Goal: Task Accomplishment & Management: Manage account settings

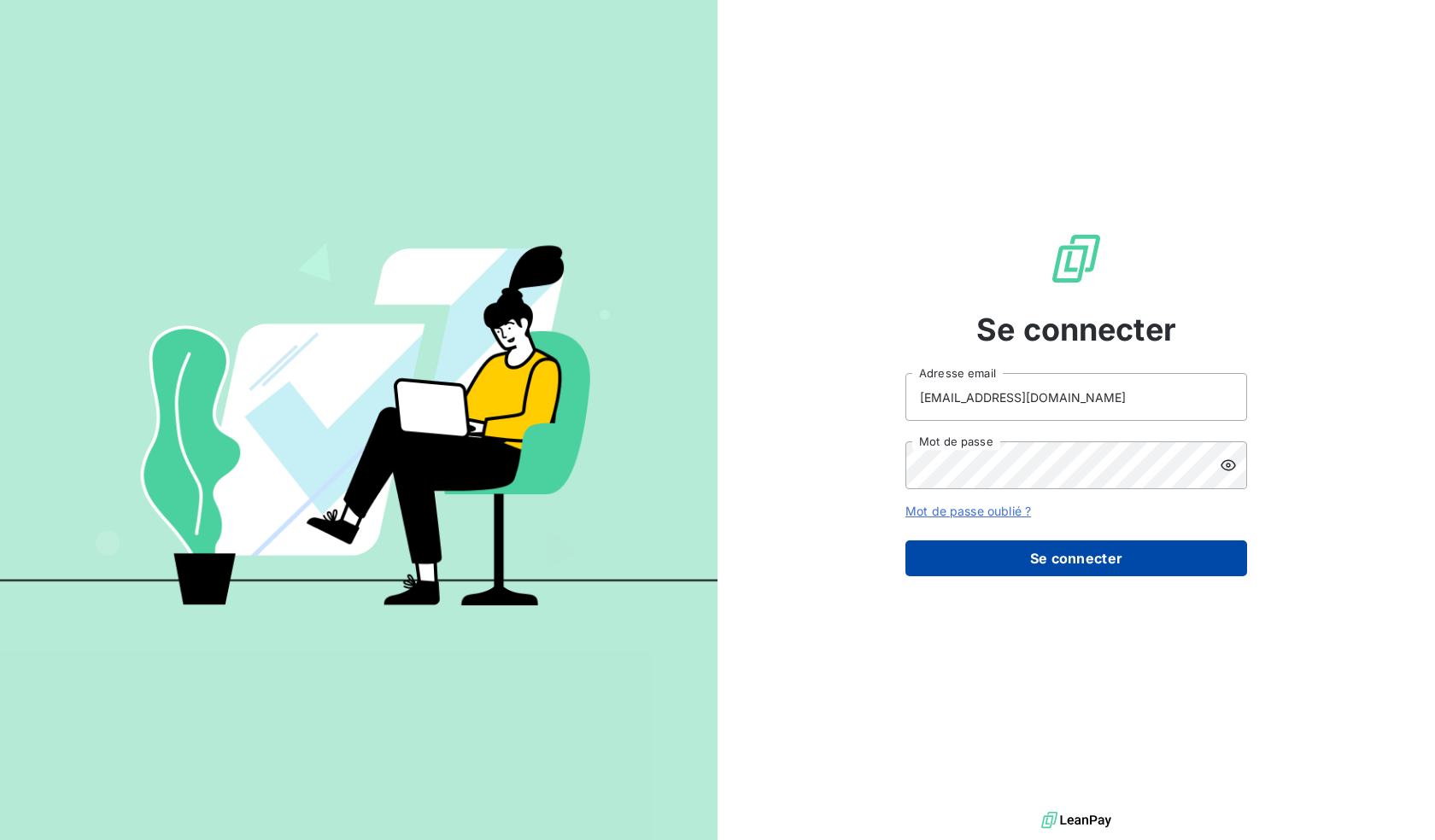
click at [1081, 563] on button "Se connecter" at bounding box center [1076, 559] width 342 height 36
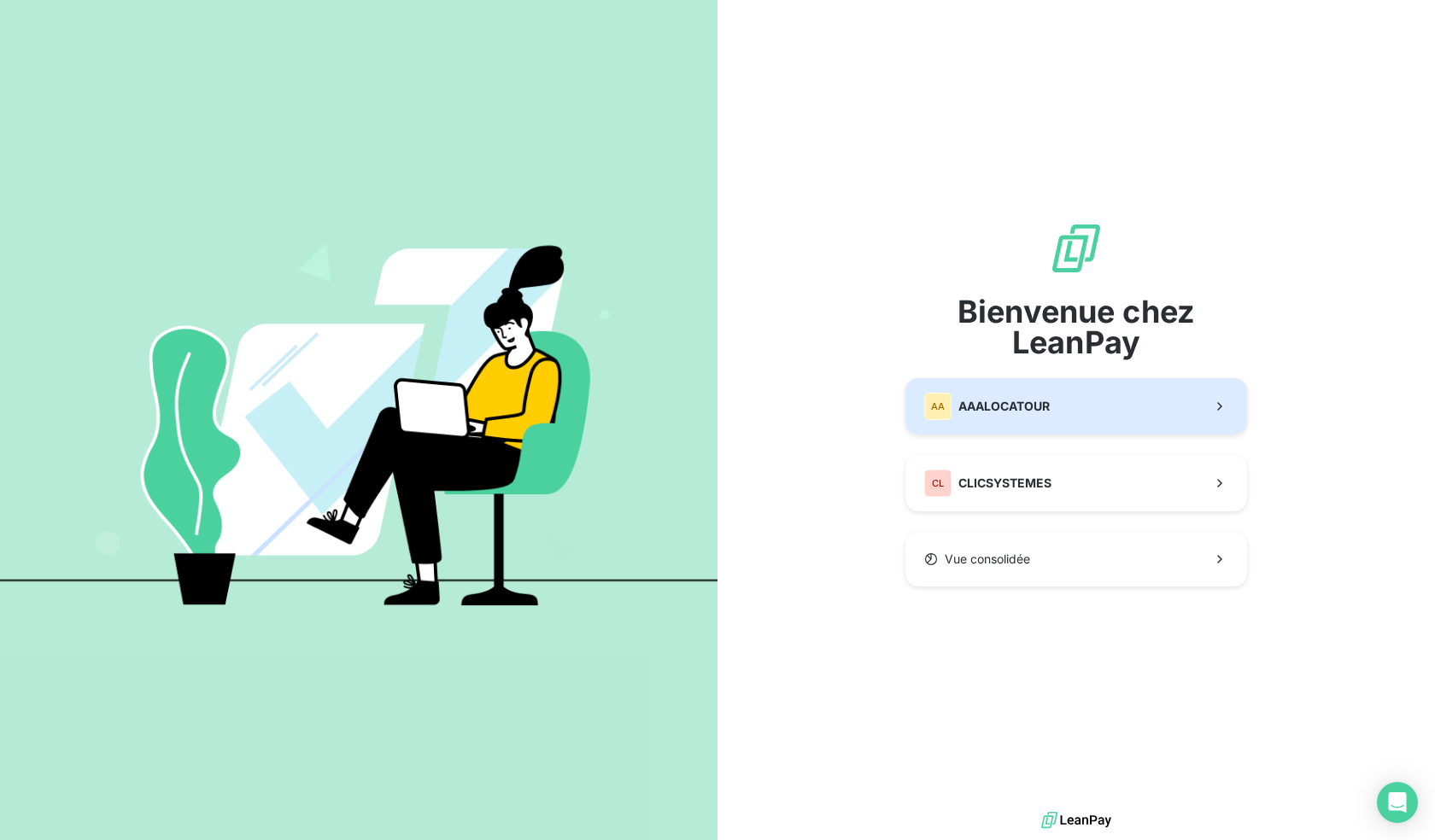
click at [1079, 408] on button "AA AAALOCATOUR" at bounding box center [1076, 406] width 342 height 57
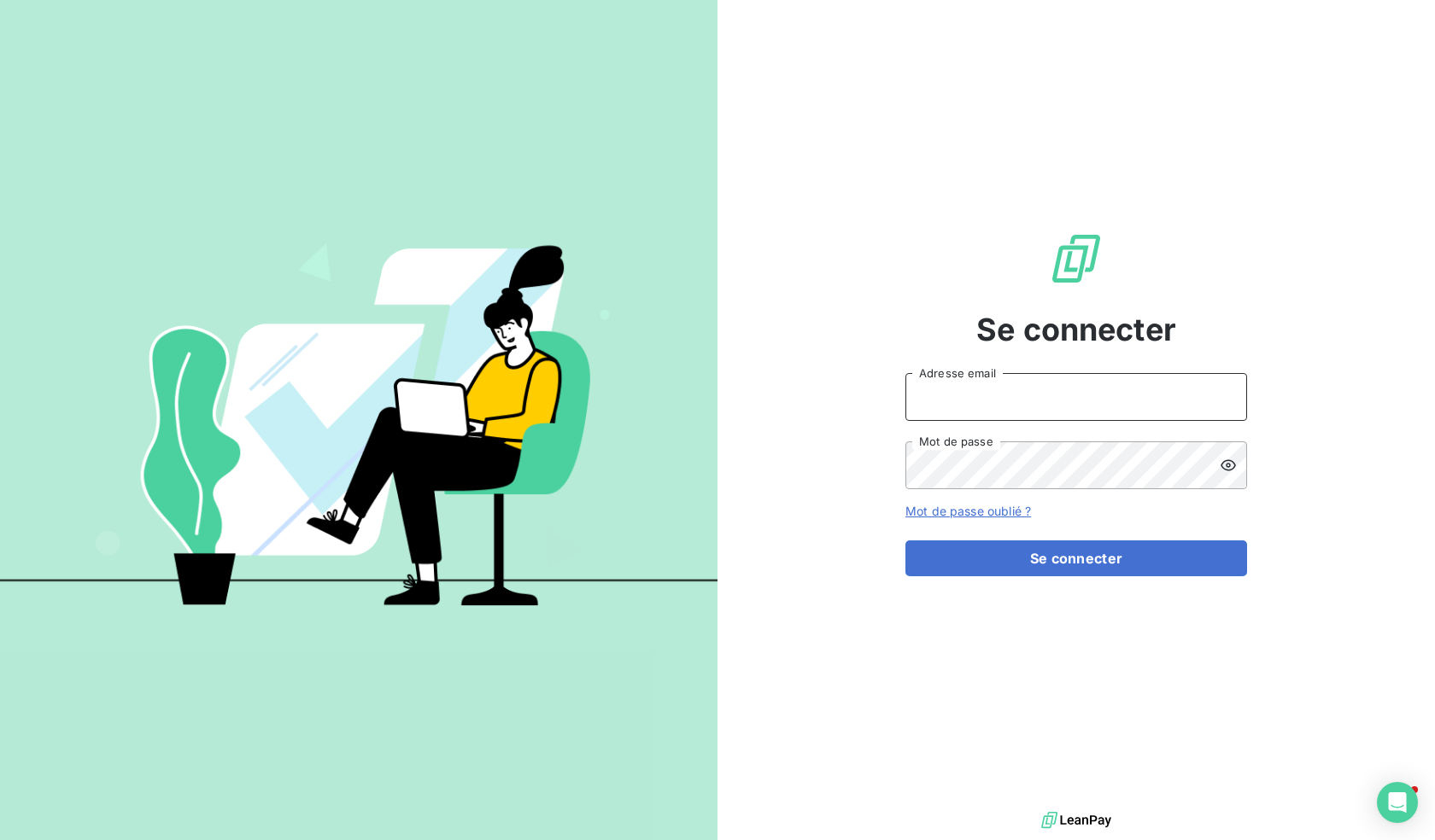
type input "[EMAIL_ADDRESS][DOMAIN_NAME]"
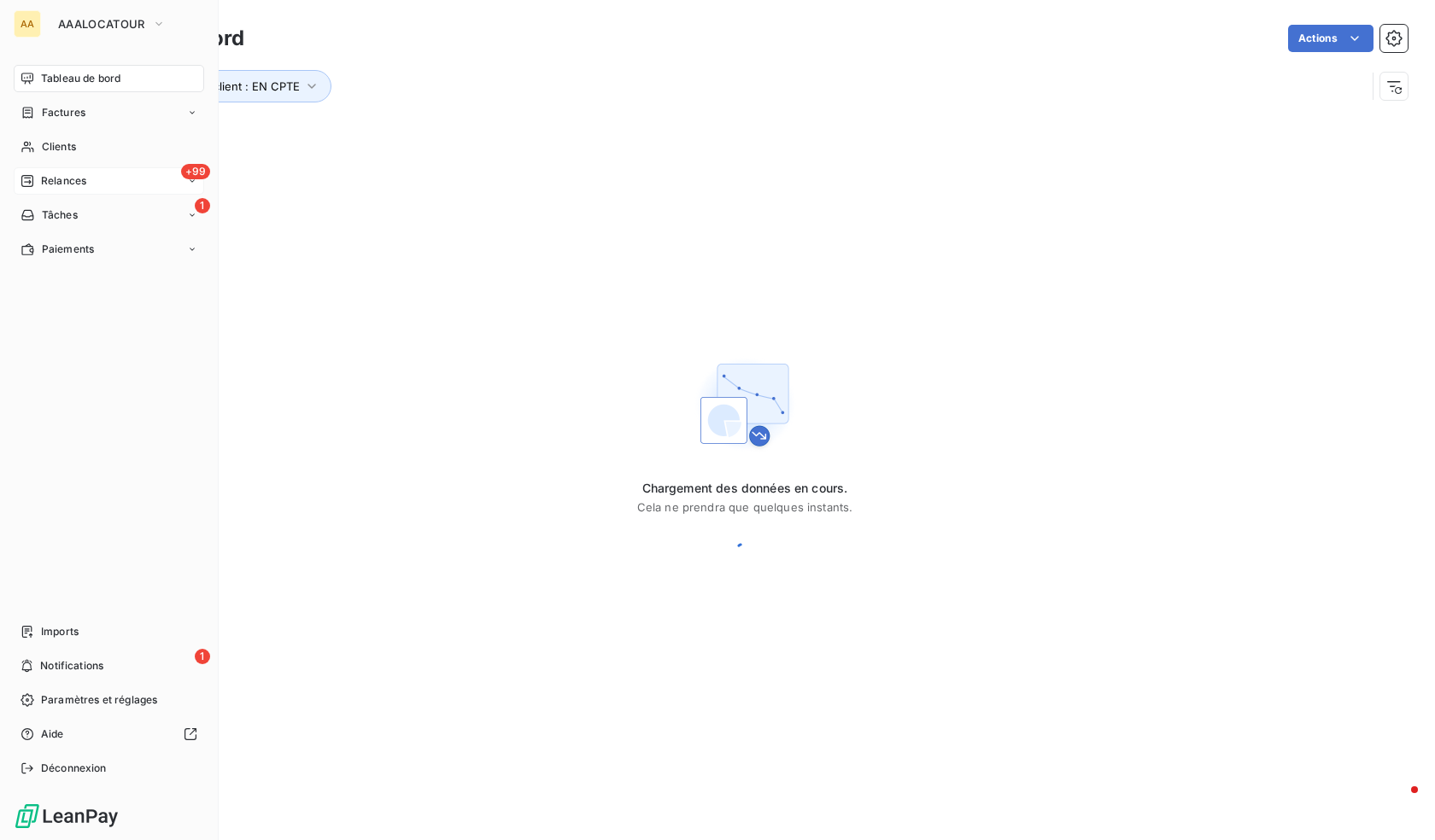
click at [105, 173] on div "+99 Relances" at bounding box center [108, 181] width 190 height 27
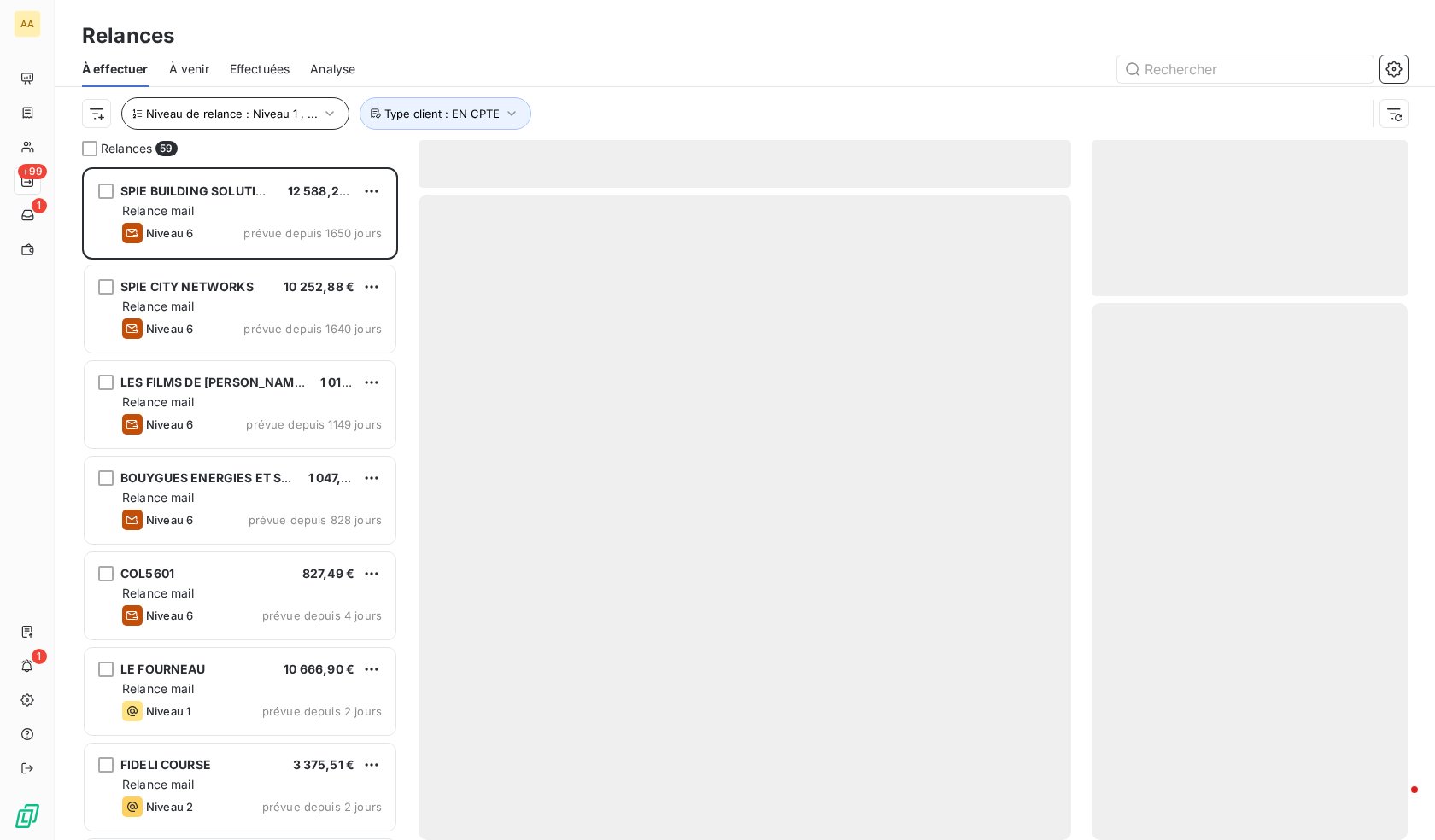
scroll to position [660, 304]
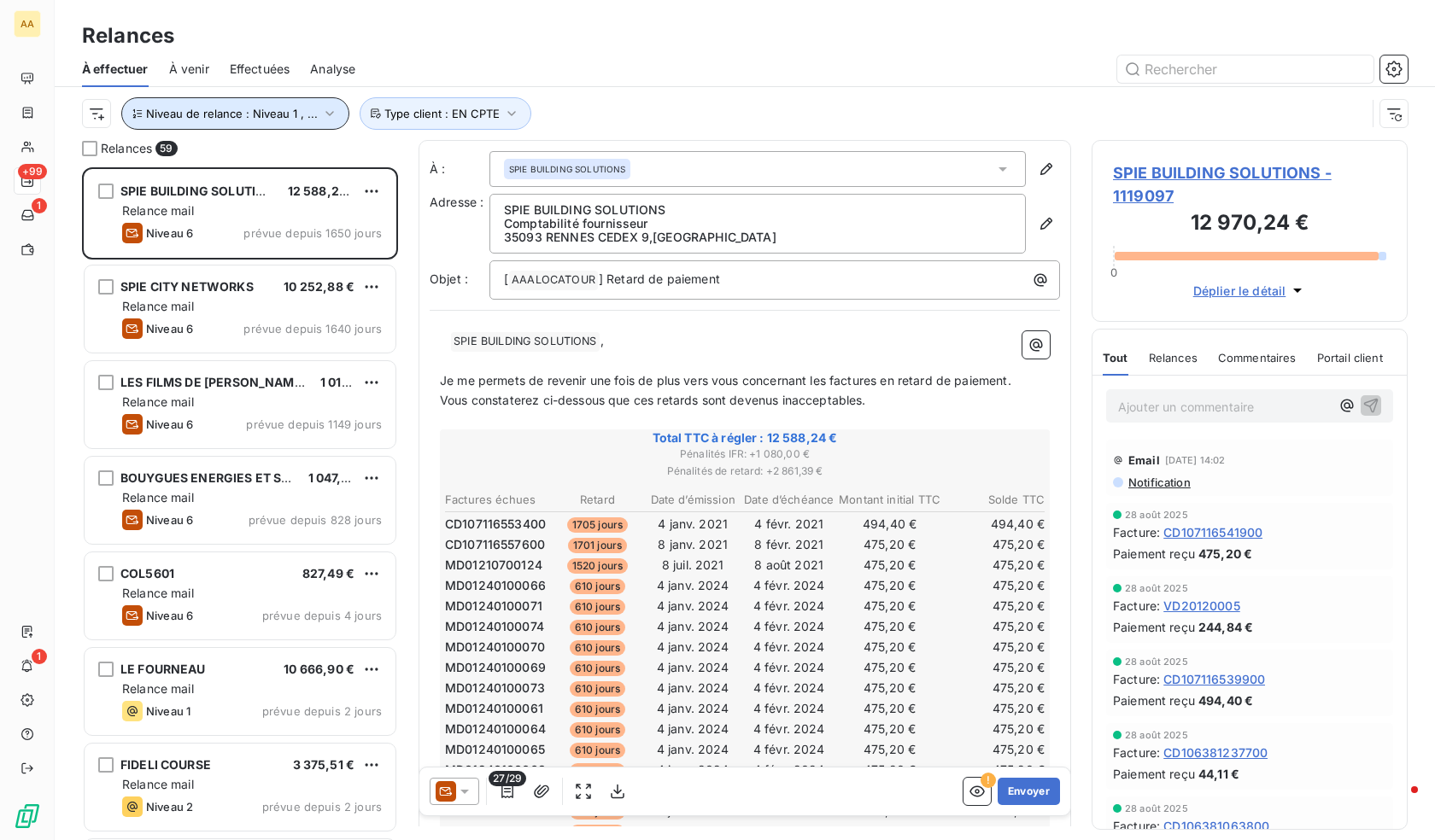
click at [322, 113] on icon "button" at bounding box center [329, 113] width 17 height 17
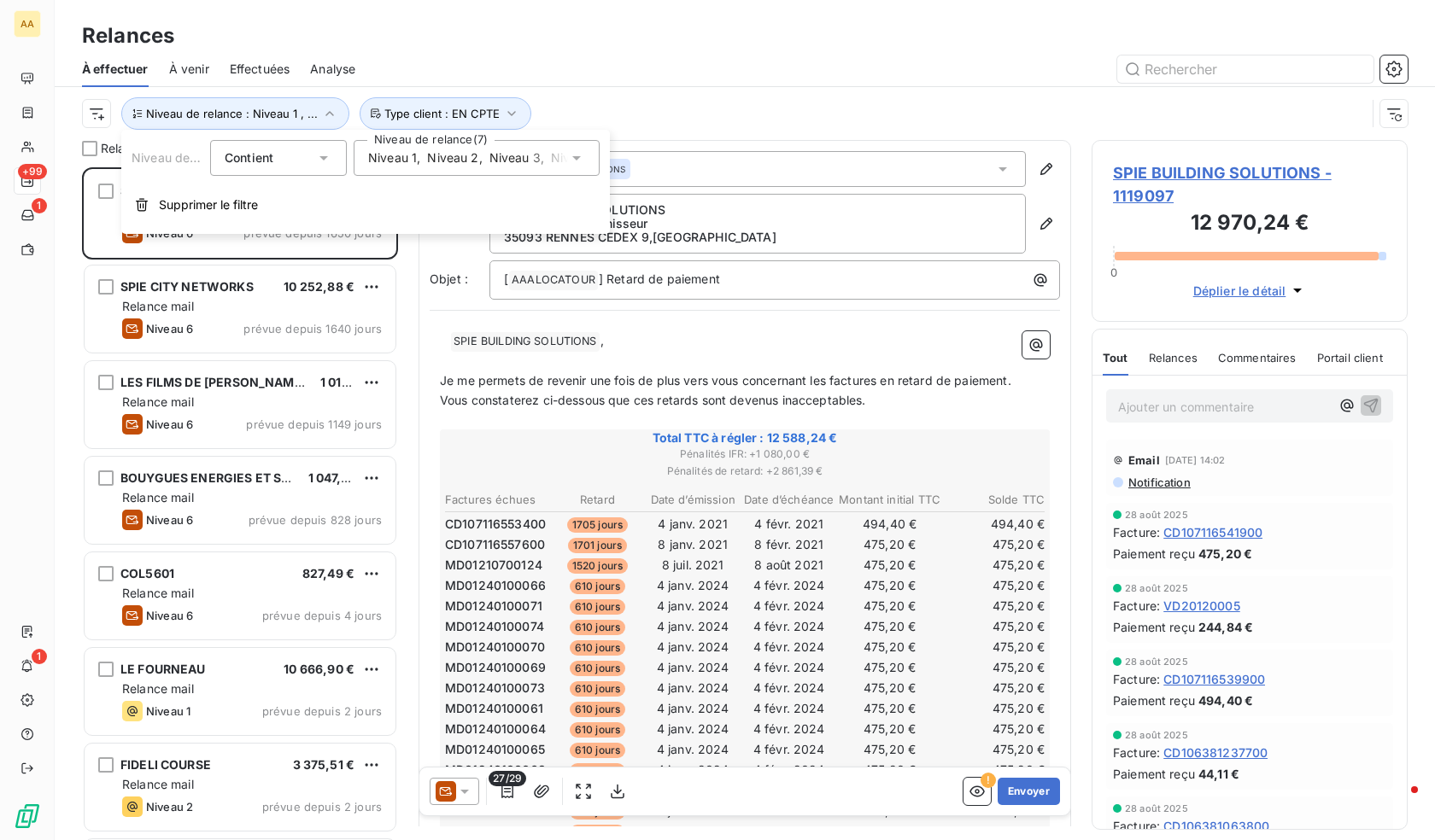
click at [470, 158] on span "Niveau 2" at bounding box center [452, 158] width 51 height 17
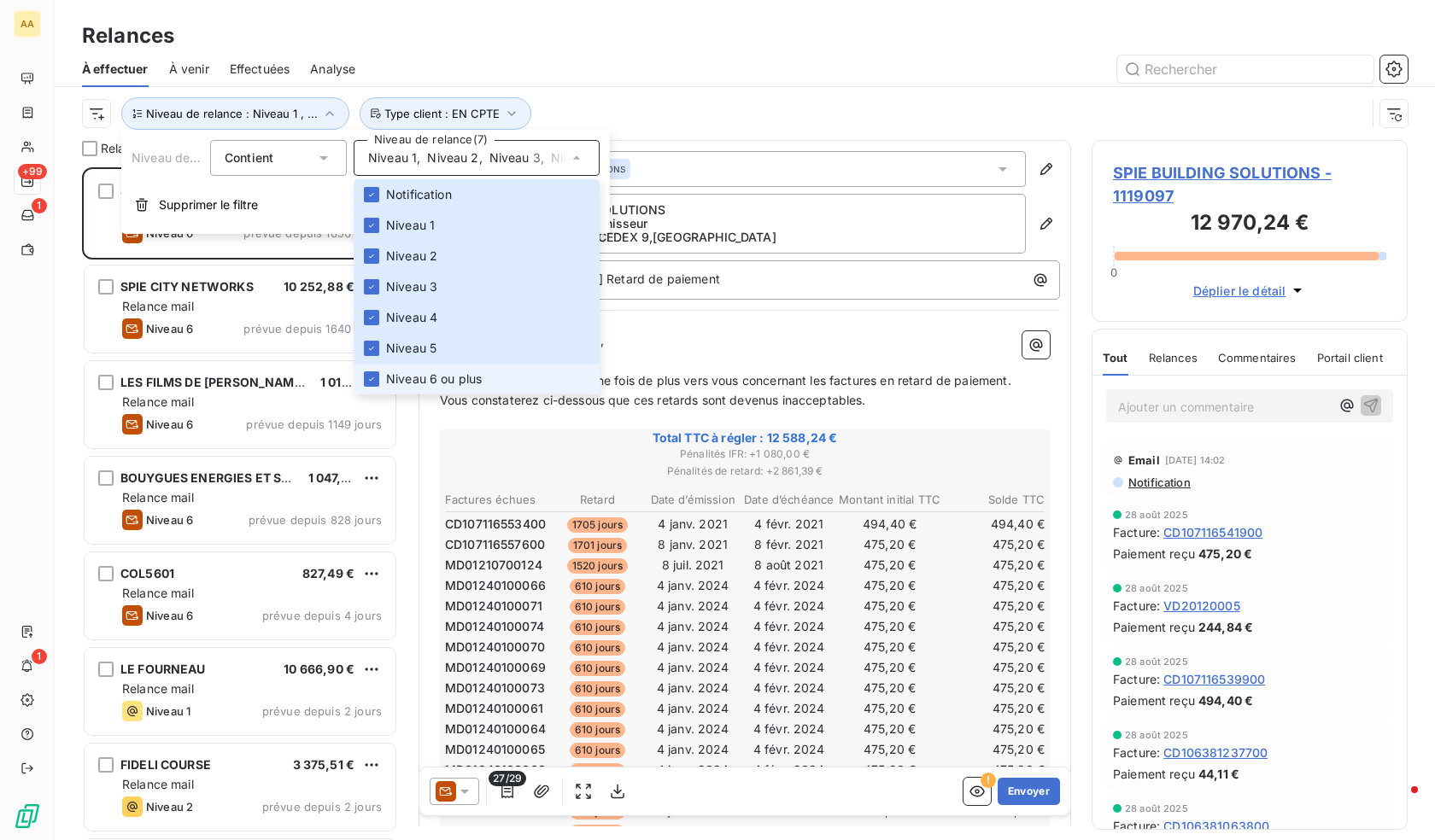
click at [431, 372] on span "Niveau 6 ou plus" at bounding box center [434, 379] width 96 height 17
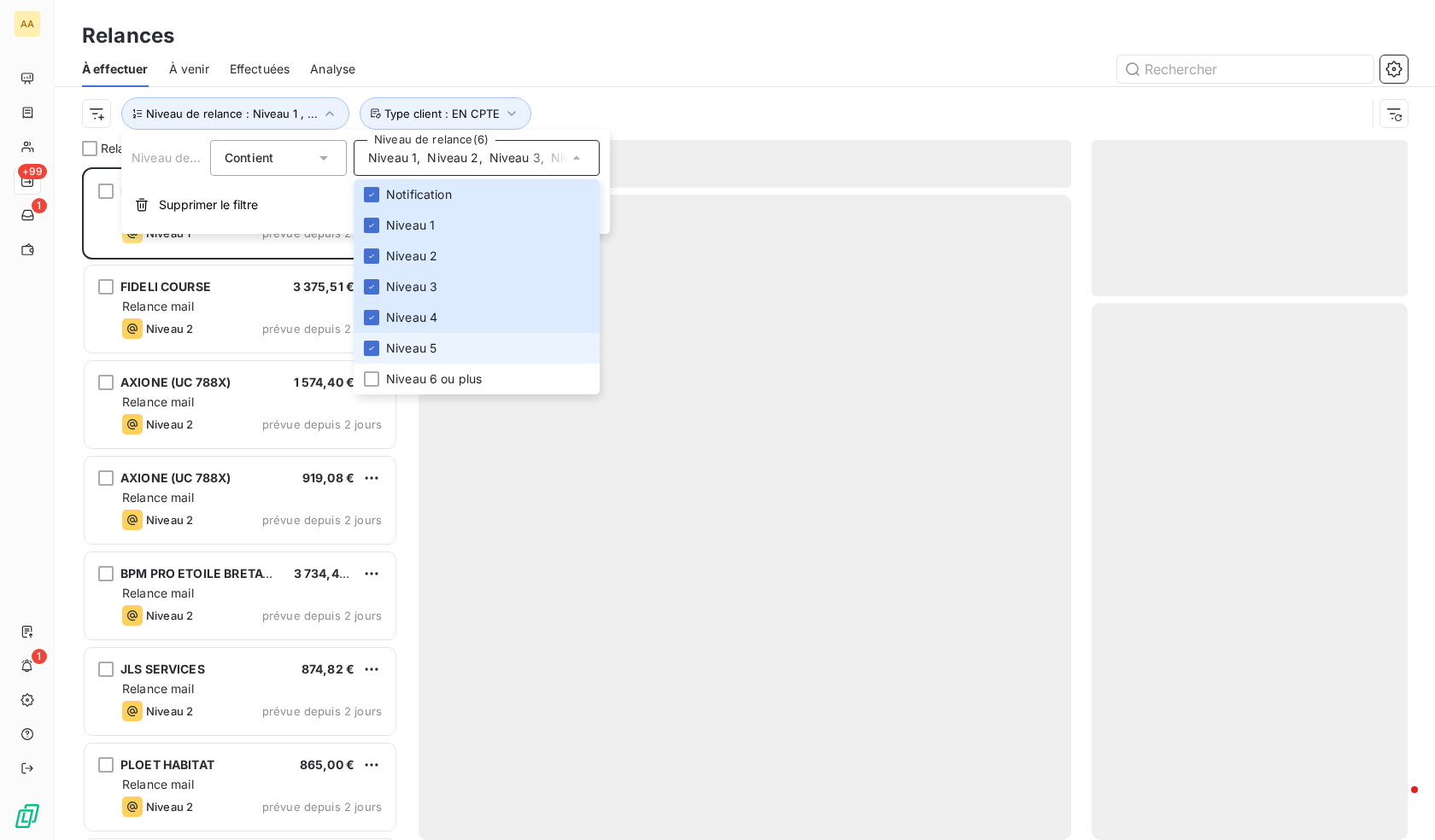
scroll to position [660, 304]
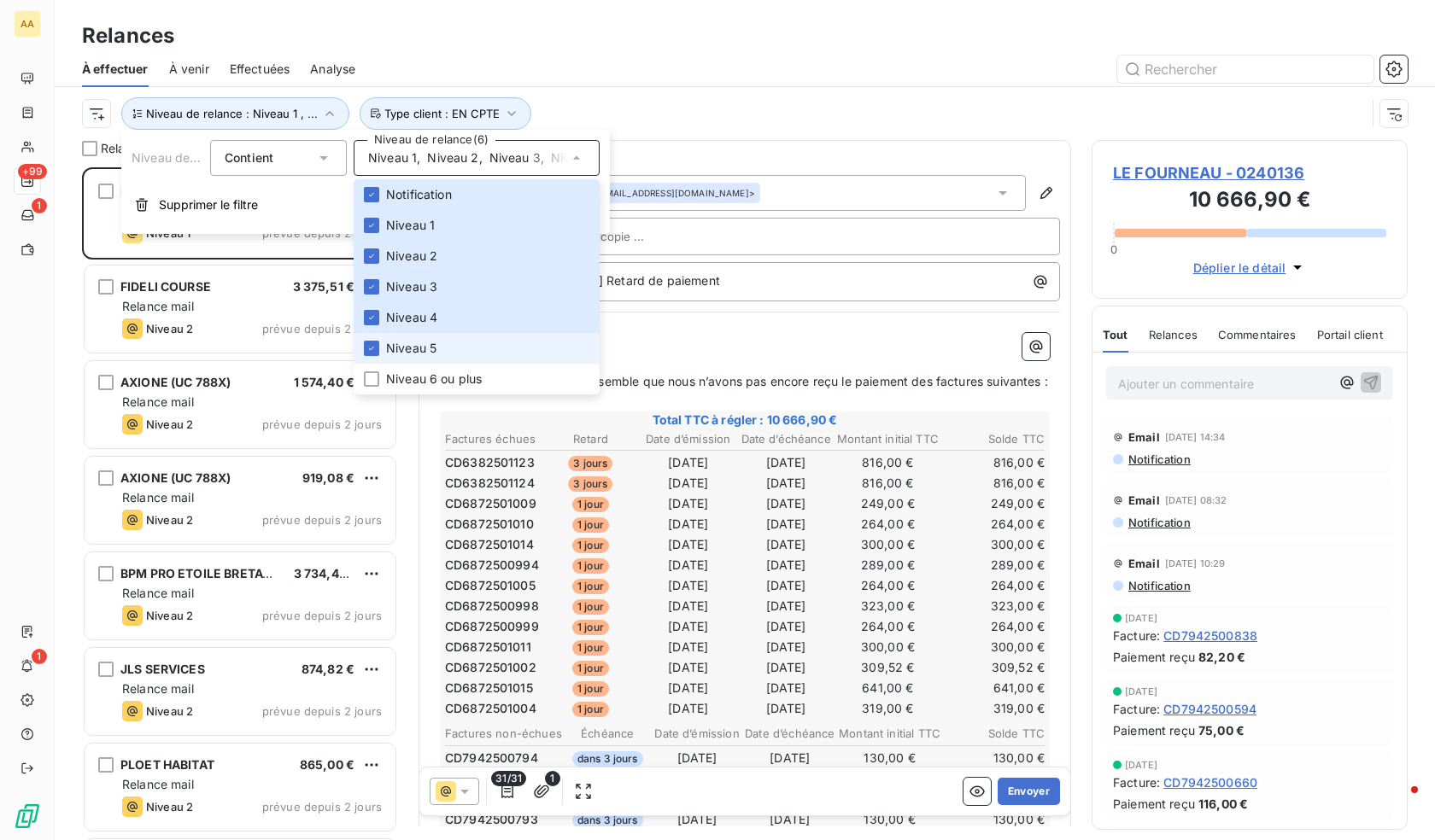
click at [427, 345] on span "Niveau 5" at bounding box center [411, 348] width 50 height 17
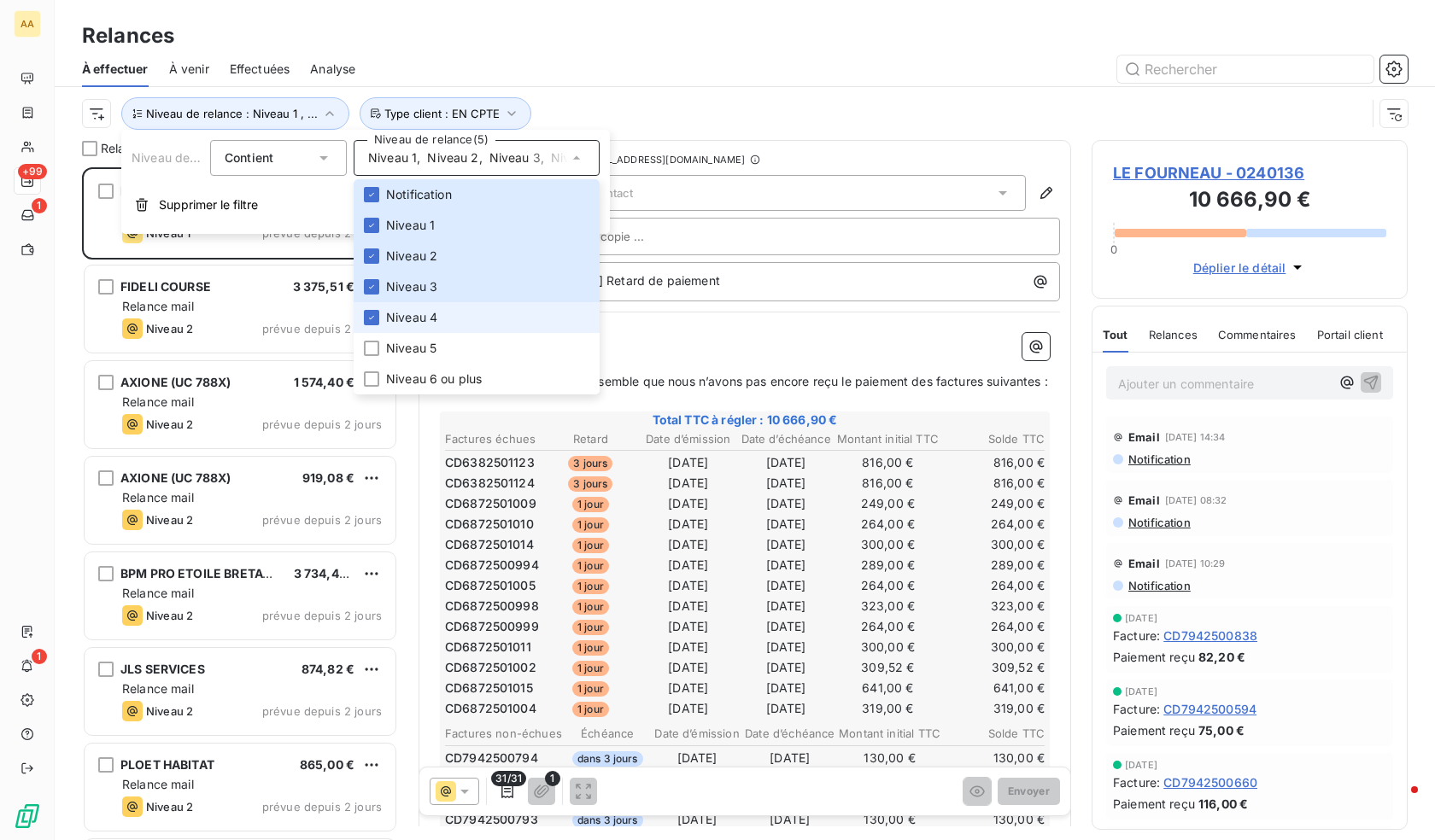
click at [422, 313] on span "Niveau 4" at bounding box center [412, 317] width 51 height 17
click at [419, 229] on span "Niveau 1" at bounding box center [410, 225] width 49 height 17
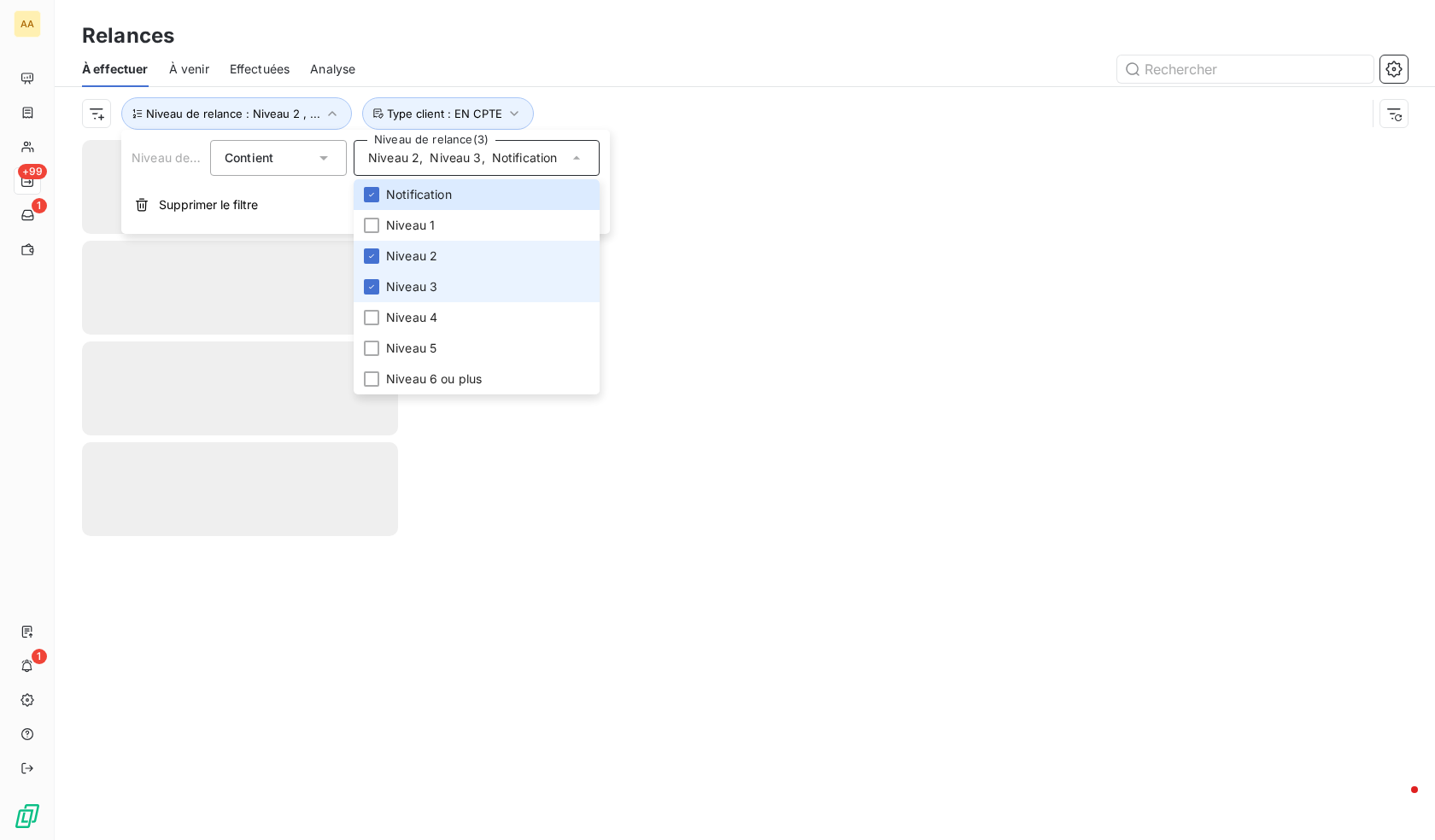
drag, startPoint x: 422, startPoint y: 258, endPoint x: 422, endPoint y: 278, distance: 20.0
click at [422, 259] on span "Niveau 2" at bounding box center [412, 256] width 51 height 17
click at [422, 281] on span "Niveau 3" at bounding box center [412, 287] width 51 height 17
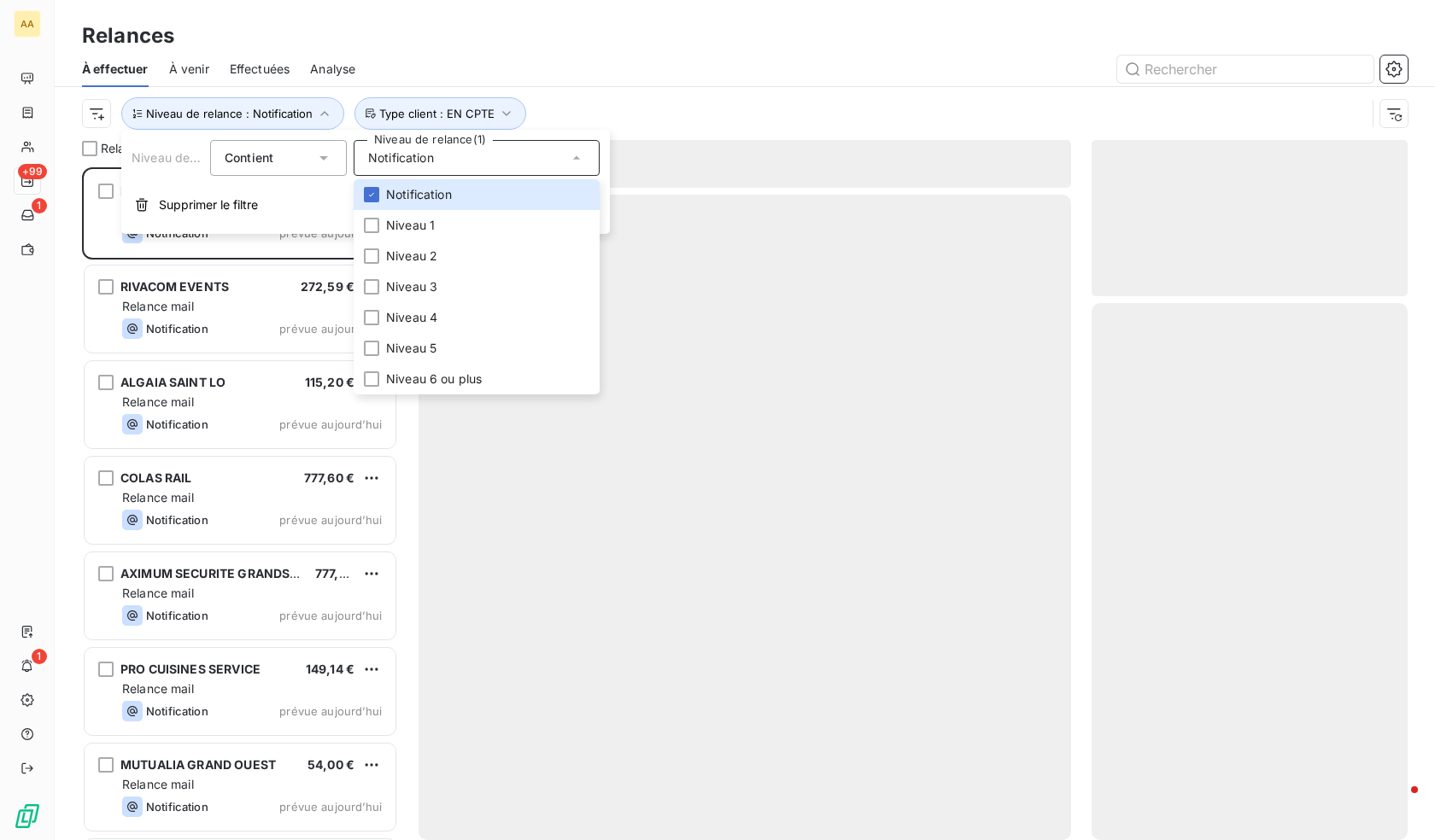
scroll to position [660, 304]
click at [672, 81] on div at bounding box center [891, 69] width 1031 height 27
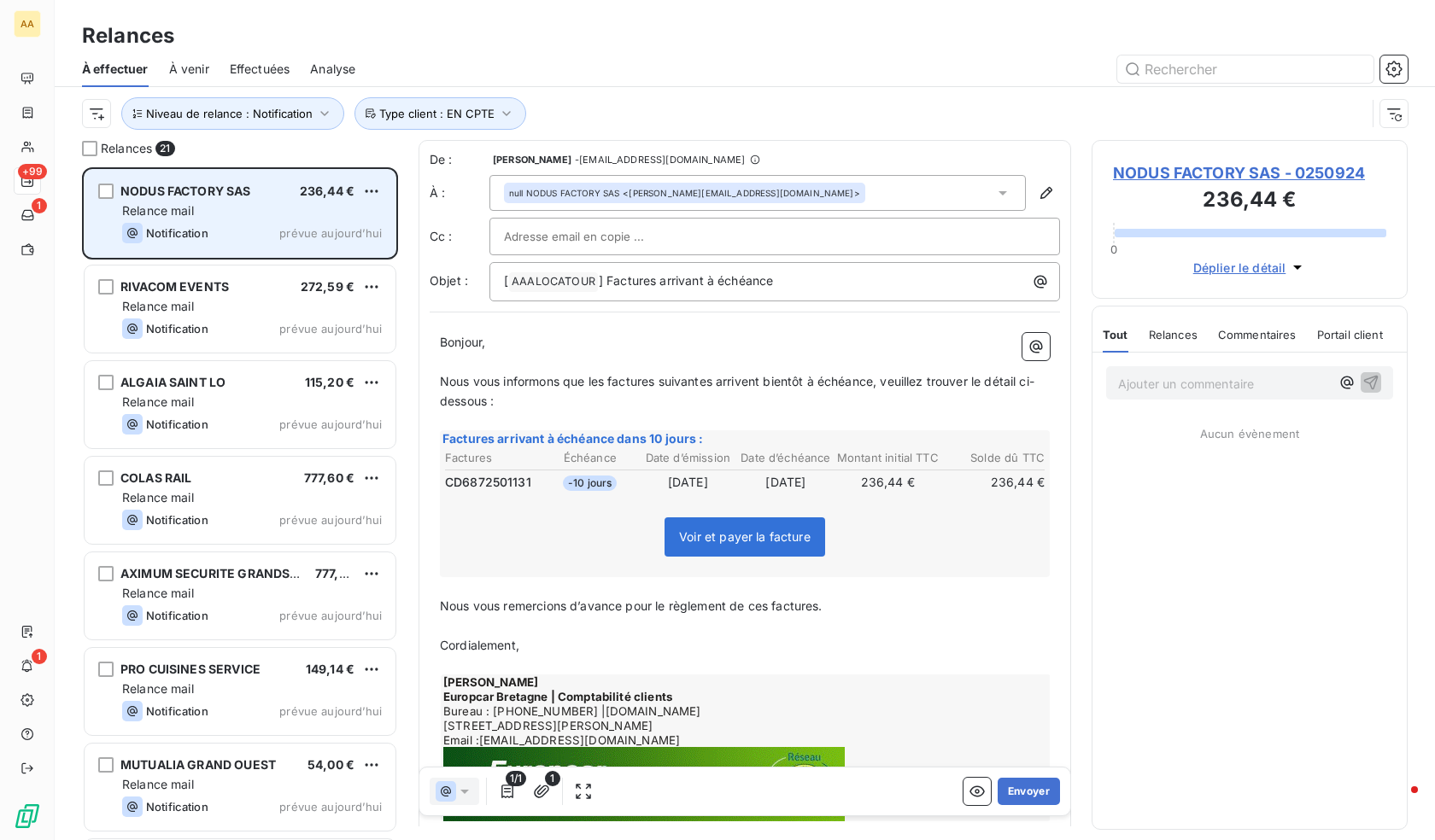
click at [226, 219] on div "Relance mail" at bounding box center [251, 211] width 259 height 17
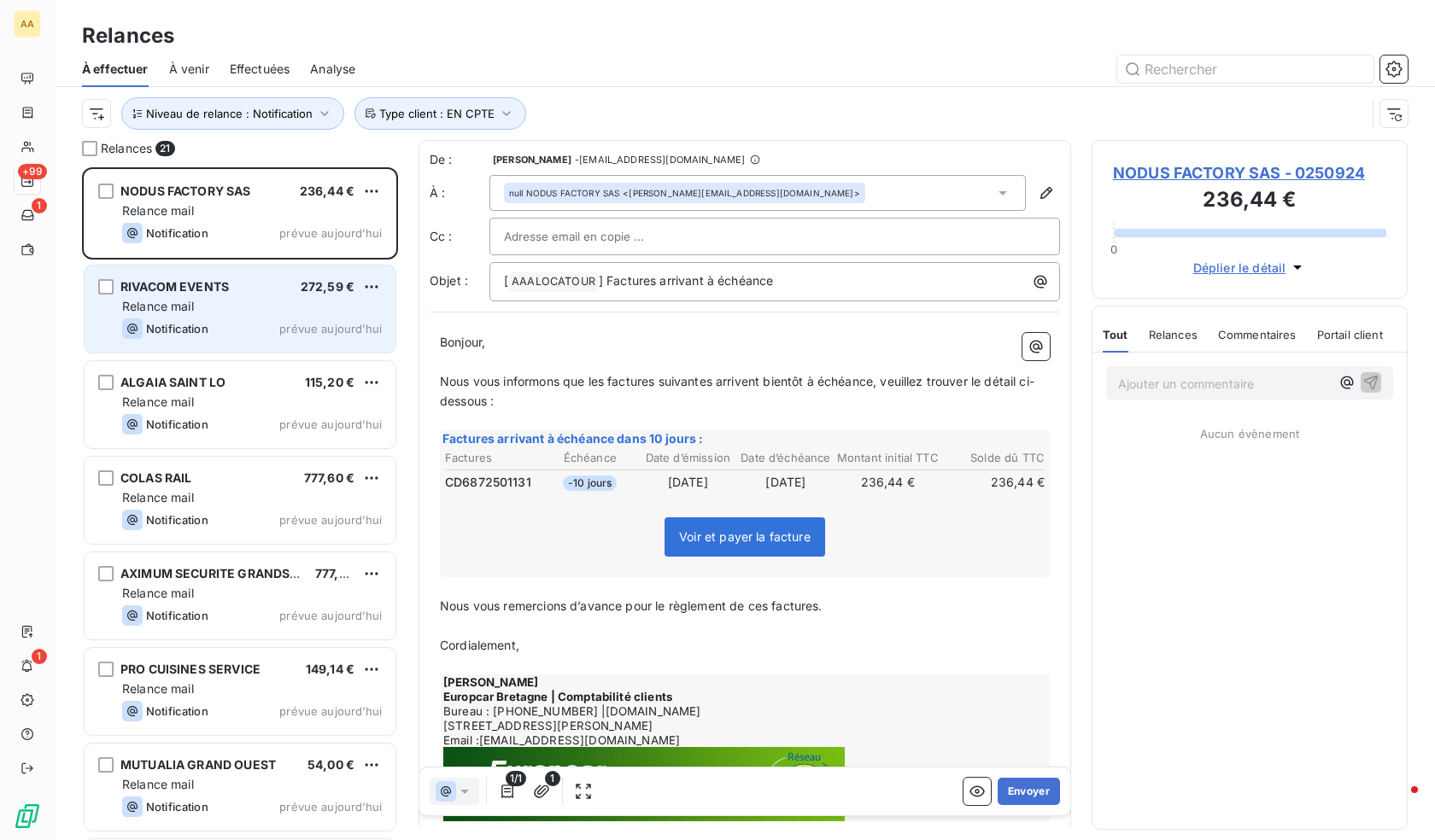
click at [222, 300] on div "Relance mail" at bounding box center [251, 306] width 259 height 17
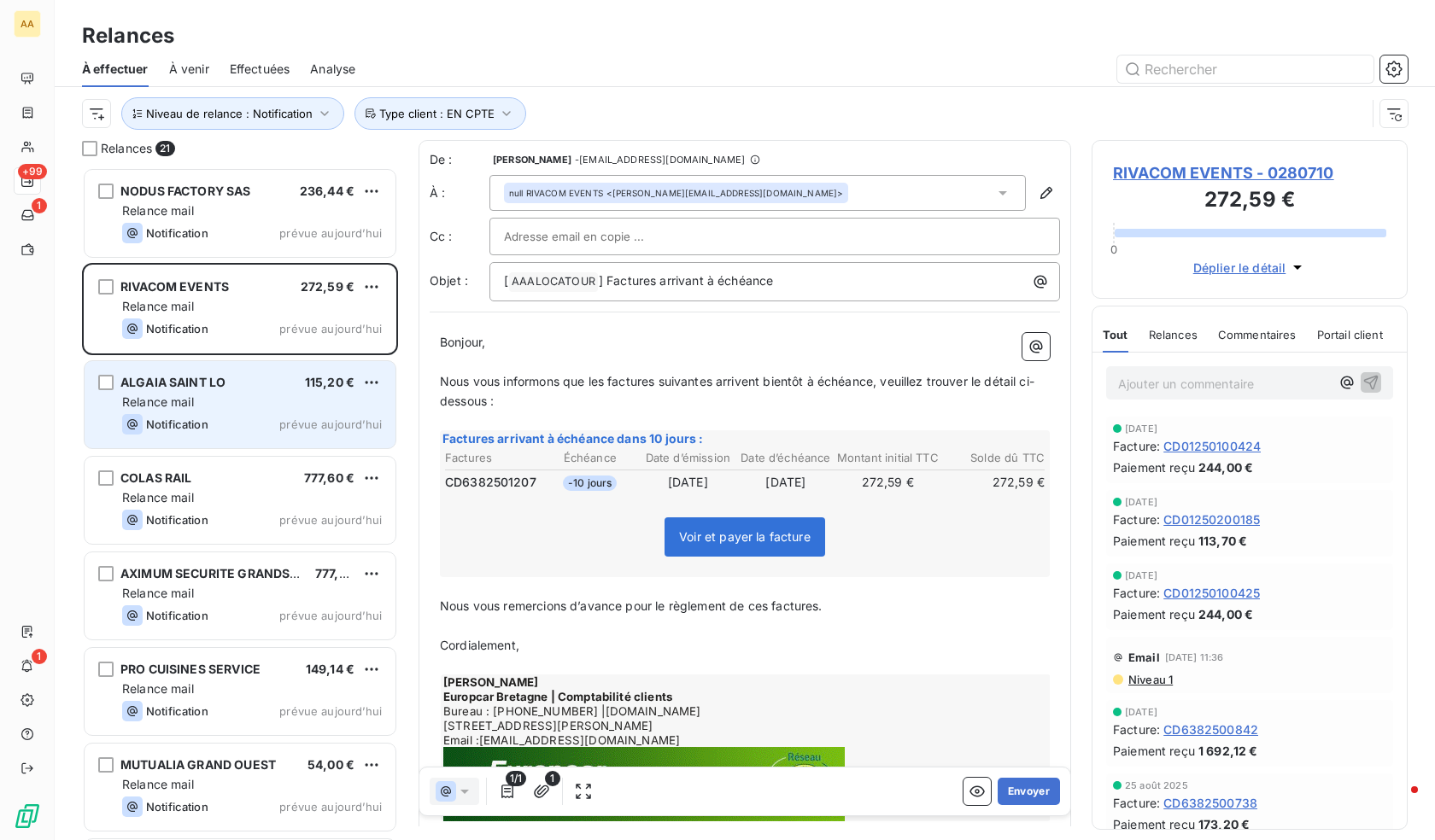
click at [270, 395] on div "Relance mail" at bounding box center [251, 402] width 259 height 17
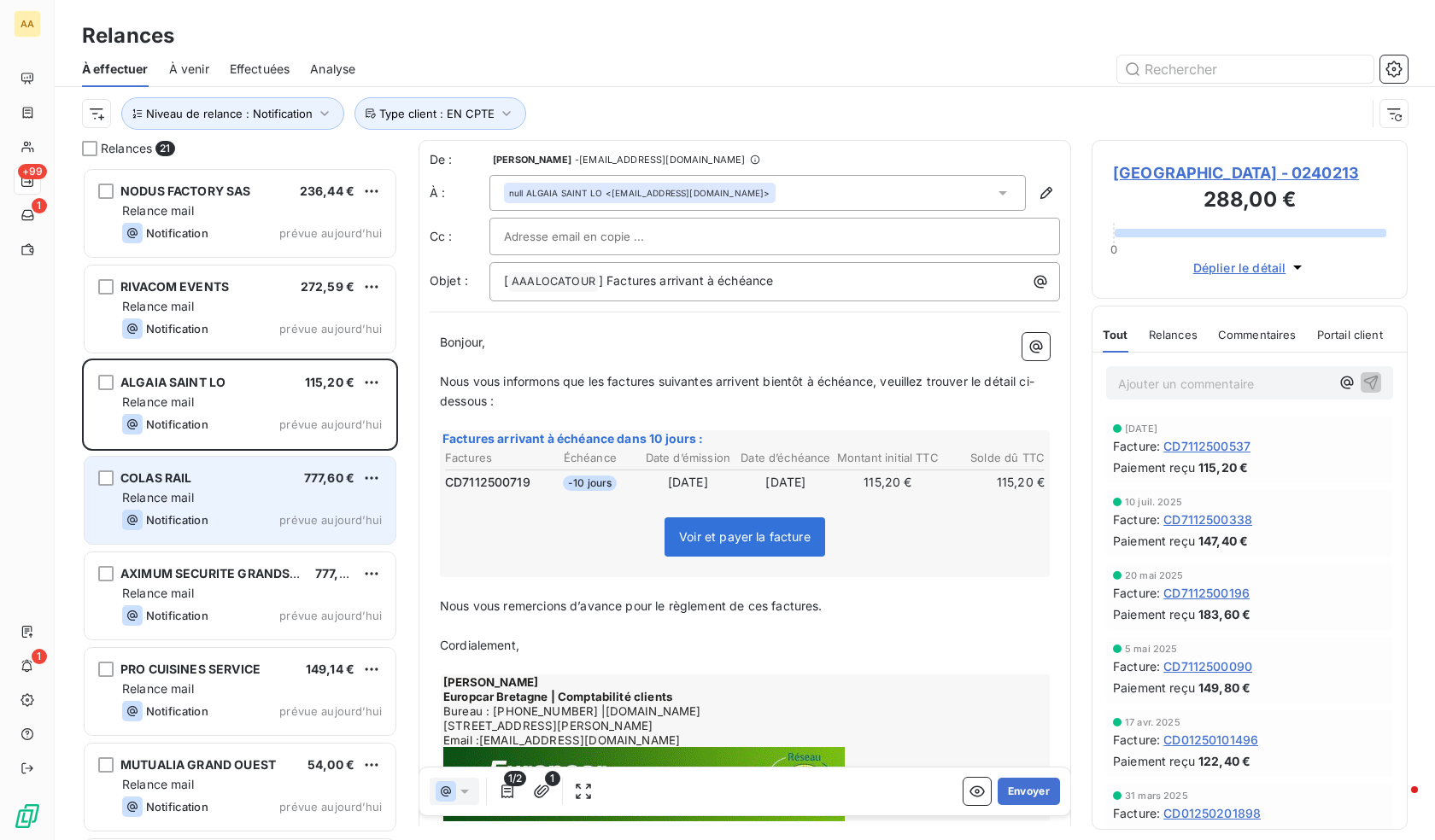
click at [222, 500] on div "Relance mail" at bounding box center [251, 497] width 259 height 17
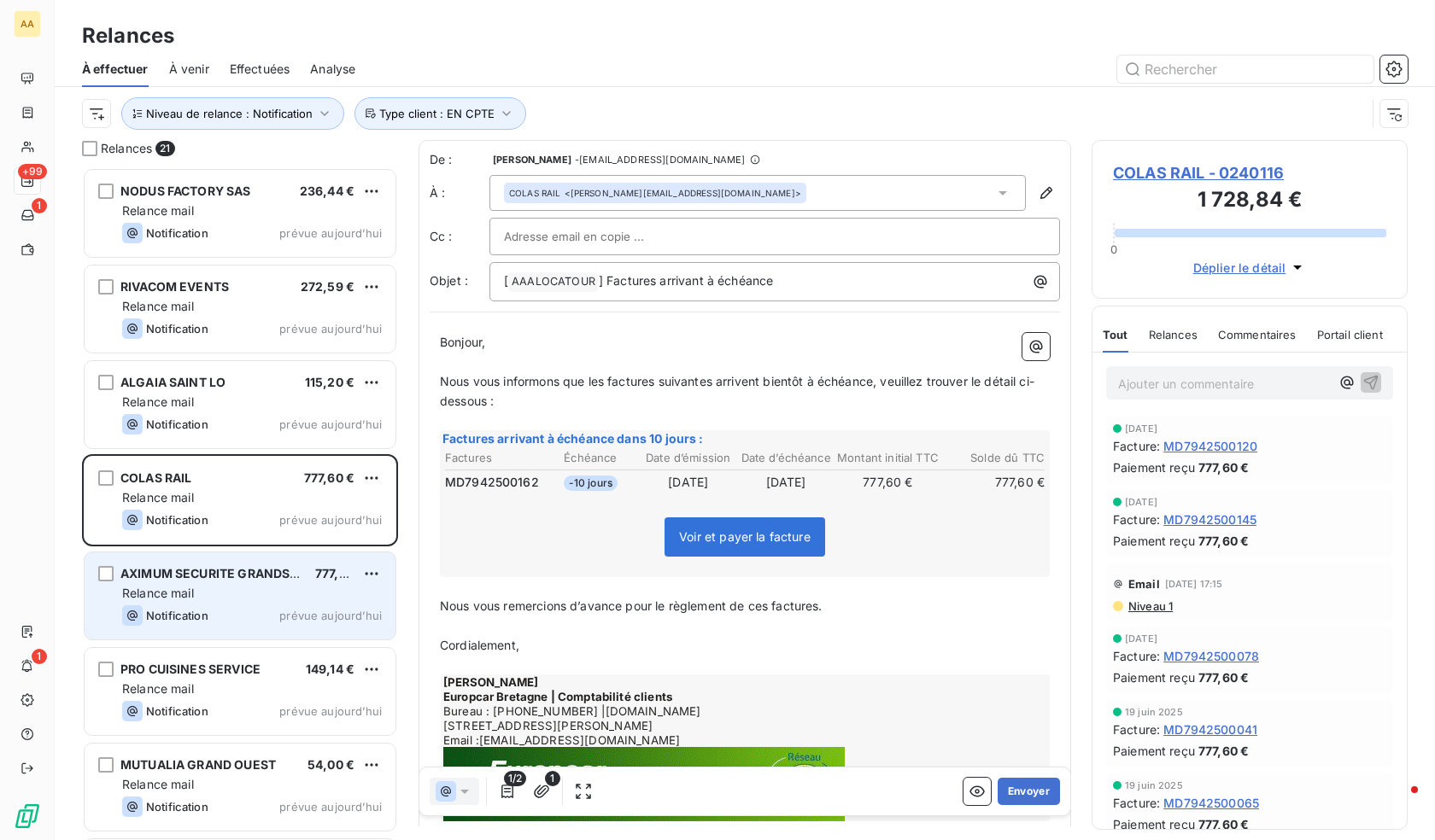
click at [210, 605] on div "AXIMUM SECURITE GRANDS COMPTES 777,60 € Relance mail Notification prévue [DATE]" at bounding box center [240, 596] width 311 height 87
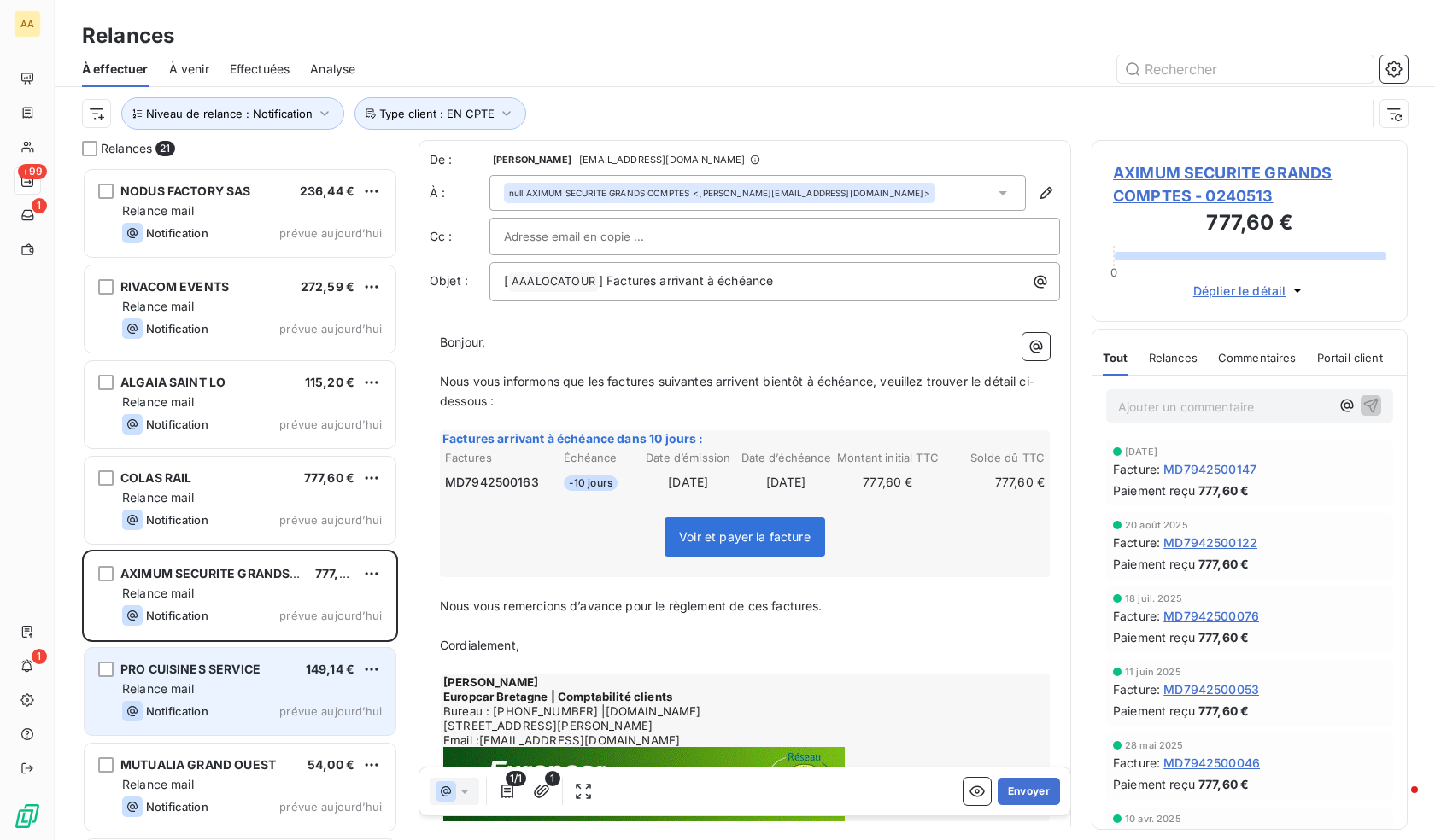
click at [219, 682] on div "Relance mail" at bounding box center [251, 689] width 259 height 17
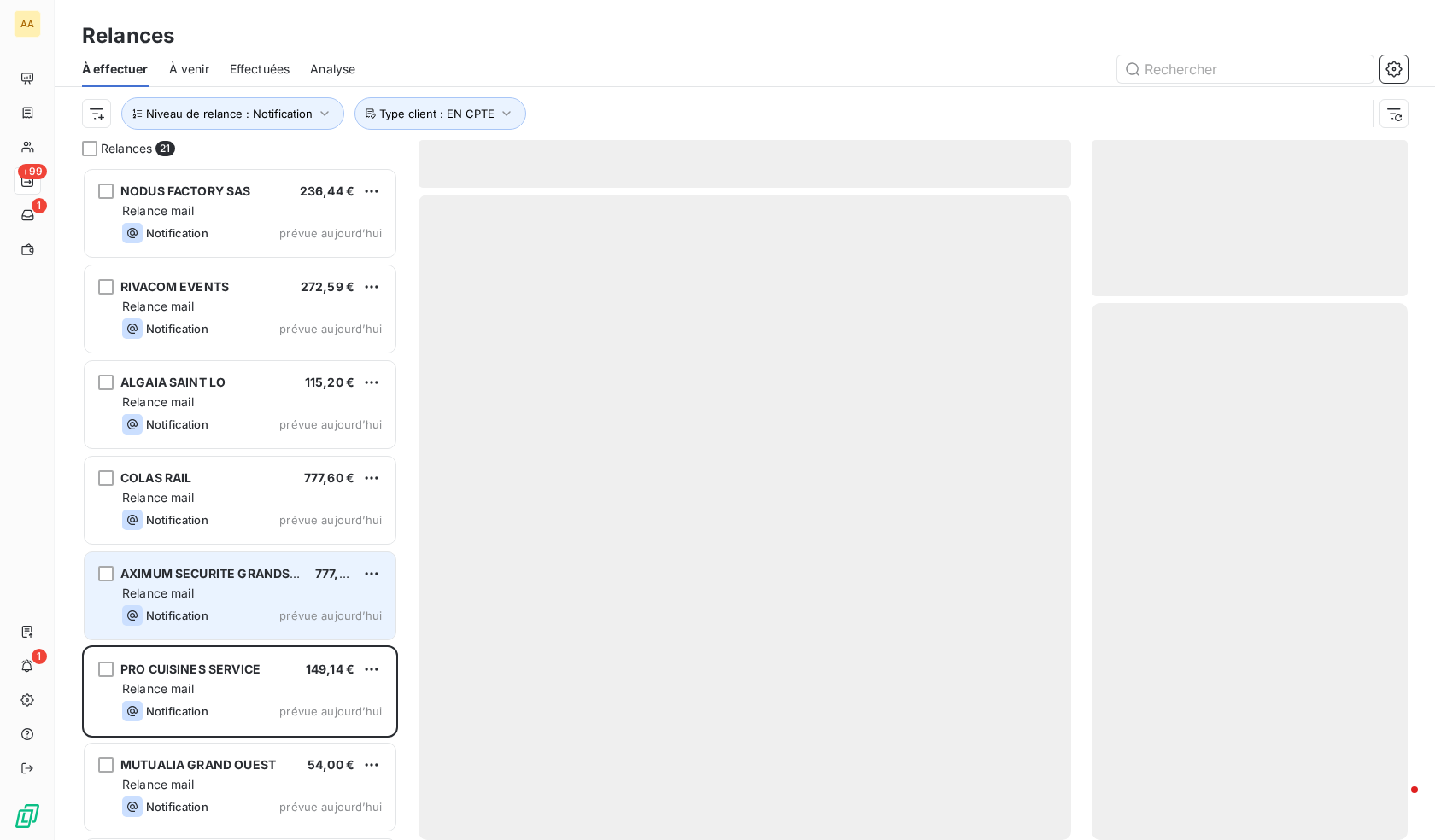
click at [206, 595] on div "Relance mail" at bounding box center [251, 593] width 259 height 17
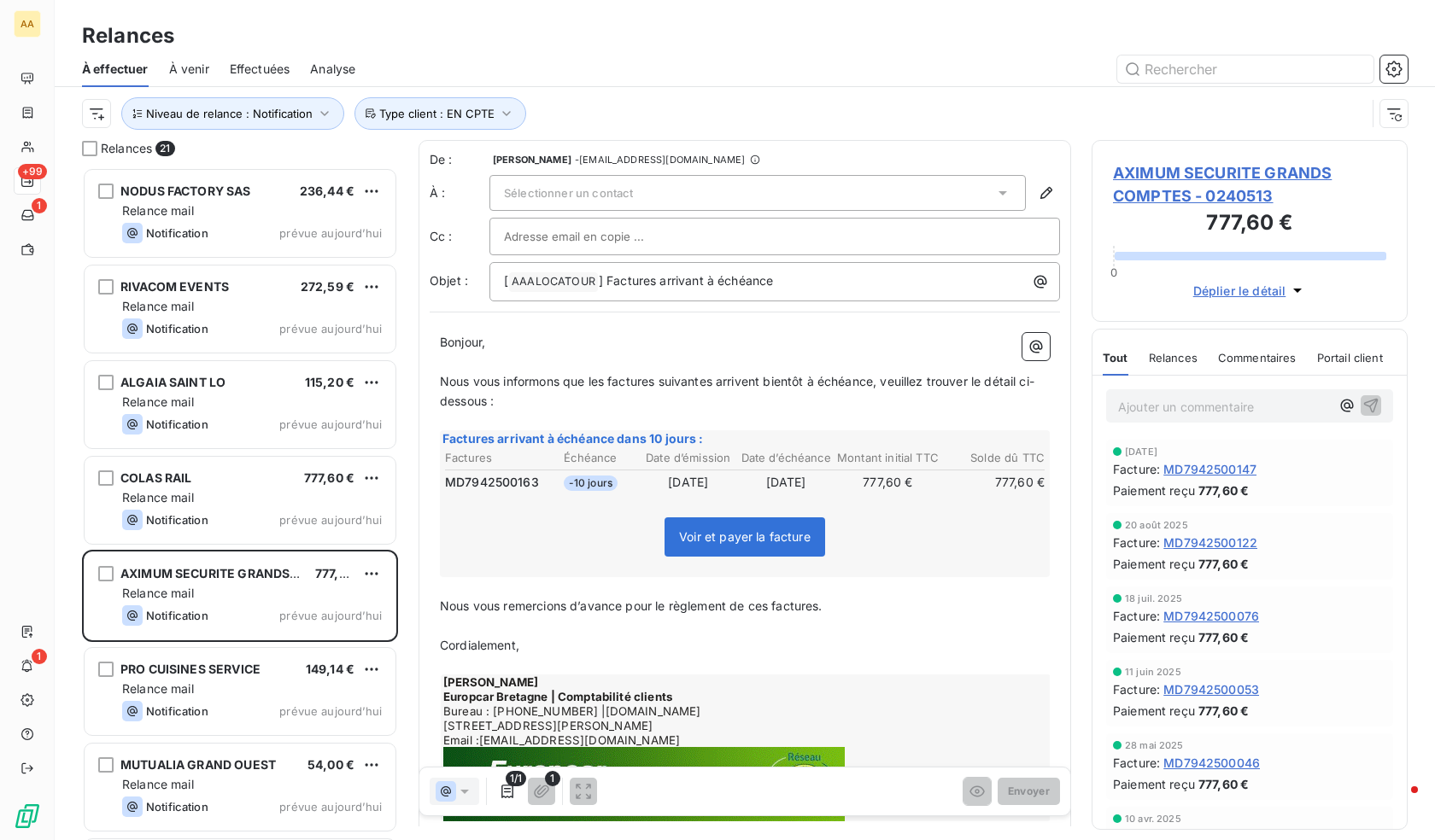
click at [843, 190] on div "Sélectionner un contact" at bounding box center [758, 193] width 536 height 36
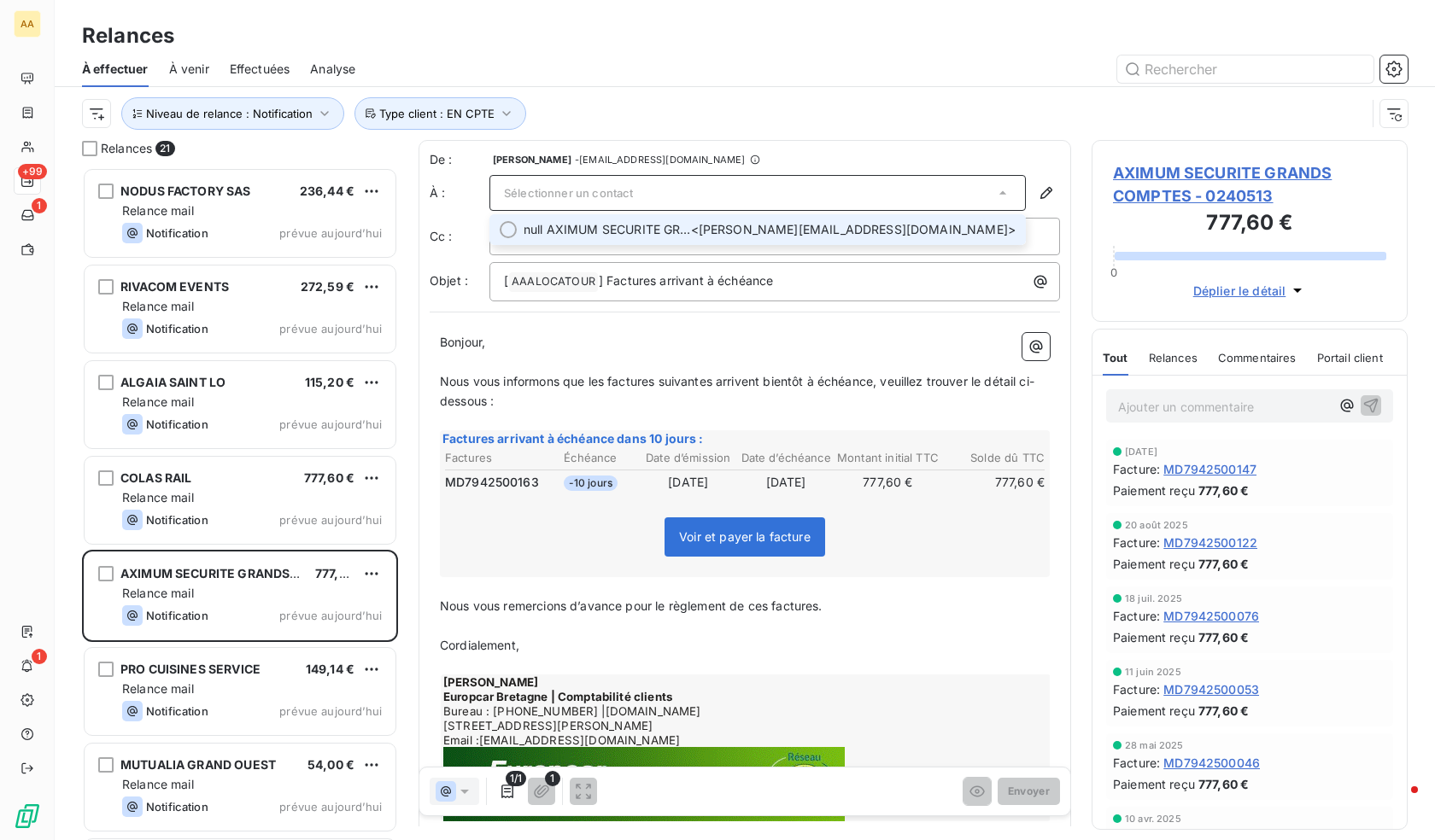
click at [656, 224] on span "null AXIMUM SECURITE GRANDS COMPTES" at bounding box center [606, 229] width 167 height 17
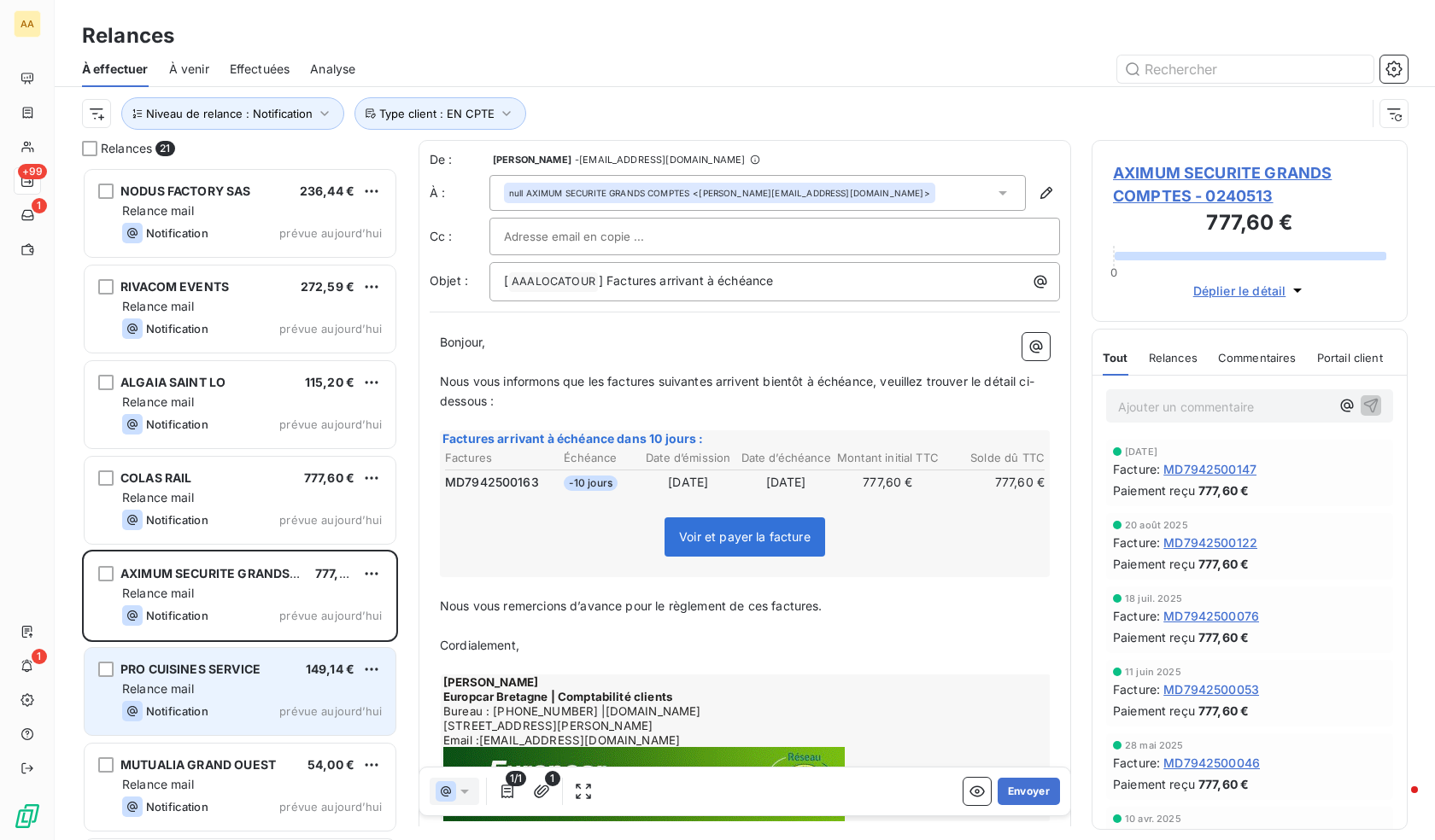
click at [221, 694] on div "Relance mail" at bounding box center [251, 689] width 259 height 17
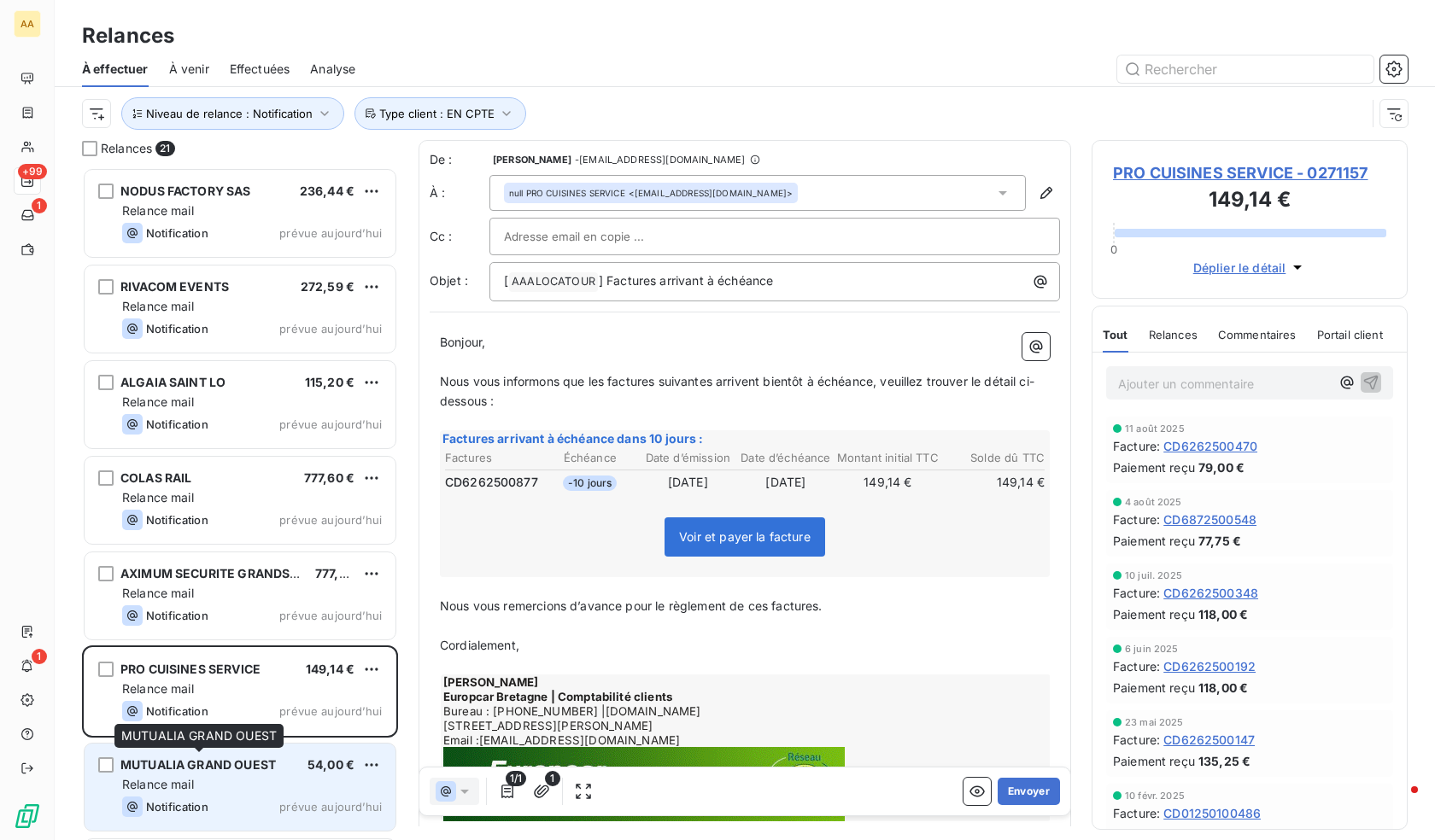
click at [232, 751] on div "MUTUALIA GRAND OUEST 54,00 € Relance mail Notification prévue [DATE]" at bounding box center [240, 787] width 311 height 87
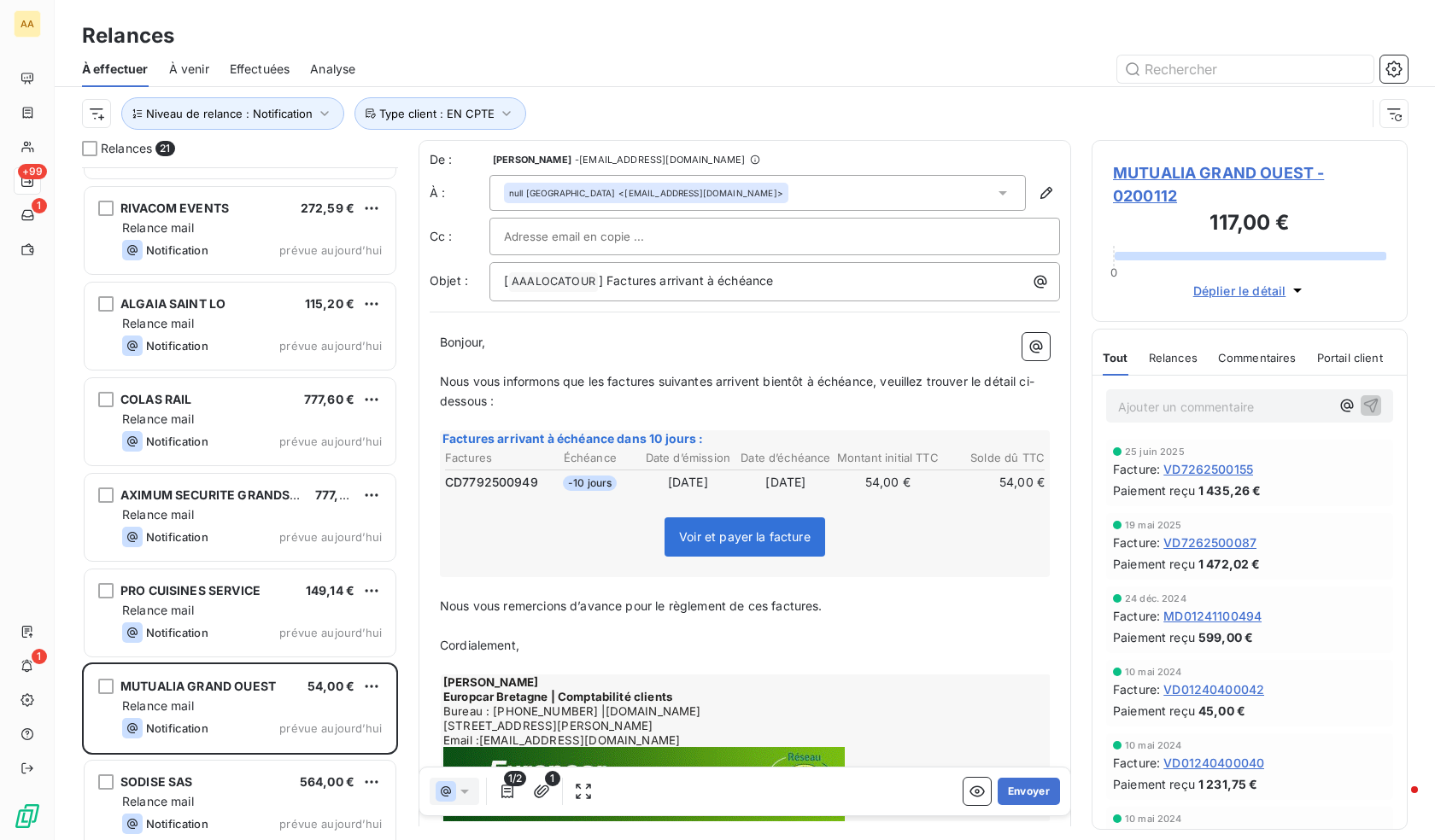
scroll to position [343, 0]
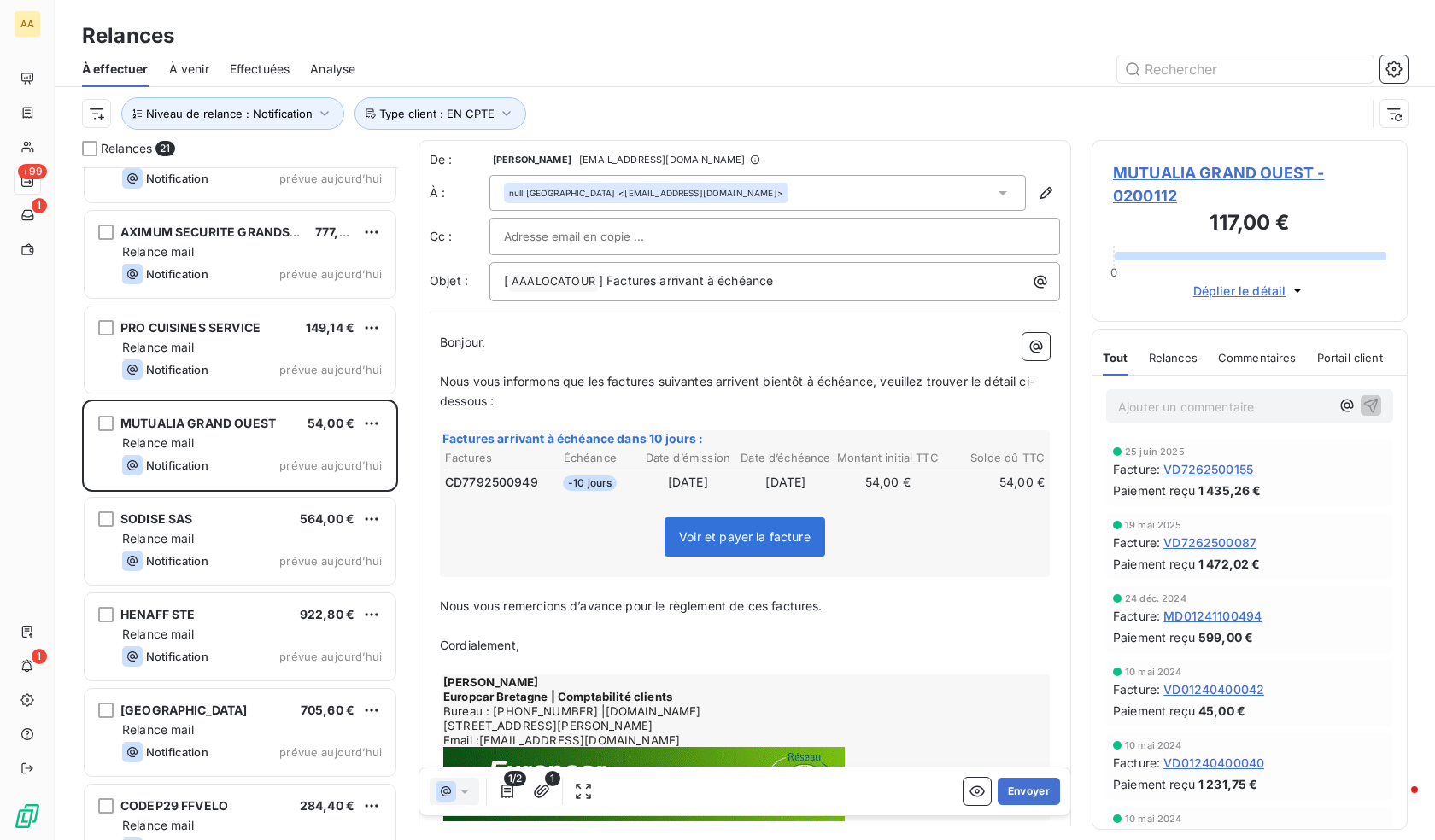
click at [220, 586] on div "SODISE SAS 564,00 € Relance mail Notification prévue [DATE]" at bounding box center [240, 543] width 316 height 96
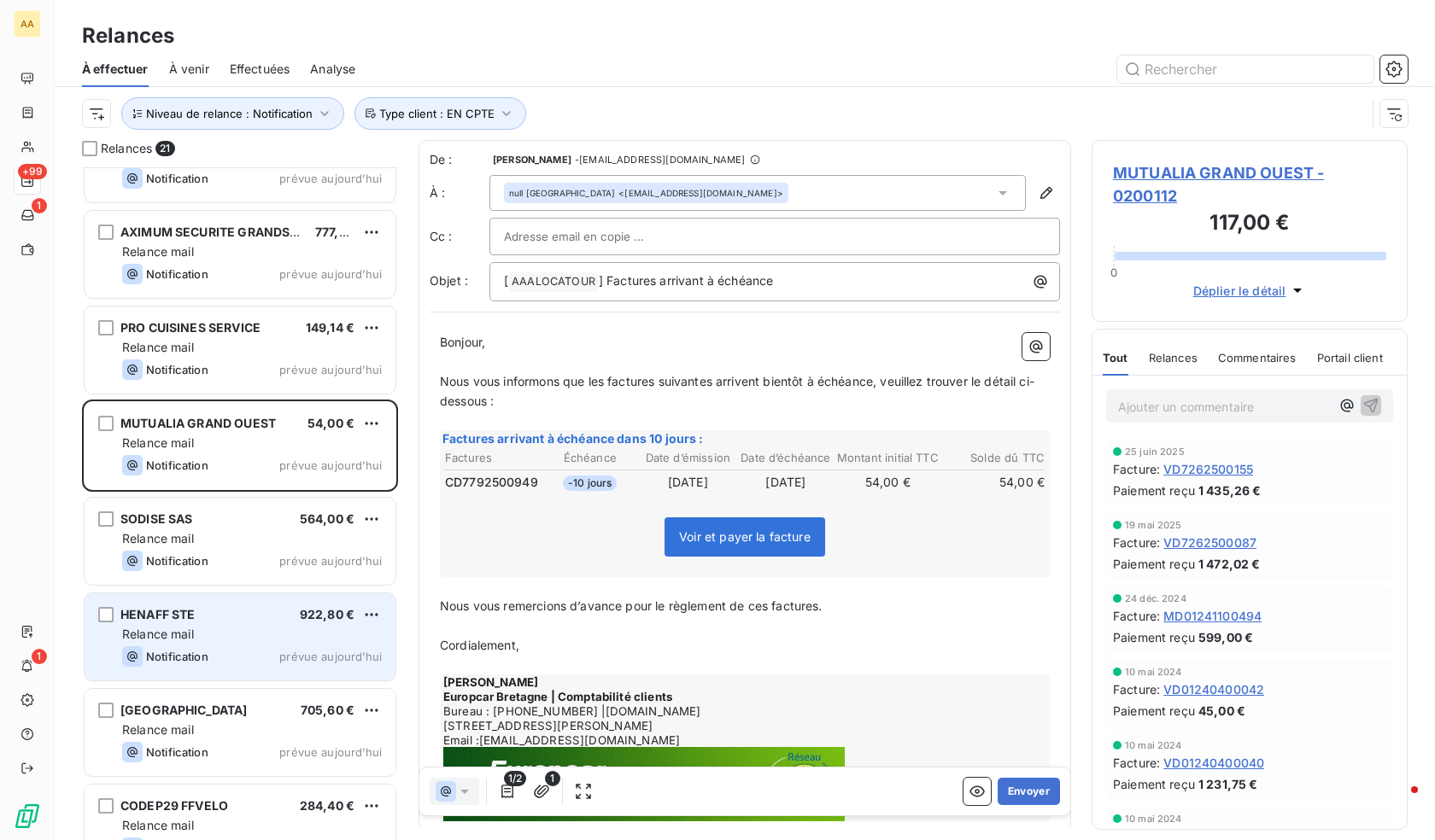
click at [228, 628] on div "Relance mail" at bounding box center [251, 634] width 259 height 17
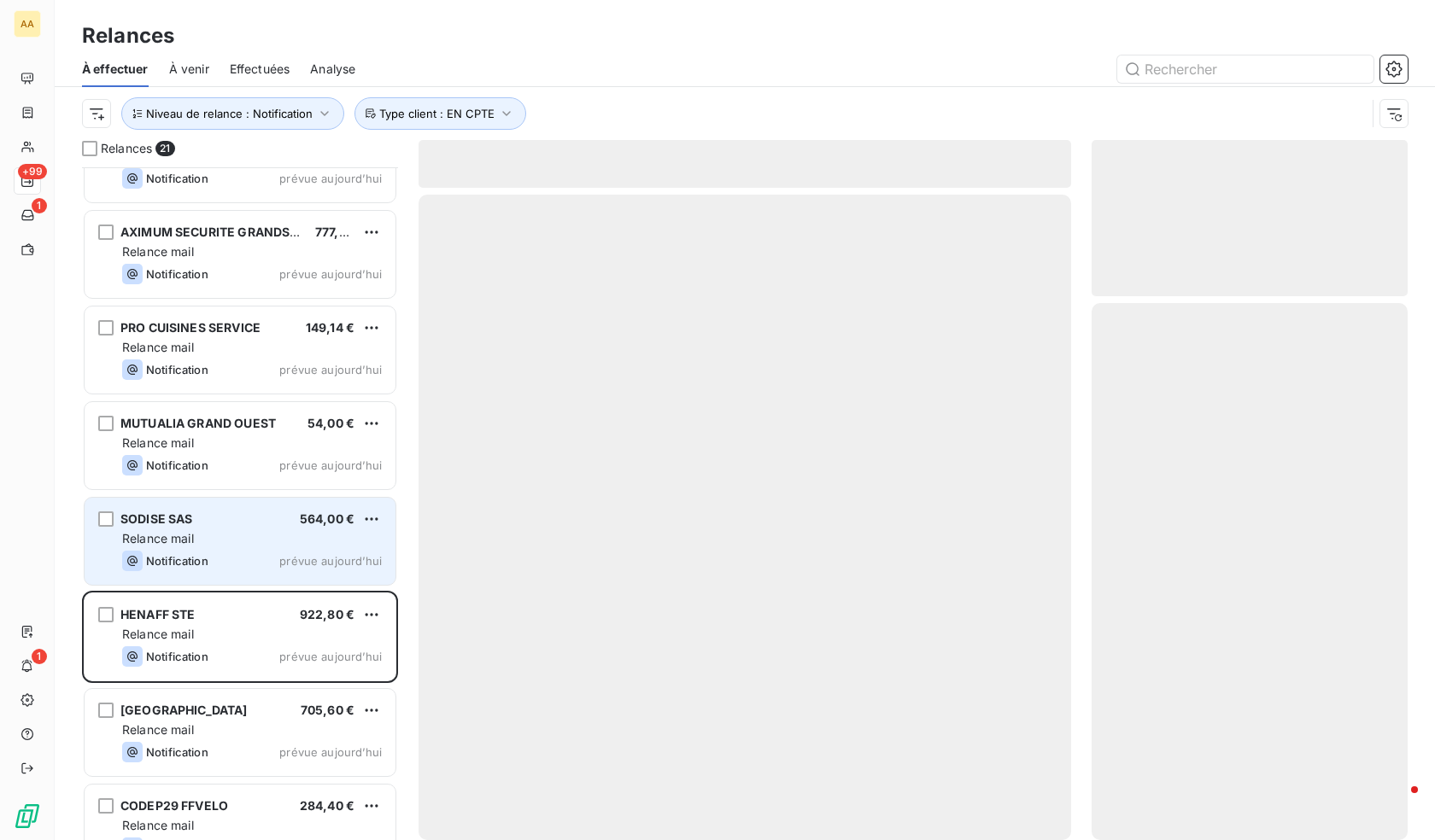
click at [228, 552] on div "Notification prévue aujourd’hui" at bounding box center [251, 560] width 259 height 20
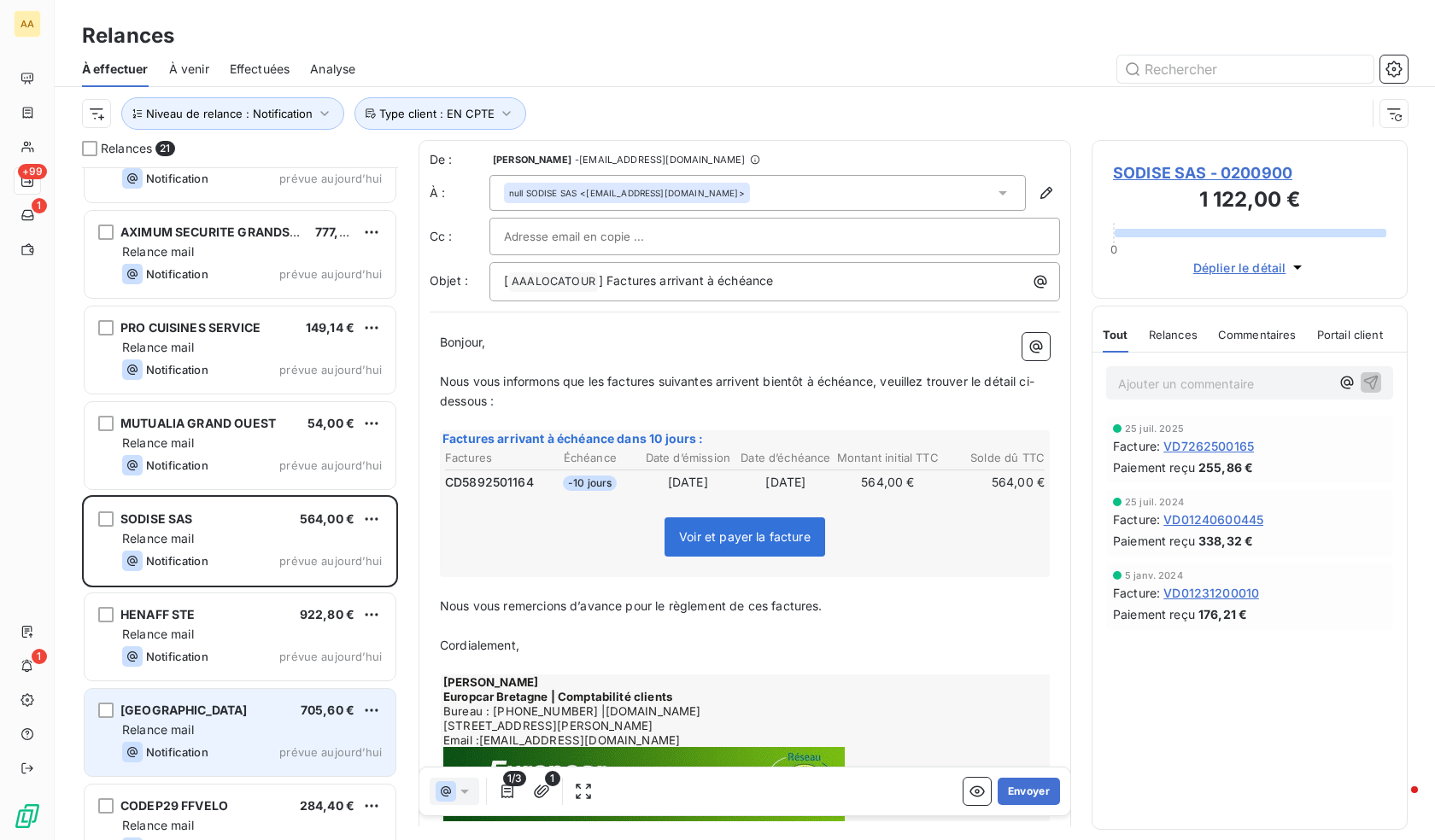
click at [234, 748] on div "Notification prévue aujourd’hui" at bounding box center [251, 751] width 259 height 20
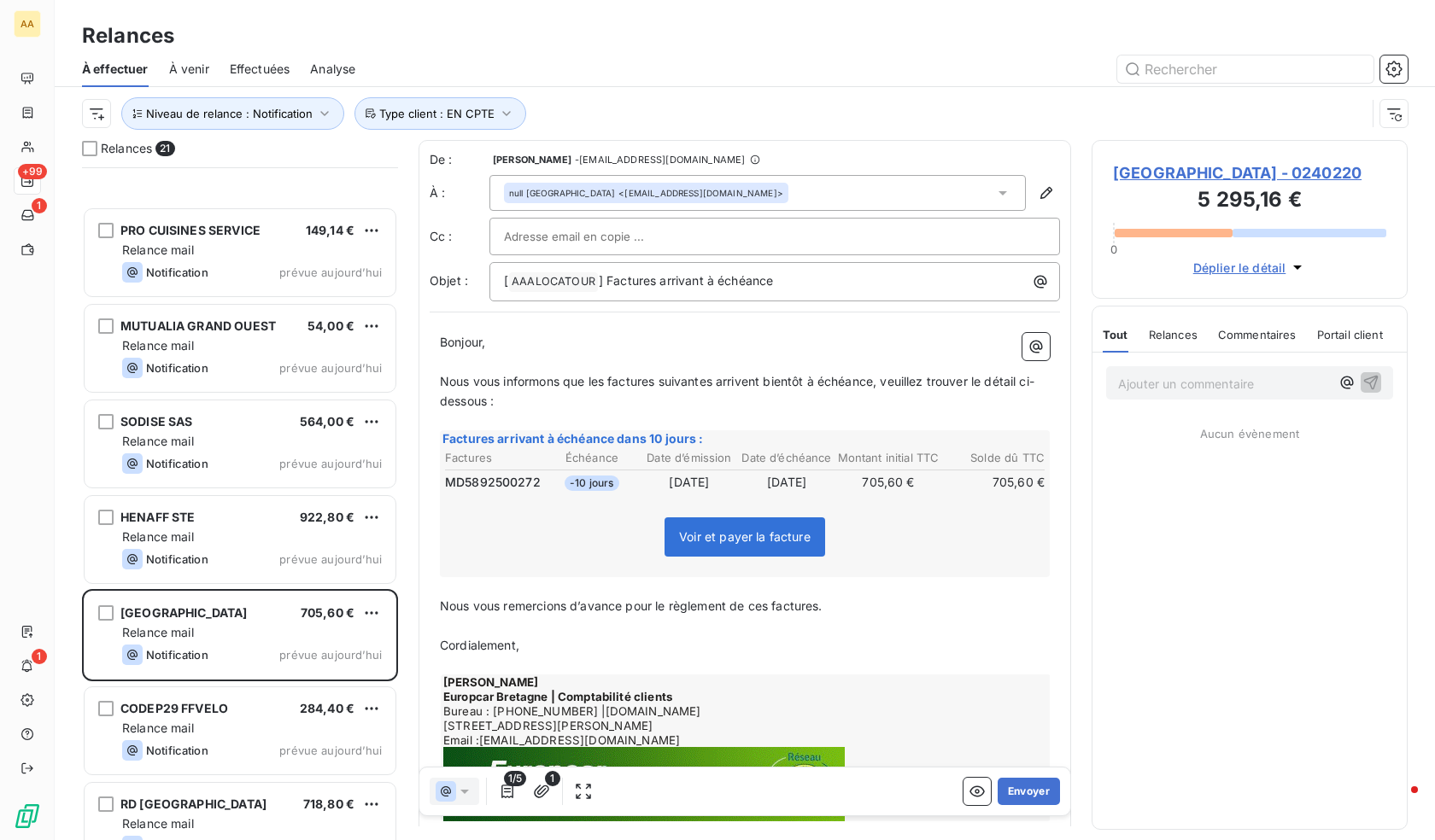
scroll to position [598, 0]
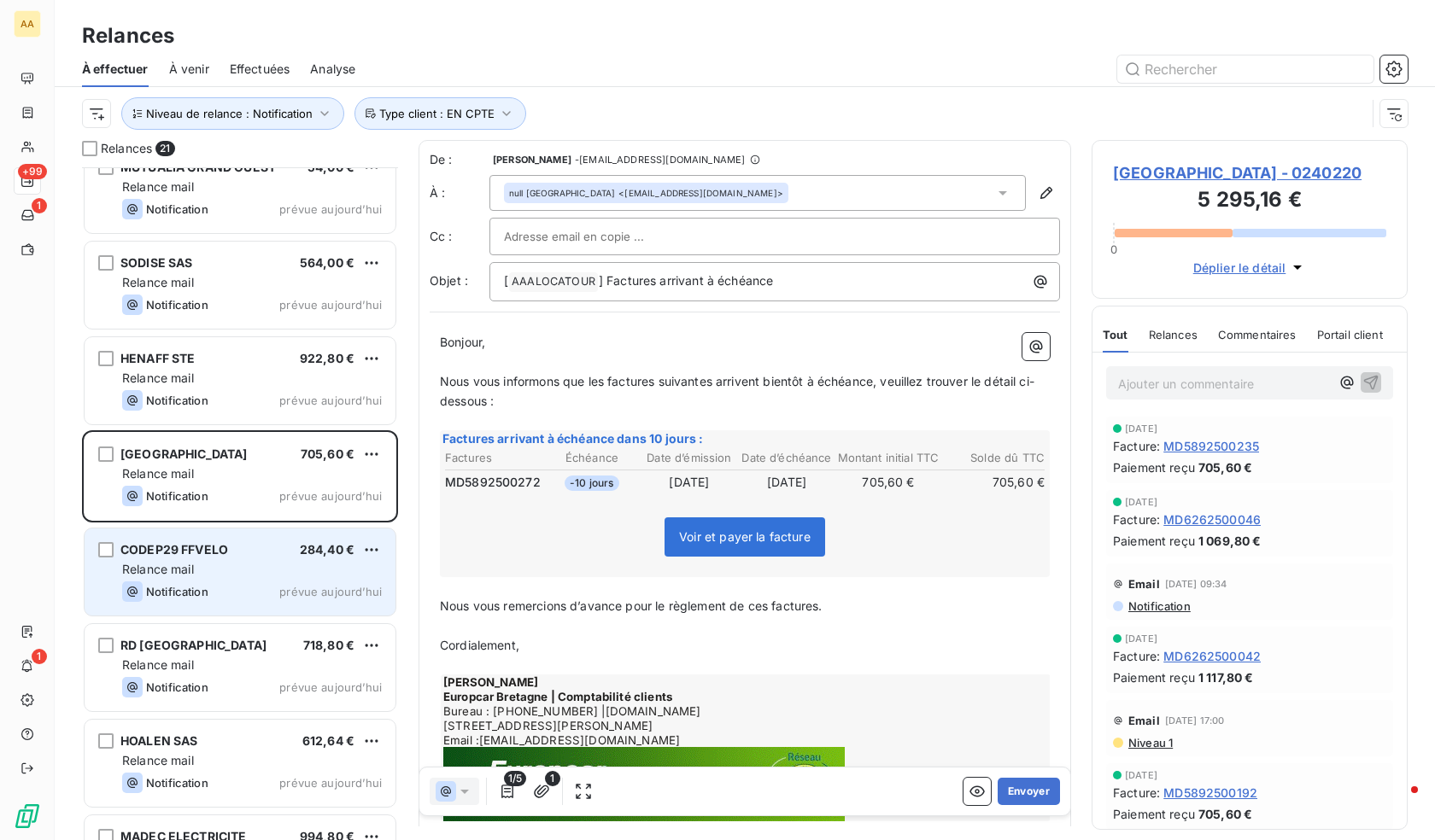
click at [239, 566] on div "Relance mail" at bounding box center [251, 569] width 259 height 17
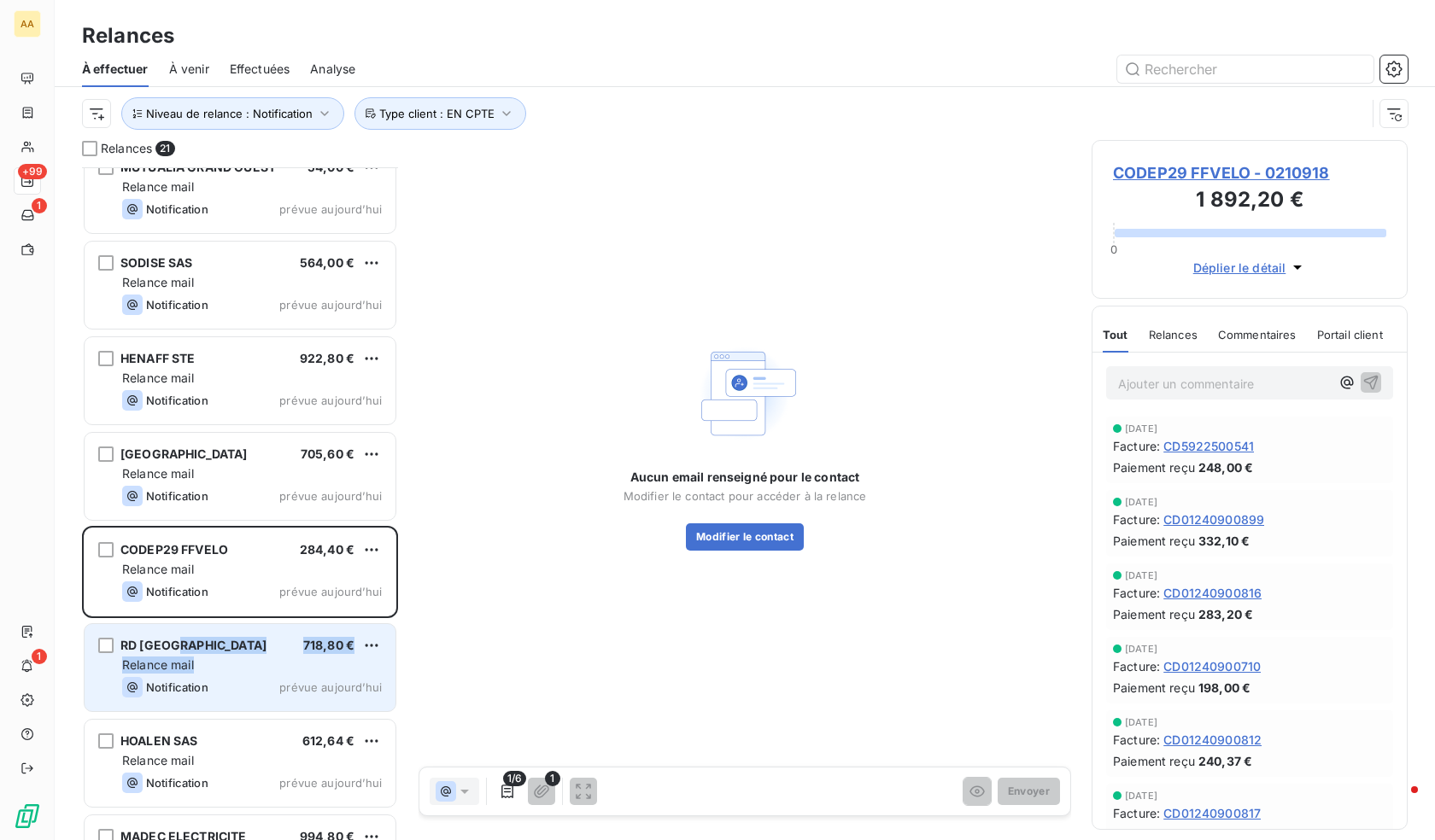
click at [208, 654] on div "RD [GEOGRAPHIC_DATA] 718,80 € Relance mail Notification prévue [DATE]" at bounding box center [240, 667] width 311 height 87
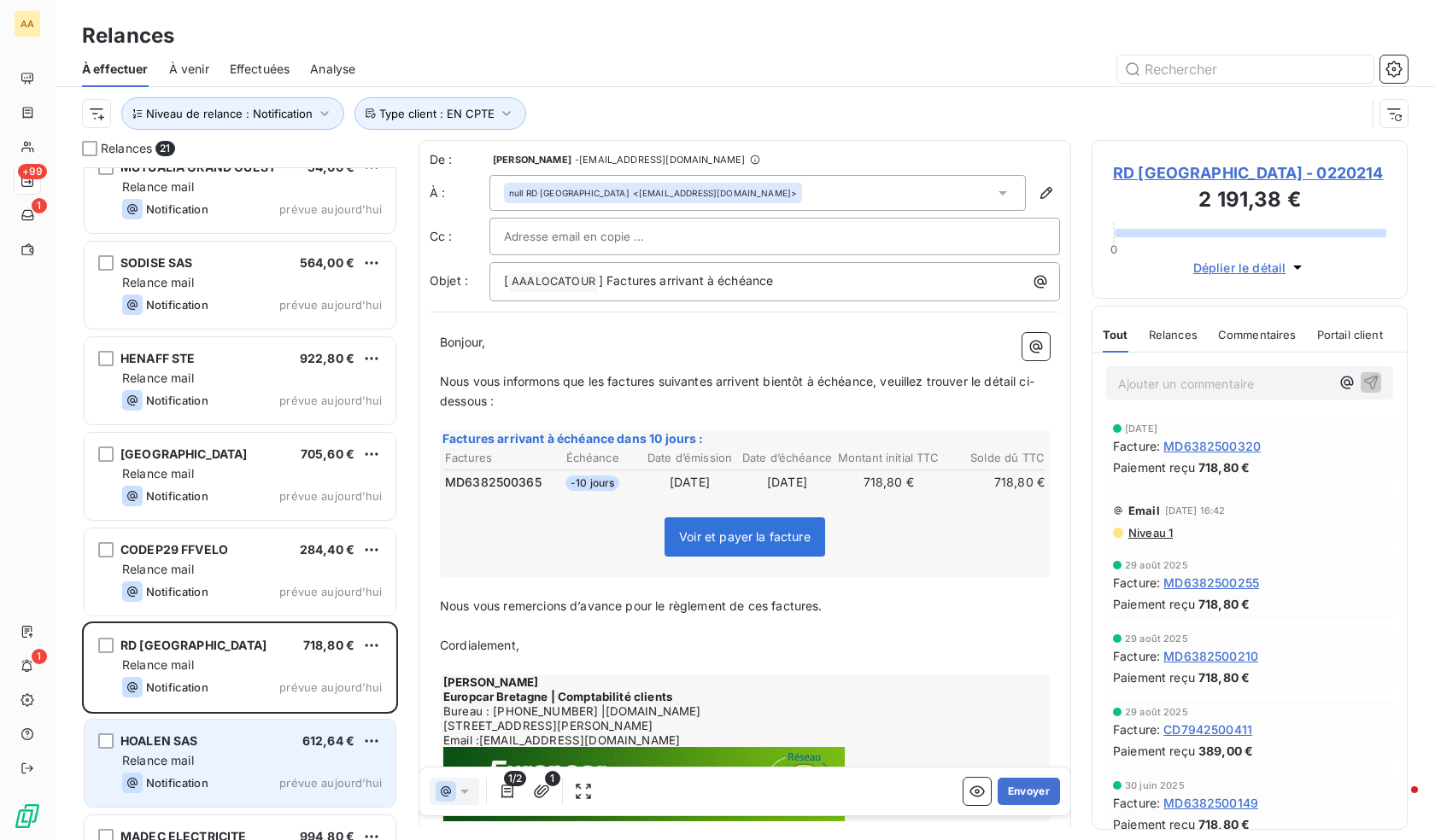
click at [227, 759] on div "Relance mail" at bounding box center [251, 760] width 259 height 17
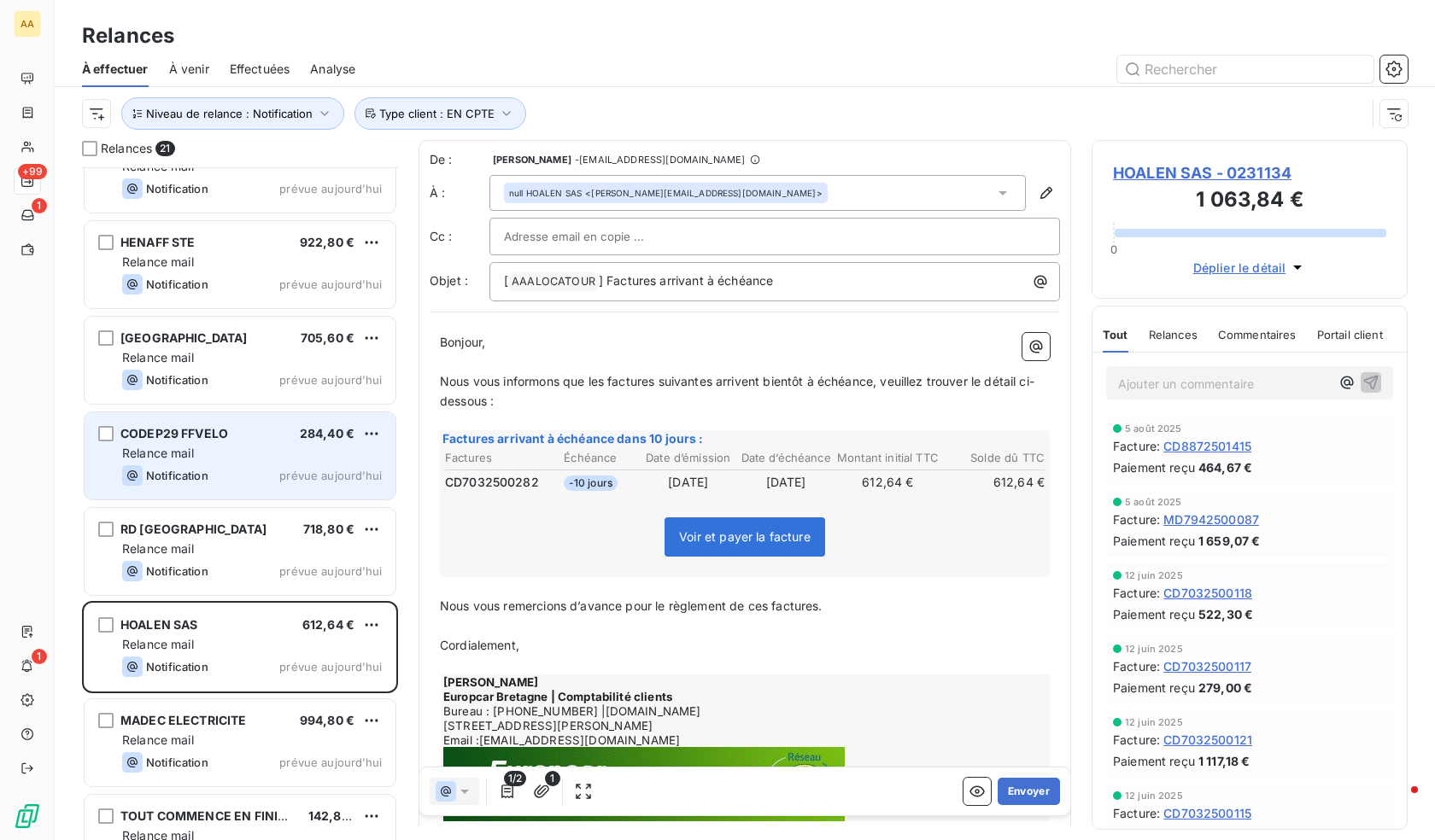
scroll to position [855, 0]
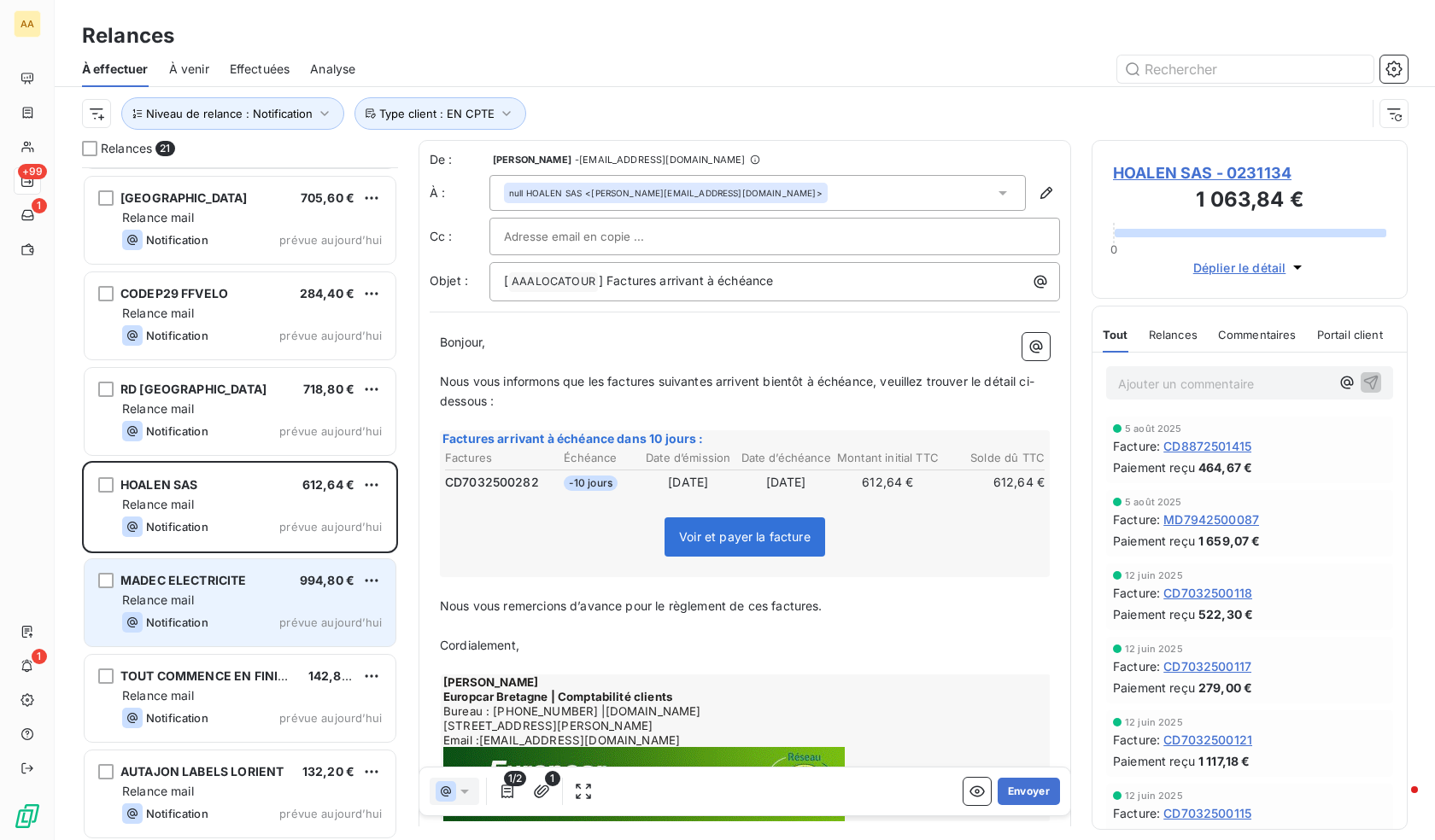
click at [230, 598] on div "Relance mail" at bounding box center [251, 600] width 259 height 17
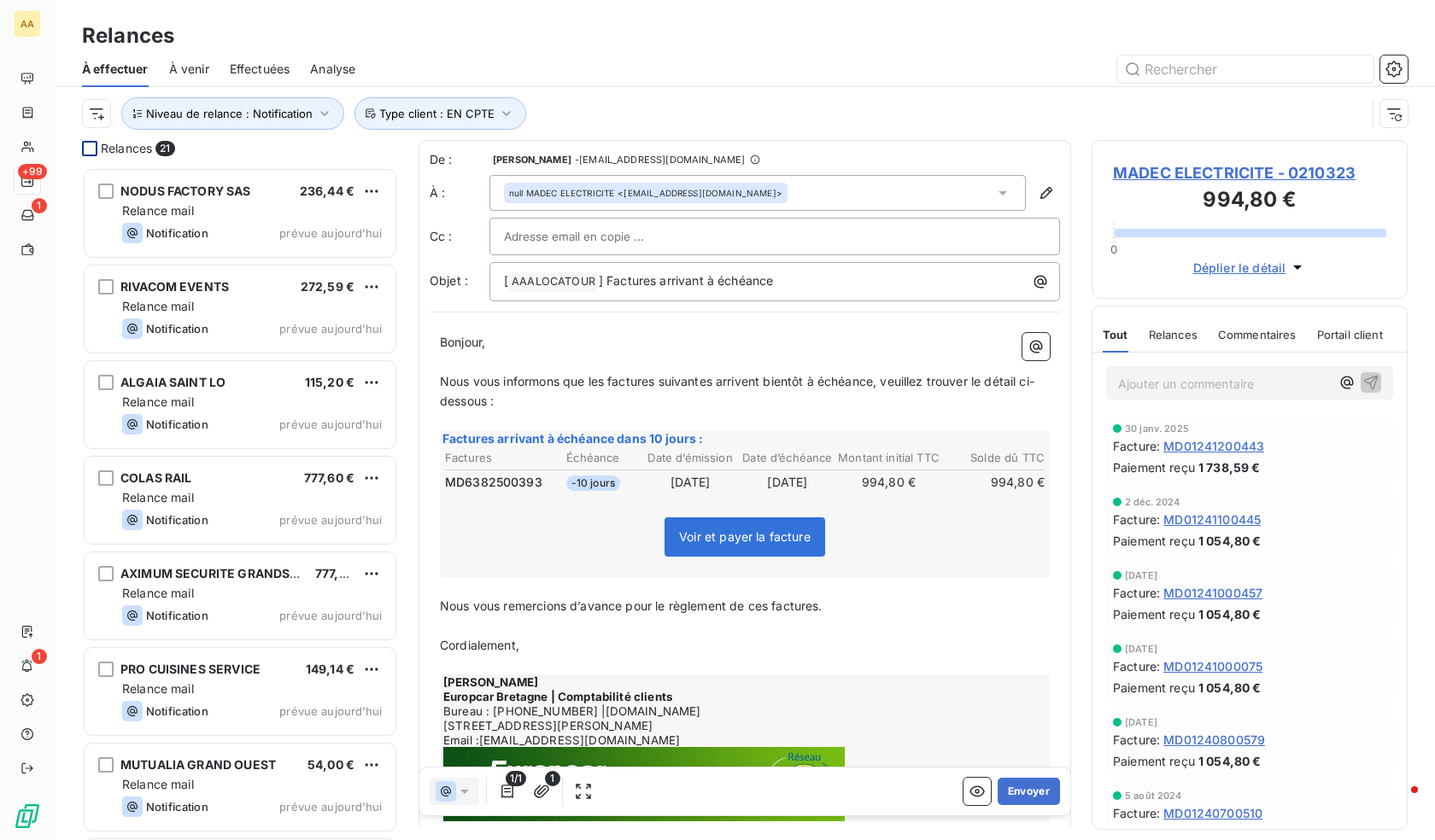
click at [90, 148] on div at bounding box center [89, 148] width 15 height 15
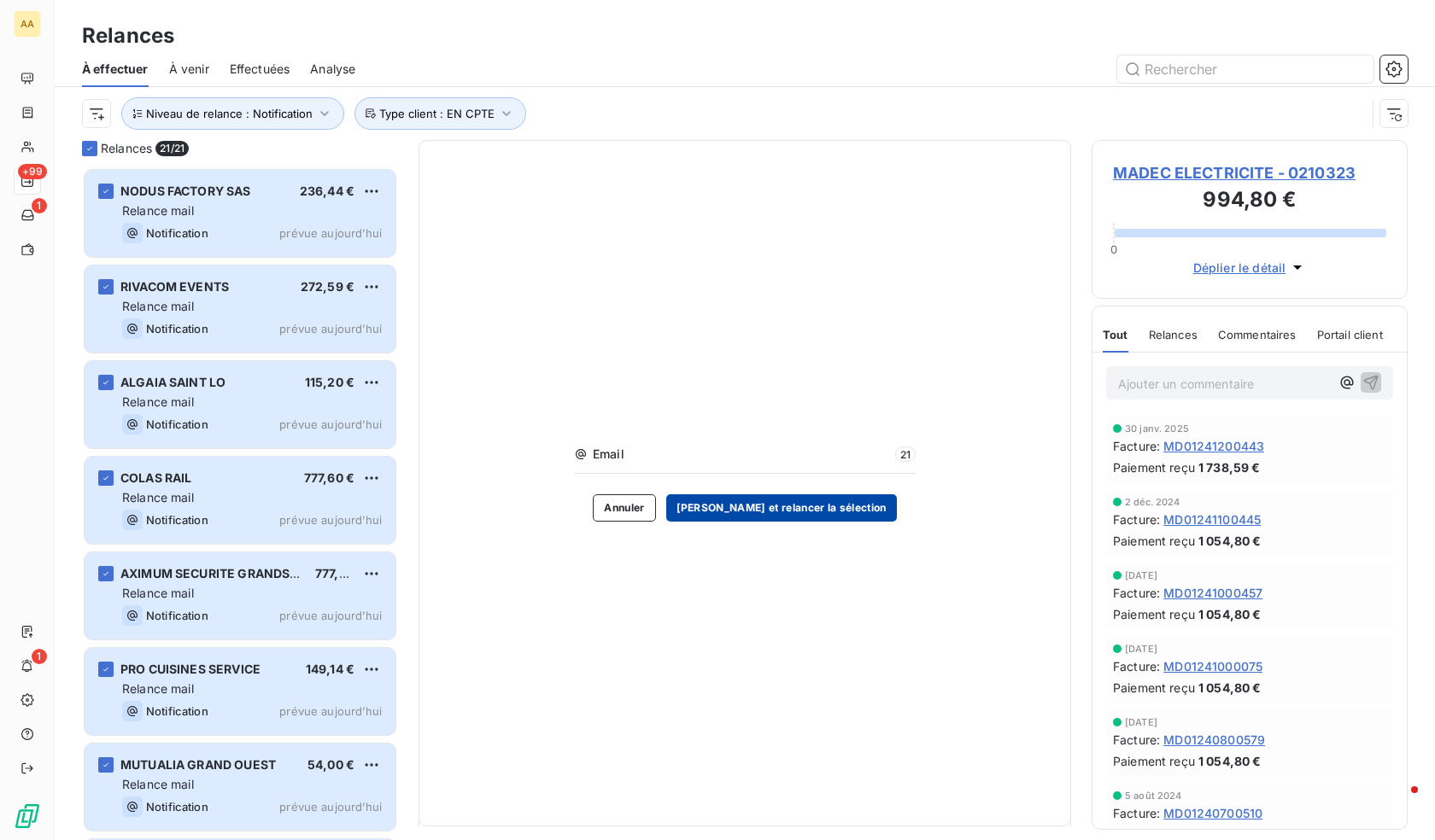
click at [823, 510] on button "[PERSON_NAME] et relancer la sélection" at bounding box center [782, 508] width 230 height 27
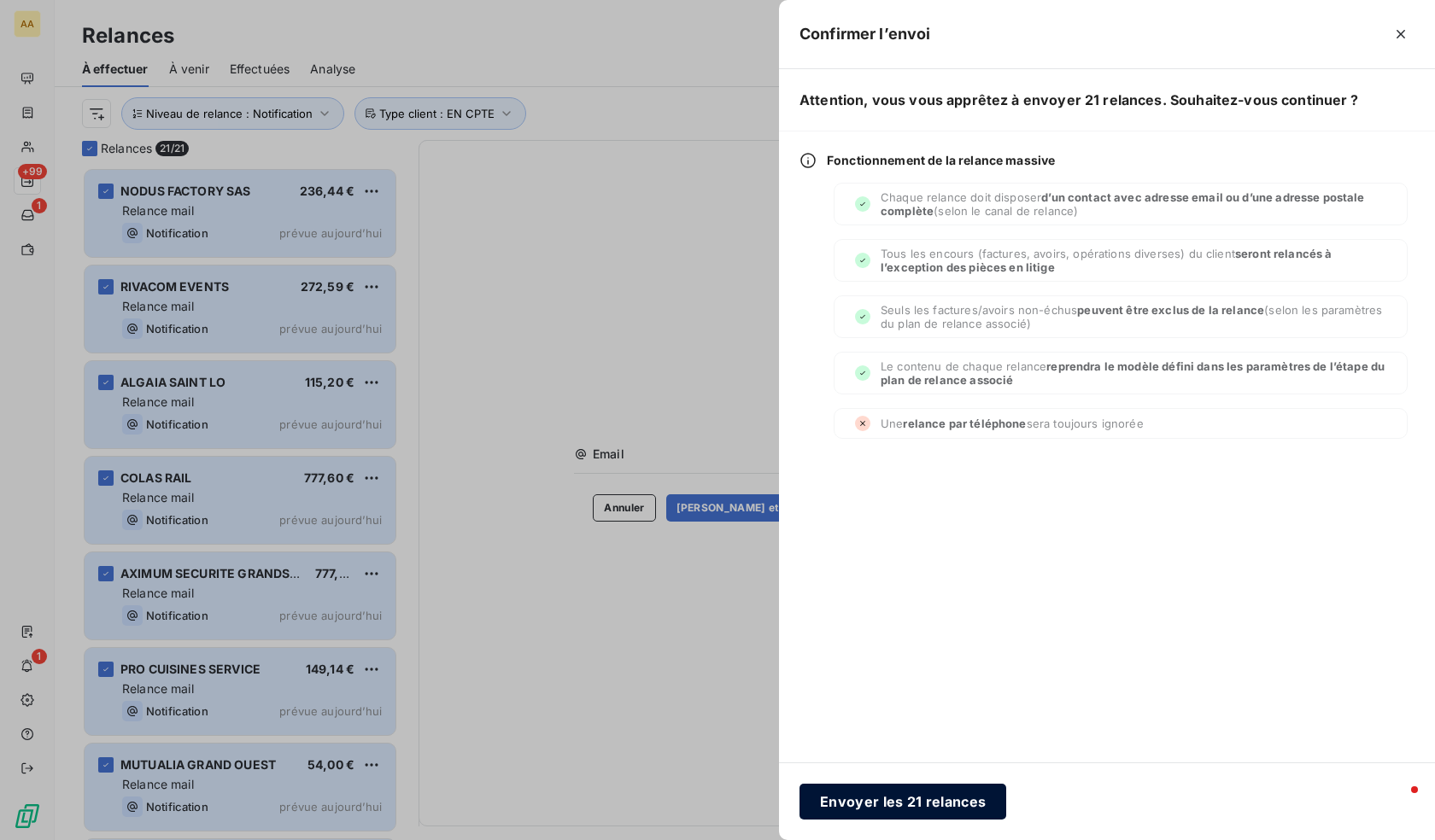
click at [937, 813] on button "Envoyer les 21 relances" at bounding box center [902, 802] width 206 height 36
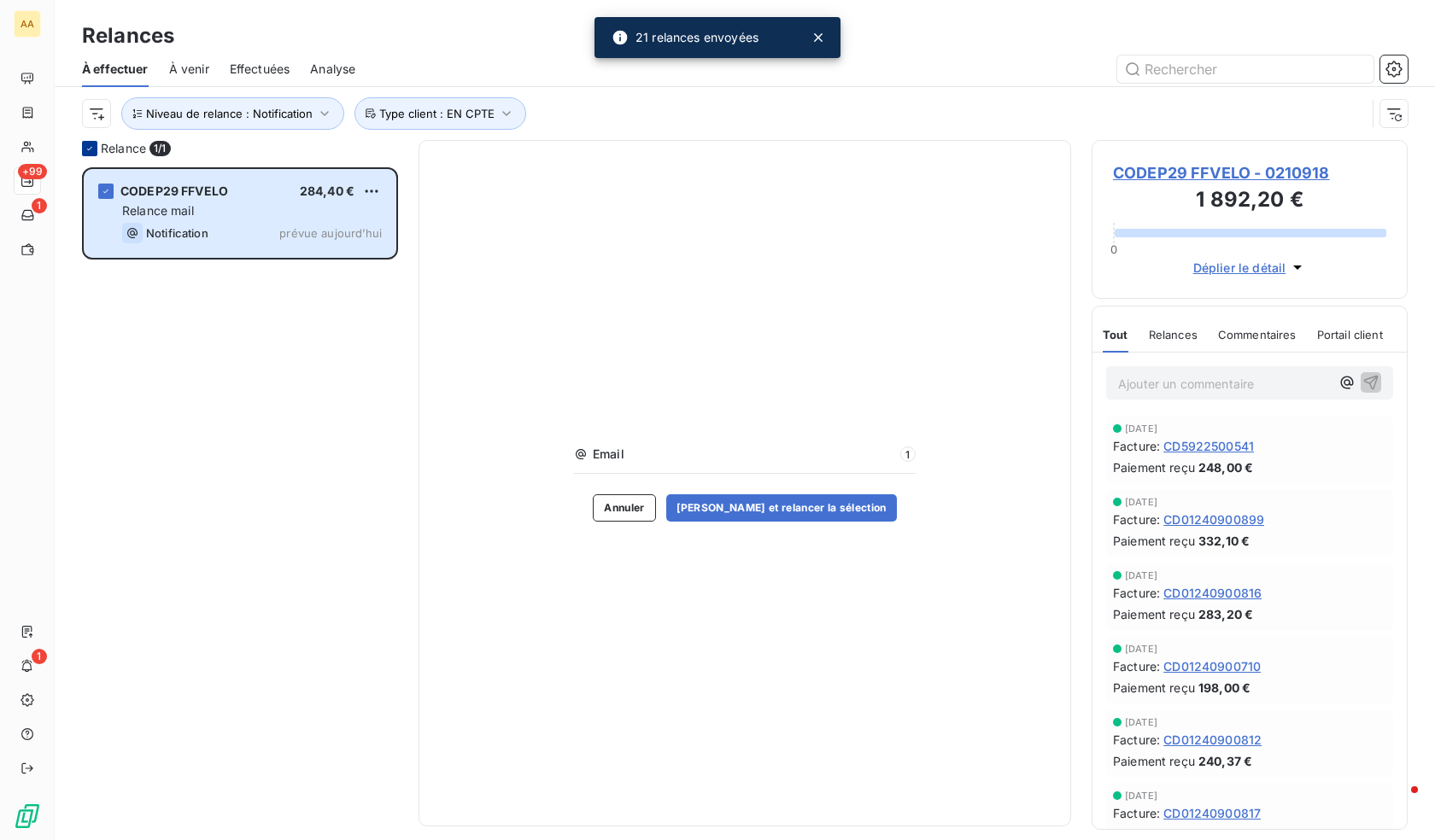
click at [91, 145] on icon at bounding box center [90, 149] width 11 height 11
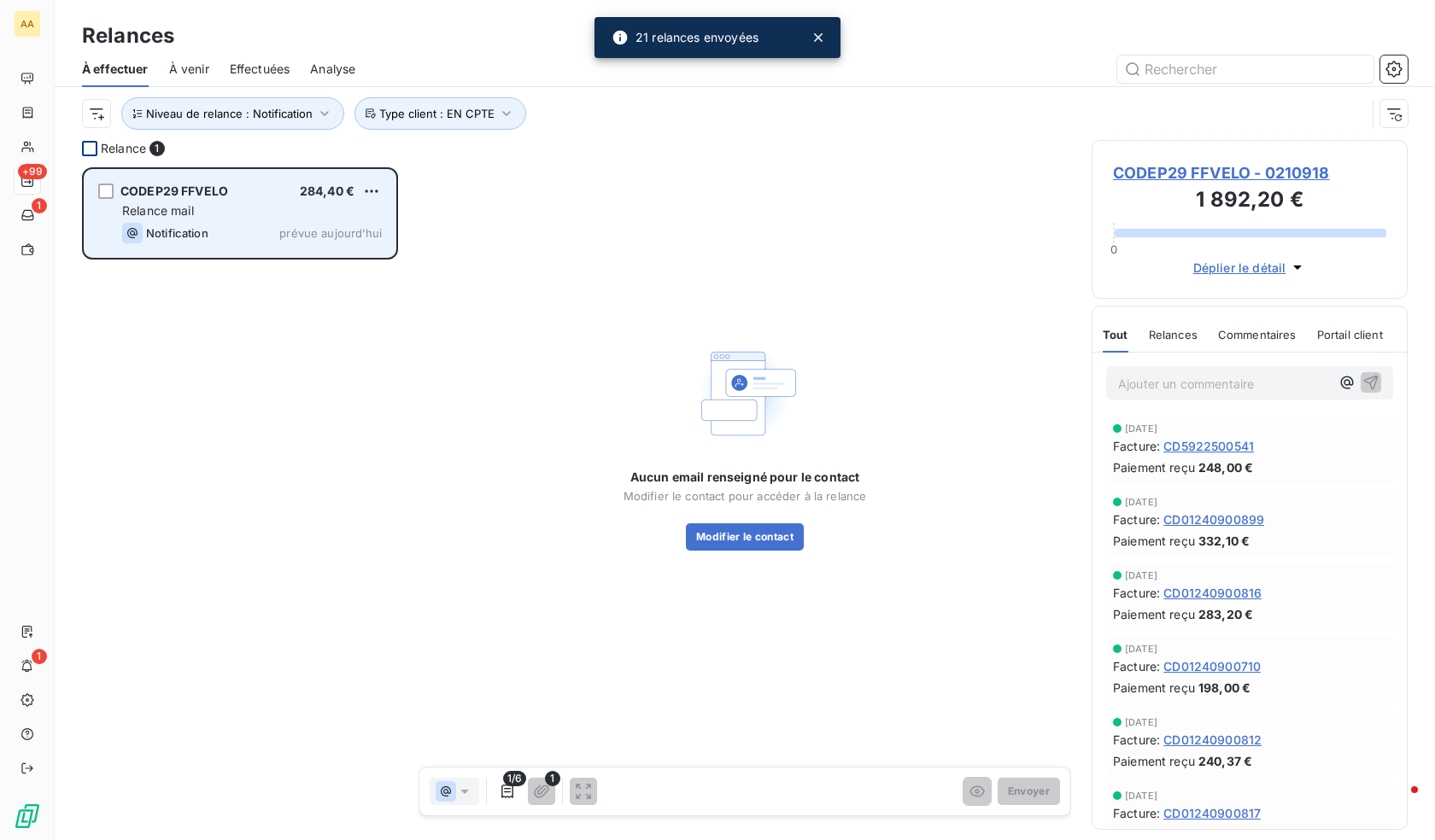
click at [215, 208] on div "Relance mail" at bounding box center [251, 211] width 259 height 17
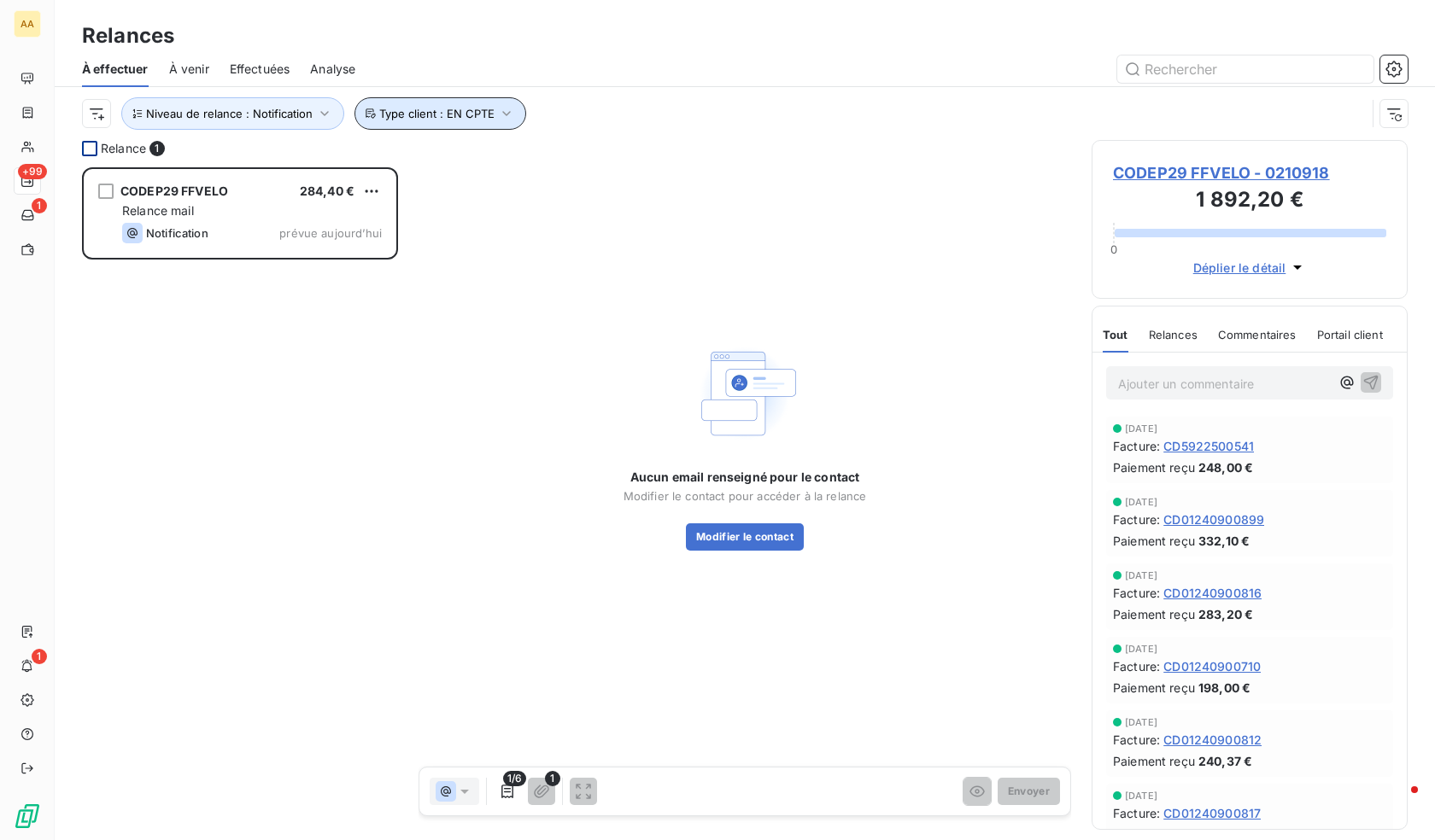
click at [400, 120] on button "Type client : EN CPTE" at bounding box center [440, 113] width 172 height 33
click at [523, 72] on div at bounding box center [891, 69] width 1031 height 27
click at [274, 117] on span "Niveau de relance : Notification" at bounding box center [229, 113] width 166 height 13
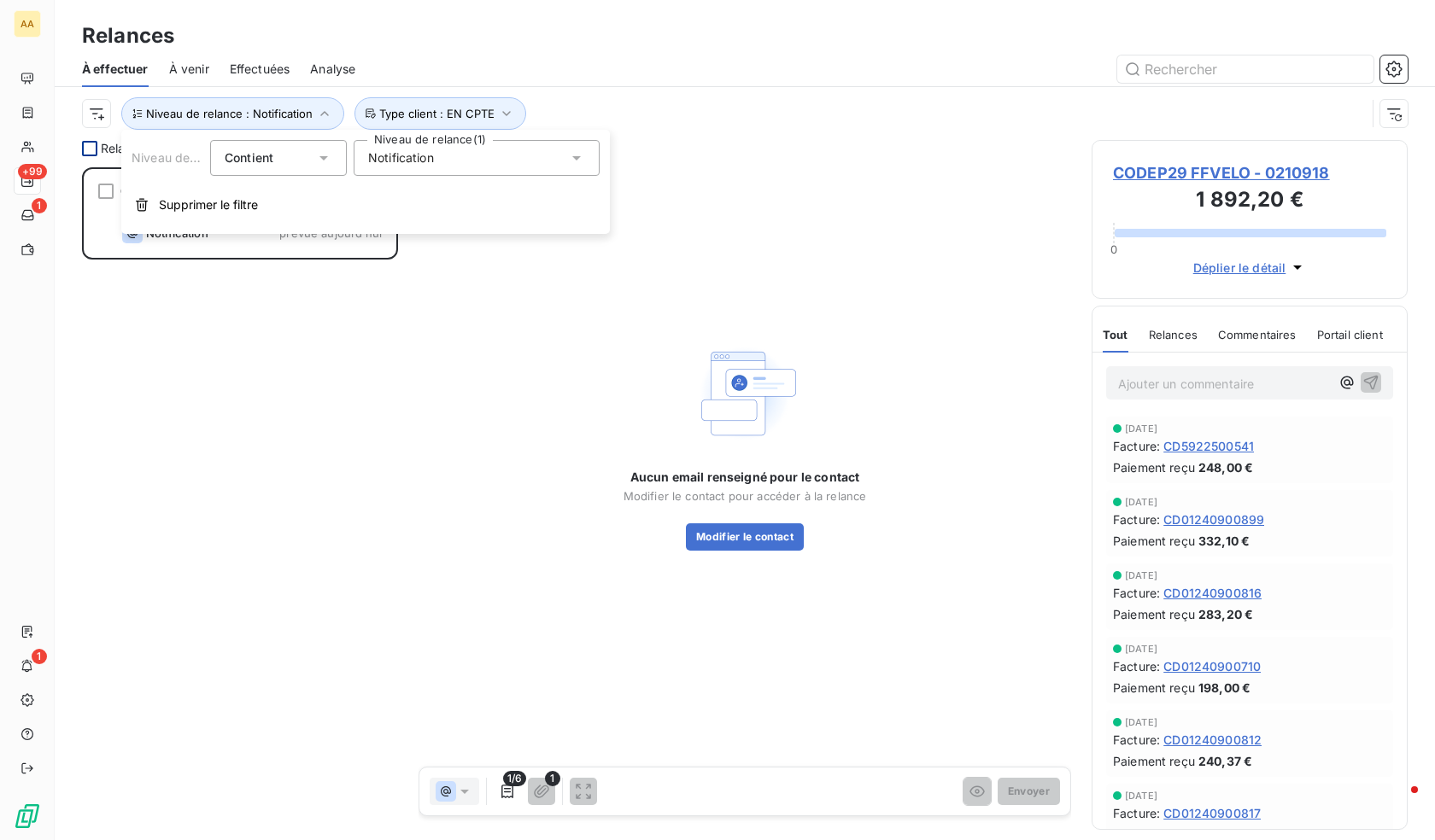
click at [474, 152] on div "Notification" at bounding box center [476, 158] width 246 height 36
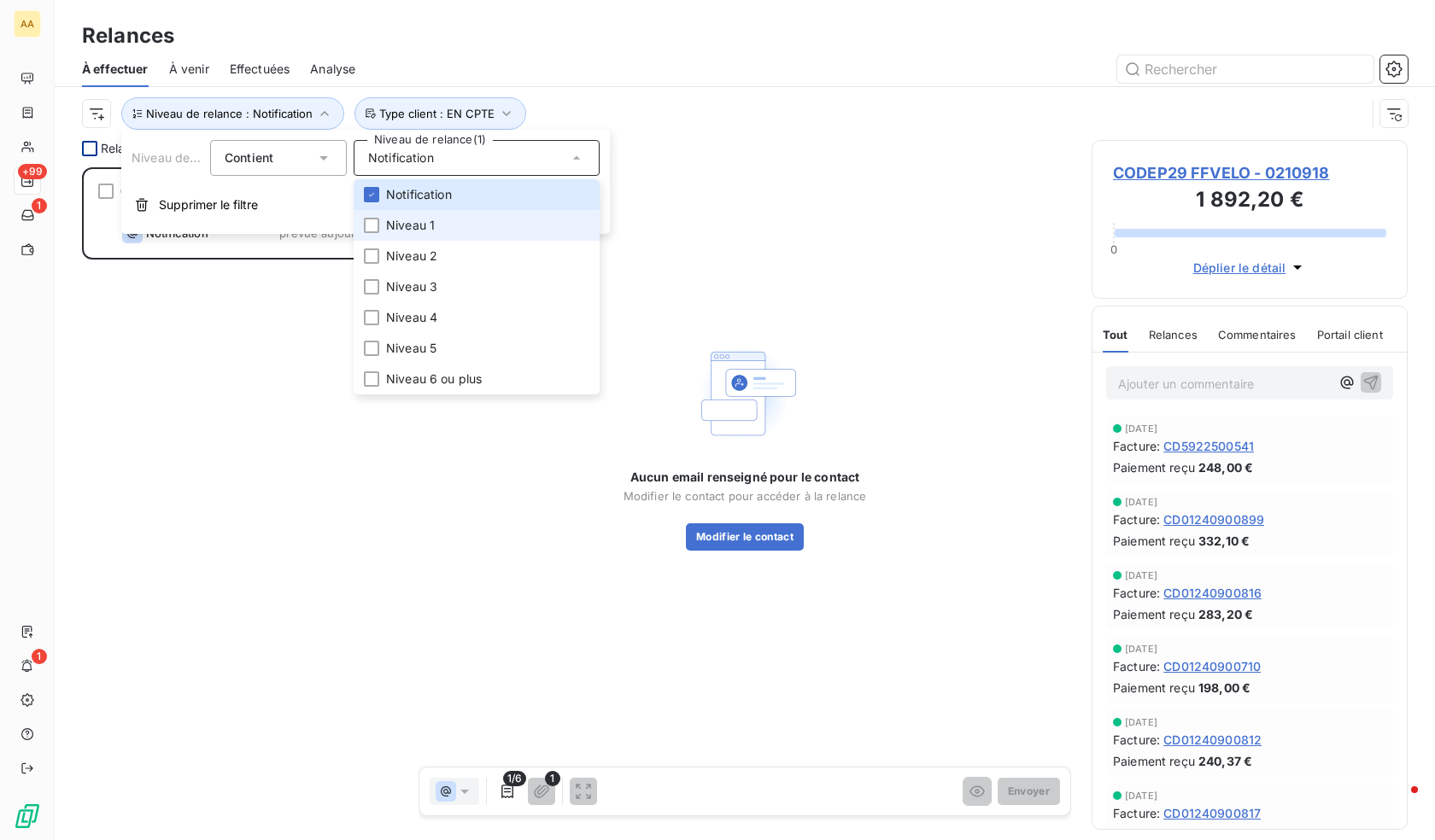
click at [436, 228] on li "Niveau 1" at bounding box center [476, 225] width 246 height 31
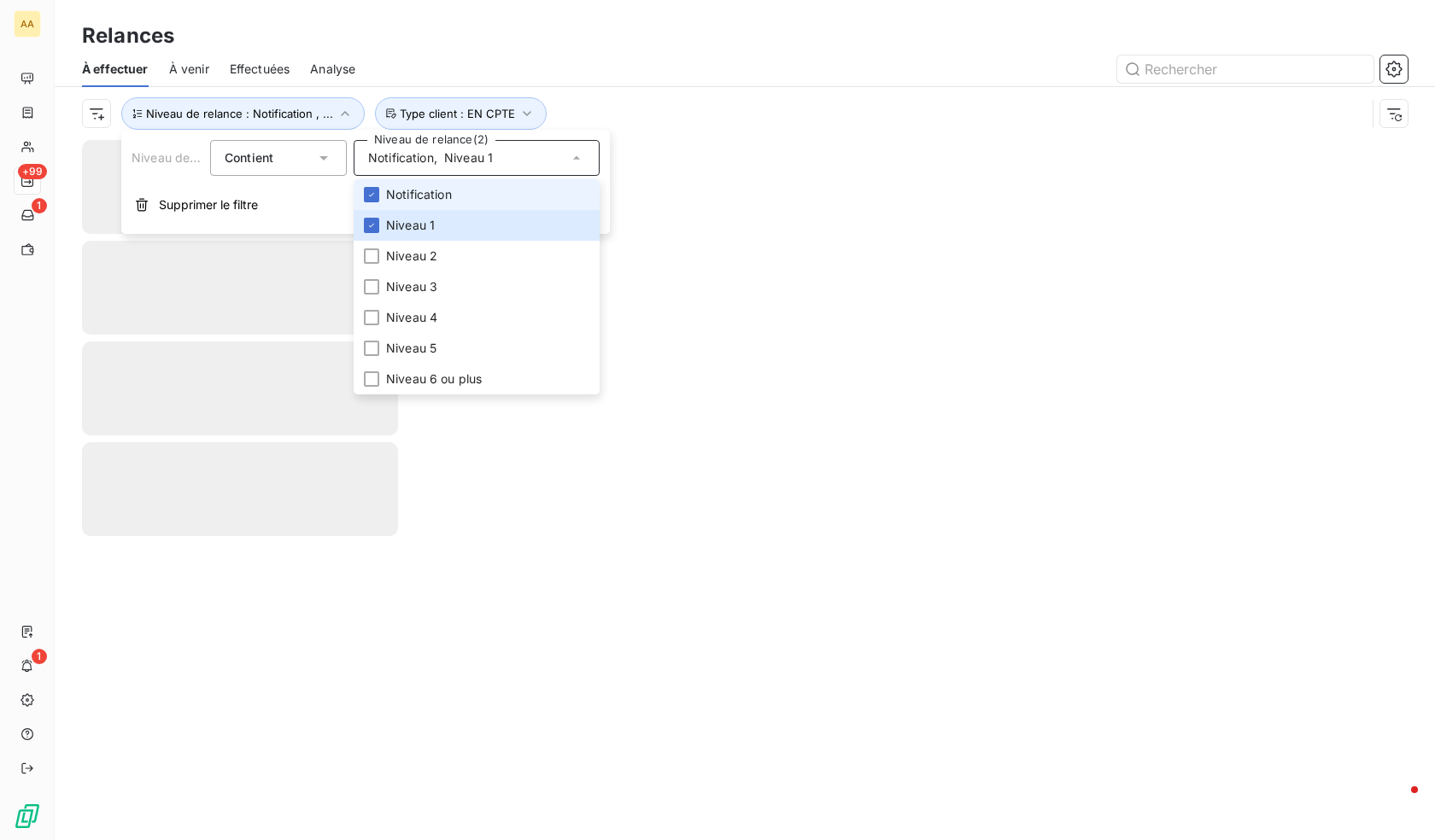
click at [430, 196] on span "Notification" at bounding box center [419, 194] width 66 height 17
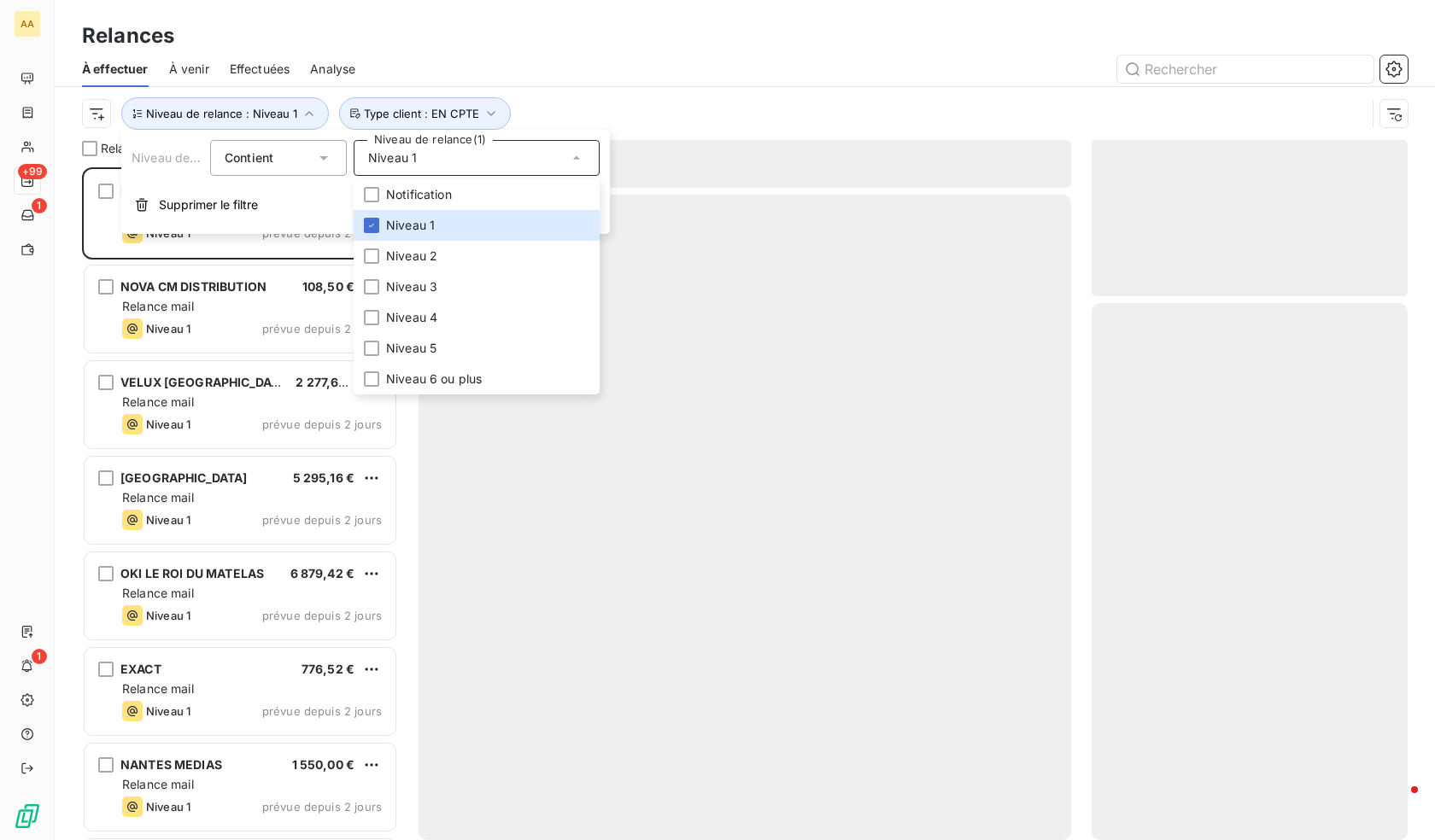
scroll to position [660, 304]
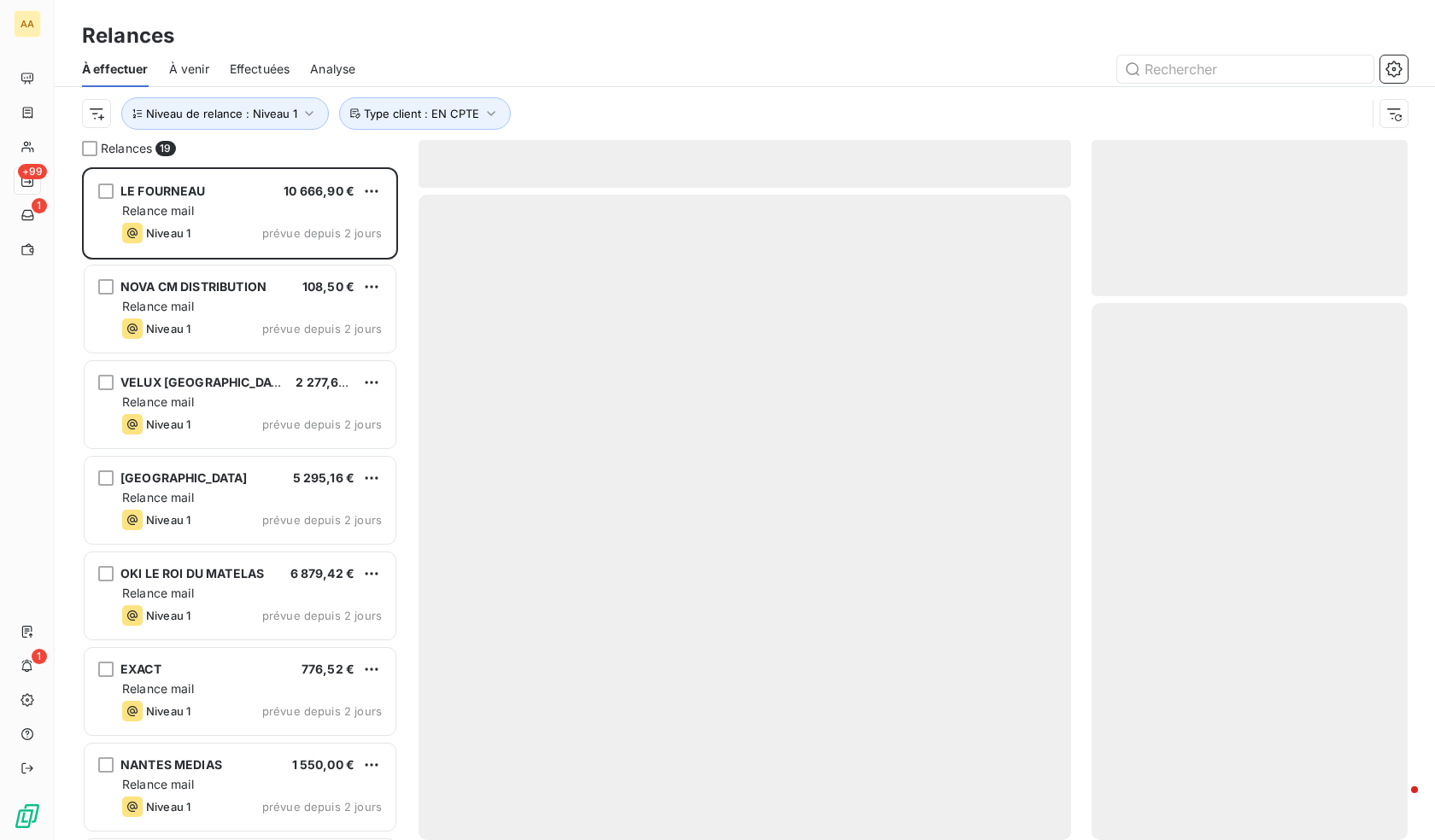
click at [632, 81] on div at bounding box center [891, 69] width 1031 height 27
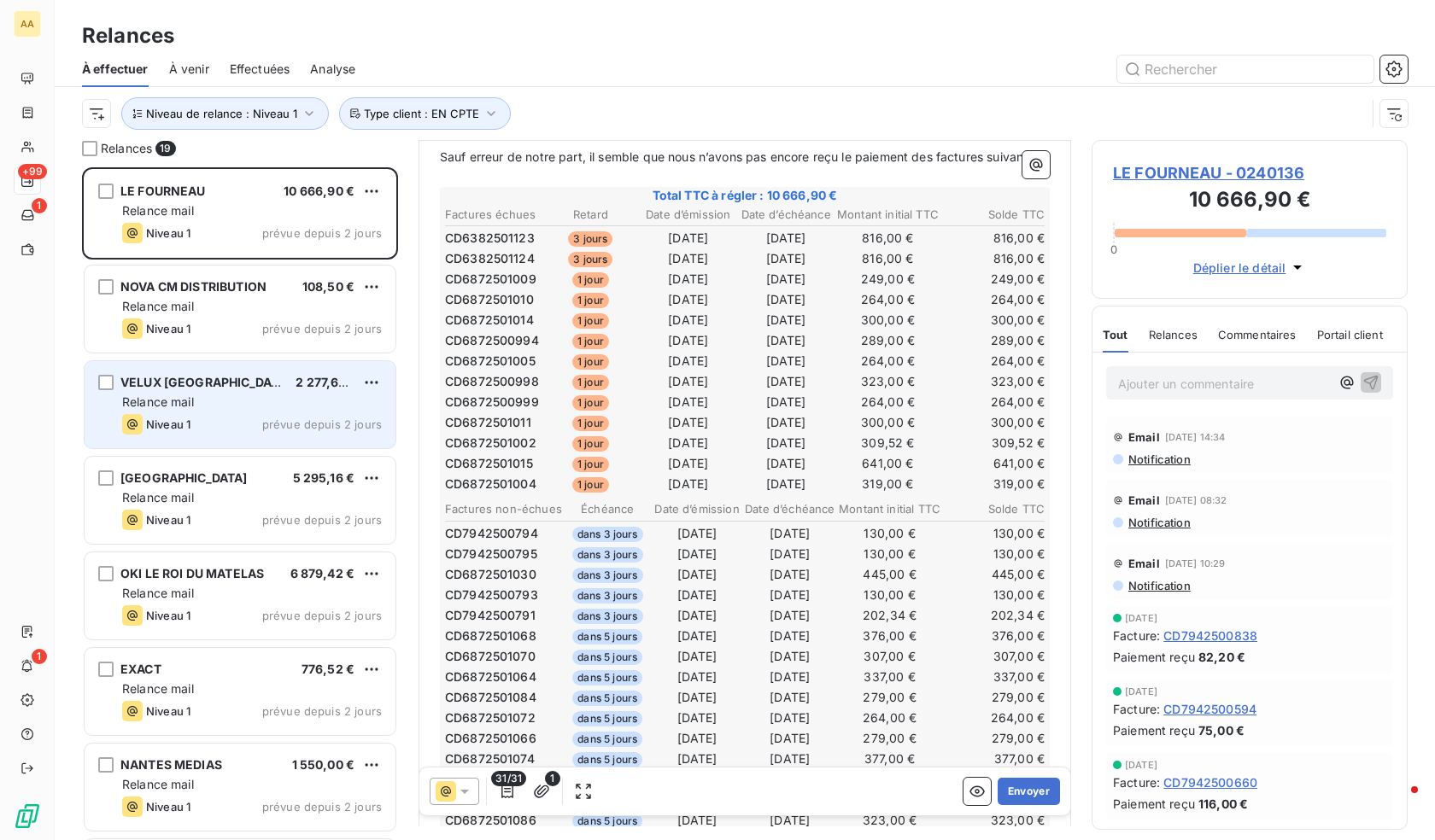
scroll to position [1, 0]
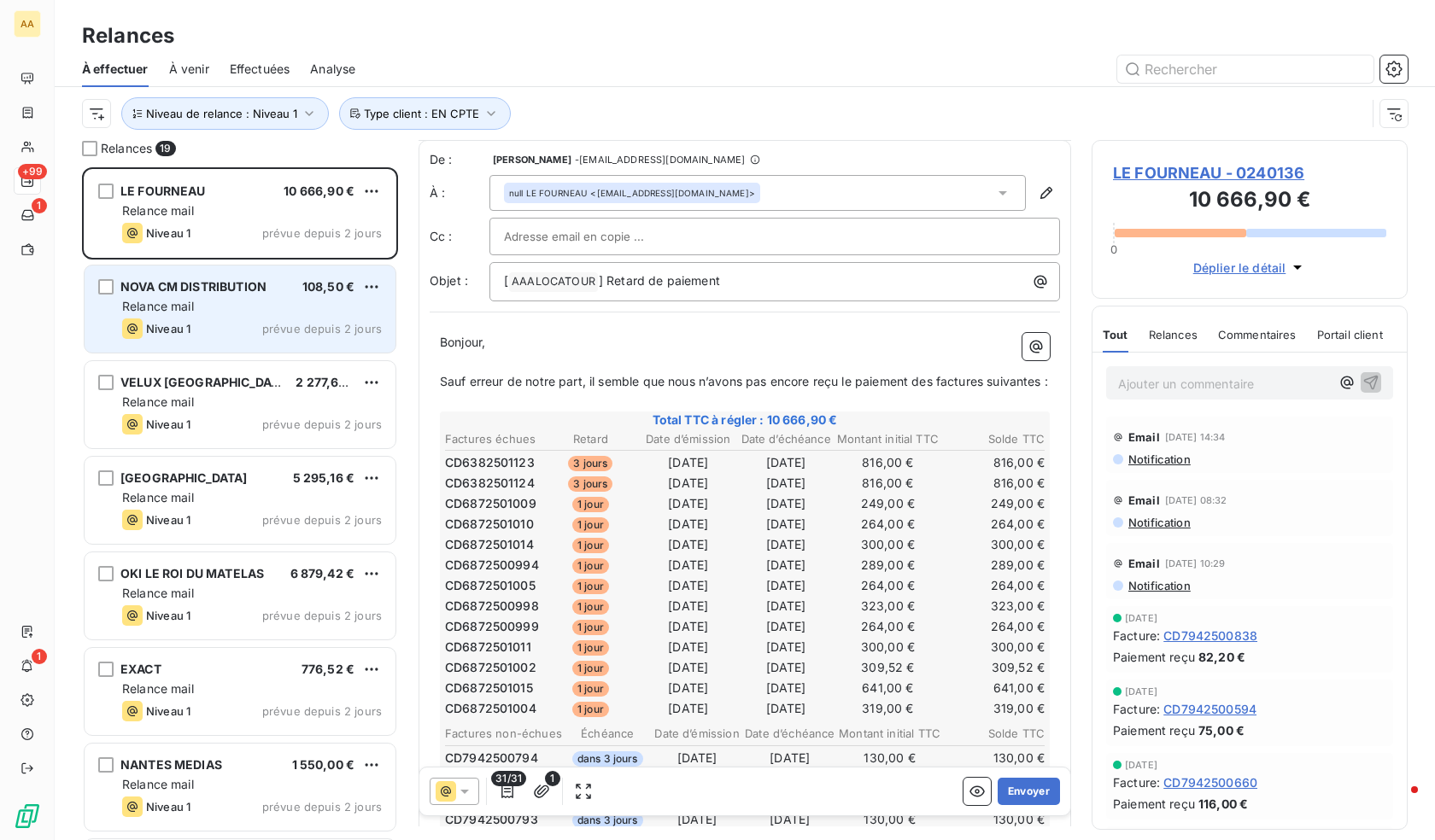
click at [215, 304] on div "Relance mail" at bounding box center [251, 306] width 259 height 17
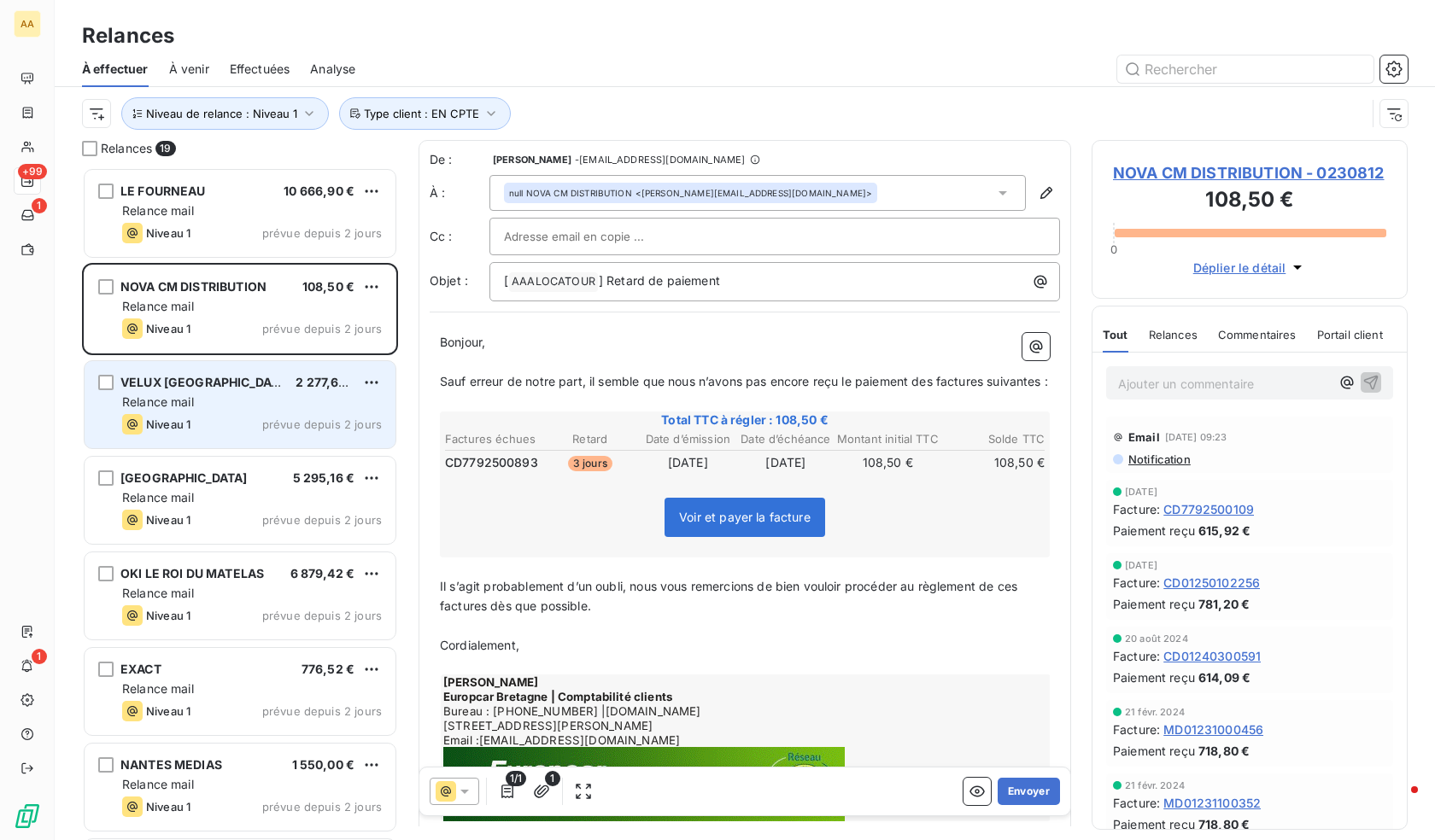
click at [218, 385] on div "VELUX FRANCE 2 277,60 €" at bounding box center [251, 382] width 259 height 15
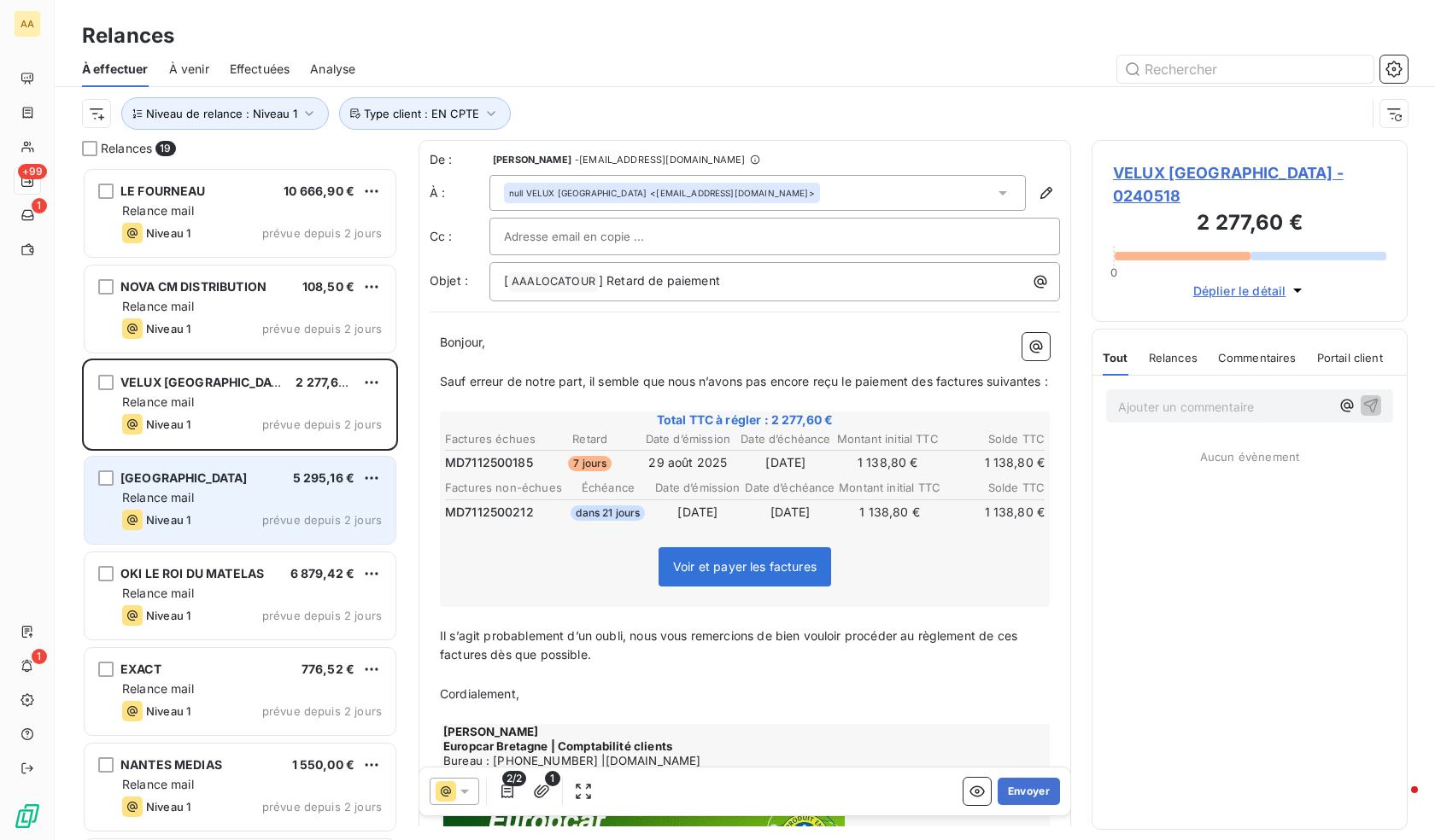
click at [221, 506] on div "[GEOGRAPHIC_DATA] 5 295,16 € Relance mail Niveau 1 prévue depuis 2 jours" at bounding box center [240, 500] width 311 height 87
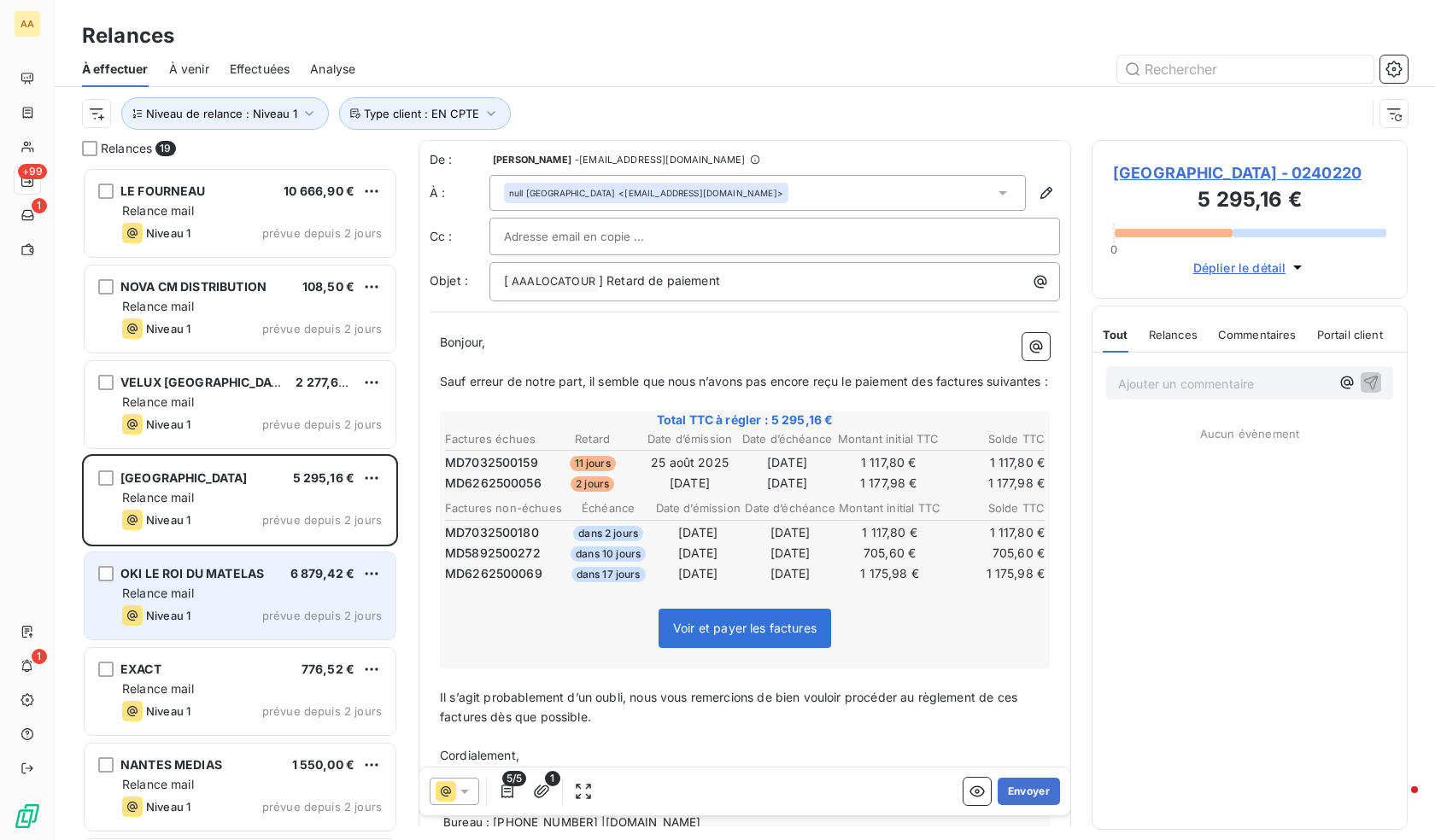
click at [213, 596] on div "Relance mail" at bounding box center [251, 593] width 259 height 17
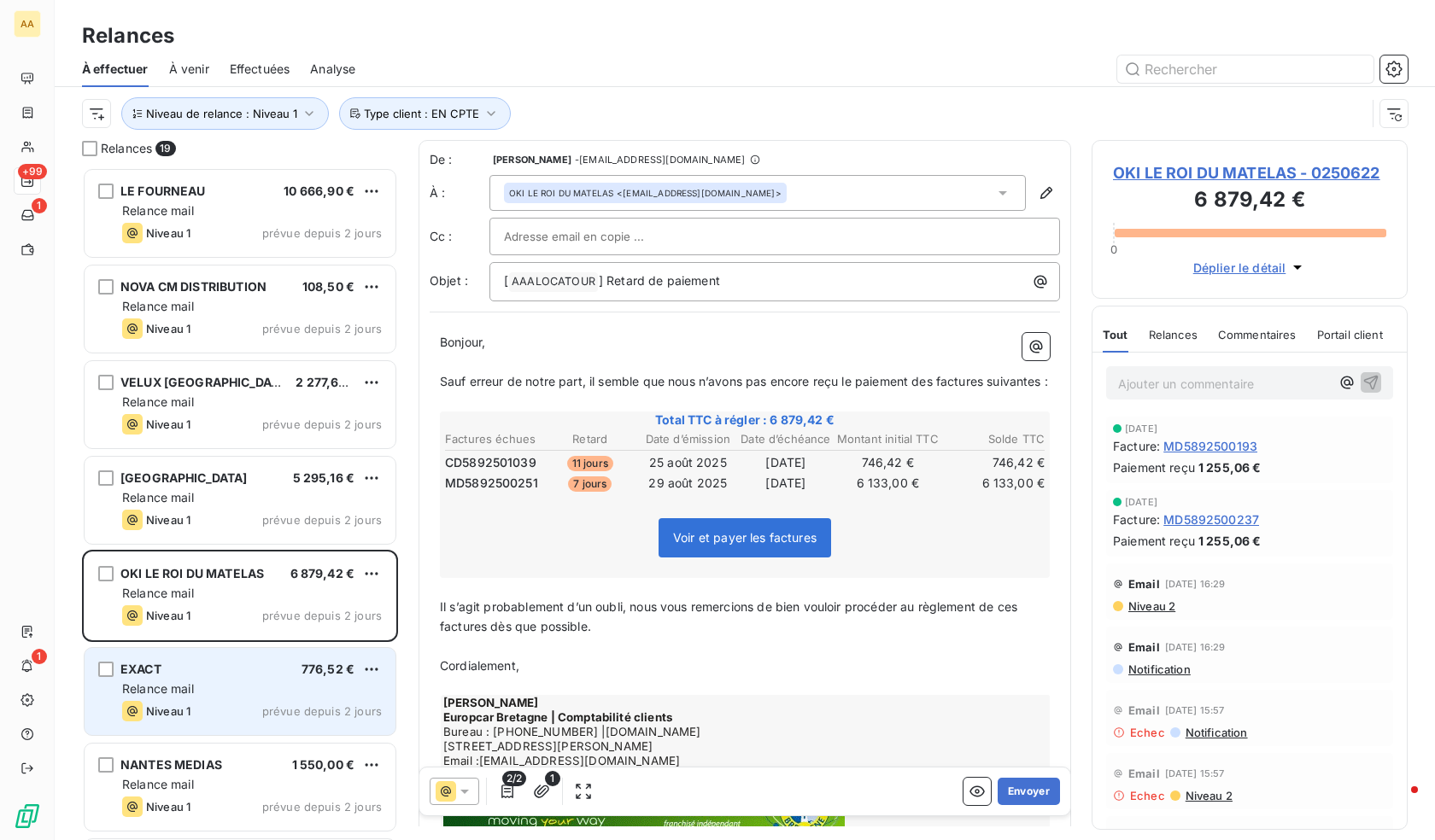
click at [206, 679] on div "EXACT 776,52 € Relance mail Niveau 1 prévue depuis 2 jours" at bounding box center [240, 691] width 311 height 87
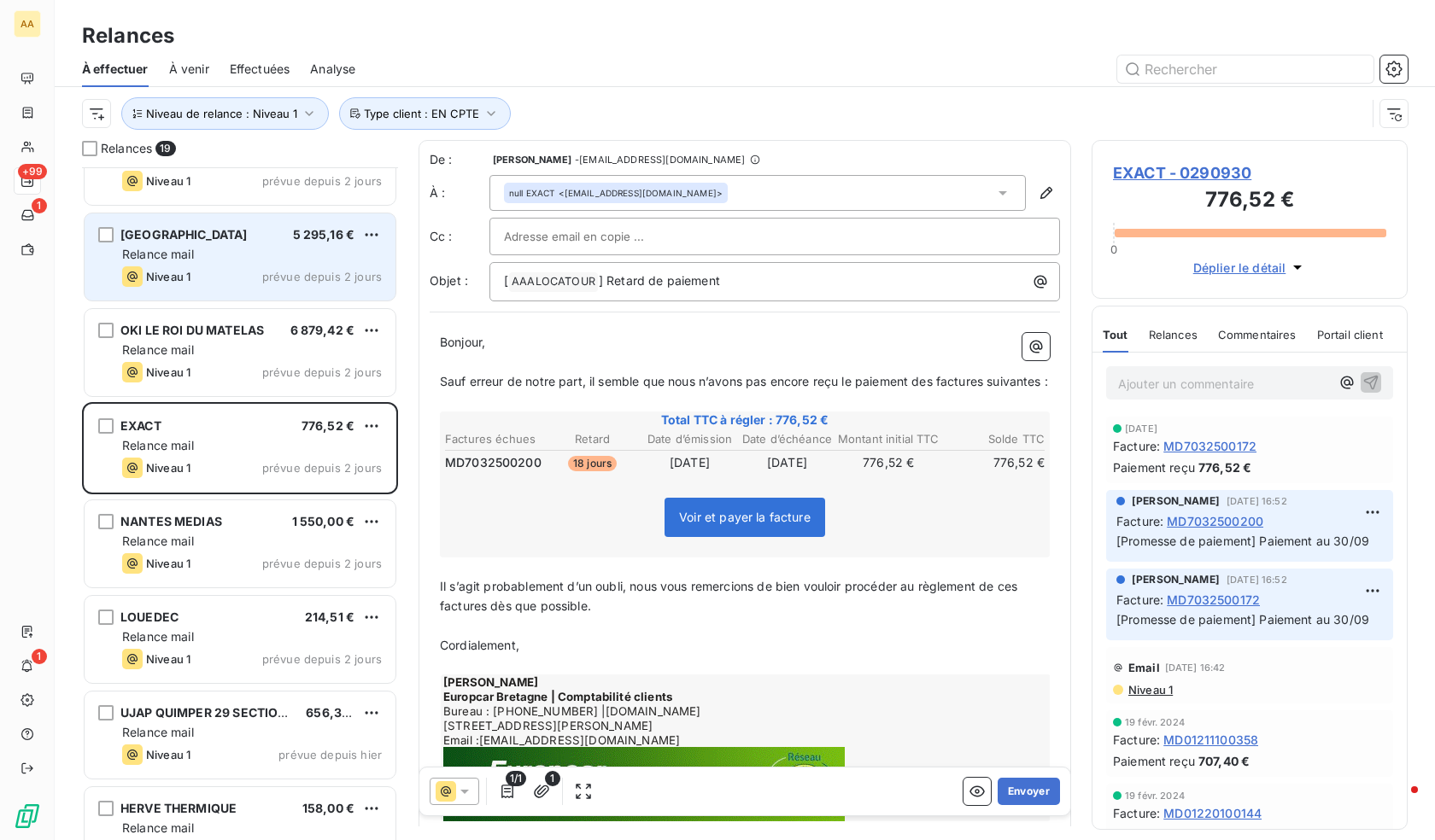
scroll to position [343, 0]
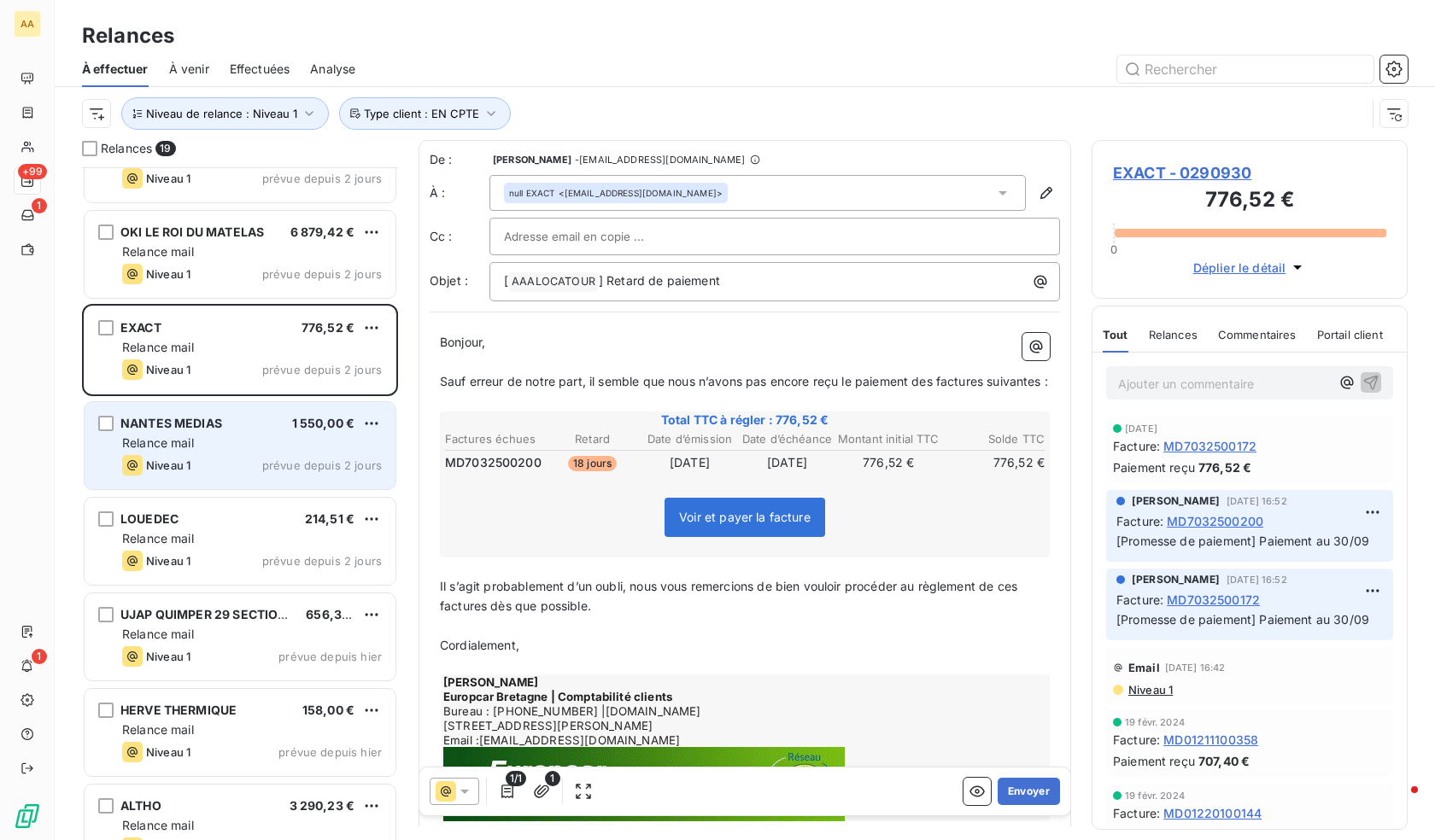
click at [253, 451] on div "NANTES MEDIAS 1 550,00 € Relance mail Niveau 1 prévue depuis 2 jours" at bounding box center [240, 445] width 311 height 87
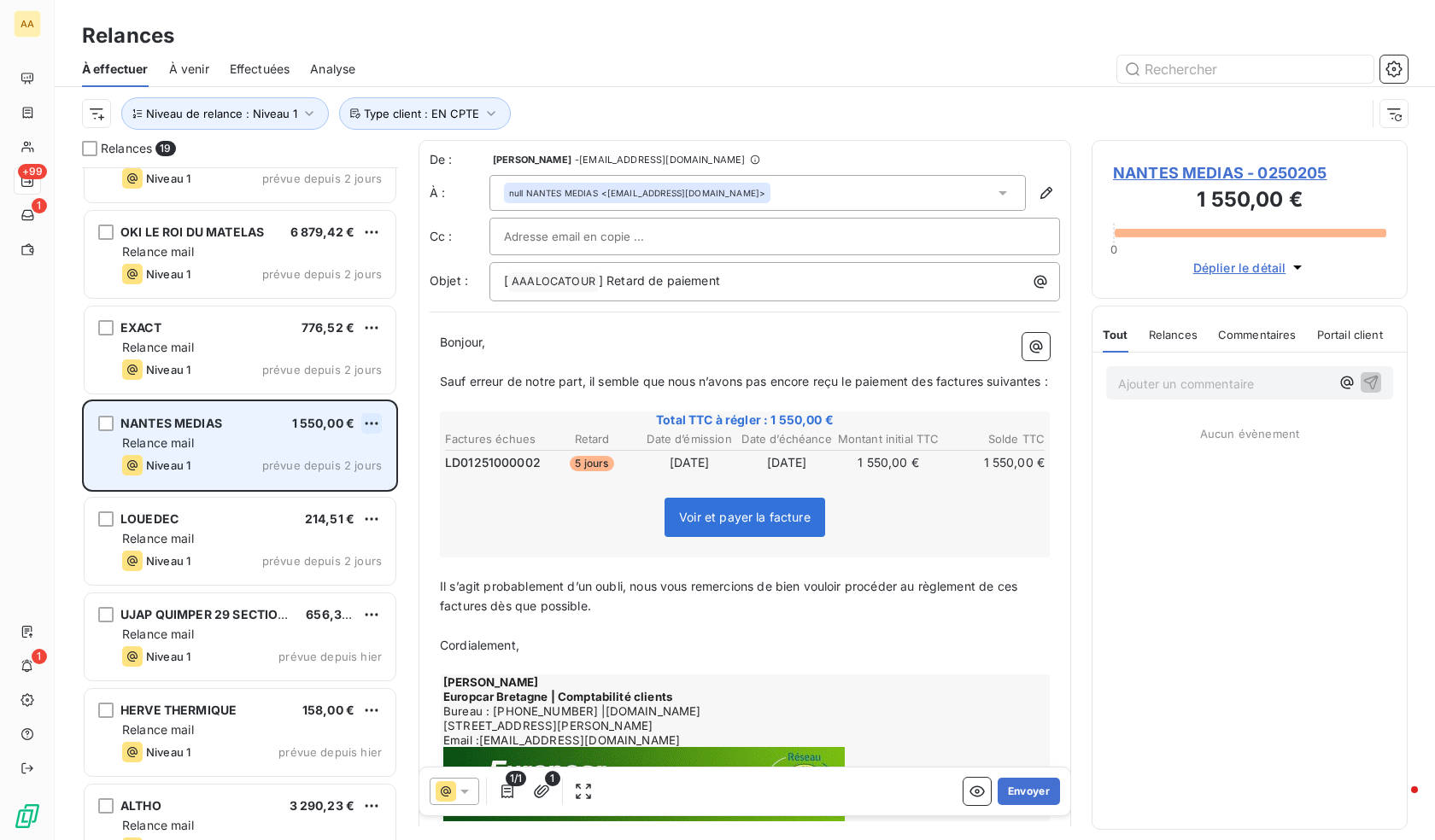
click at [376, 417] on html "AA +99 1 1 Relances À effectuer À venir Effectuées Analyse Niveau de relance : …" at bounding box center [717, 420] width 1435 height 840
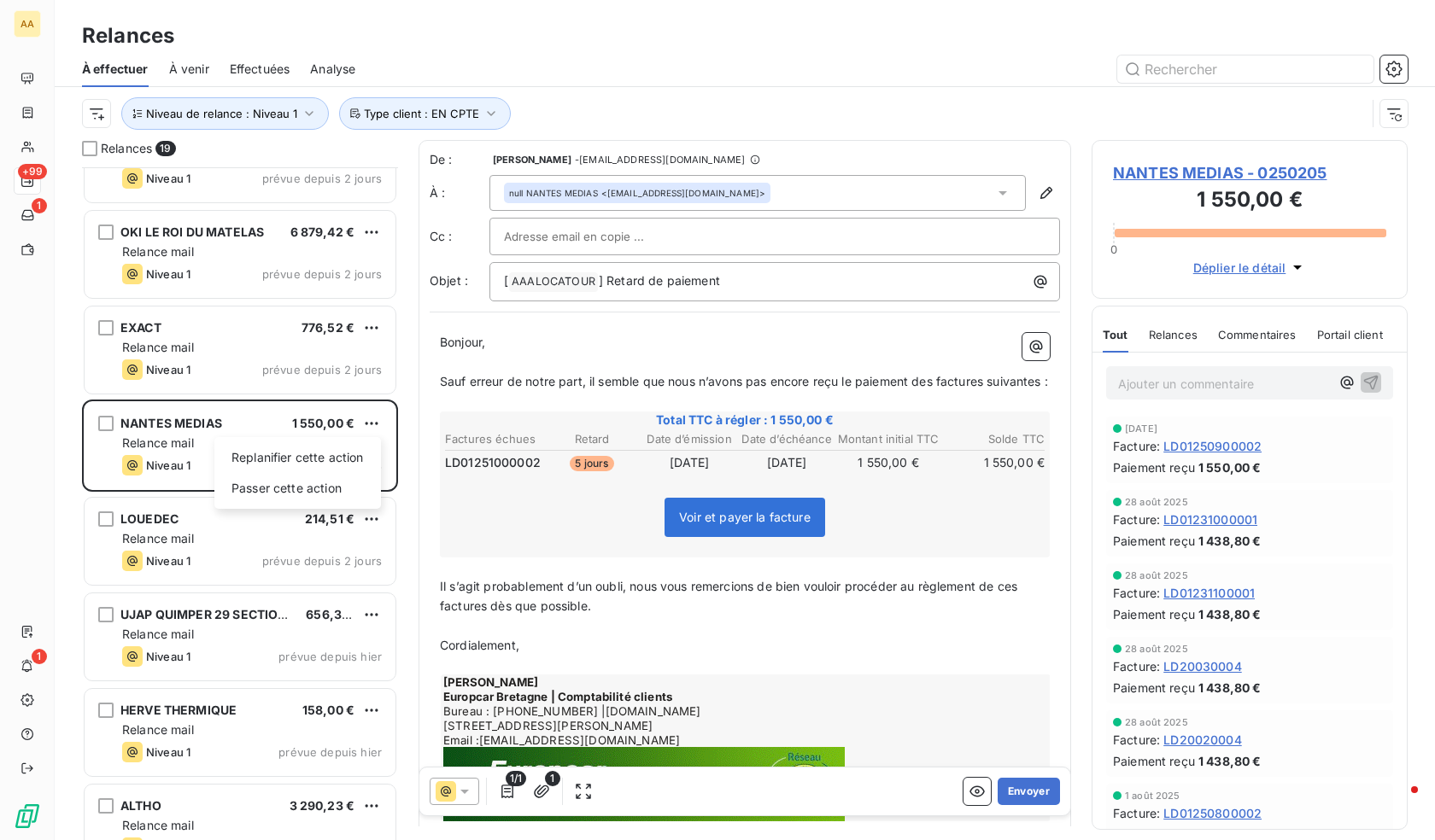
click at [1288, 169] on html "AA +99 1 1 Relances À effectuer À venir Effectuées Analyse Niveau de relance : …" at bounding box center [717, 420] width 1435 height 840
click at [1286, 170] on span "NANTES MEDIAS - 0250205" at bounding box center [1249, 173] width 274 height 23
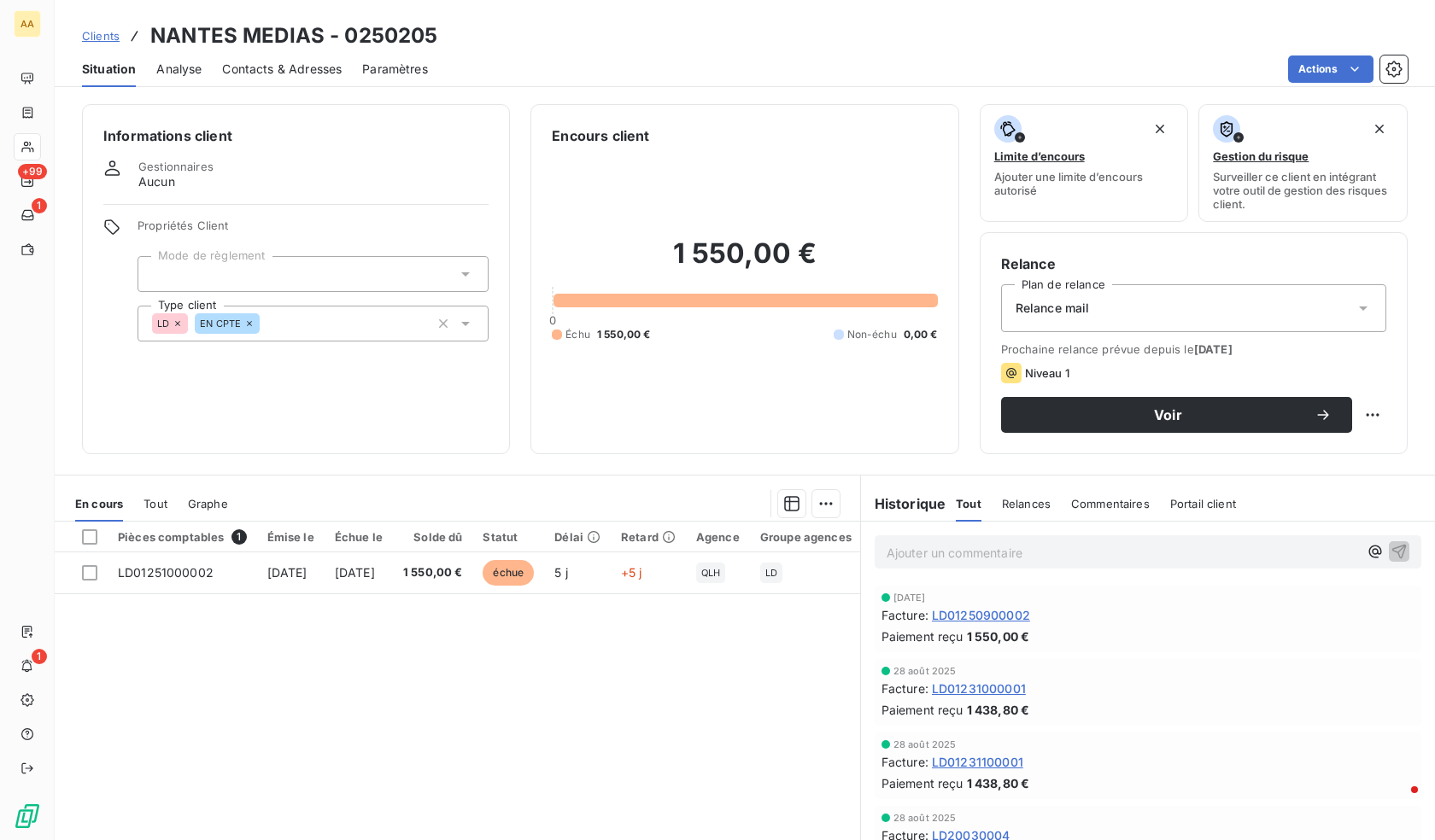
click at [1088, 307] on div "Relance mail" at bounding box center [1193, 308] width 385 height 48
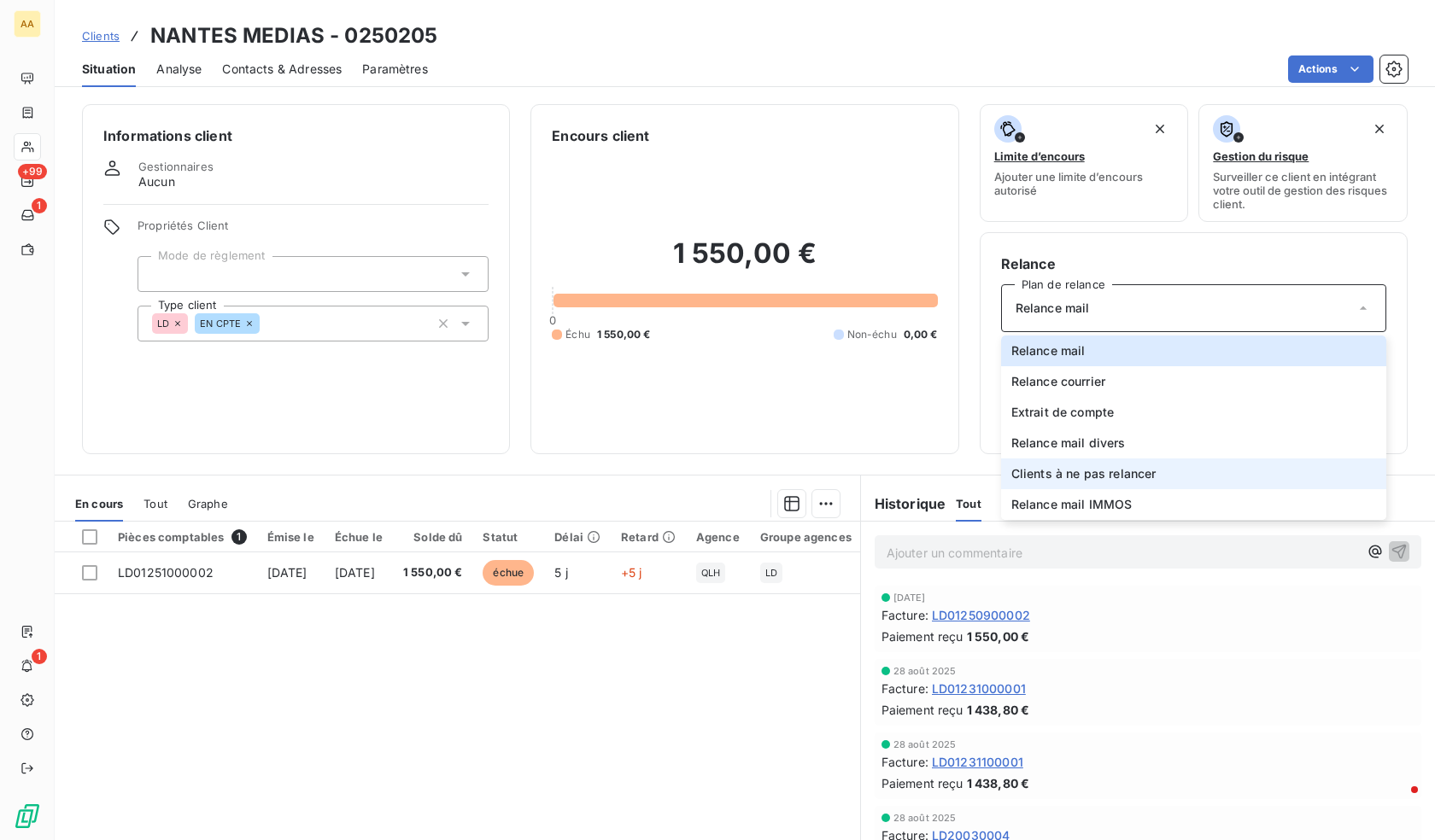
click at [1064, 467] on span "Clients à ne pas relancer" at bounding box center [1084, 474] width 145 height 17
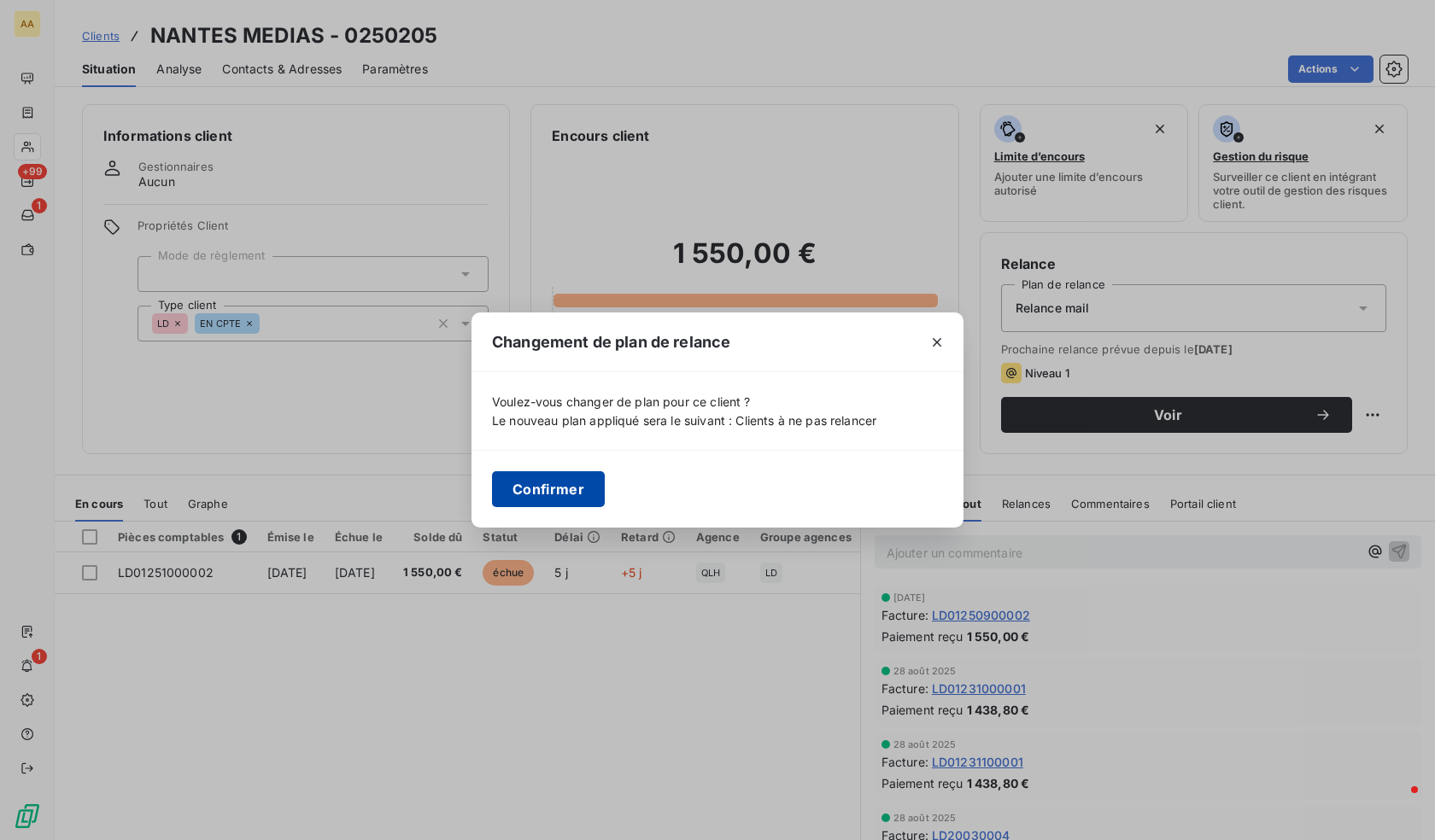
click at [529, 502] on button "Confirmer" at bounding box center [548, 489] width 112 height 36
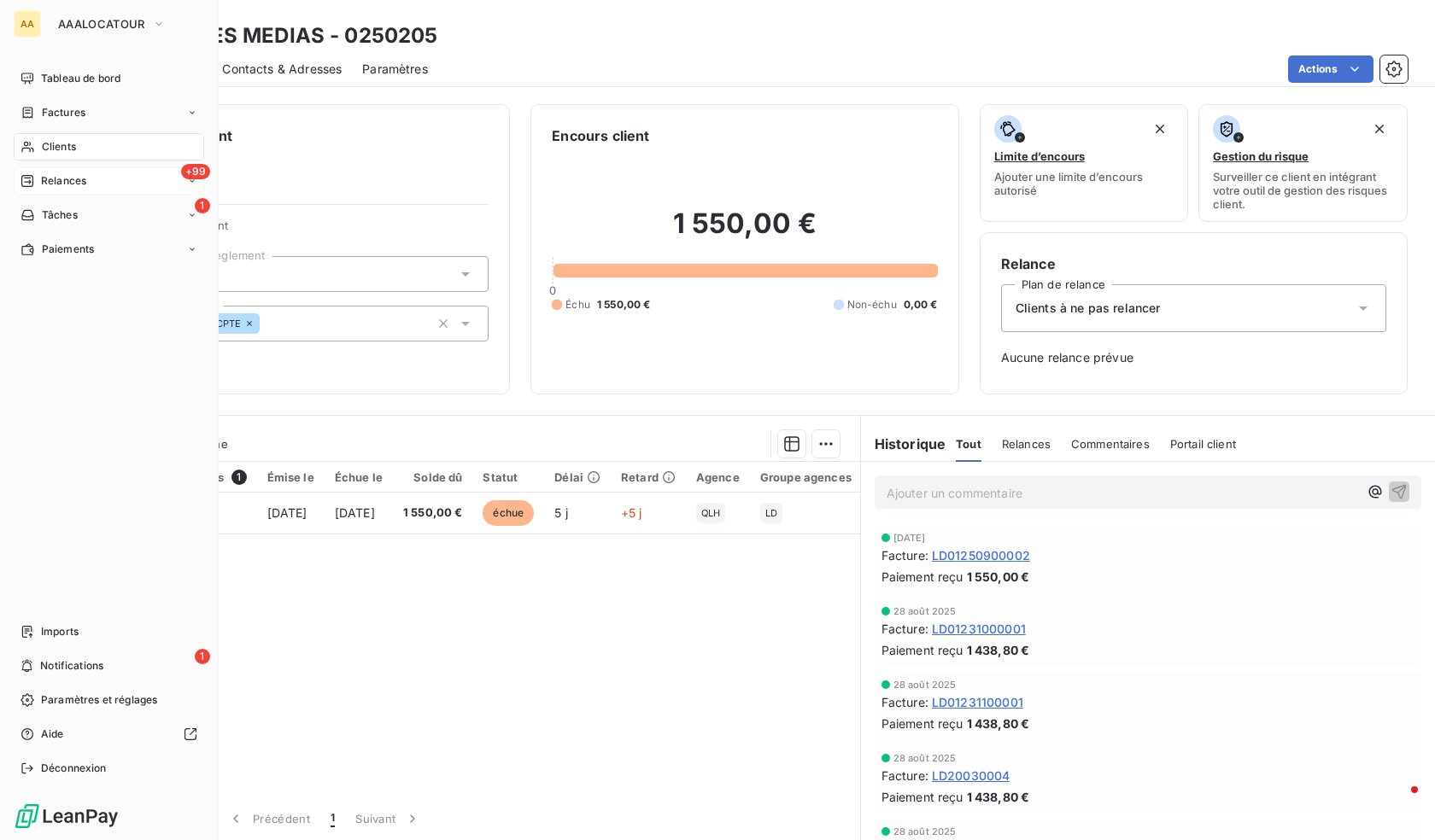
click at [32, 181] on icon at bounding box center [27, 181] width 13 height 13
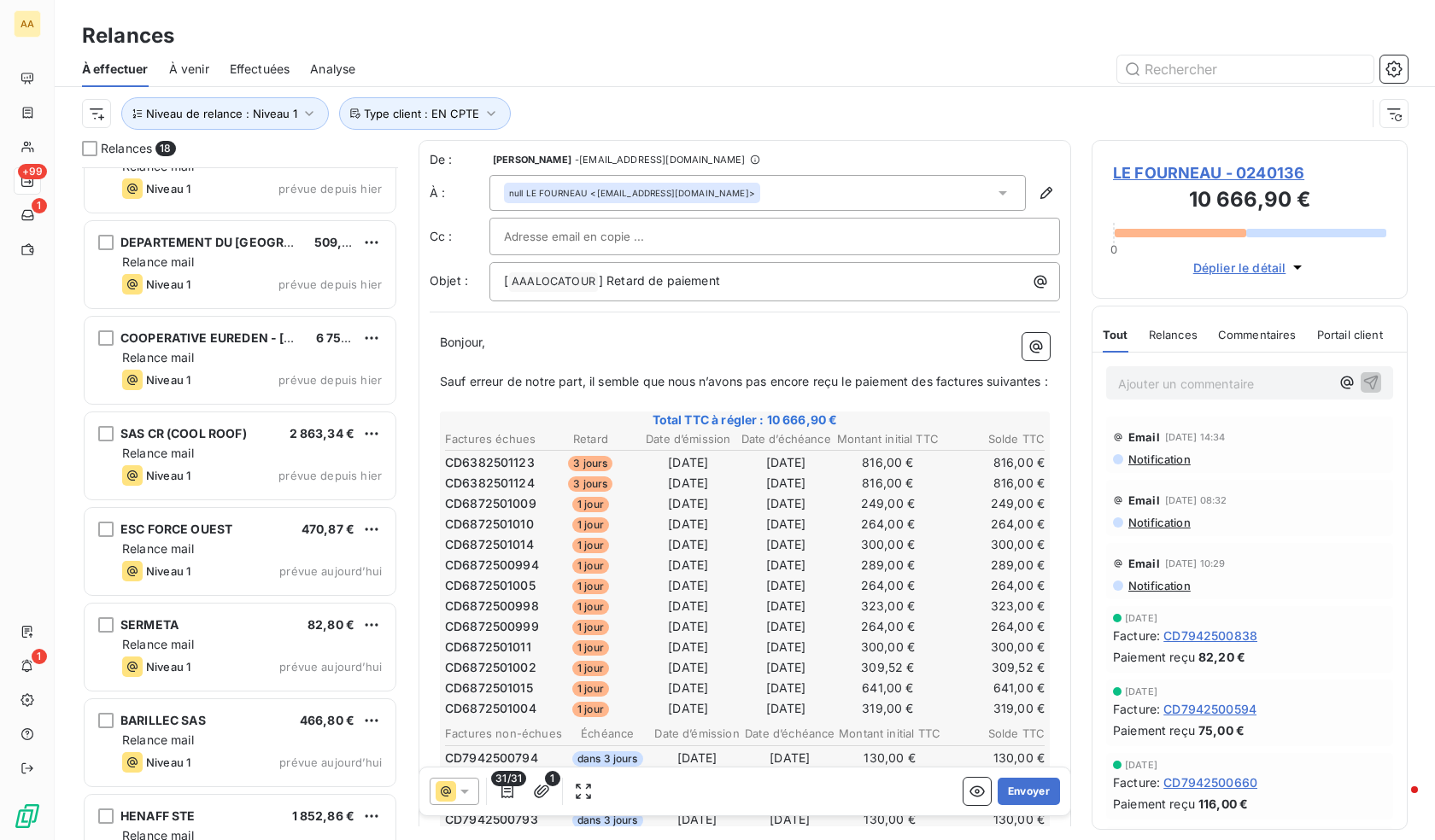
scroll to position [1050, 0]
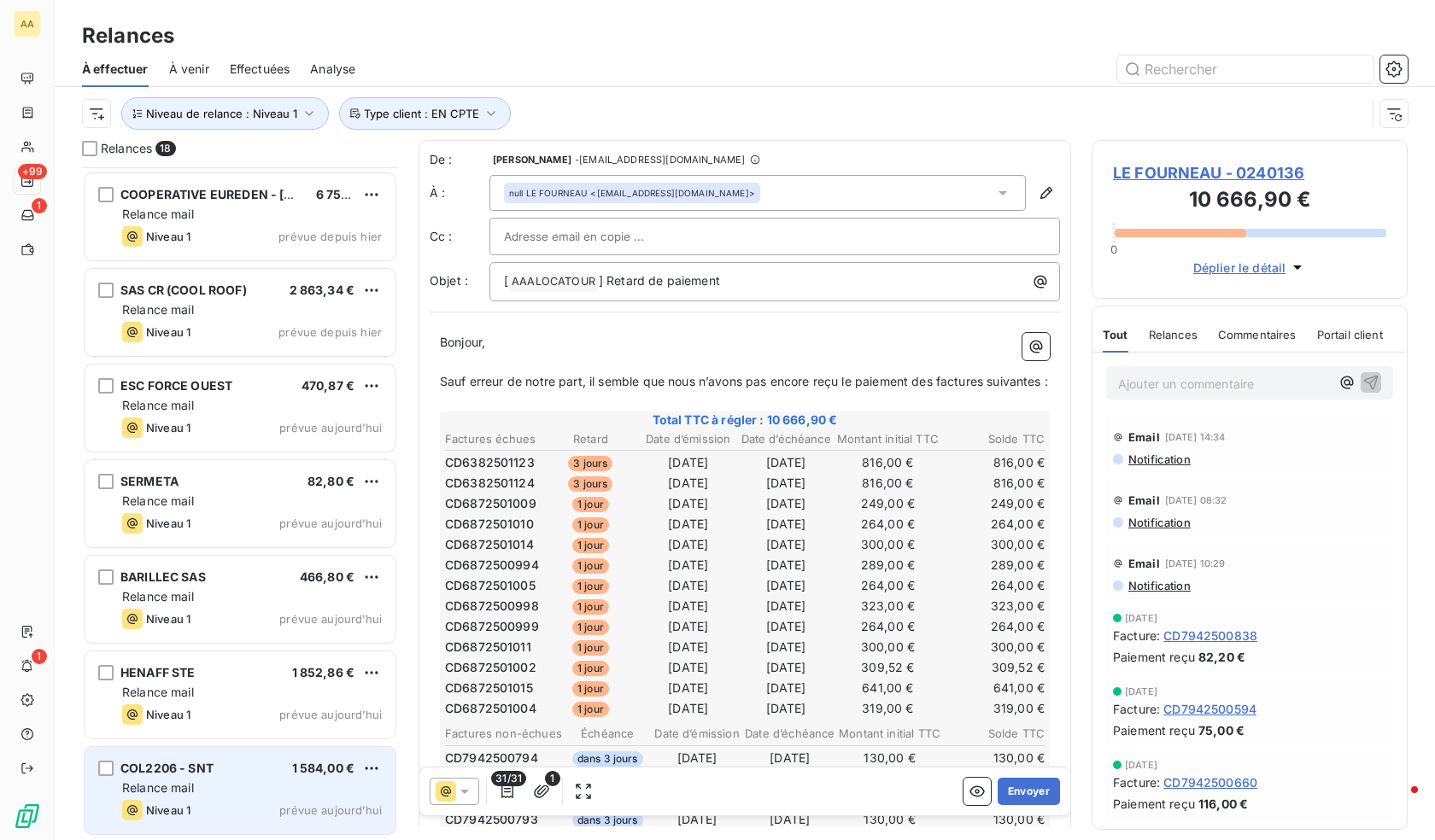
click at [216, 788] on div "Relance mail" at bounding box center [251, 788] width 259 height 17
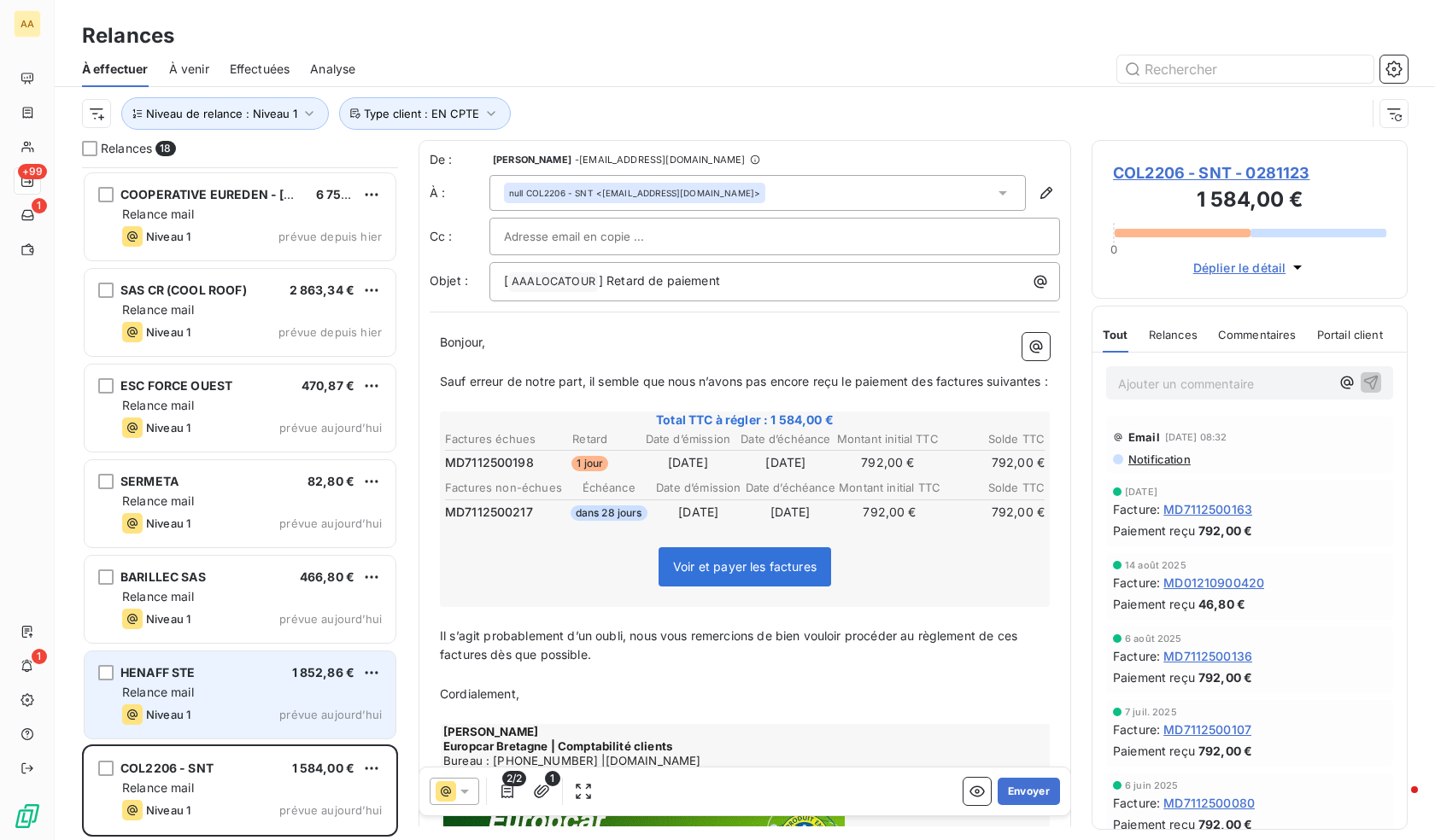
click at [243, 691] on div "Relance mail" at bounding box center [251, 692] width 259 height 17
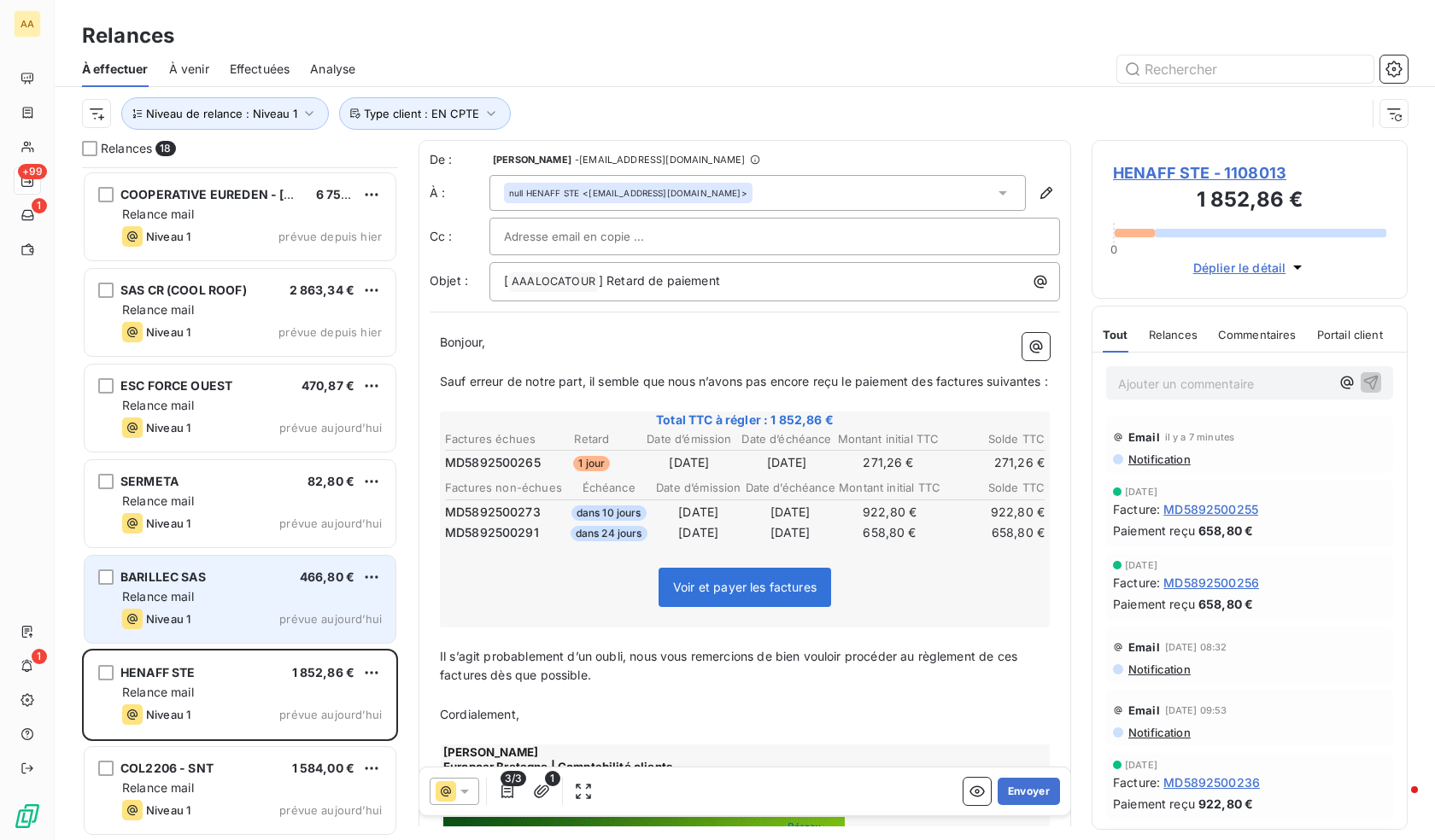
click at [263, 596] on div "Relance mail" at bounding box center [251, 597] width 259 height 17
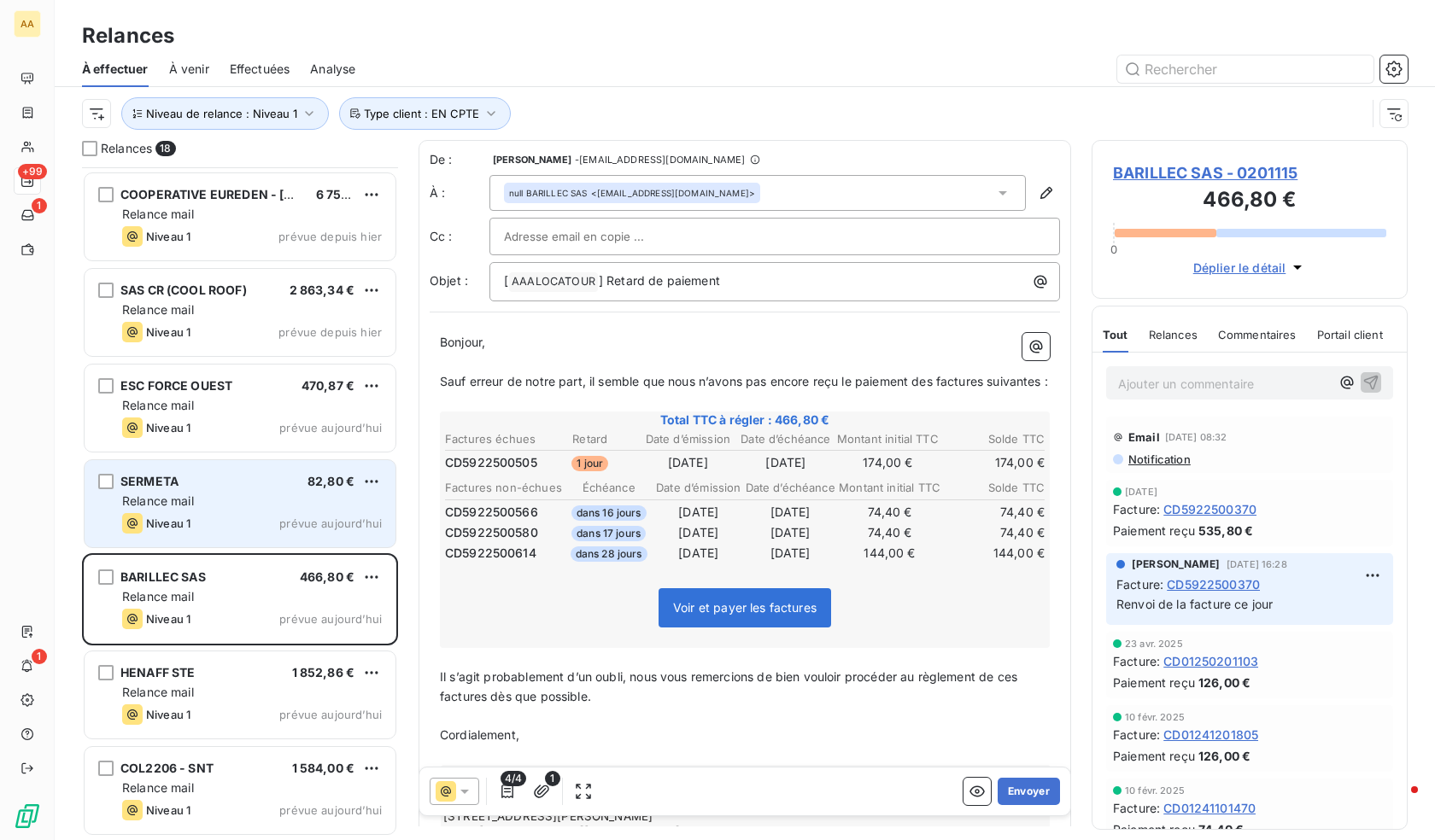
click at [247, 466] on div "SERMETA 82,80 € Relance mail Niveau 1 prévue [DATE]" at bounding box center [240, 504] width 311 height 87
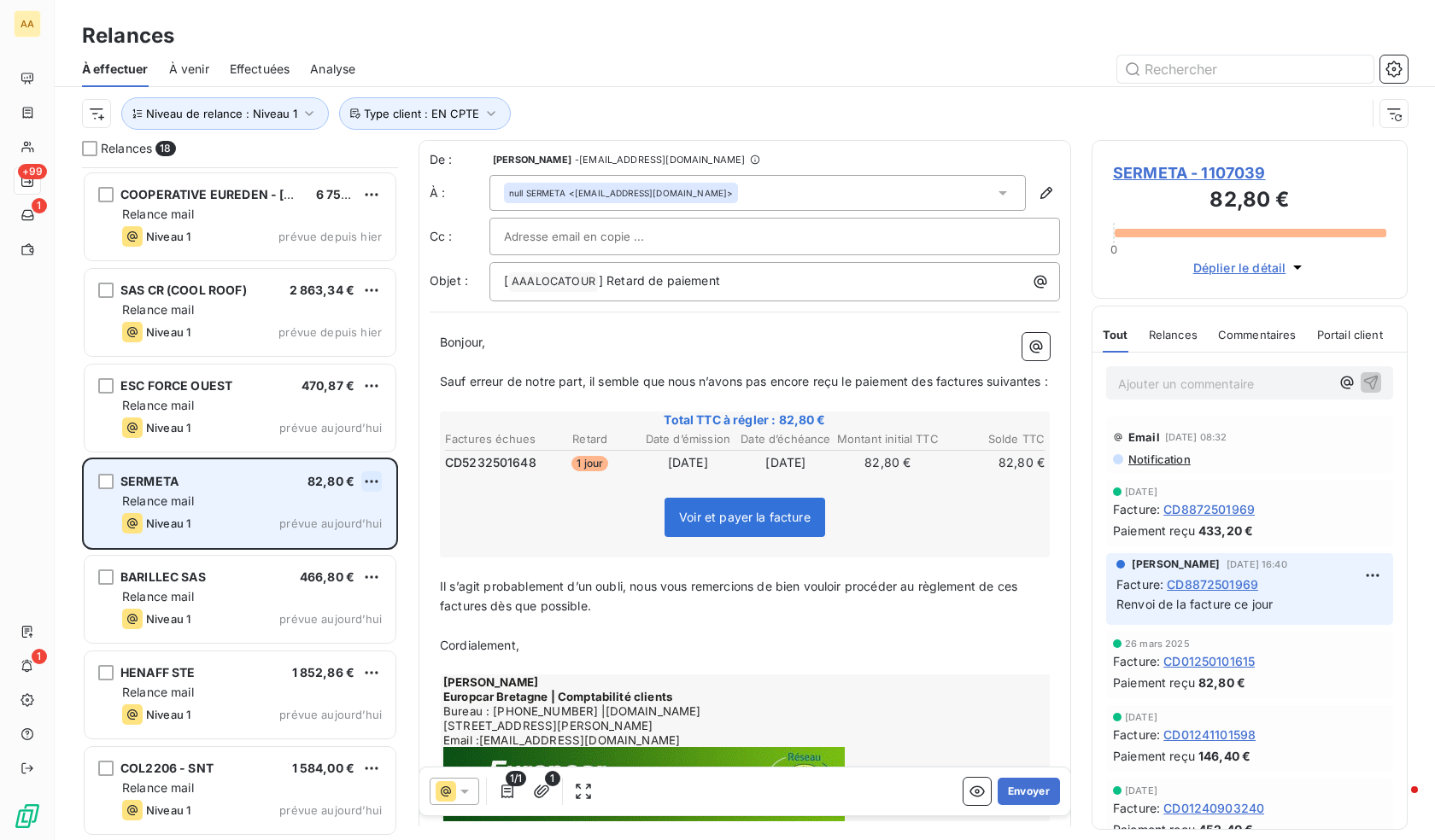
click at [369, 482] on html "AA +99 1 1 Relances À effectuer À venir Effectuées Analyse Niveau de relance : …" at bounding box center [717, 420] width 1435 height 840
click at [302, 550] on div "Passer cette action" at bounding box center [297, 546] width 153 height 27
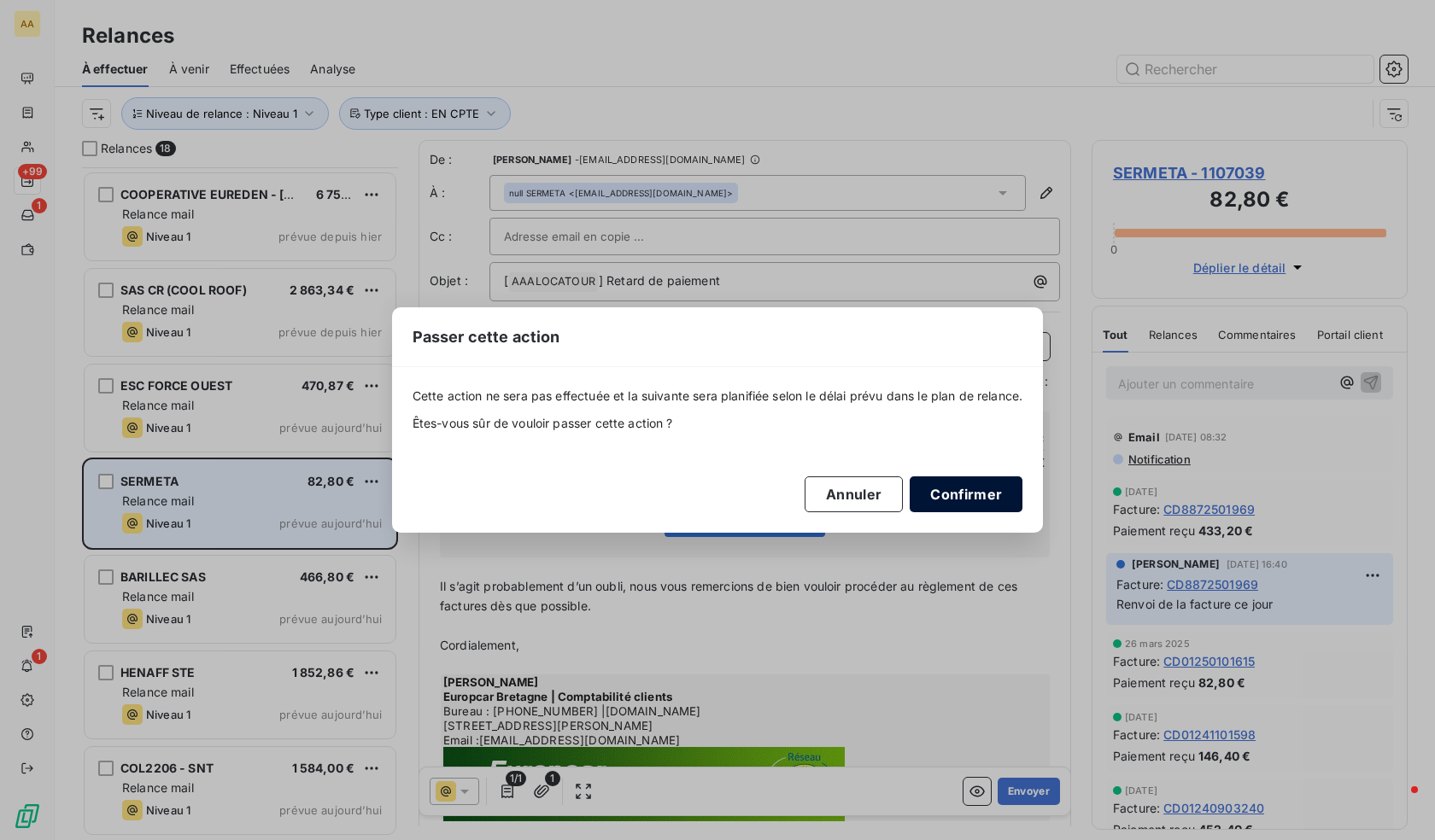
click at [986, 509] on button "Confirmer" at bounding box center [966, 494] width 112 height 36
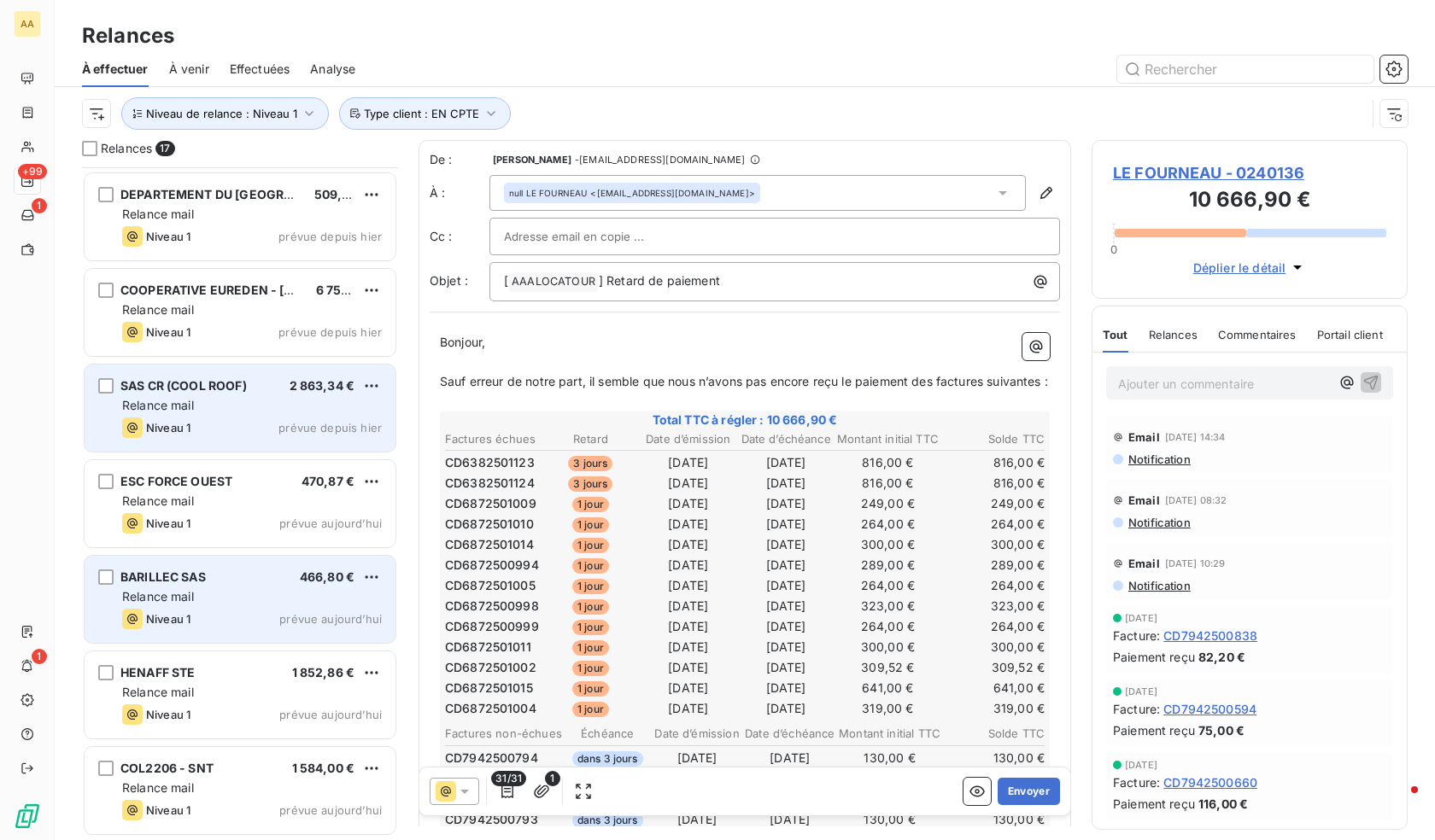
scroll to position [953, 0]
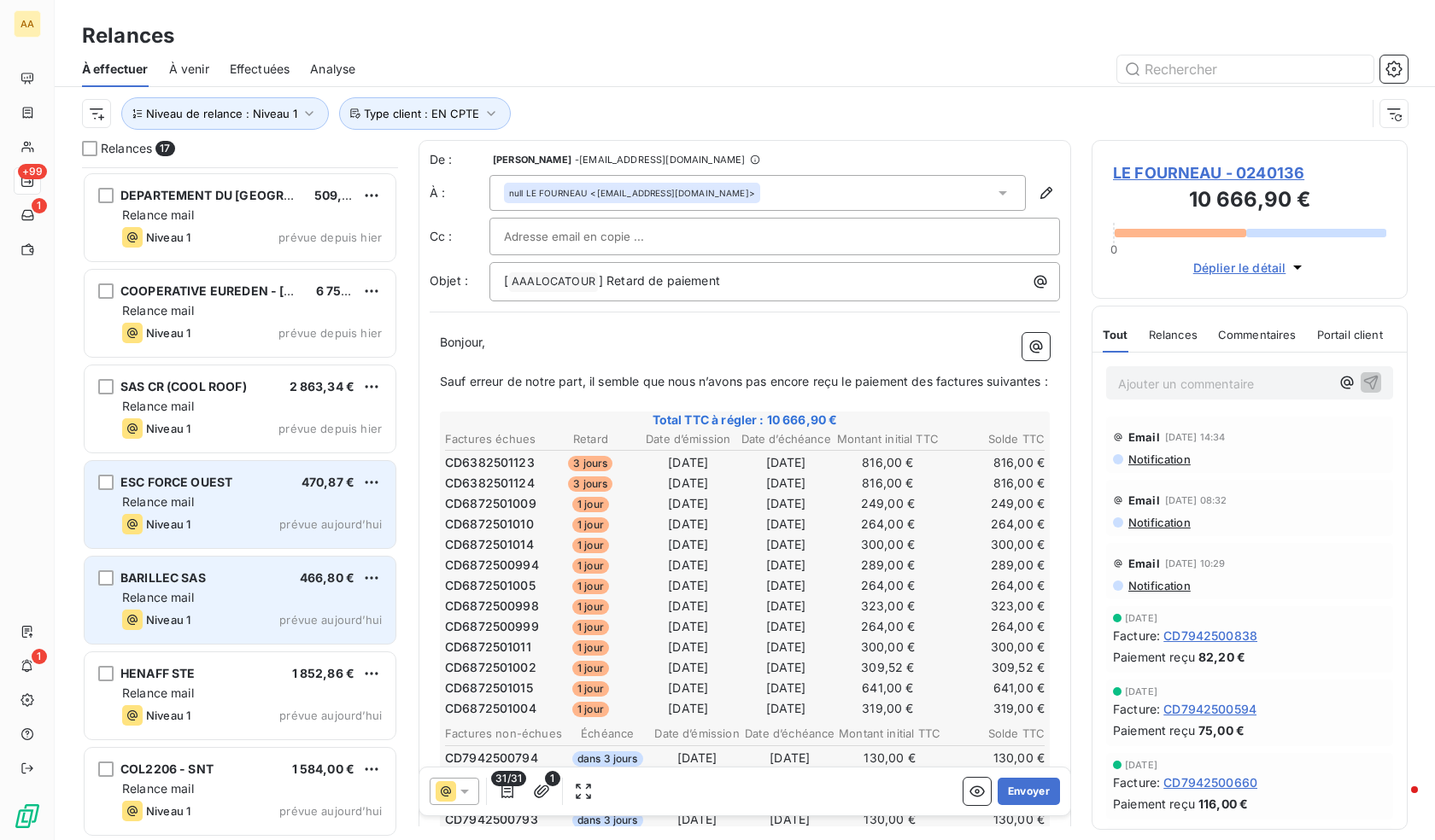
click at [212, 521] on div "Niveau 1 prévue aujourd’hui" at bounding box center [251, 524] width 259 height 20
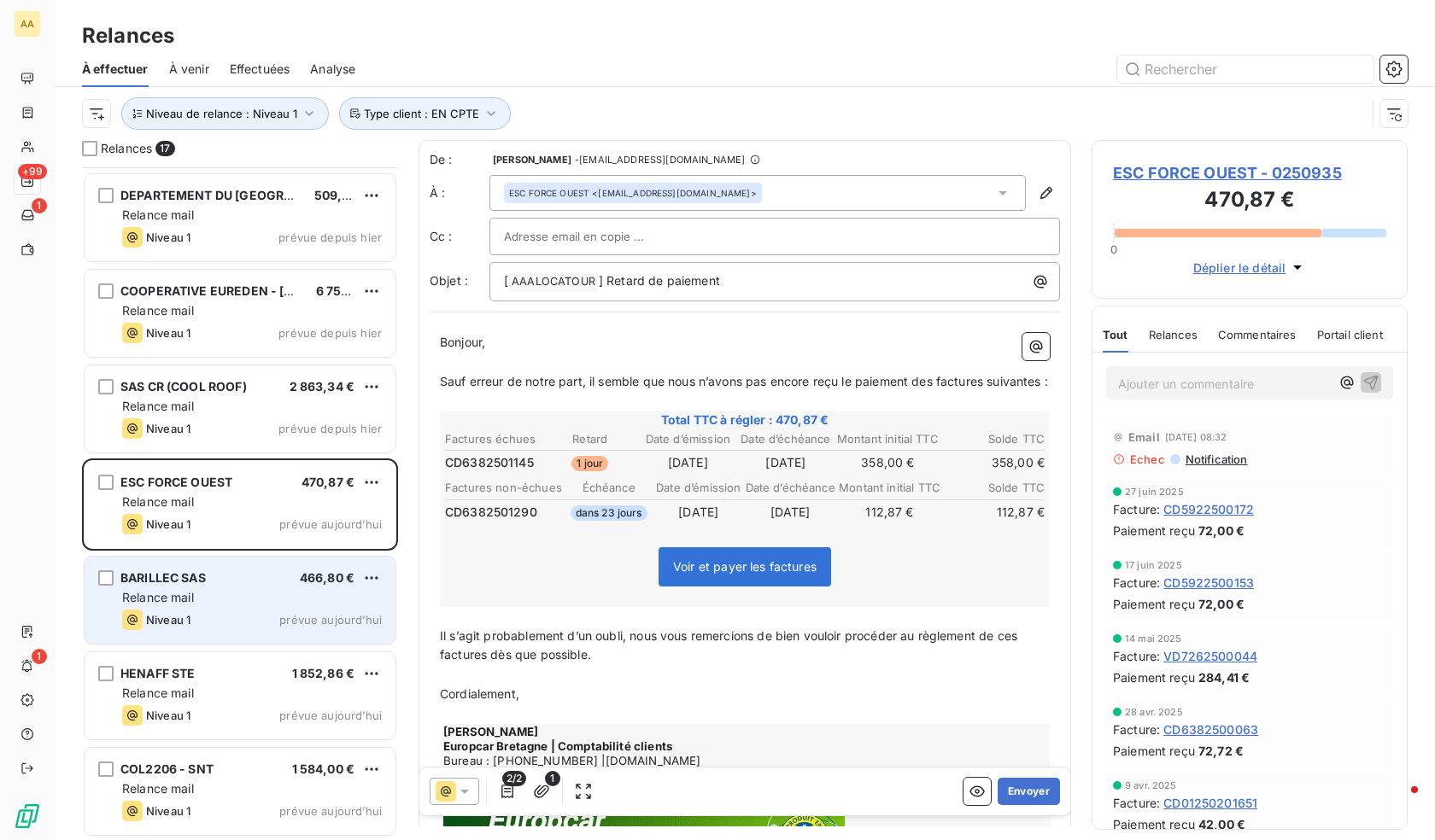
click at [206, 610] on div "Niveau 1 prévue aujourd’hui" at bounding box center [251, 620] width 259 height 20
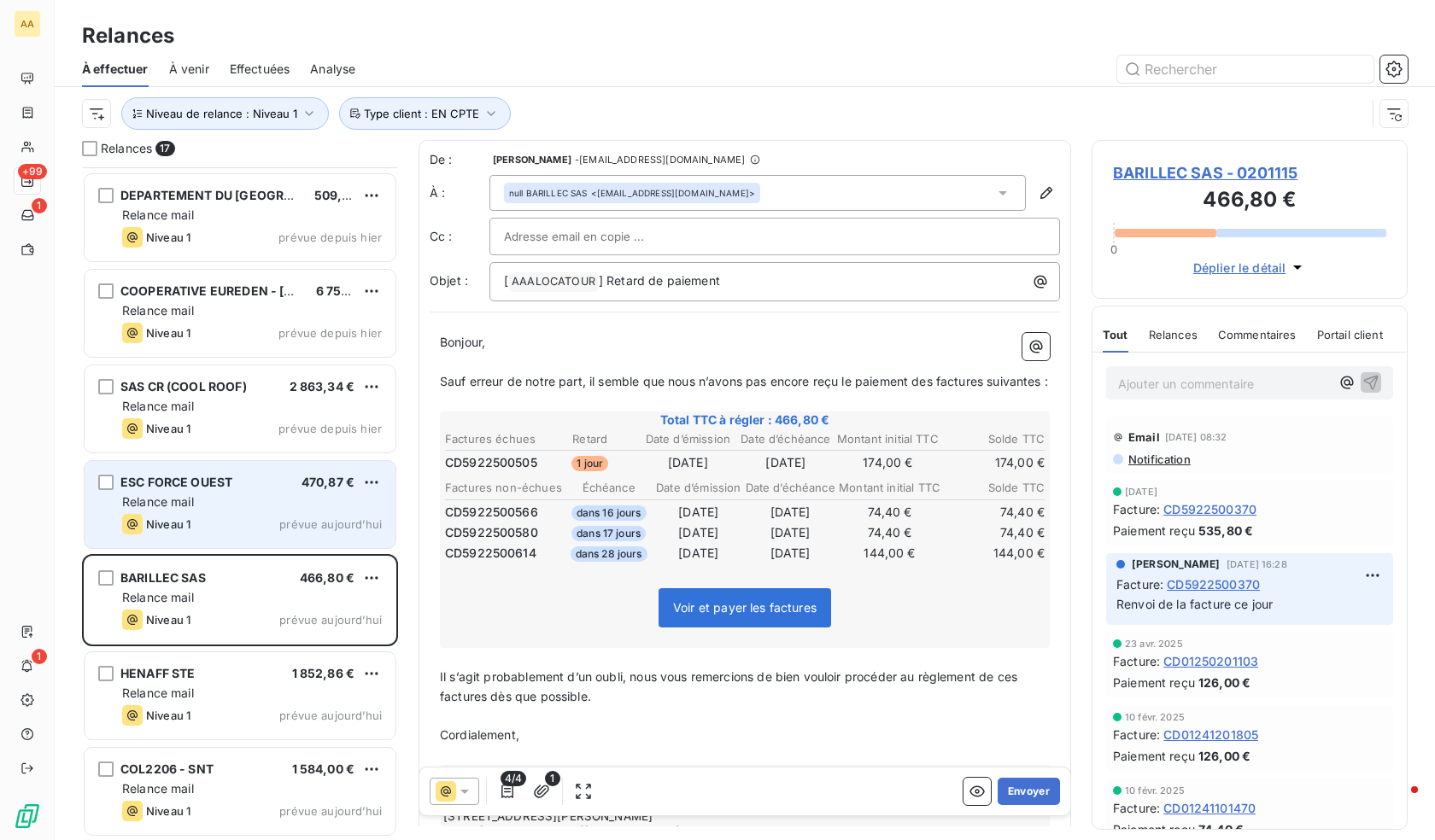
click at [212, 504] on div "Relance mail" at bounding box center [251, 502] width 259 height 17
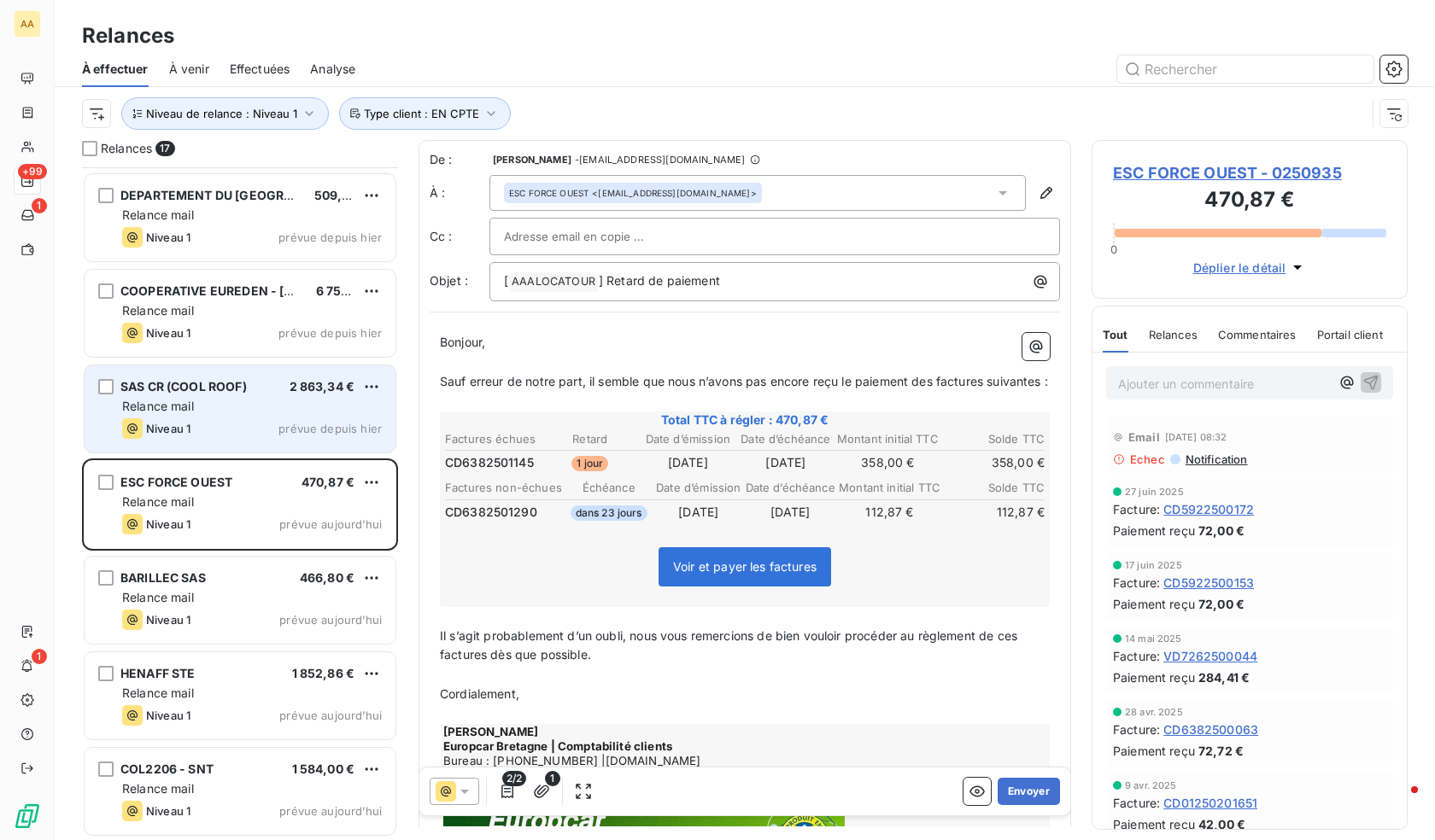
click at [216, 422] on div "Niveau 1 prévue depuis hier" at bounding box center [251, 428] width 259 height 20
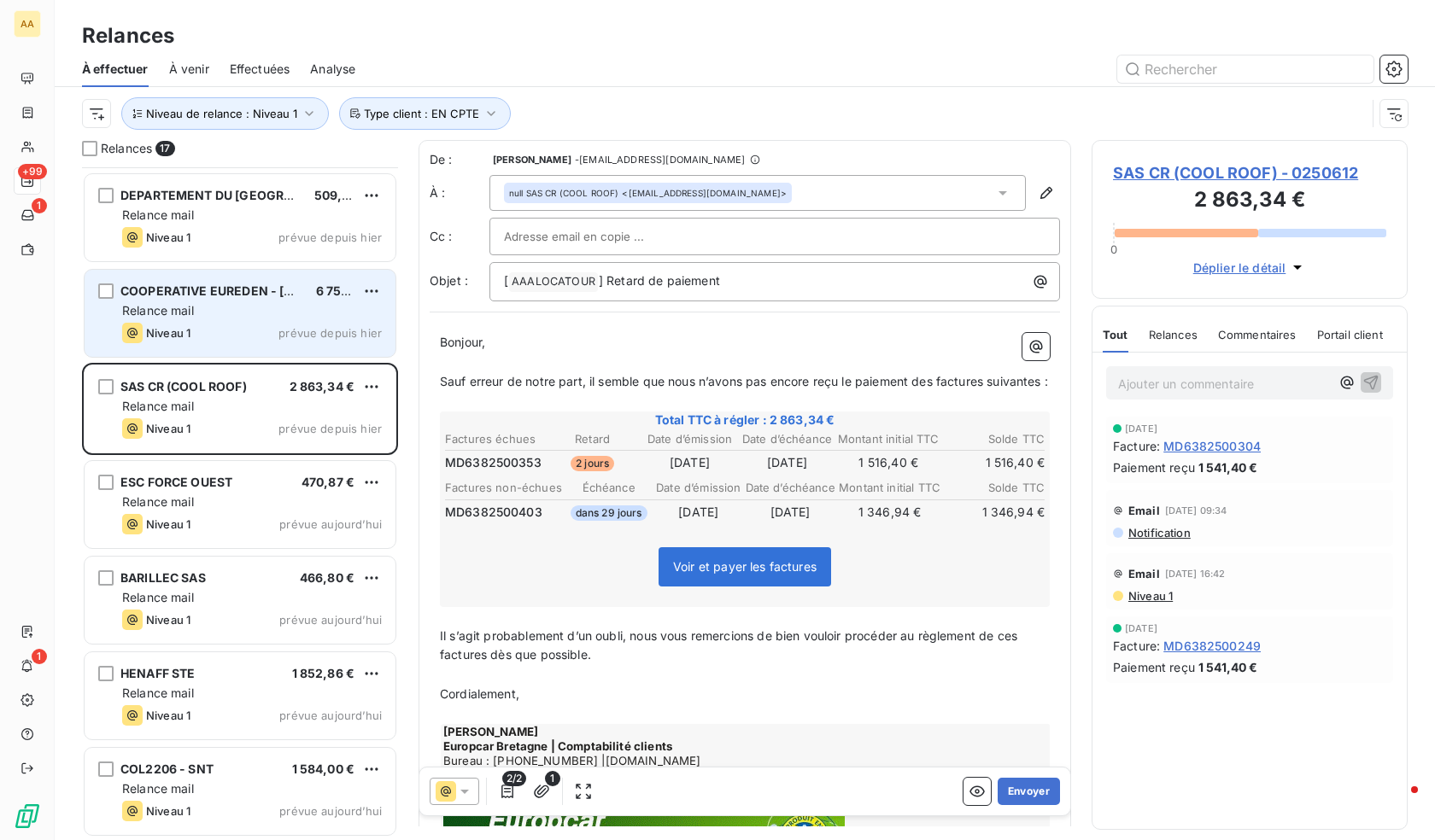
click at [272, 342] on div "Niveau 1 prévue depuis hier" at bounding box center [251, 333] width 259 height 20
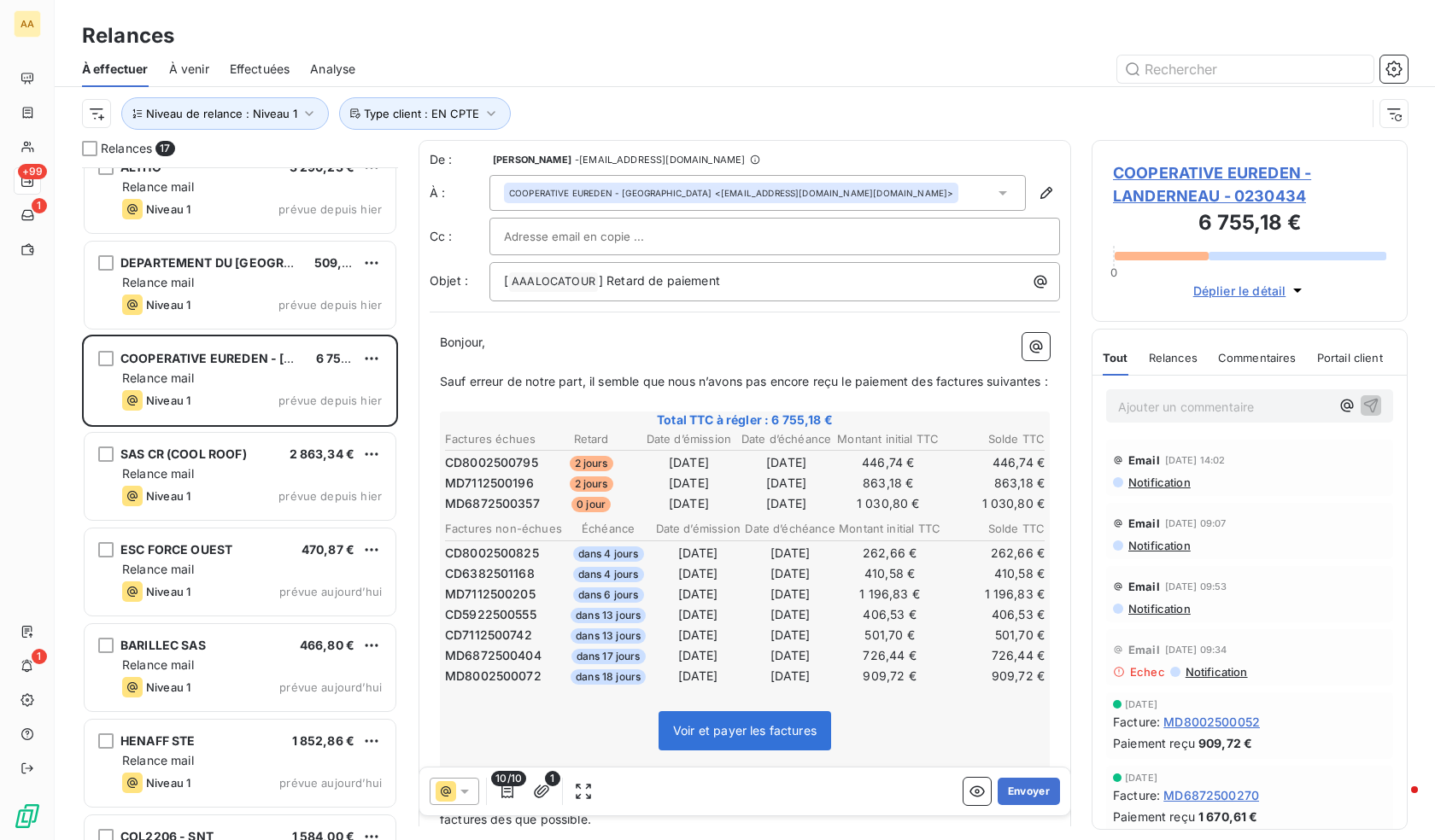
scroll to position [697, 0]
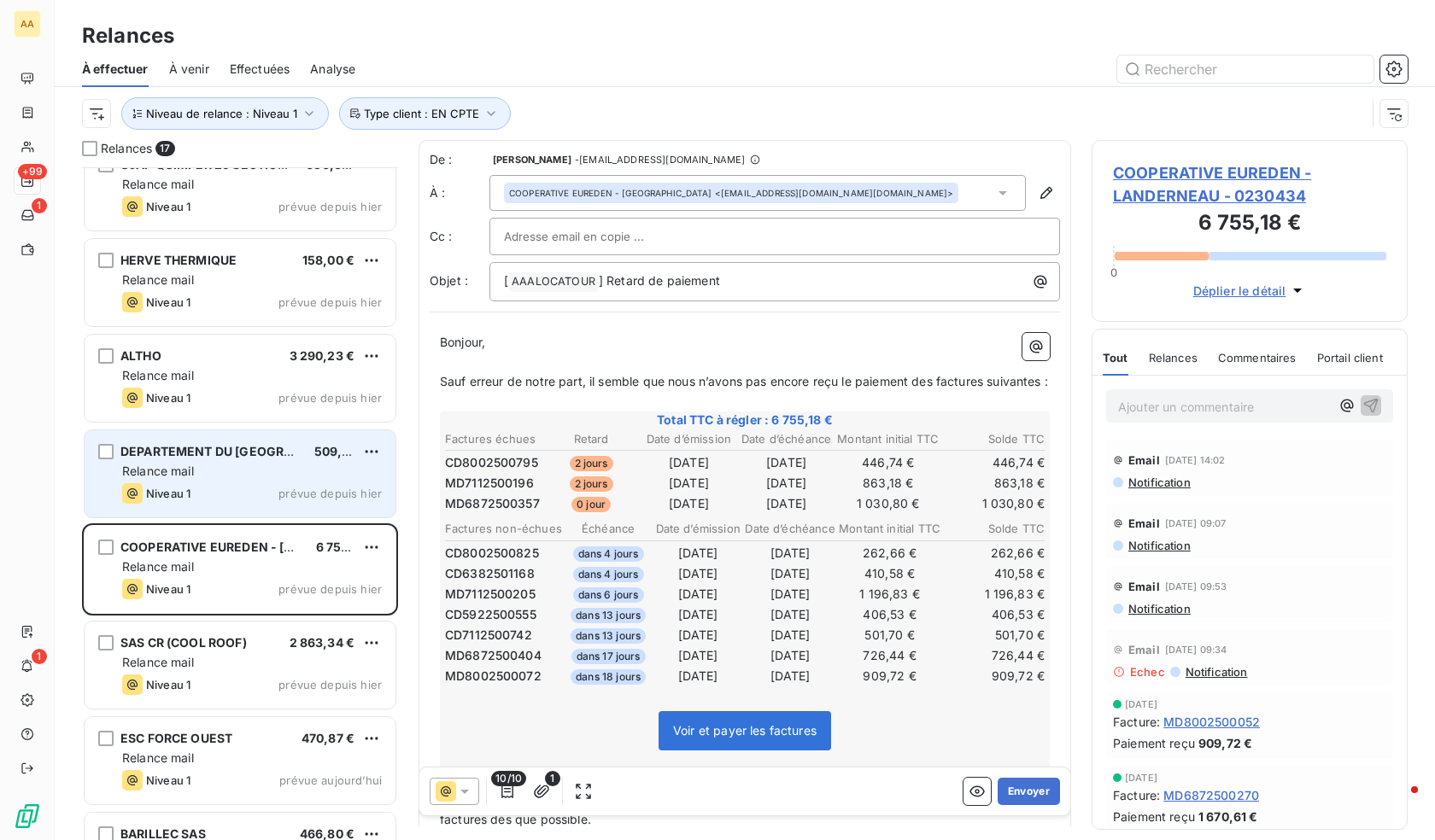
click at [221, 474] on div "Relance mail" at bounding box center [251, 471] width 259 height 17
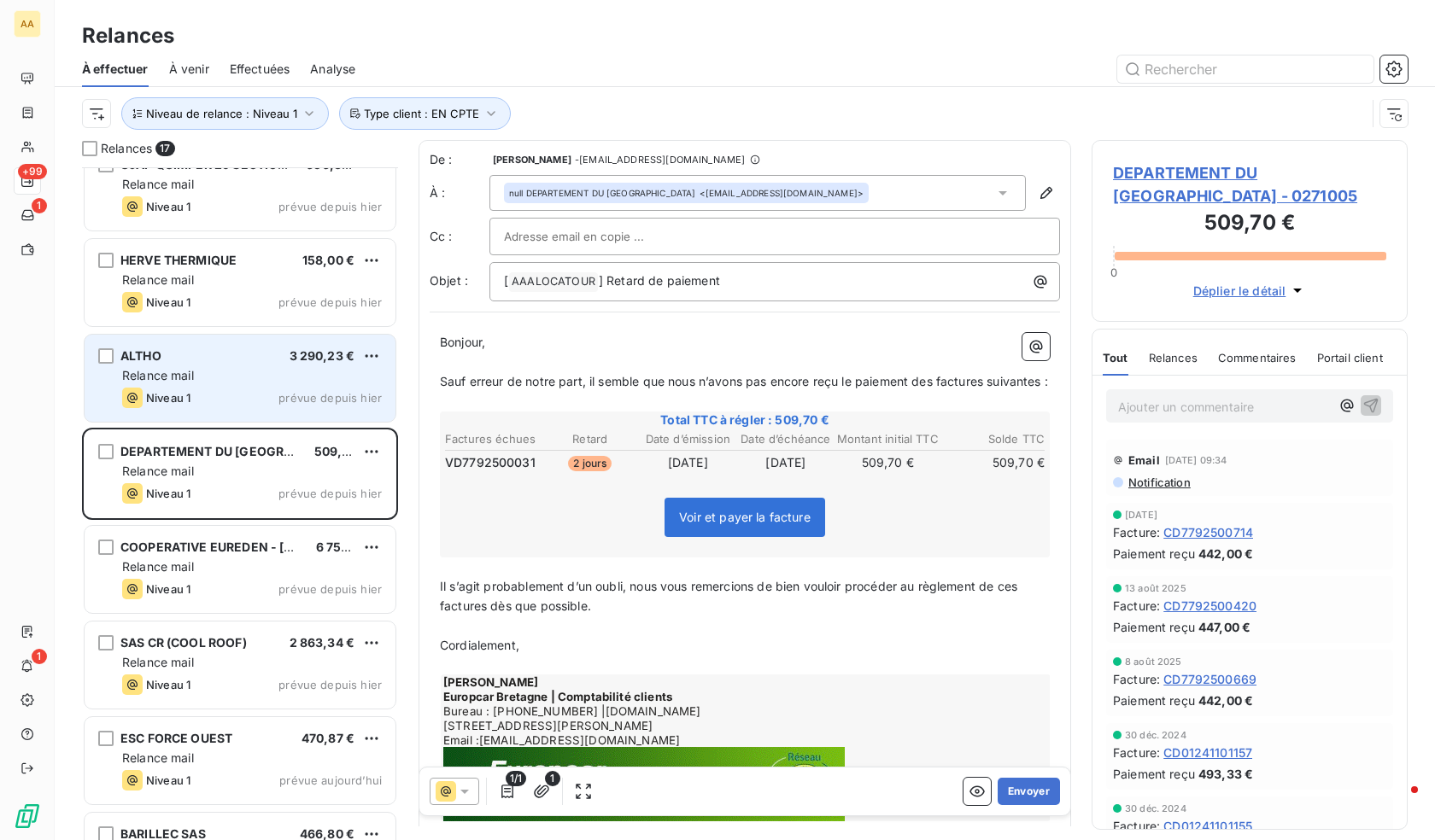
click at [188, 359] on div "ALTHO 3 290,23 €" at bounding box center [251, 356] width 259 height 15
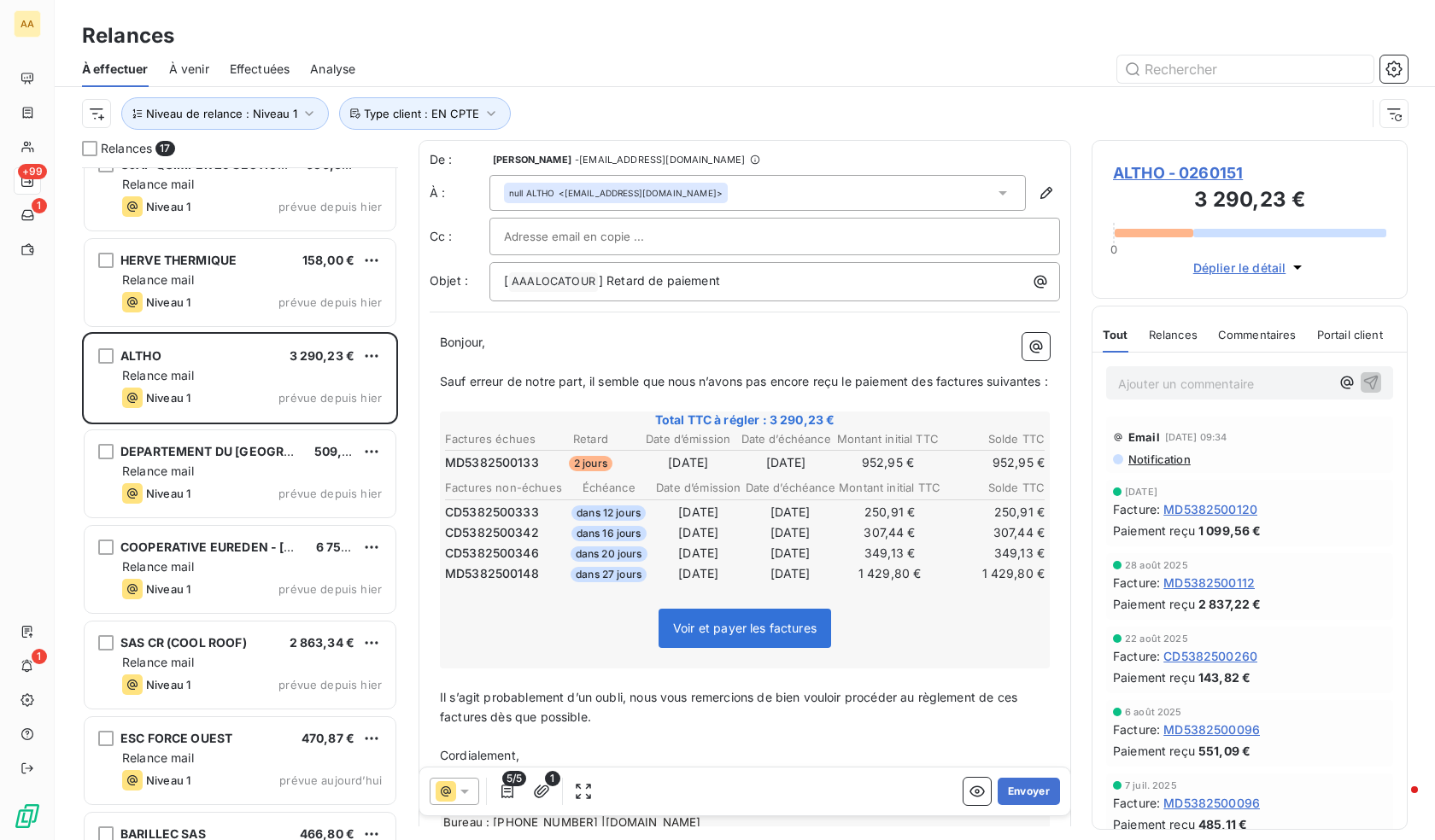
click at [371, 351] on html "AA +99 1 1 Relances À effectuer À venir Effectuées Analyse Niveau de relance : …" at bounding box center [717, 420] width 1435 height 840
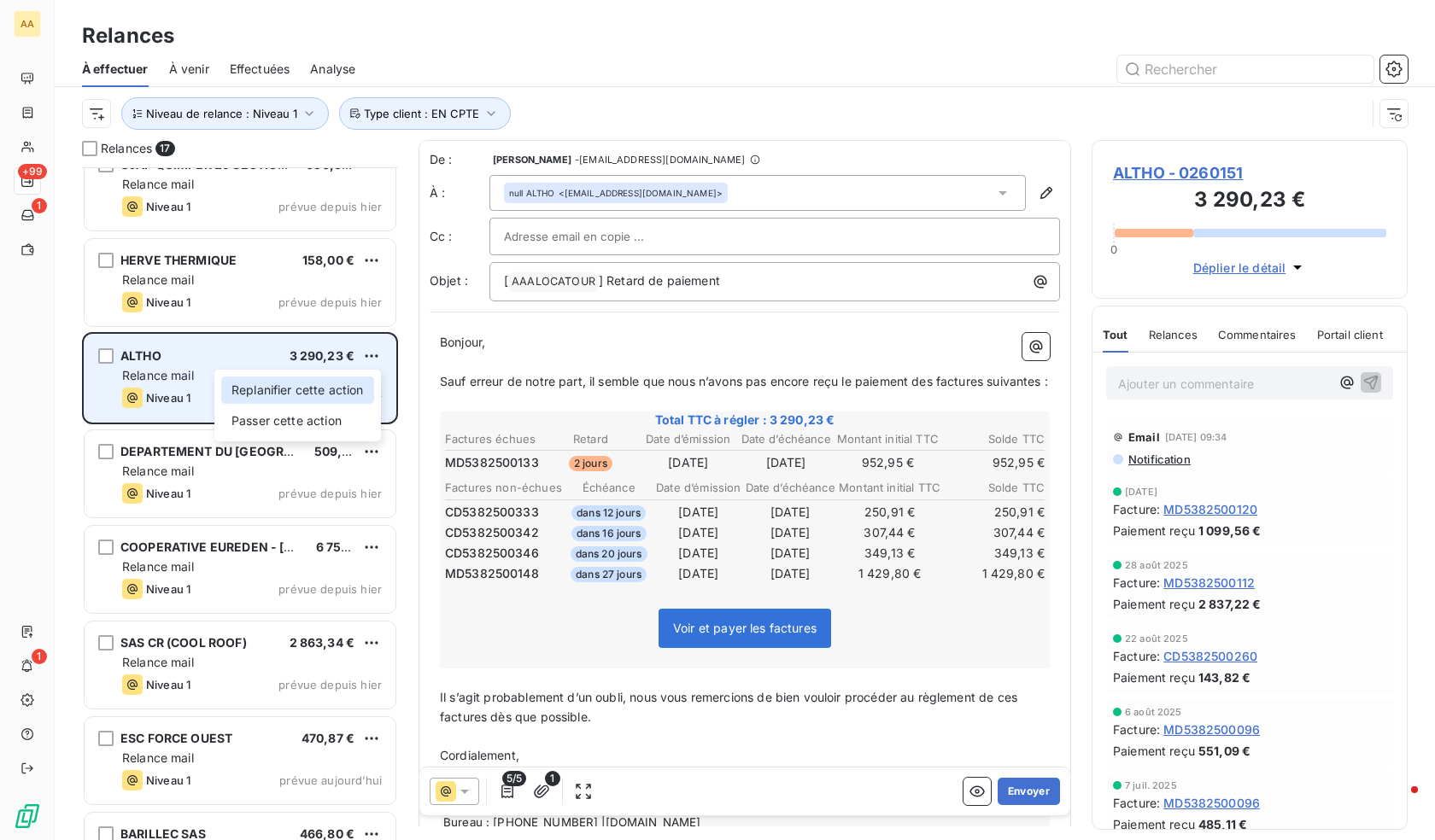
click at [336, 387] on div "Replanifier cette action" at bounding box center [297, 389] width 153 height 27
select select "9"
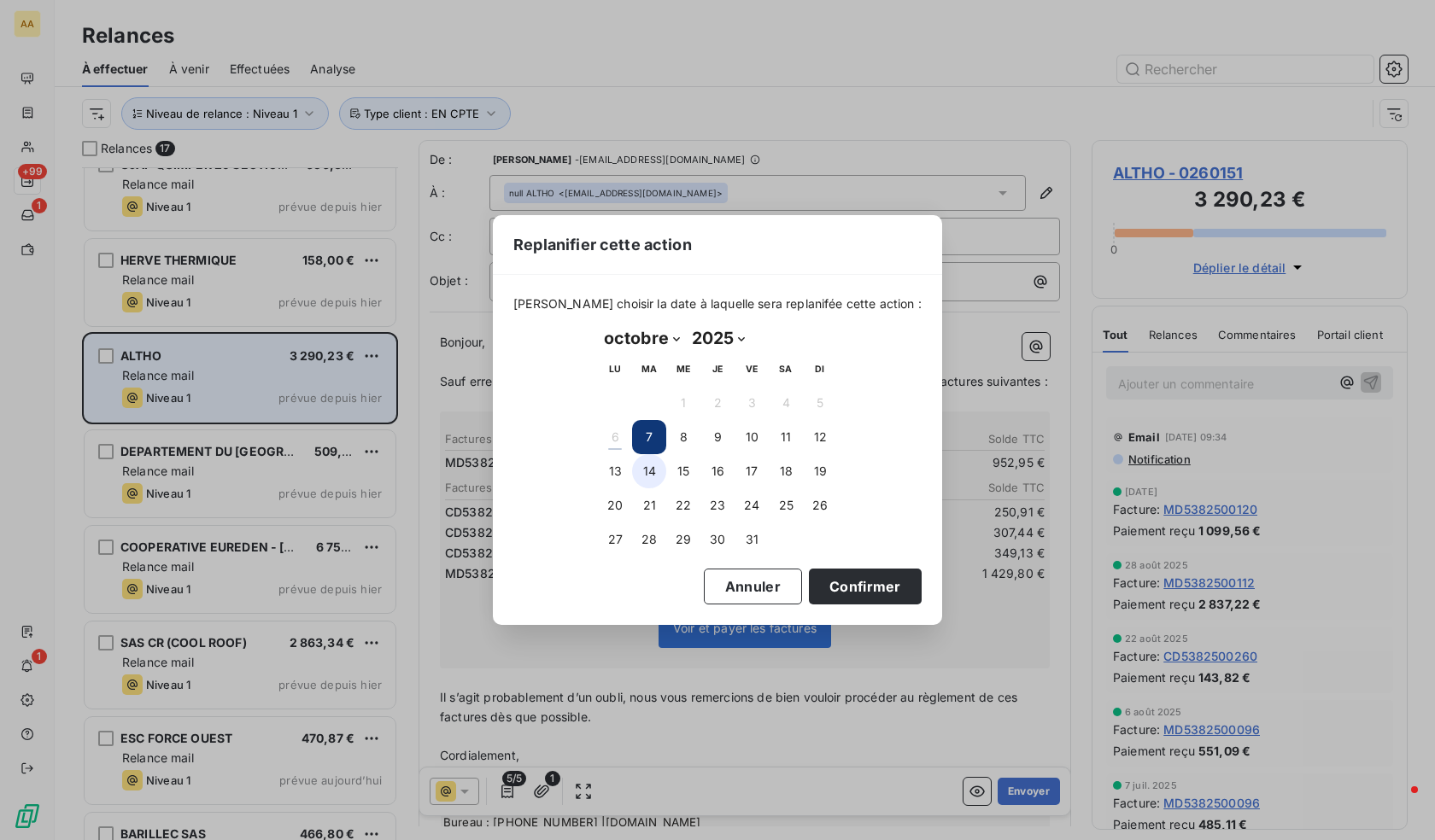
click at [654, 475] on button "14" at bounding box center [649, 471] width 35 height 35
click at [838, 590] on button "Confirmer" at bounding box center [865, 587] width 112 height 36
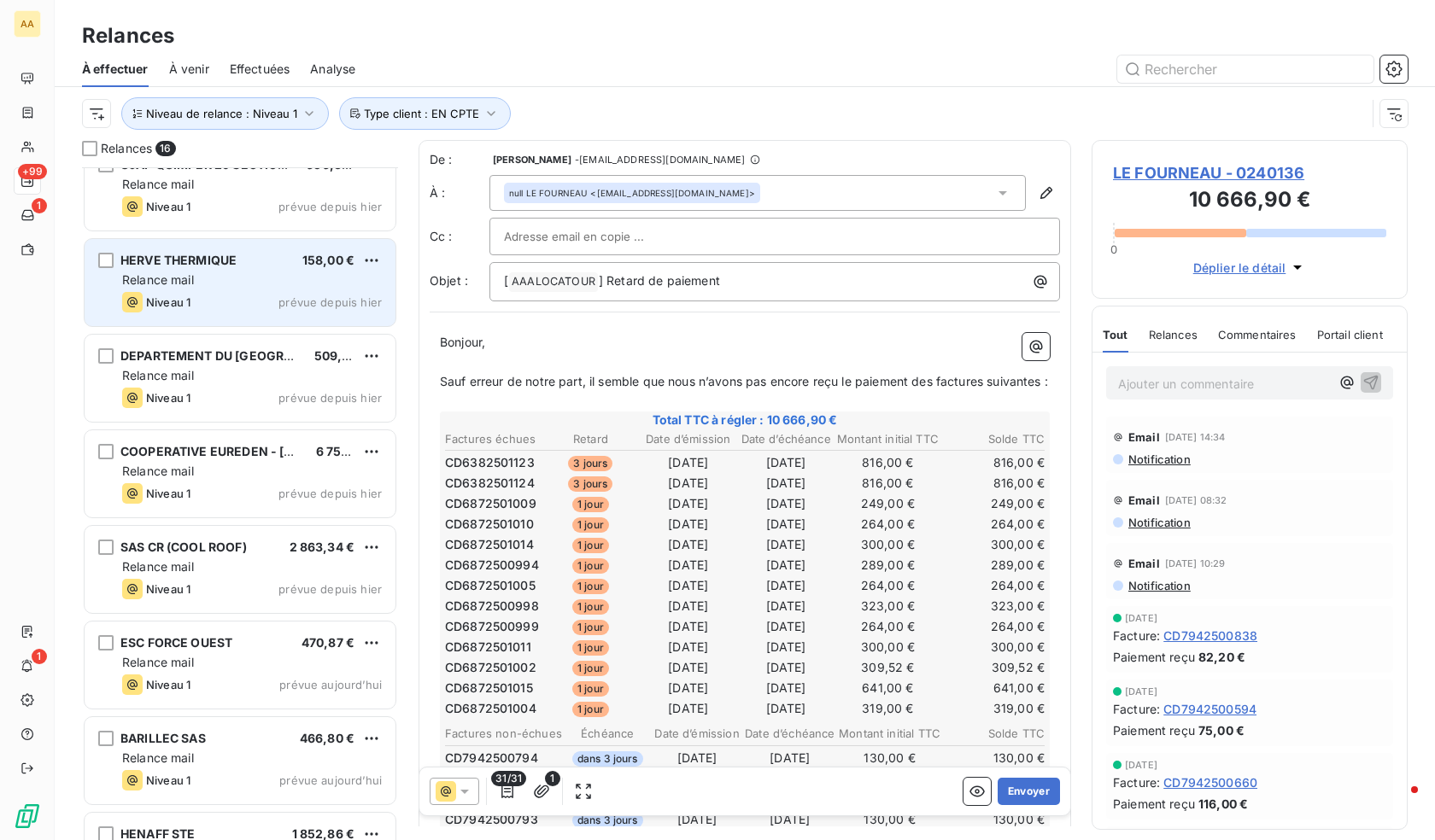
click at [258, 289] on div "HERVE THERMIQUE 158,00 € Relance mail Niveau 1 prévue depuis [DATE]" at bounding box center [240, 282] width 311 height 87
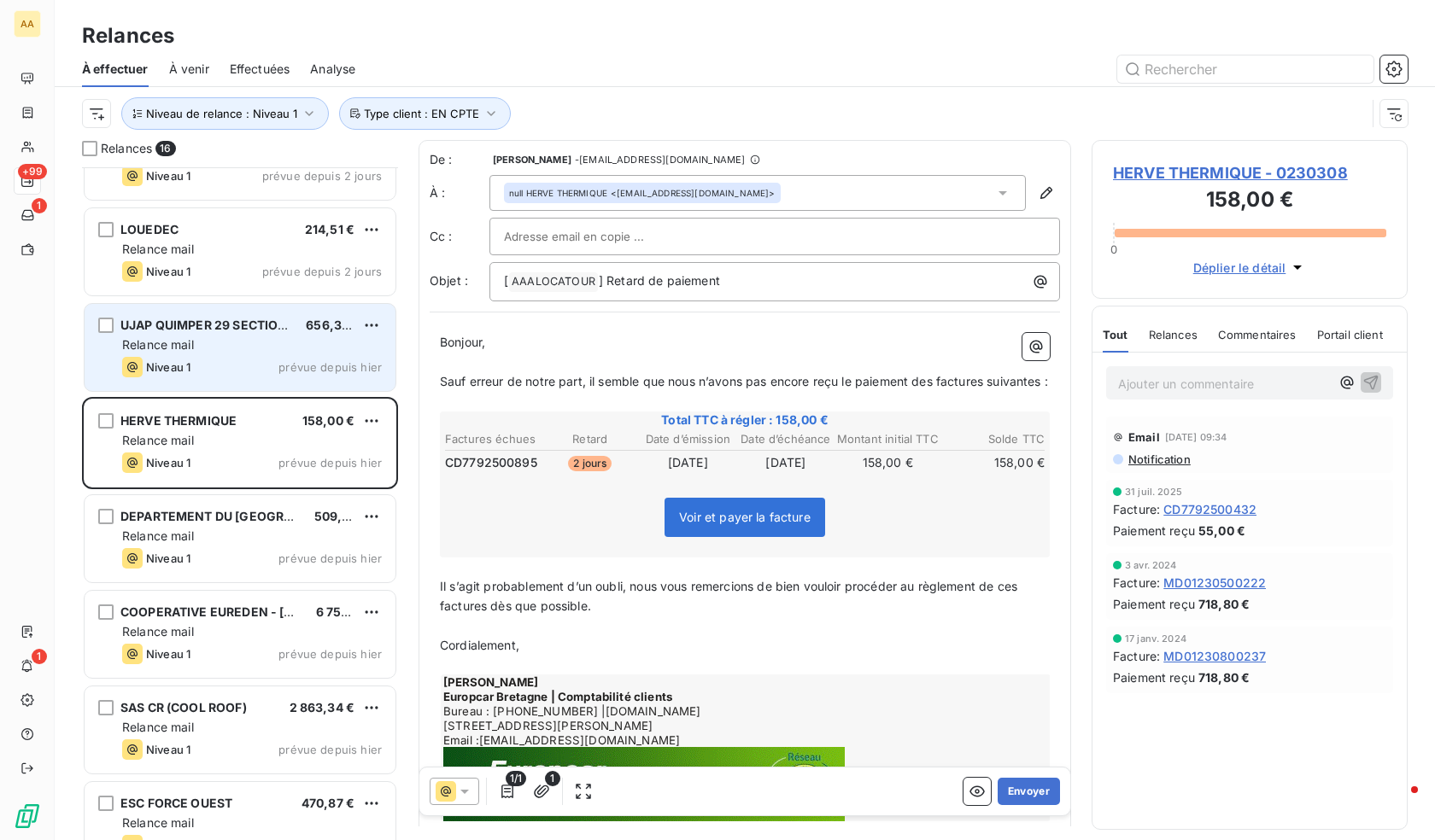
scroll to position [526, 0]
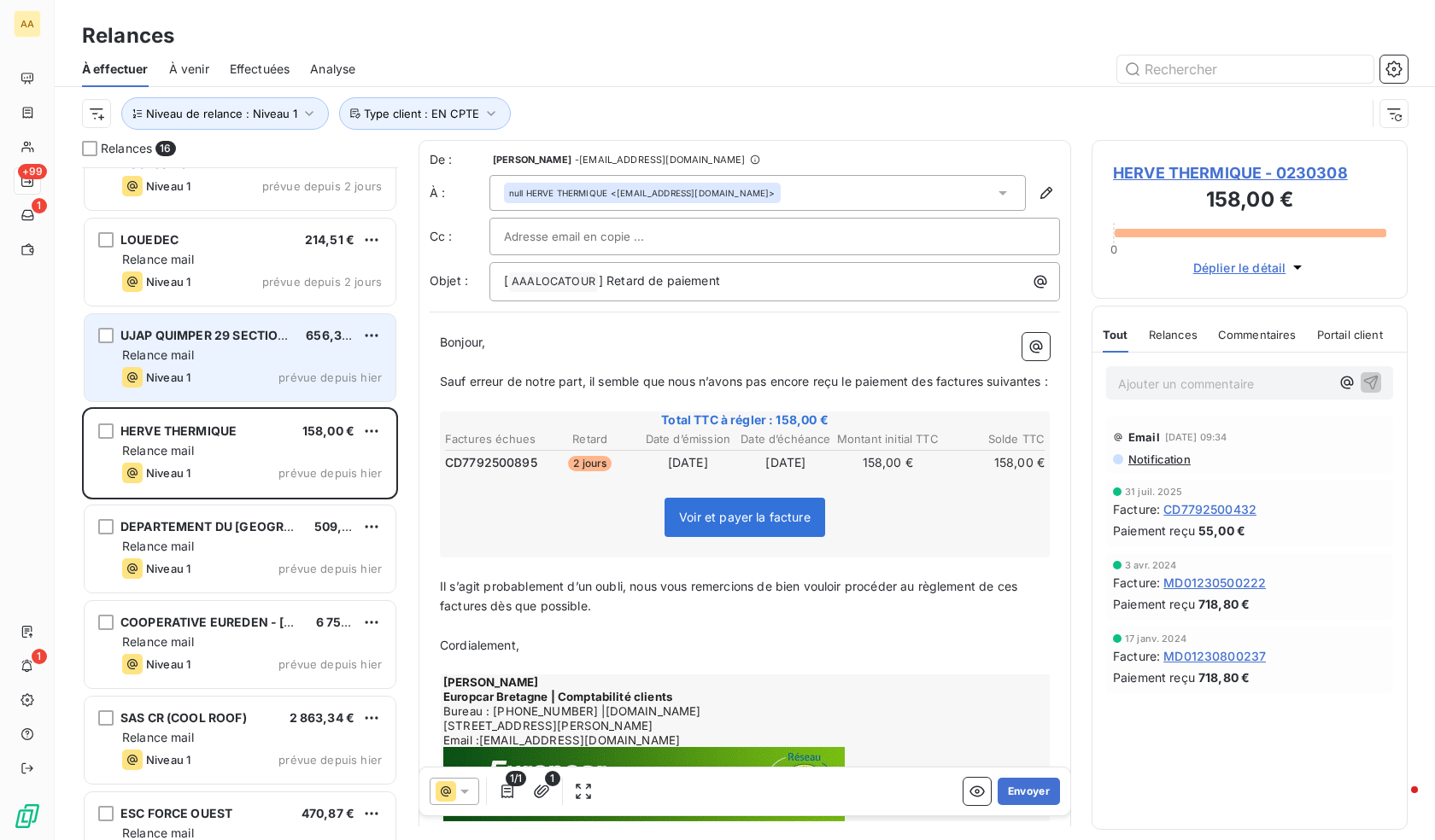
click at [260, 379] on div "Niveau 1 prévue depuis hier" at bounding box center [251, 377] width 259 height 20
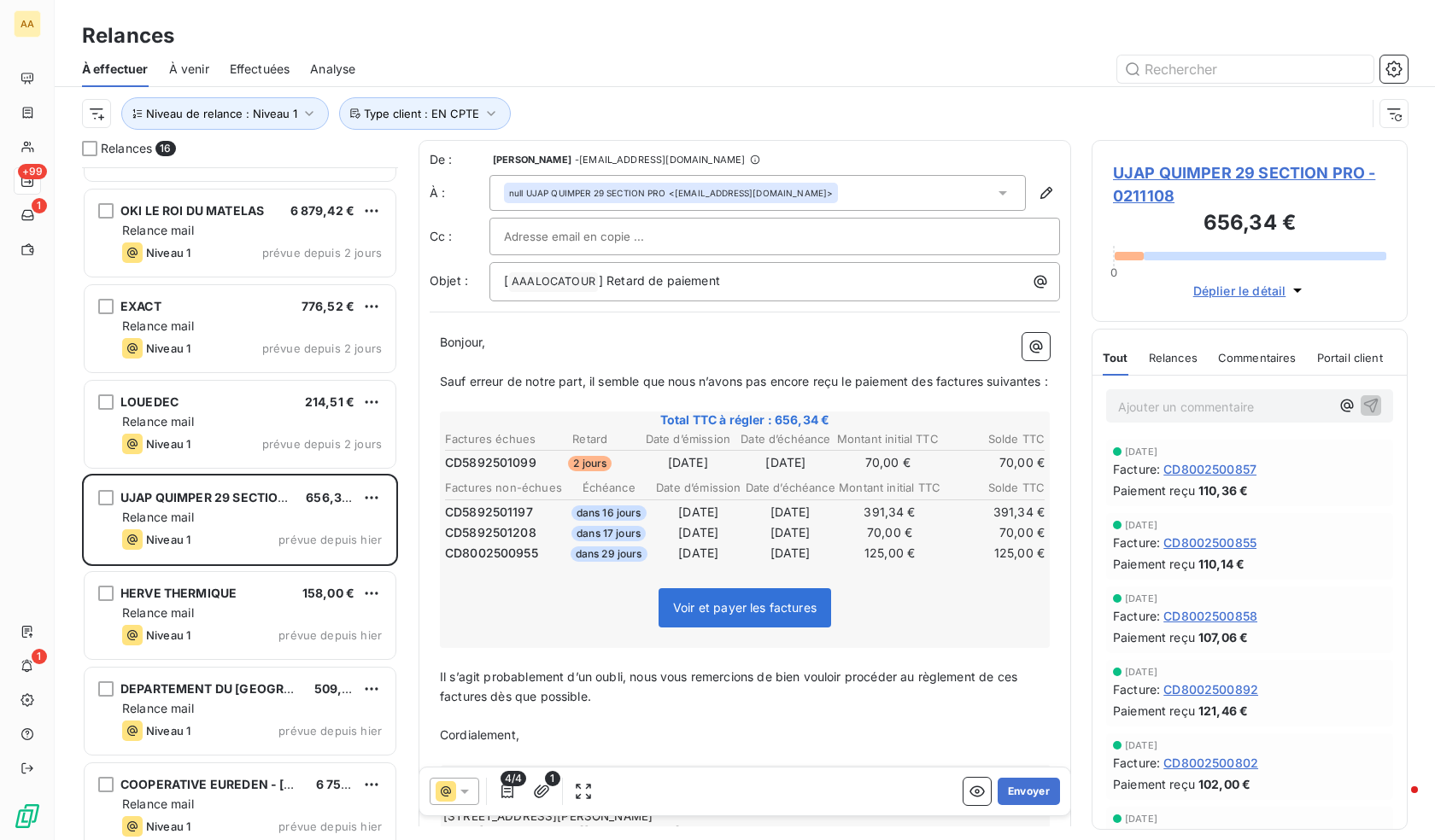
scroll to position [355, 0]
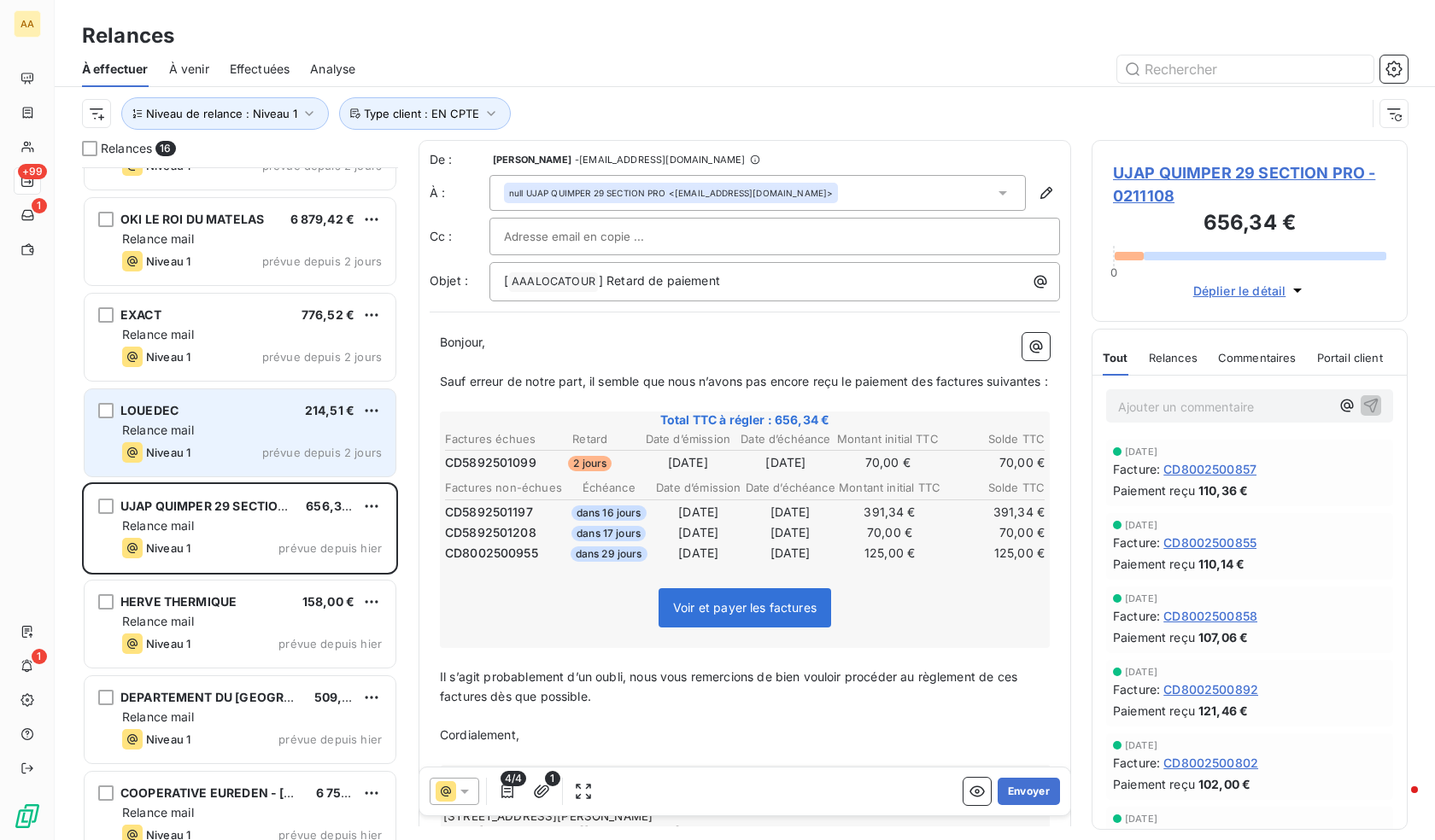
click at [239, 429] on div "Relance mail" at bounding box center [251, 430] width 259 height 17
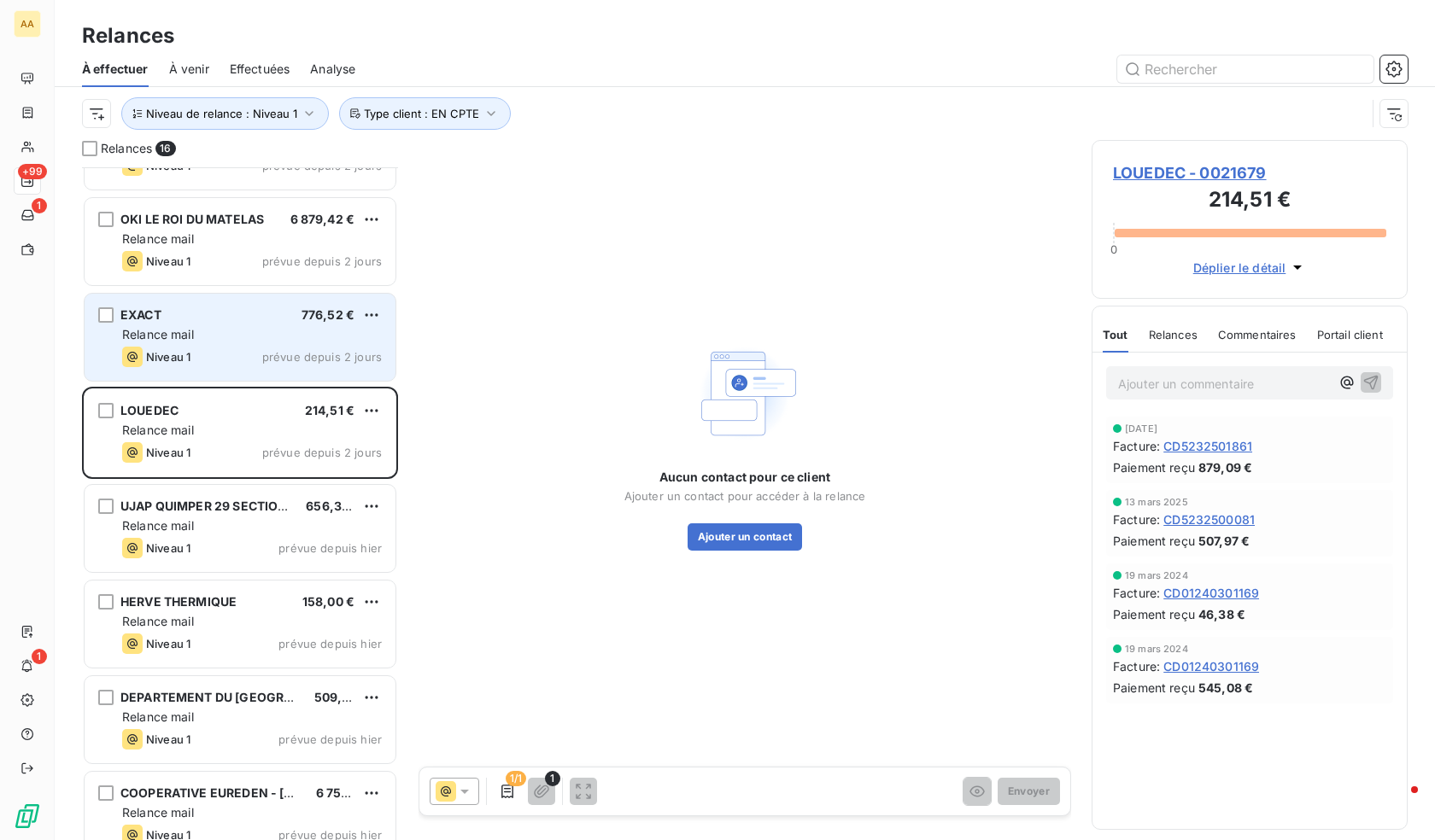
click at [250, 346] on div "EXACT 776,52 € Relance mail Niveau 1 prévue depuis 2 jours" at bounding box center [240, 337] width 311 height 87
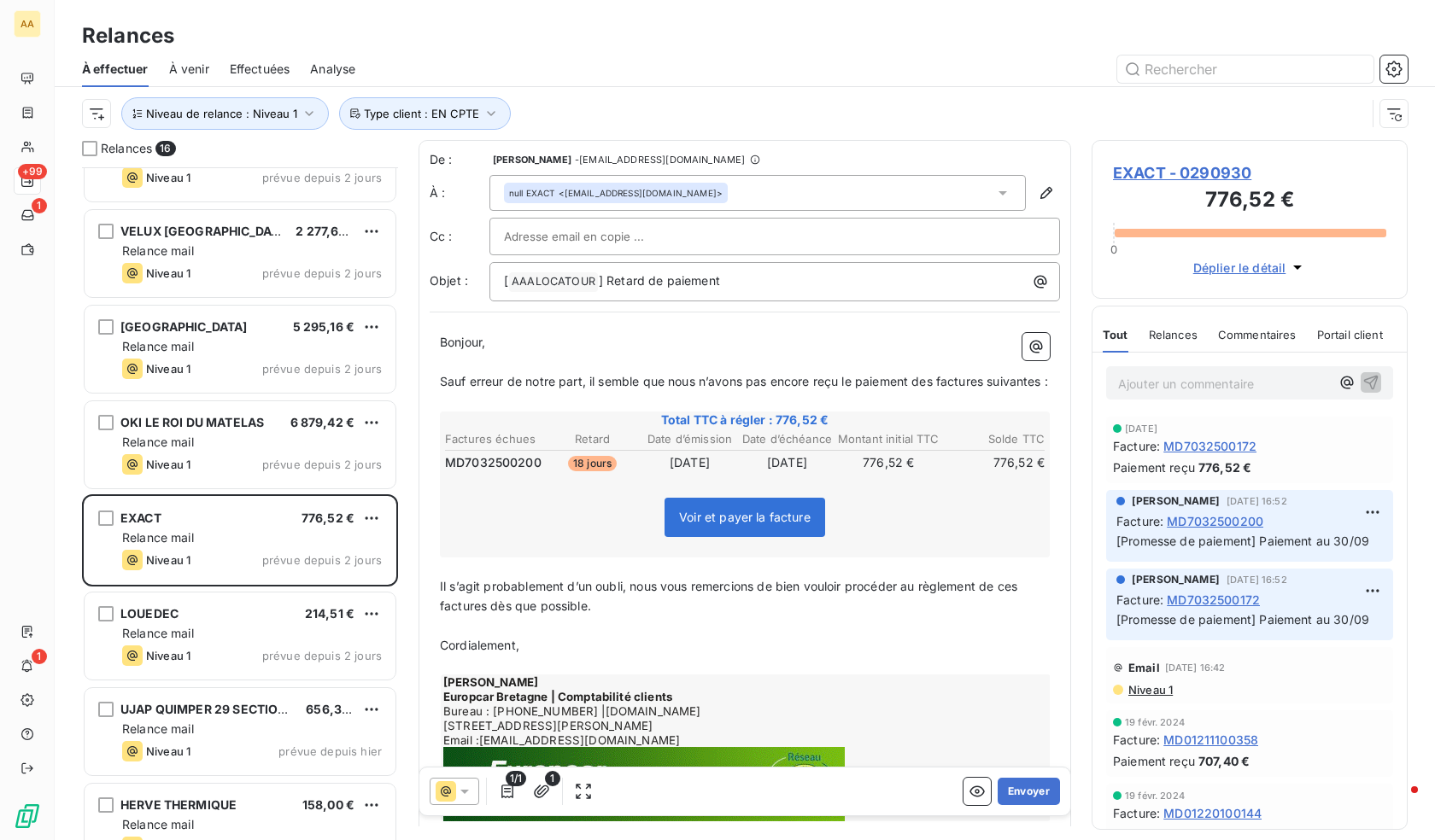
scroll to position [99, 0]
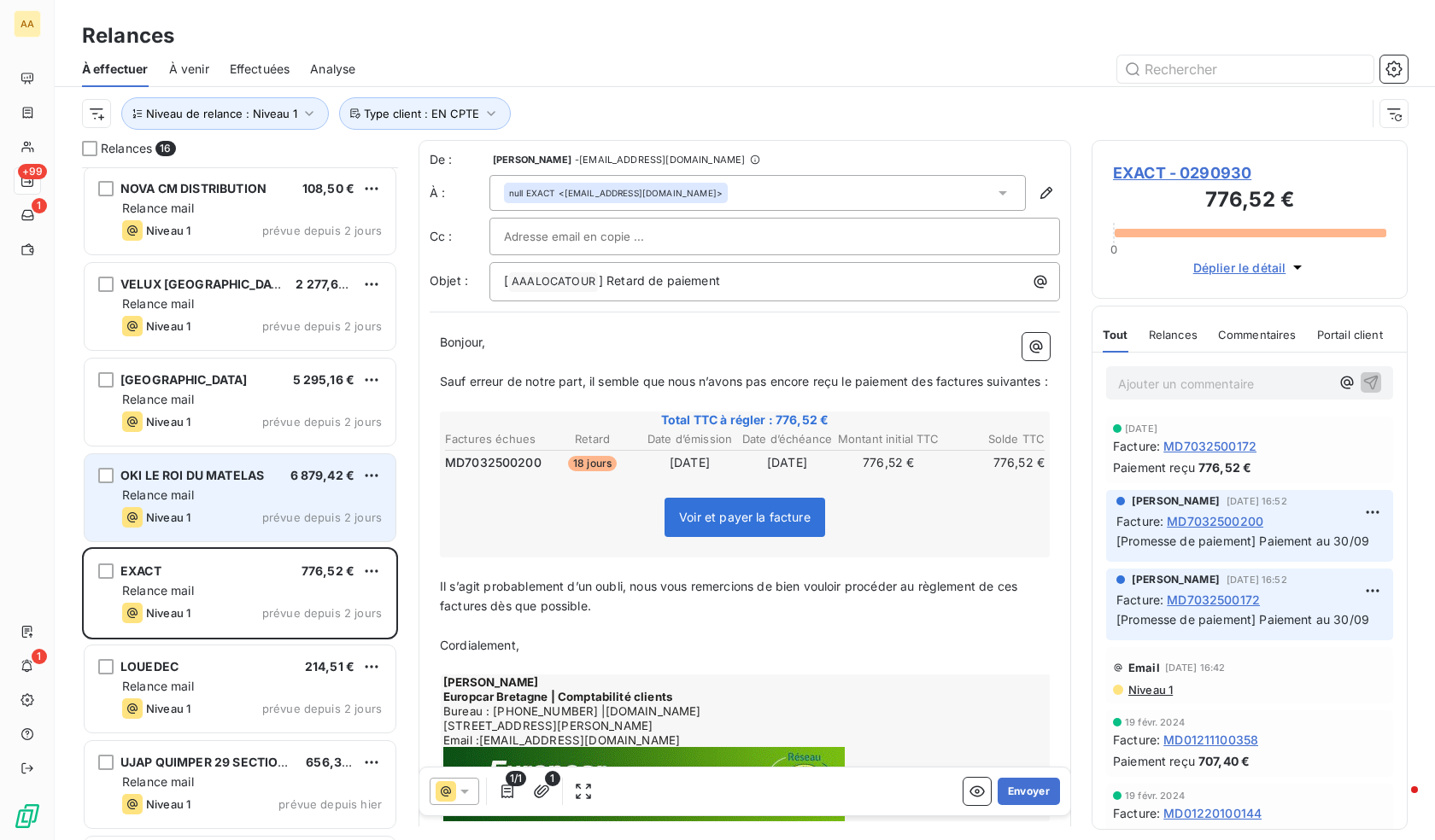
click at [183, 476] on span "OKI LE ROI DU MATELAS" at bounding box center [192, 475] width 143 height 14
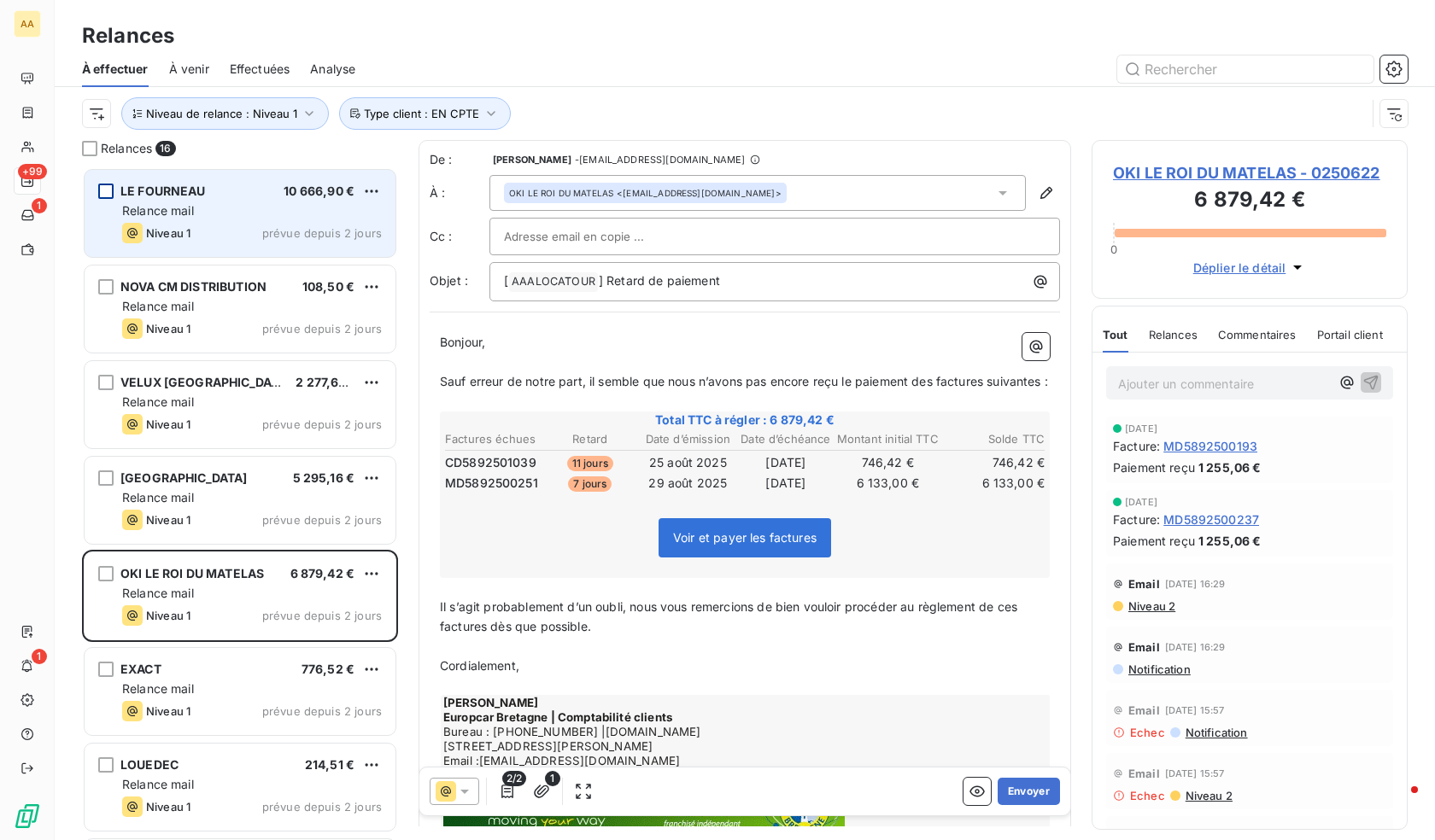
click at [107, 187] on div "grid" at bounding box center [105, 190] width 15 height 15
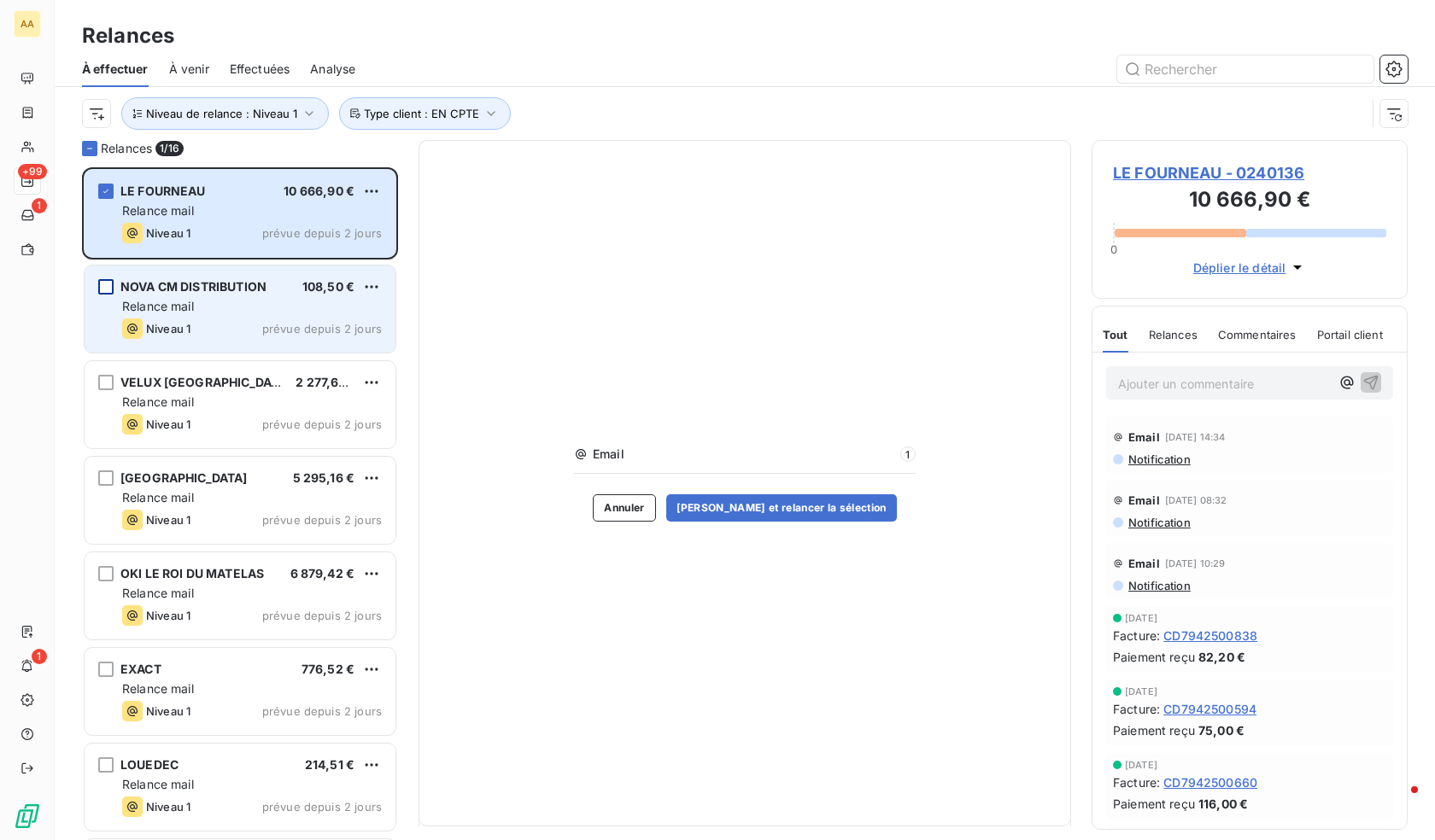
click at [104, 291] on div "grid" at bounding box center [105, 286] width 15 height 15
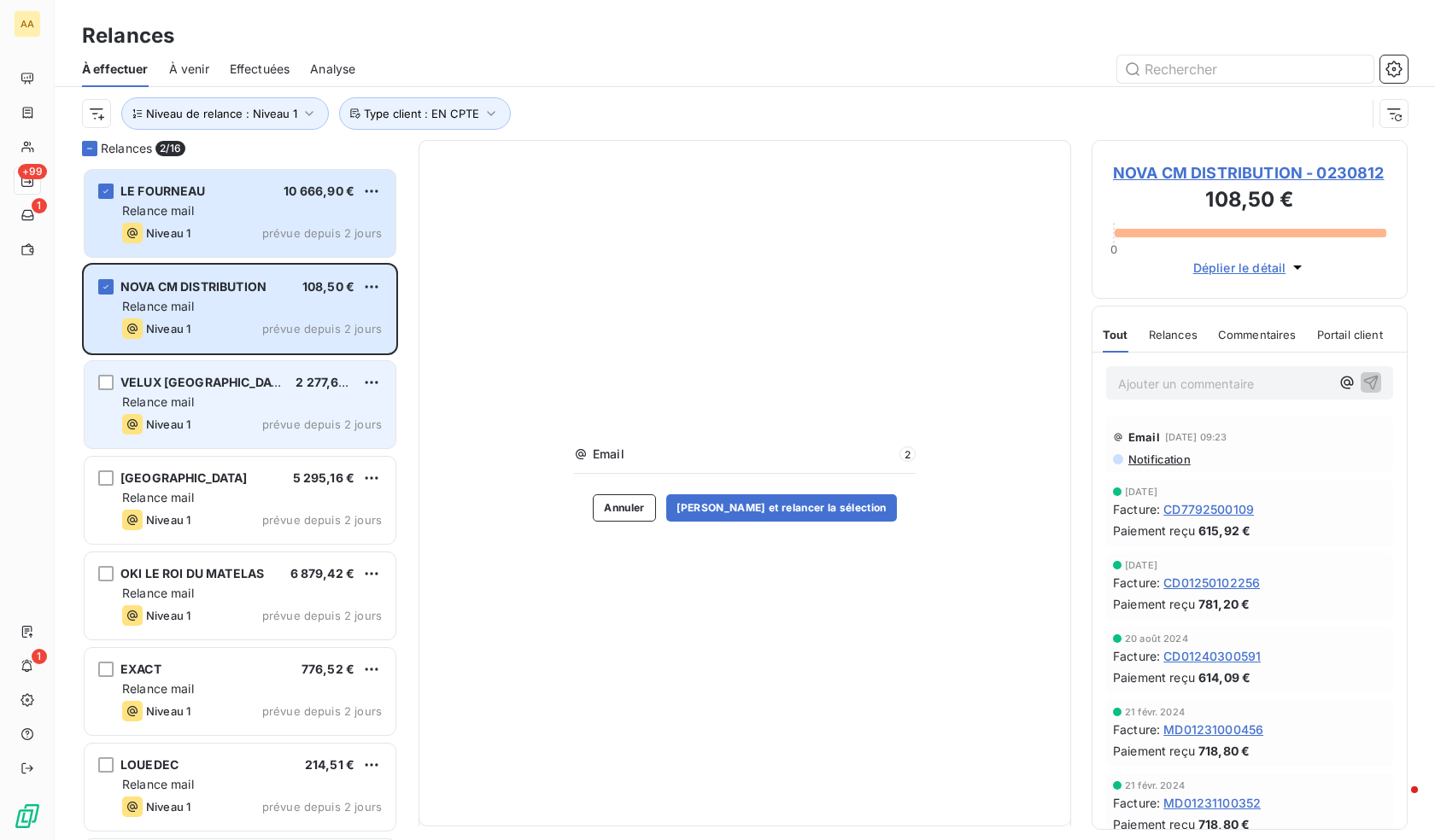
click at [107, 391] on div "VELUX FRANCE 2 277,60 € Relance mail Niveau 1 prévue depuis 2 jours" at bounding box center [240, 405] width 311 height 87
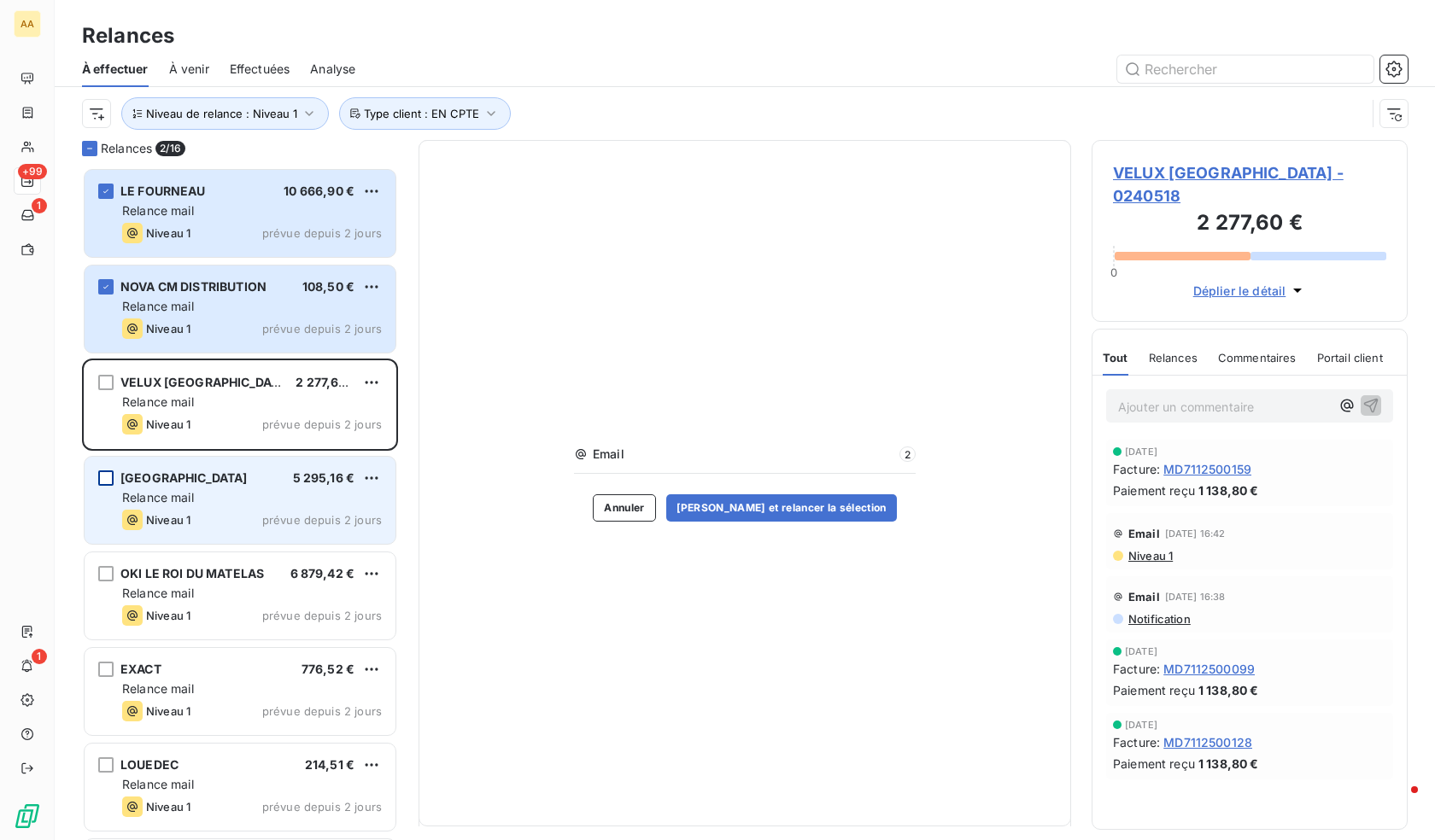
click at [106, 479] on div "grid" at bounding box center [105, 478] width 15 height 15
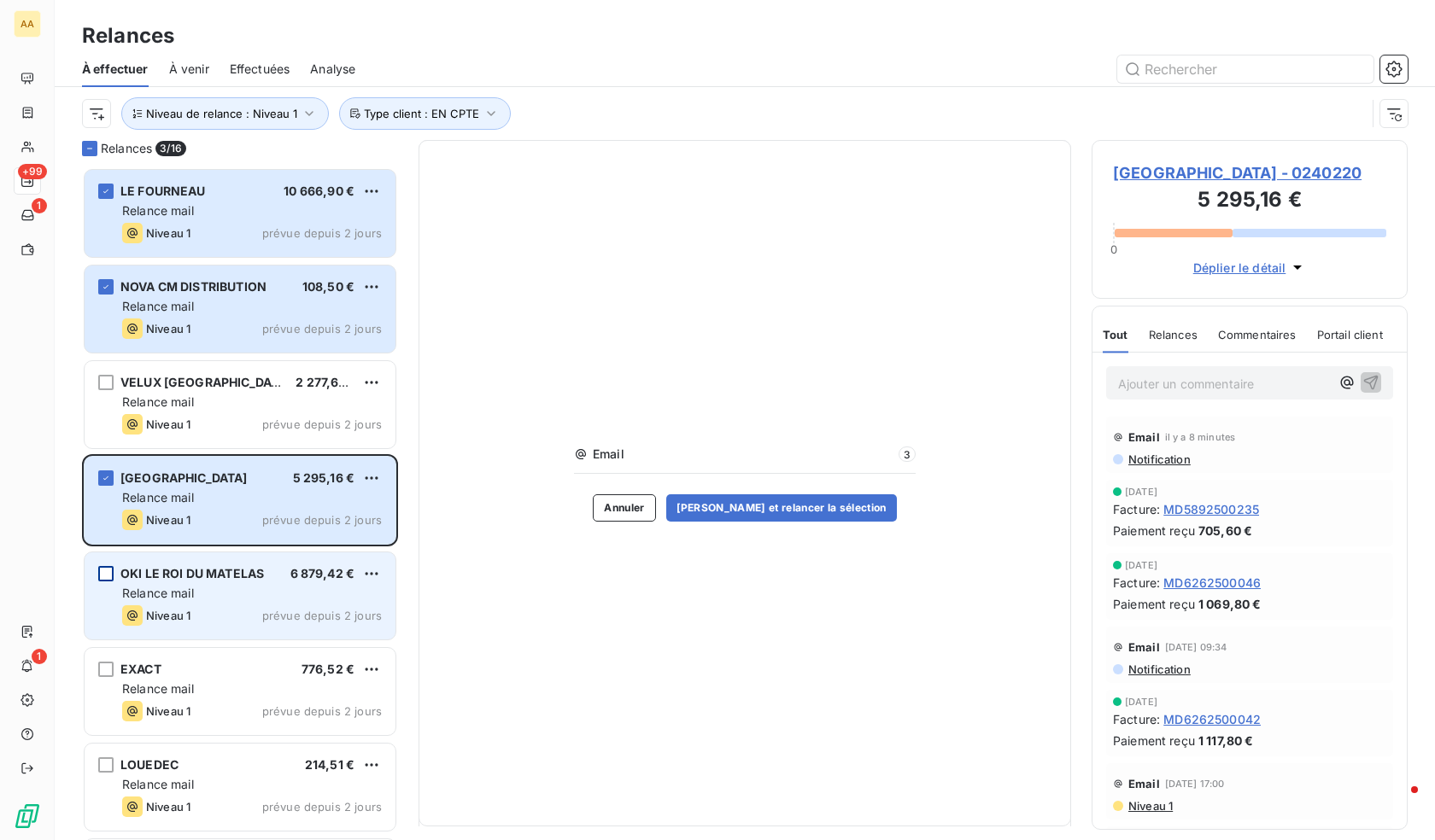
click at [111, 579] on div "grid" at bounding box center [105, 574] width 15 height 15
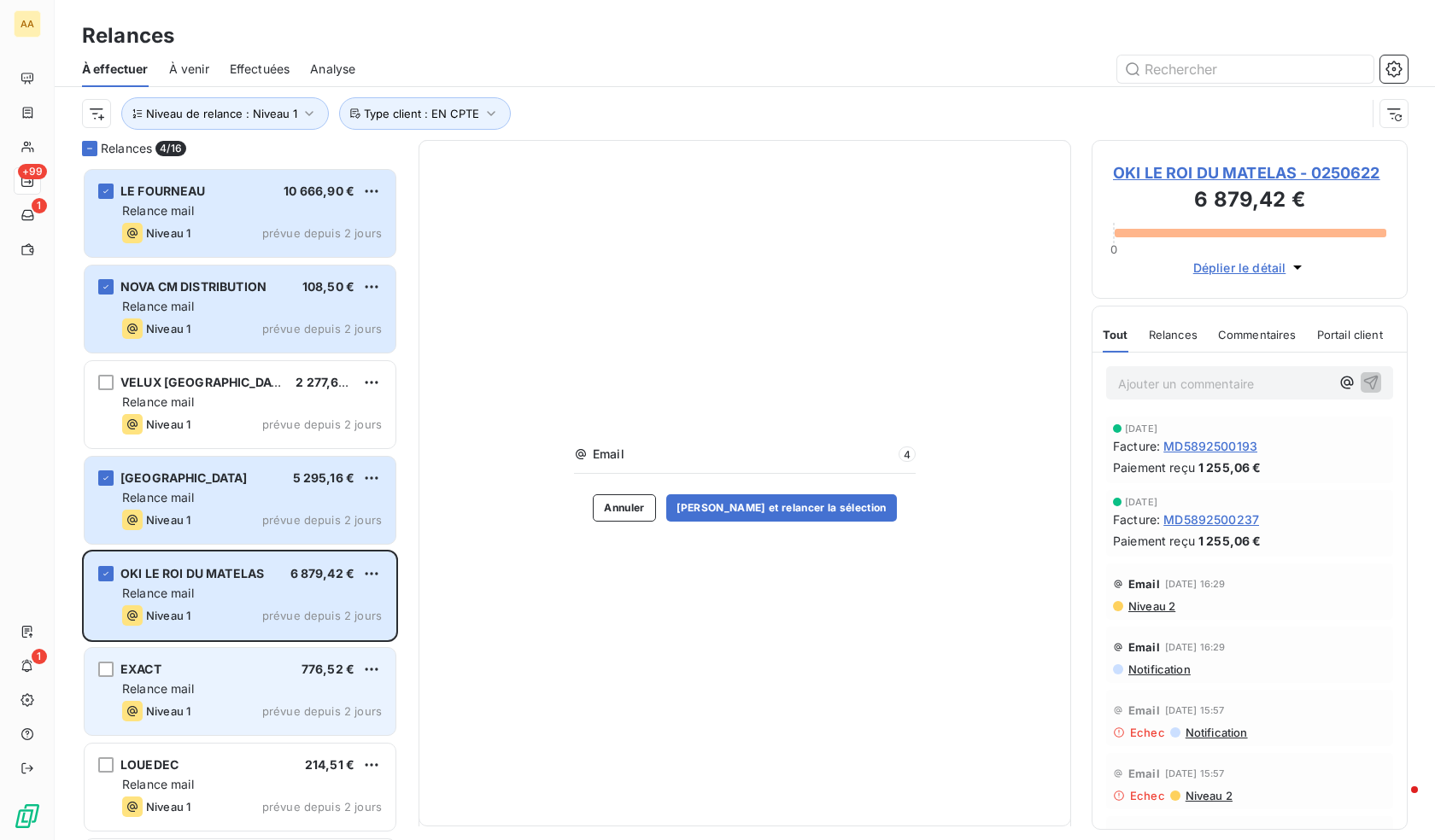
click at [112, 684] on div "EXACT 776,52 € Relance mail Niveau 1 prévue depuis 2 jours" at bounding box center [240, 691] width 311 height 87
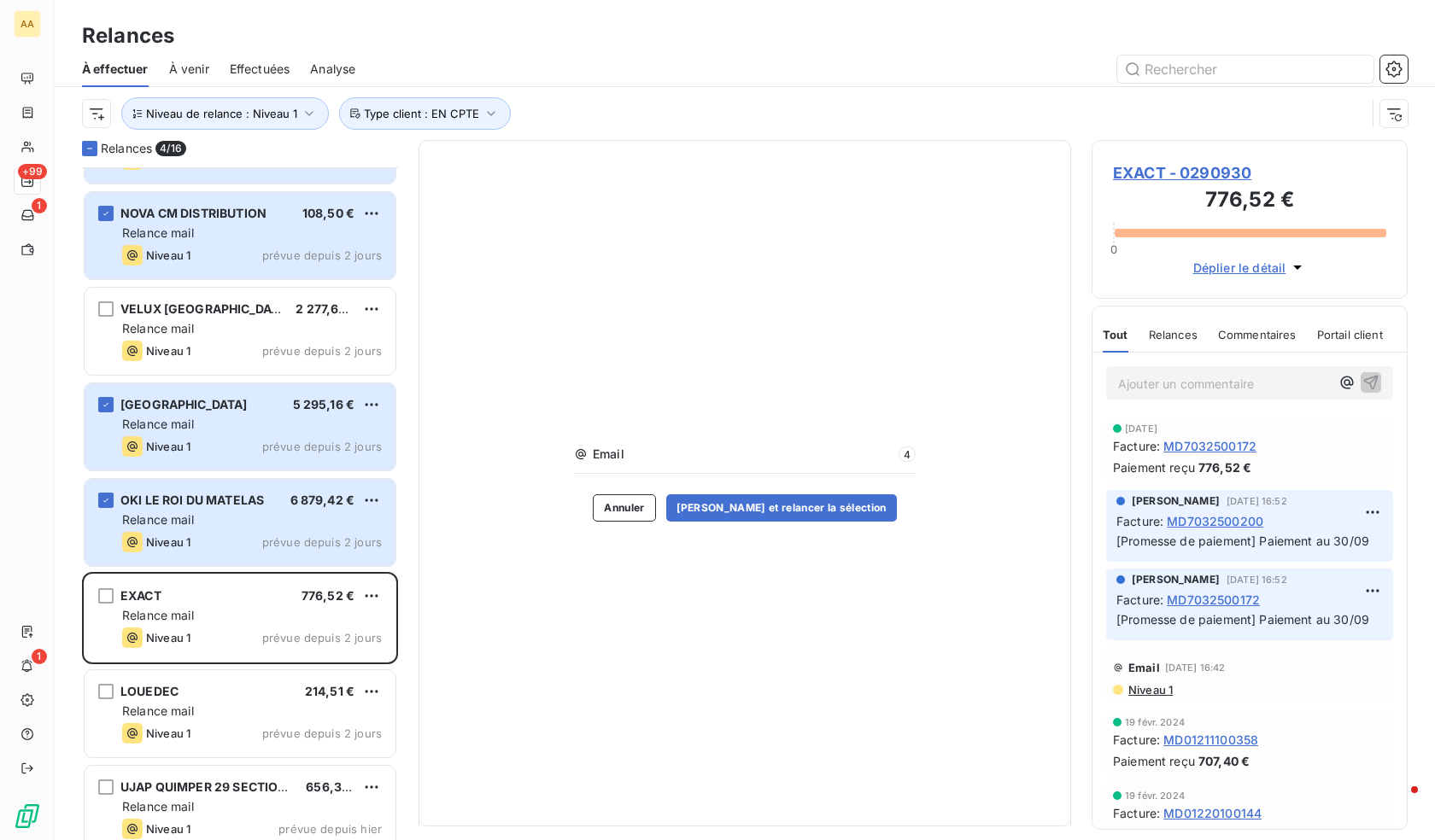
scroll to position [172, 0]
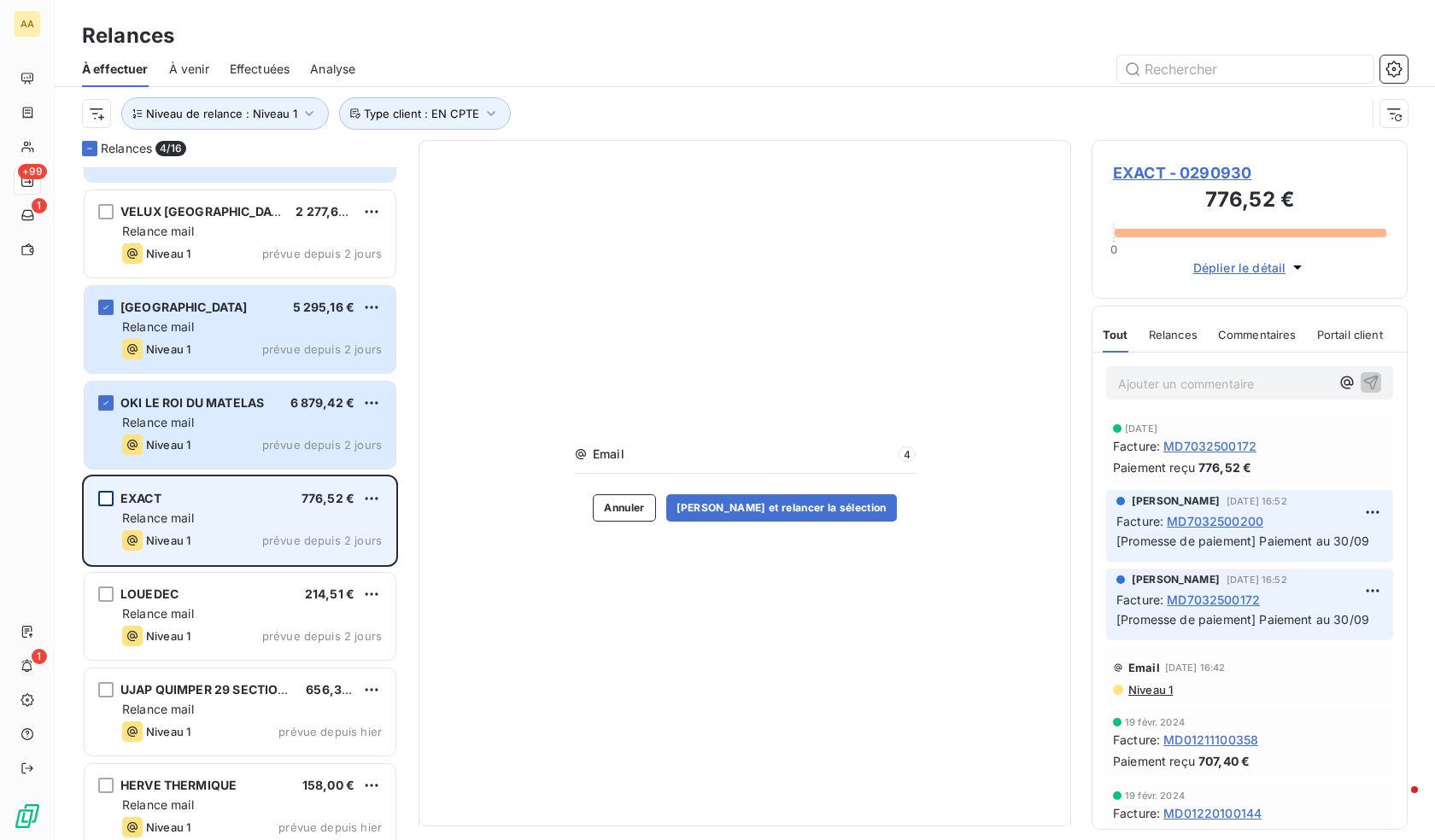
click at [108, 496] on div "grid" at bounding box center [105, 498] width 15 height 15
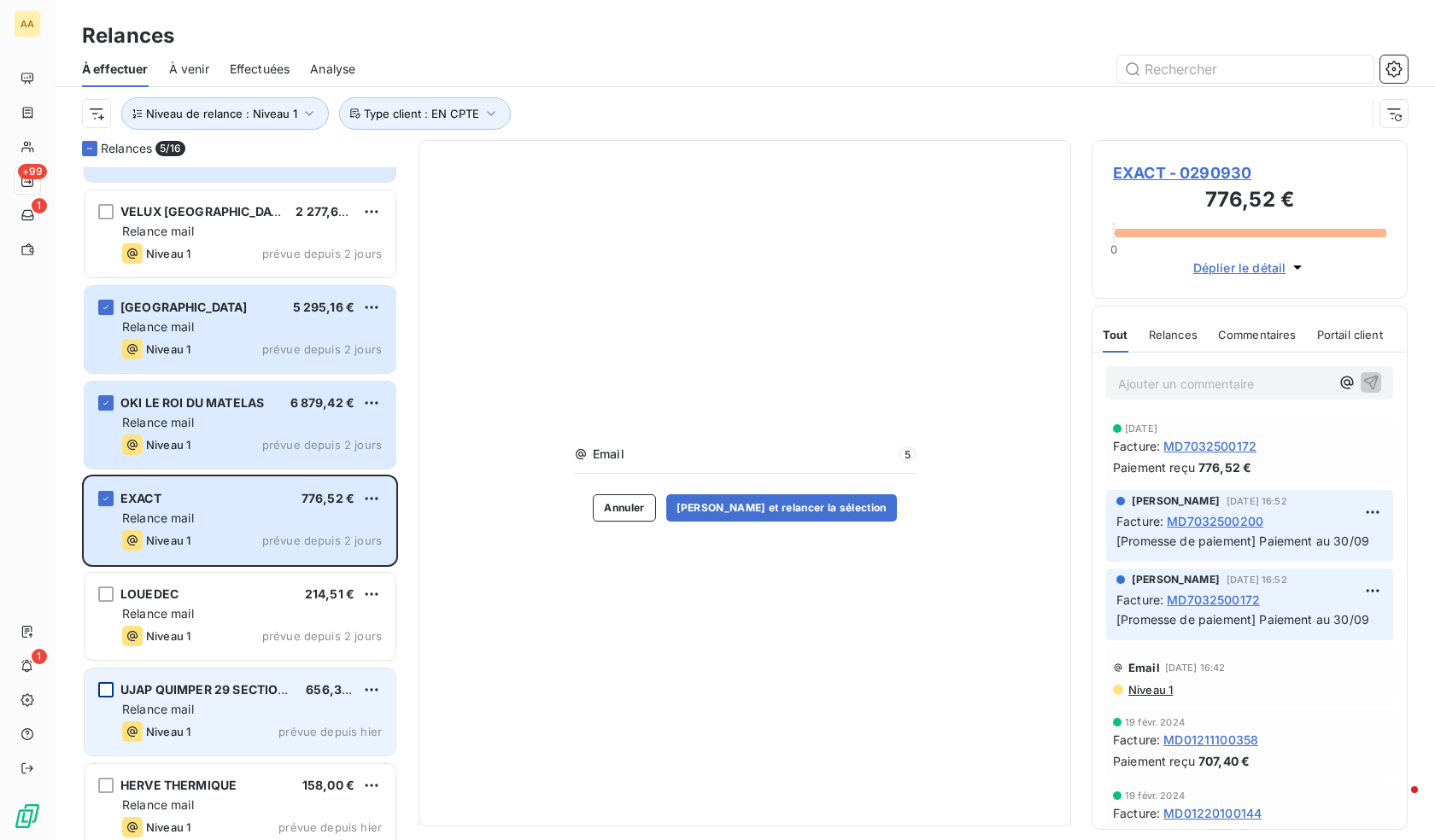
click at [110, 693] on div "grid" at bounding box center [105, 690] width 15 height 15
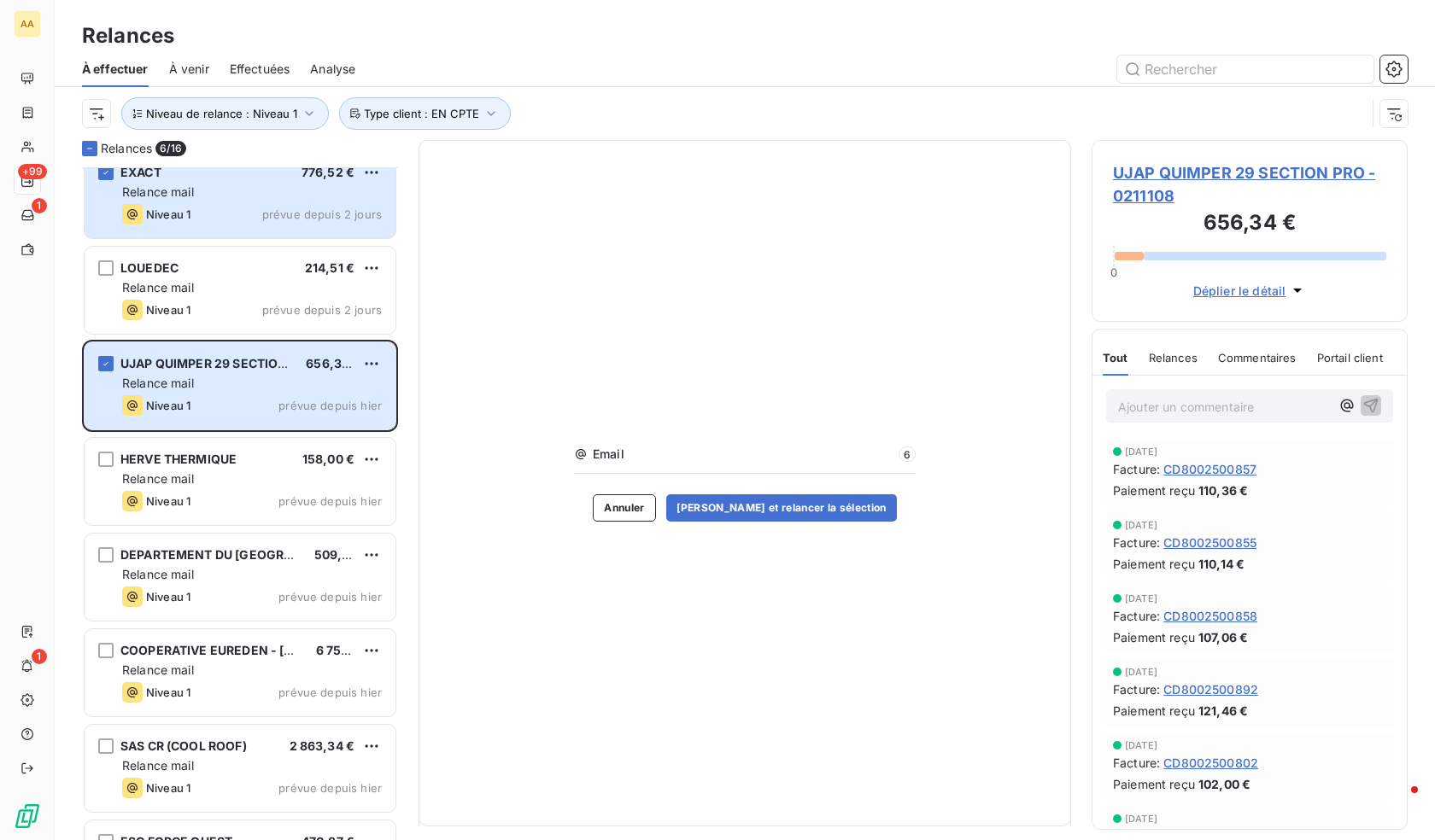
scroll to position [513, 0]
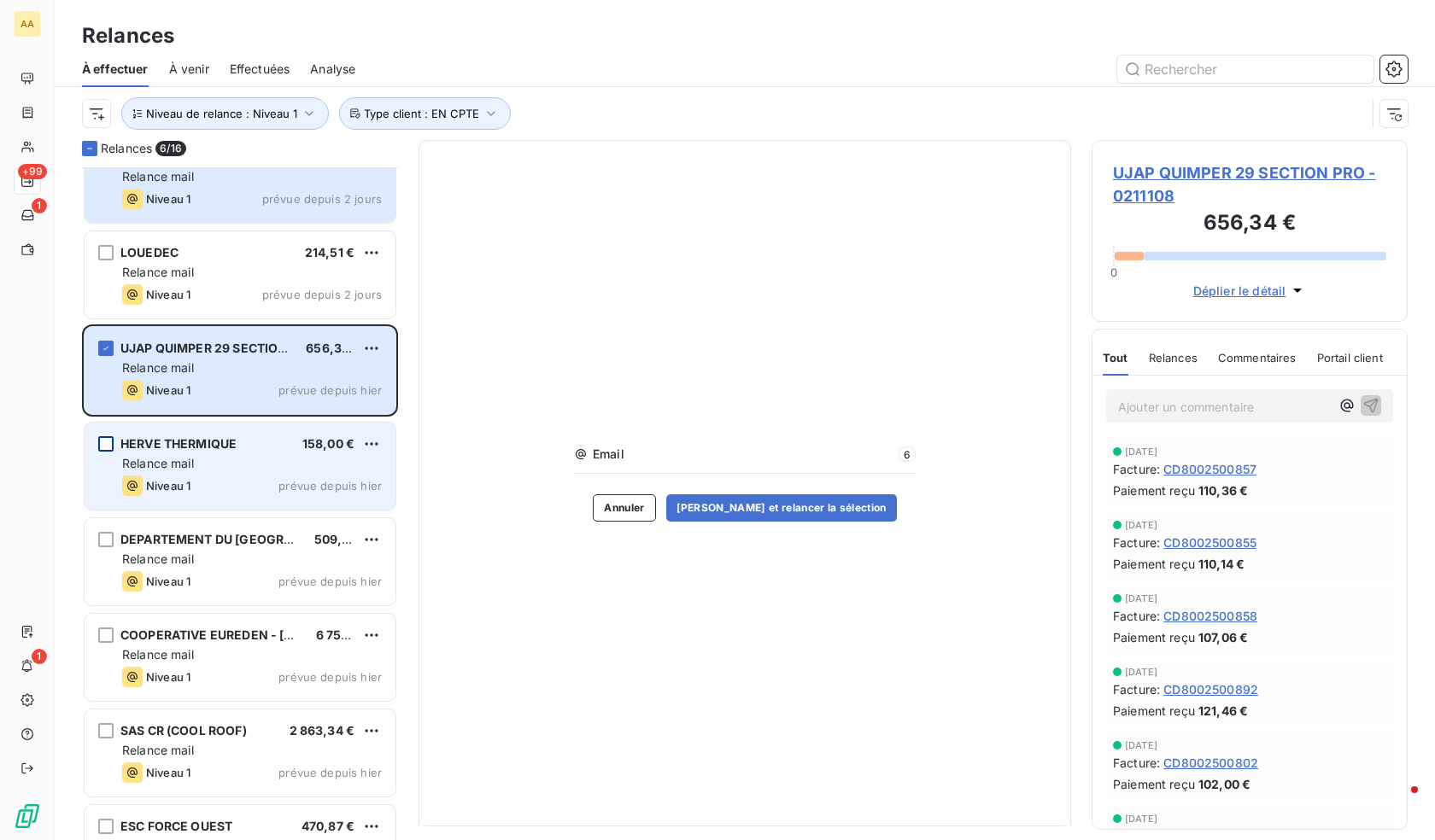
click at [105, 442] on div "grid" at bounding box center [105, 443] width 15 height 15
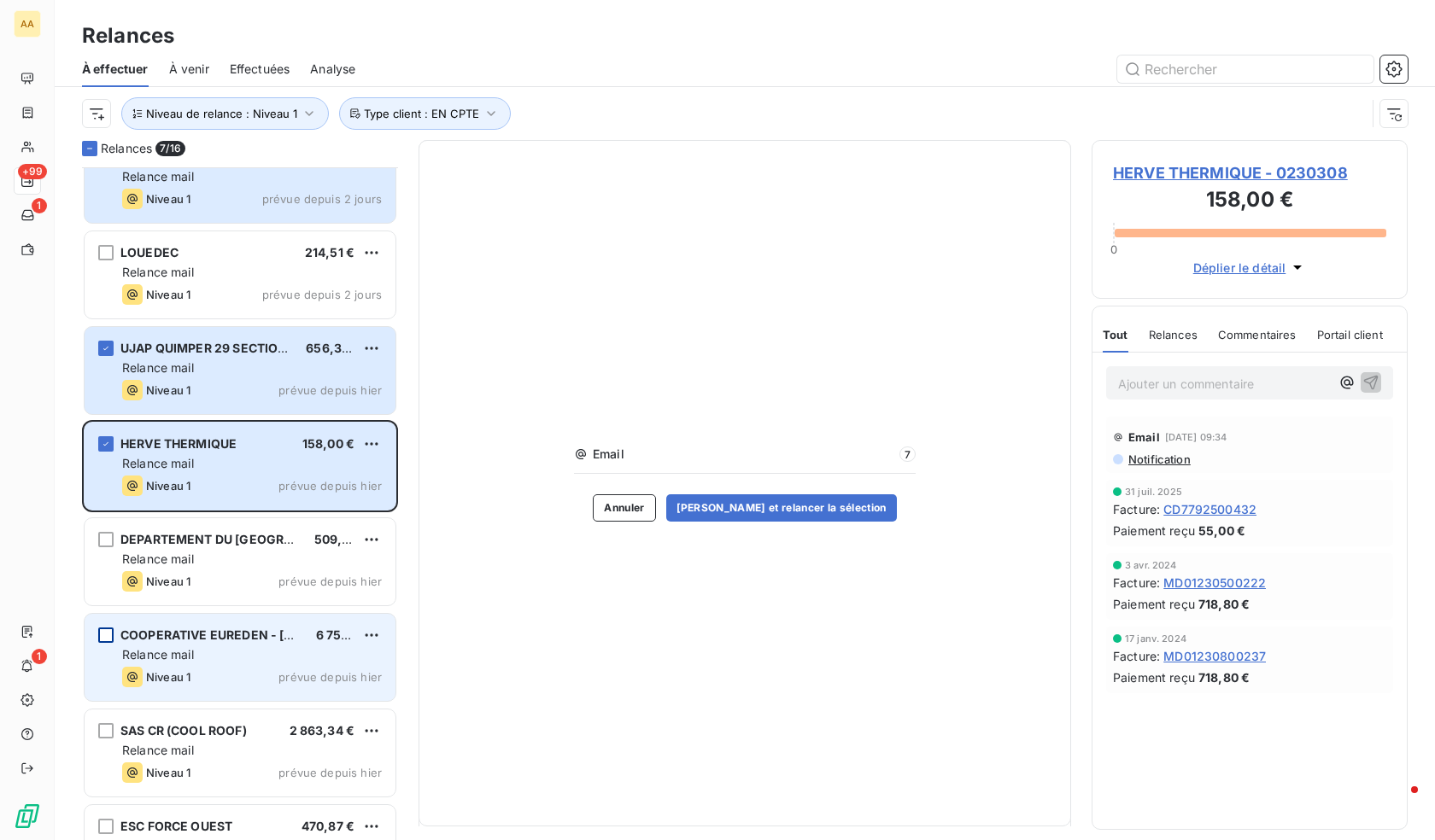
click at [103, 640] on div "grid" at bounding box center [105, 635] width 15 height 15
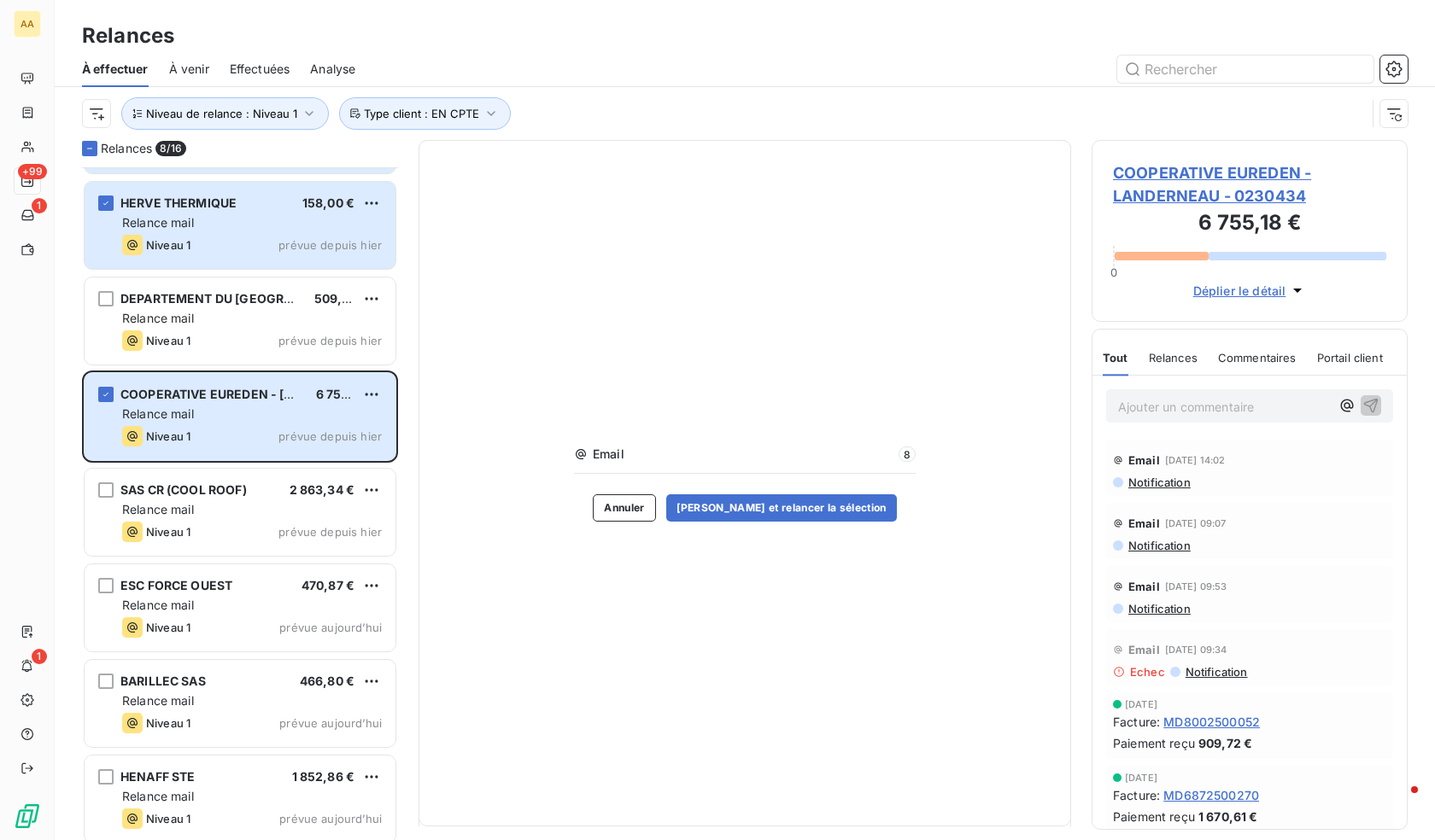
scroll to position [769, 0]
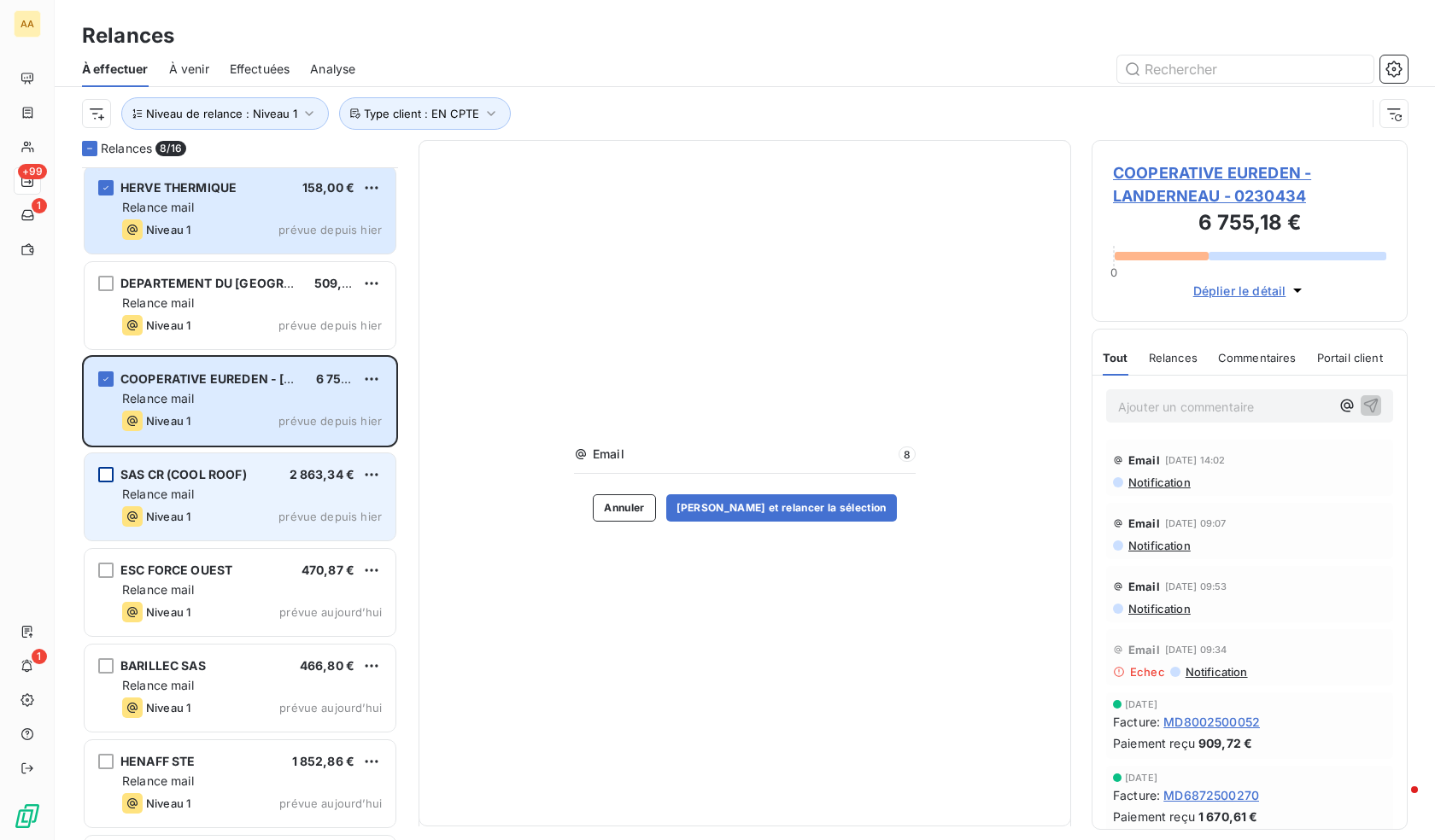
click at [103, 470] on div "grid" at bounding box center [105, 474] width 15 height 15
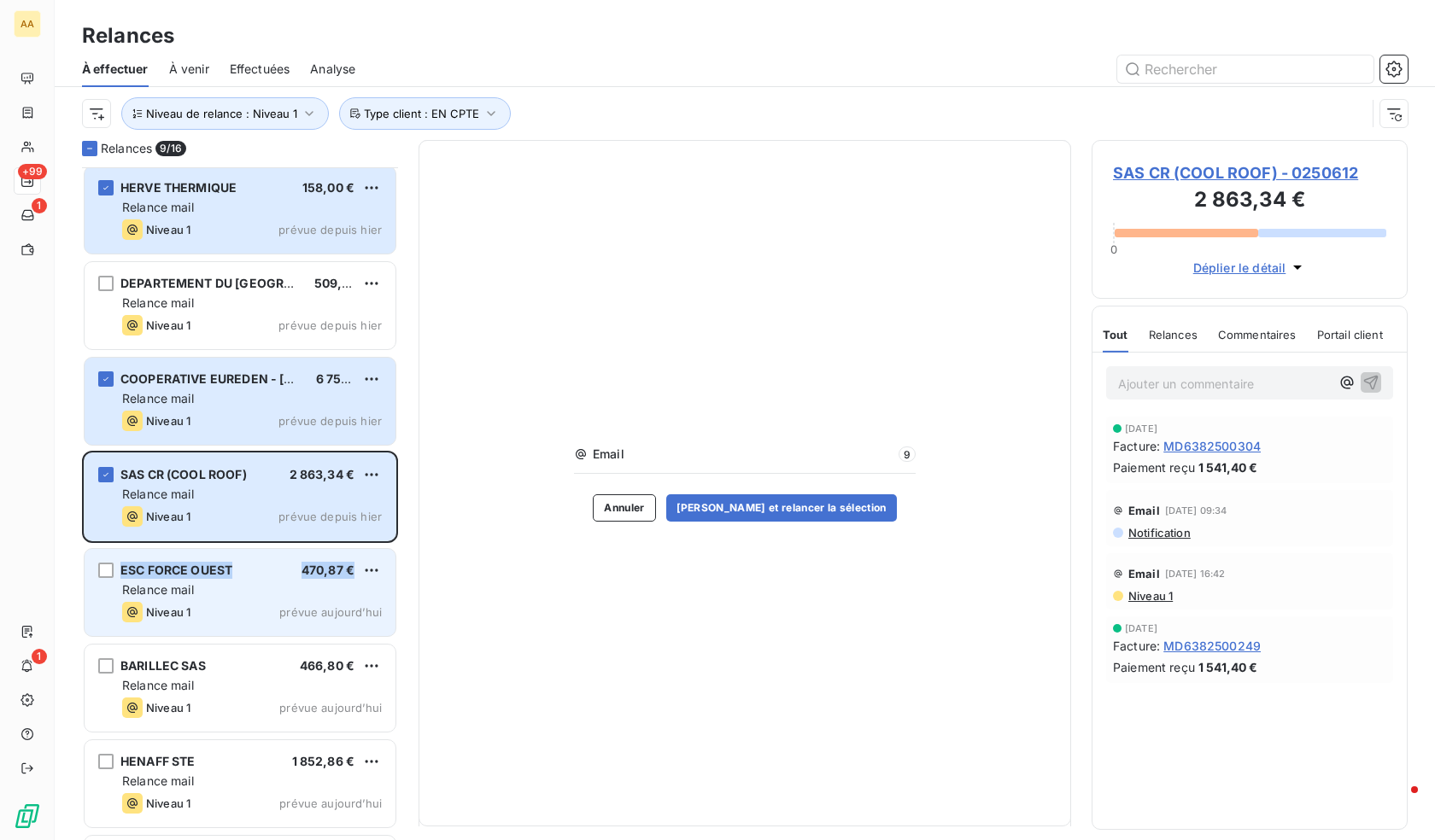
drag, startPoint x: 102, startPoint y: 579, endPoint x: 106, endPoint y: 597, distance: 18.4
click at [102, 581] on div "ESC FORCE OUEST 470,87 € Relance mail Niveau 1 prévue [DATE]" at bounding box center [240, 592] width 311 height 87
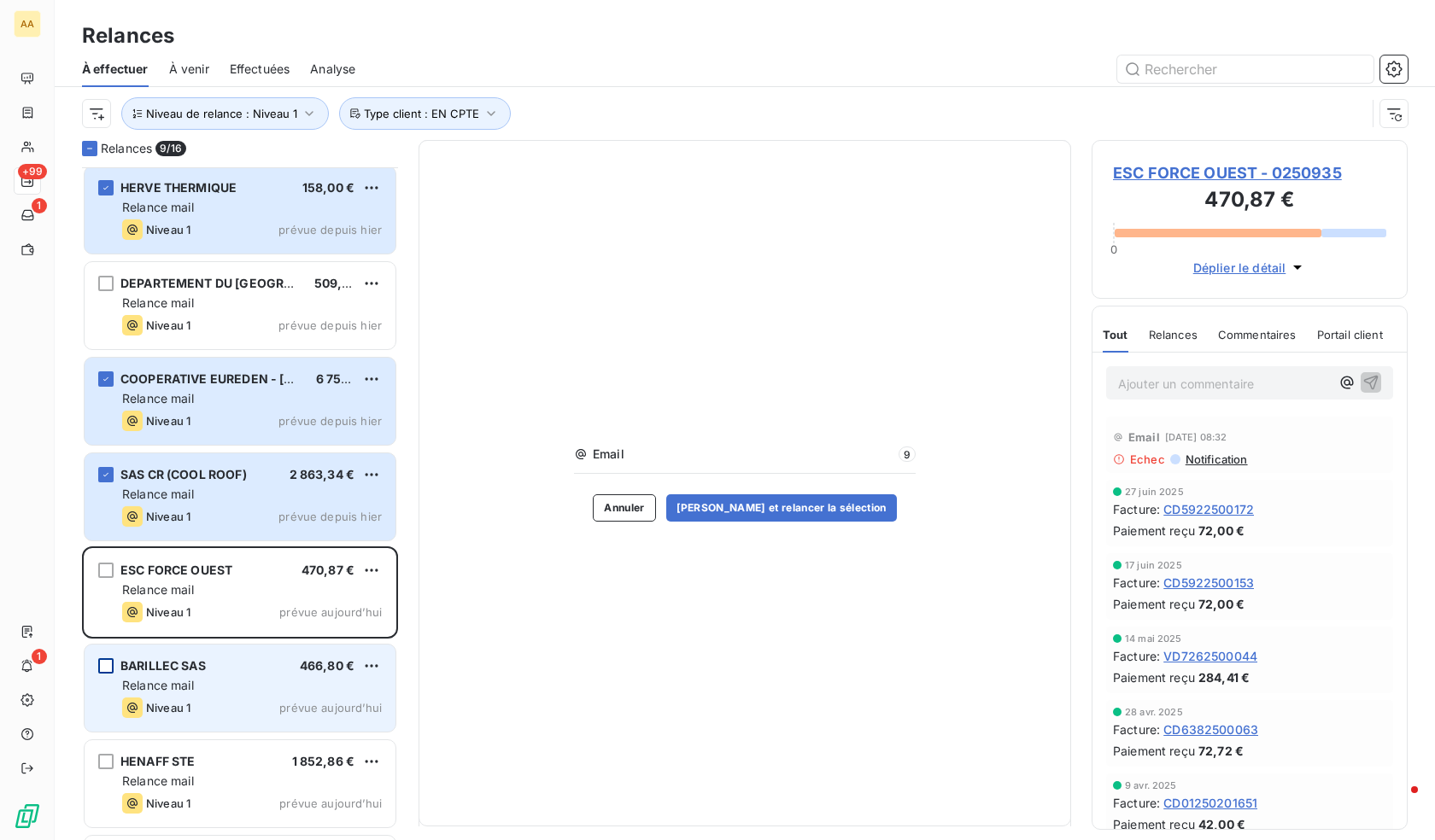
click at [106, 665] on div "grid" at bounding box center [105, 666] width 15 height 15
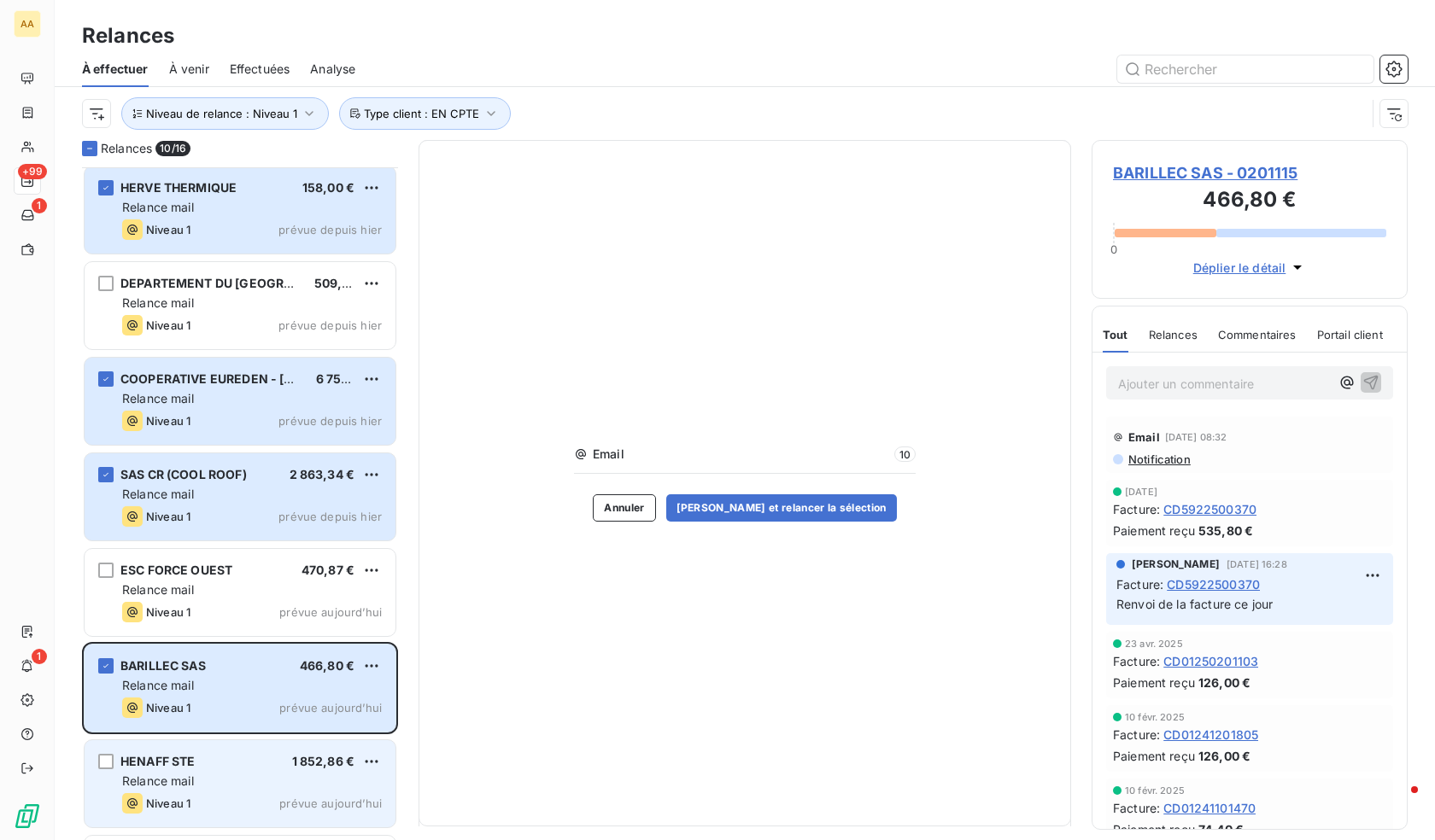
click at [115, 774] on div "HENAFF STE 1 852,86 € Relance mail Niveau 1 prévue [DATE]" at bounding box center [240, 783] width 311 height 87
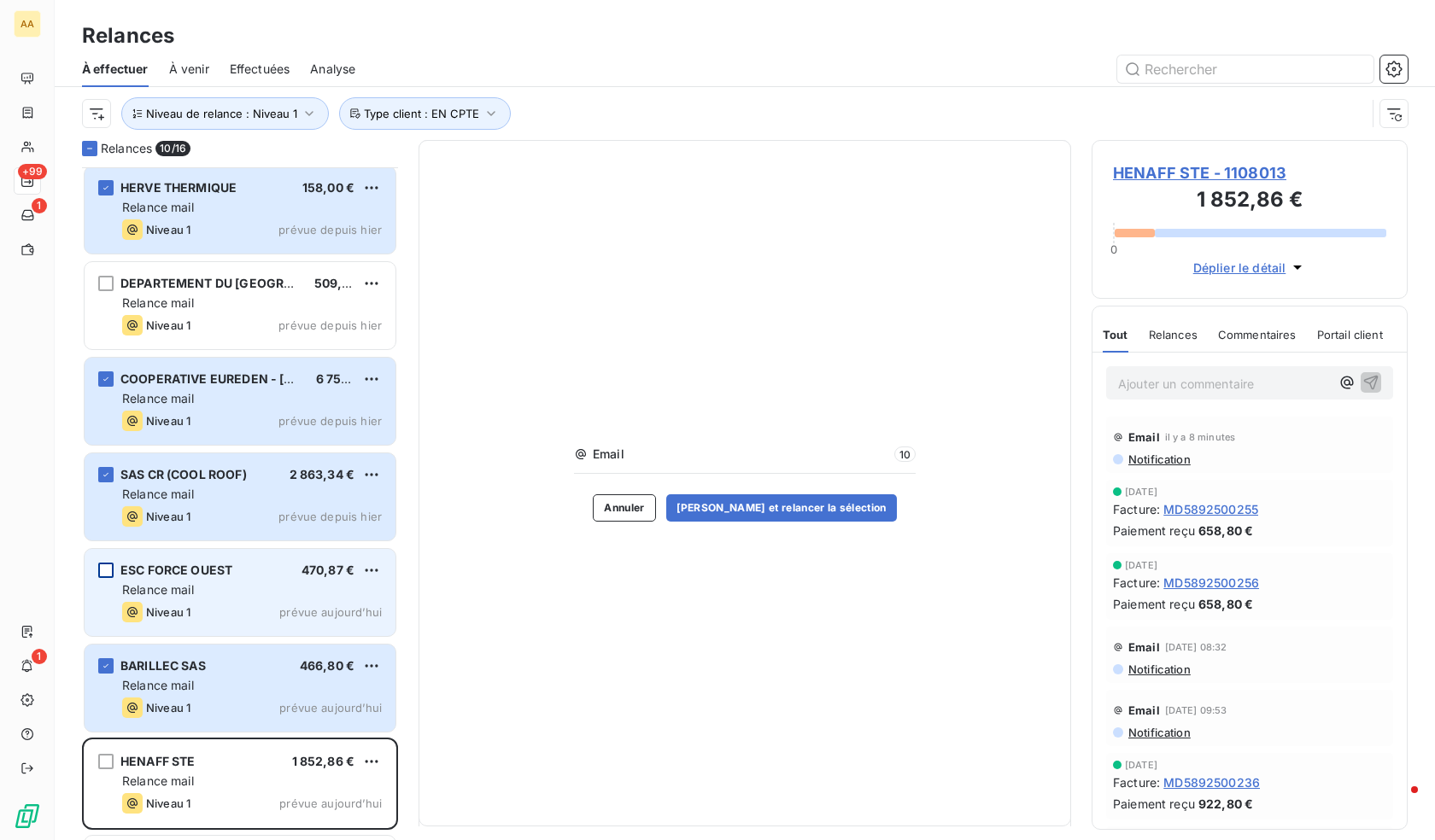
click at [102, 570] on div "grid" at bounding box center [105, 570] width 15 height 15
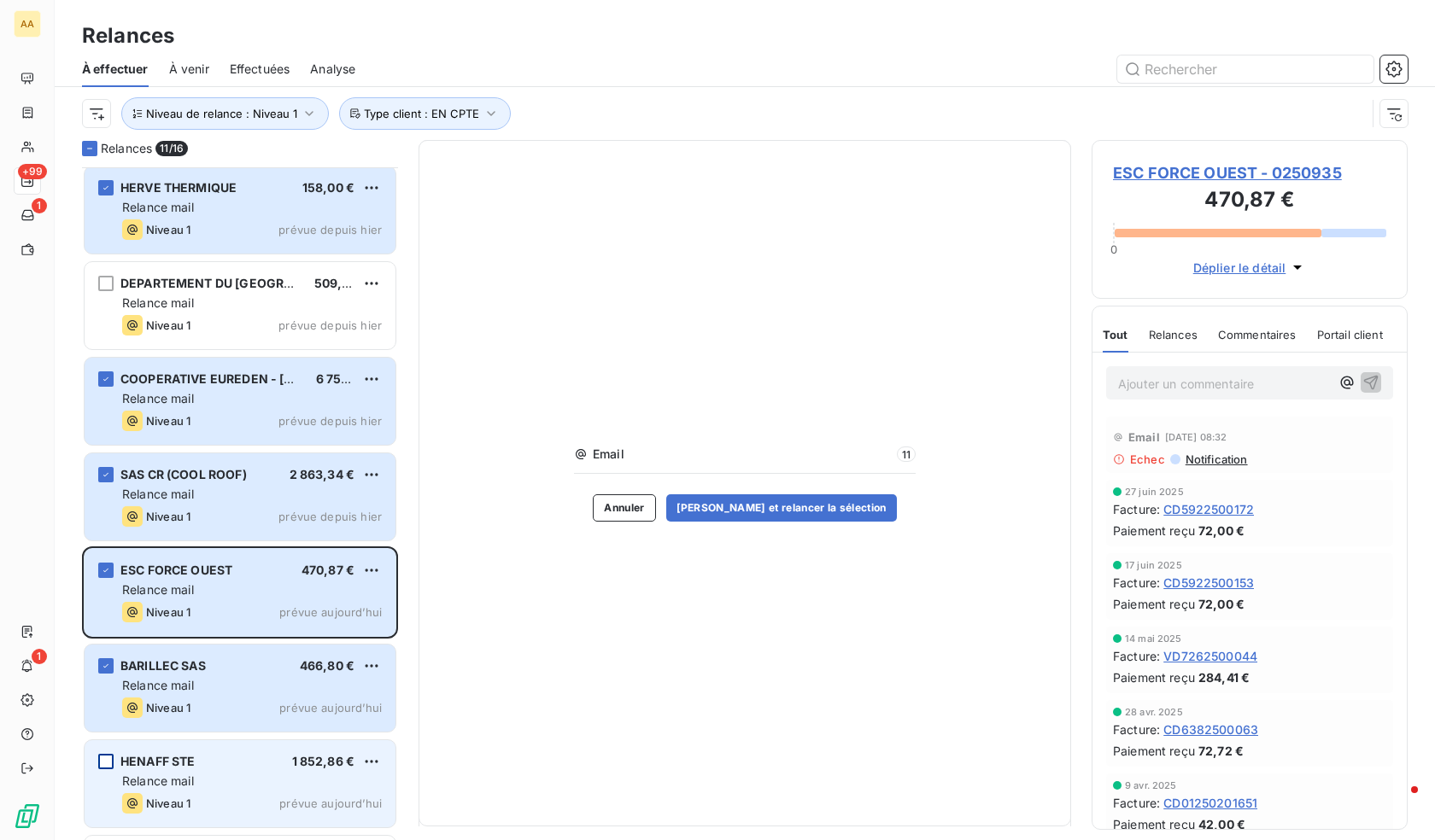
click at [106, 761] on div "grid" at bounding box center [105, 761] width 15 height 15
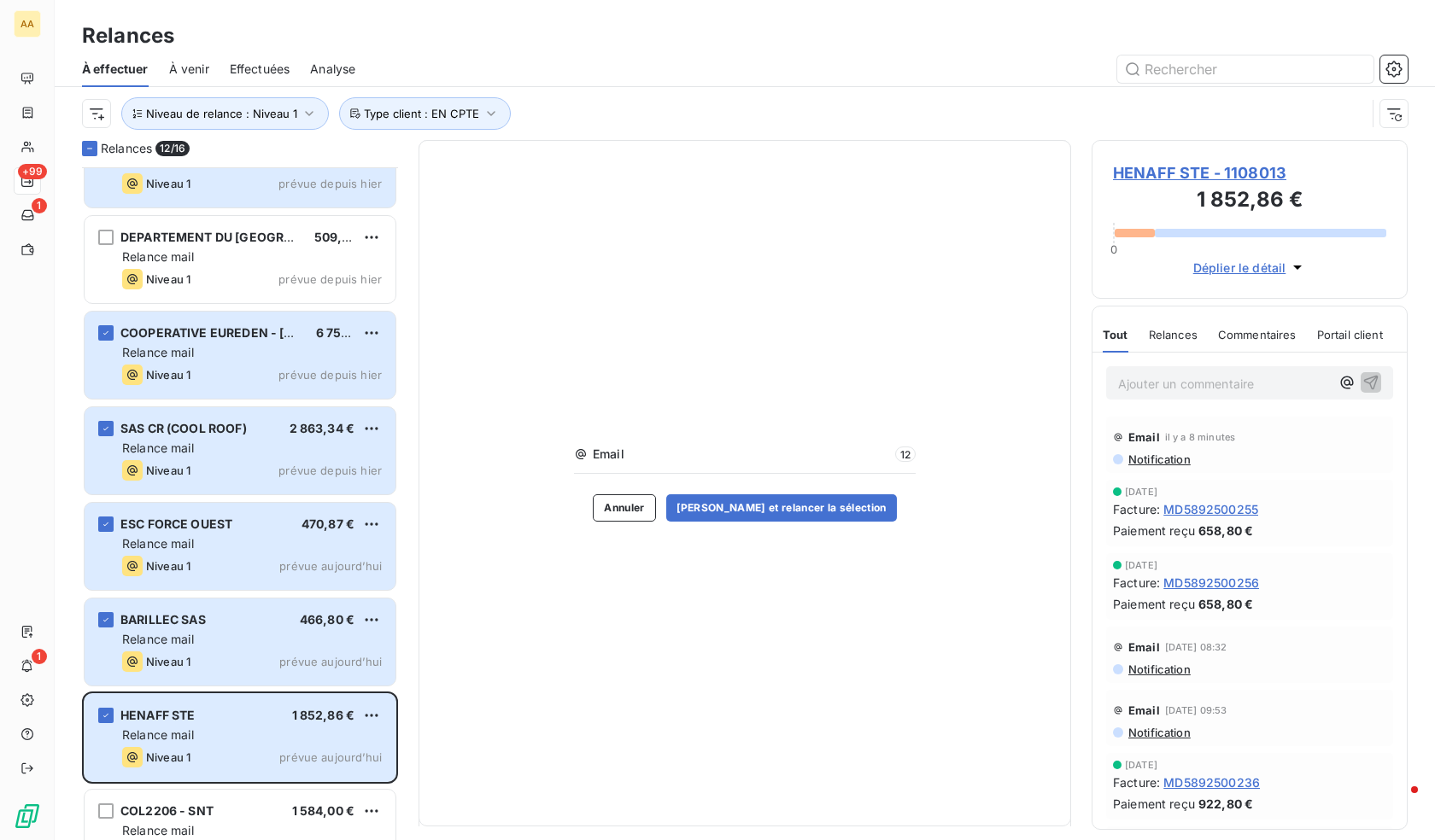
scroll to position [859, 0]
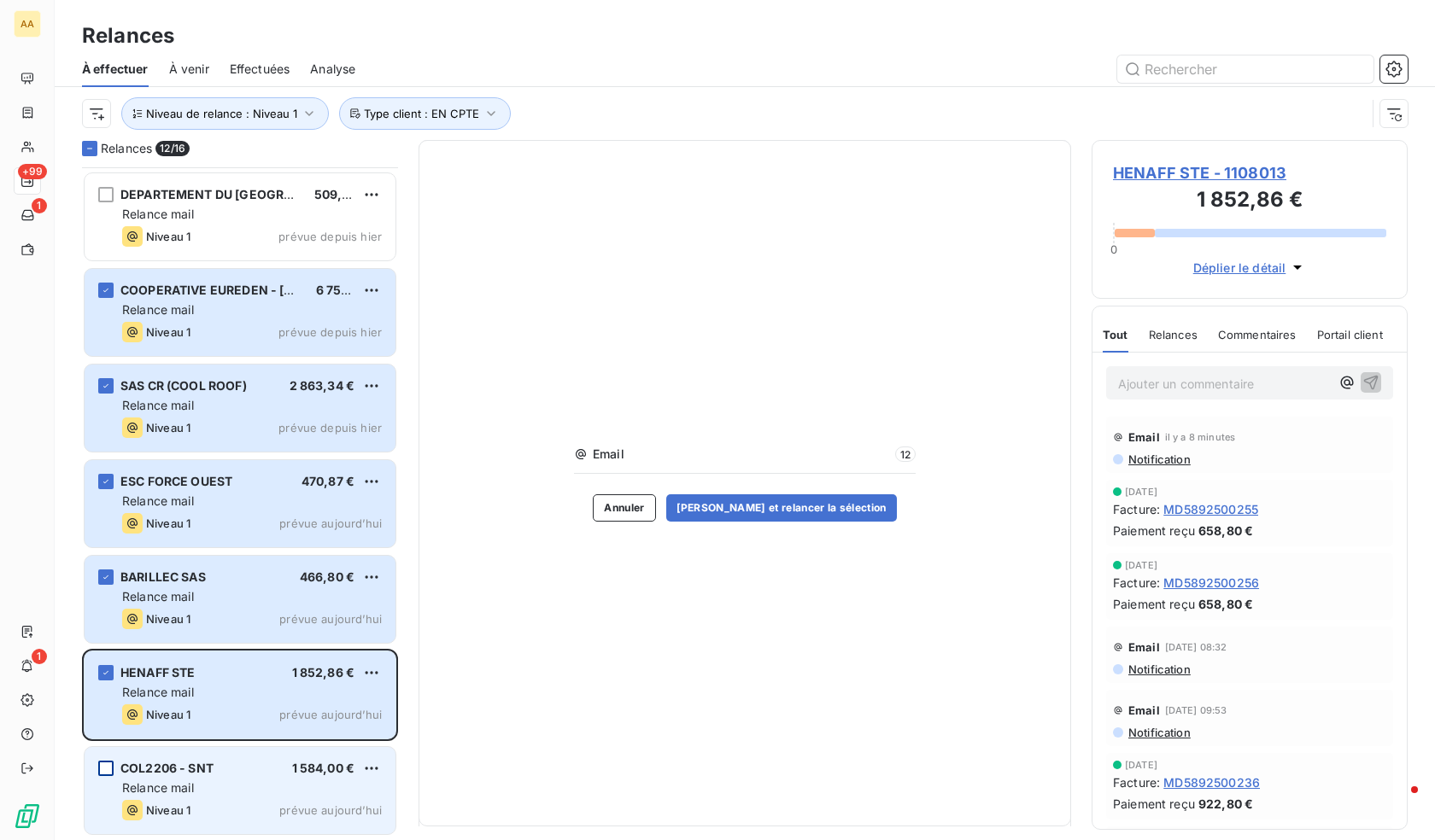
click at [109, 770] on div "grid" at bounding box center [105, 768] width 15 height 15
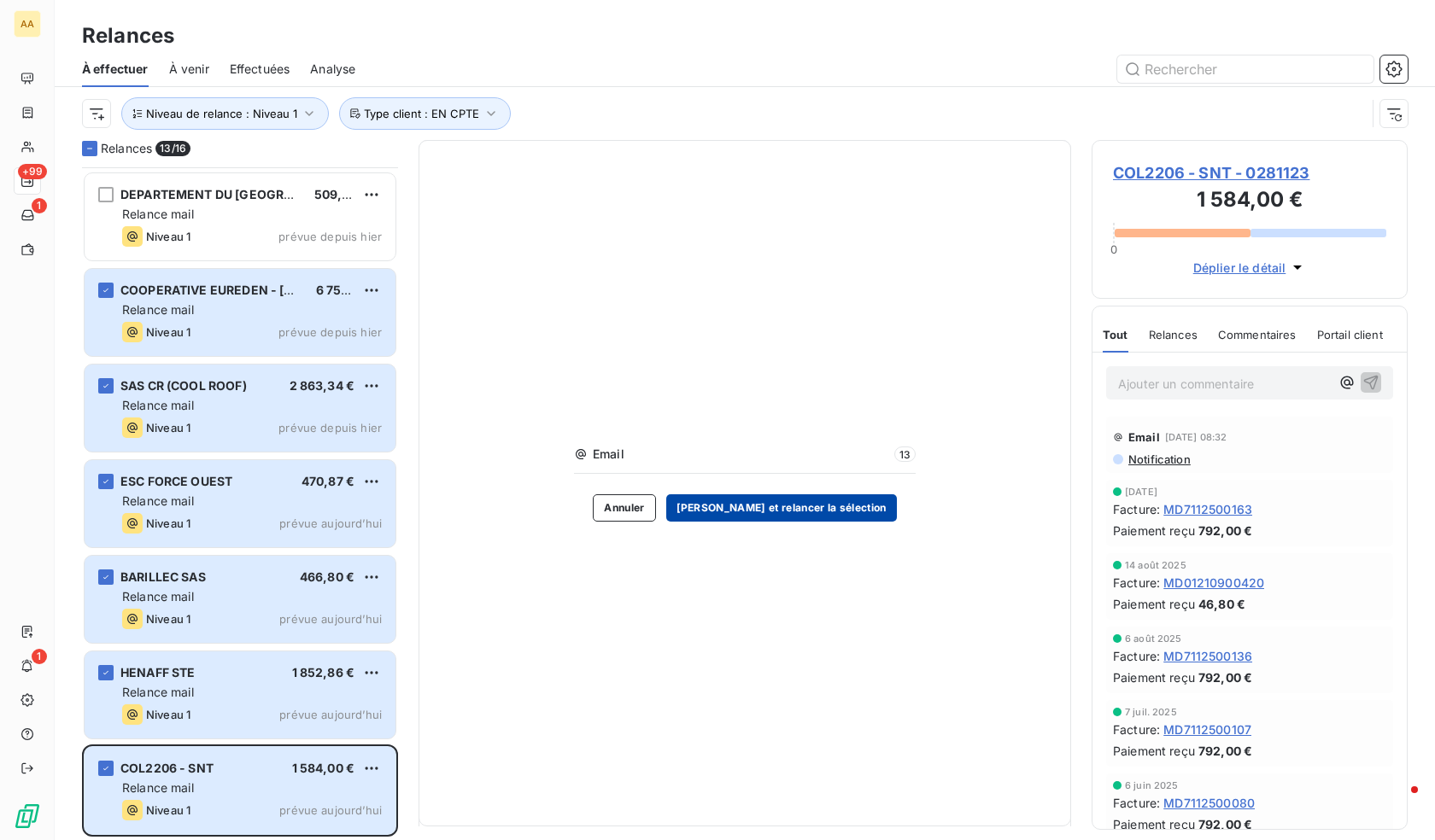
click at [788, 504] on button "[PERSON_NAME] et relancer la sélection" at bounding box center [782, 508] width 230 height 27
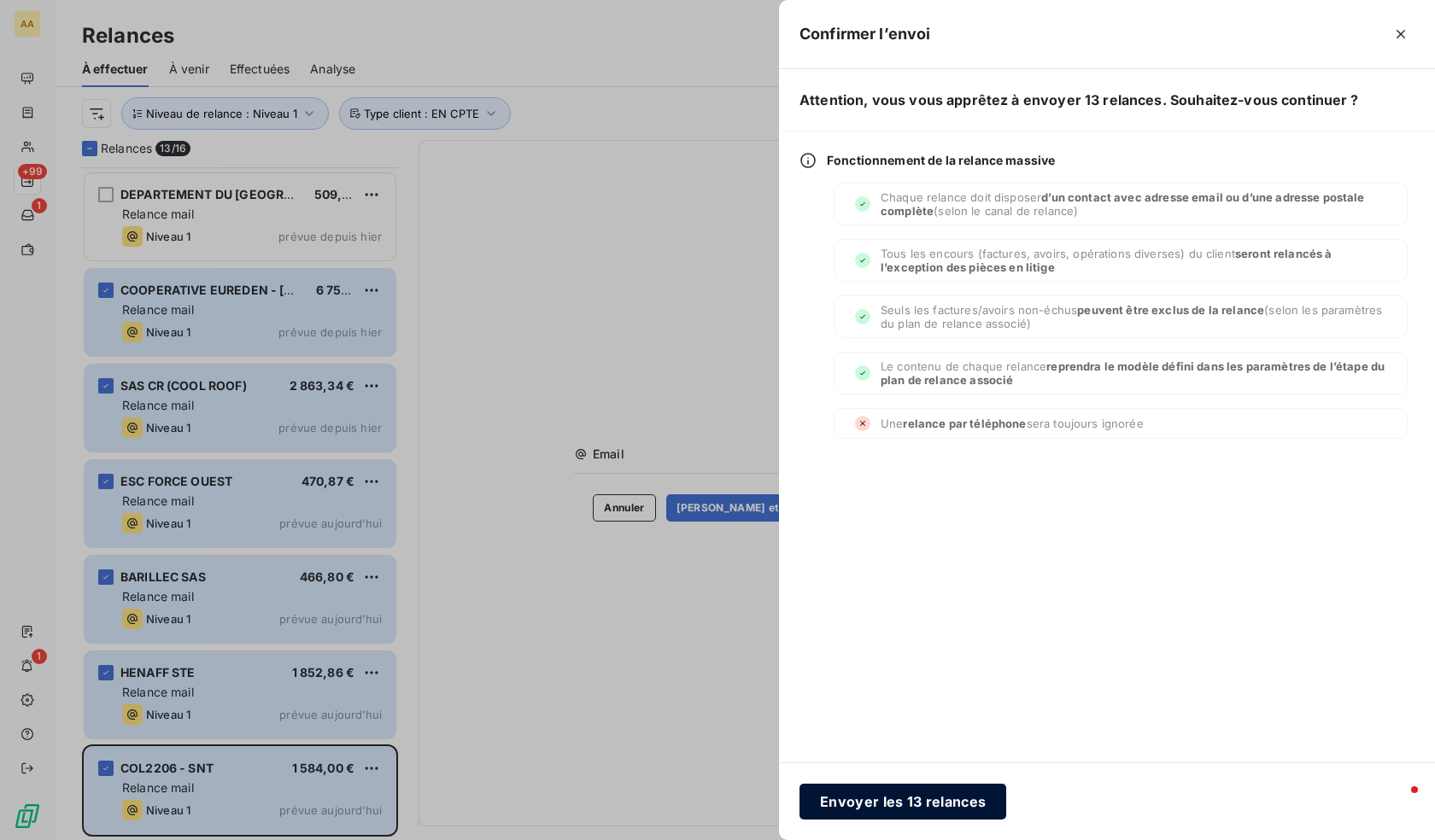
click at [922, 805] on button "Envoyer les 13 relances" at bounding box center [902, 802] width 206 height 36
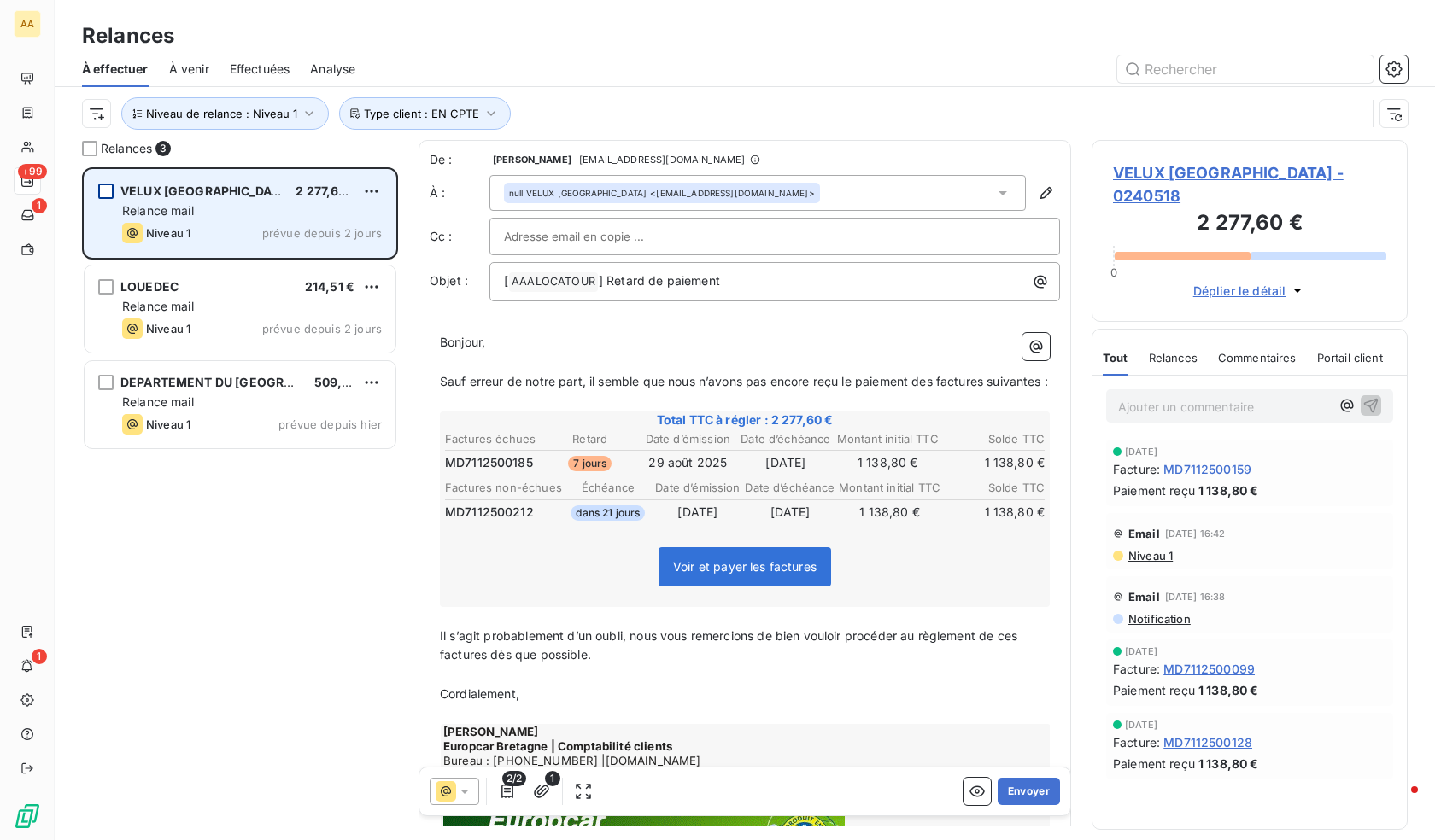
click at [104, 188] on div "grid" at bounding box center [105, 190] width 15 height 15
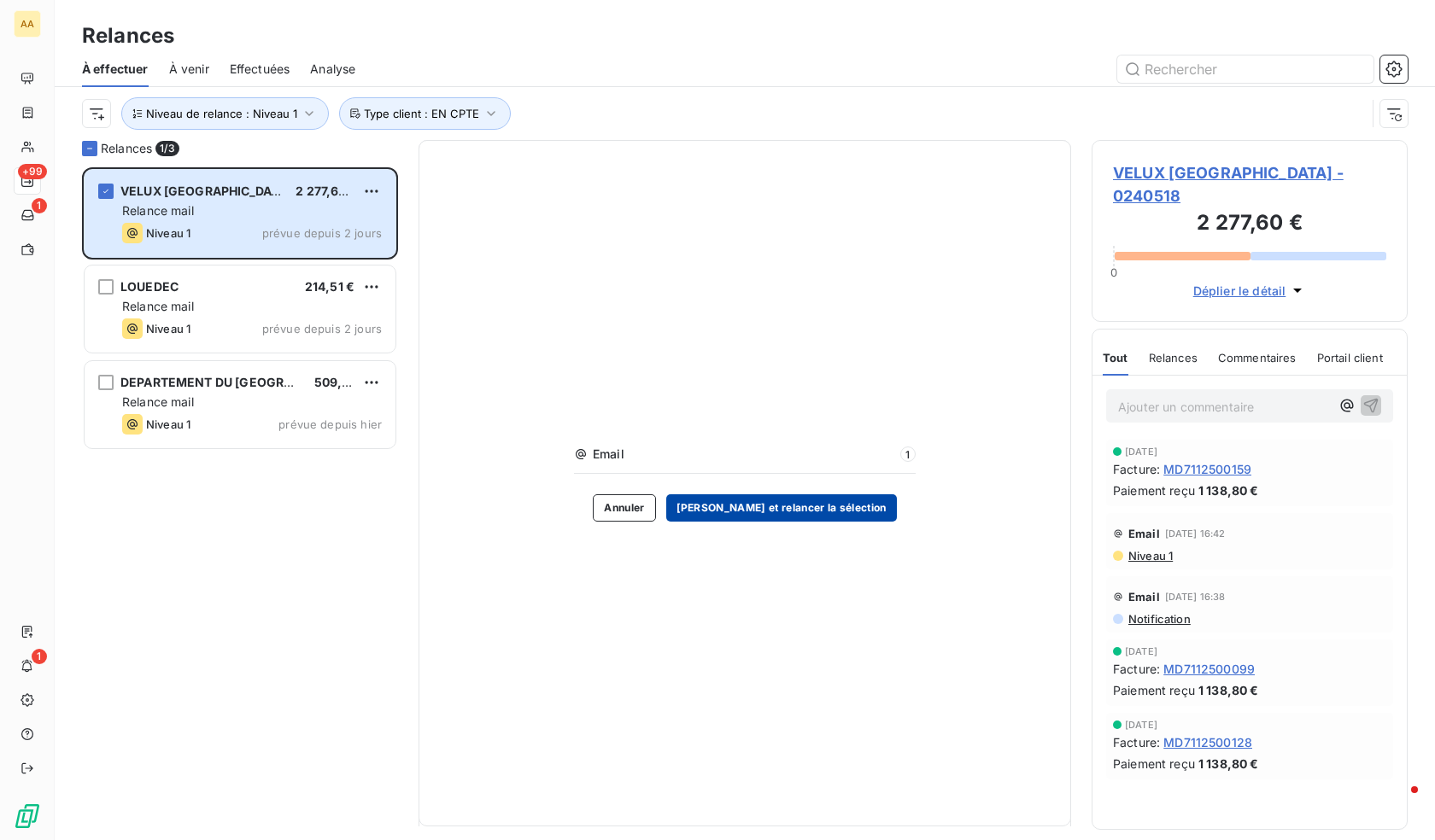
click at [769, 500] on button "[PERSON_NAME] et relancer la sélection" at bounding box center [782, 508] width 230 height 27
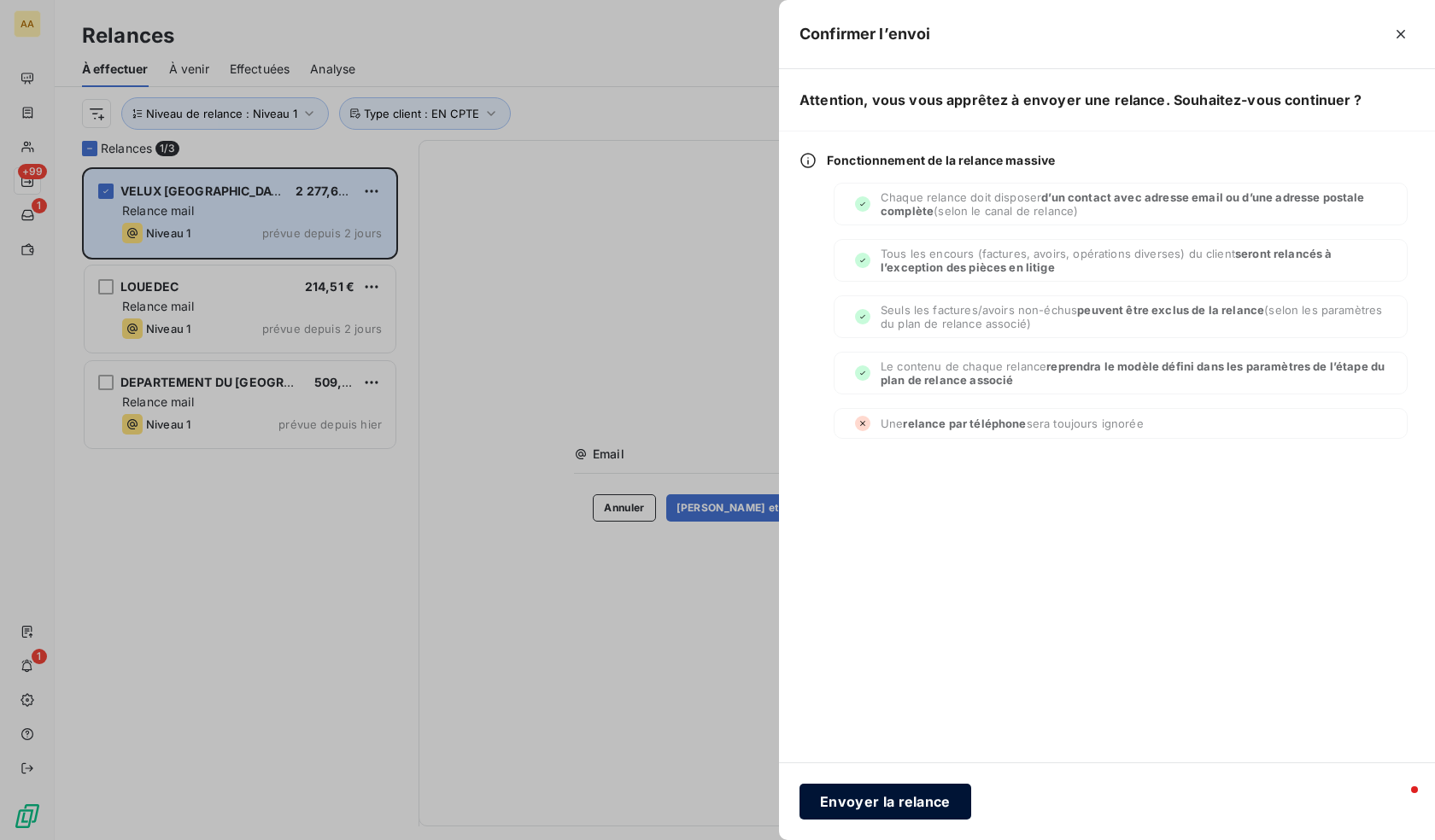
click at [853, 799] on button "Envoyer la relance" at bounding box center [885, 802] width 172 height 36
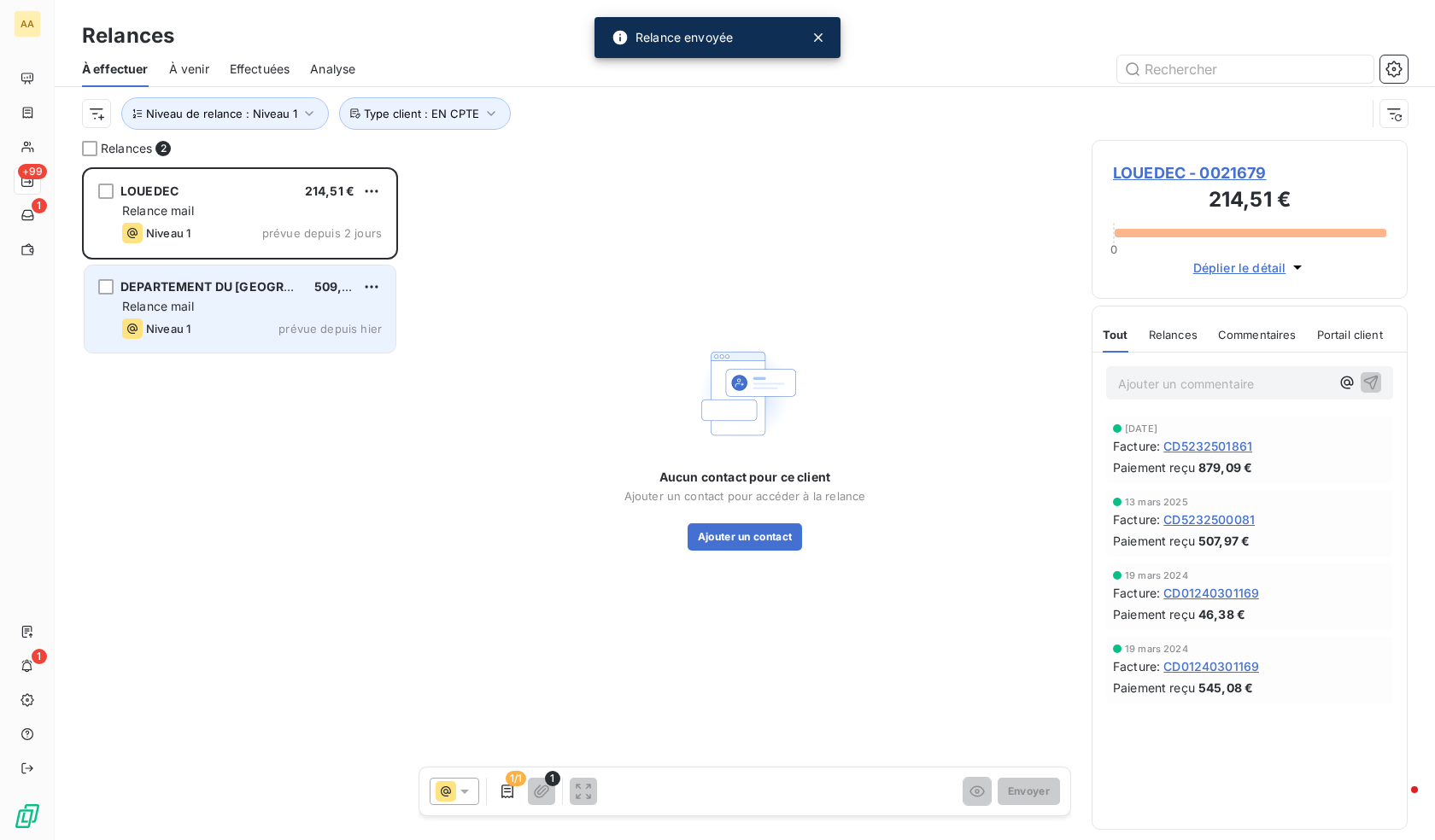
click at [179, 328] on span "Niveau 1" at bounding box center [168, 328] width 44 height 13
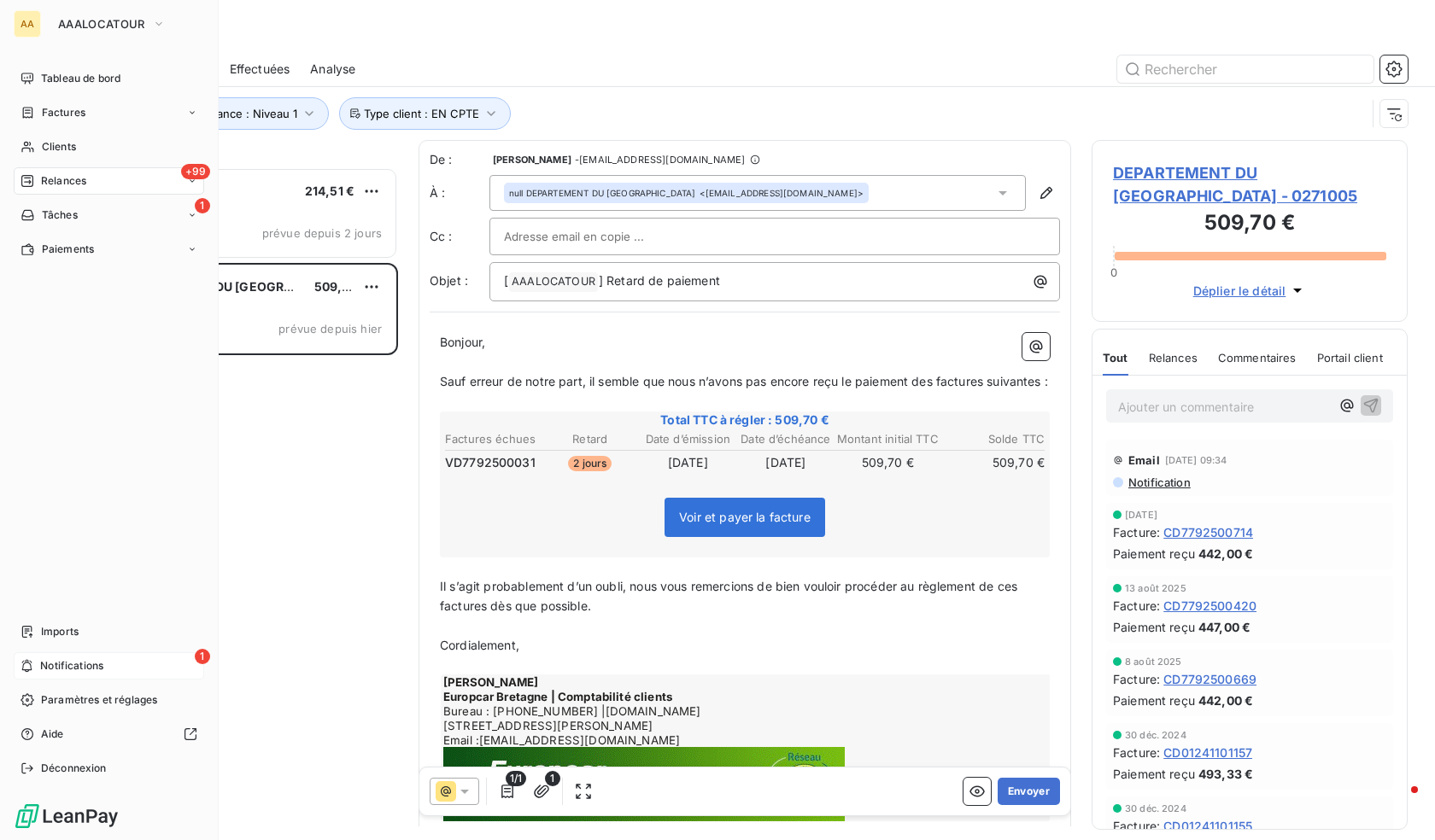
click at [100, 669] on span "Notifications" at bounding box center [71, 666] width 63 height 15
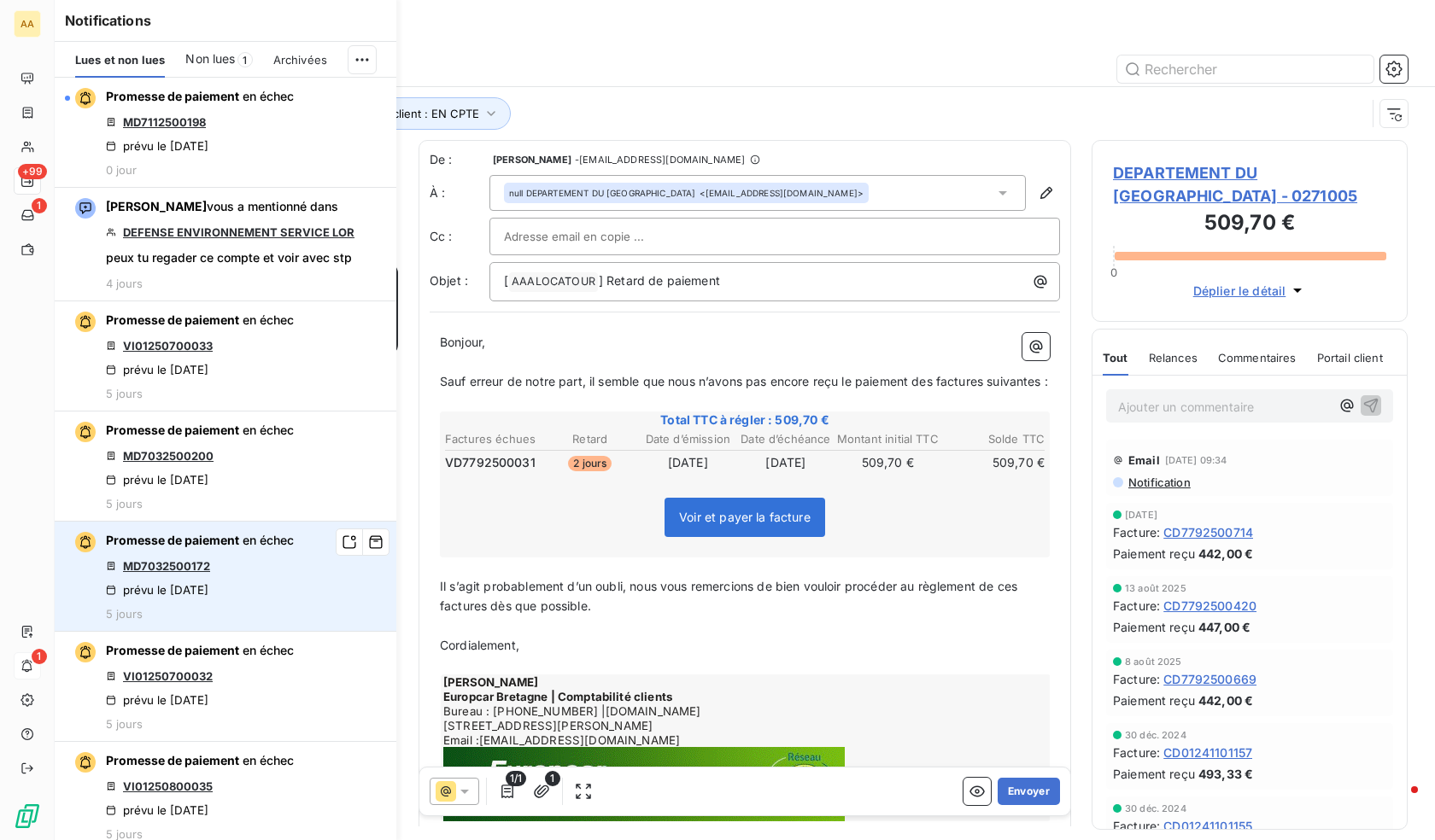
scroll to position [660, 304]
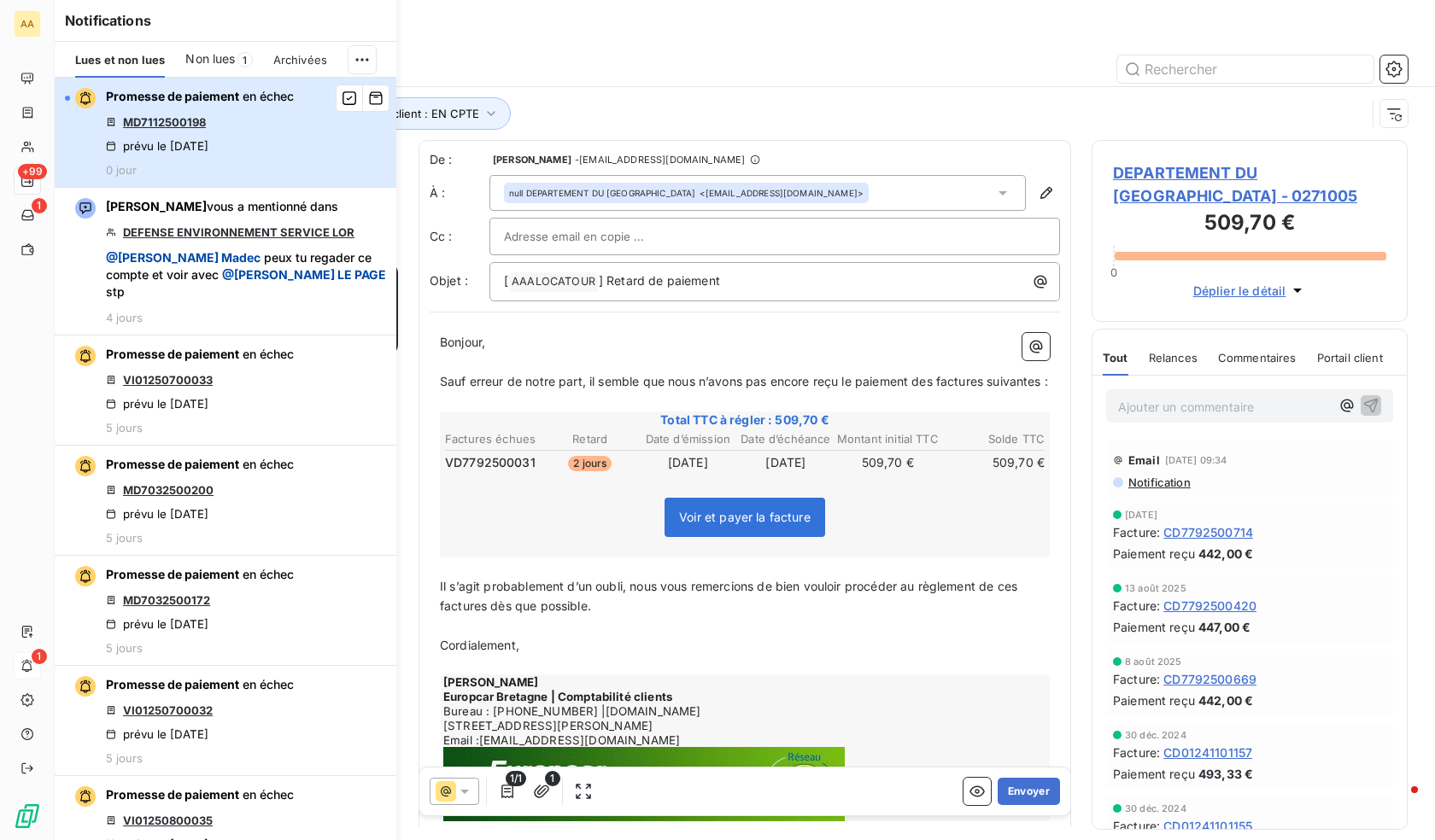
click at [213, 137] on div "Promesse de paiement en échec MD7112500198 prévu le [DATE] 0 jour" at bounding box center [200, 132] width 188 height 89
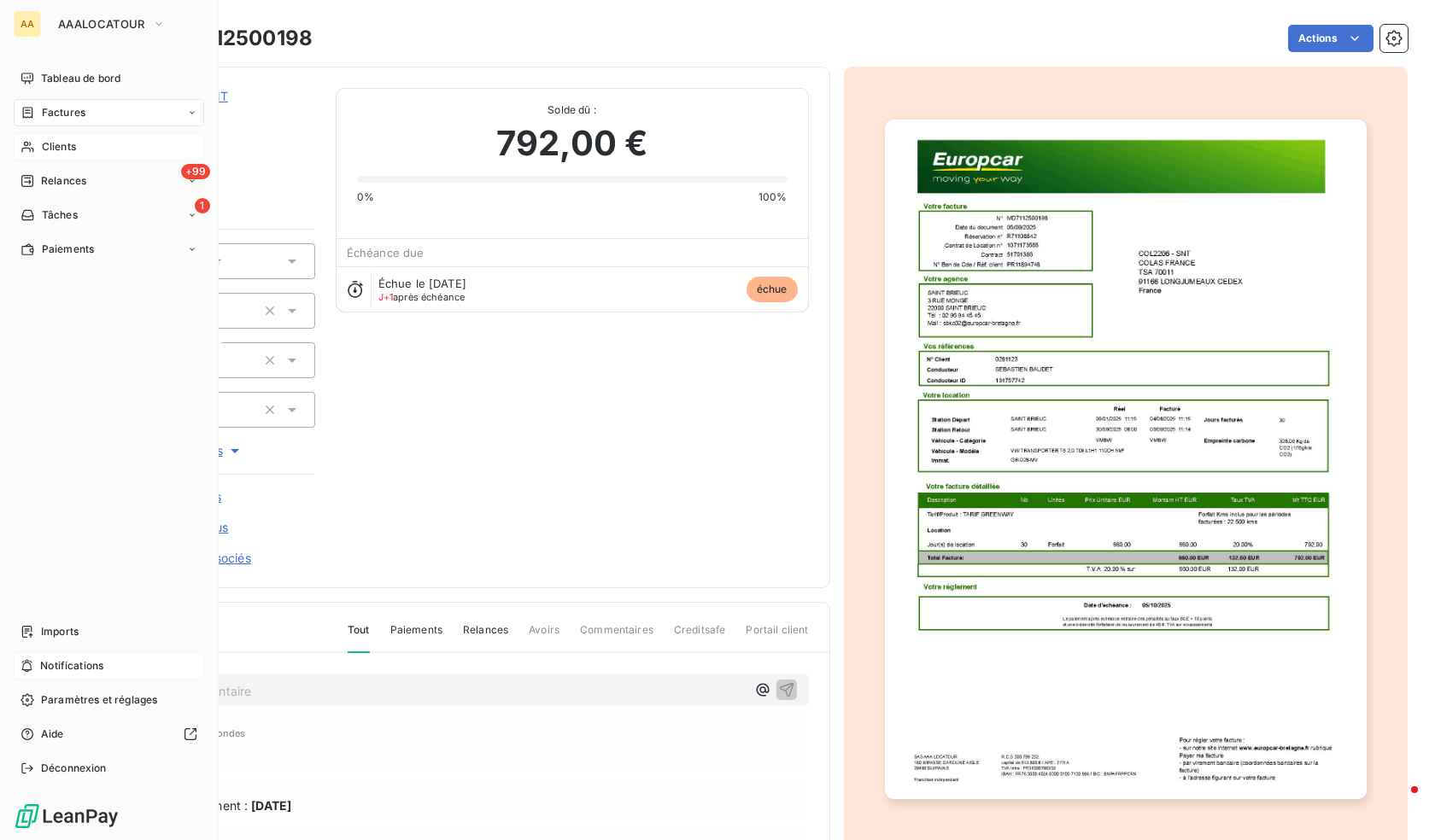
click at [58, 149] on span "Clients" at bounding box center [58, 146] width 35 height 15
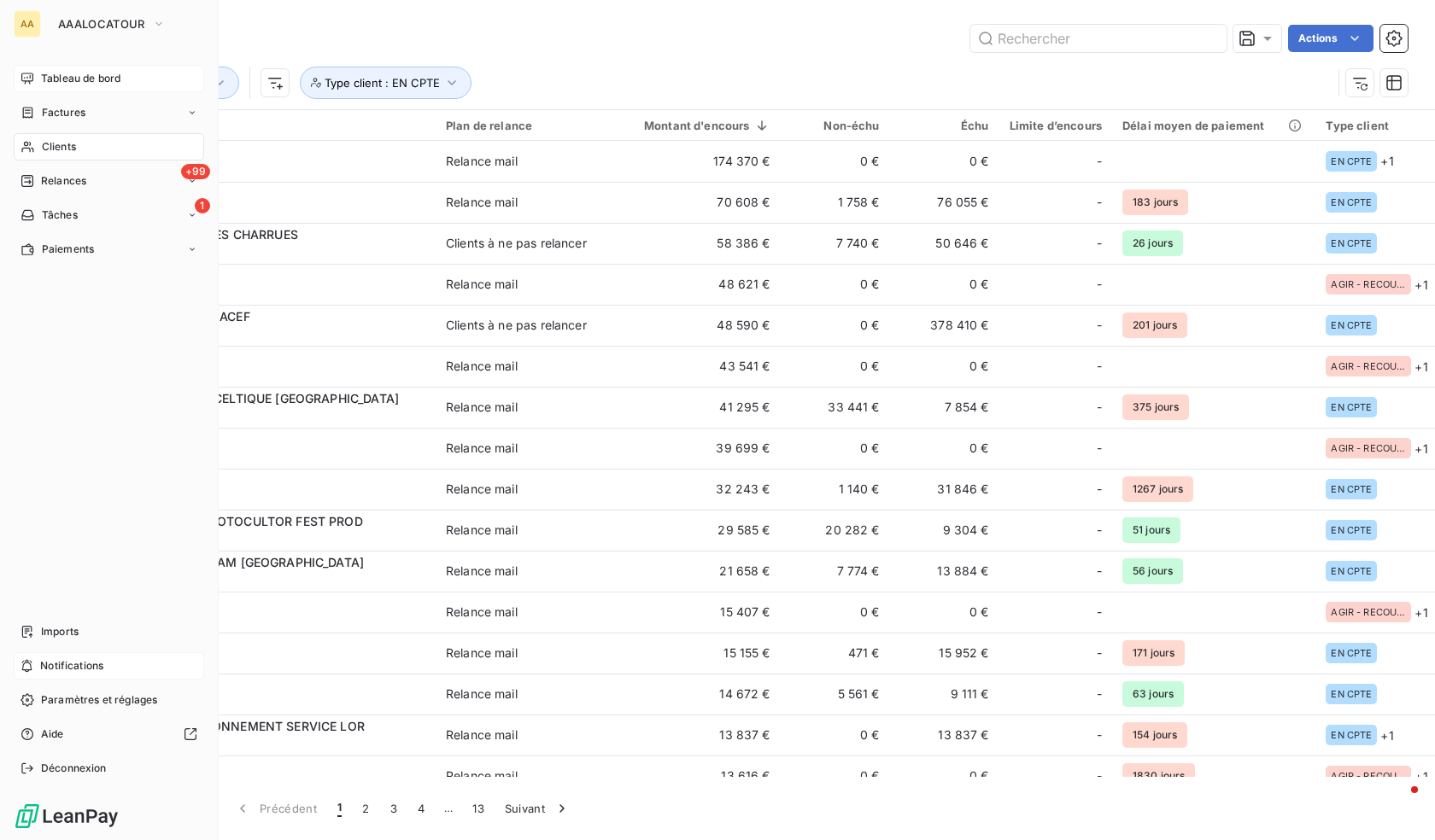
click at [75, 81] on span "Tableau de bord" at bounding box center [81, 78] width 80 height 15
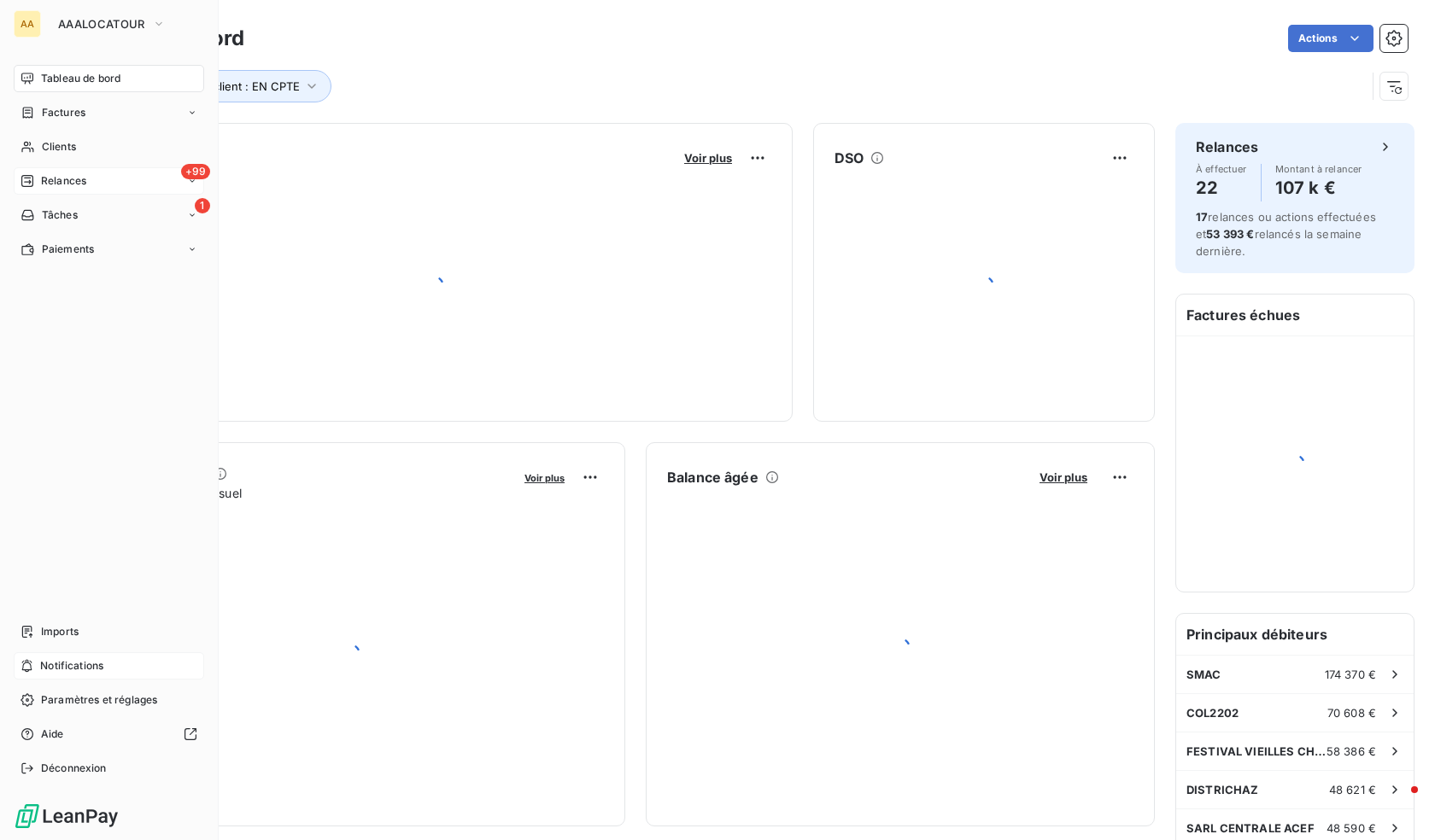
click at [48, 177] on span "Relances" at bounding box center [63, 181] width 45 height 15
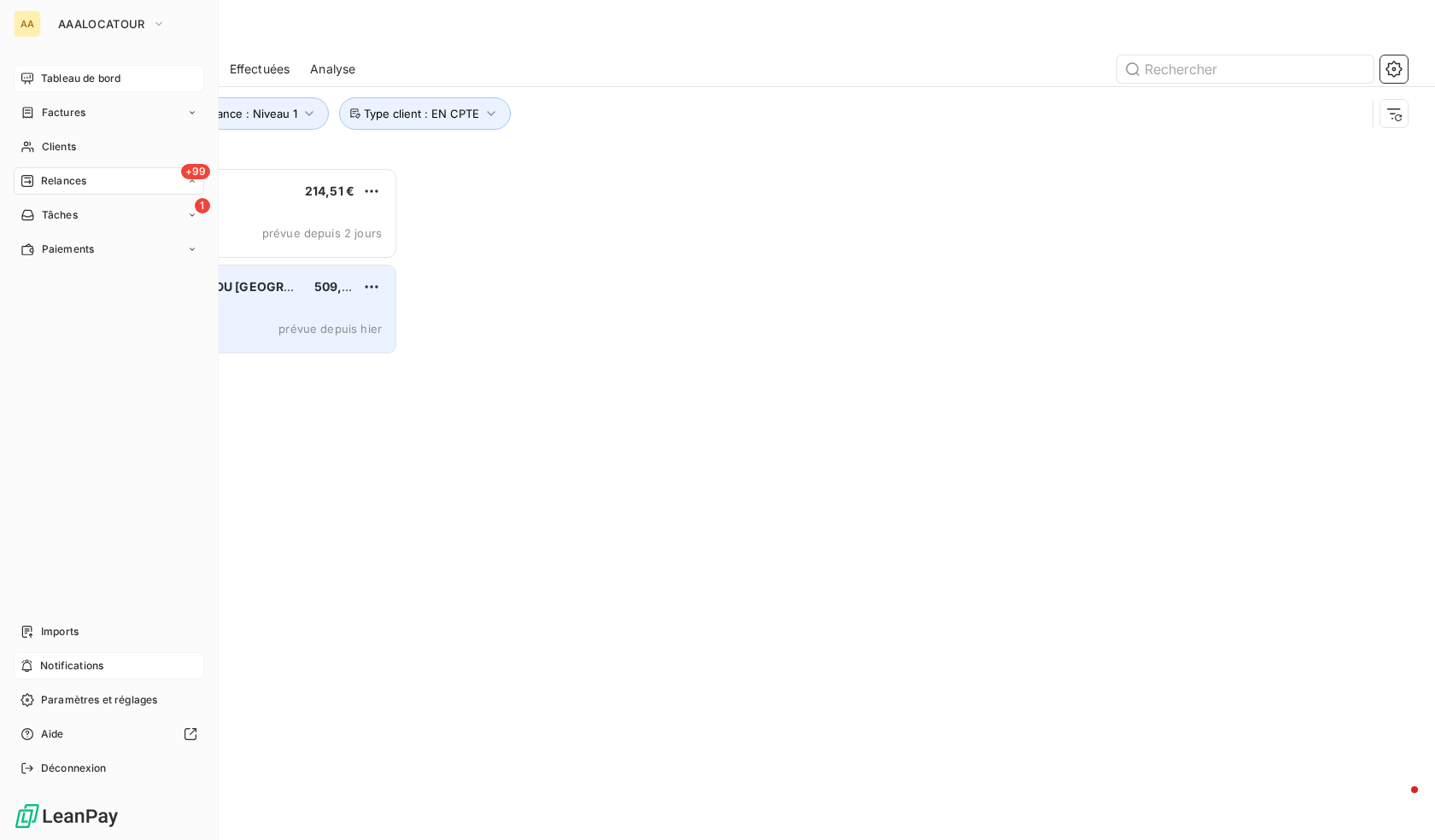
scroll to position [660, 304]
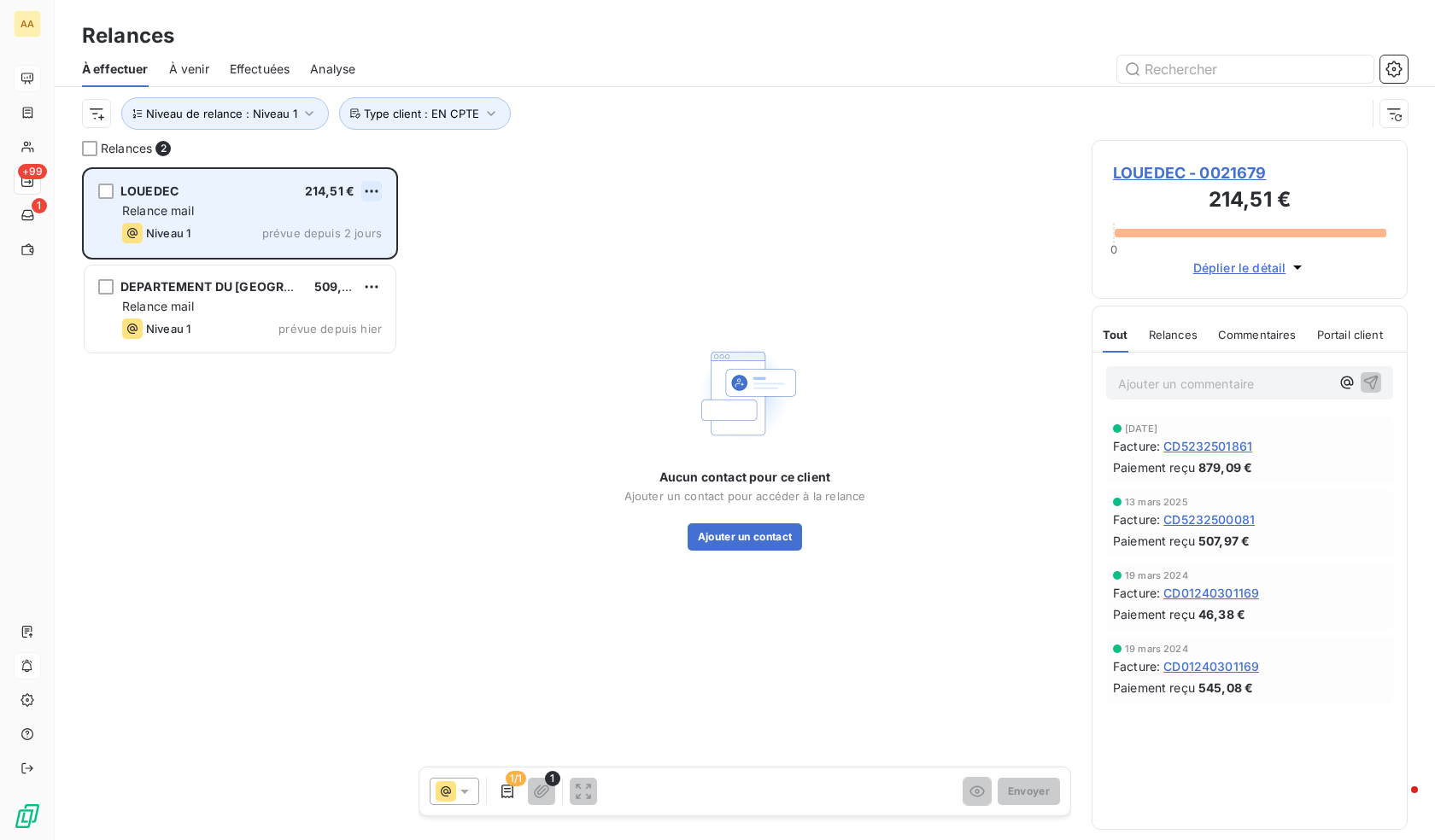
click at [376, 189] on html "AA +99 1 Relances À effectuer À venir Effectuées Analyse Niveau de relance : Ni…" at bounding box center [717, 420] width 1435 height 840
click at [312, 225] on div "Replanifier cette action" at bounding box center [297, 225] width 153 height 27
select select "9"
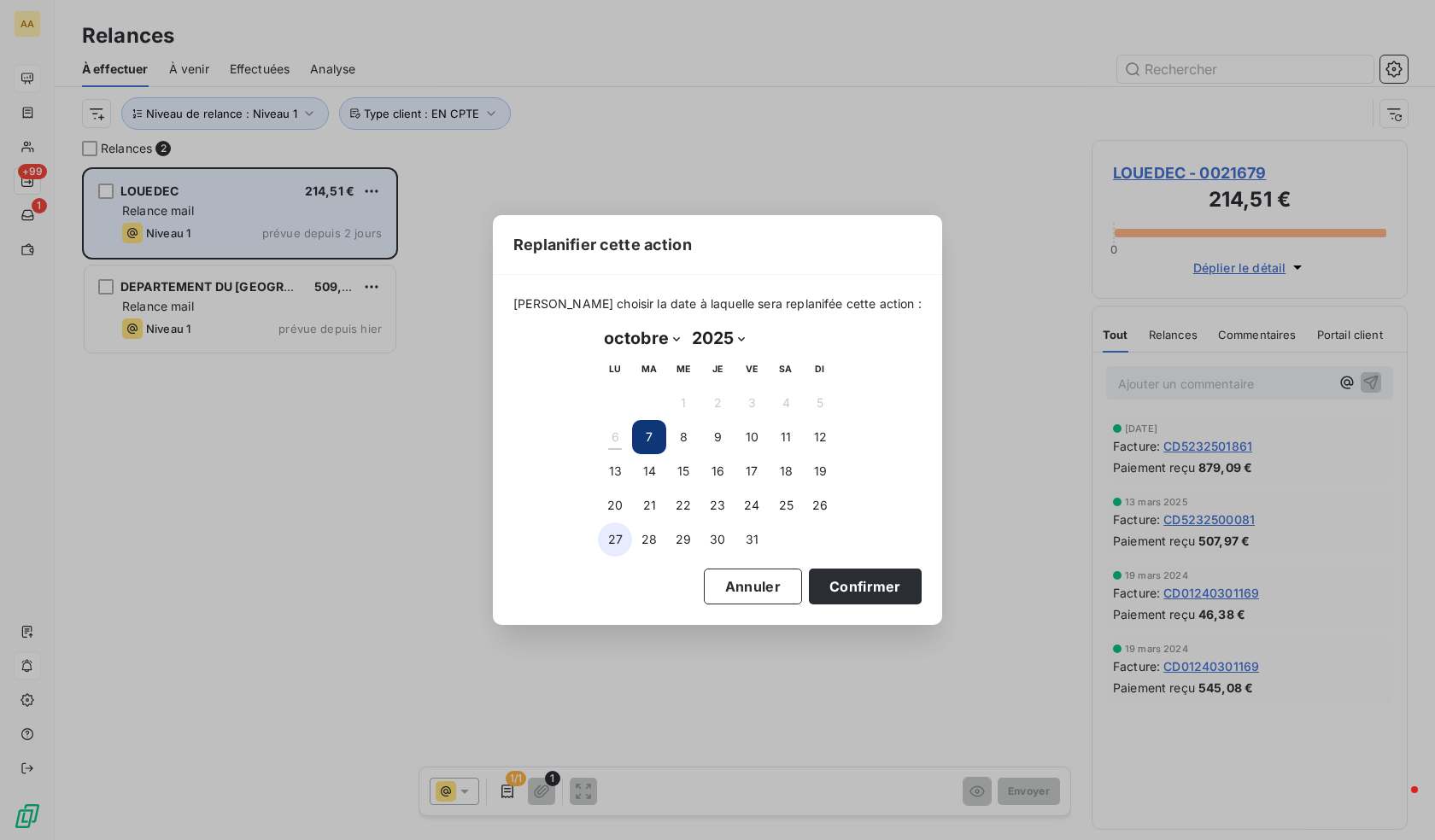
click at [610, 543] on button "27" at bounding box center [614, 539] width 35 height 35
click at [879, 598] on button "Confirmer" at bounding box center [865, 587] width 112 height 36
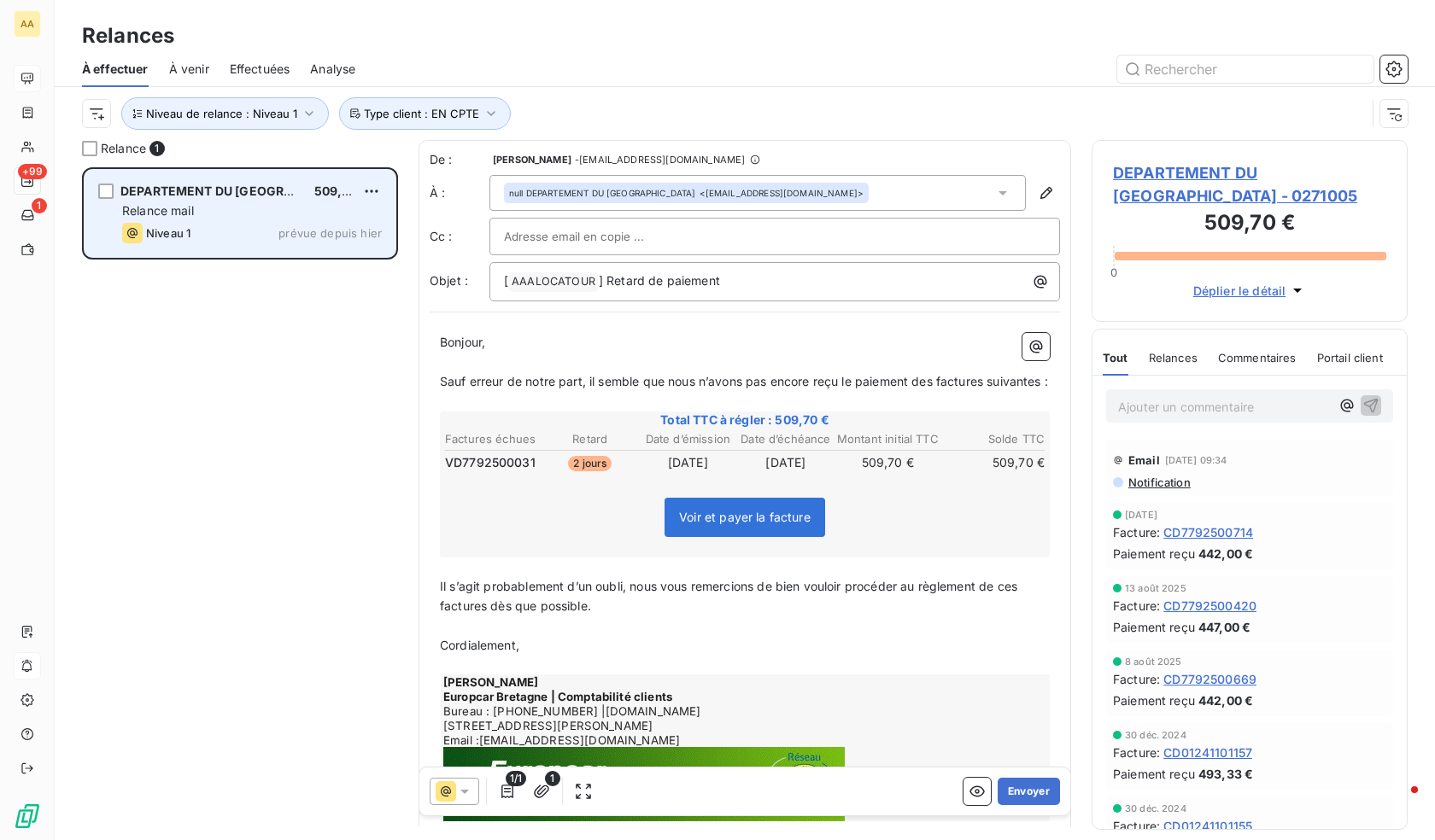
click at [1205, 159] on div "DEPARTEMENT DU MORBIHAN - 0271005 509,70 € 0 Déplier le détail" at bounding box center [1249, 231] width 316 height 182
click at [1212, 165] on span "DEPARTEMENT DU [GEOGRAPHIC_DATA] - 0271005" at bounding box center [1249, 184] width 274 height 46
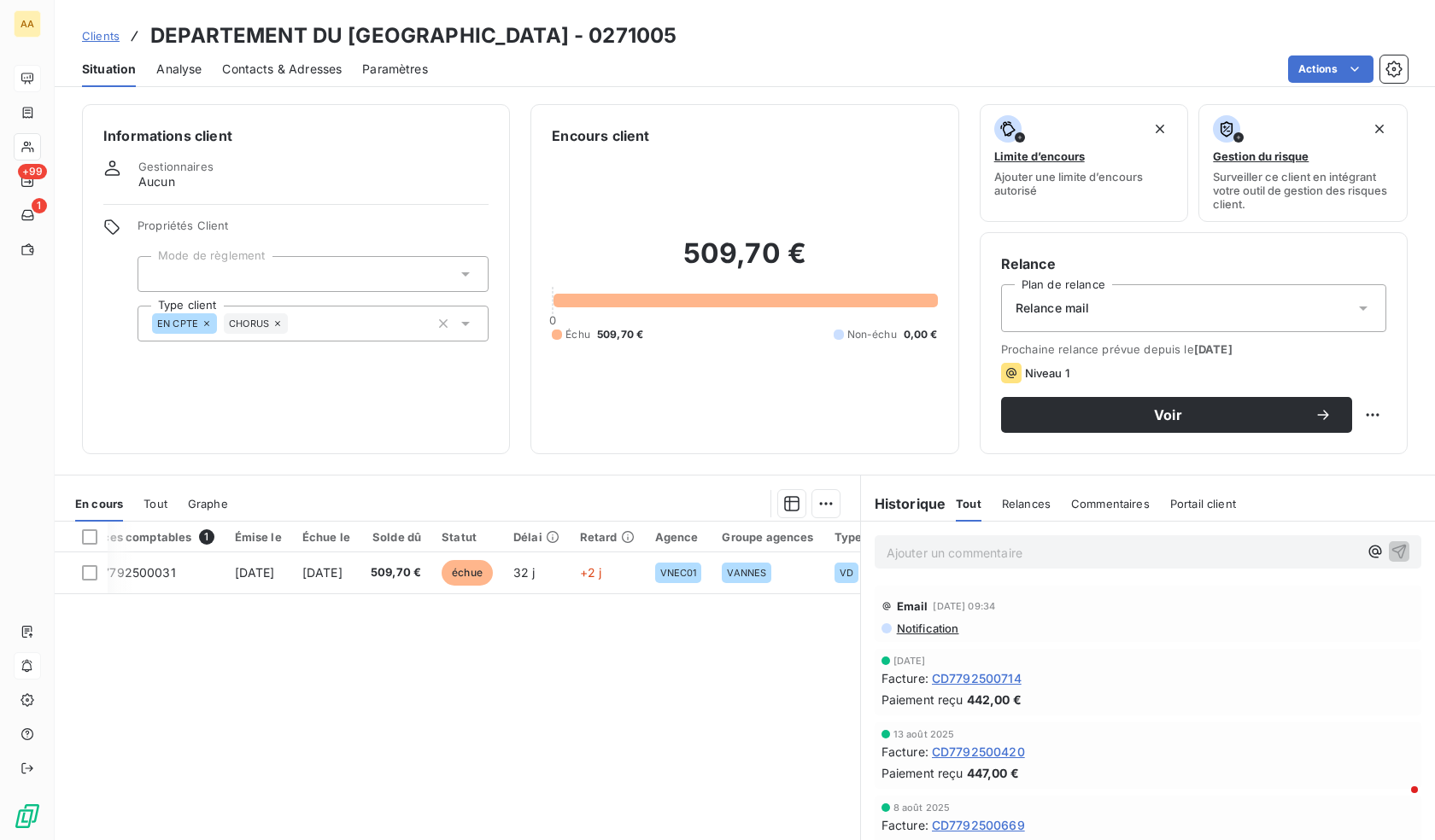
drag, startPoint x: 590, startPoint y: 666, endPoint x: 648, endPoint y: 648, distance: 60.7
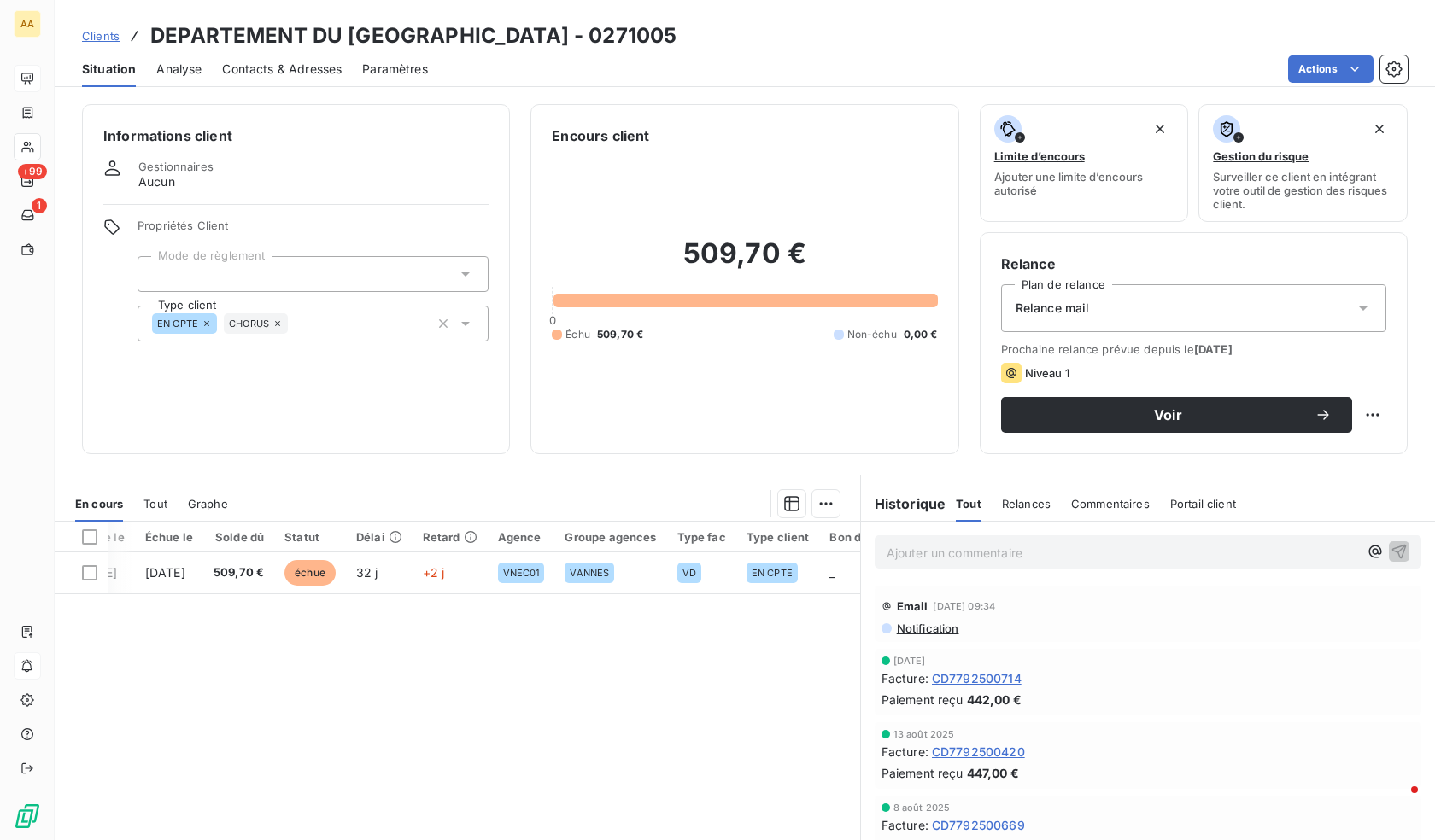
scroll to position [0, 528]
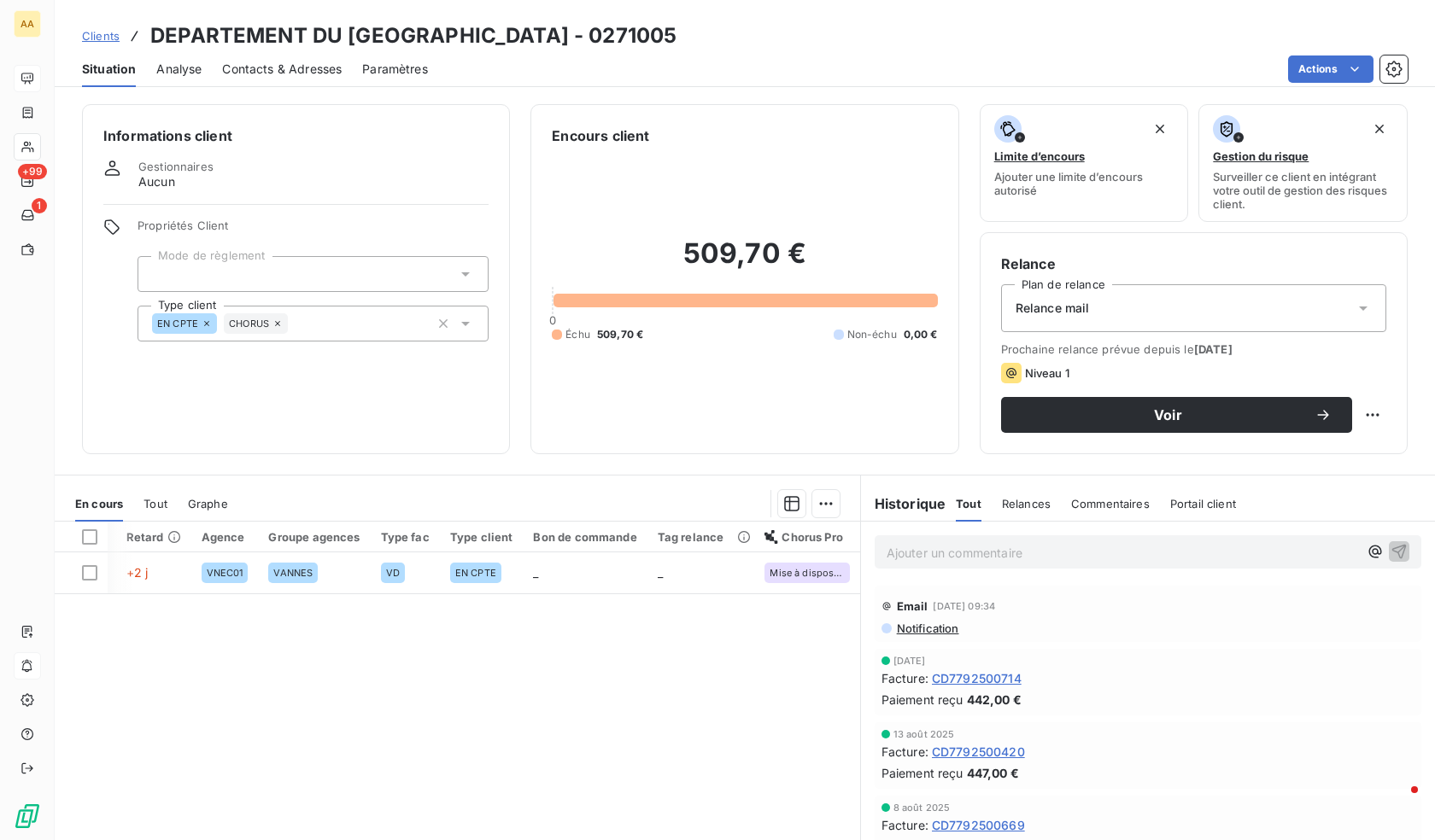
drag, startPoint x: 823, startPoint y: 659, endPoint x: 862, endPoint y: 663, distance: 39.2
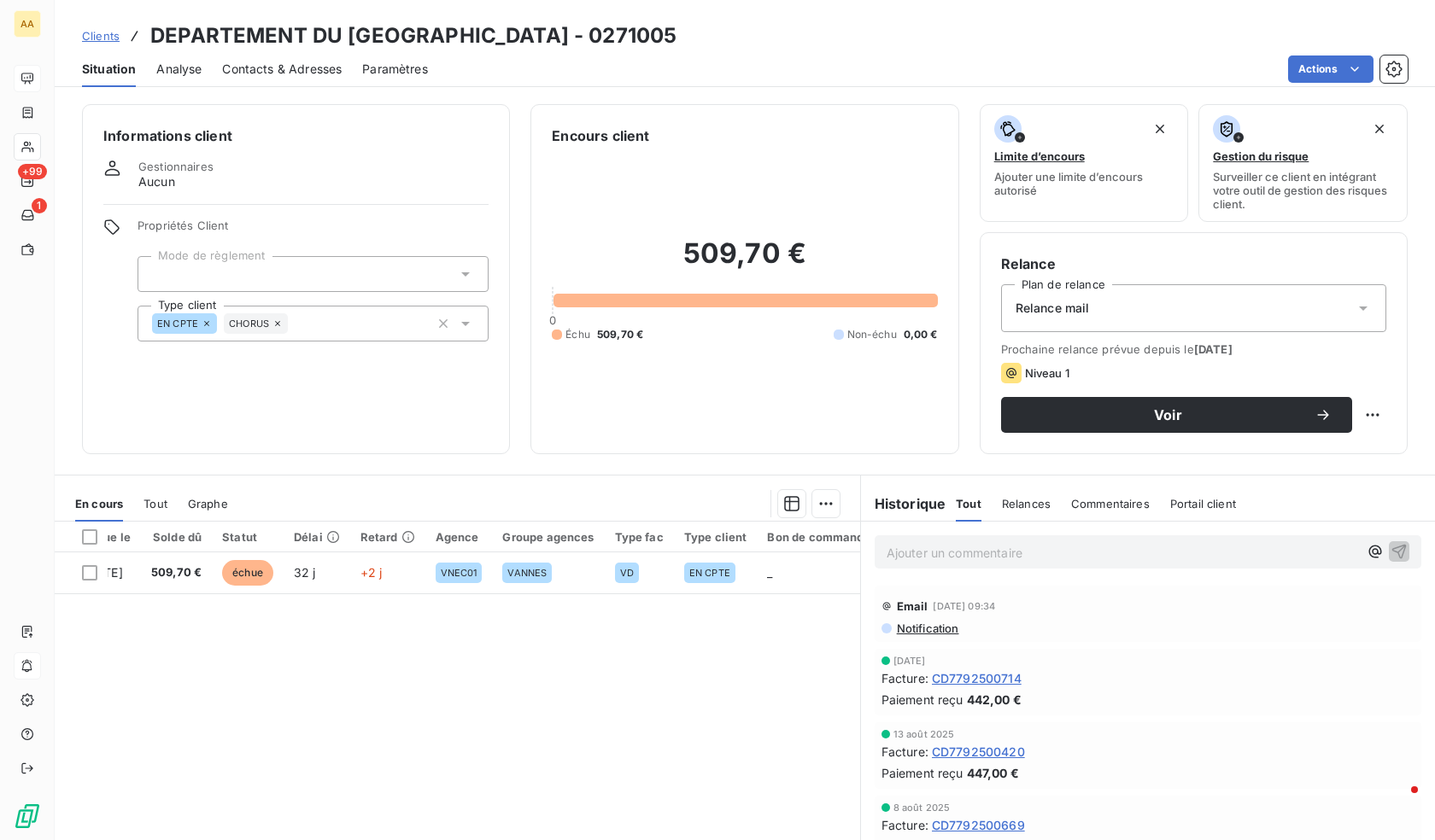
scroll to position [0, 0]
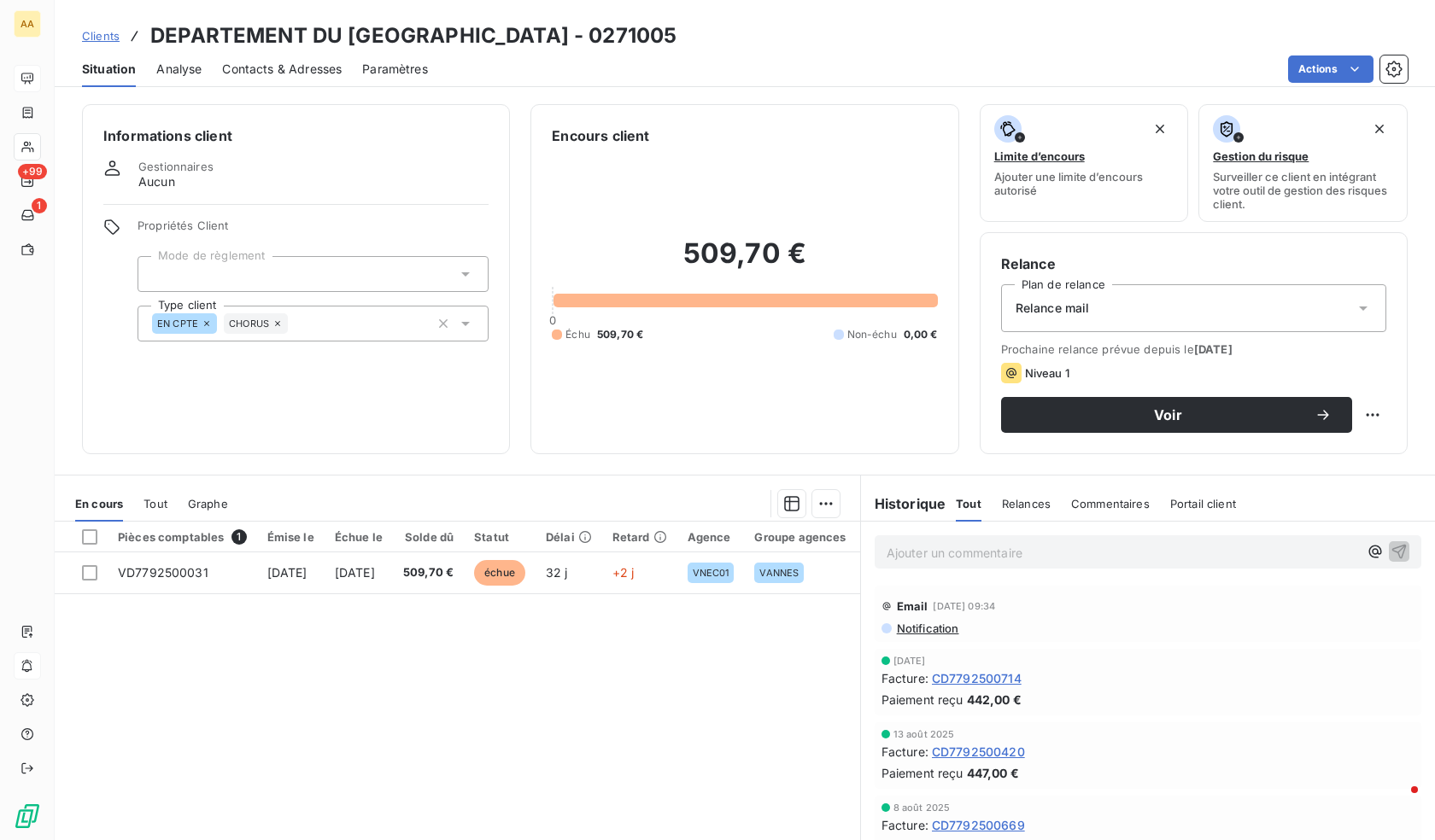
drag, startPoint x: 731, startPoint y: 681, endPoint x: 501, endPoint y: 667, distance: 230.4
click at [289, 70] on span "Contacts & Adresses" at bounding box center [282, 69] width 120 height 17
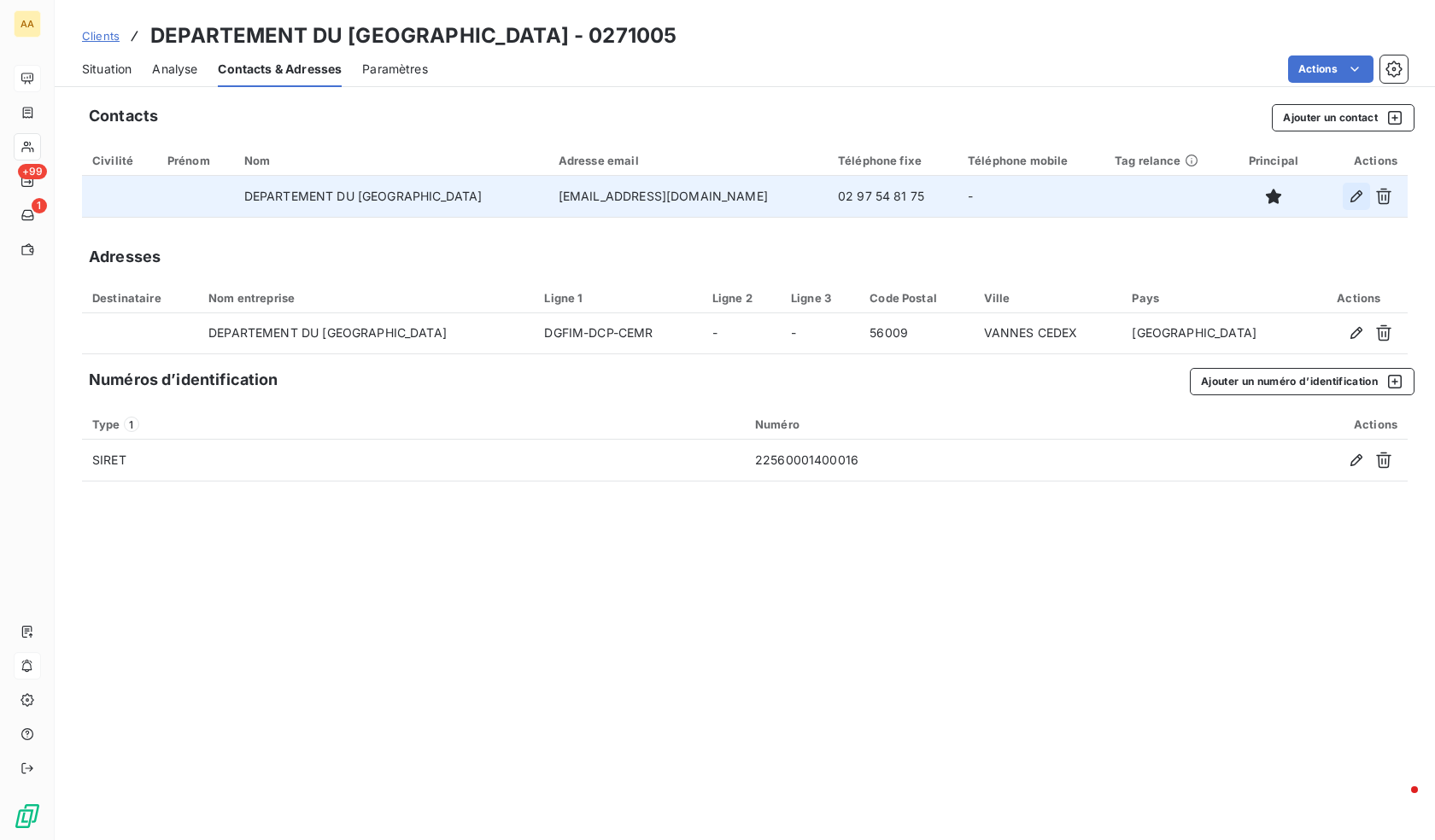
click at [1354, 200] on icon "button" at bounding box center [1356, 197] width 12 height 12
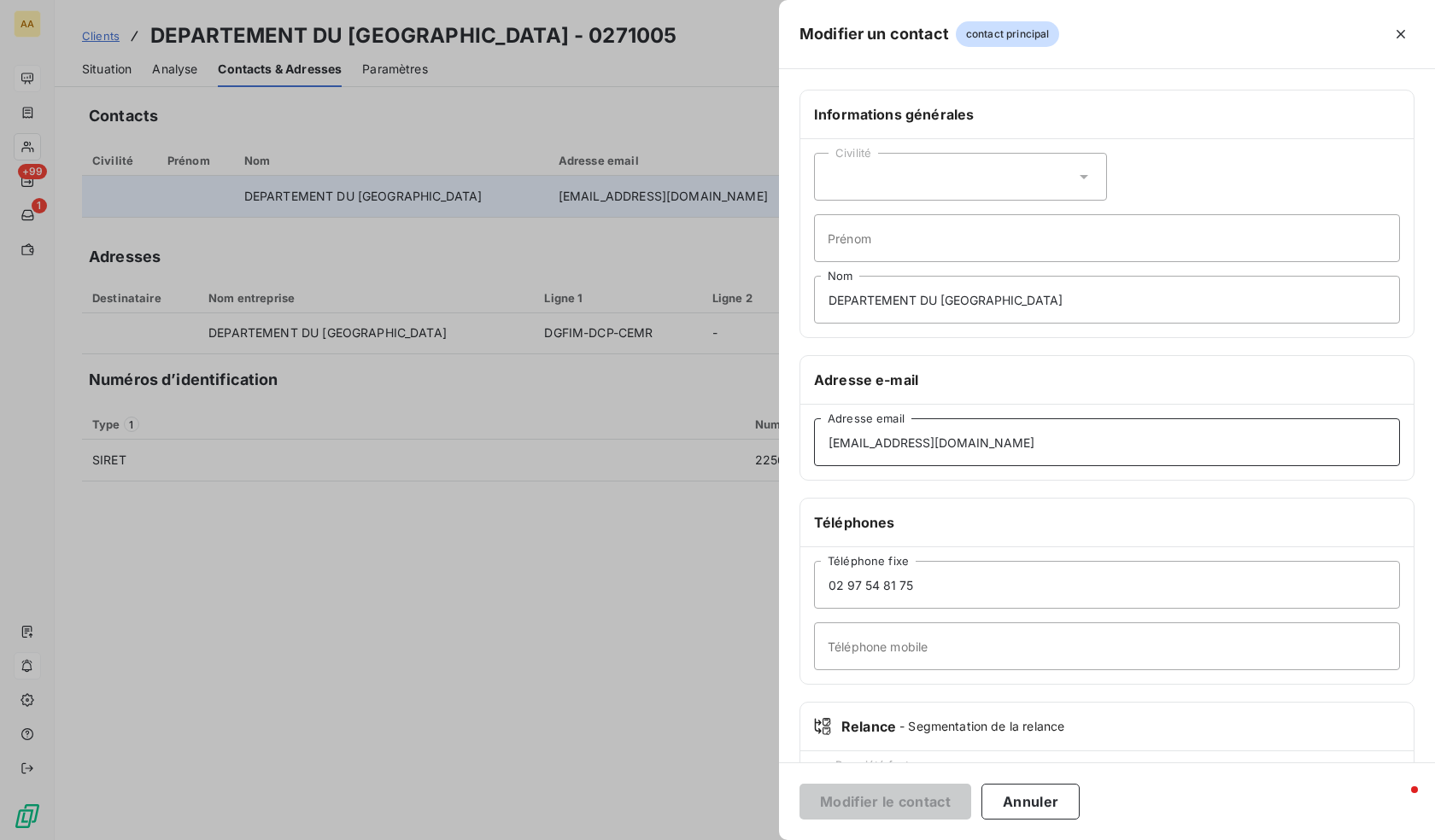
drag, startPoint x: 1074, startPoint y: 448, endPoint x: 550, endPoint y: 444, distance: 524.0
click at [550, 839] on div "Modifier un contact contact principal Informations générales Civilité Prénom DE…" at bounding box center [717, 840] width 1435 height 0
paste input "denis.letennier@morbihan"
type input "[EMAIL_ADDRESS][DOMAIN_NAME]"
click at [876, 805] on button "Modifier le contact" at bounding box center [885, 802] width 172 height 36
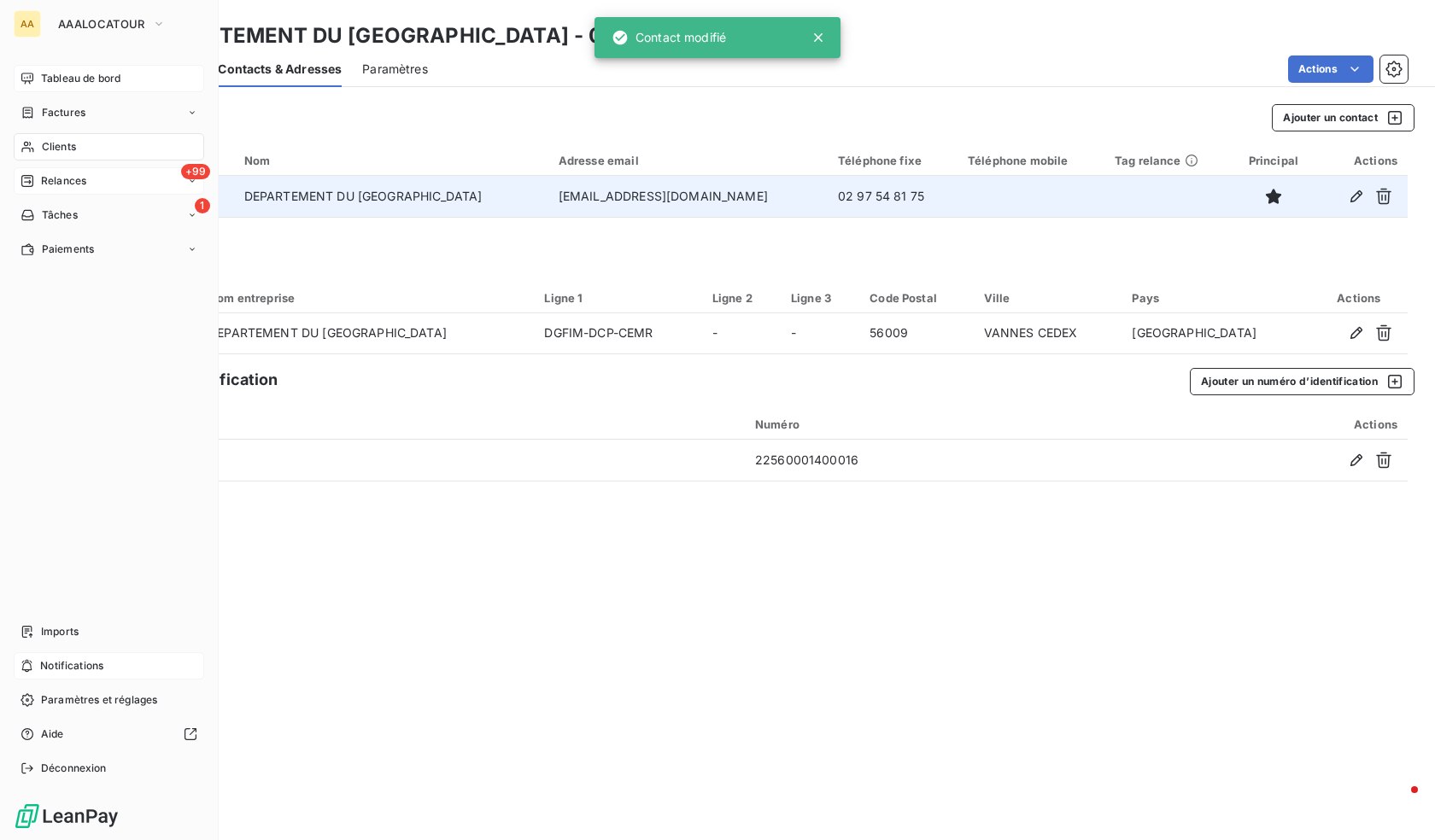
click at [72, 188] on span "Relances" at bounding box center [63, 181] width 45 height 15
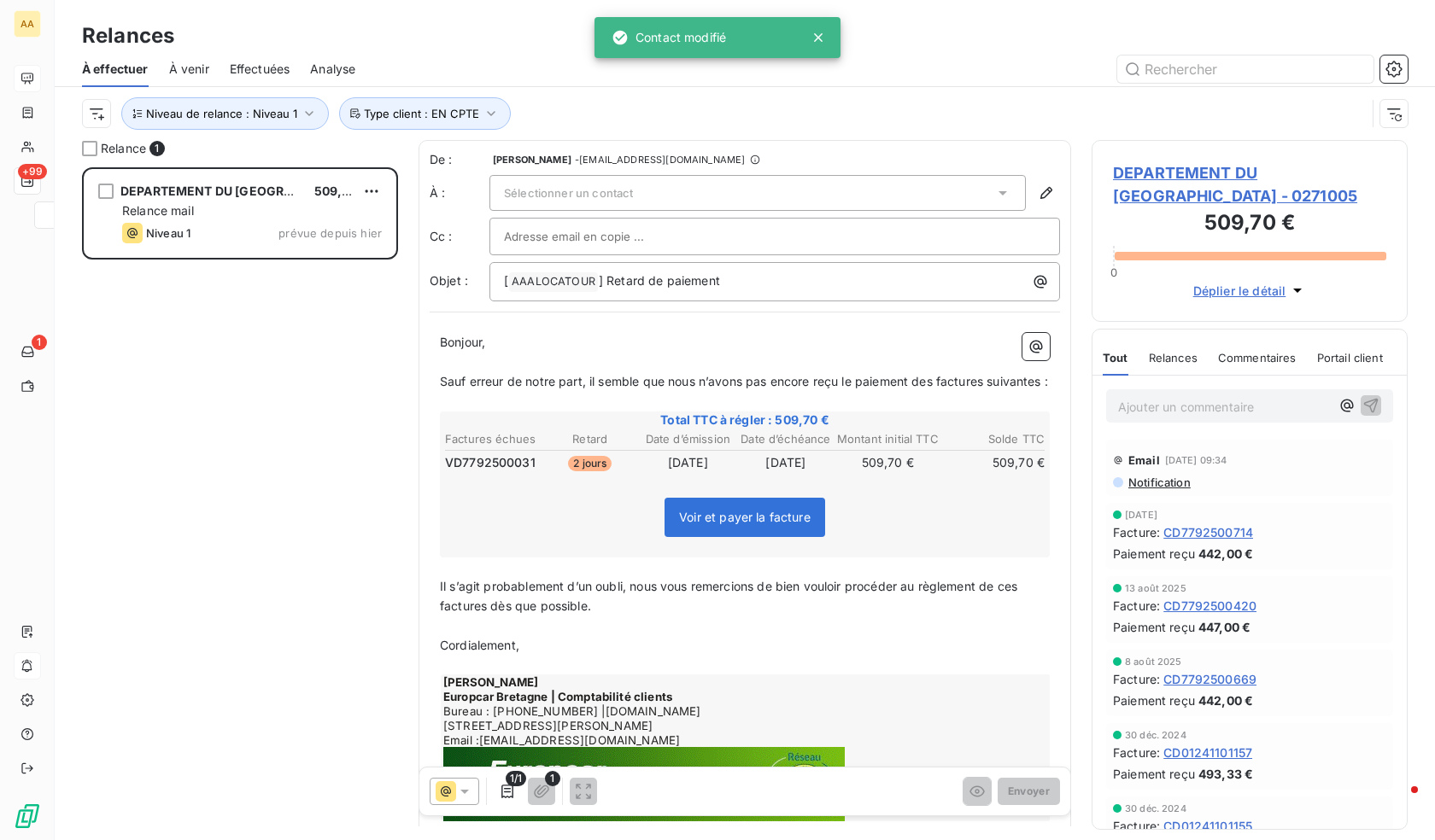
scroll to position [660, 304]
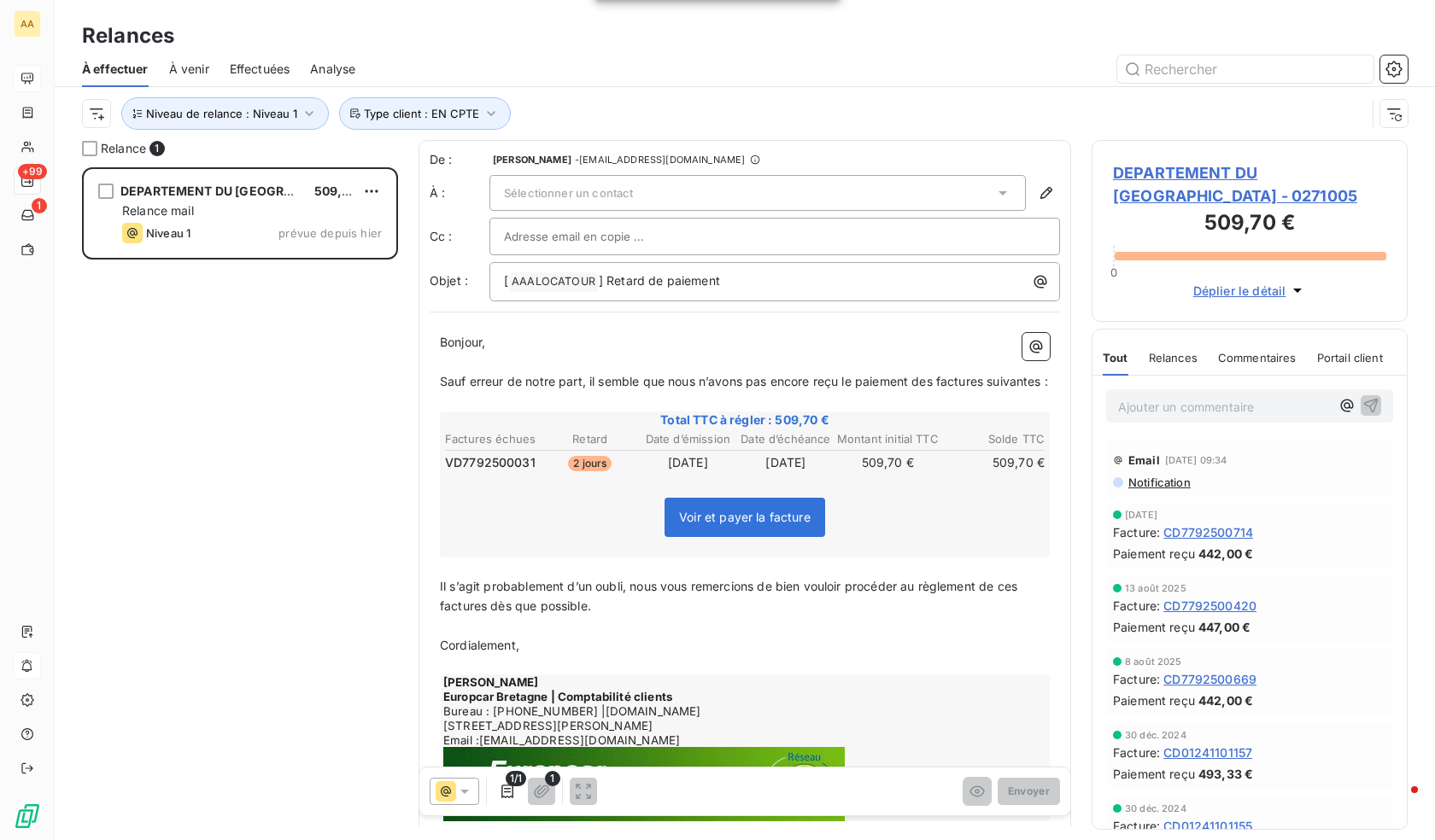
click at [598, 173] on div "De : [PERSON_NAME] - [EMAIL_ADDRESS][DOMAIN_NAME] À : Sélectionner un contact C…" at bounding box center [745, 227] width 630 height 150
click at [602, 191] on span "Sélectionner un contact" at bounding box center [568, 192] width 129 height 13
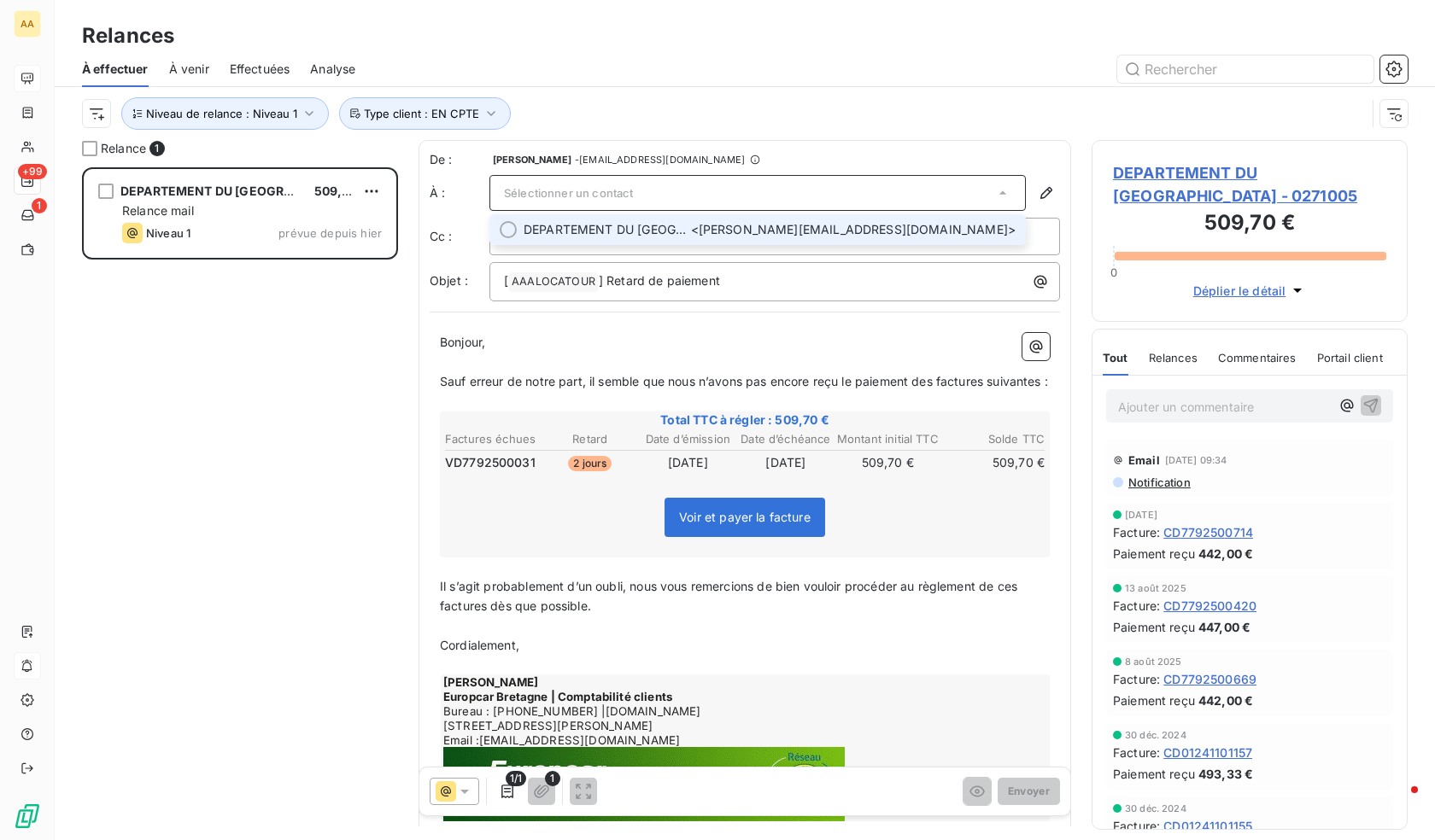
click at [628, 232] on span "DEPARTEMENT DU [GEOGRAPHIC_DATA]" at bounding box center [606, 229] width 167 height 17
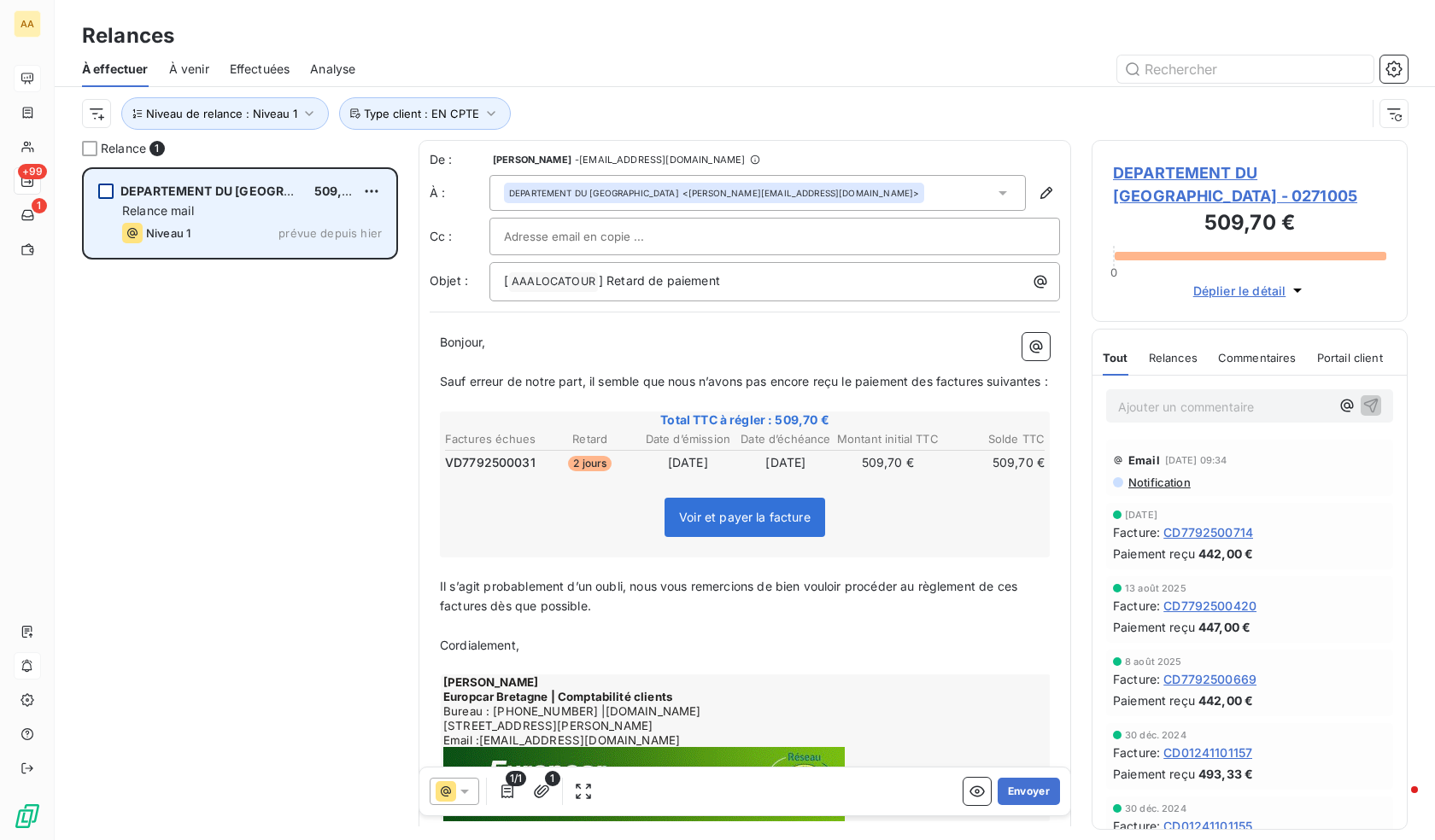
click at [104, 192] on div "grid" at bounding box center [105, 190] width 15 height 15
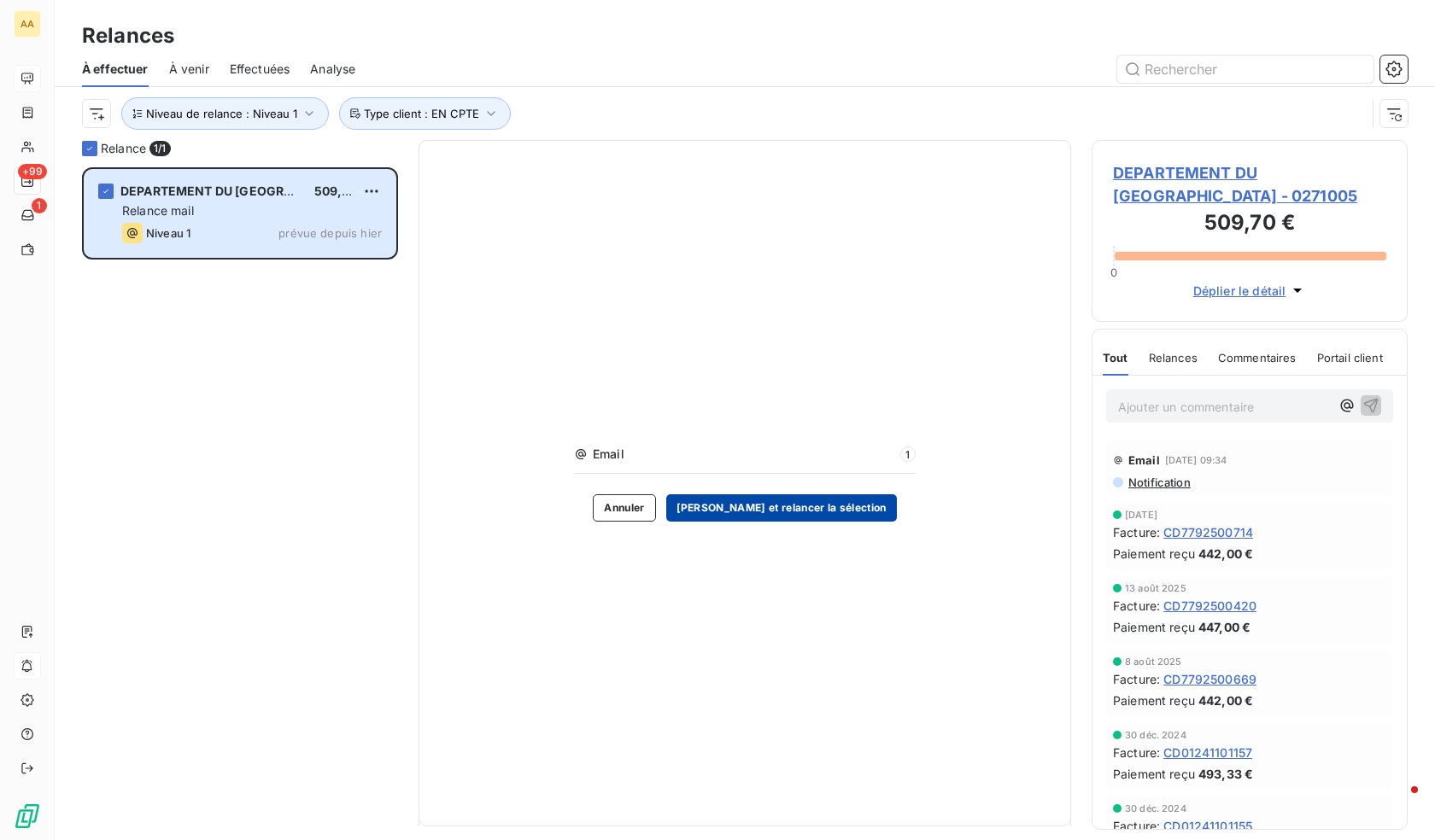
click at [823, 509] on button "[PERSON_NAME] et relancer la sélection" at bounding box center [782, 508] width 230 height 27
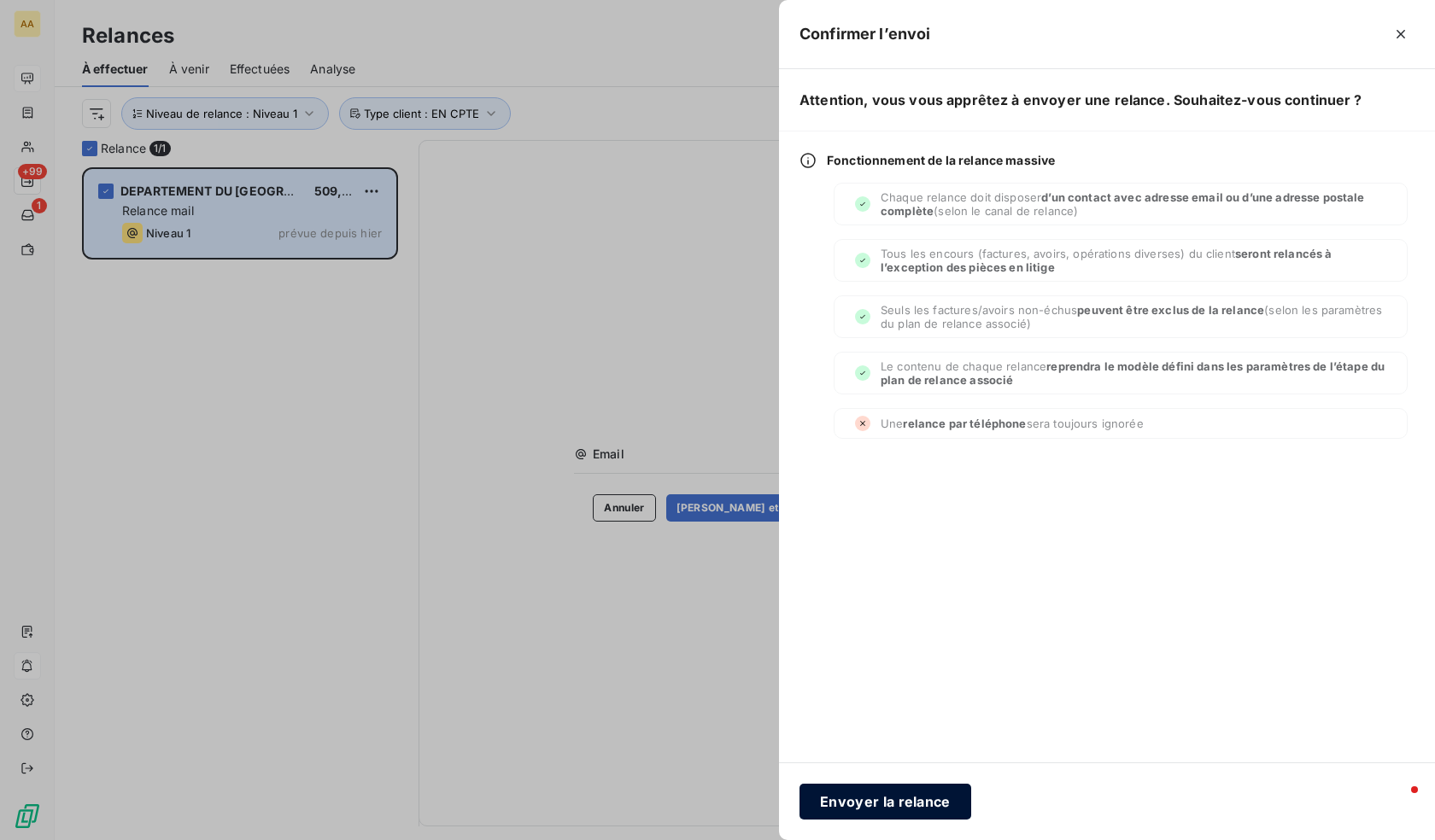
click at [876, 789] on button "Envoyer la relance" at bounding box center [885, 802] width 172 height 36
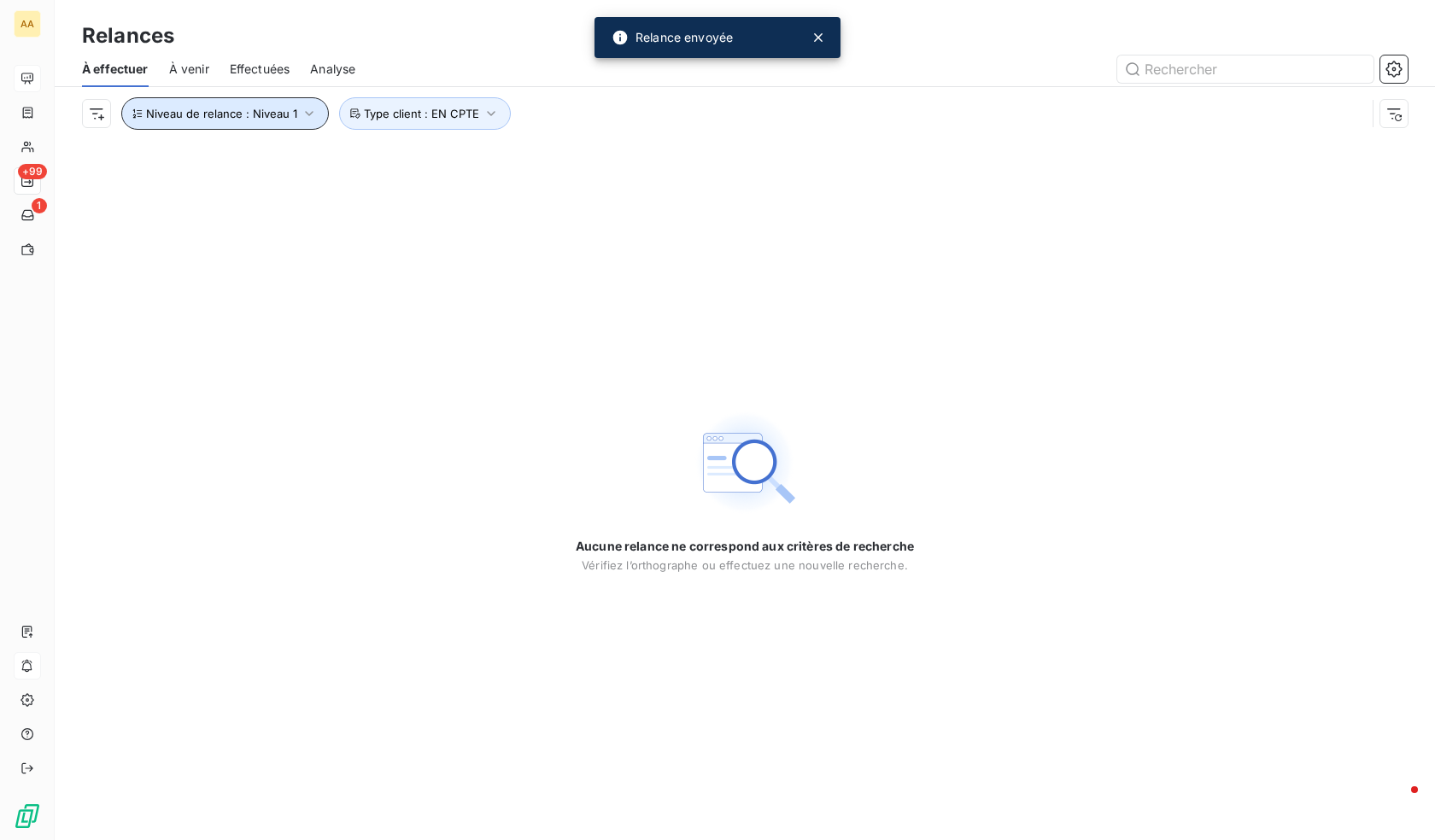
click at [249, 120] on button "Niveau de relance : Niveau 1" at bounding box center [225, 113] width 207 height 33
click at [457, 145] on div "Niveau 1" at bounding box center [476, 158] width 246 height 36
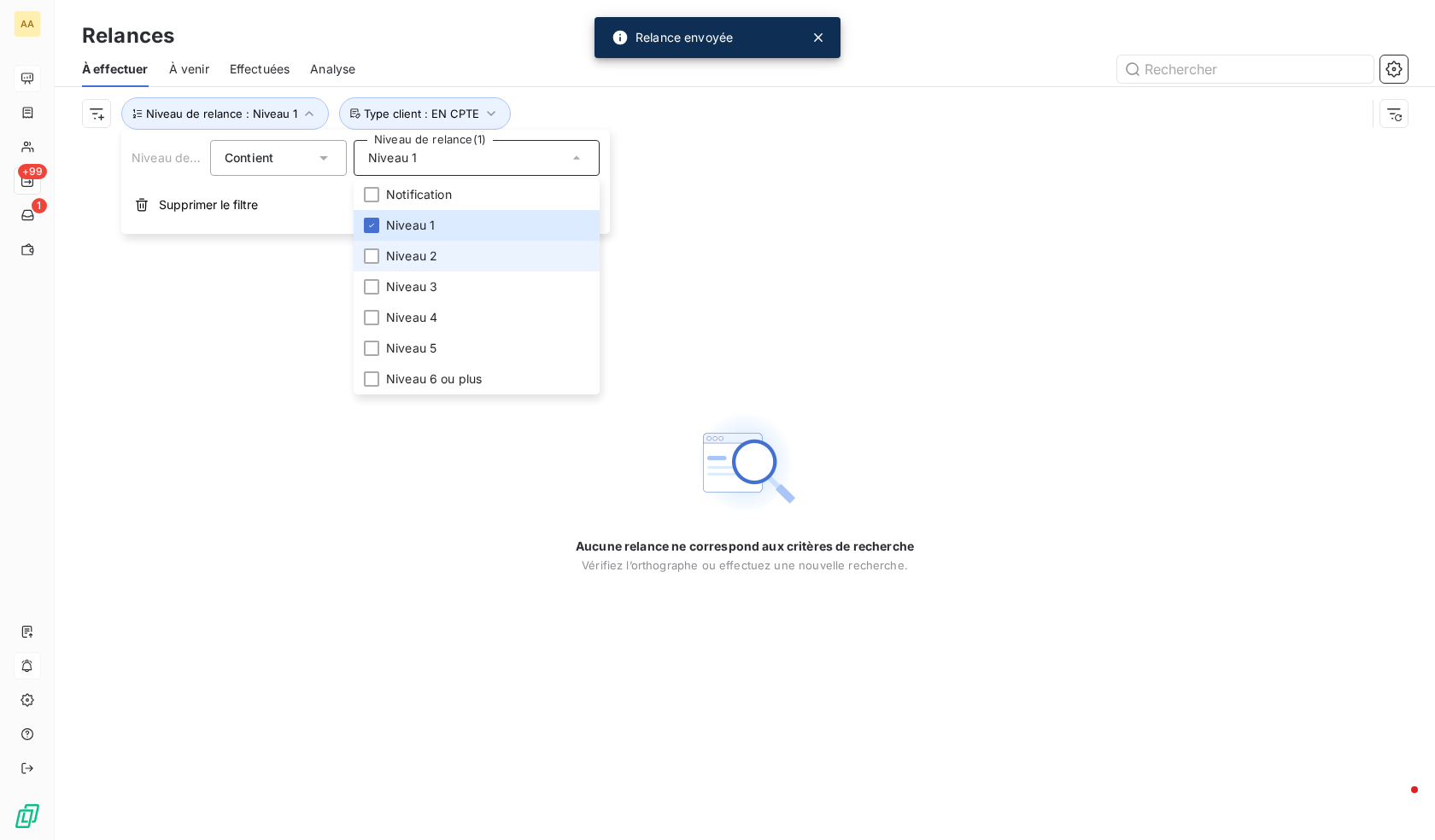
click at [433, 256] on span "Niveau 2" at bounding box center [412, 256] width 51 height 17
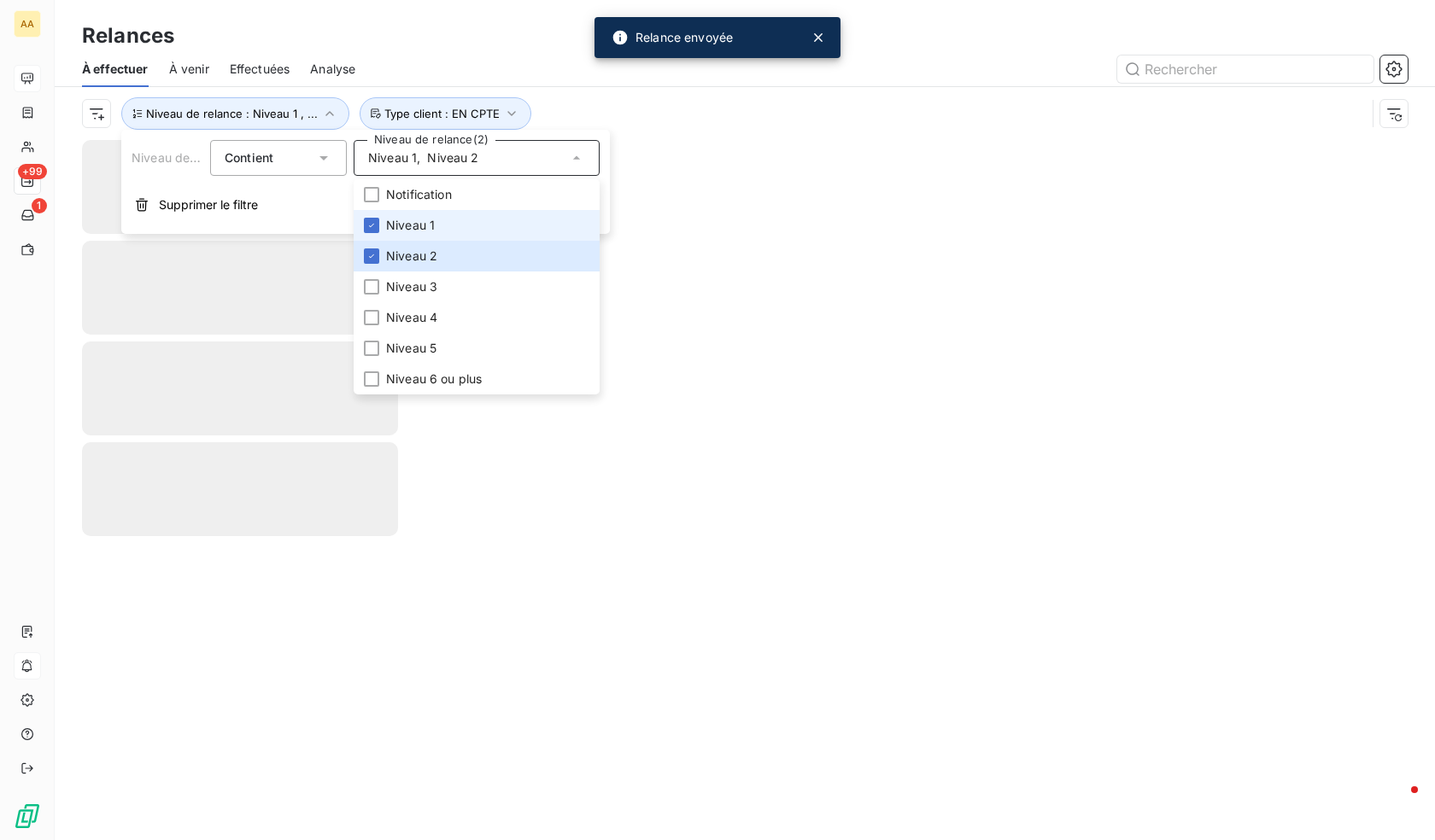
click at [419, 227] on span "Niveau 1" at bounding box center [410, 225] width 49 height 17
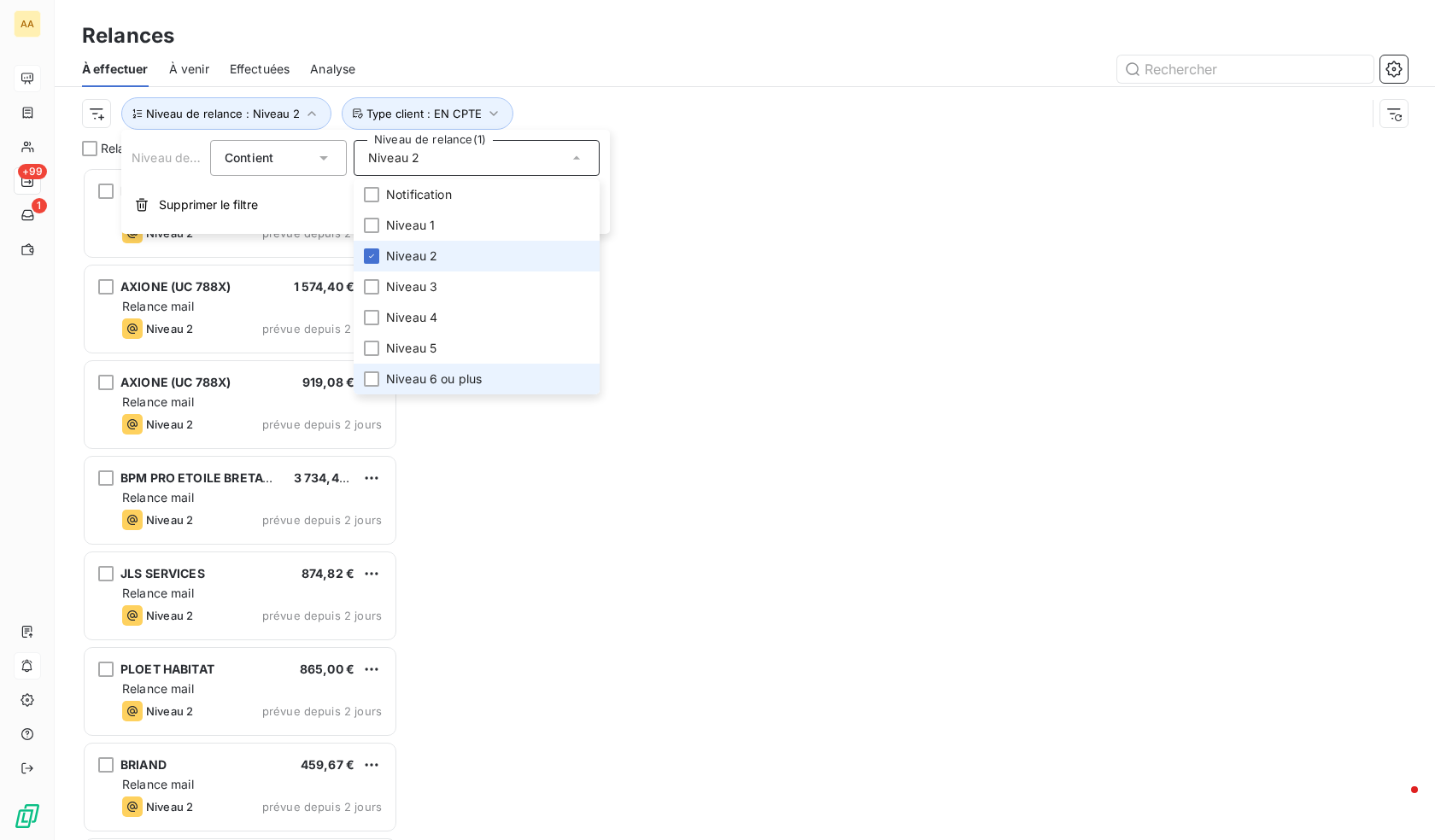
scroll to position [660, 304]
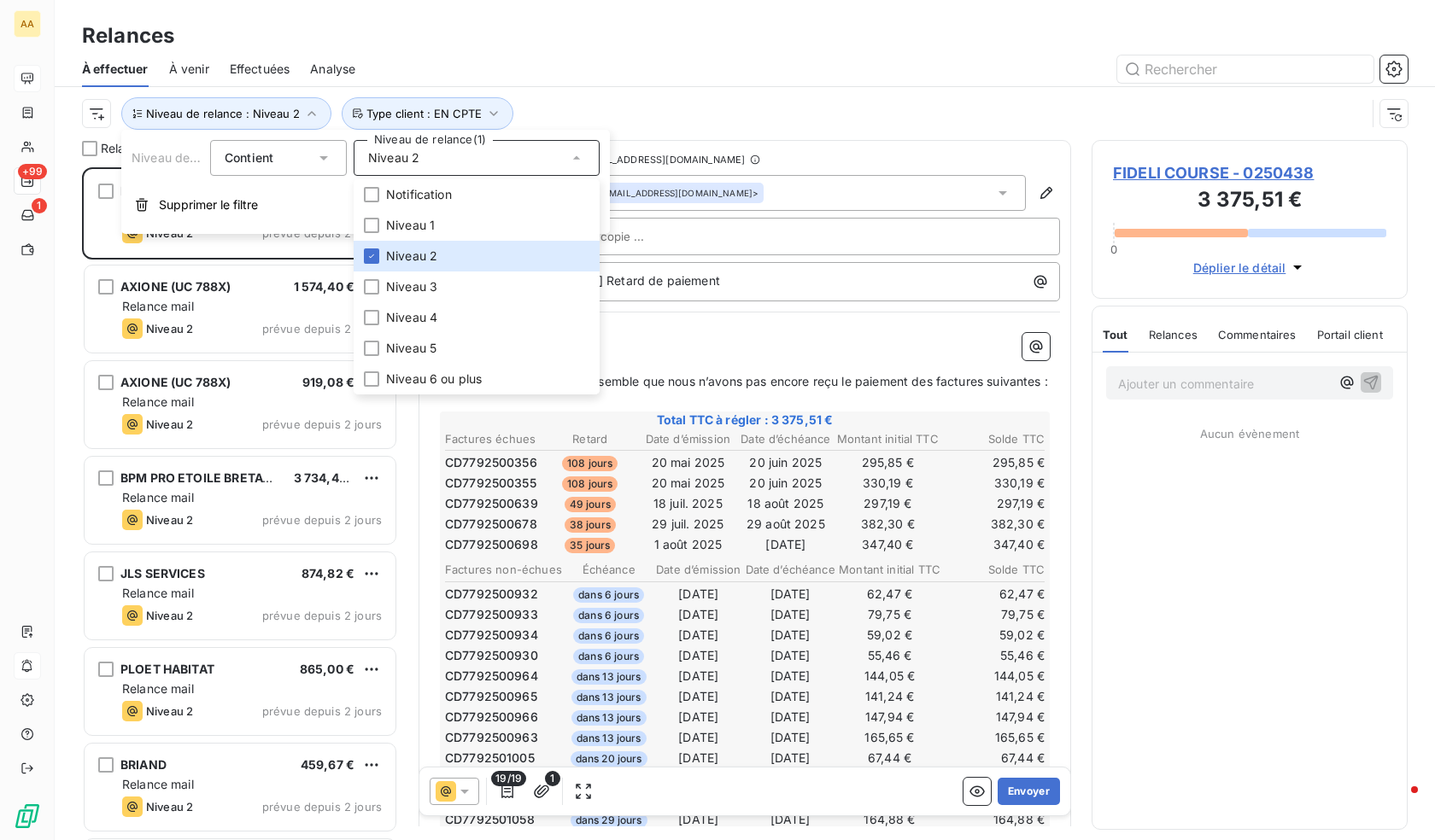
click at [591, 61] on div at bounding box center [891, 69] width 1031 height 27
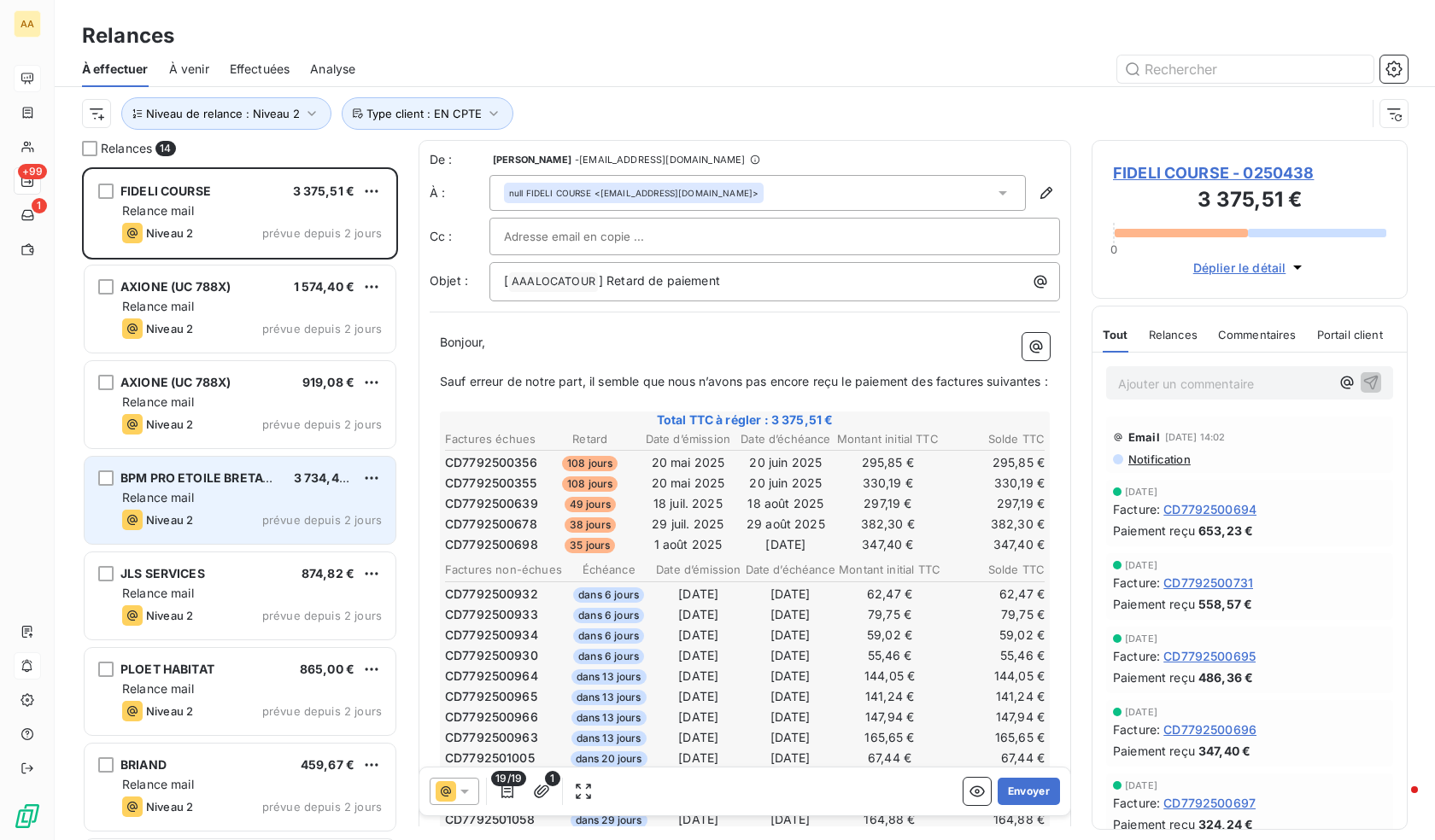
click at [240, 505] on div "Relance mail" at bounding box center [251, 497] width 259 height 17
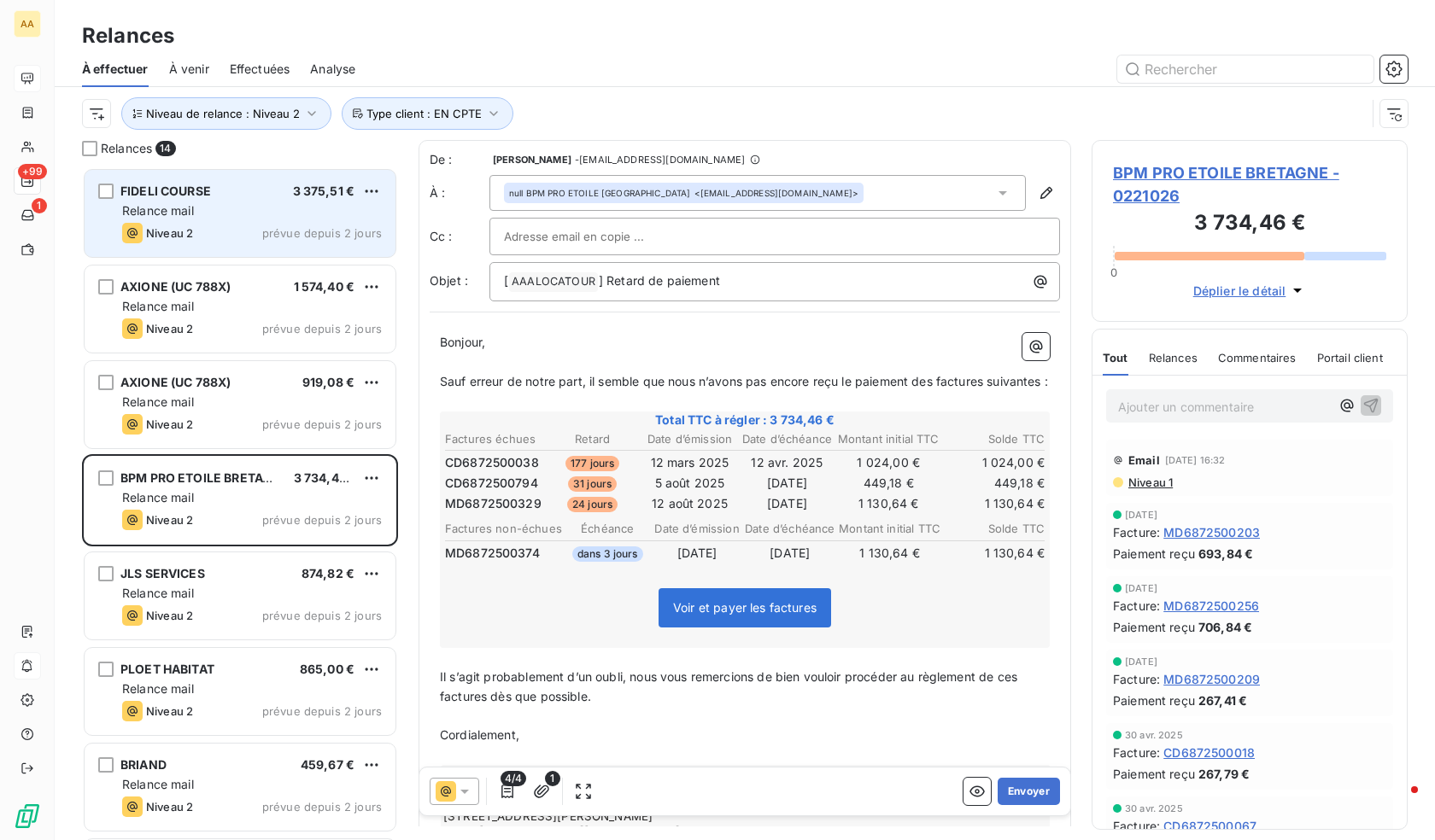
drag, startPoint x: 103, startPoint y: 189, endPoint x: 110, endPoint y: 200, distance: 13.0
click at [103, 189] on div "grid" at bounding box center [105, 190] width 15 height 15
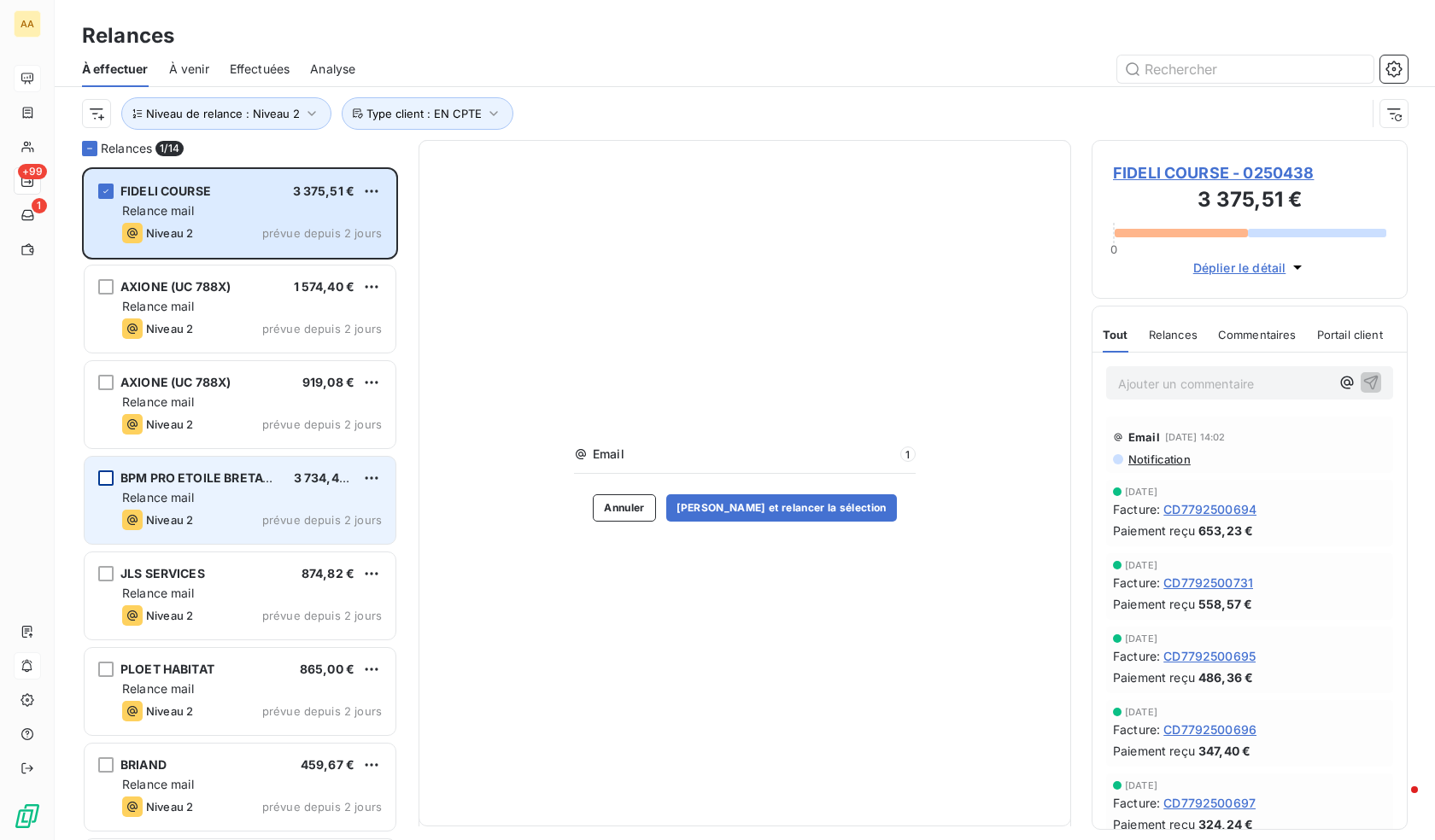
drag, startPoint x: 107, startPoint y: 480, endPoint x: 745, endPoint y: 526, distance: 639.7
click at [107, 481] on div "grid" at bounding box center [105, 478] width 15 height 15
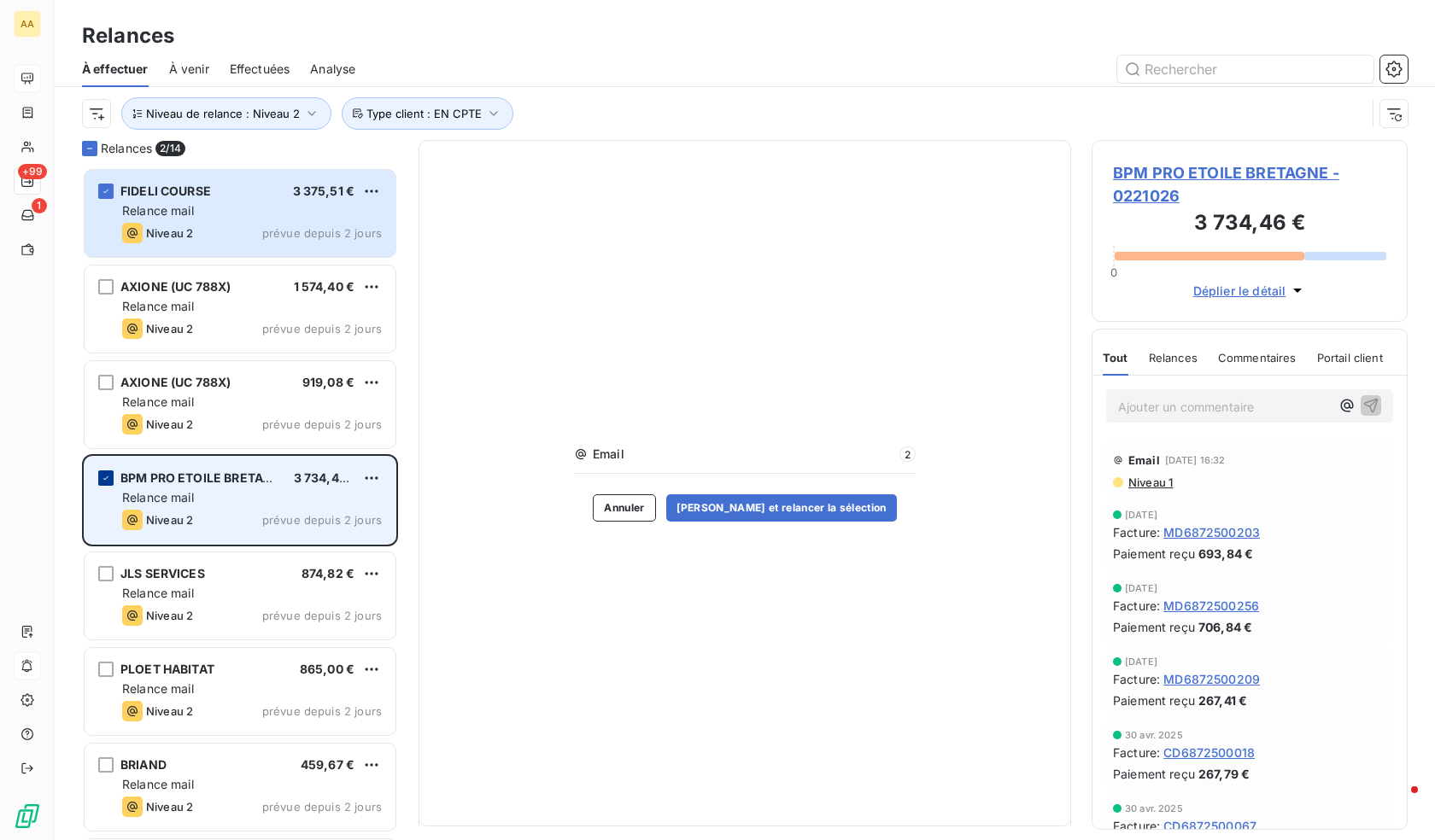
click at [102, 475] on icon "grid" at bounding box center [106, 479] width 11 height 11
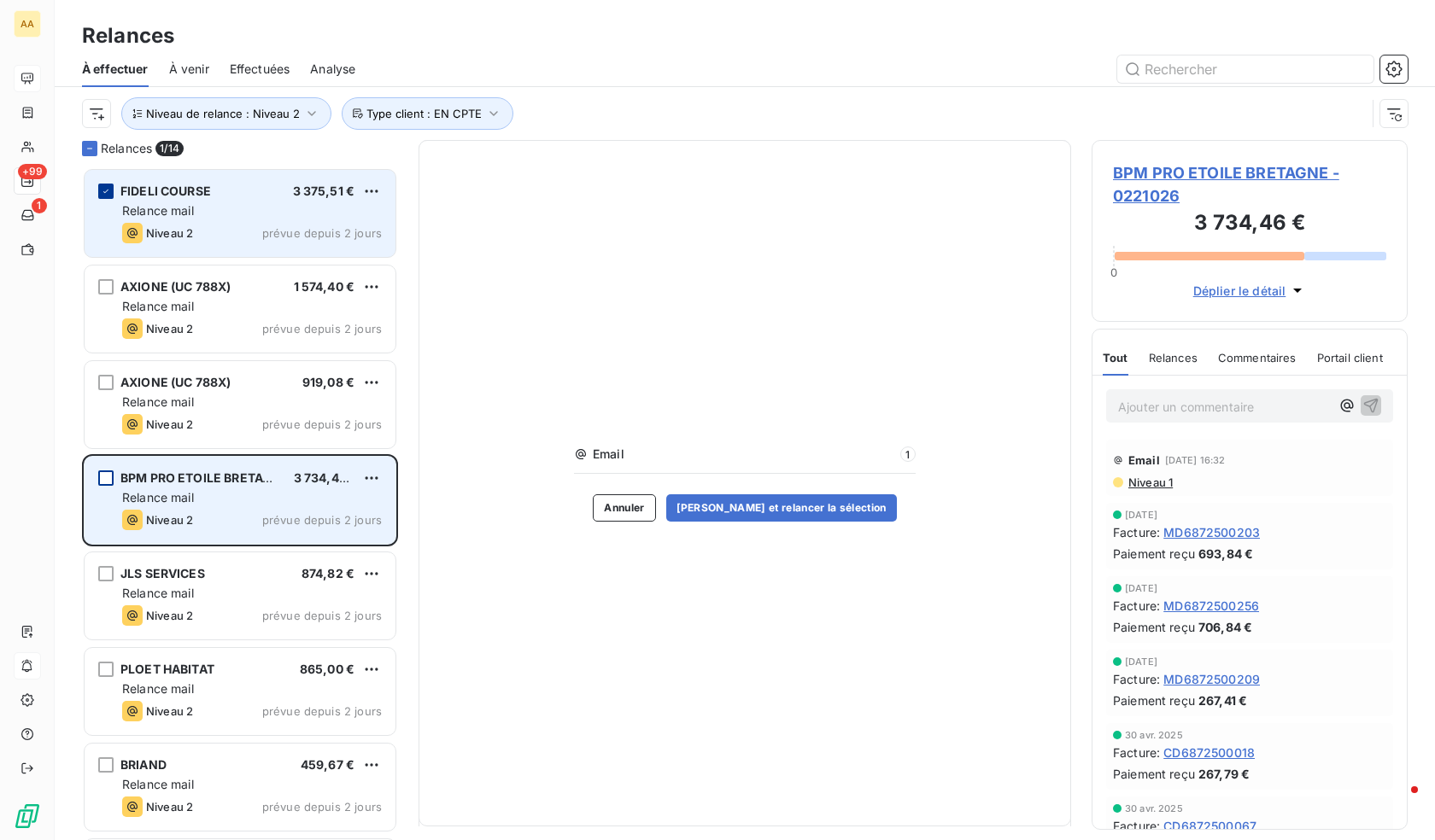
click at [105, 184] on div "grid" at bounding box center [105, 190] width 15 height 15
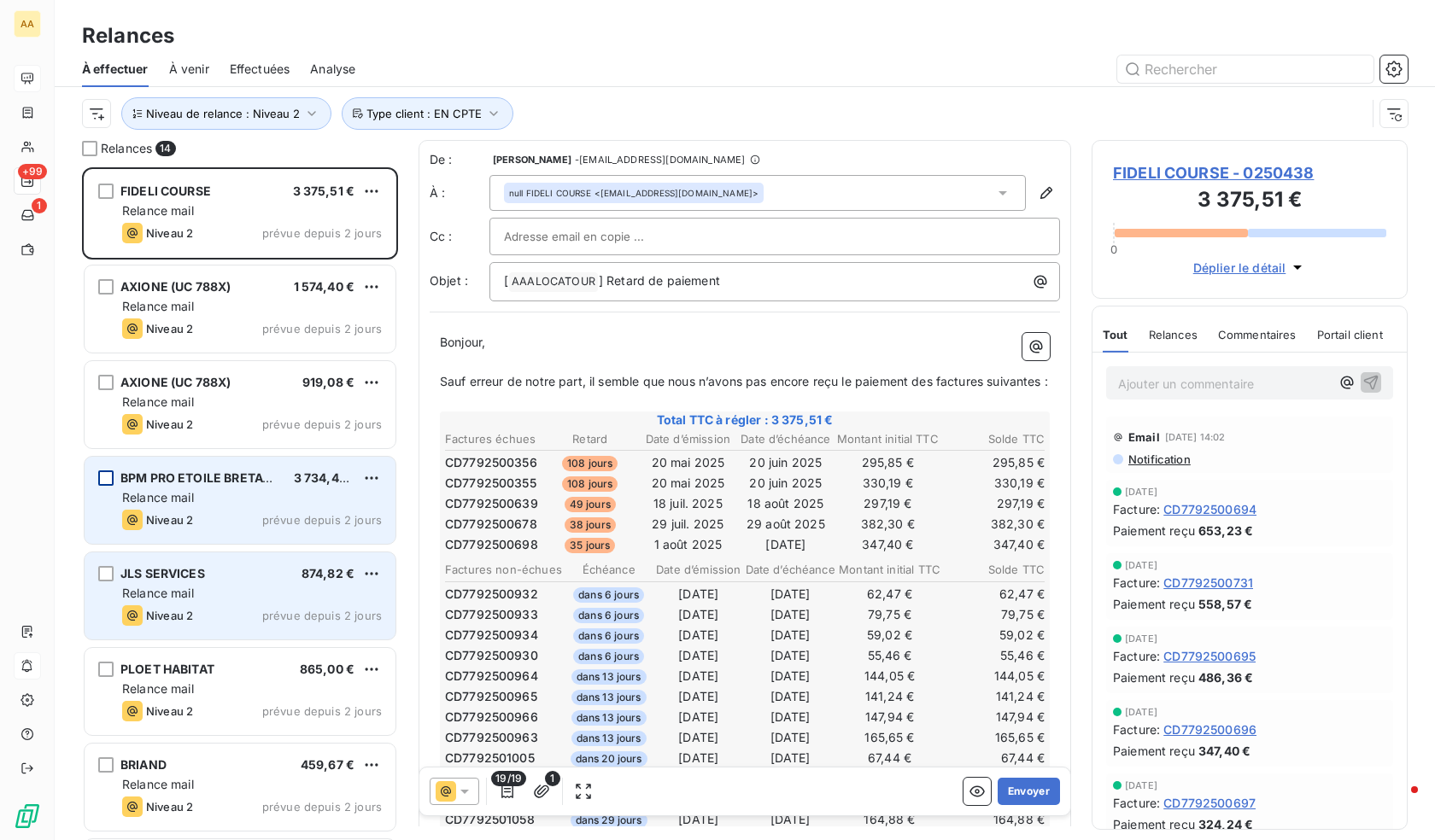
click at [200, 580] on span "JLS SERVICES" at bounding box center [163, 574] width 85 height 14
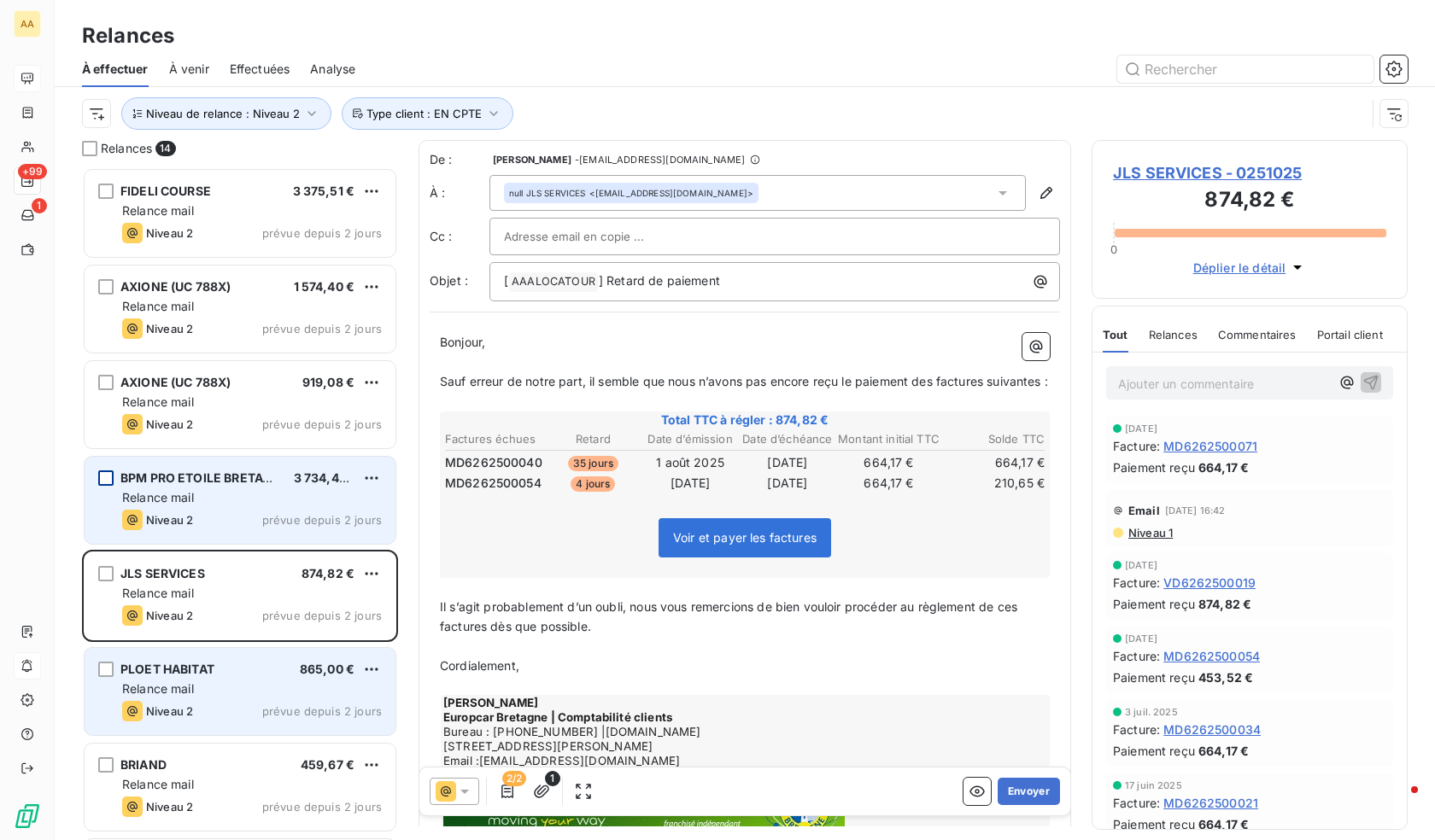
click at [212, 689] on div "Relance mail" at bounding box center [251, 689] width 259 height 17
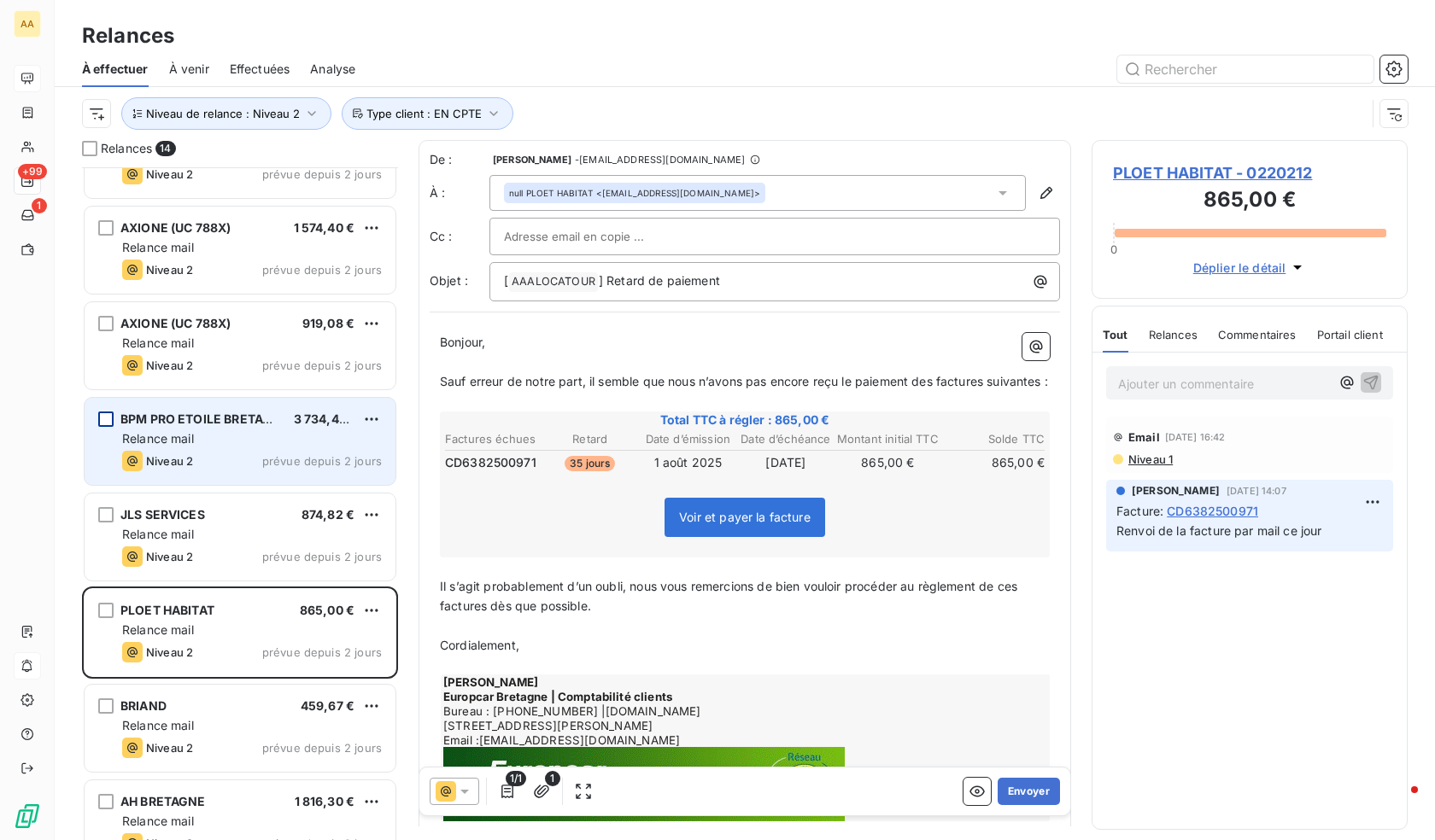
scroll to position [172, 0]
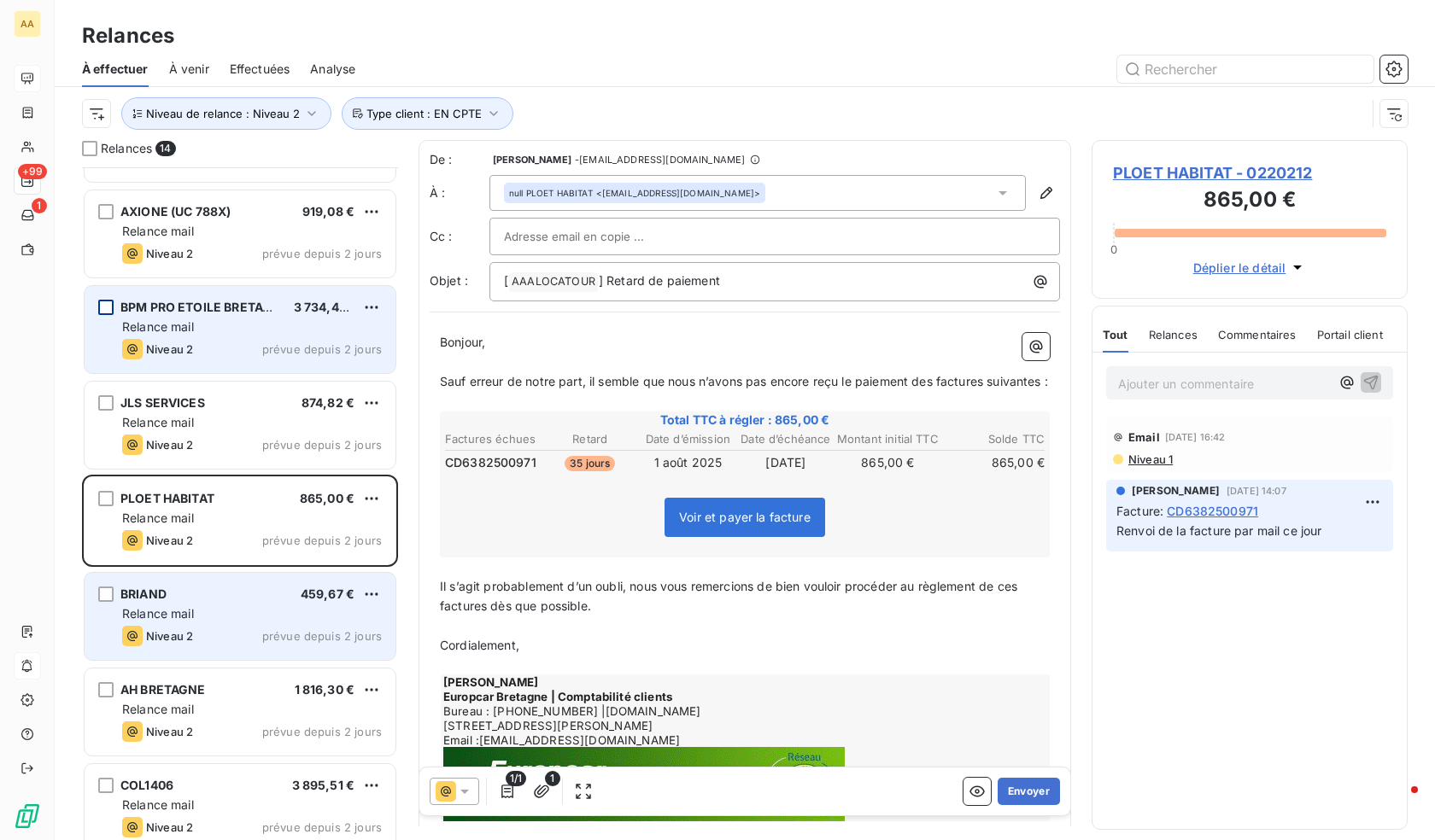
click at [260, 605] on div "Relance mail" at bounding box center [251, 613] width 259 height 17
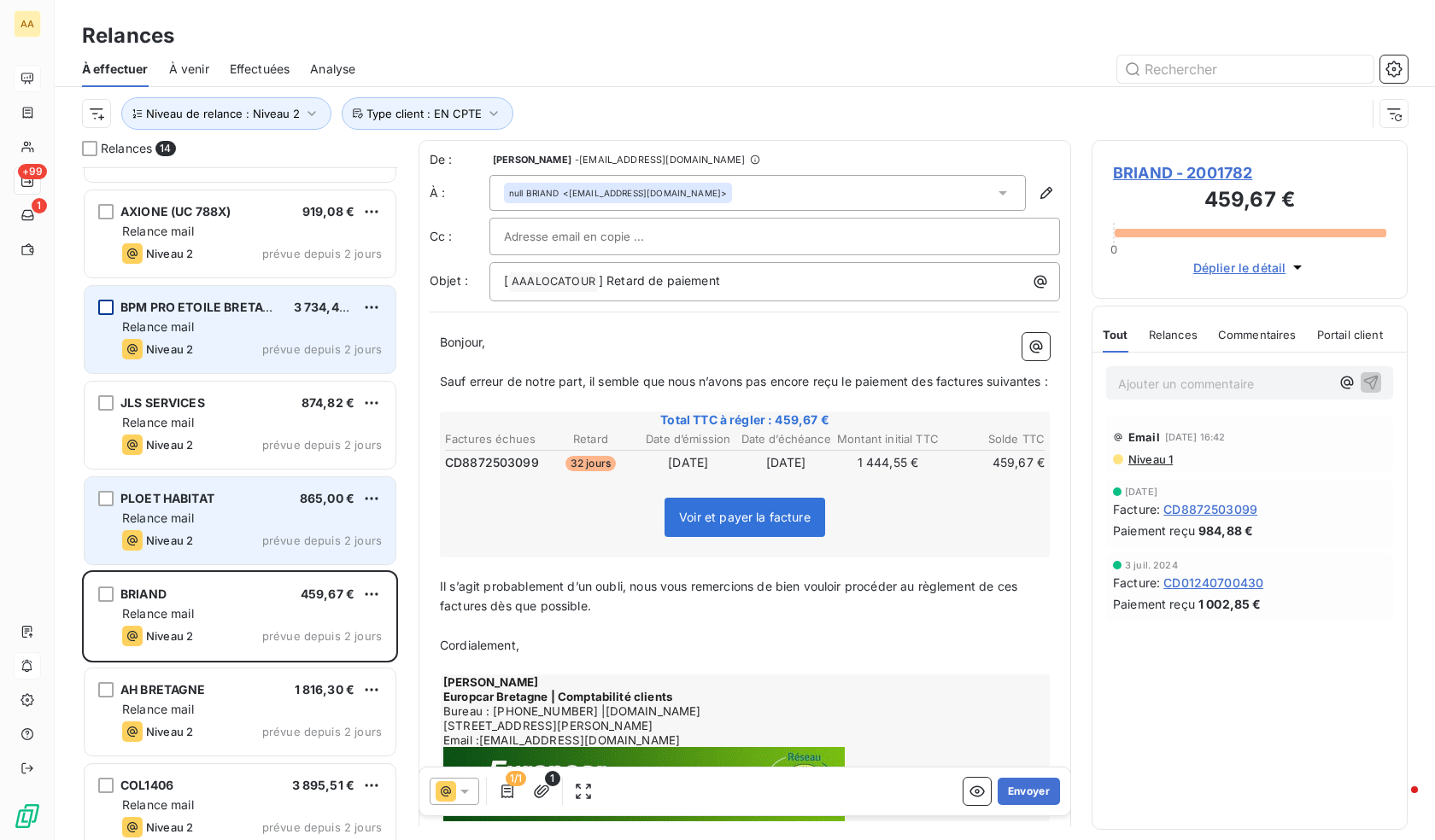
click at [270, 530] on div "Niveau 2 prévue depuis 2 jours" at bounding box center [251, 540] width 259 height 20
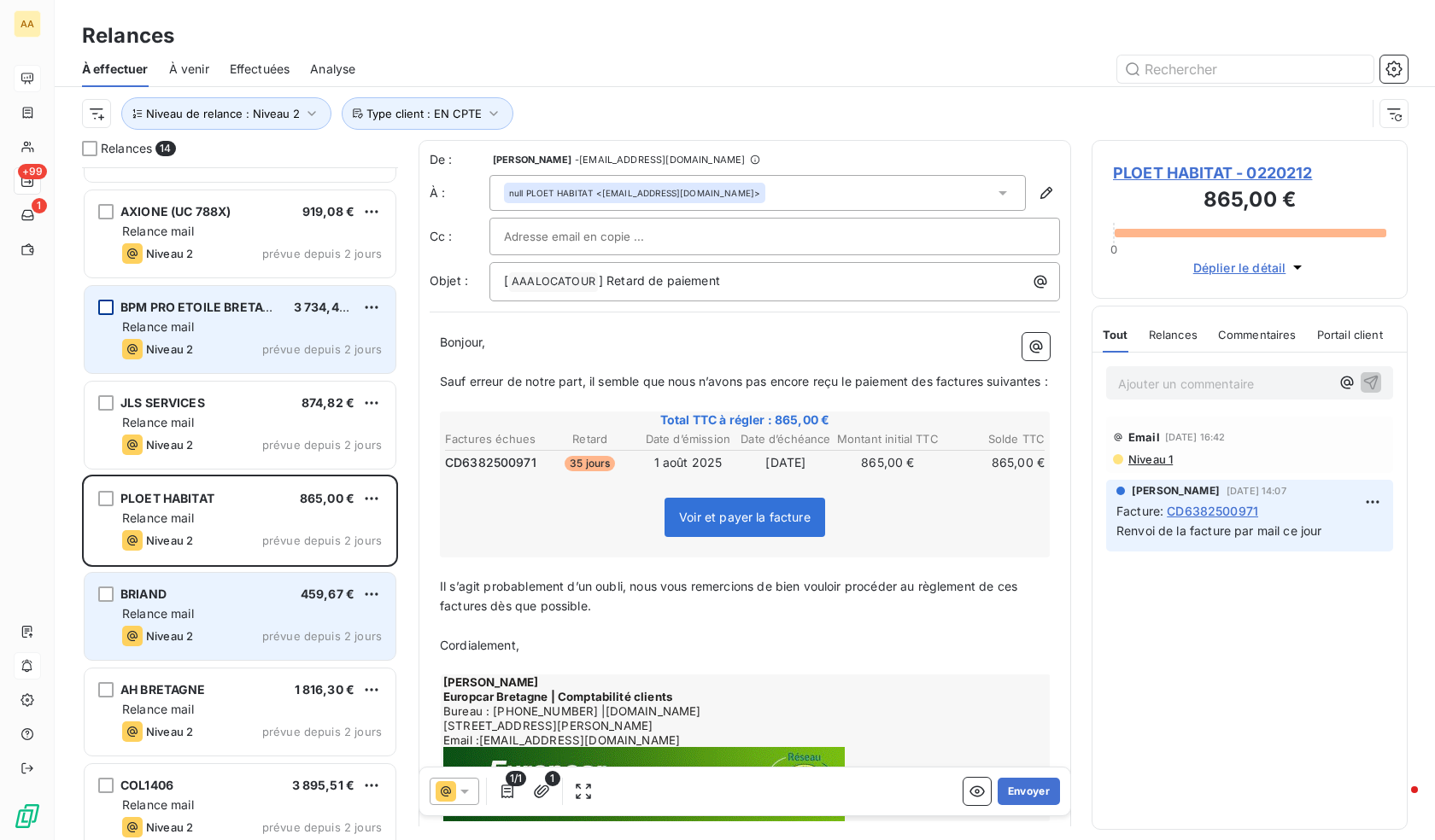
click at [257, 615] on div "Relance mail" at bounding box center [251, 613] width 259 height 17
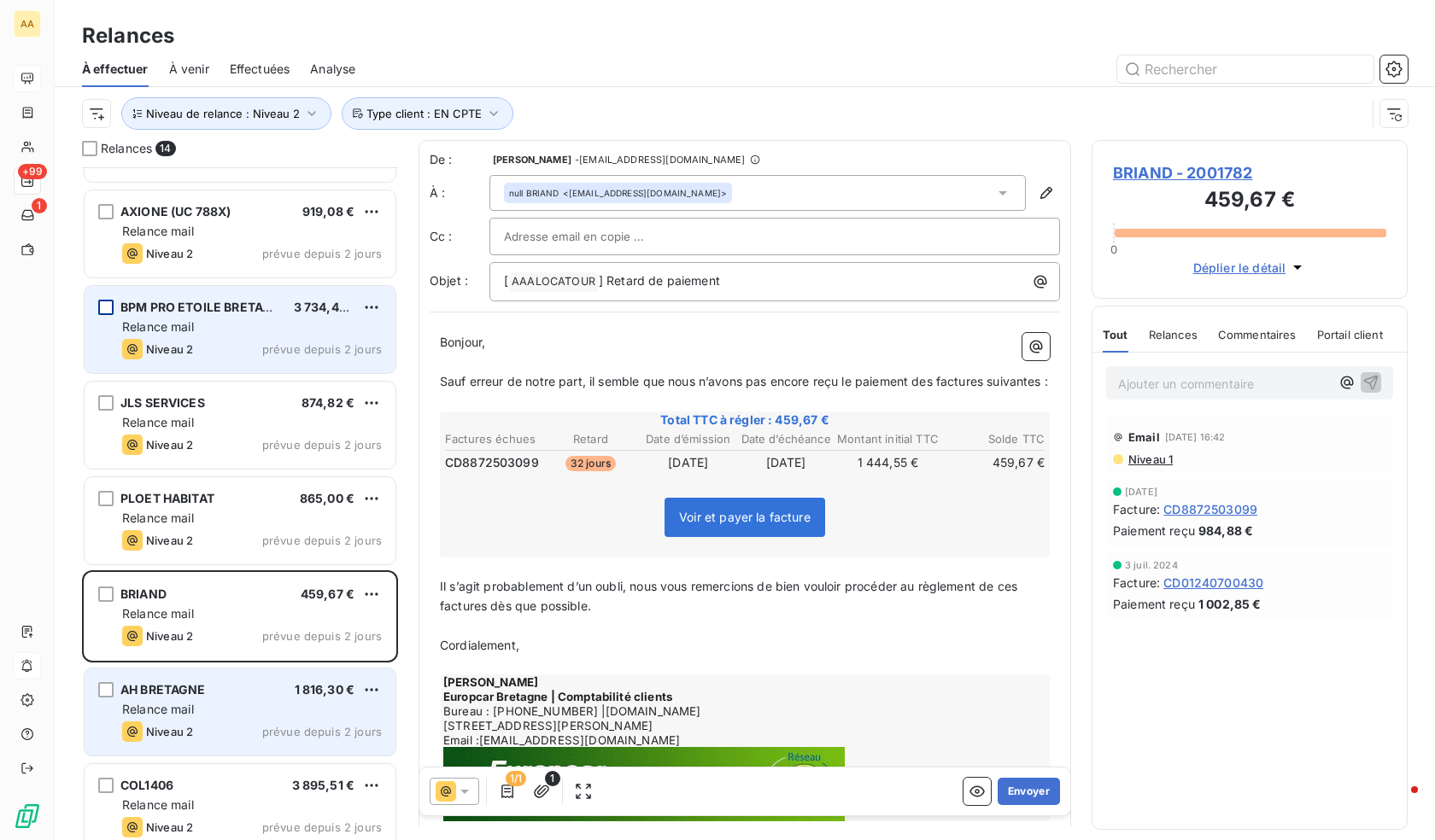
click at [239, 705] on div "Relance mail" at bounding box center [251, 709] width 259 height 17
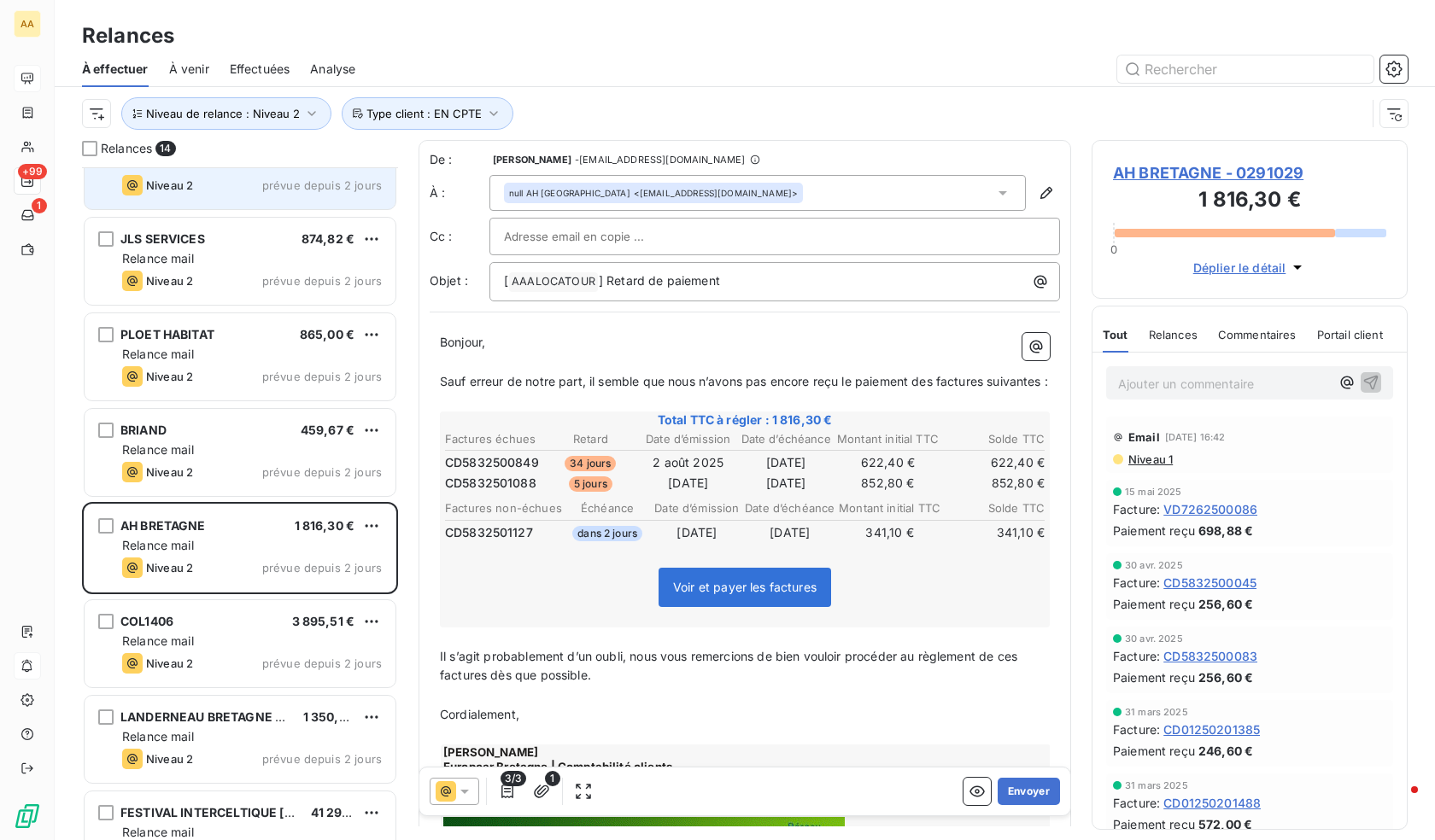
scroll to position [343, 0]
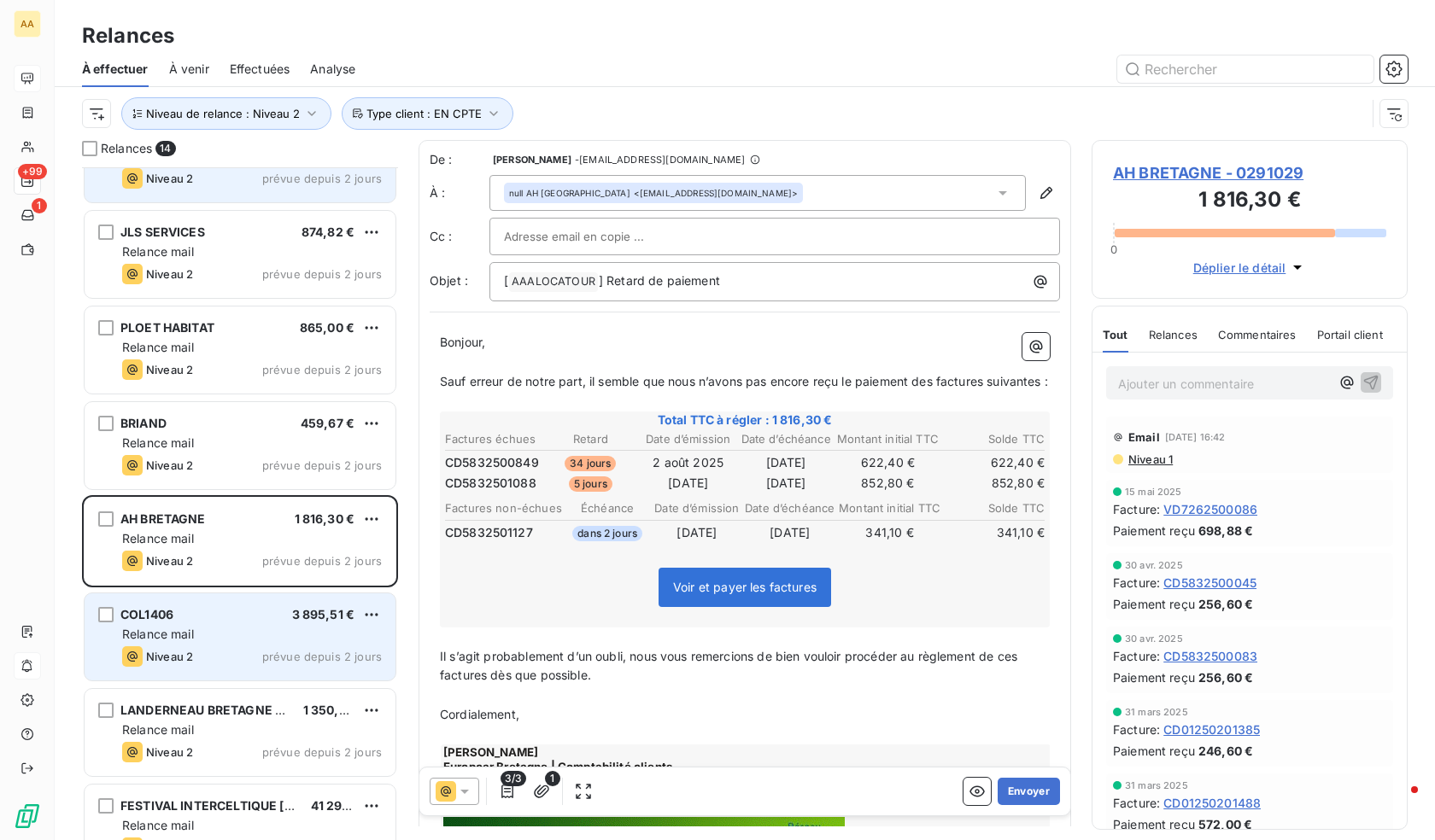
click at [258, 621] on div "COL1406 3 895,51 €" at bounding box center [251, 614] width 259 height 15
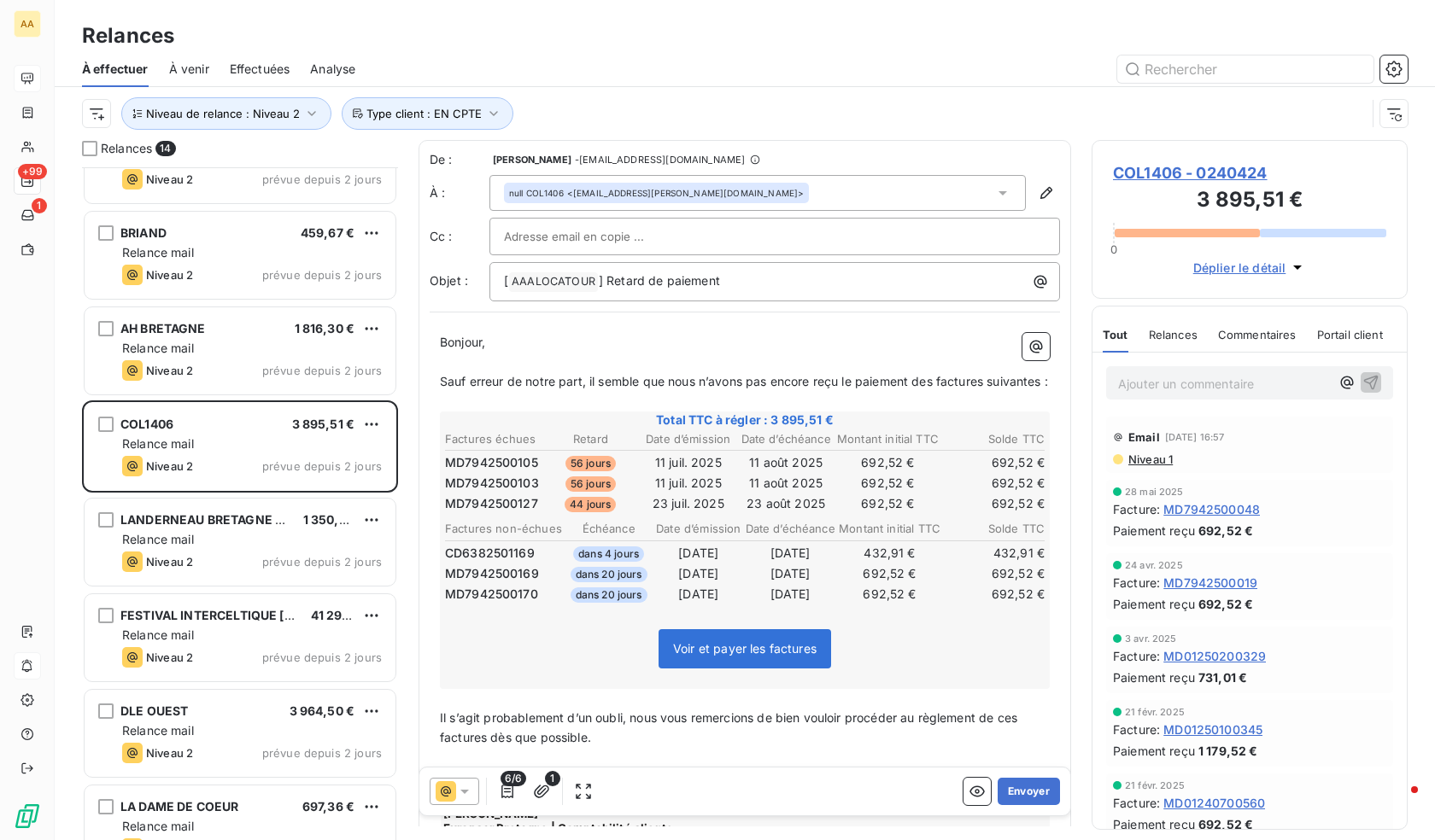
scroll to position [598, 0]
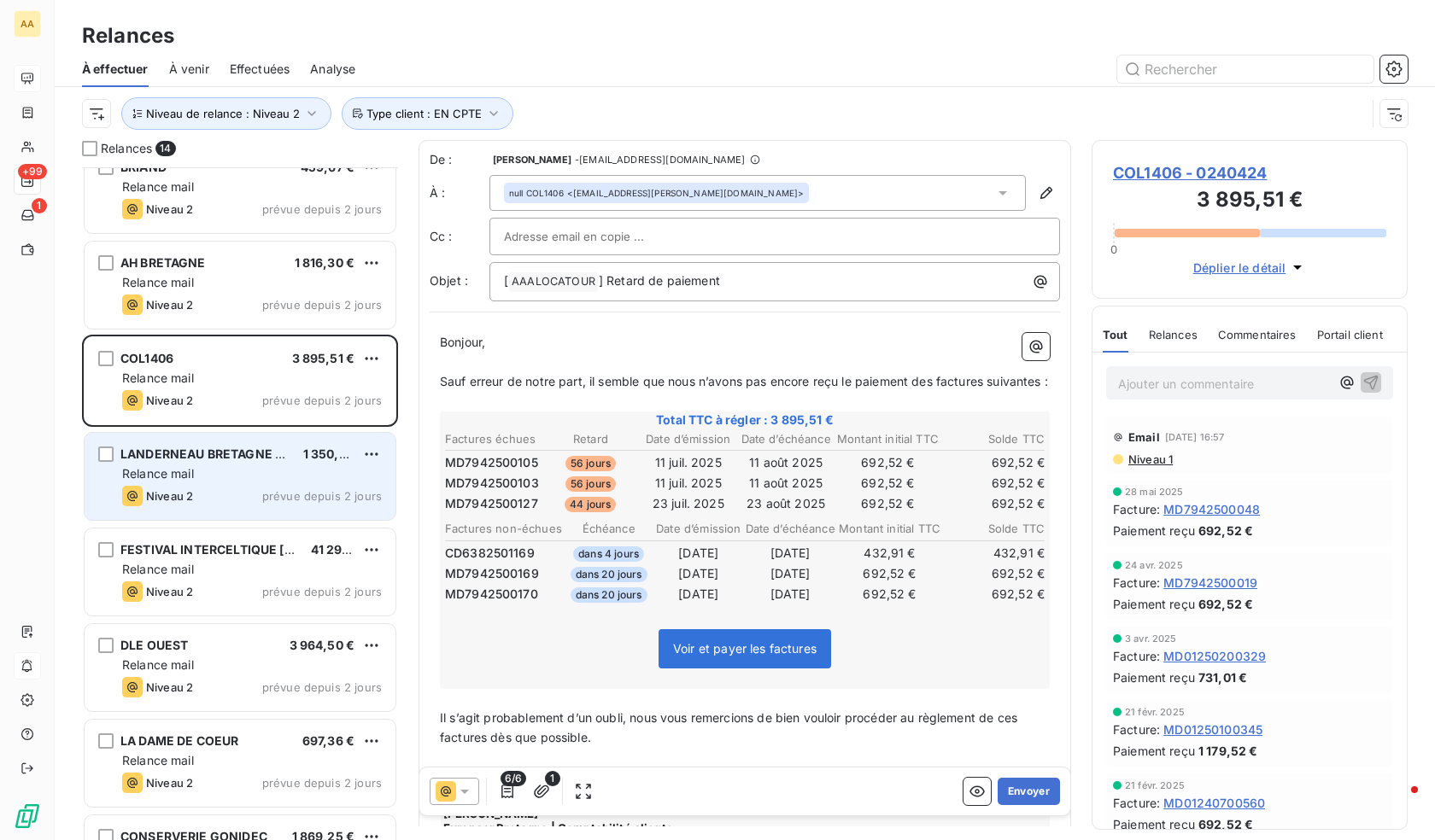
click at [254, 474] on div "Relance mail" at bounding box center [251, 474] width 259 height 17
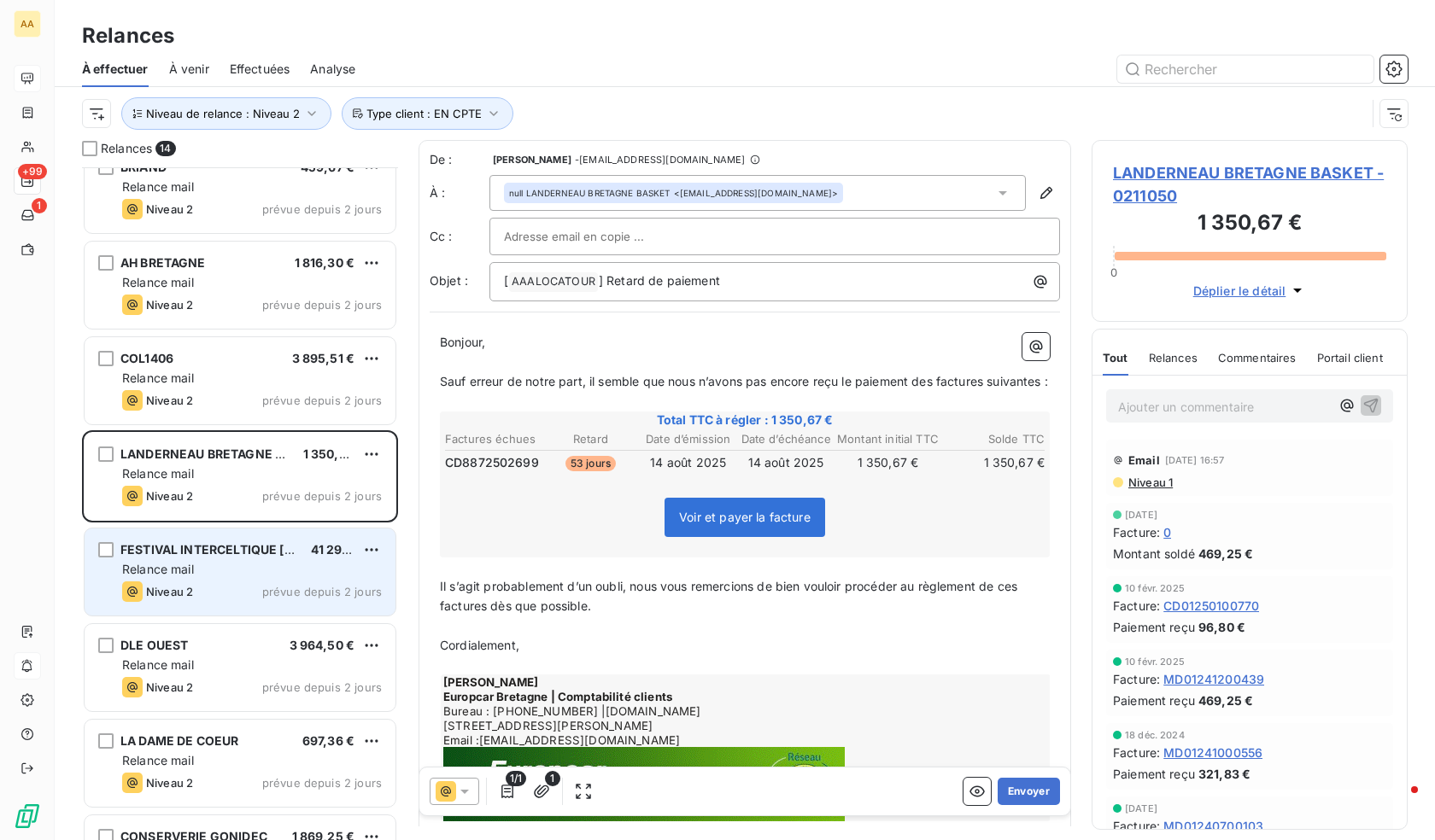
click at [246, 575] on div "Relance mail" at bounding box center [251, 569] width 259 height 17
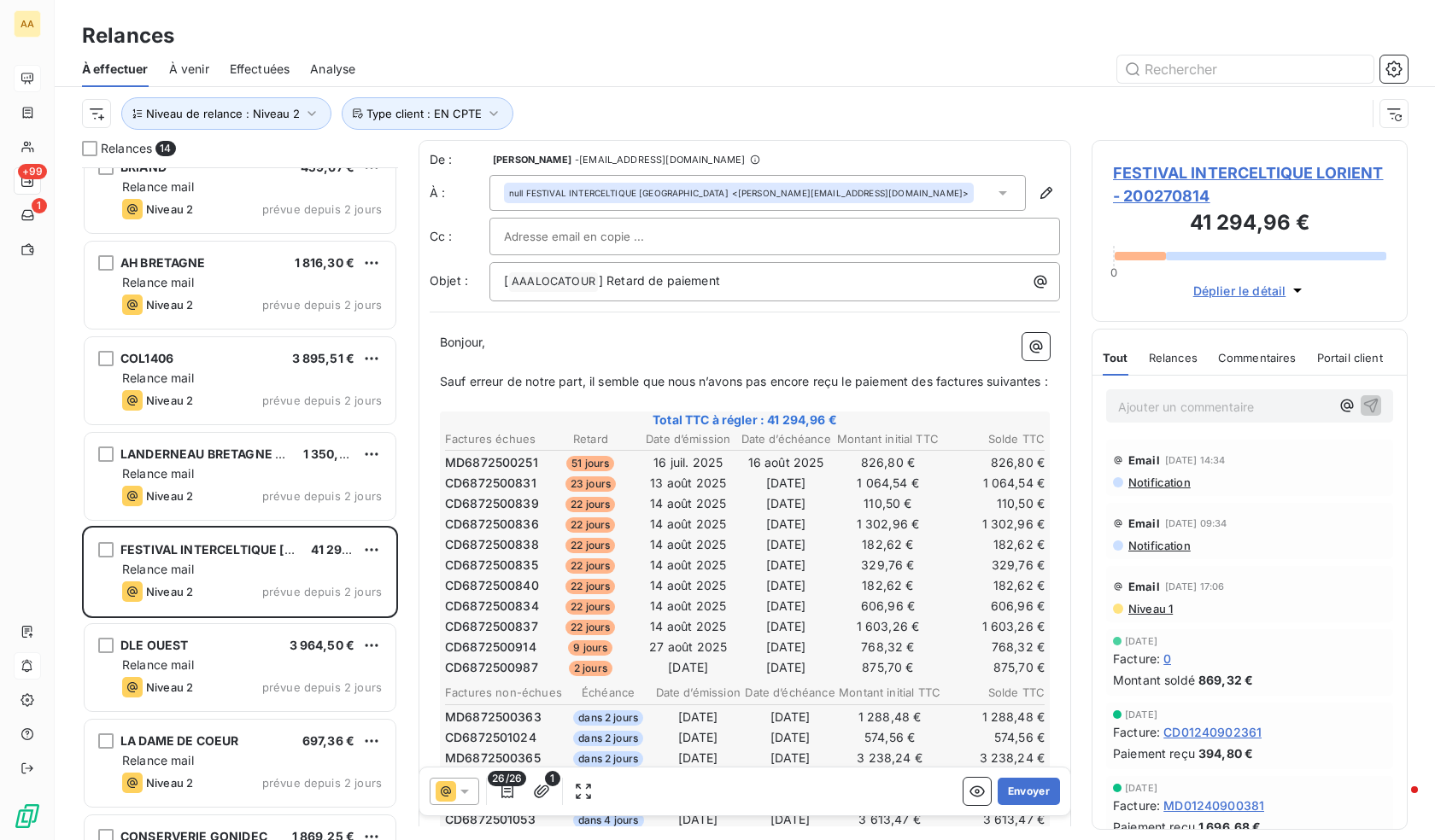
click at [465, 793] on icon at bounding box center [465, 791] width 9 height 4
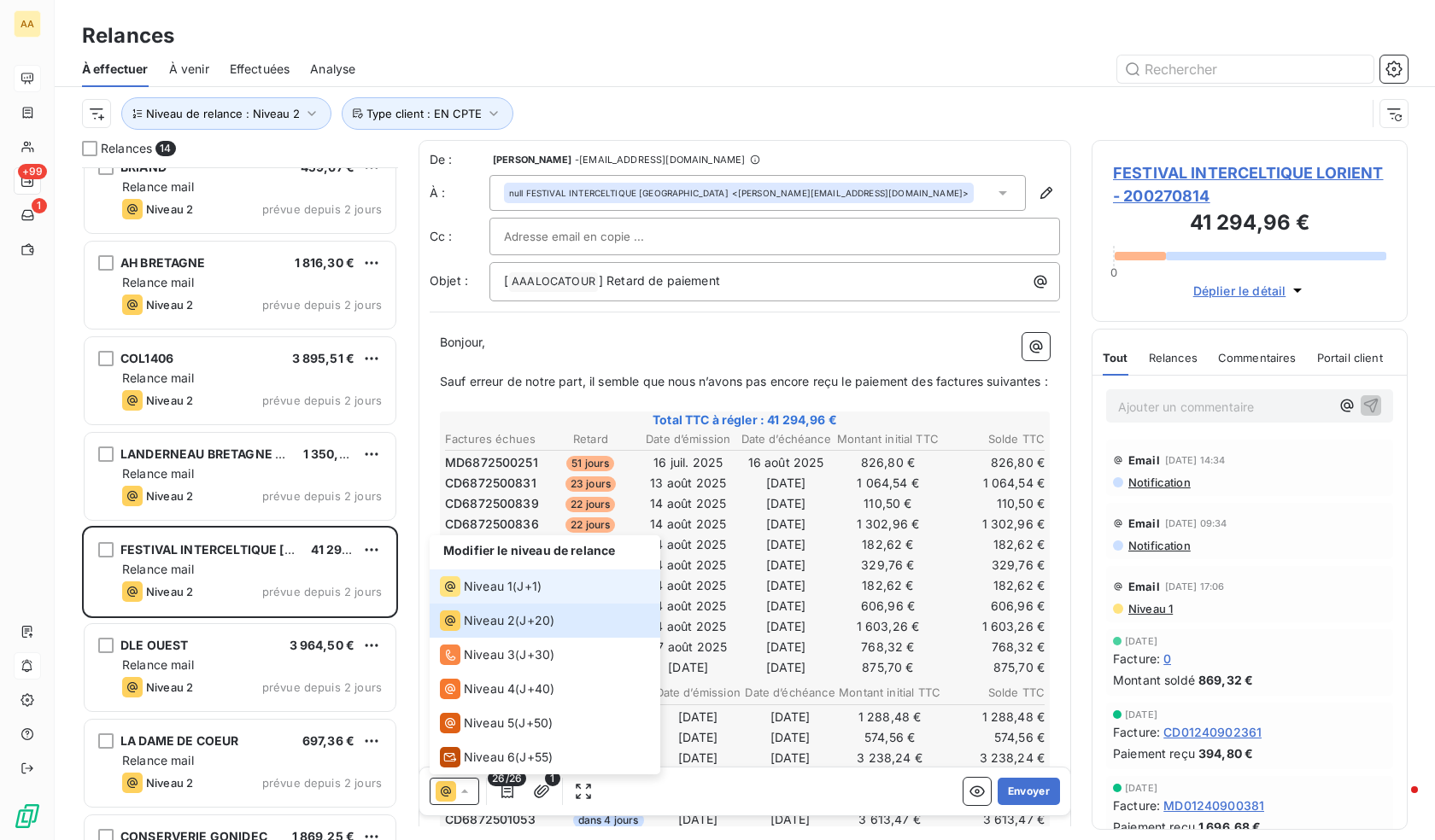
click at [494, 592] on span "Niveau 1" at bounding box center [488, 586] width 49 height 17
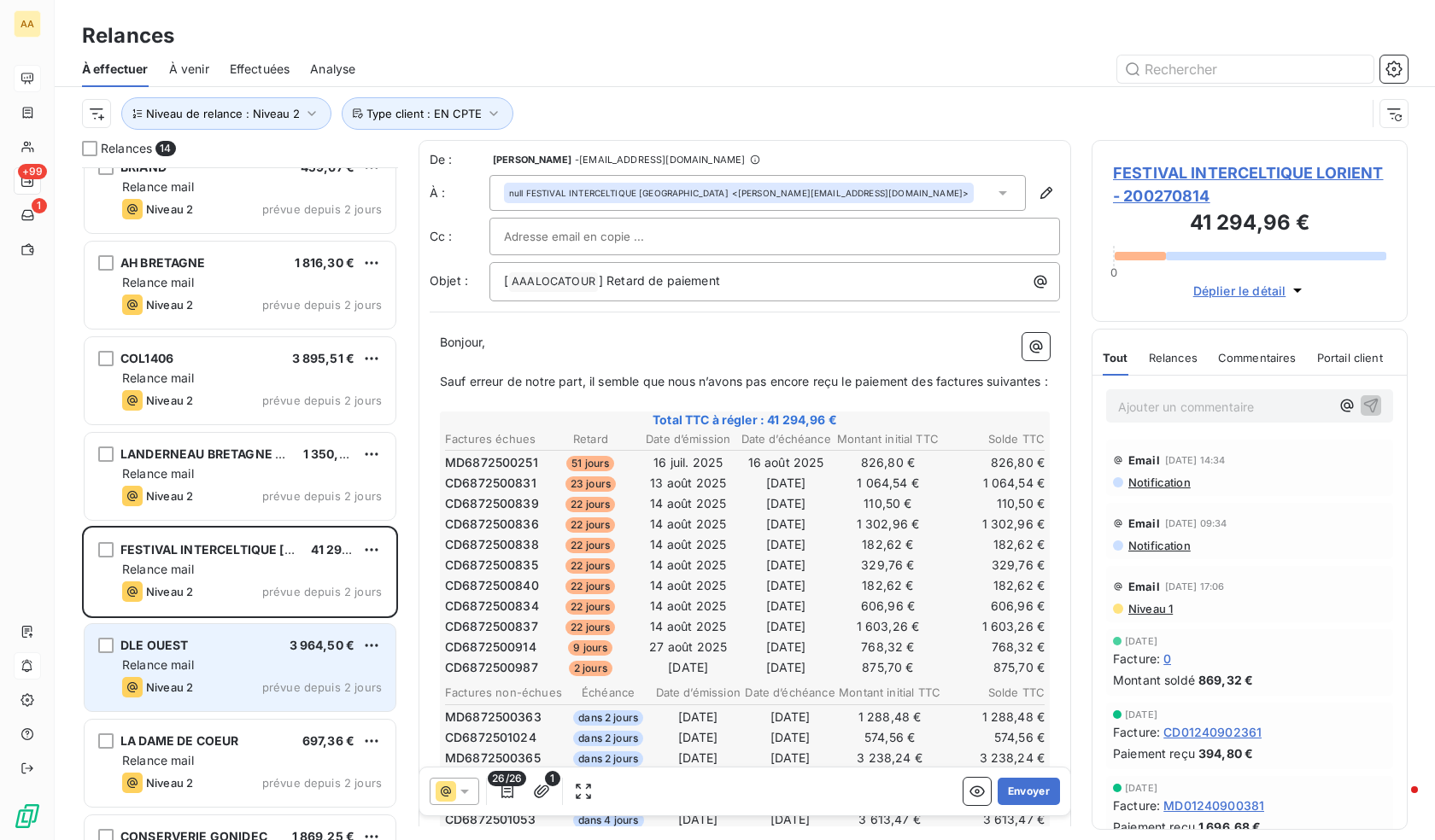
click at [211, 667] on div "Relance mail" at bounding box center [251, 665] width 259 height 17
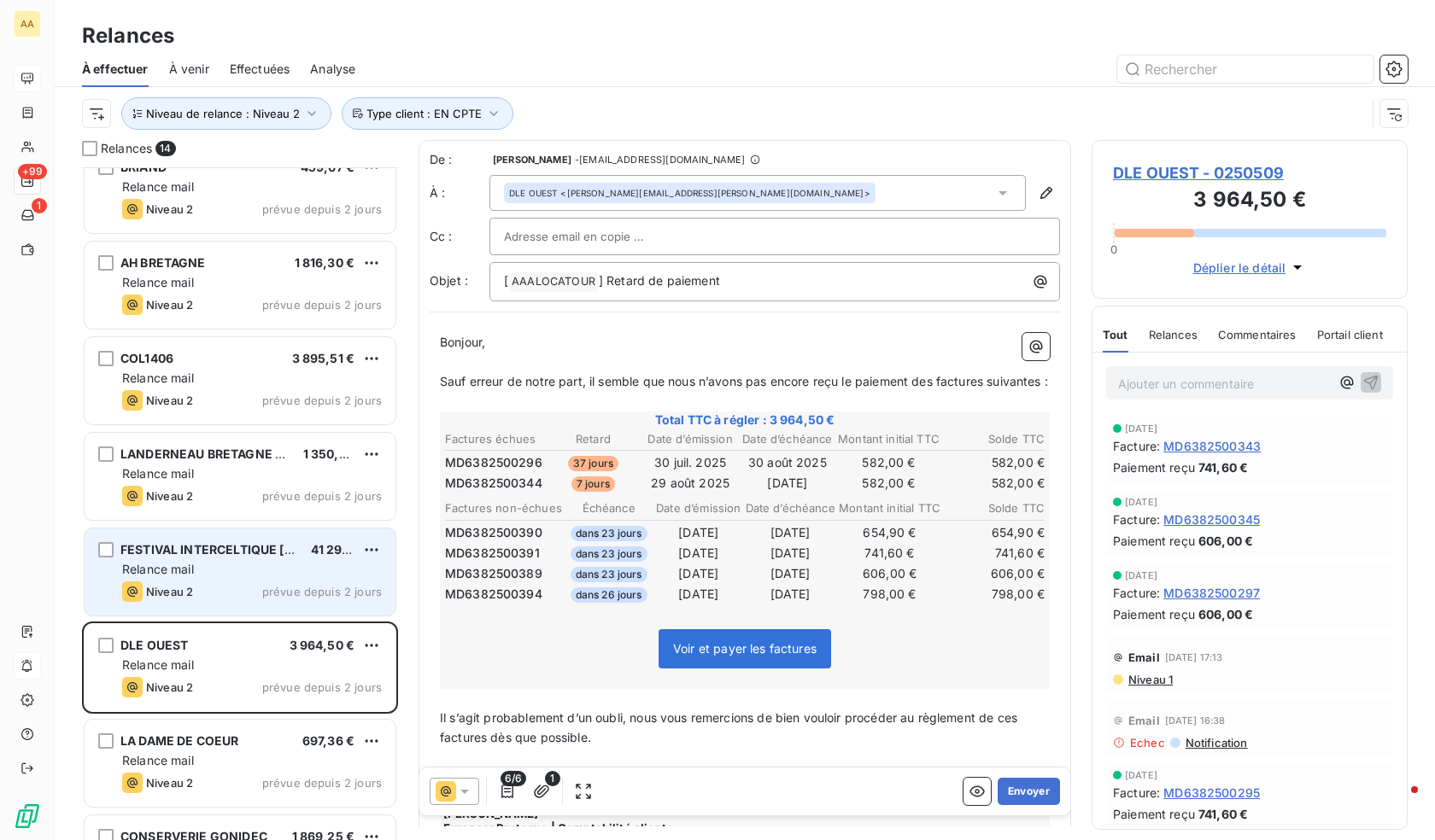
scroll to position [667, 0]
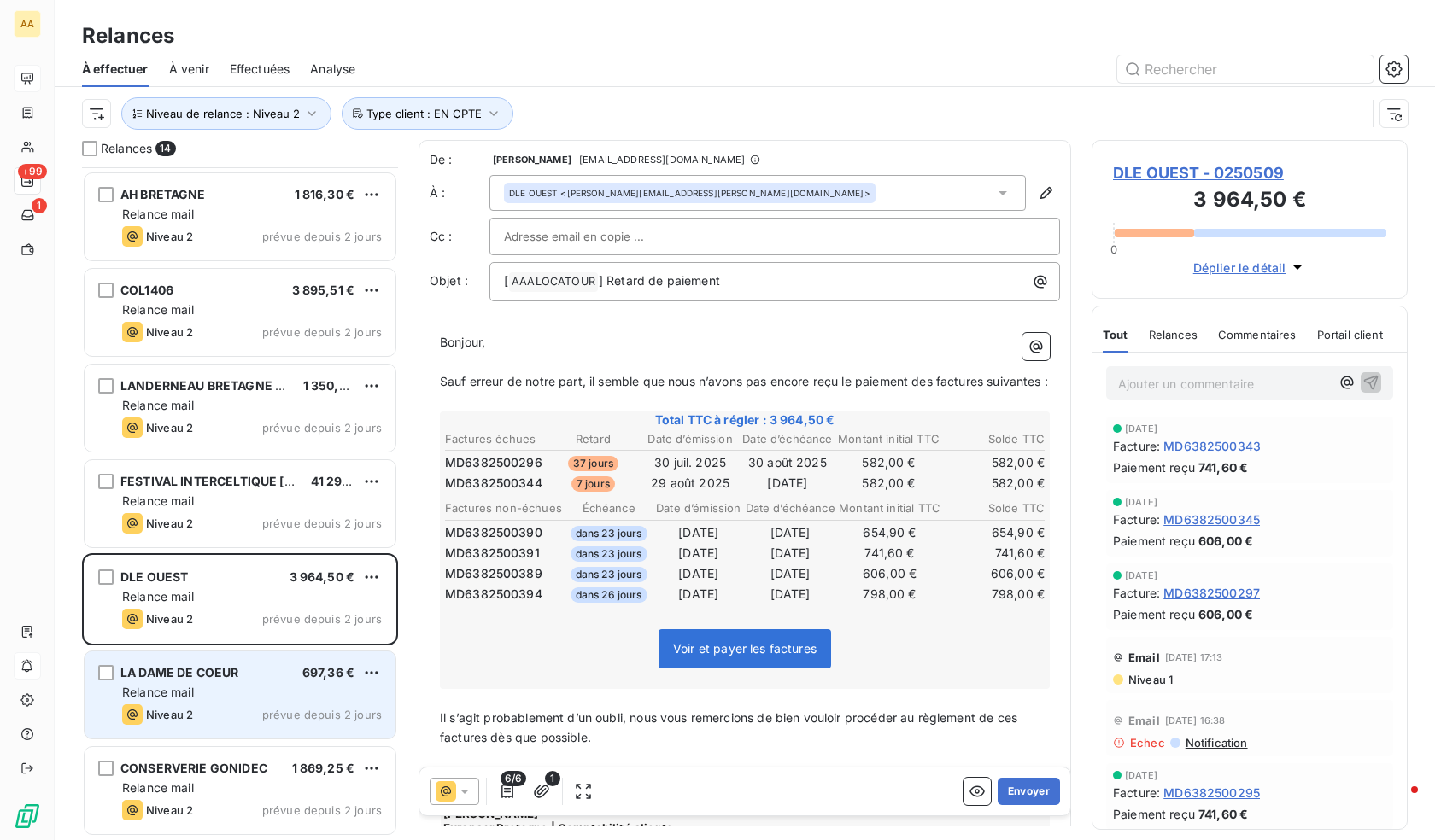
click at [242, 688] on div "Relance mail" at bounding box center [251, 692] width 259 height 17
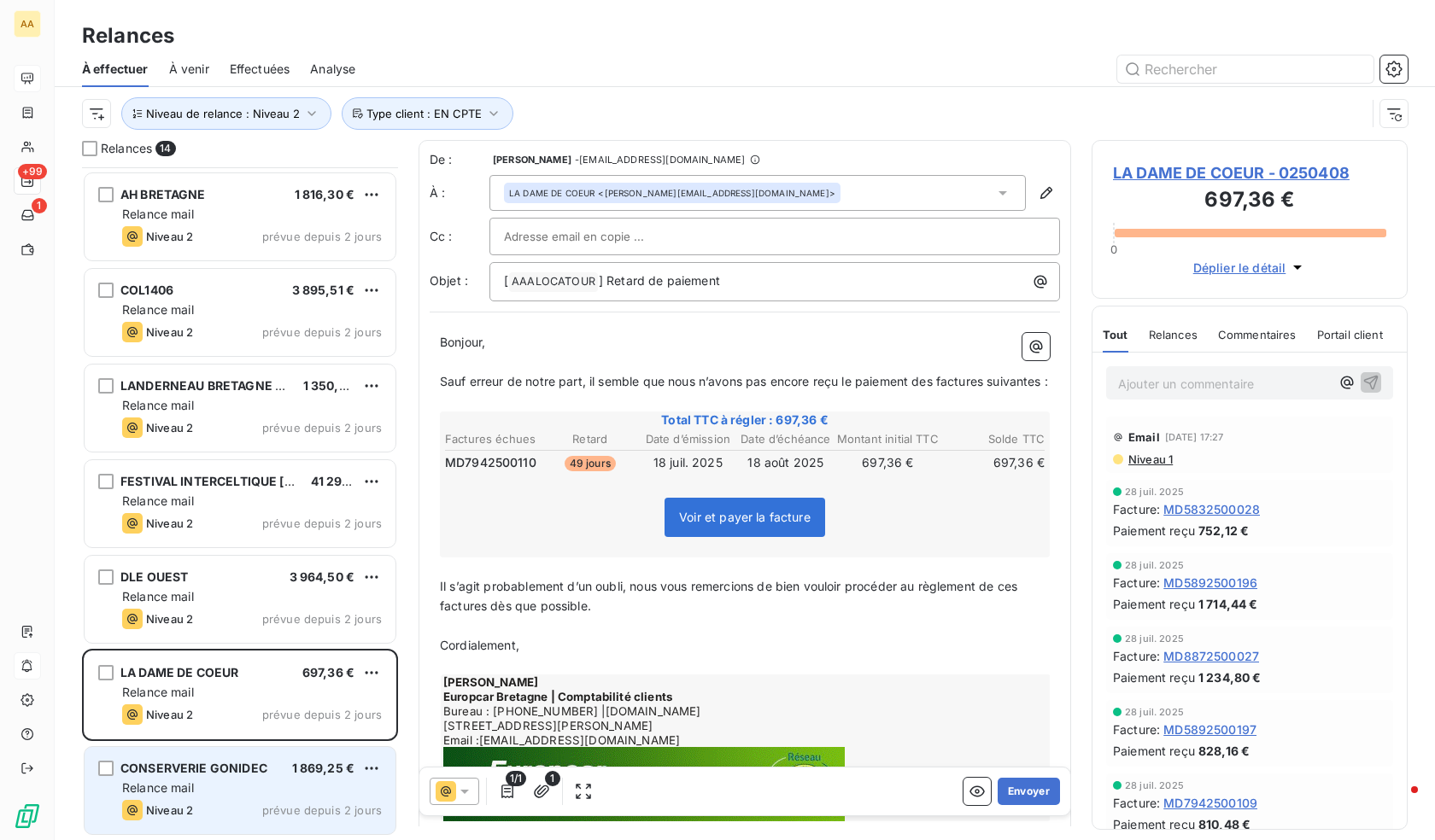
click at [228, 787] on div "Relance mail" at bounding box center [251, 788] width 259 height 17
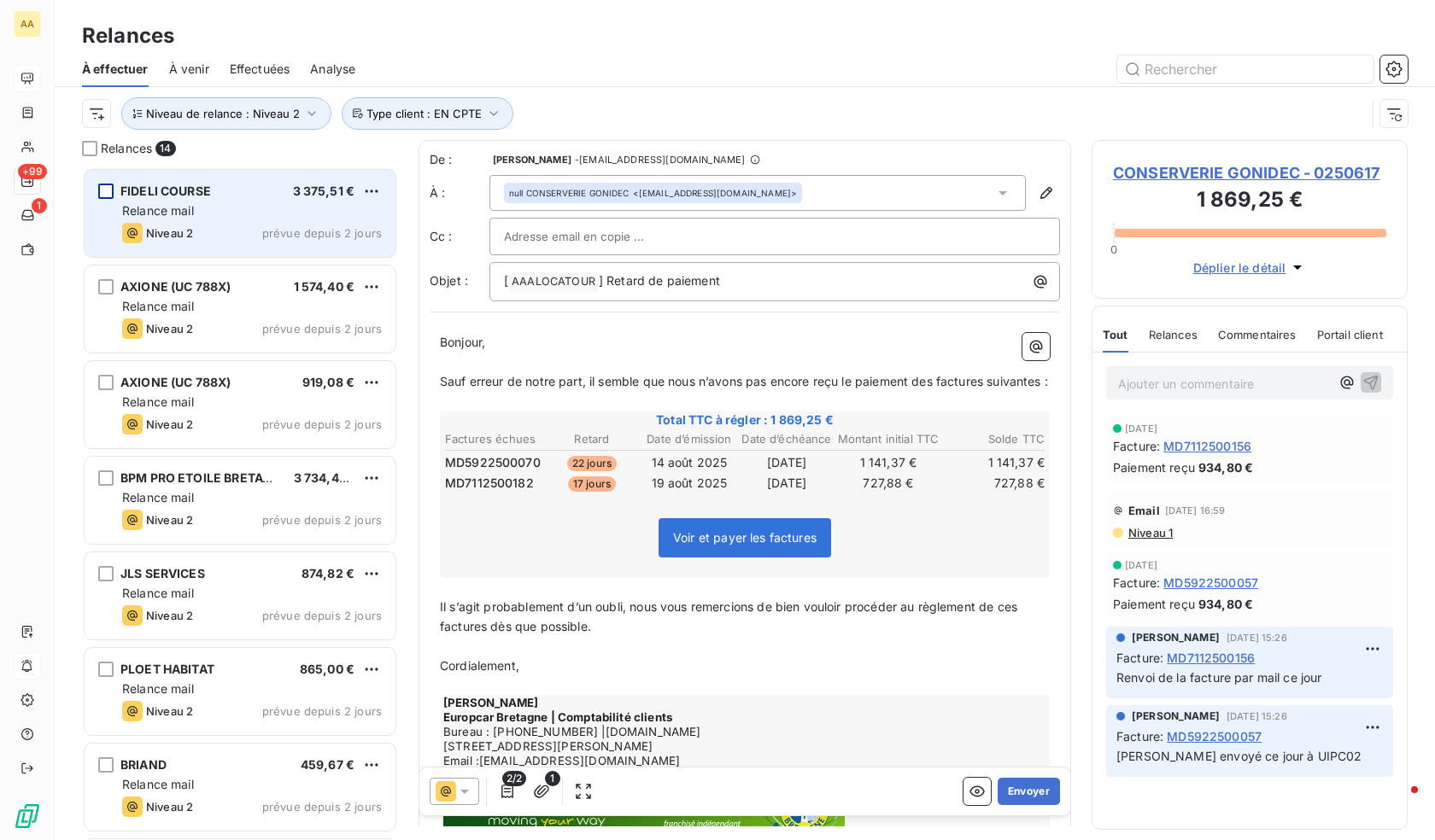
click at [100, 194] on div "grid" at bounding box center [105, 190] width 15 height 15
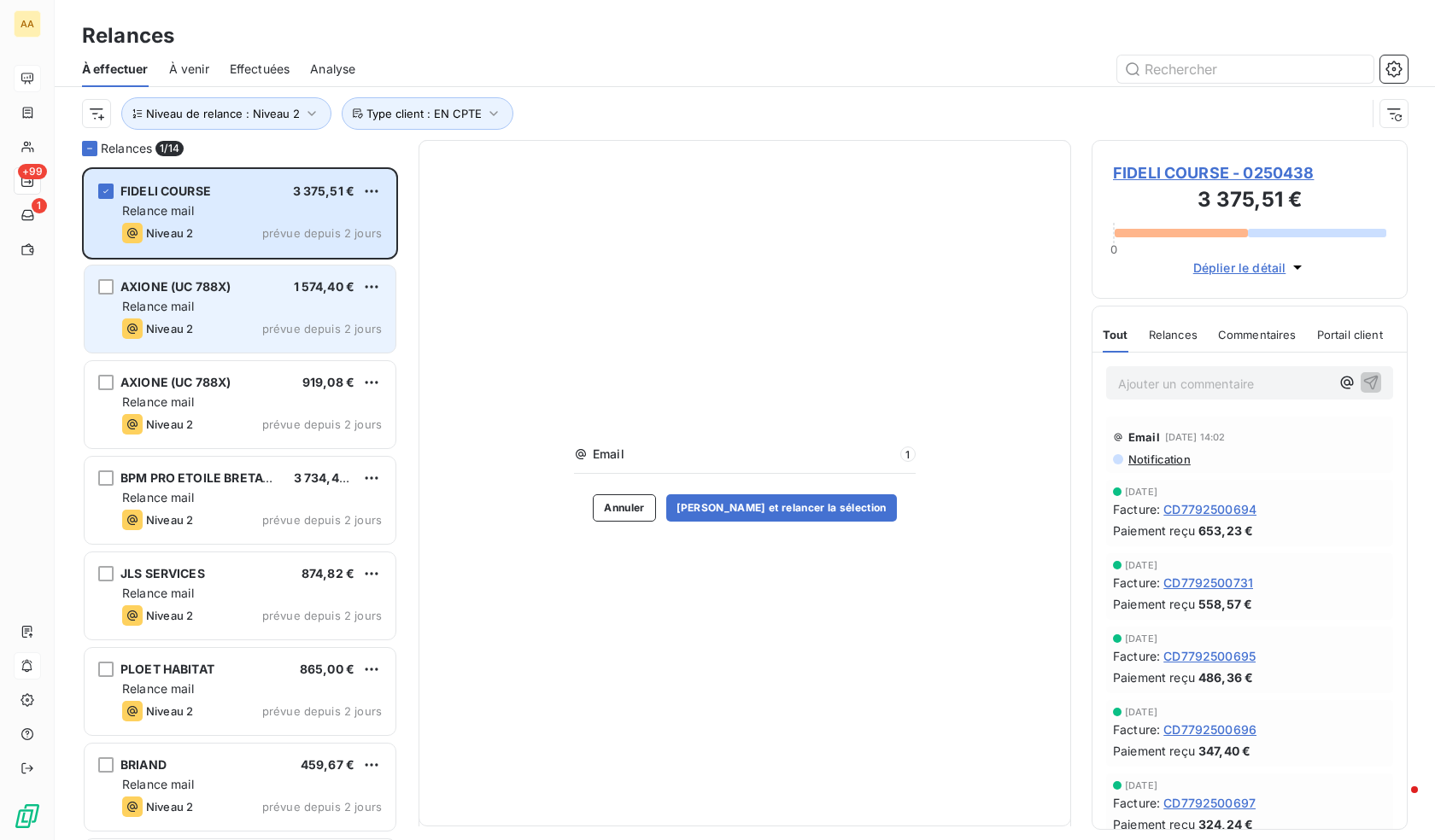
click at [109, 291] on div "grid" at bounding box center [105, 286] width 15 height 15
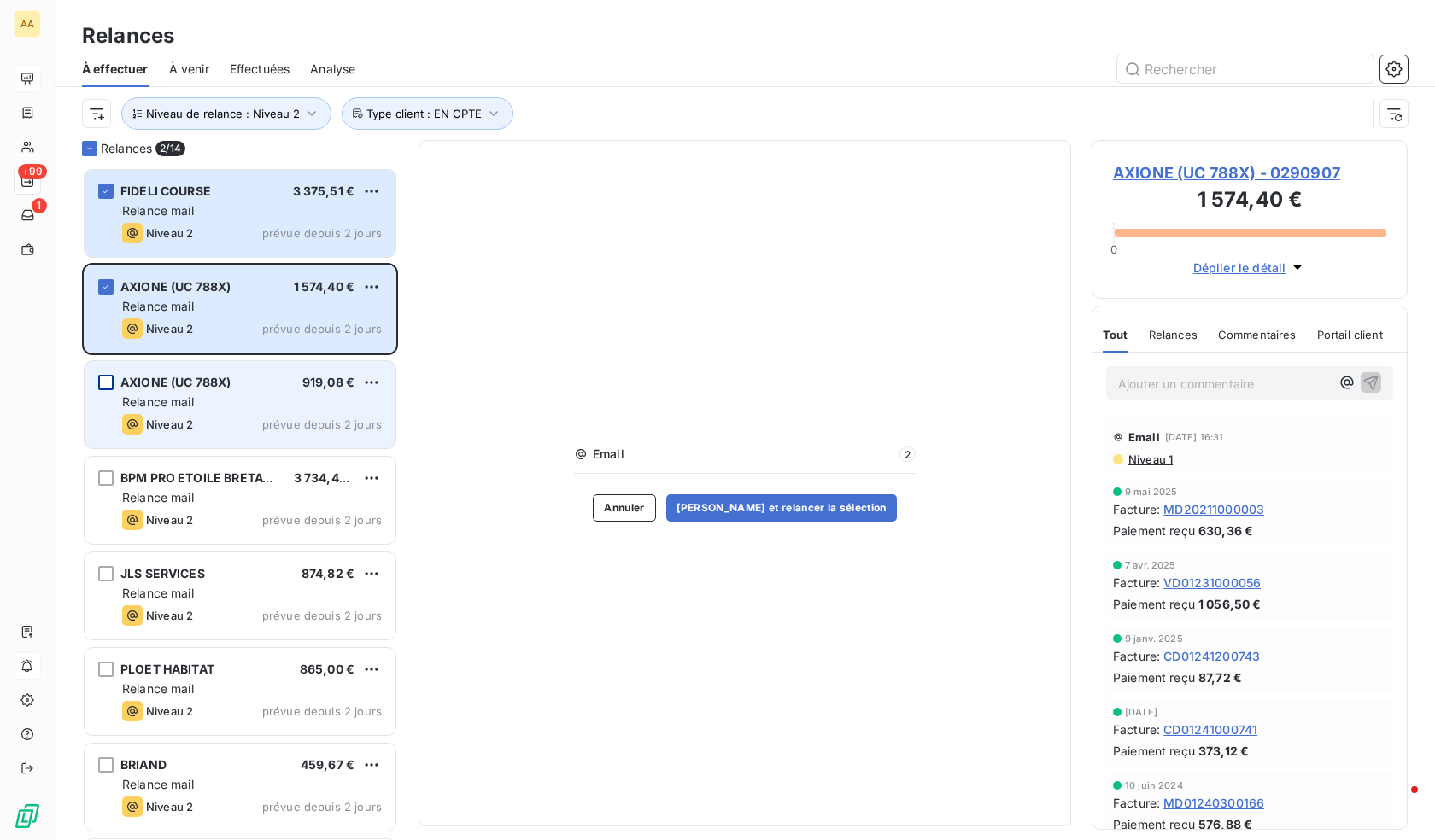
click at [106, 386] on div "grid" at bounding box center [105, 382] width 15 height 15
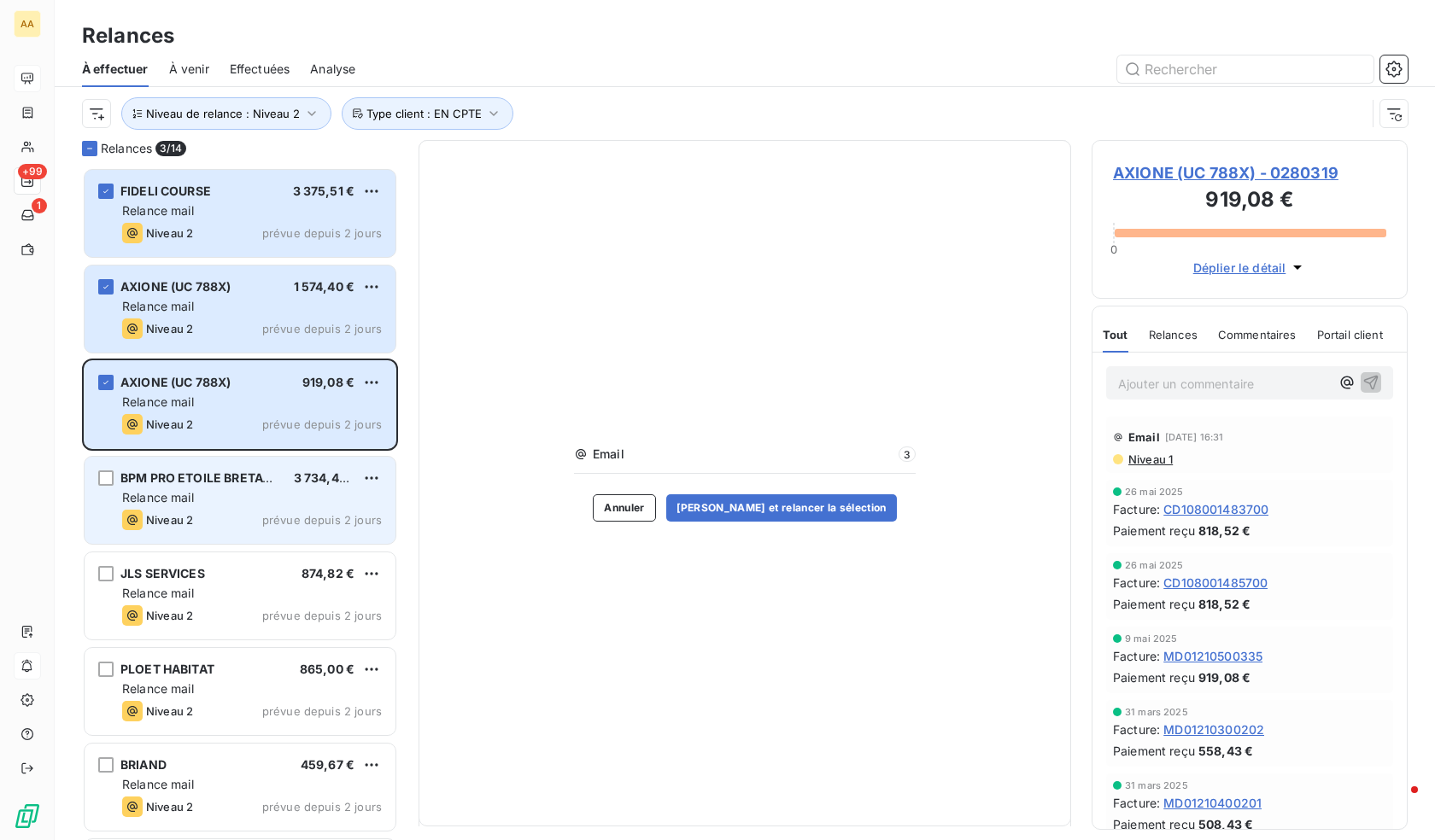
click at [103, 486] on div "BPM PRO ETOILE BRETAGNE 3 734,46 € Relance mail Niveau 2 prévue depuis 2 jours" at bounding box center [240, 500] width 311 height 87
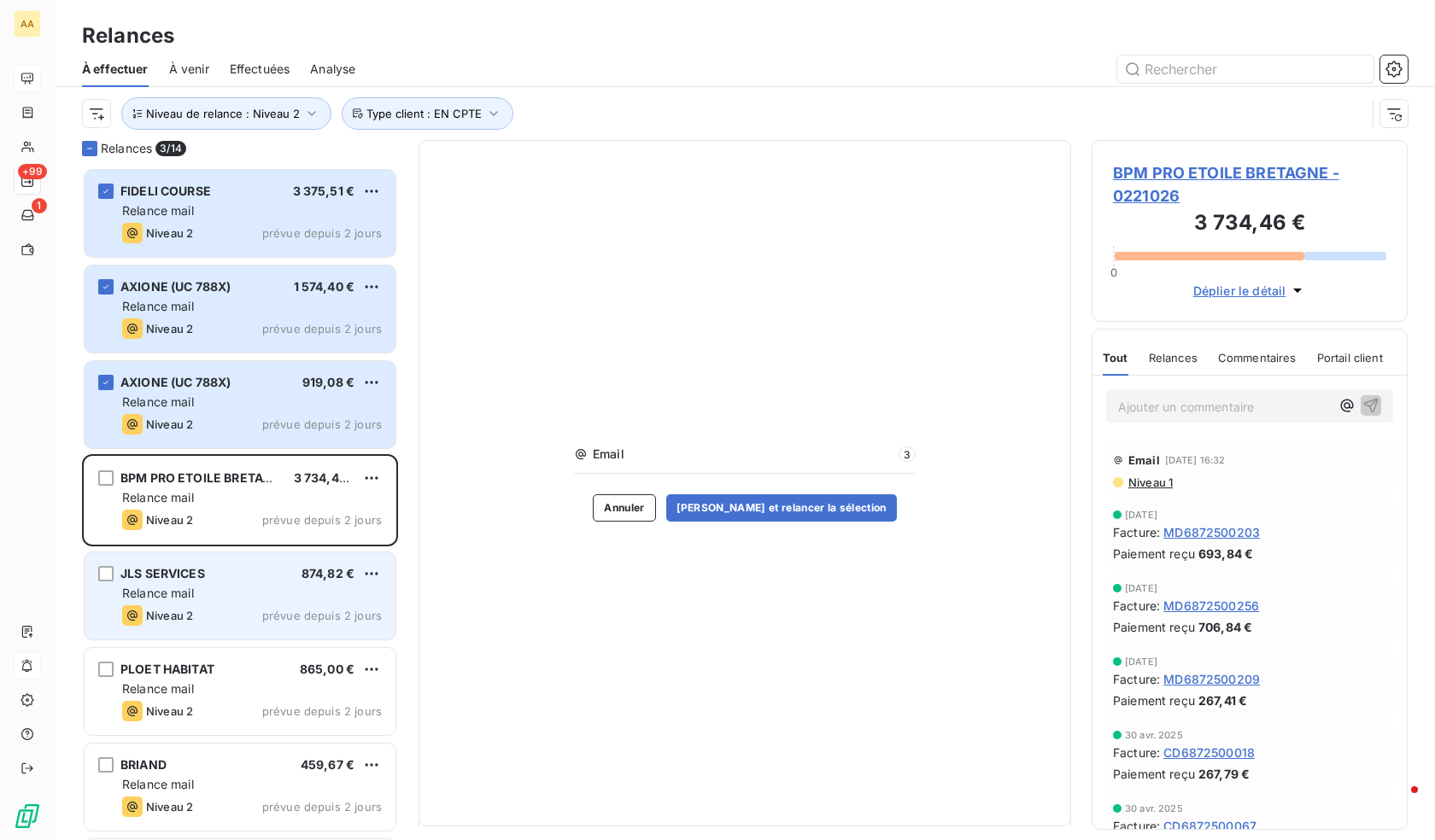
drag, startPoint x: 115, startPoint y: 584, endPoint x: 113, endPoint y: 604, distance: 20.1
click at [115, 585] on div "JLS SERVICES 874,82 € Relance mail Niveau 2 prévue depuis 2 jours" at bounding box center [240, 596] width 311 height 87
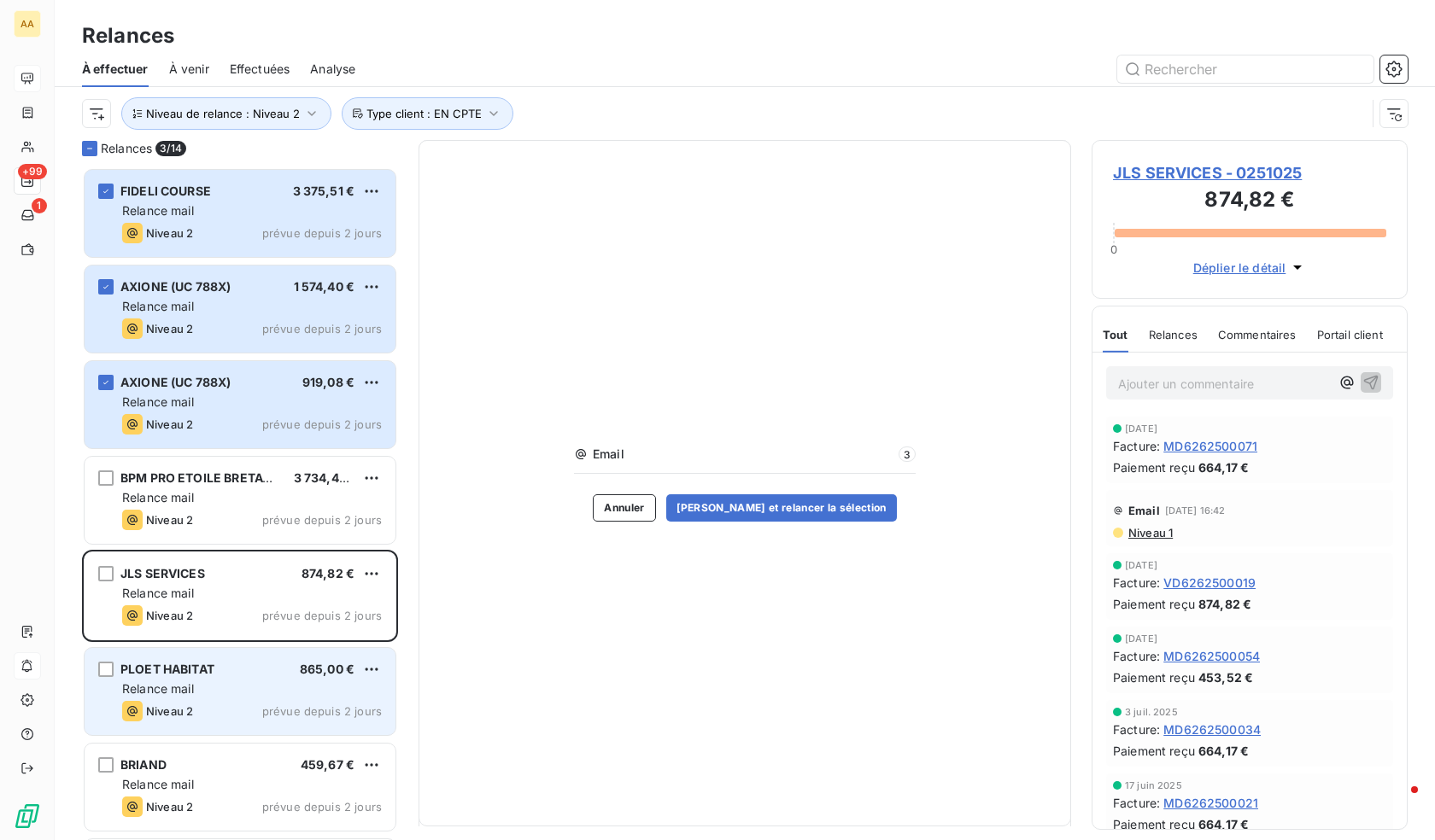
click at [112, 684] on div "PLOET HABITAT 865,00 € Relance mail Niveau 2 prévue depuis 2 jours" at bounding box center [240, 691] width 311 height 87
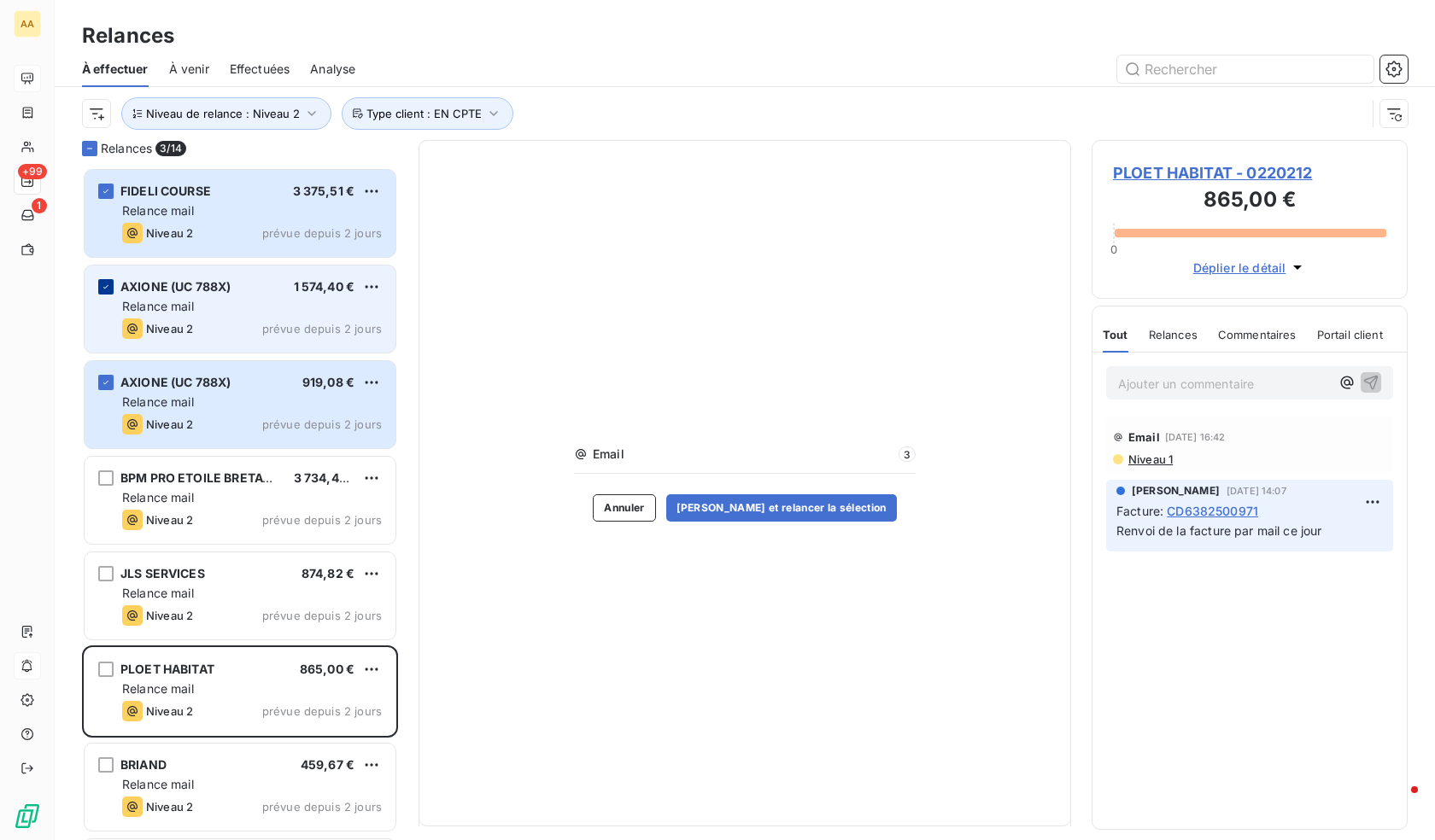
click at [104, 289] on icon "grid" at bounding box center [106, 287] width 11 height 11
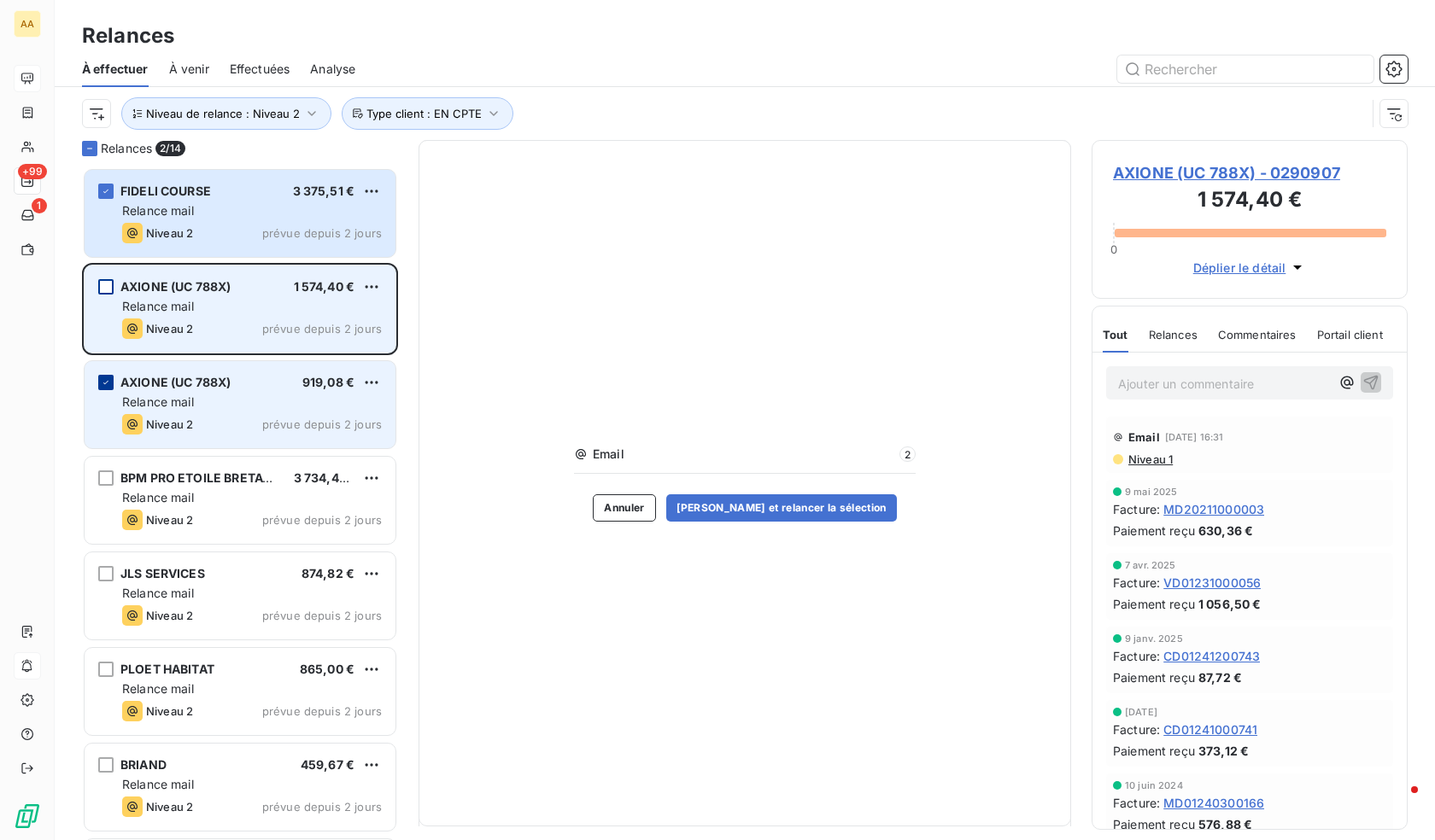
click at [101, 389] on div "grid" at bounding box center [105, 382] width 15 height 15
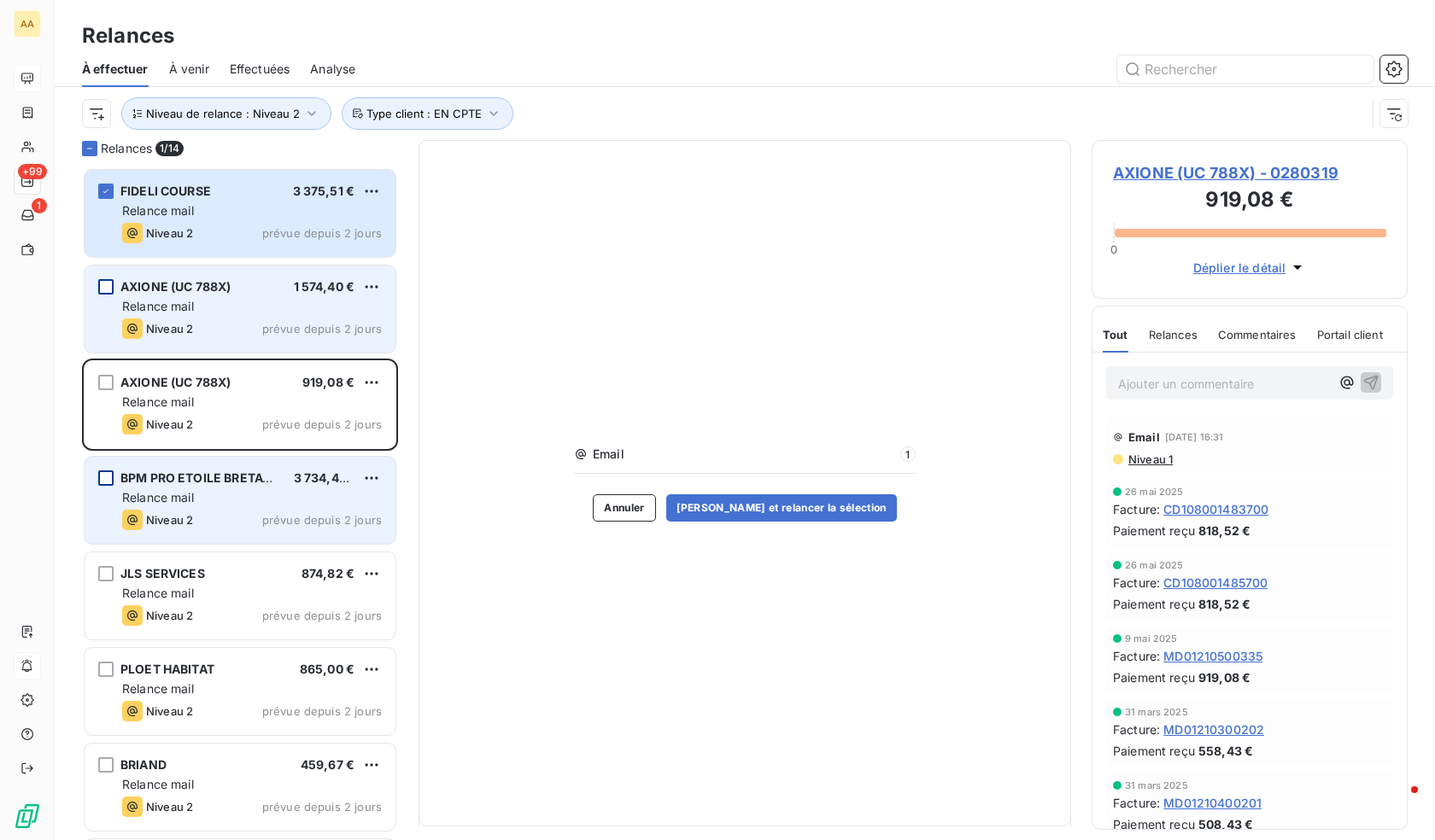
click at [110, 483] on div "grid" at bounding box center [105, 478] width 15 height 15
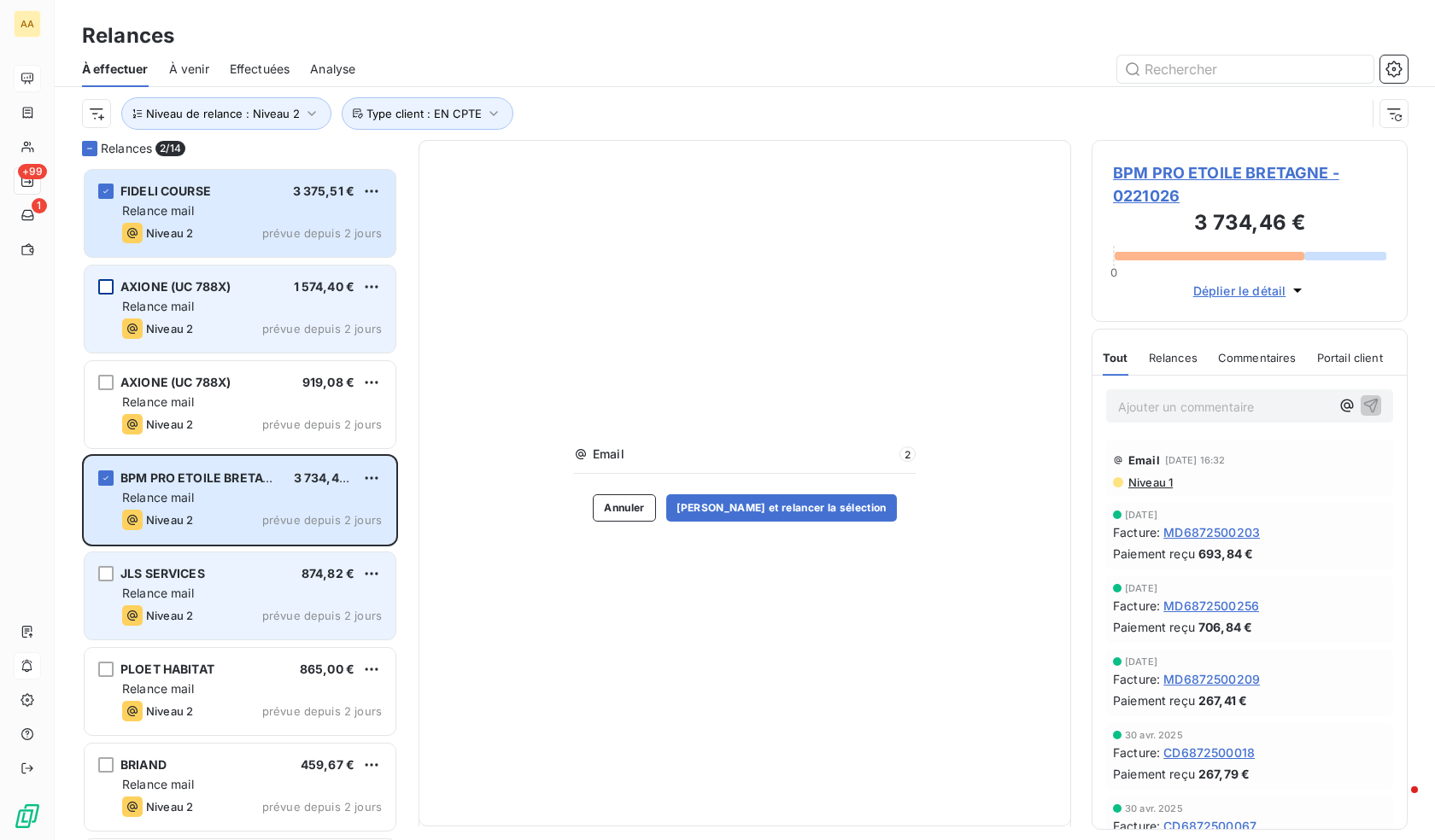
click at [109, 583] on div "JLS SERVICES 874,82 € Relance mail Niveau 2 prévue depuis 2 jours" at bounding box center [240, 596] width 311 height 87
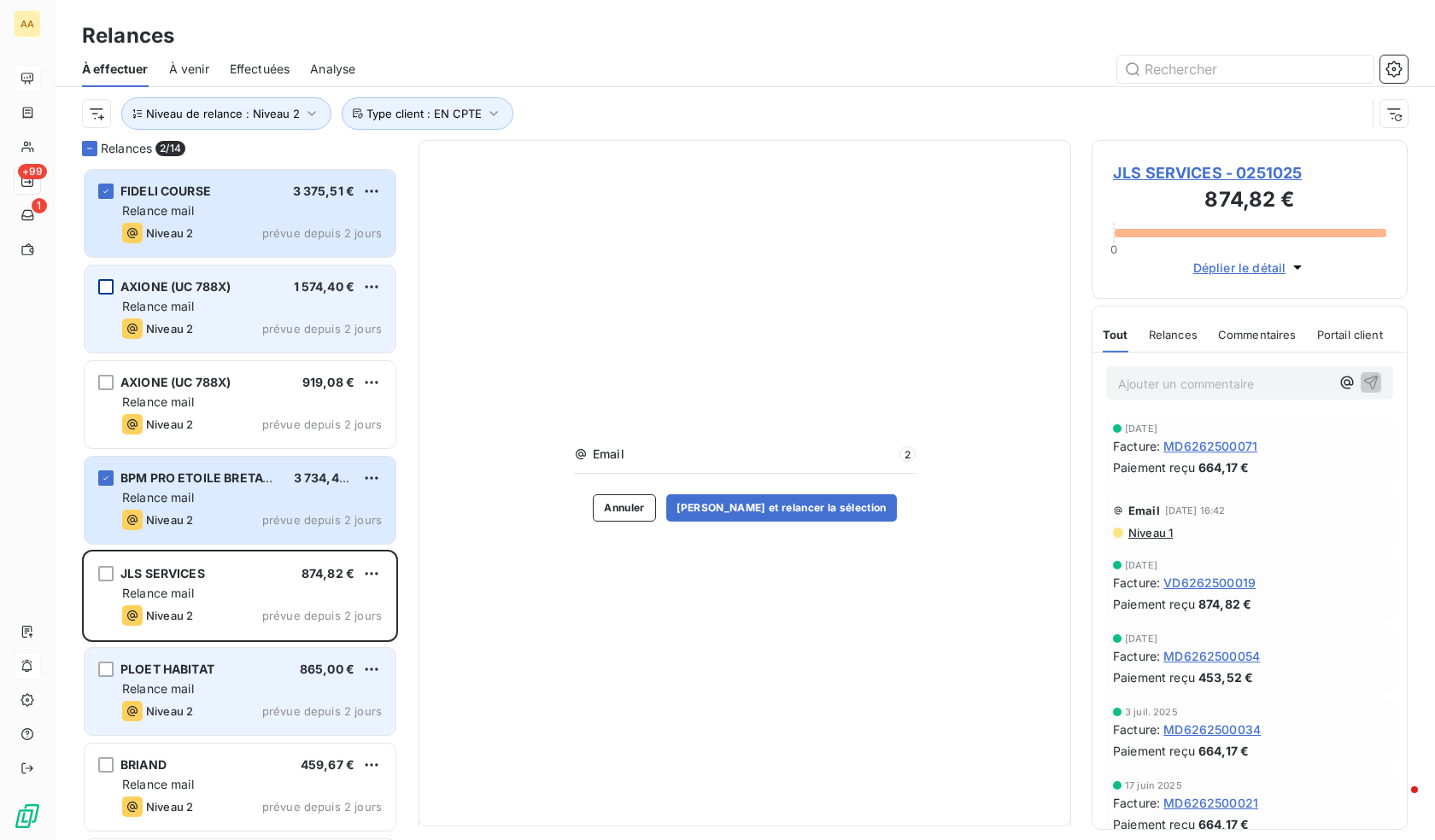
click at [109, 682] on div "PLOET HABITAT 865,00 € Relance mail Niveau 2 prévue depuis 2 jours" at bounding box center [240, 691] width 311 height 87
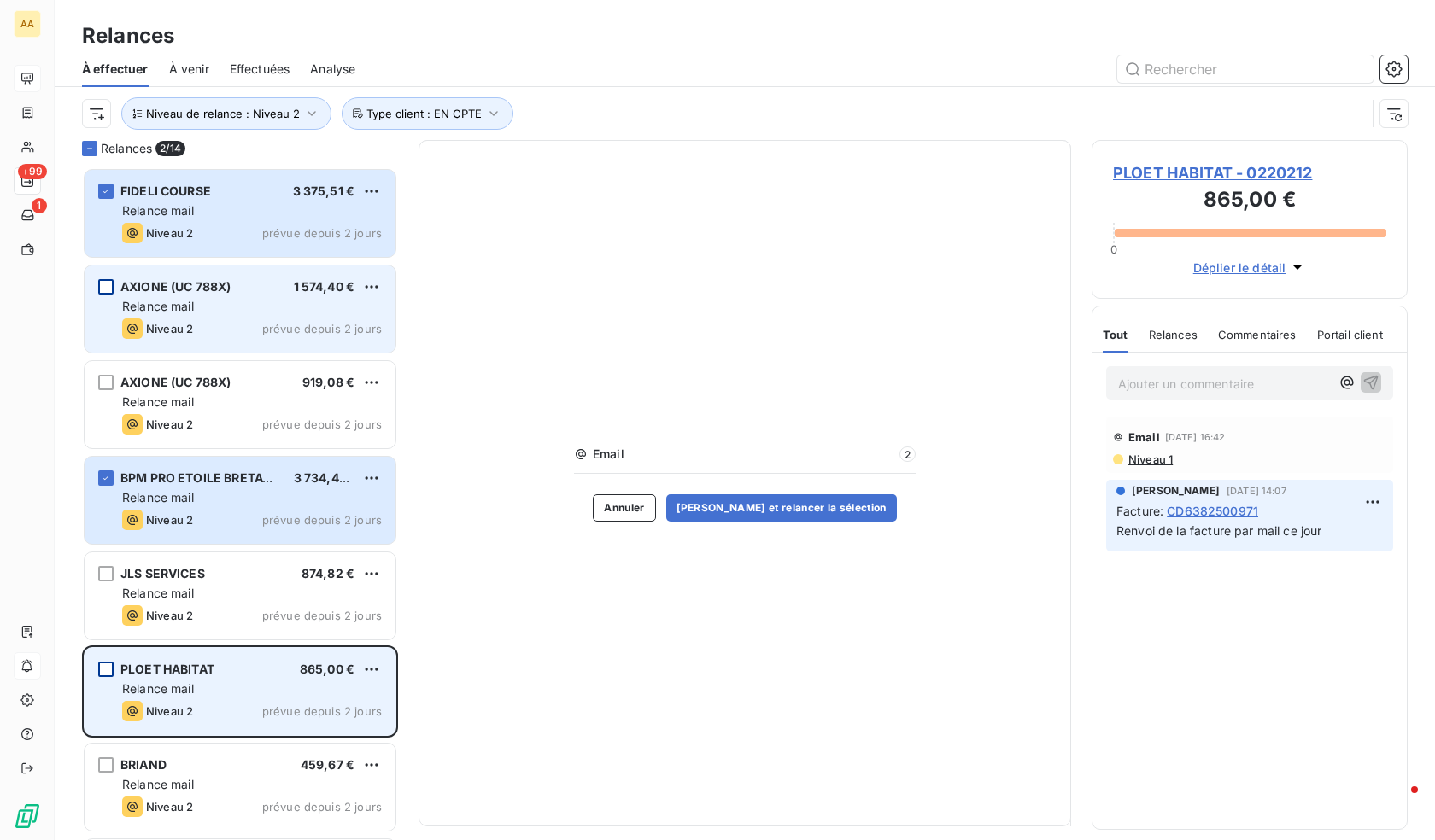
click at [103, 667] on div "grid" at bounding box center [105, 669] width 15 height 15
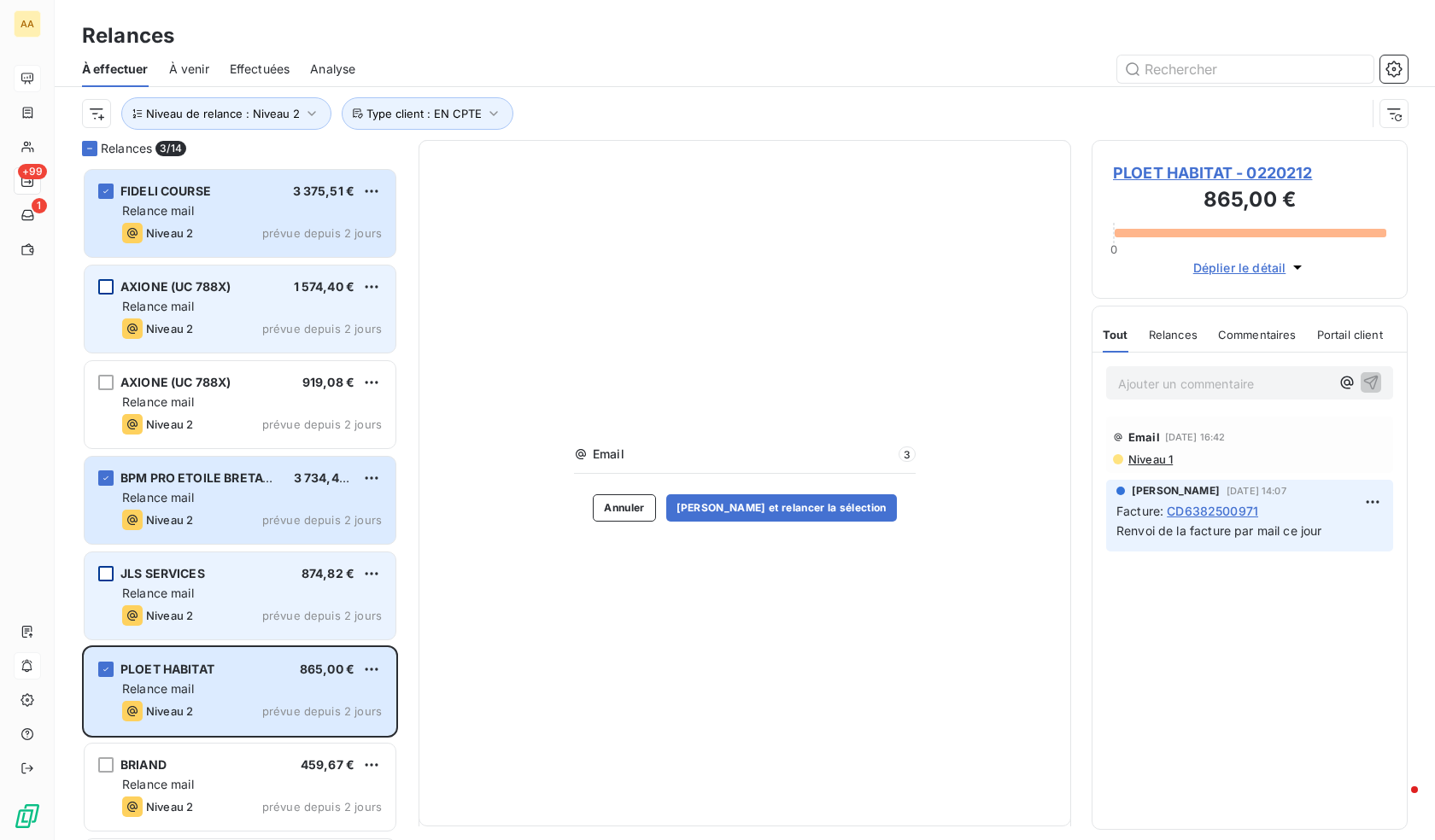
click at [106, 566] on div "grid" at bounding box center [105, 574] width 15 height 15
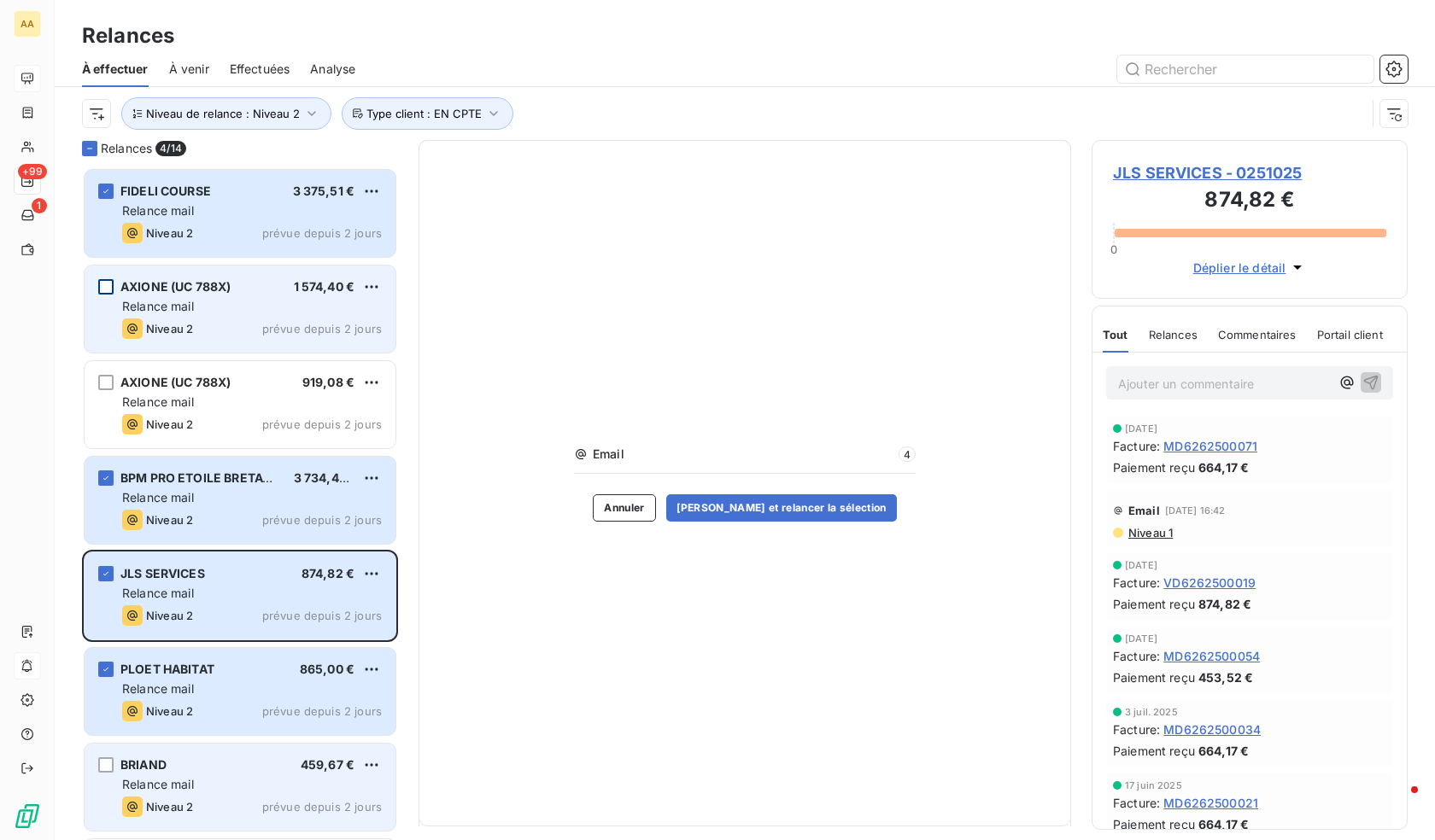
click at [111, 777] on div "BRIAND 459,67 € Relance mail Niveau 2 prévue depuis 2 jours" at bounding box center [240, 787] width 311 height 87
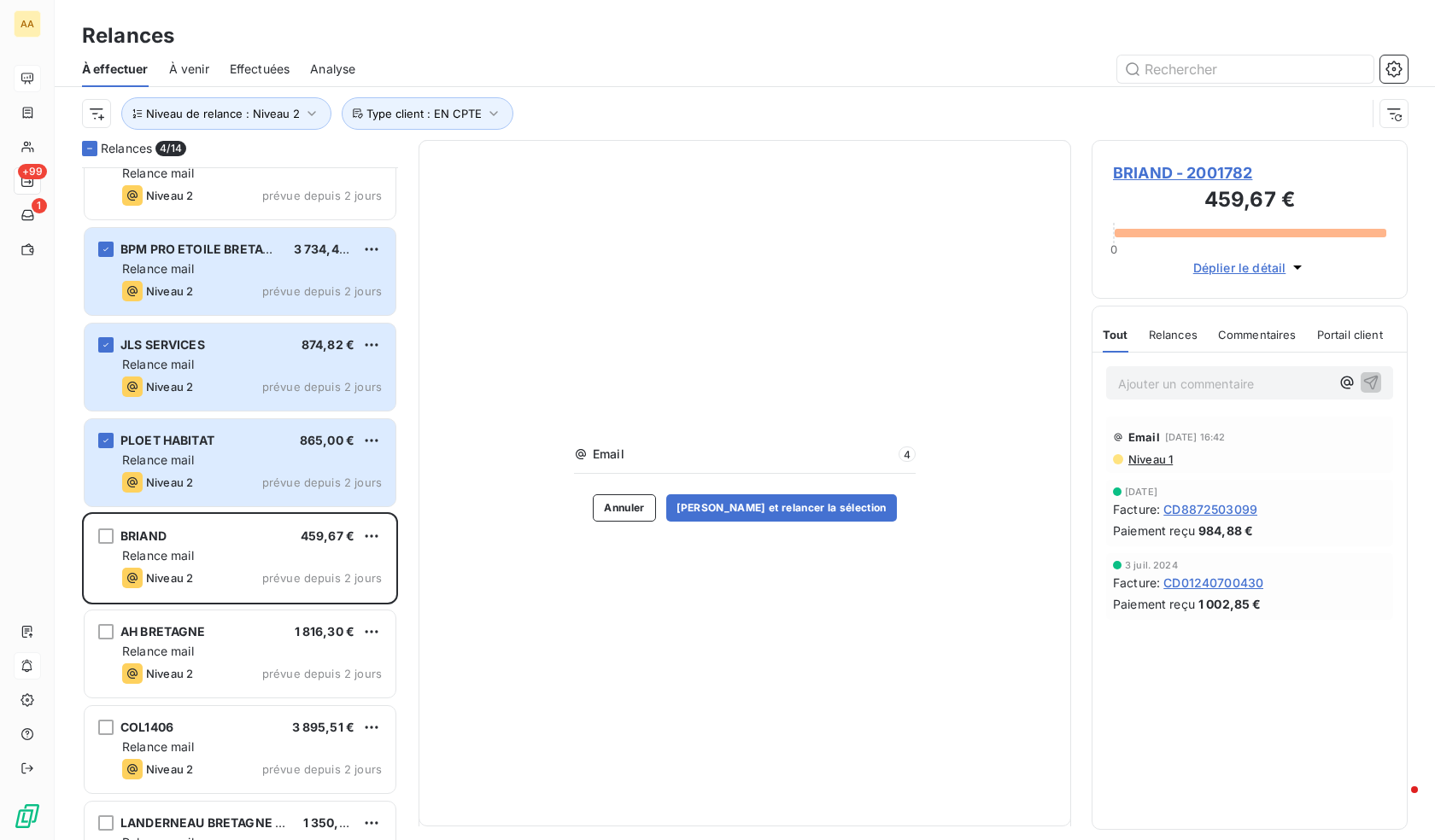
scroll to position [257, 0]
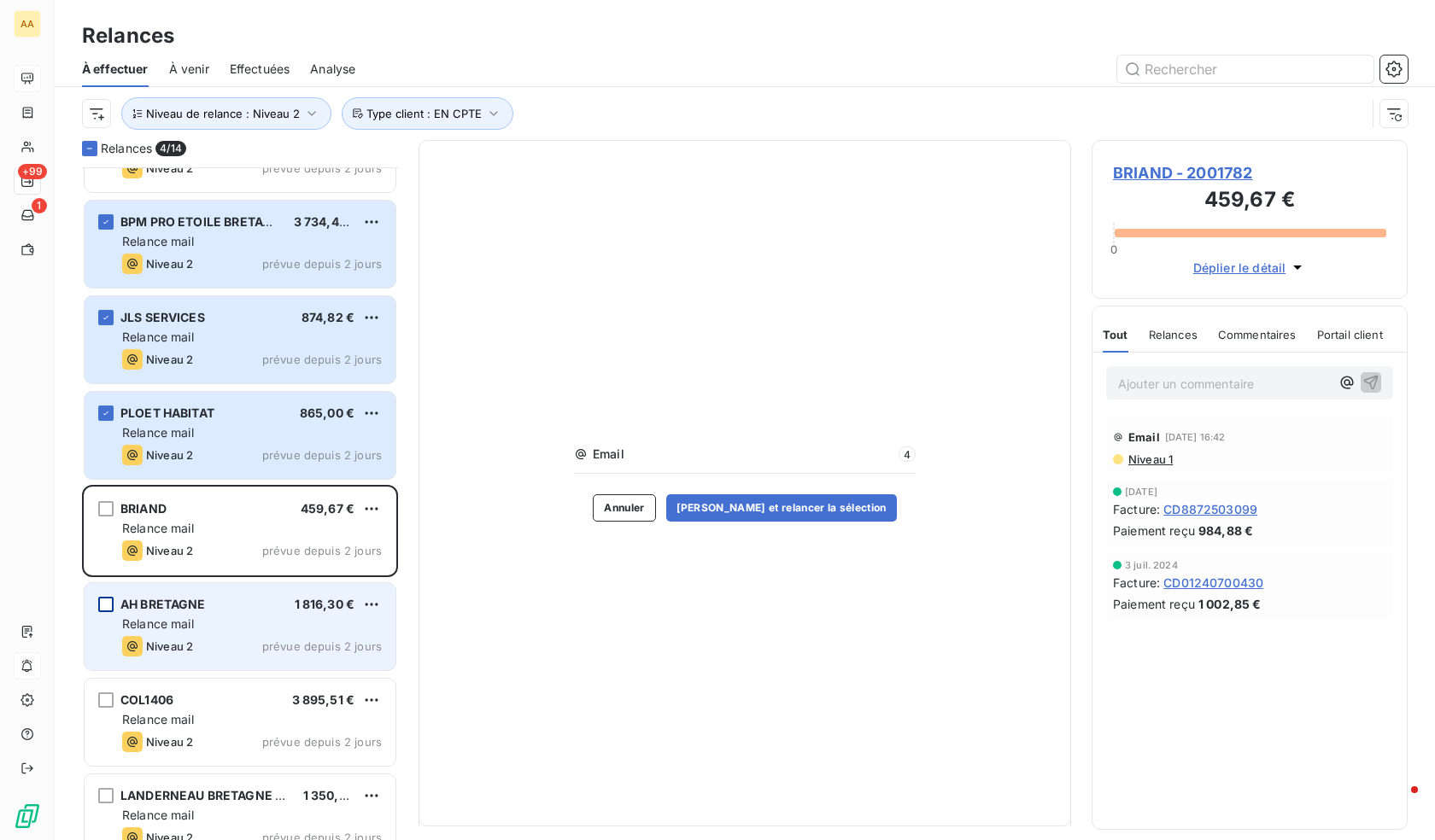
click at [108, 609] on div "grid" at bounding box center [105, 604] width 15 height 15
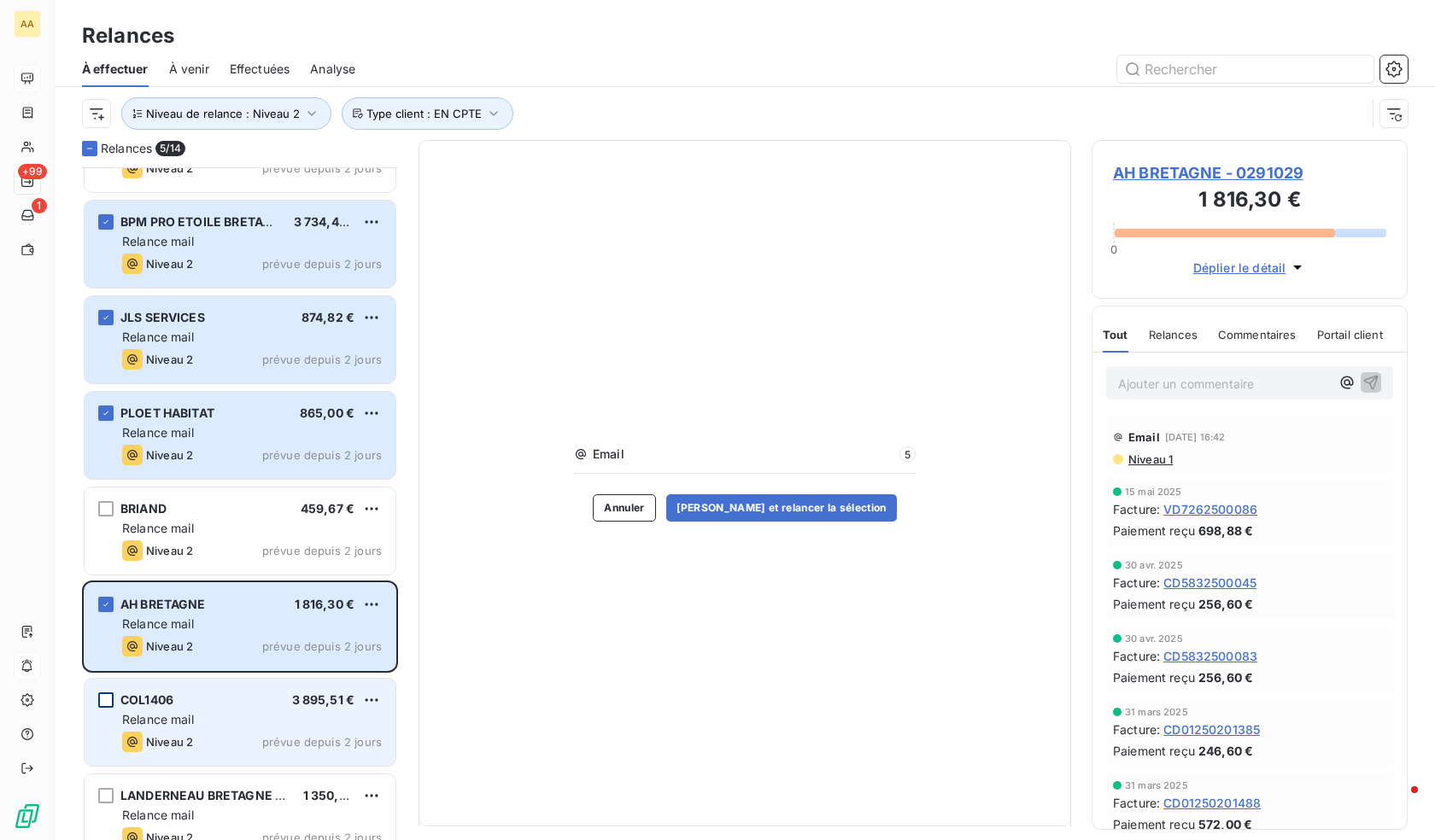
click at [110, 697] on div "grid" at bounding box center [105, 699] width 15 height 15
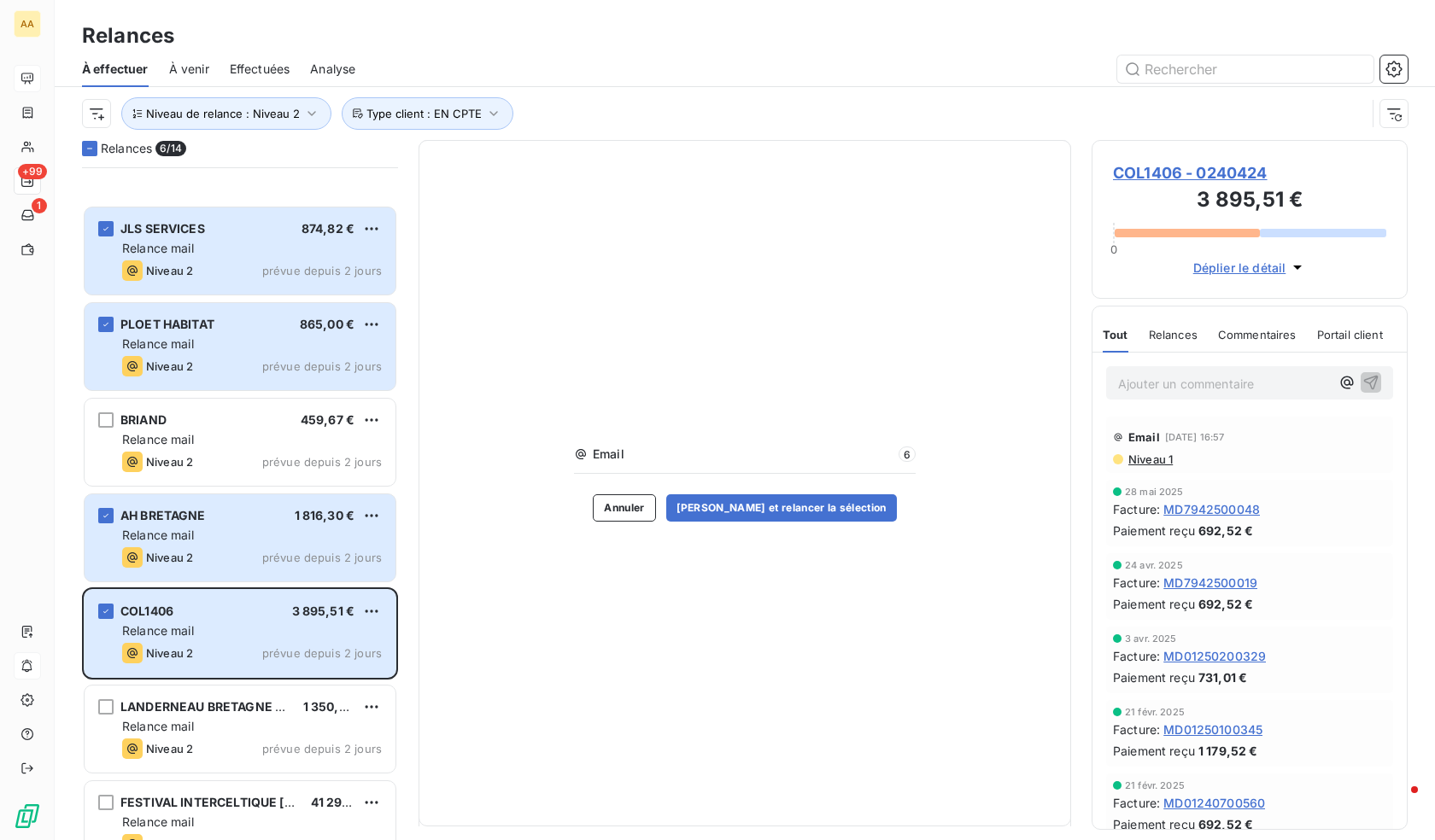
scroll to position [513, 0]
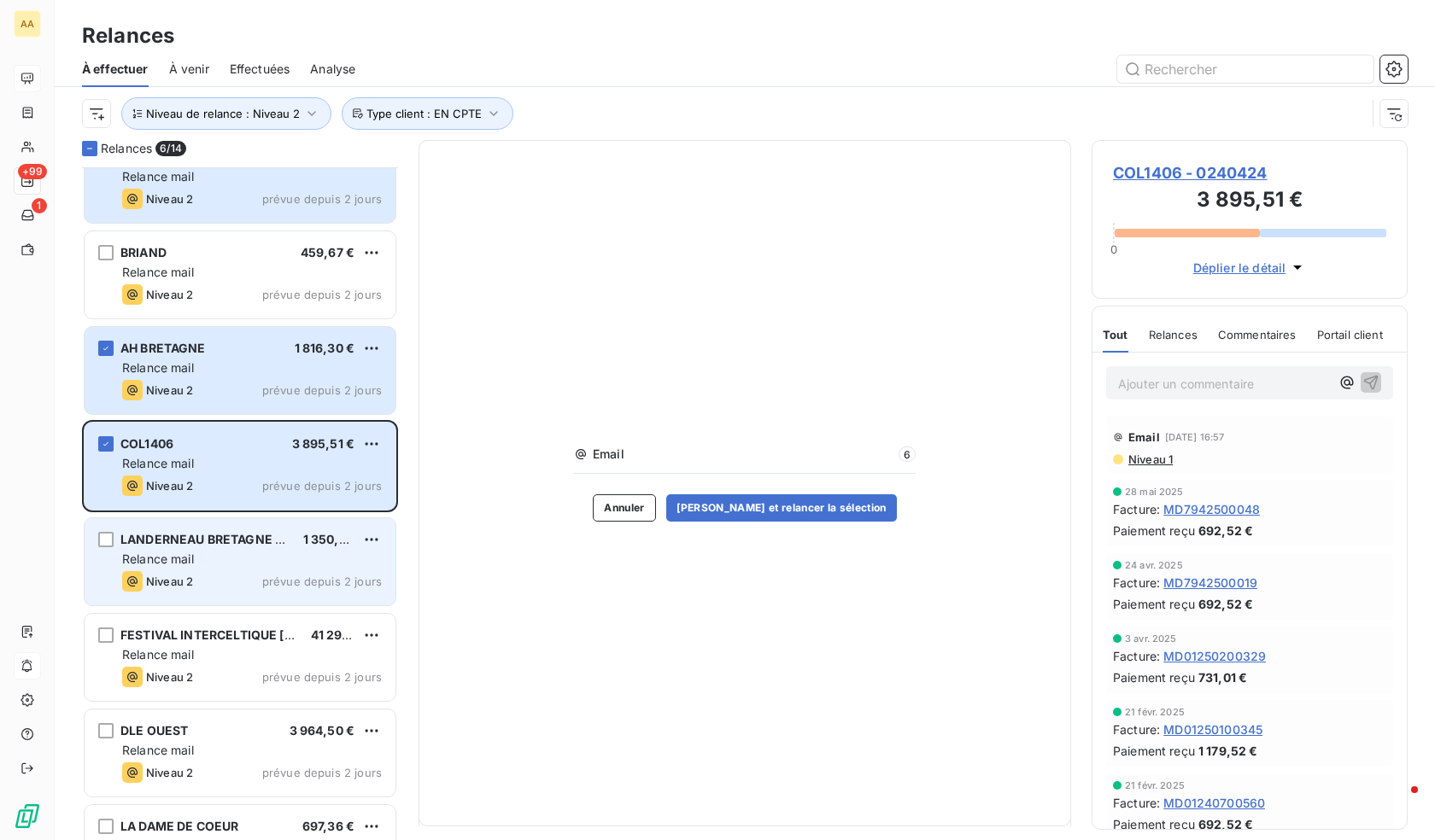
click at [106, 530] on div "LANDERNEAU BRETAGNE BASKET 1 350,67 € Relance mail Niveau 2 prévue depuis 2 jou…" at bounding box center [240, 562] width 311 height 87
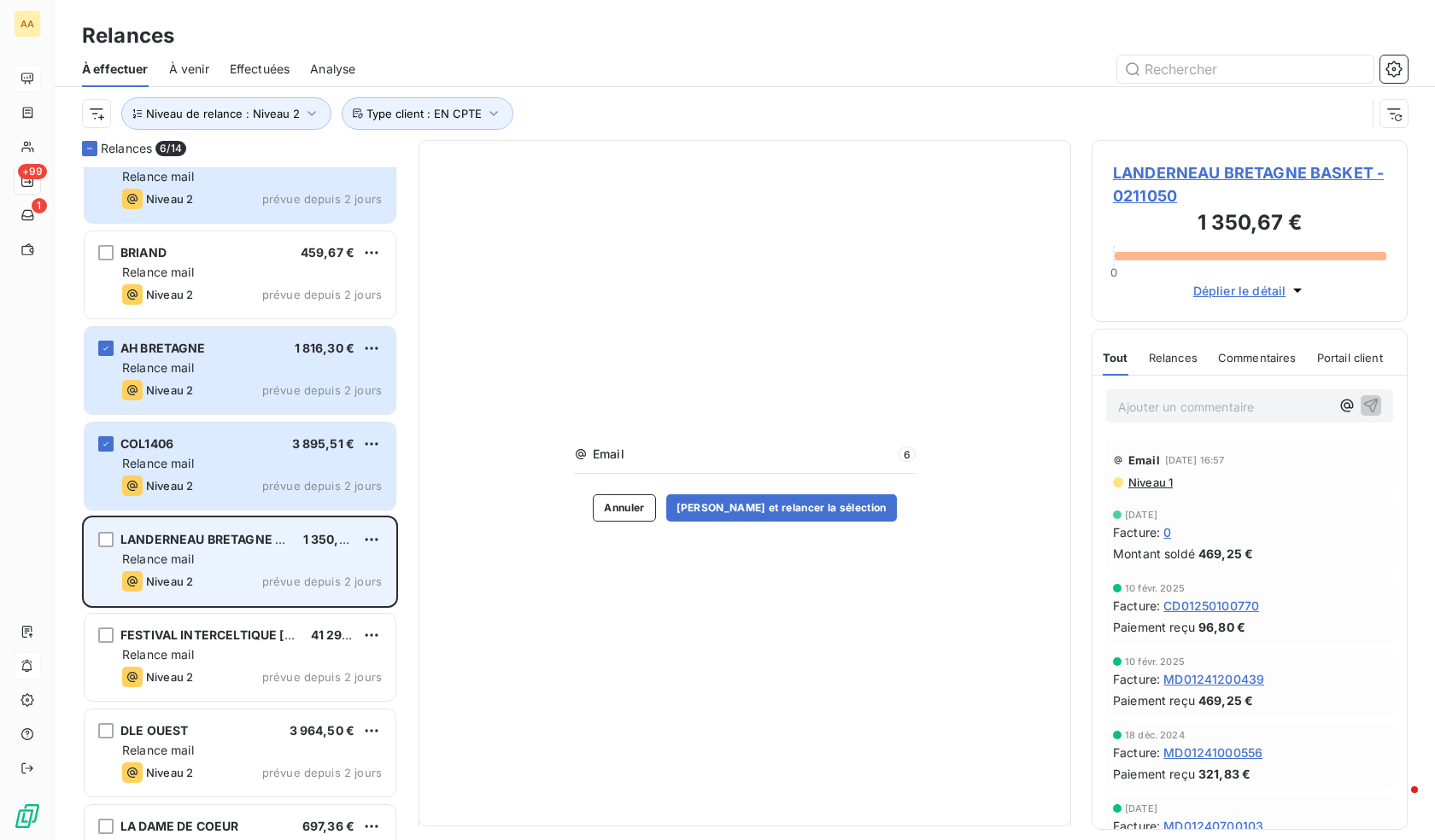
click at [99, 547] on div "LANDERNEAU BRETAGNE BASKET 1 350,67 € Relance mail Niveau 2 prévue depuis 2 jou…" at bounding box center [240, 562] width 311 height 87
click at [112, 543] on div "grid" at bounding box center [105, 539] width 15 height 15
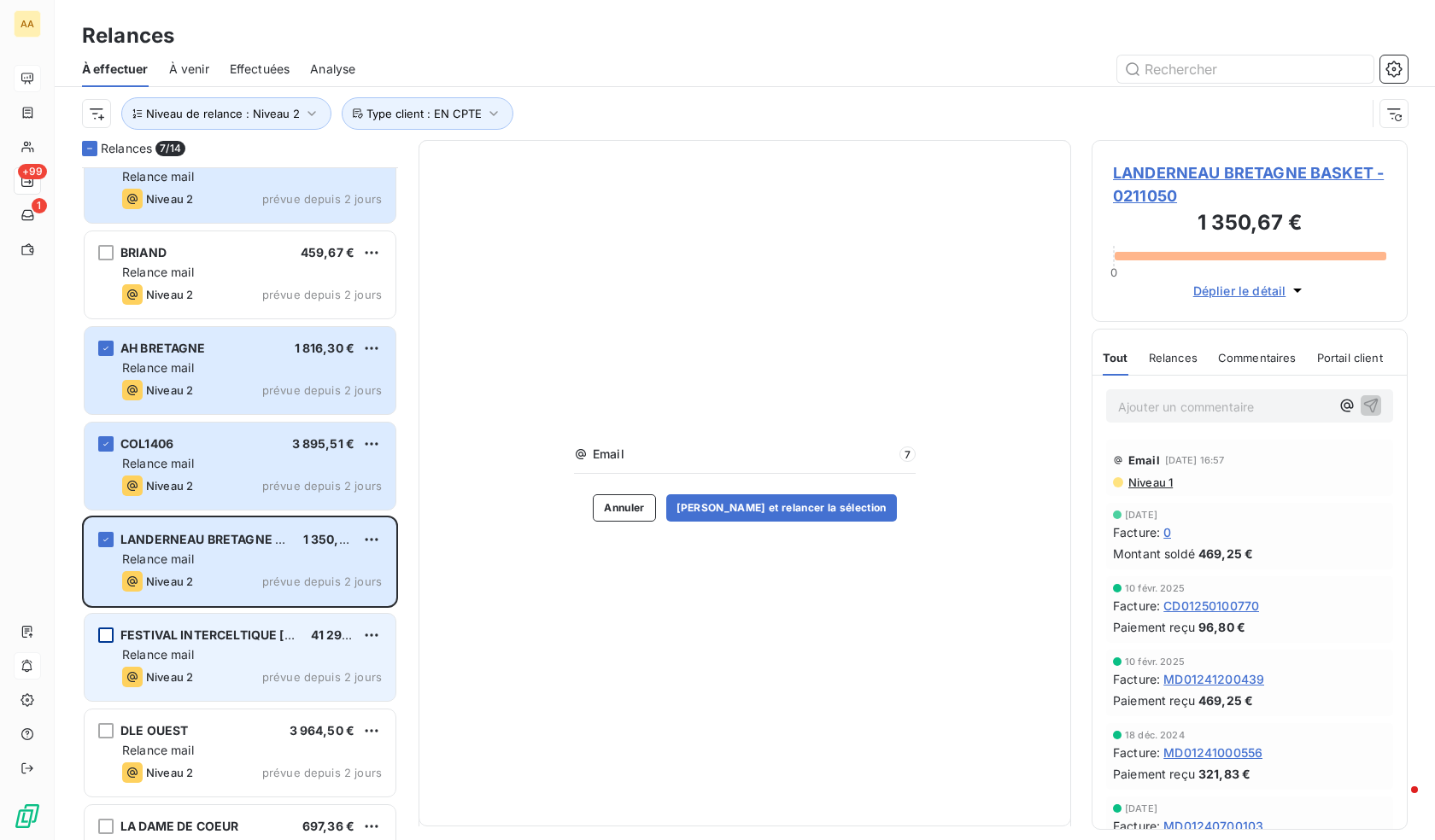
click at [109, 638] on div "grid" at bounding box center [105, 635] width 15 height 15
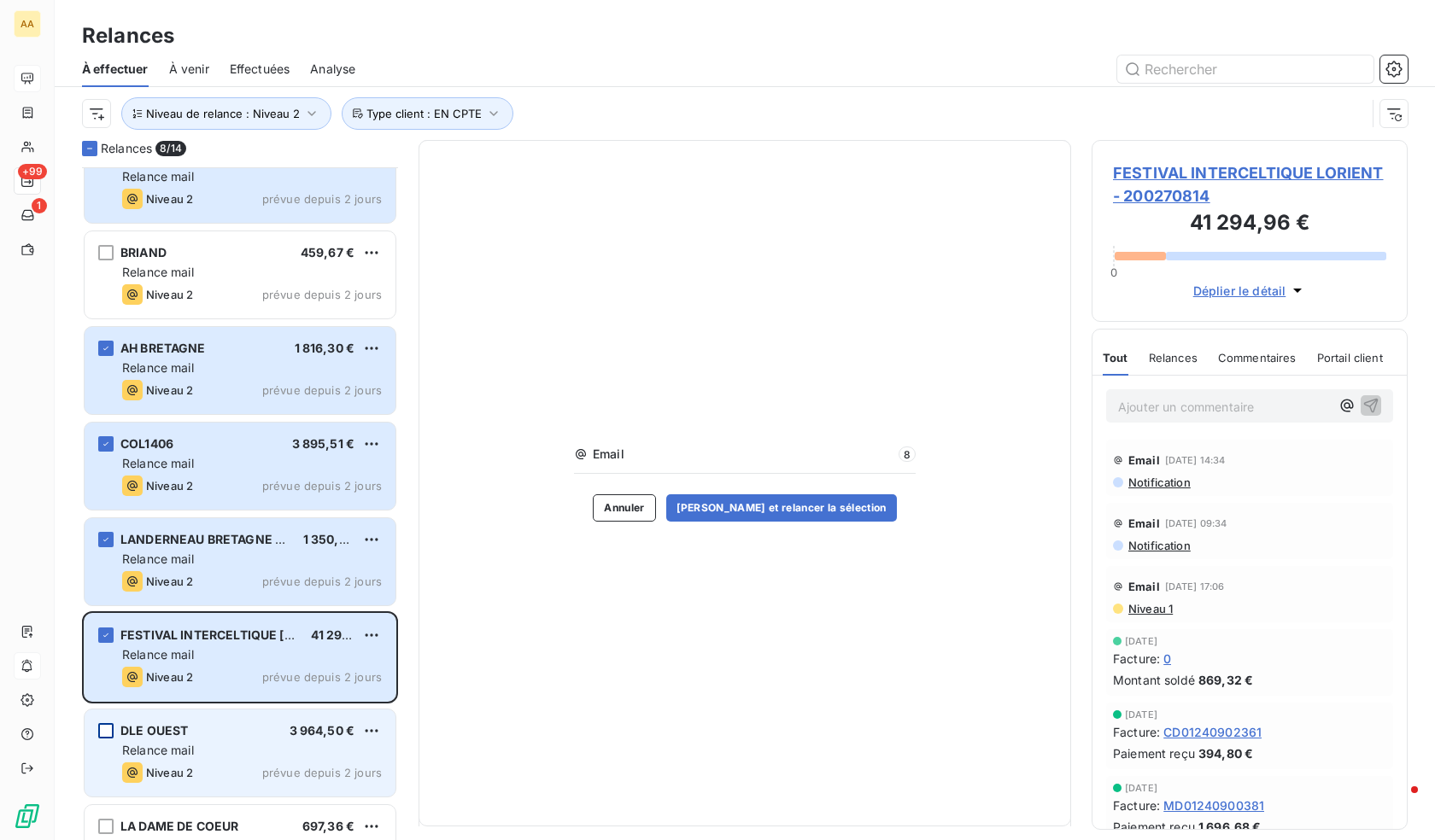
click at [111, 728] on div "grid" at bounding box center [105, 730] width 15 height 15
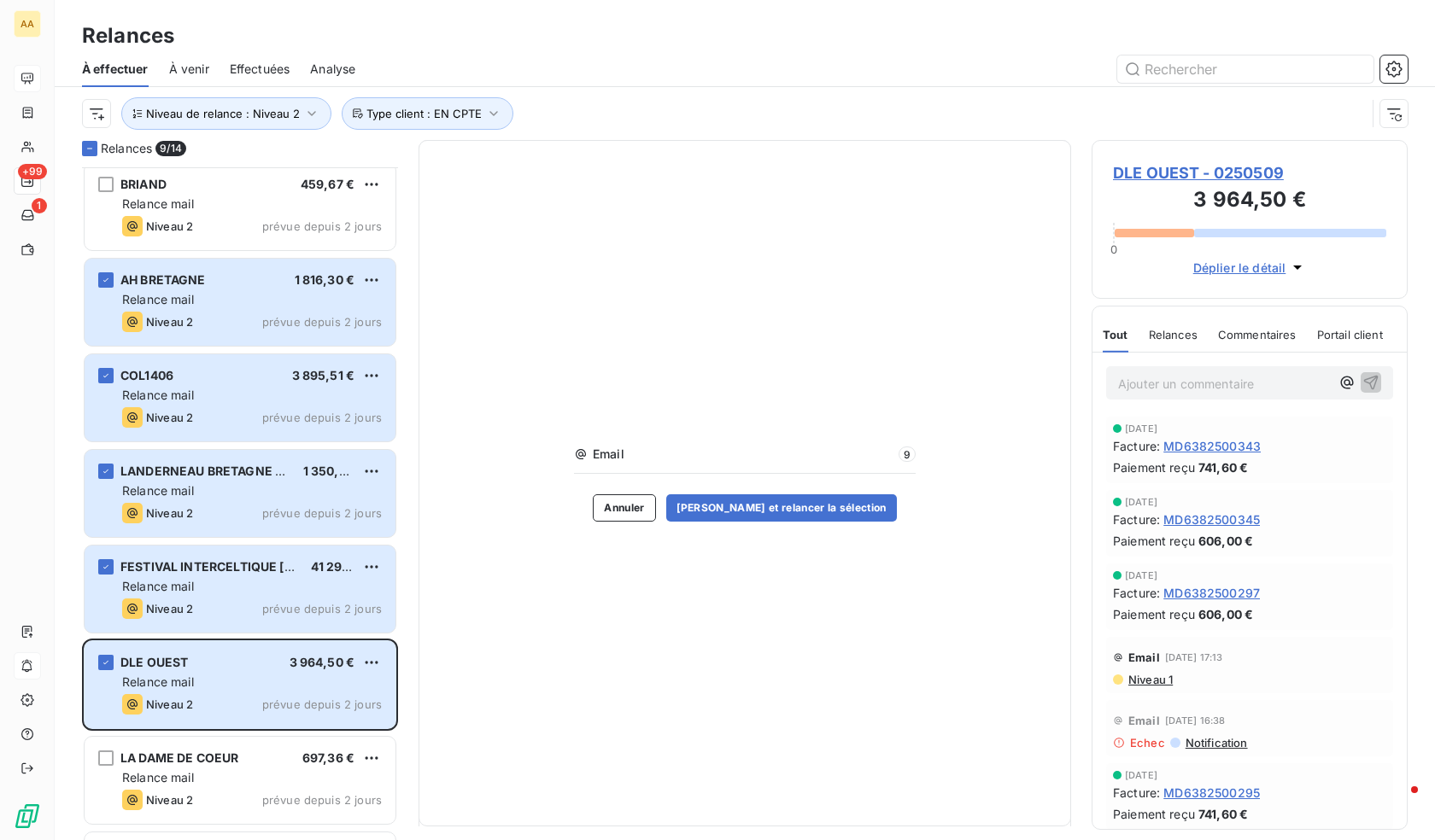
scroll to position [667, 0]
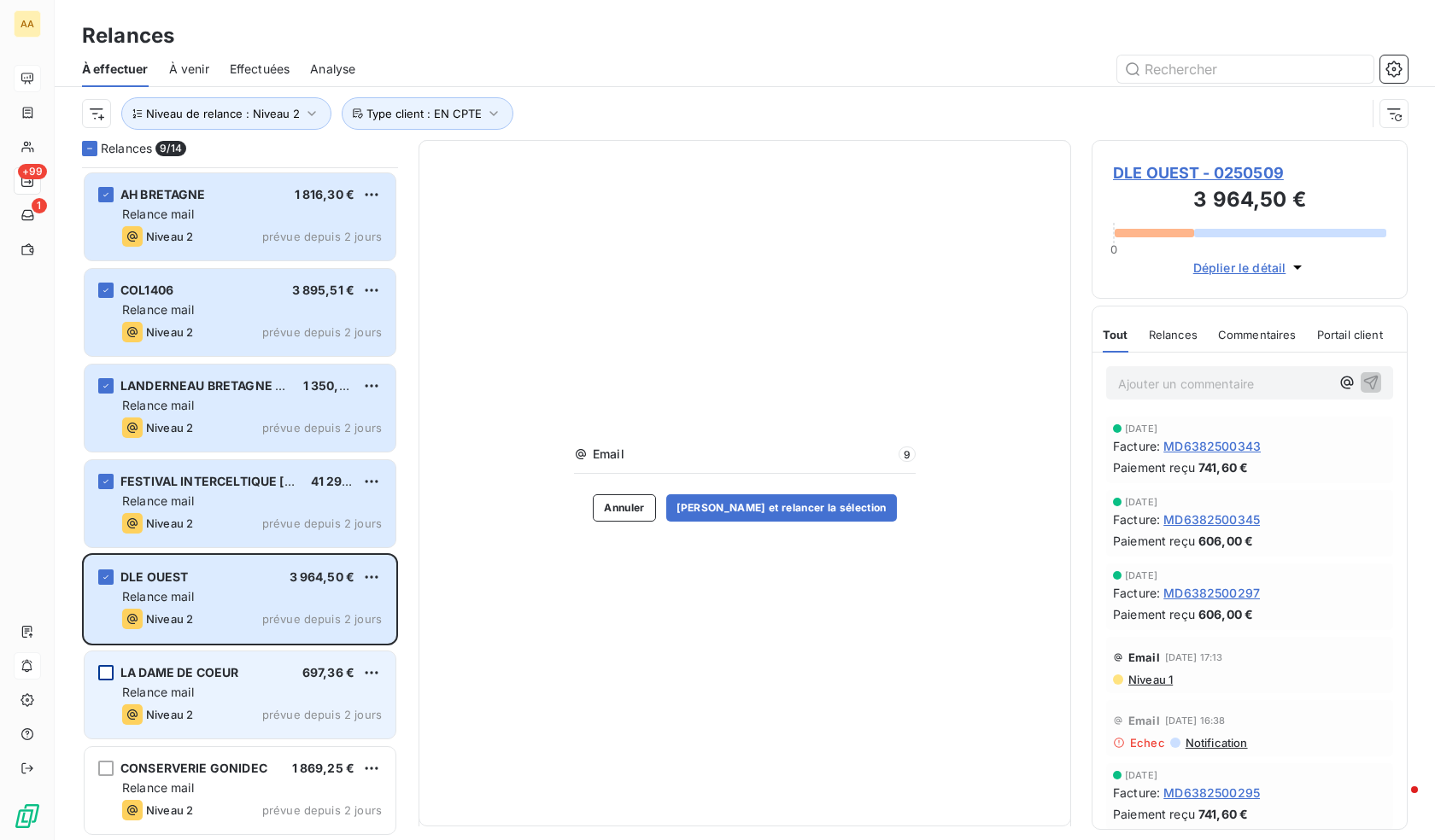
click at [108, 674] on div "grid" at bounding box center [105, 673] width 15 height 15
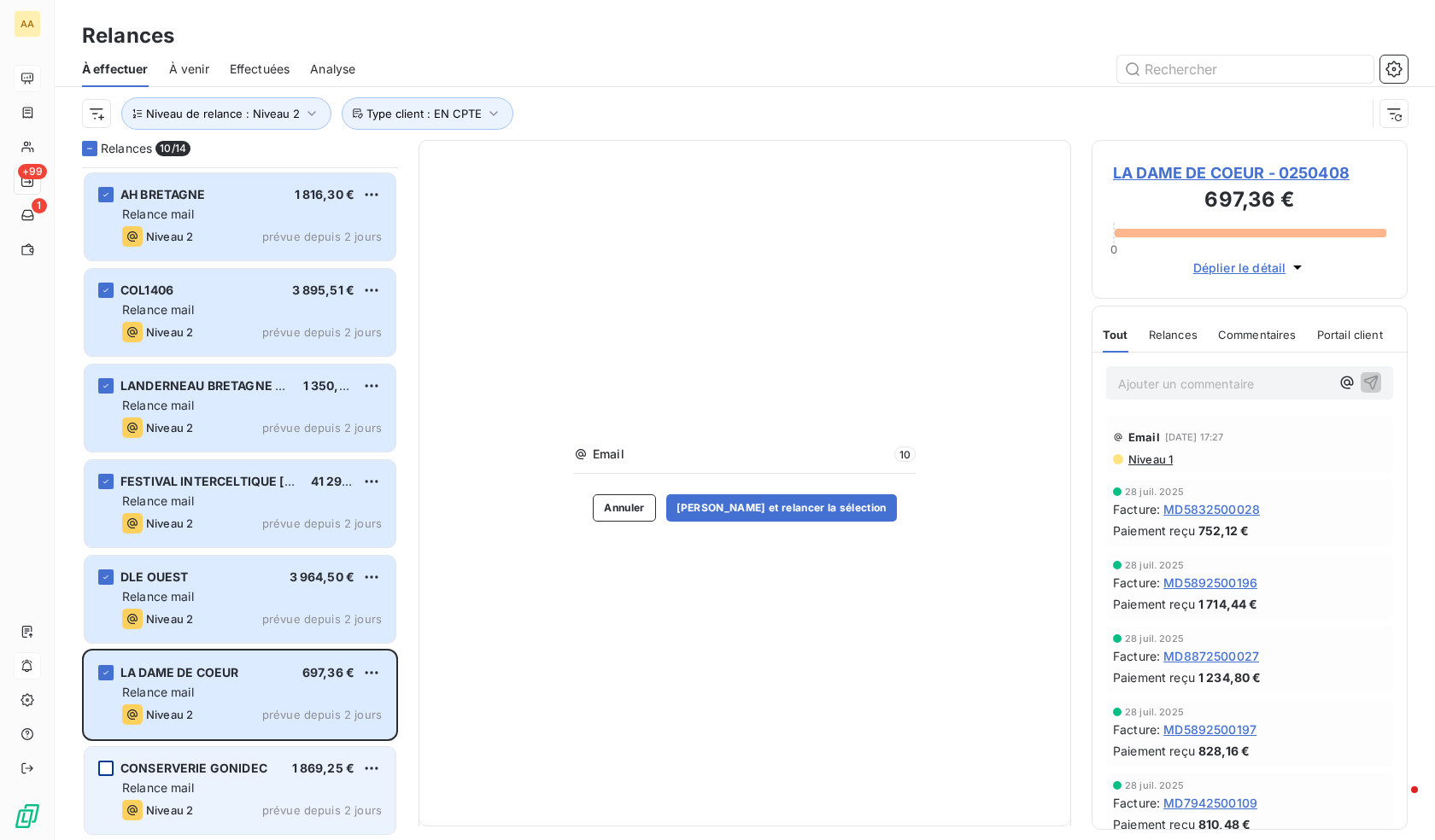
click at [112, 773] on div "grid" at bounding box center [105, 768] width 15 height 15
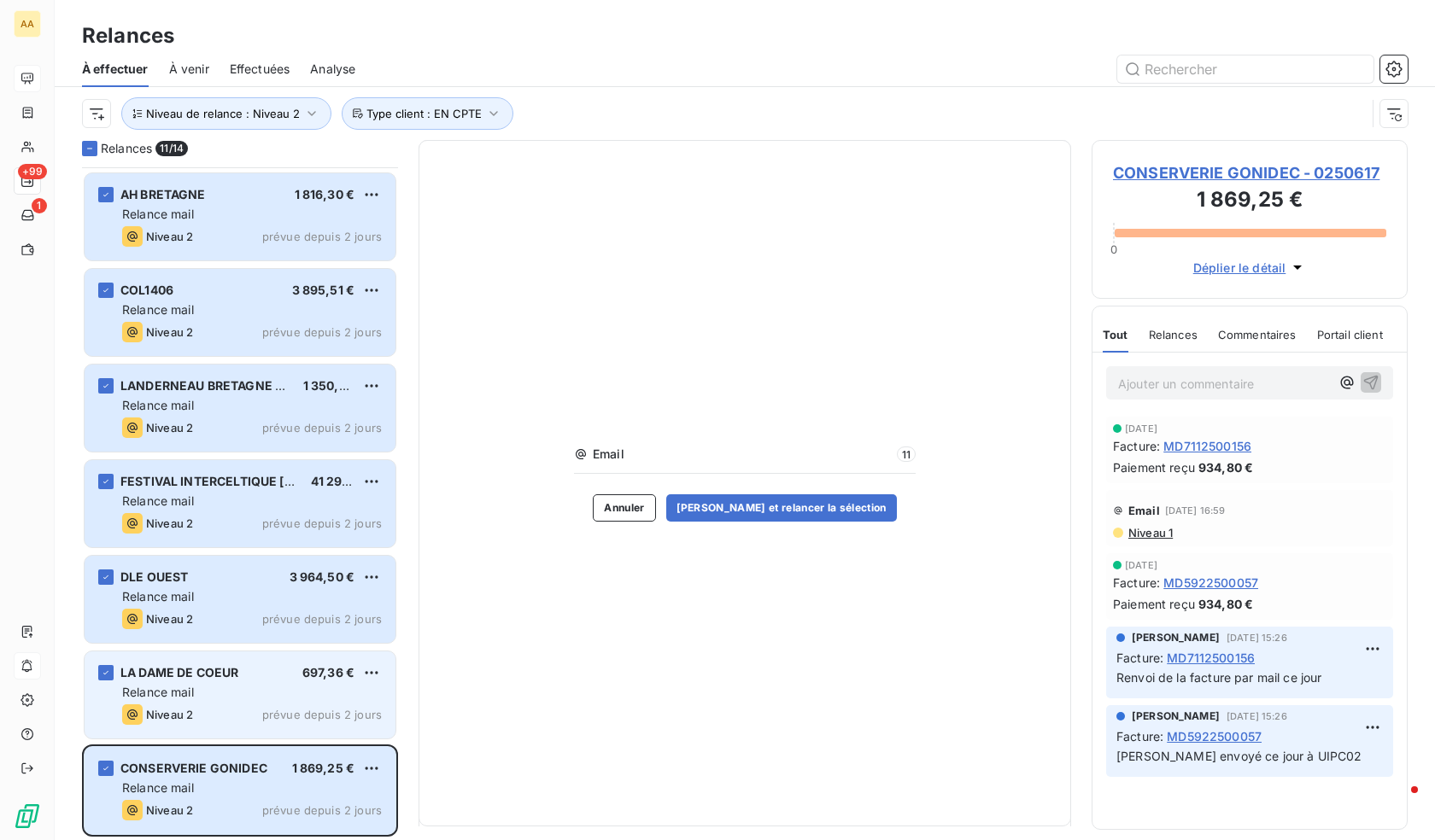
click at [189, 702] on div "LA DAME DE COEUR 697,36 € Relance mail Niveau 2 prévue depuis 2 jours" at bounding box center [240, 695] width 311 height 87
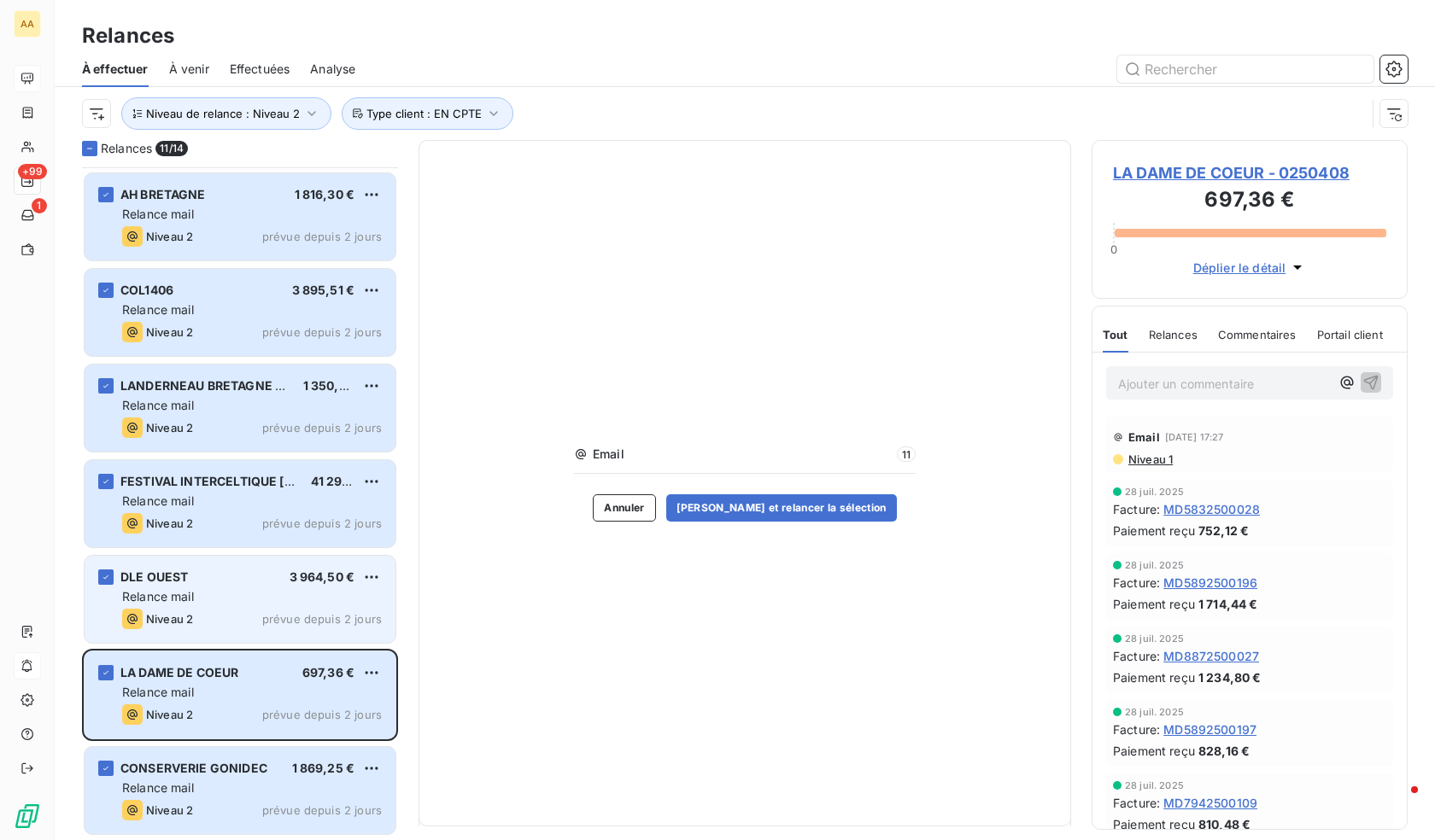
click at [218, 608] on div "DLE OUEST 3 964,50 € Relance mail Niveau 2 prévue depuis 2 jours" at bounding box center [240, 599] width 311 height 87
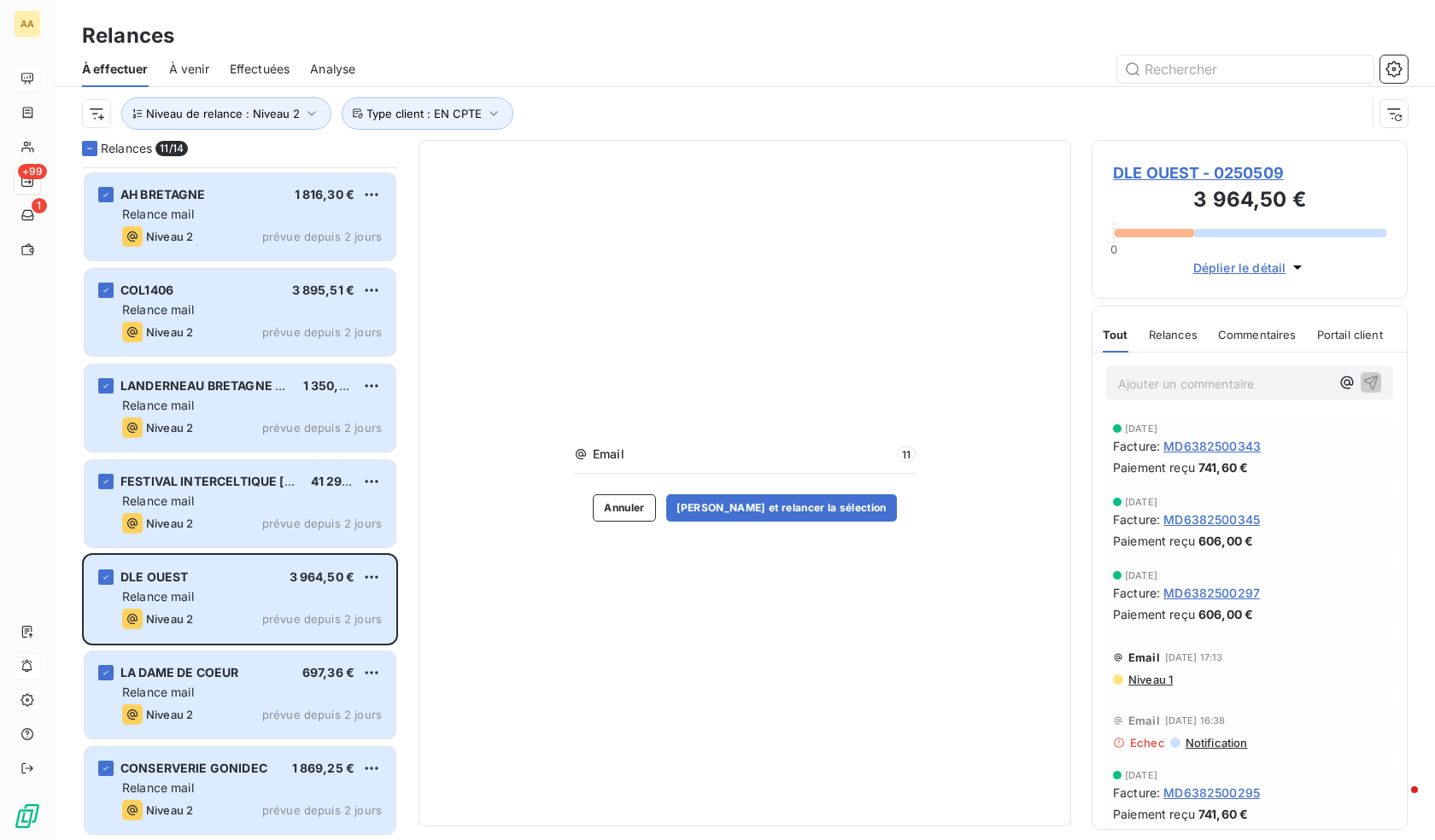
click at [218, 551] on div "FESTIVAL INTERCELTIQUE LORIENT 41 294,96 € Relance mail Niveau 2 prévue depuis …" at bounding box center [240, 505] width 316 height 96
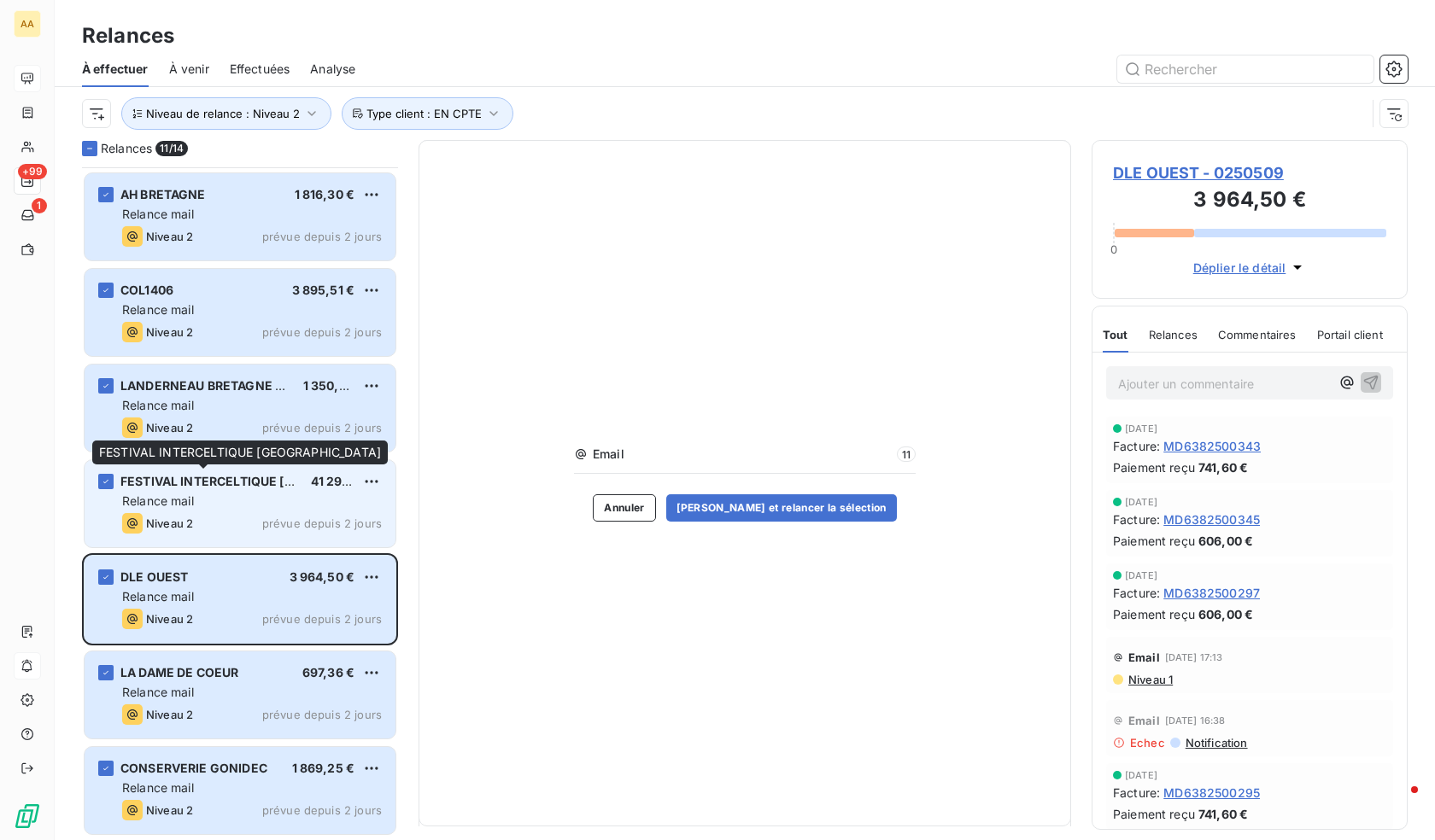
click at [246, 484] on span "FESTIVAL INTERCELTIQUE [GEOGRAPHIC_DATA]" at bounding box center [263, 481] width 286 height 14
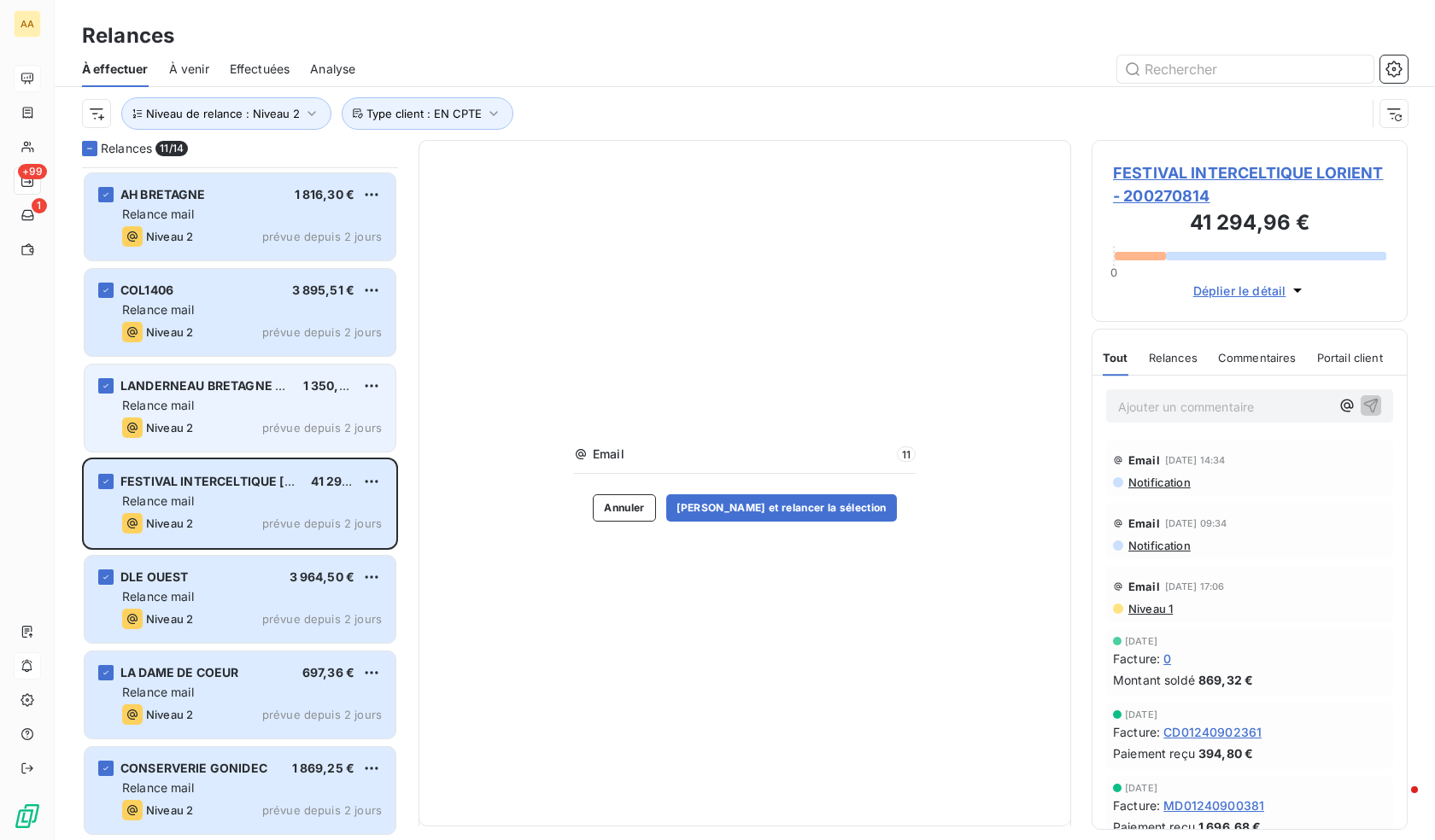
click at [247, 426] on div "Niveau 2 prévue depuis 2 jours" at bounding box center [251, 428] width 259 height 20
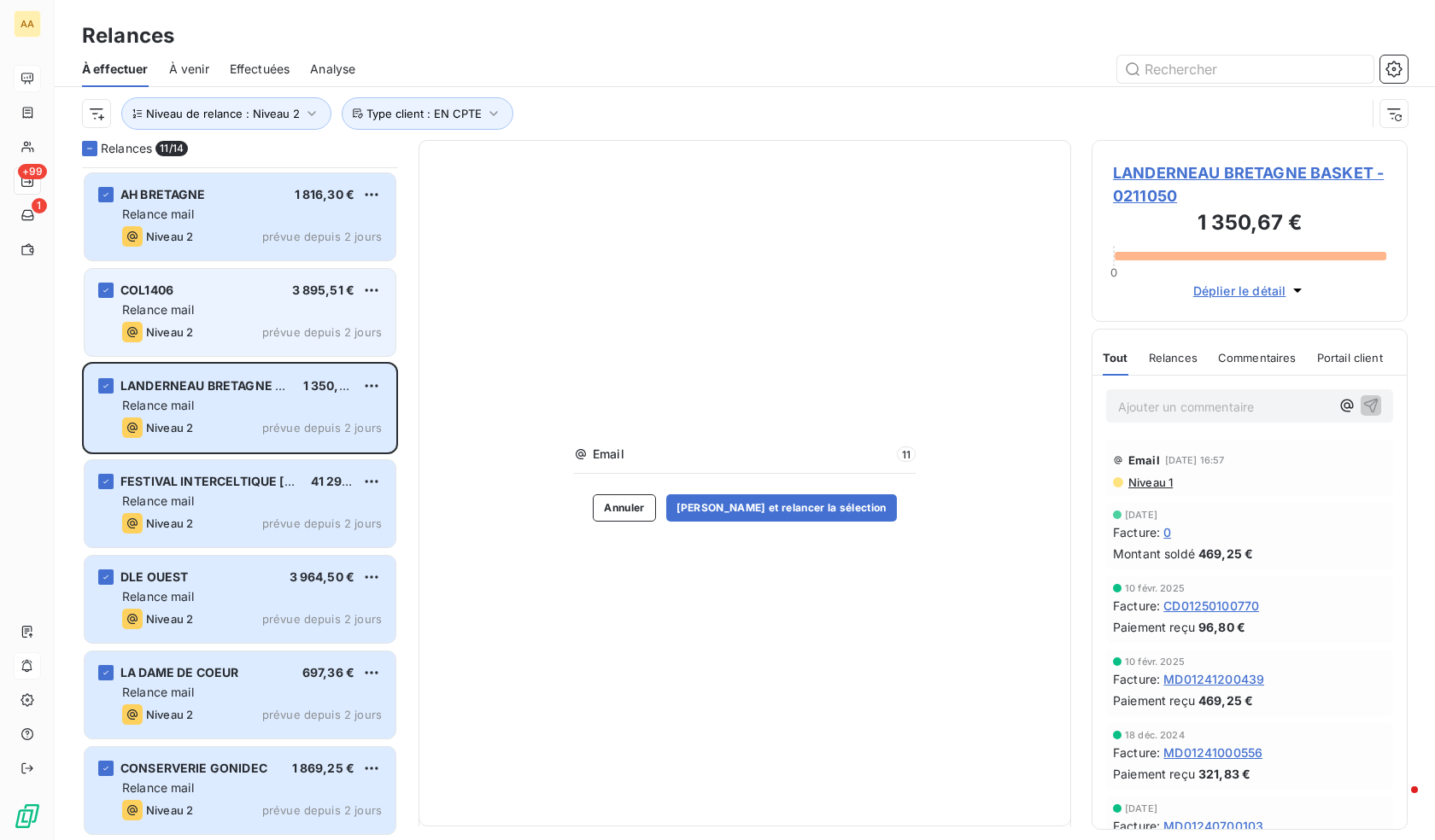
click at [265, 335] on span "prévue depuis 2 jours" at bounding box center [321, 332] width 120 height 13
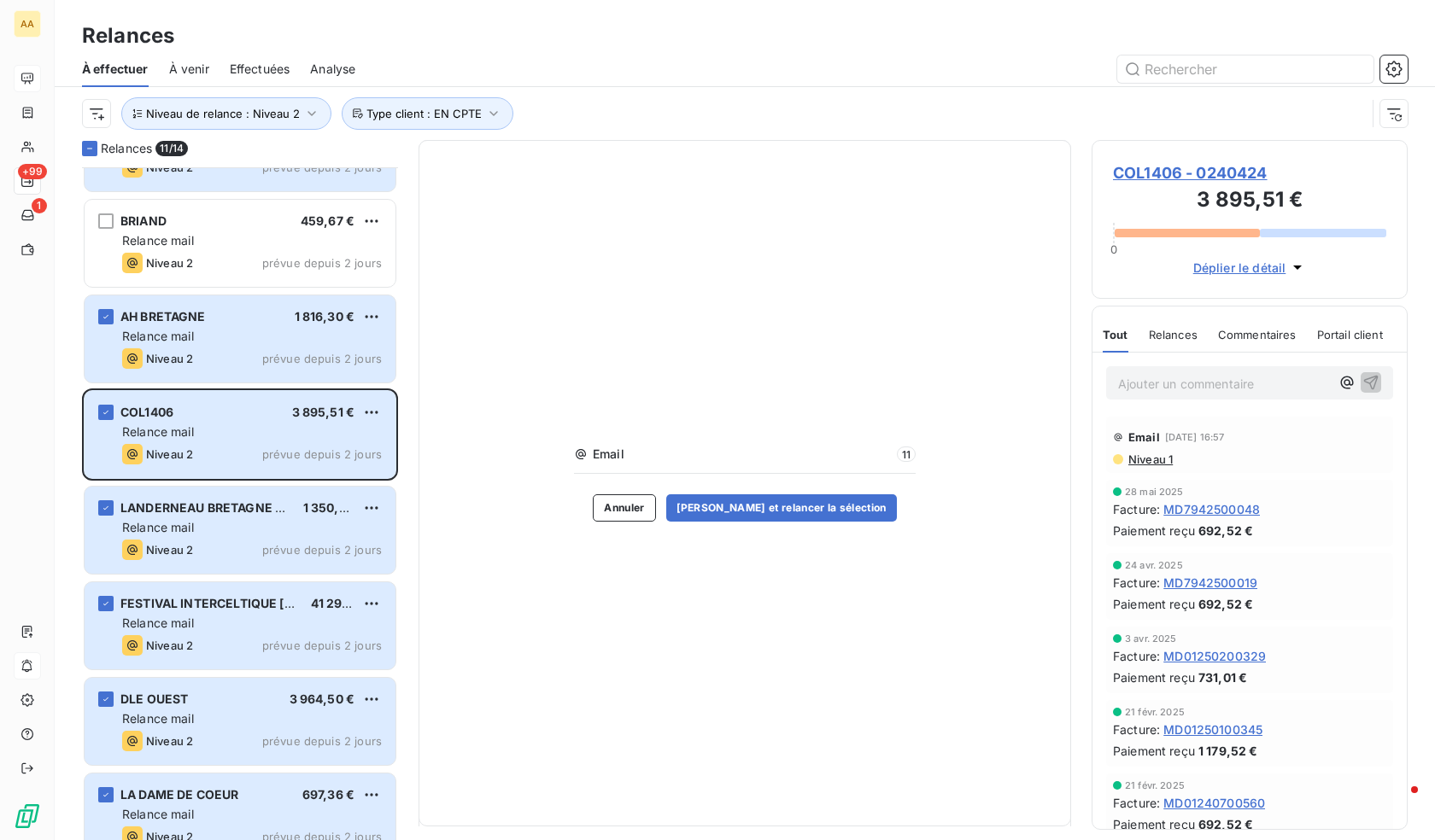
scroll to position [411, 0]
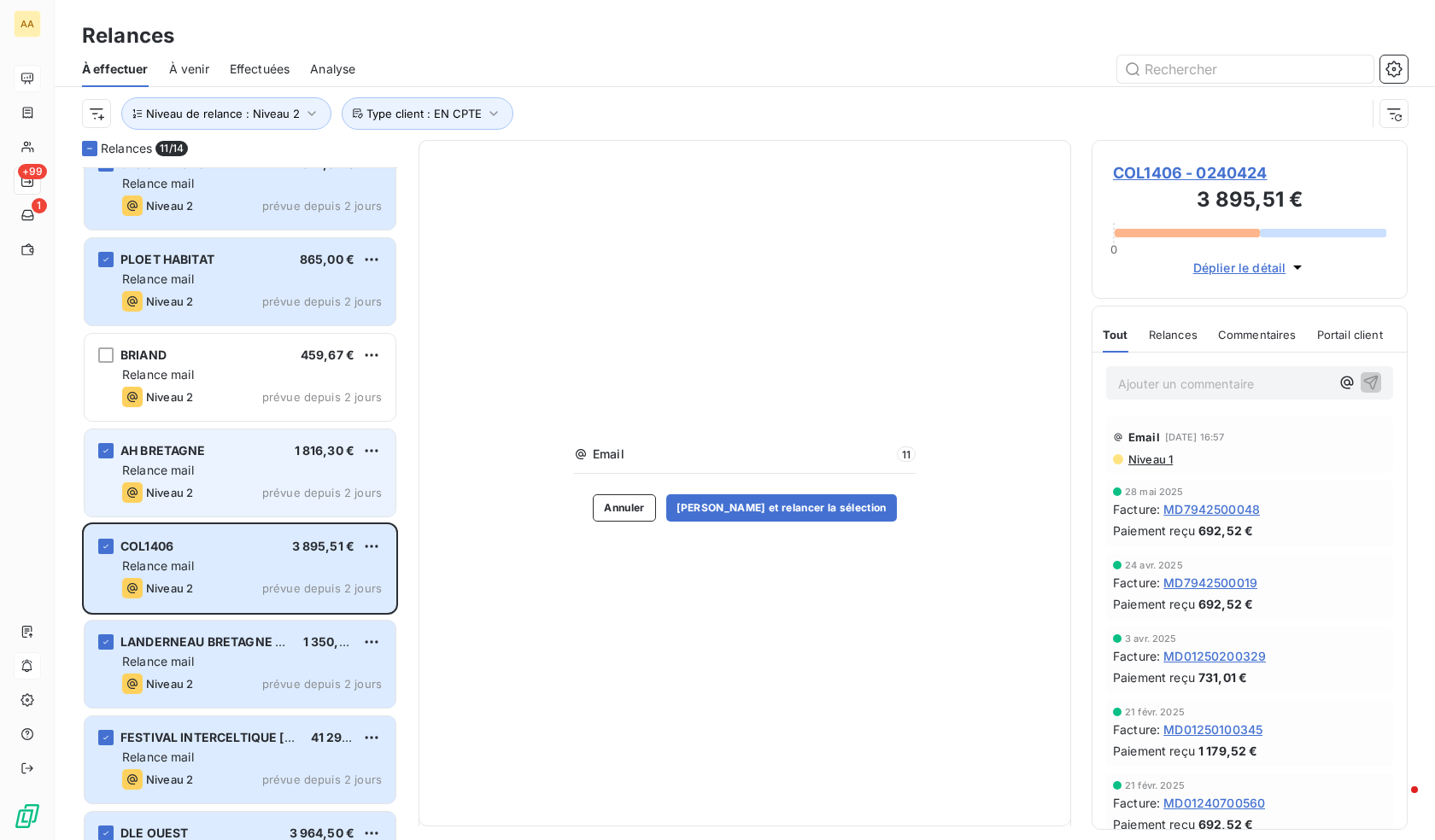
click at [223, 463] on div "Relance mail" at bounding box center [251, 470] width 259 height 17
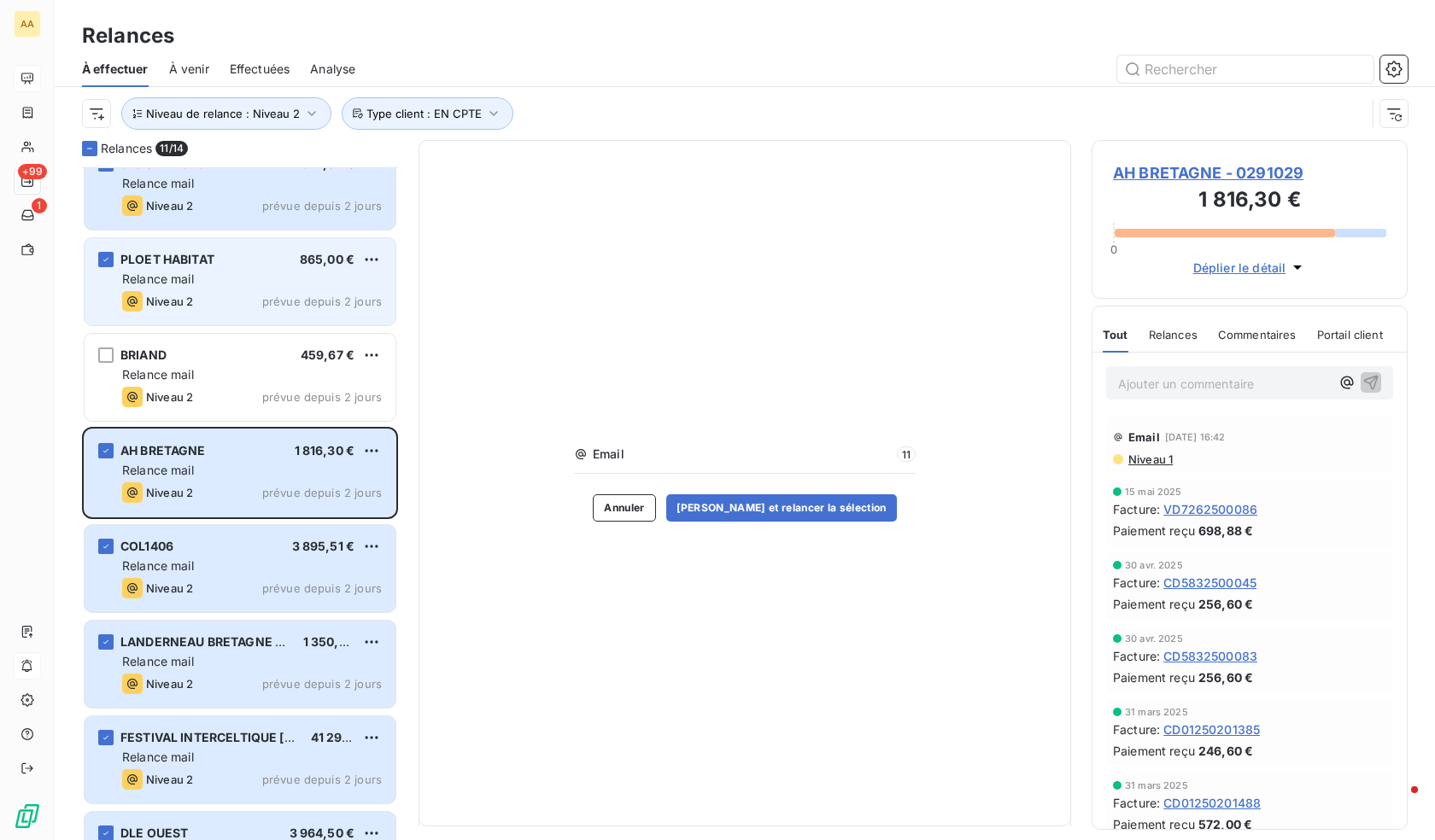
click at [282, 266] on div "PLOET HABITAT 865,00 €" at bounding box center [251, 259] width 259 height 15
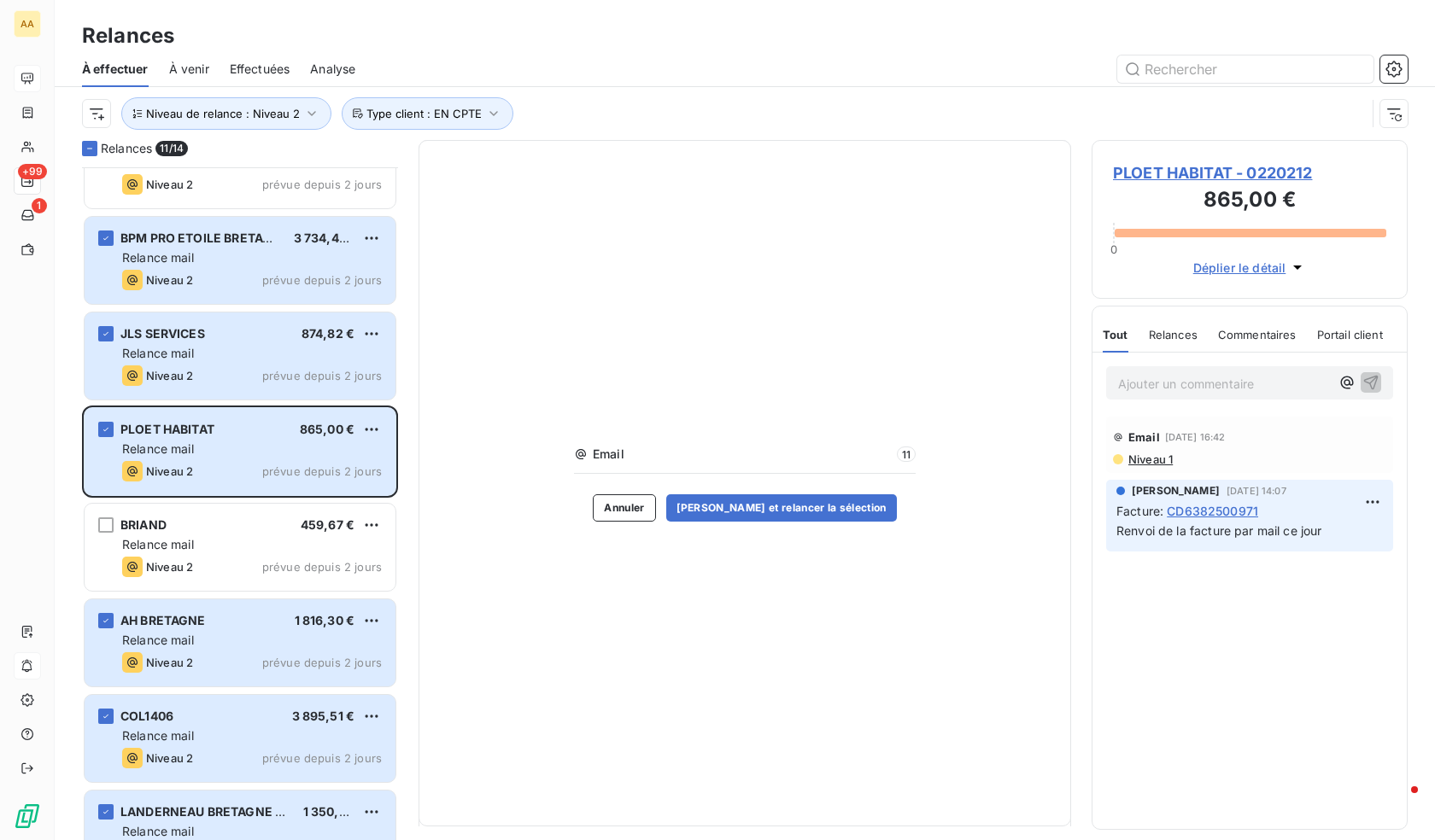
scroll to position [240, 0]
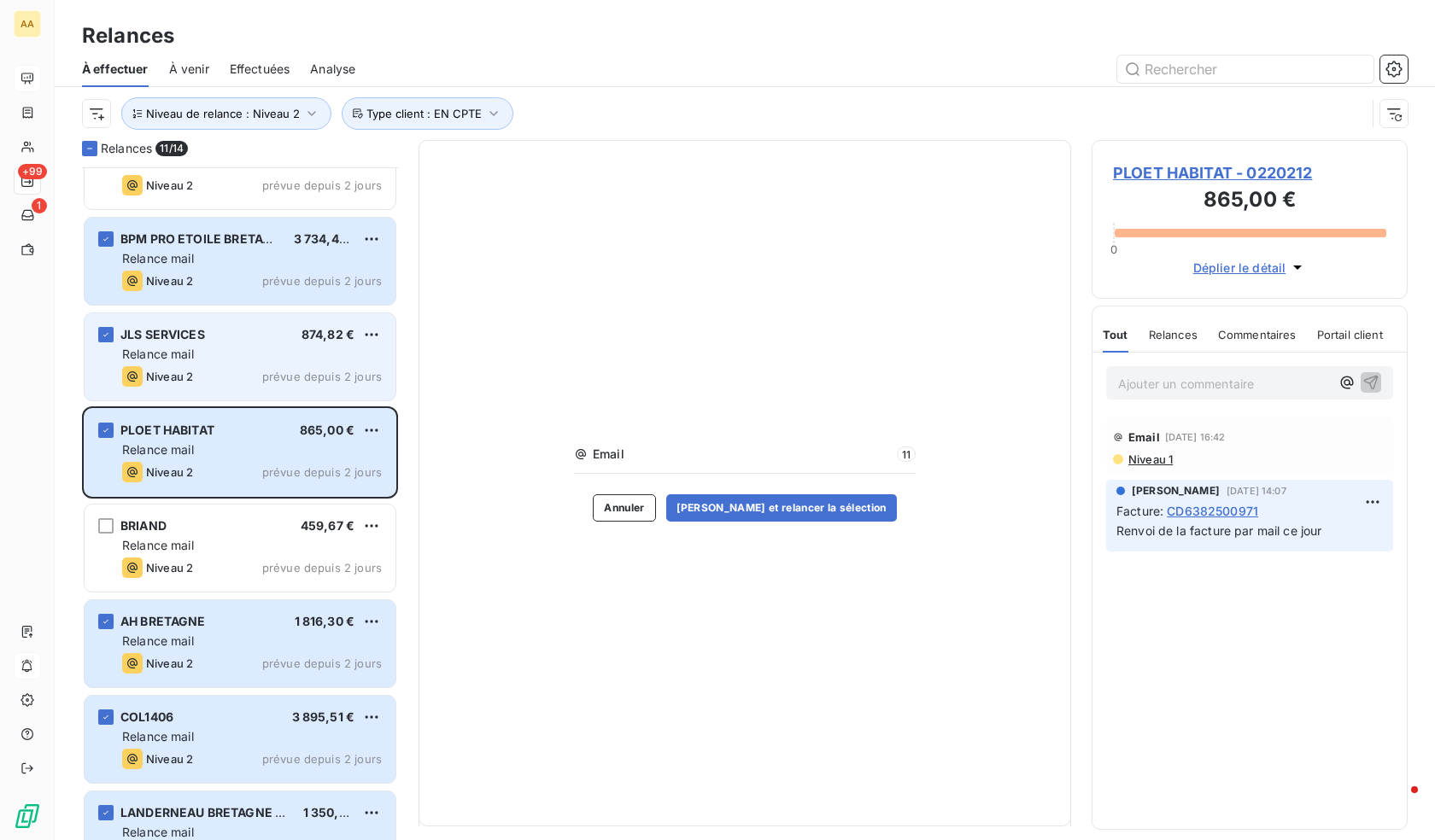
click at [303, 350] on div "Relance mail" at bounding box center [251, 354] width 259 height 17
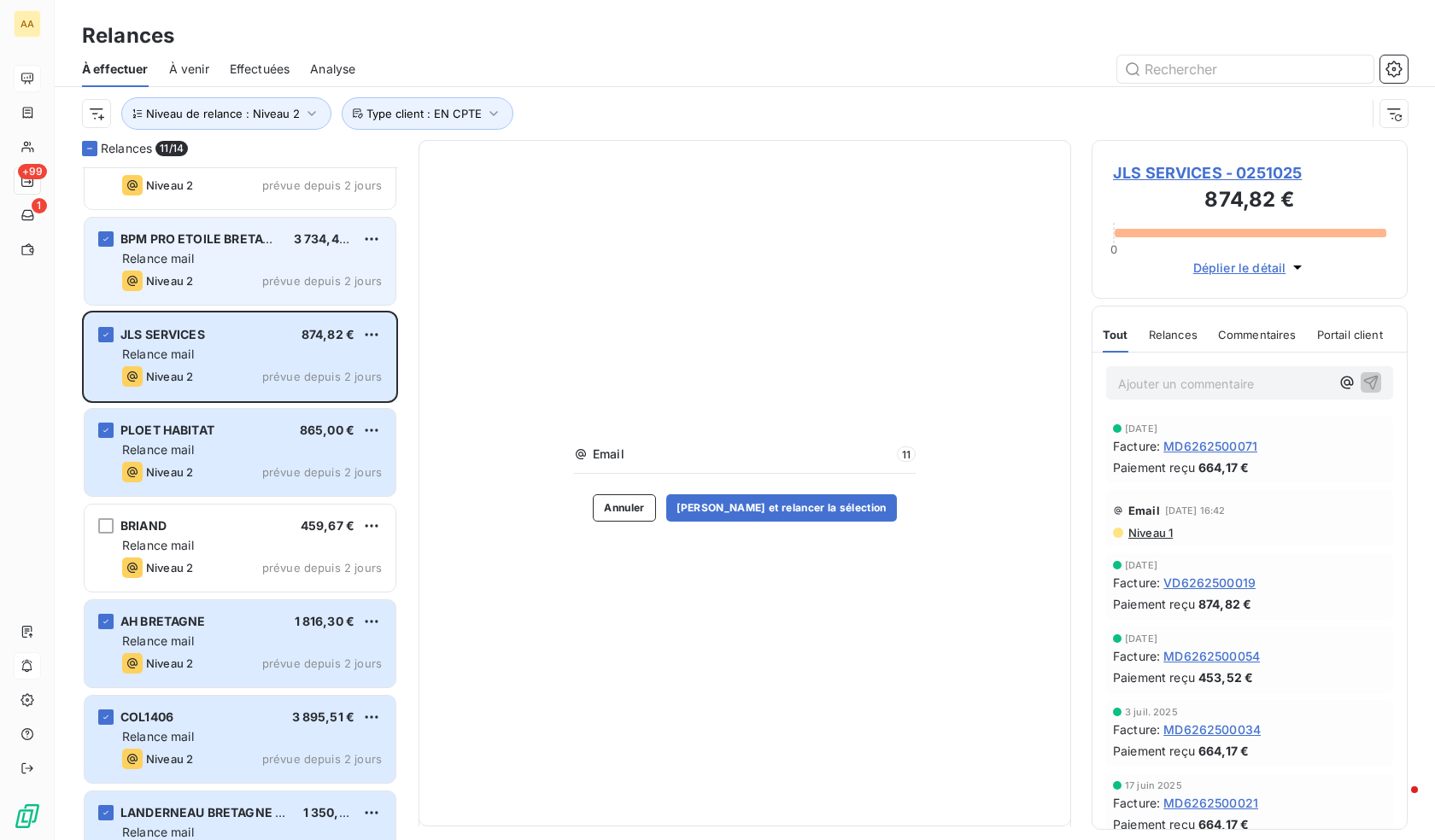
click at [274, 255] on div "Relance mail" at bounding box center [251, 258] width 259 height 17
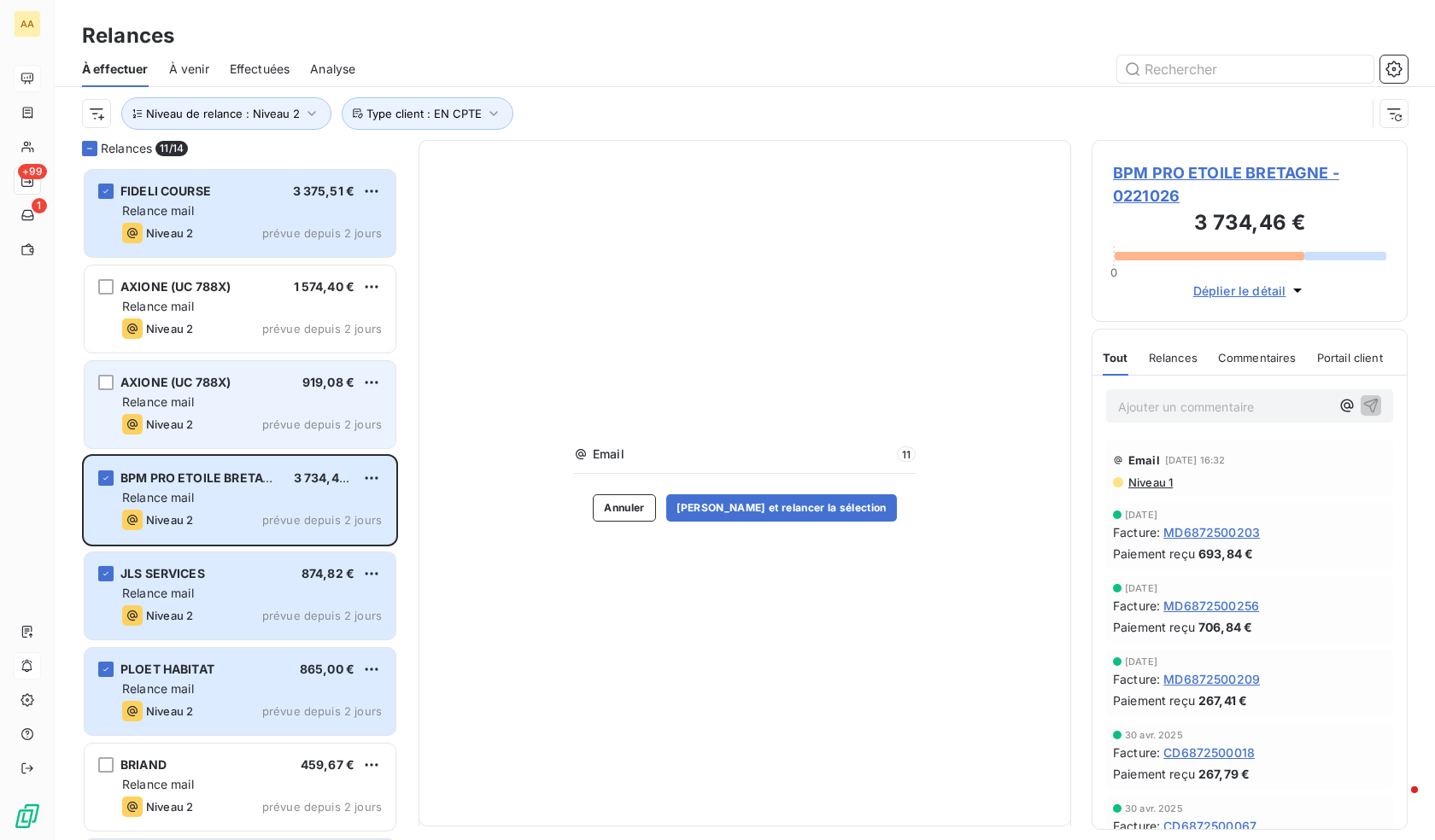
click at [292, 389] on div "AXIONE (UC 788X) 919,08 €" at bounding box center [251, 382] width 259 height 15
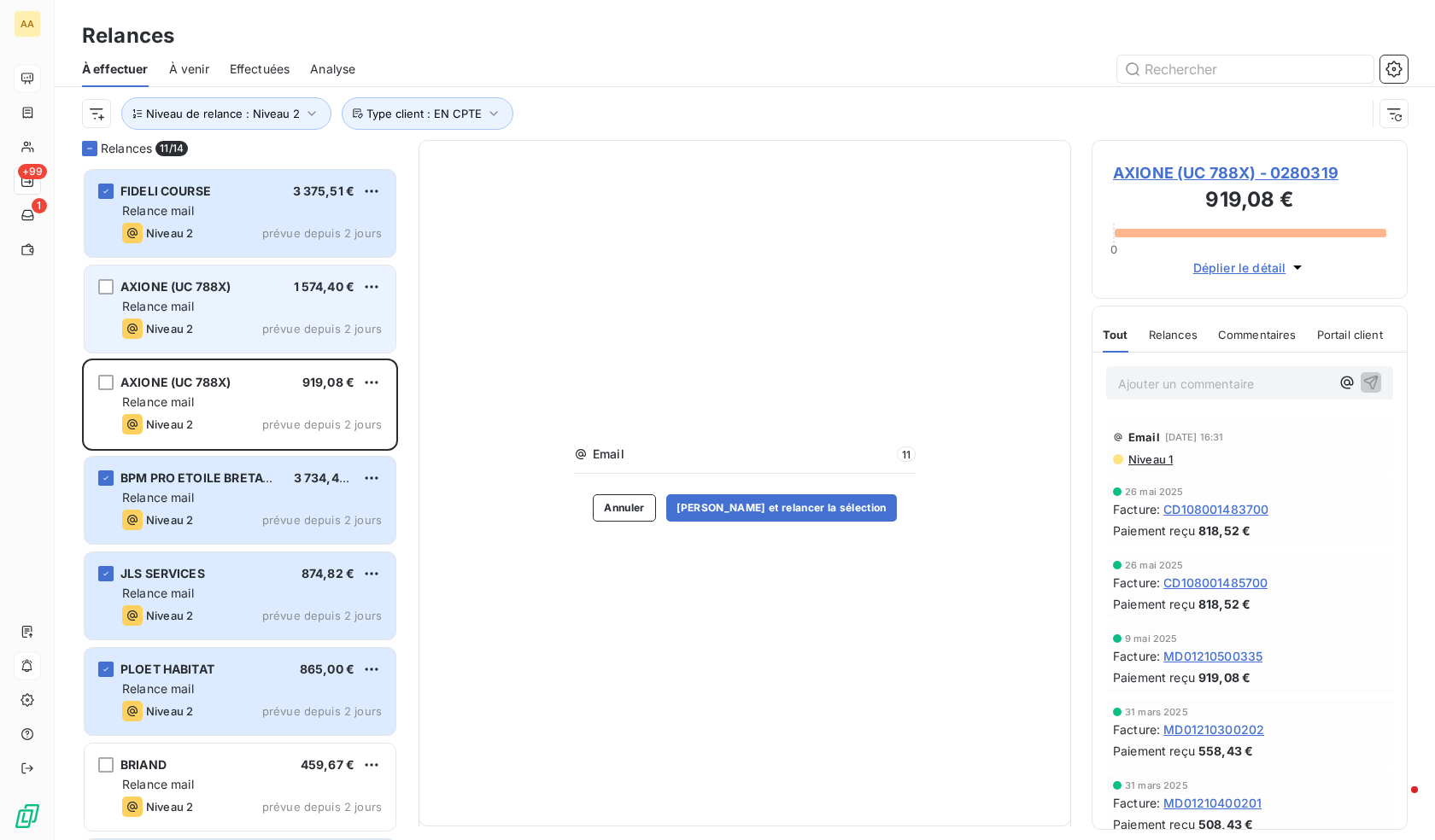
click at [276, 320] on div "Niveau 2 prévue depuis 2 jours" at bounding box center [251, 328] width 259 height 20
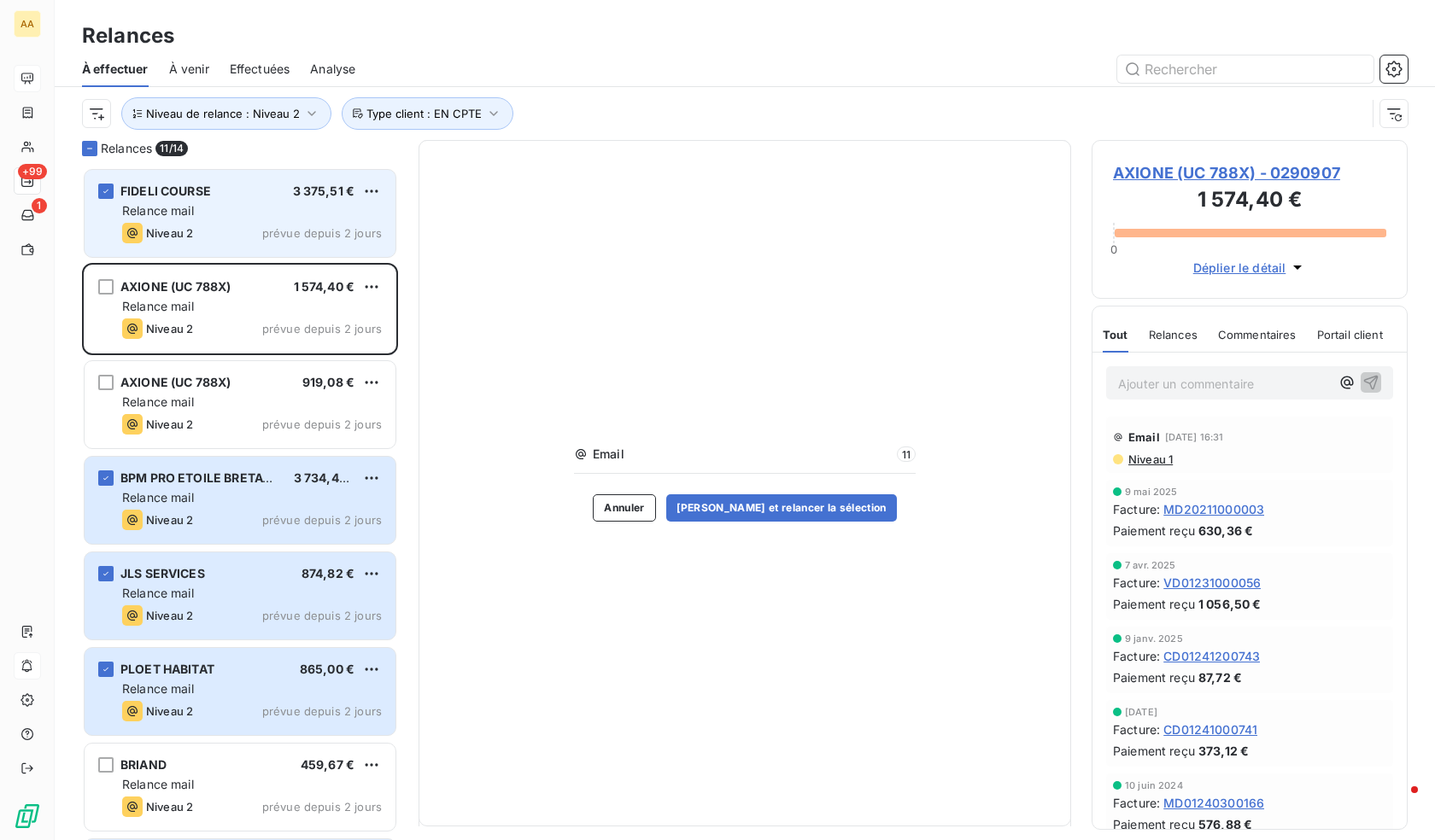
click at [285, 243] on div "Niveau 2 prévue depuis 2 jours" at bounding box center [251, 233] width 259 height 20
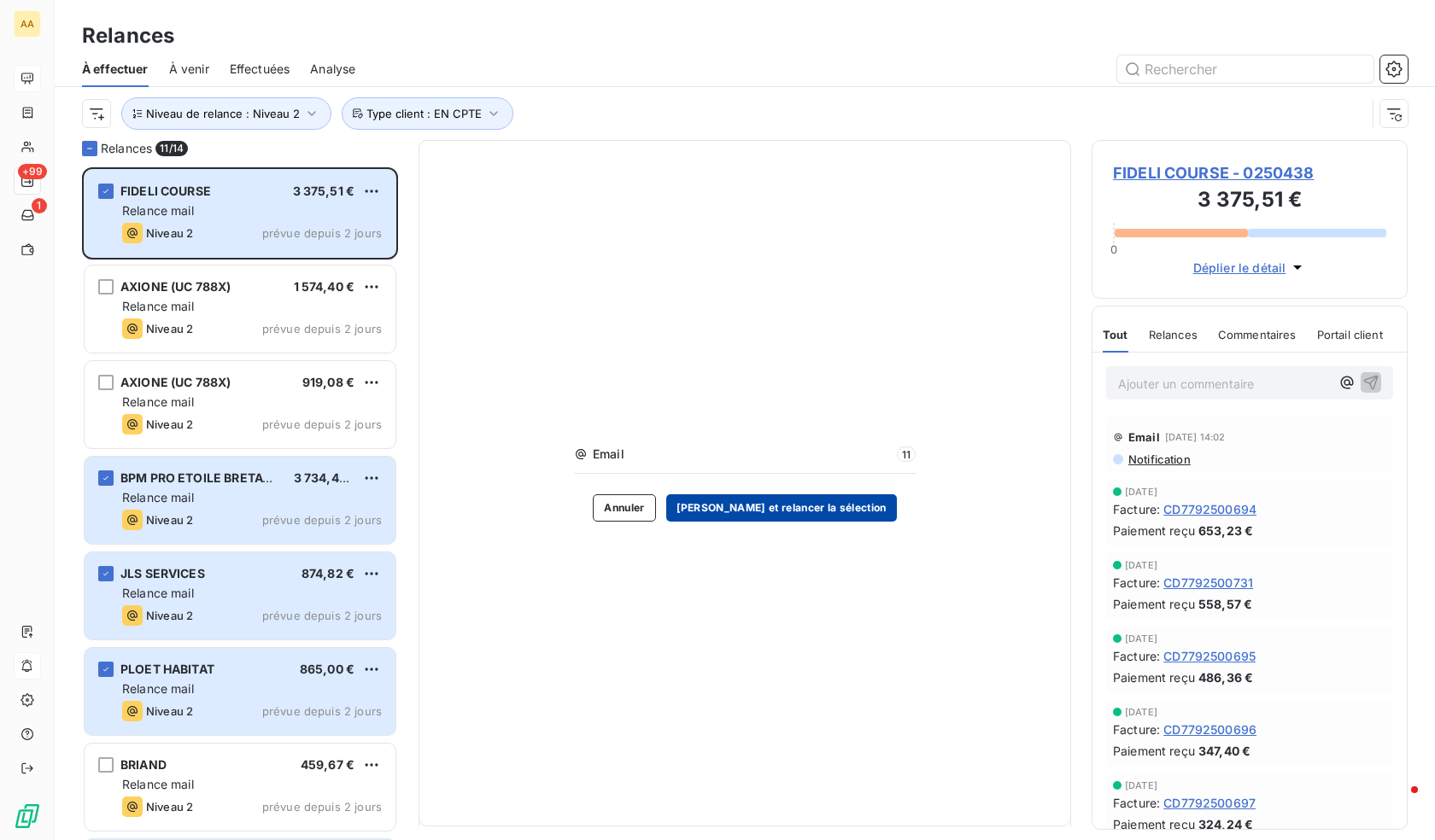
click at [804, 499] on button "[PERSON_NAME] et relancer la sélection" at bounding box center [782, 508] width 230 height 27
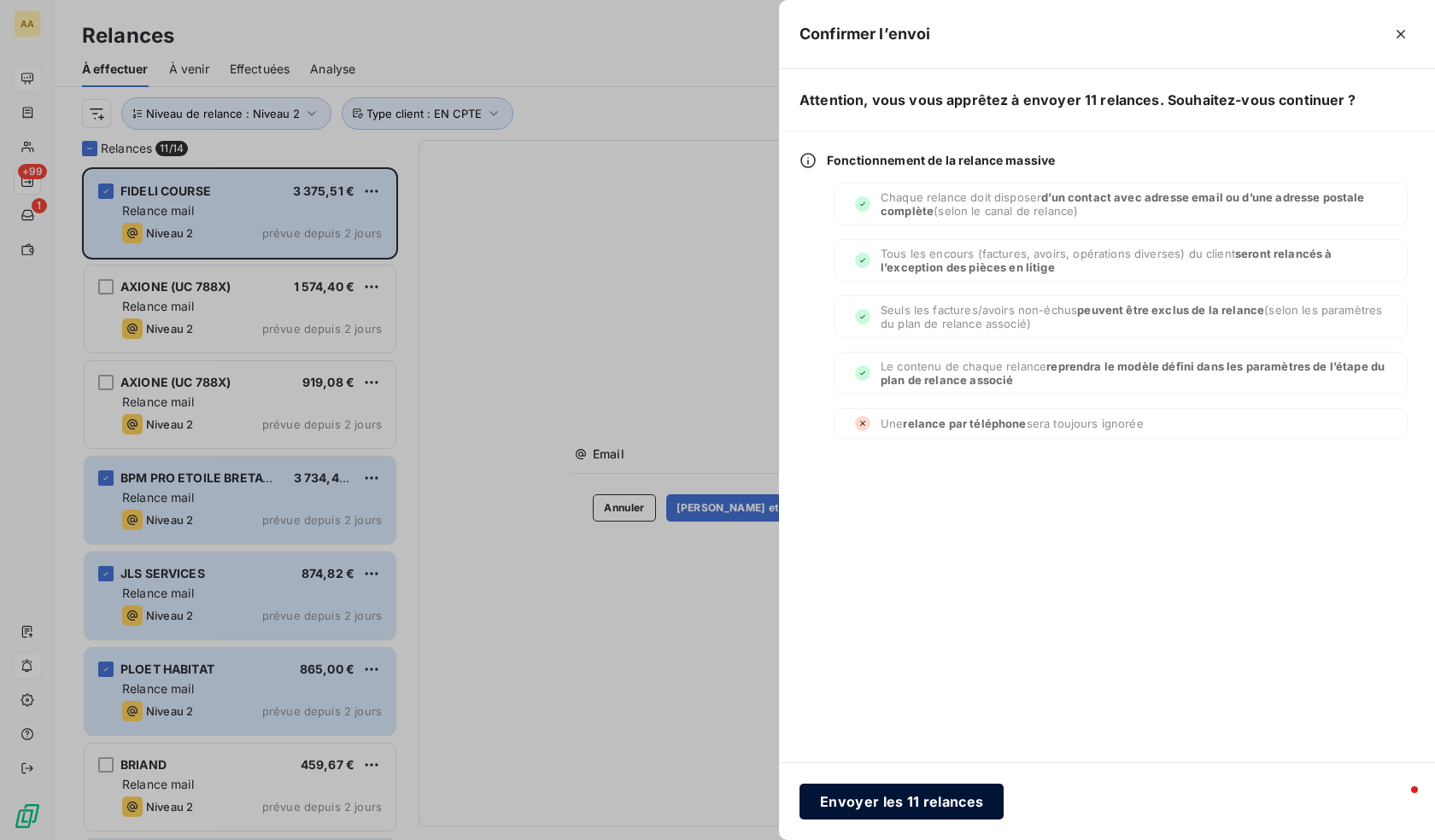
click at [923, 807] on button "Envoyer les 11 relances" at bounding box center [901, 802] width 204 height 36
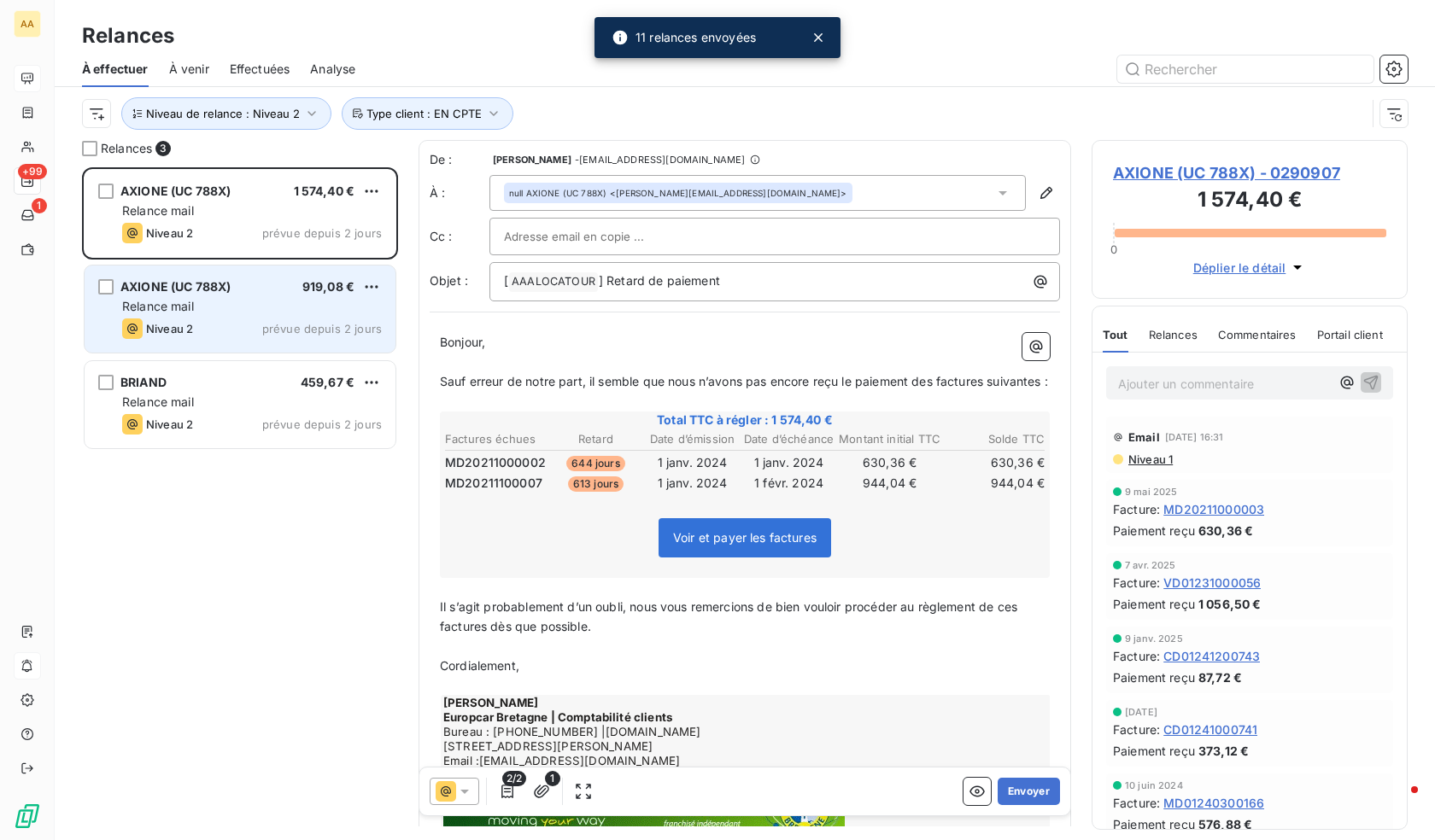
click at [255, 300] on div "Relance mail" at bounding box center [251, 306] width 259 height 17
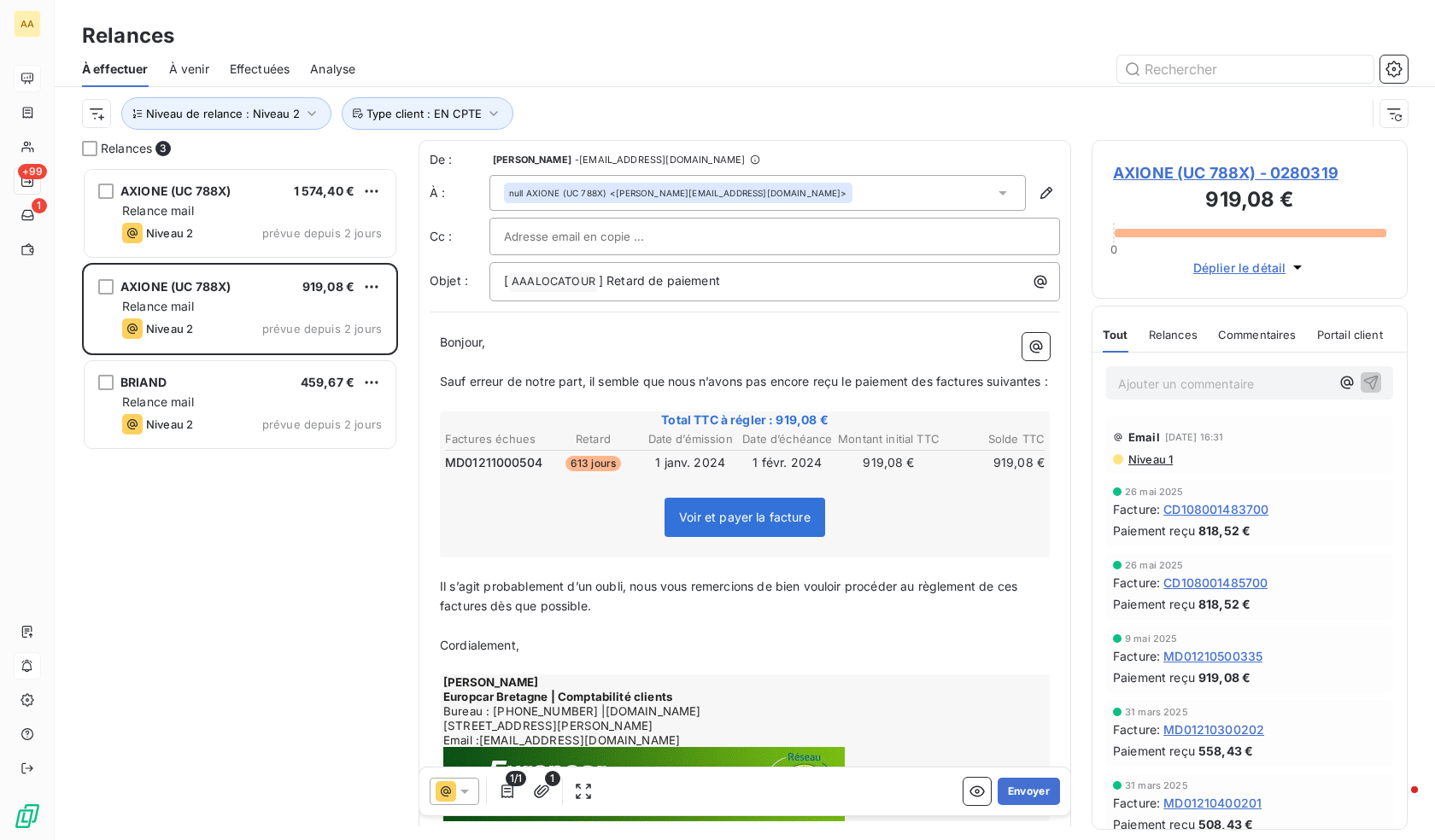
click at [1309, 174] on span "AXIONE (UC 788X) - 0280319" at bounding box center [1249, 173] width 274 height 23
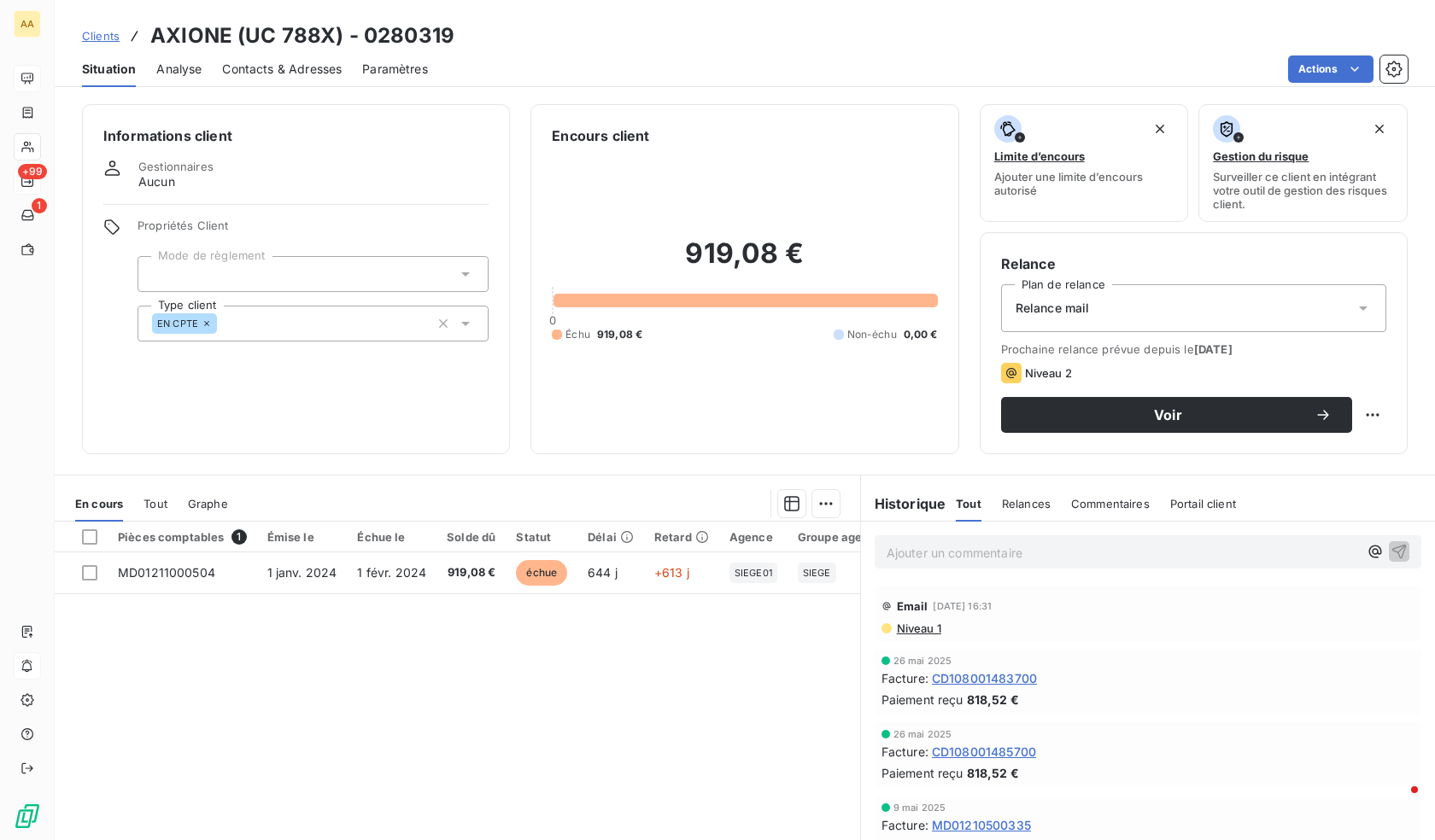
drag, startPoint x: 265, startPoint y: 51, endPoint x: 265, endPoint y: 63, distance: 12.0
click at [265, 52] on div "Contacts & Adresses" at bounding box center [282, 69] width 120 height 36
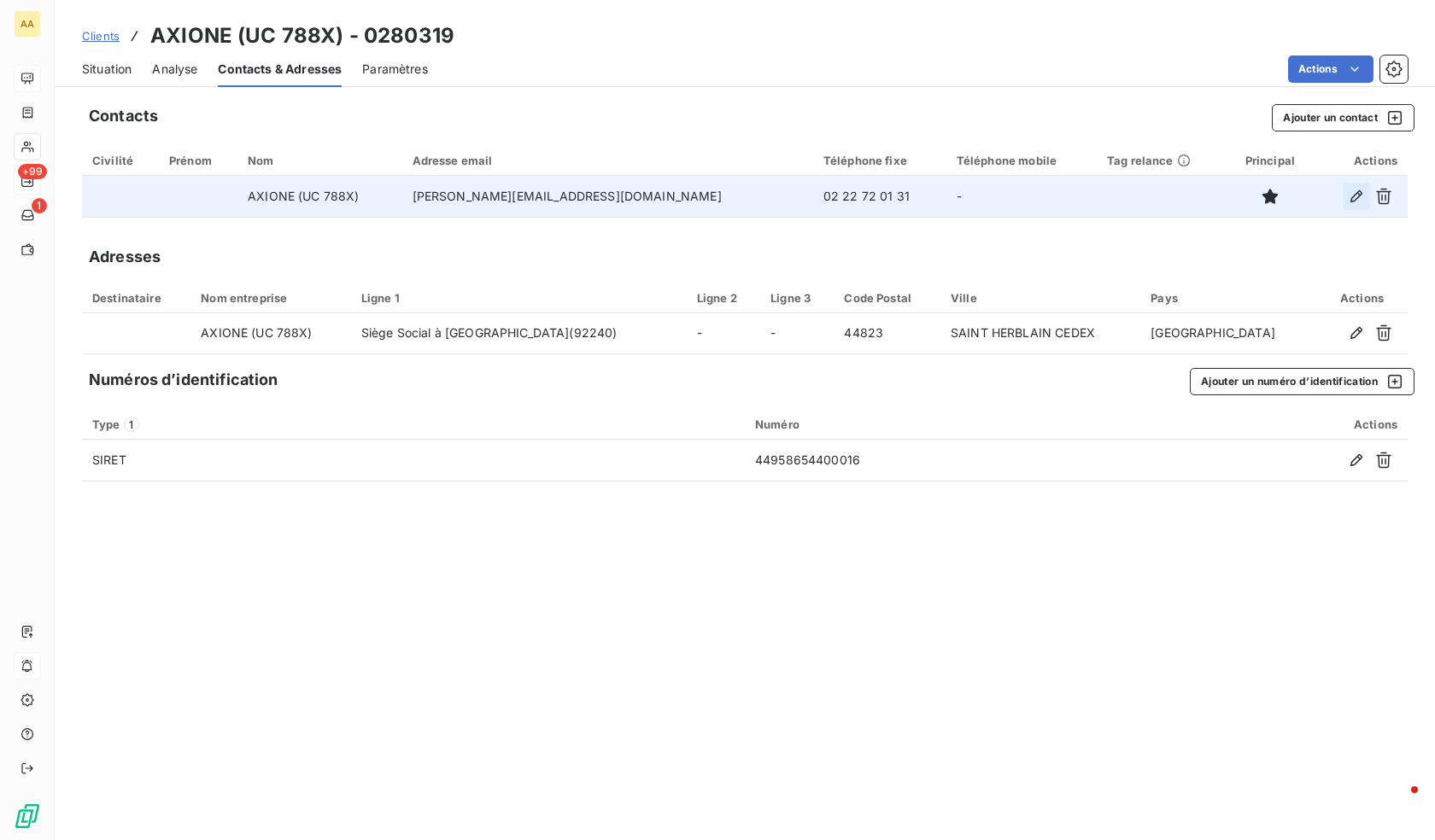
click at [1353, 198] on icon "button" at bounding box center [1355, 196] width 17 height 17
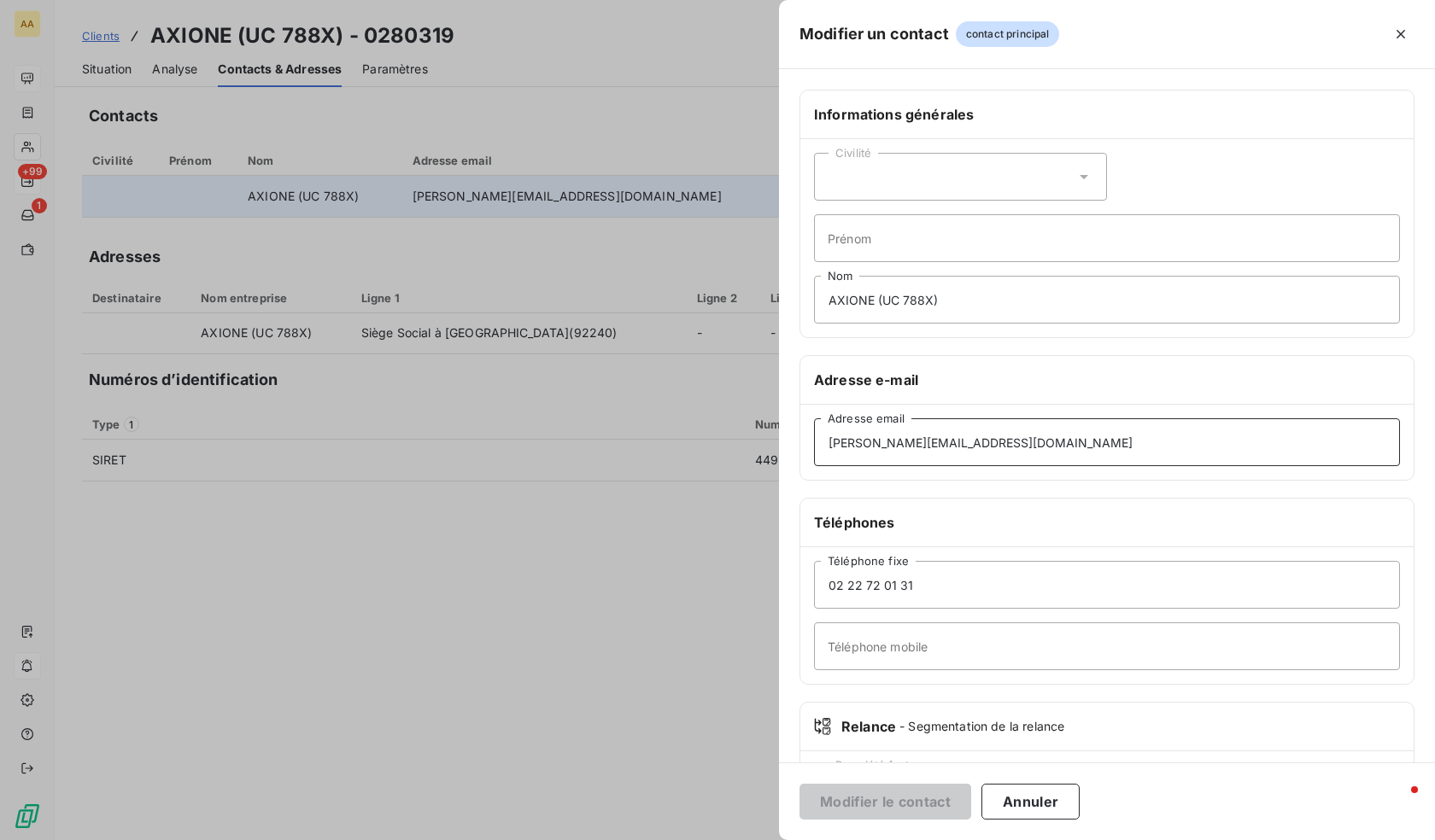
drag, startPoint x: 999, startPoint y: 440, endPoint x: 469, endPoint y: 451, distance: 530.1
click at [469, 839] on div "Modifier un contact contact principal Informations générales Civilité Prénom AX…" at bounding box center [717, 840] width 1435 height 0
paste input "scf-axione"
type input "[EMAIL_ADDRESS][DOMAIN_NAME]"
click at [889, 807] on button "Modifier le contact" at bounding box center [885, 802] width 172 height 36
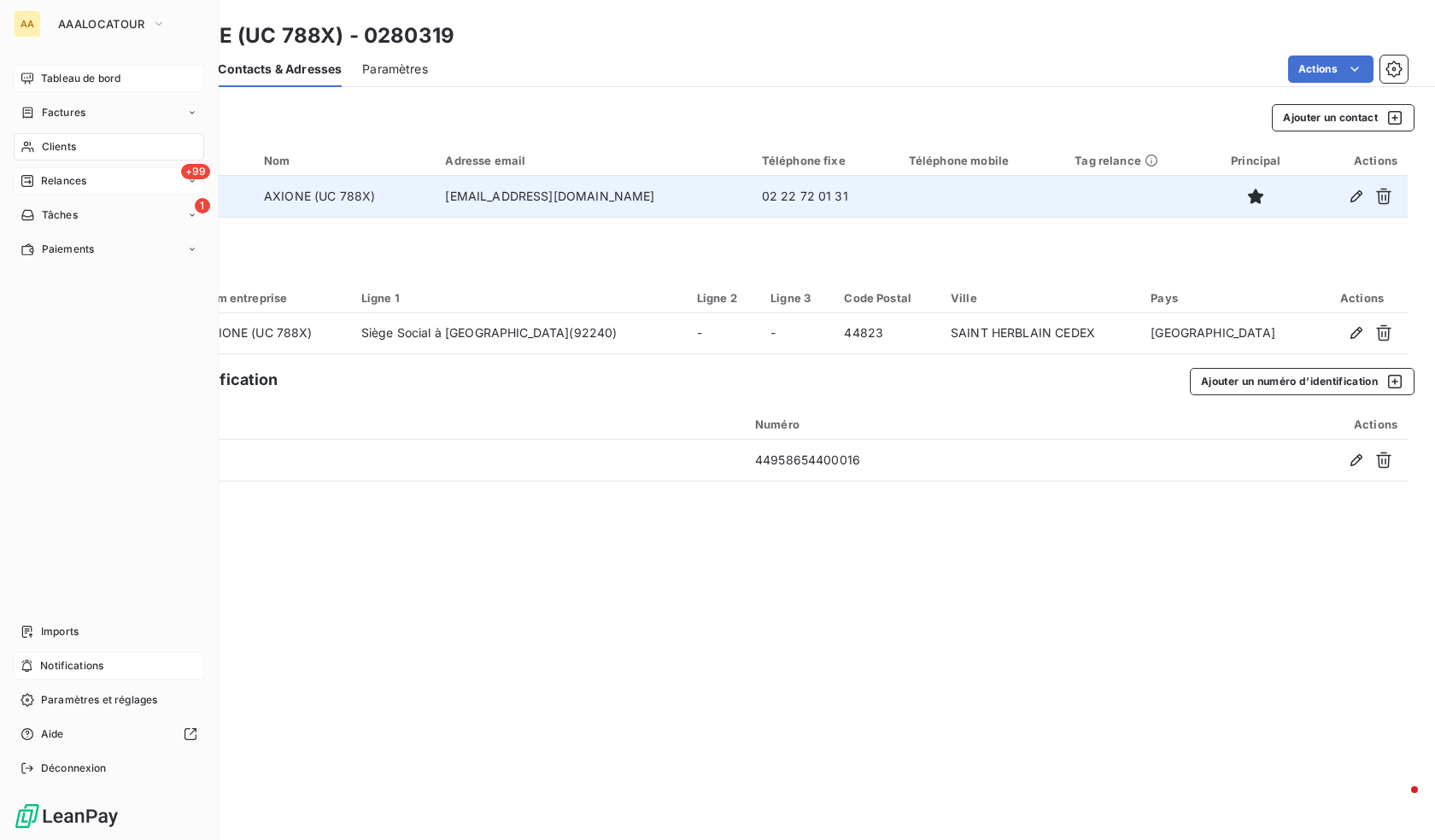
click at [26, 178] on icon at bounding box center [27, 181] width 12 height 12
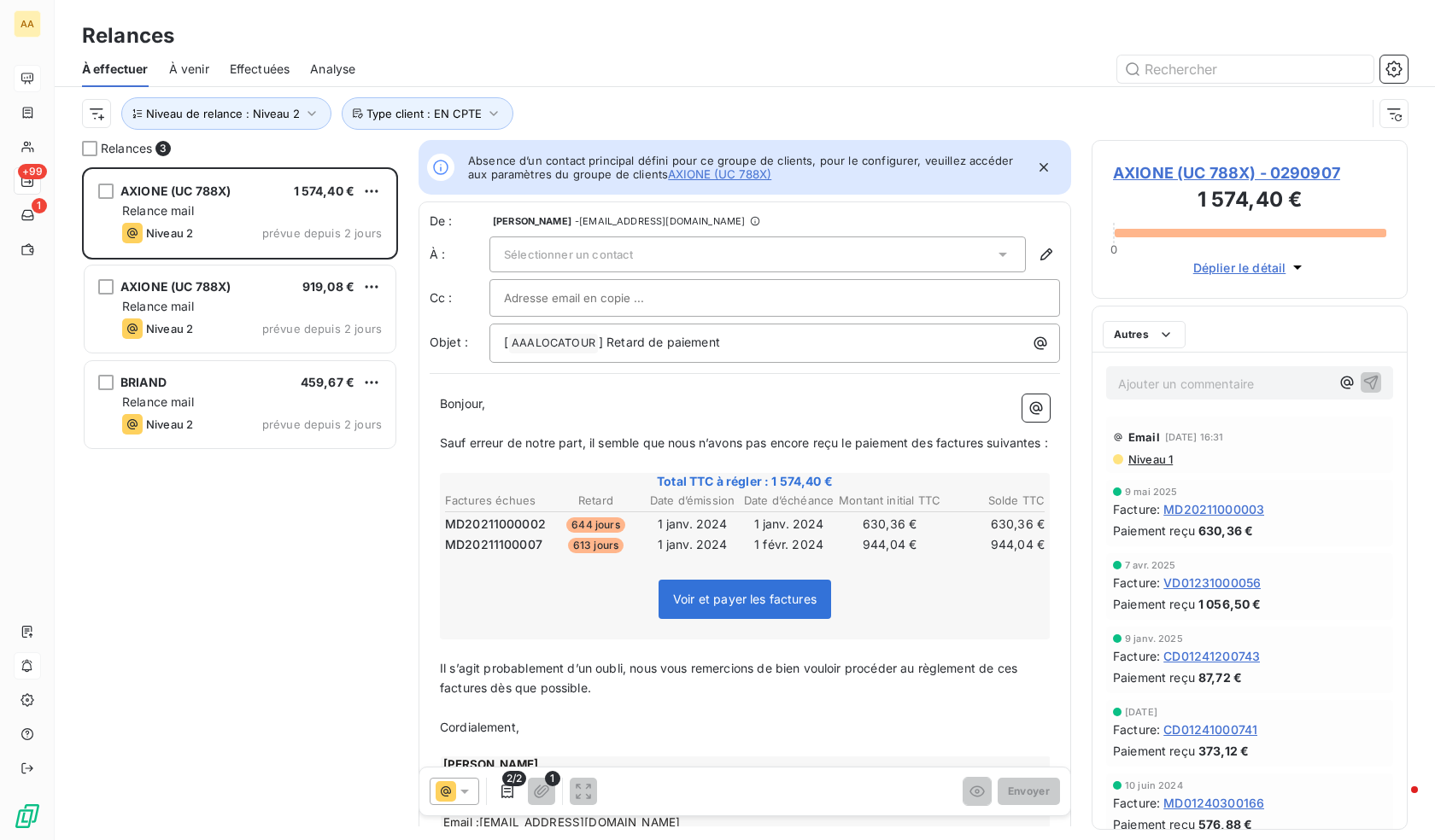
scroll to position [660, 304]
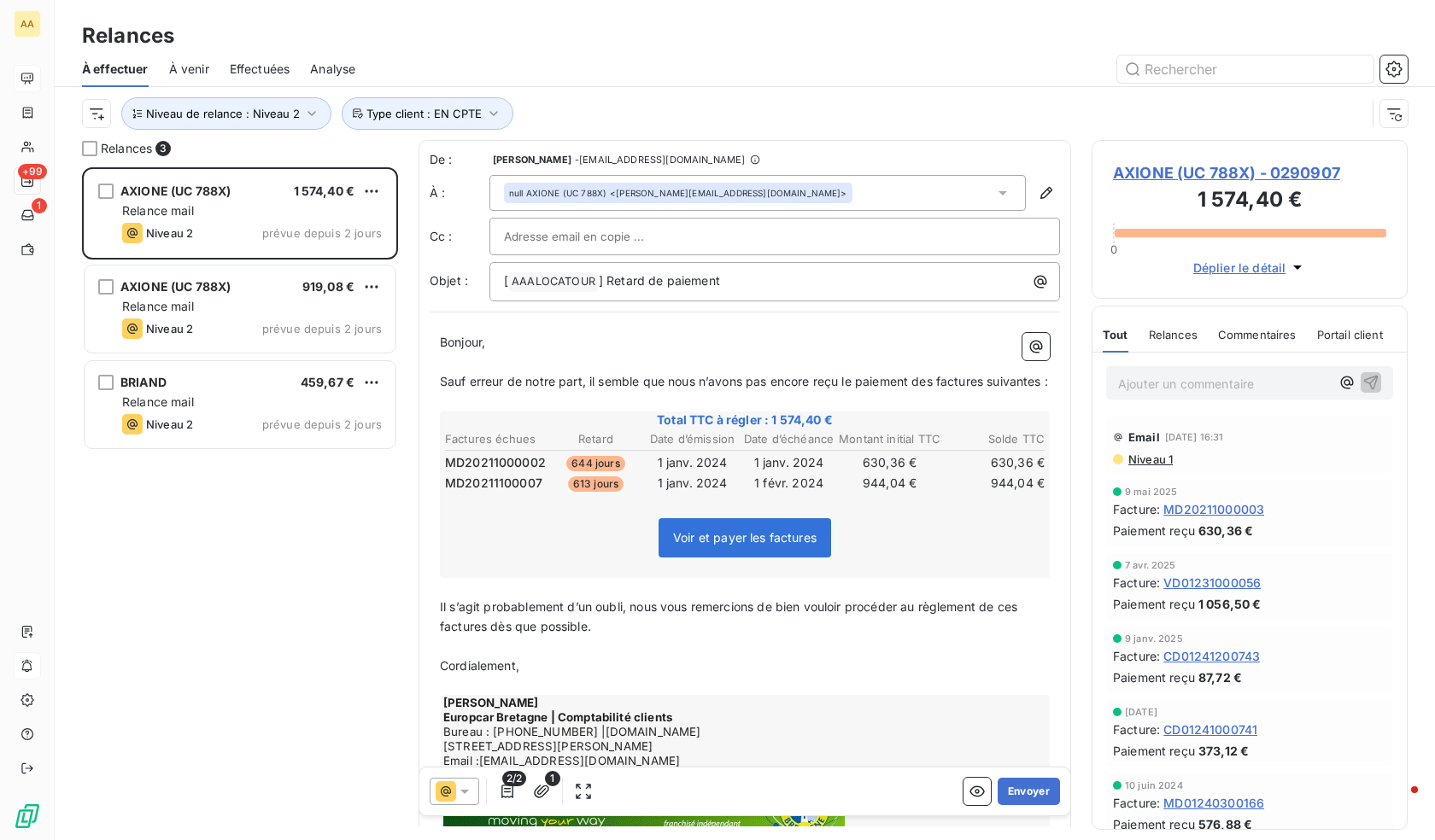
click at [1227, 170] on span "AXIONE (UC 788X) - 0290907" at bounding box center [1249, 173] width 274 height 23
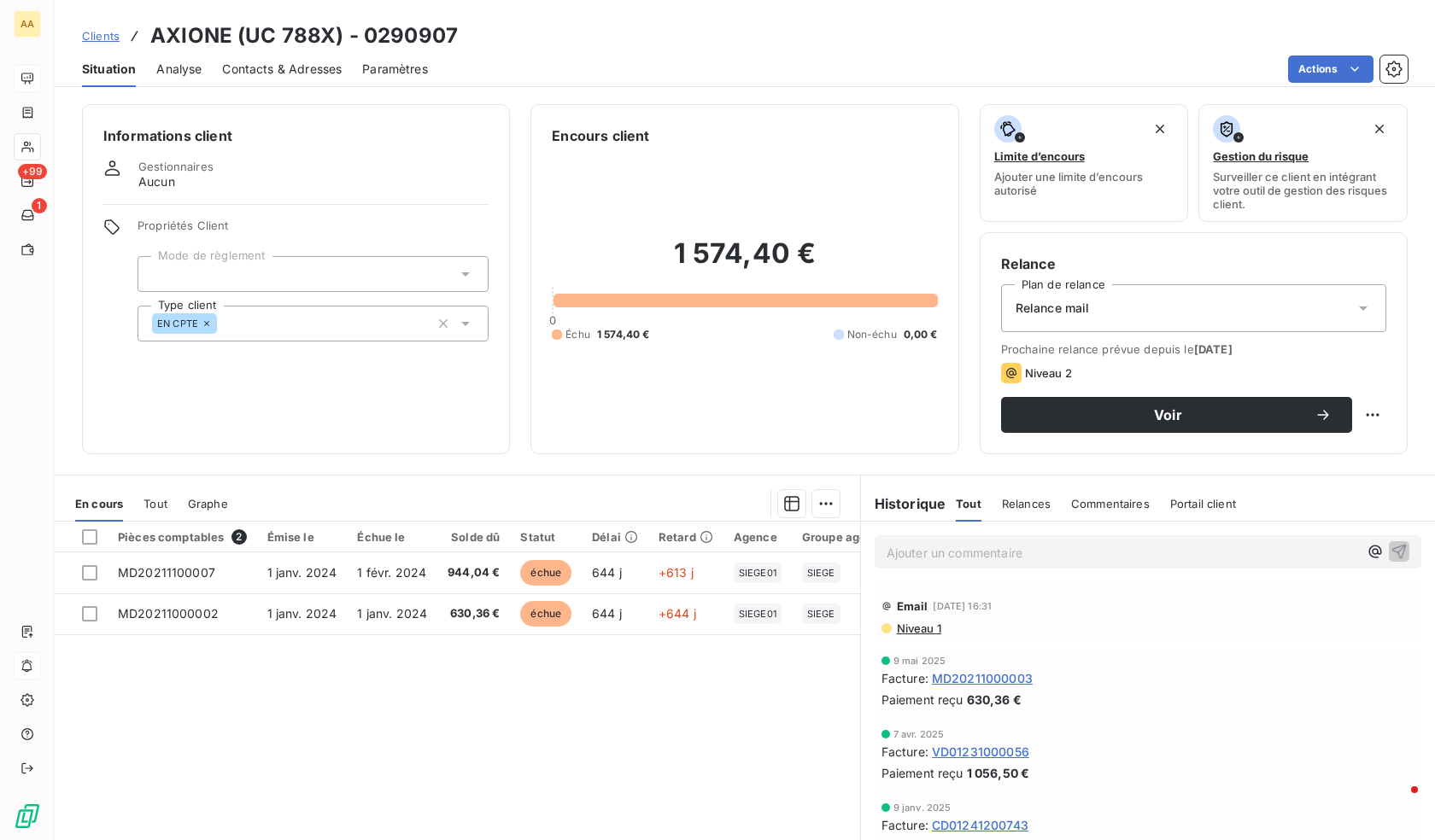
drag, startPoint x: 282, startPoint y: 73, endPoint x: 292, endPoint y: 75, distance: 10.2
click at [282, 72] on span "Contacts & Adresses" at bounding box center [282, 69] width 120 height 17
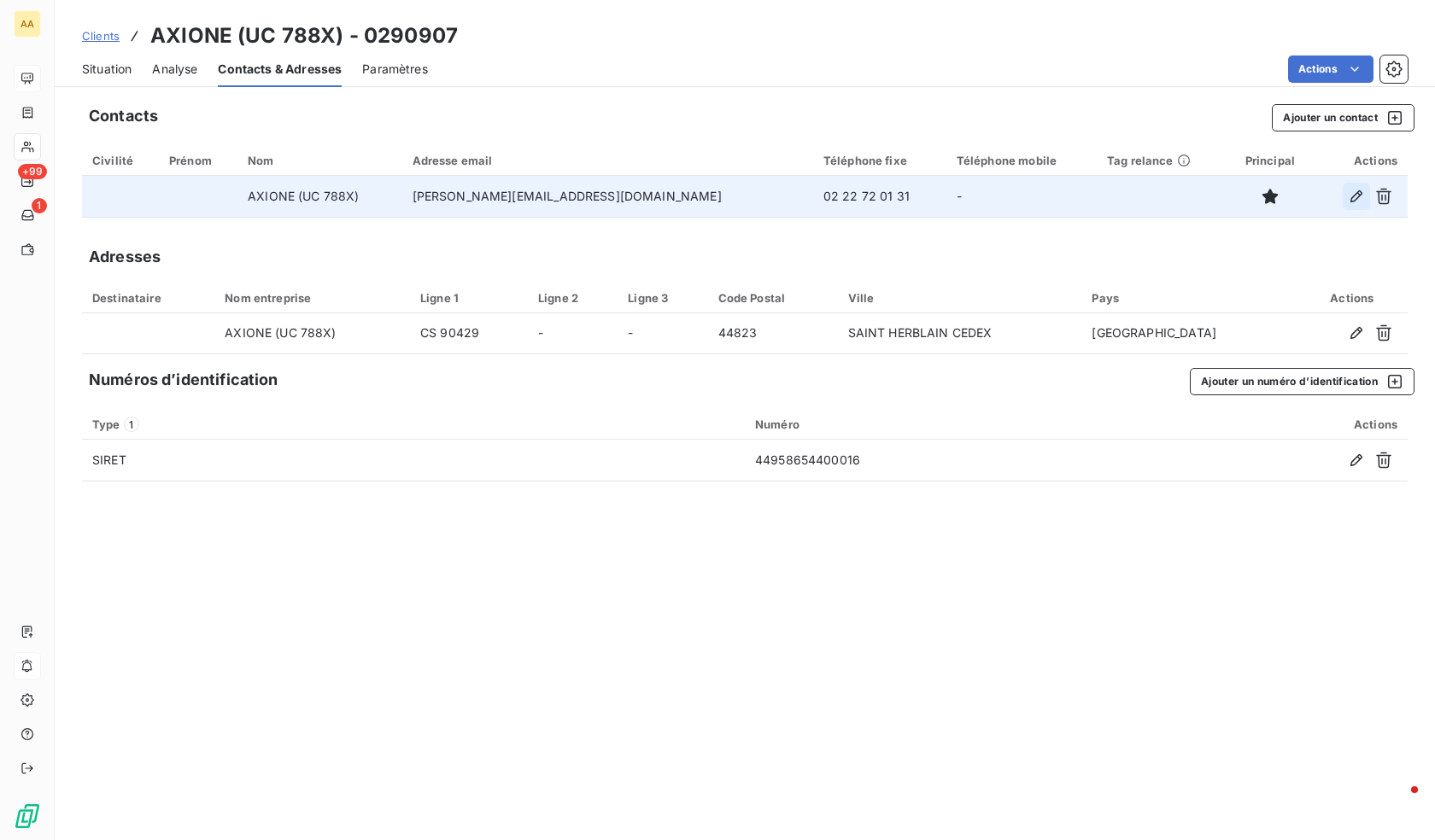
click at [1352, 203] on icon "button" at bounding box center [1355, 196] width 17 height 17
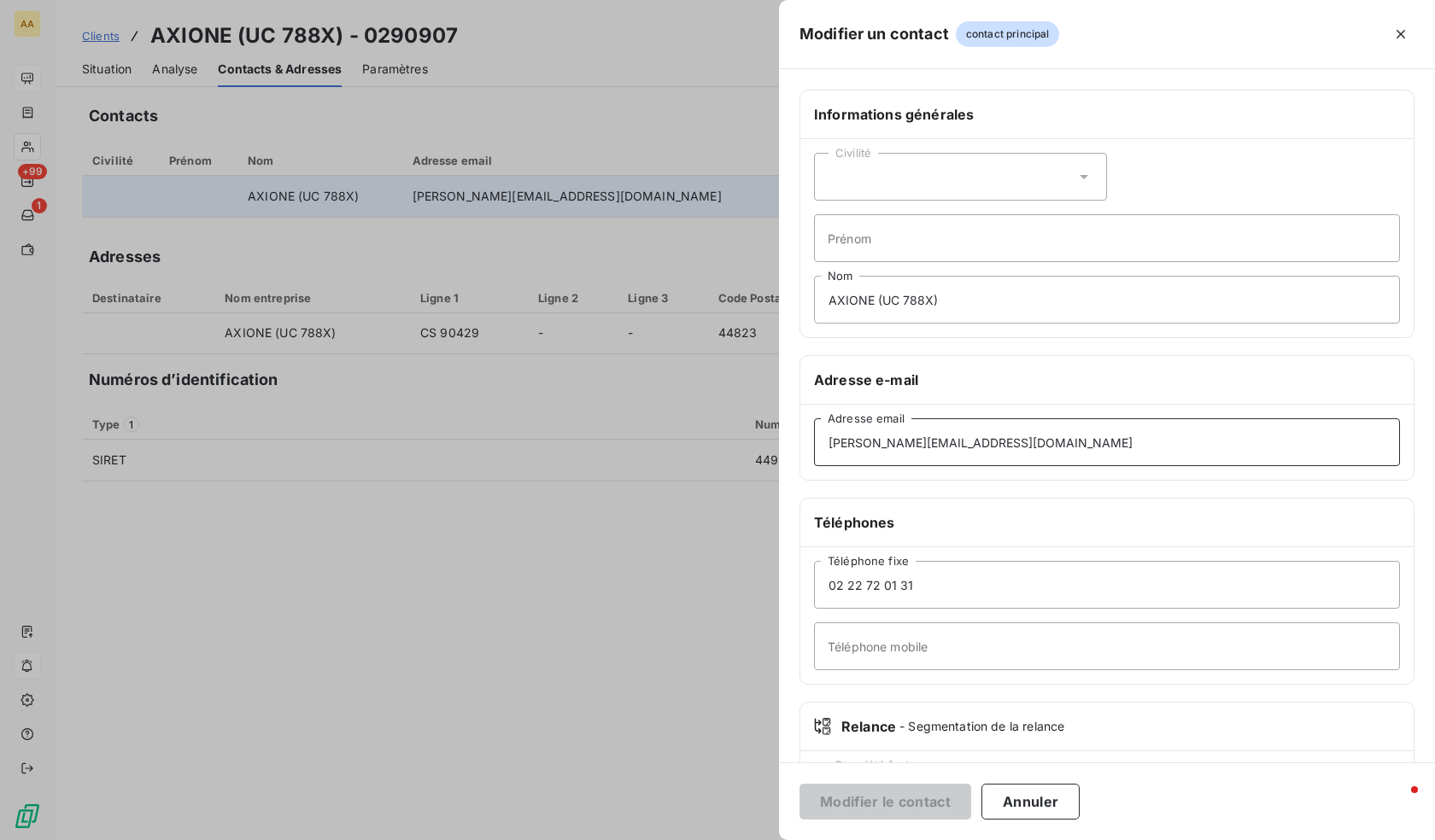
drag, startPoint x: 1102, startPoint y: 439, endPoint x: 378, endPoint y: 434, distance: 724.0
click at [378, 839] on div "Modifier un contact contact principal Informations générales Civilité Prénom AX…" at bounding box center [717, 840] width 1435 height 0
paste input "scf-axione"
type input "[EMAIL_ADDRESS][DOMAIN_NAME]"
click at [871, 800] on button "Modifier le contact" at bounding box center [885, 802] width 172 height 36
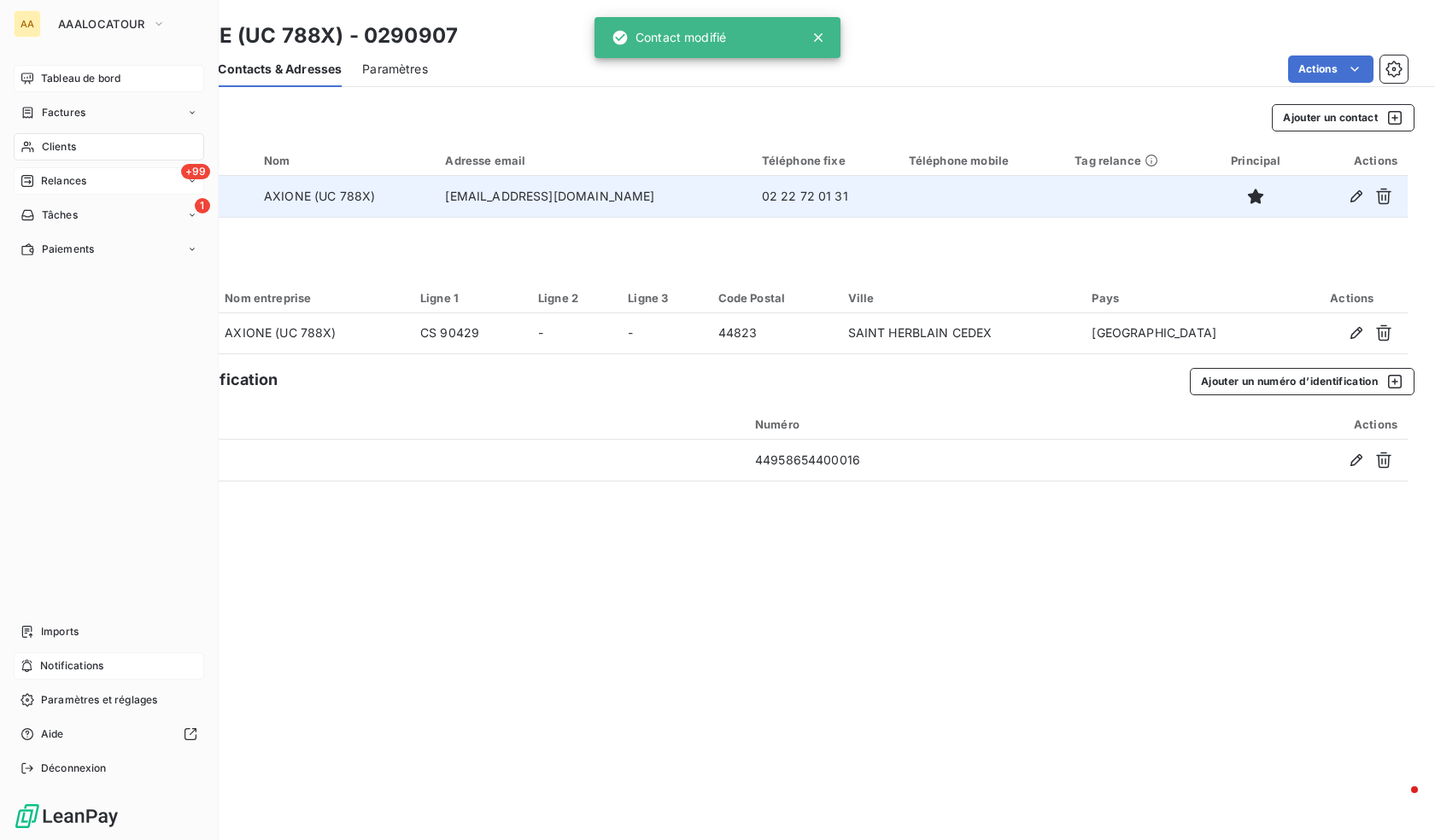
click at [42, 172] on div "+99 Relances" at bounding box center [108, 181] width 190 height 27
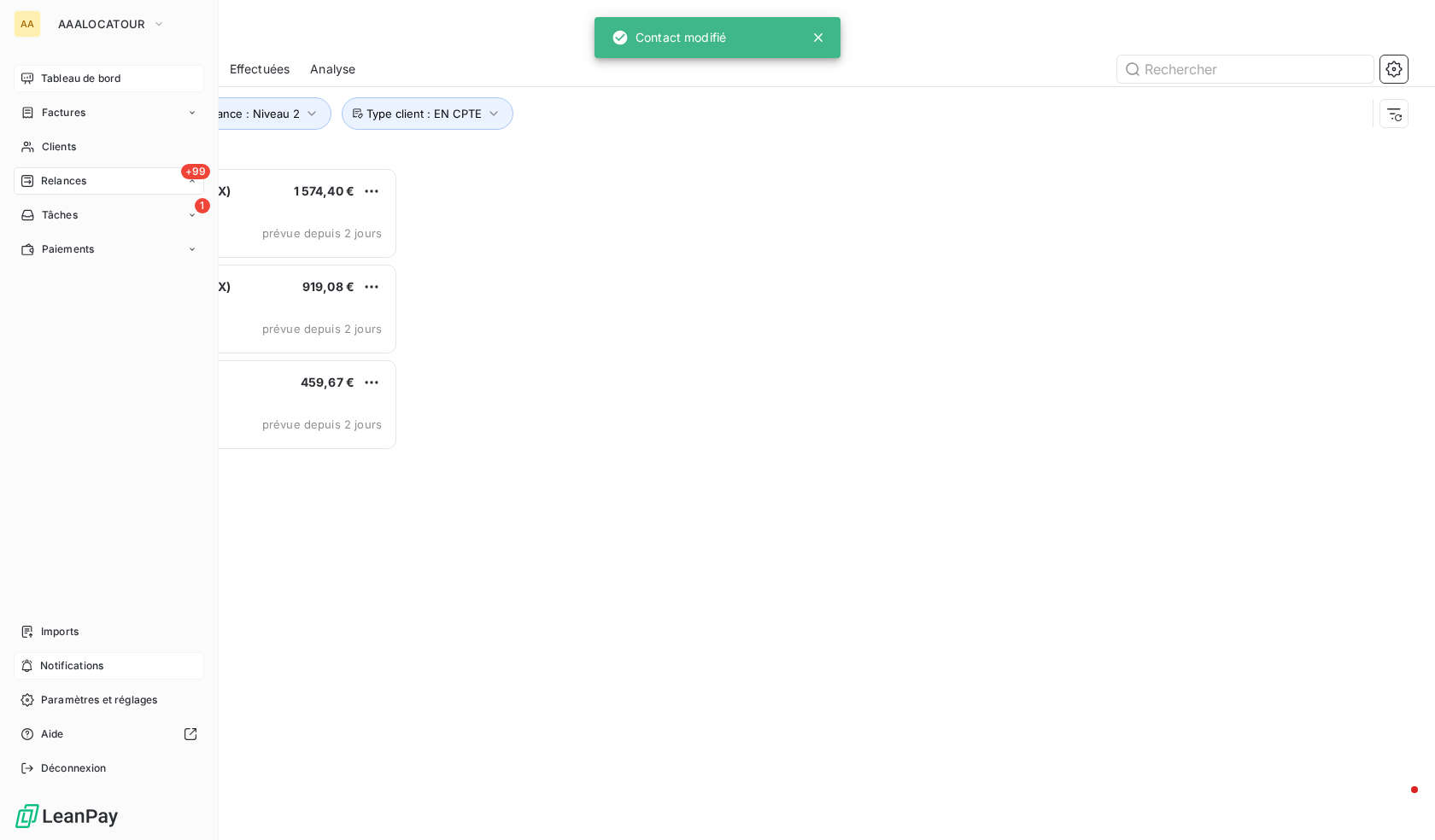
scroll to position [660, 304]
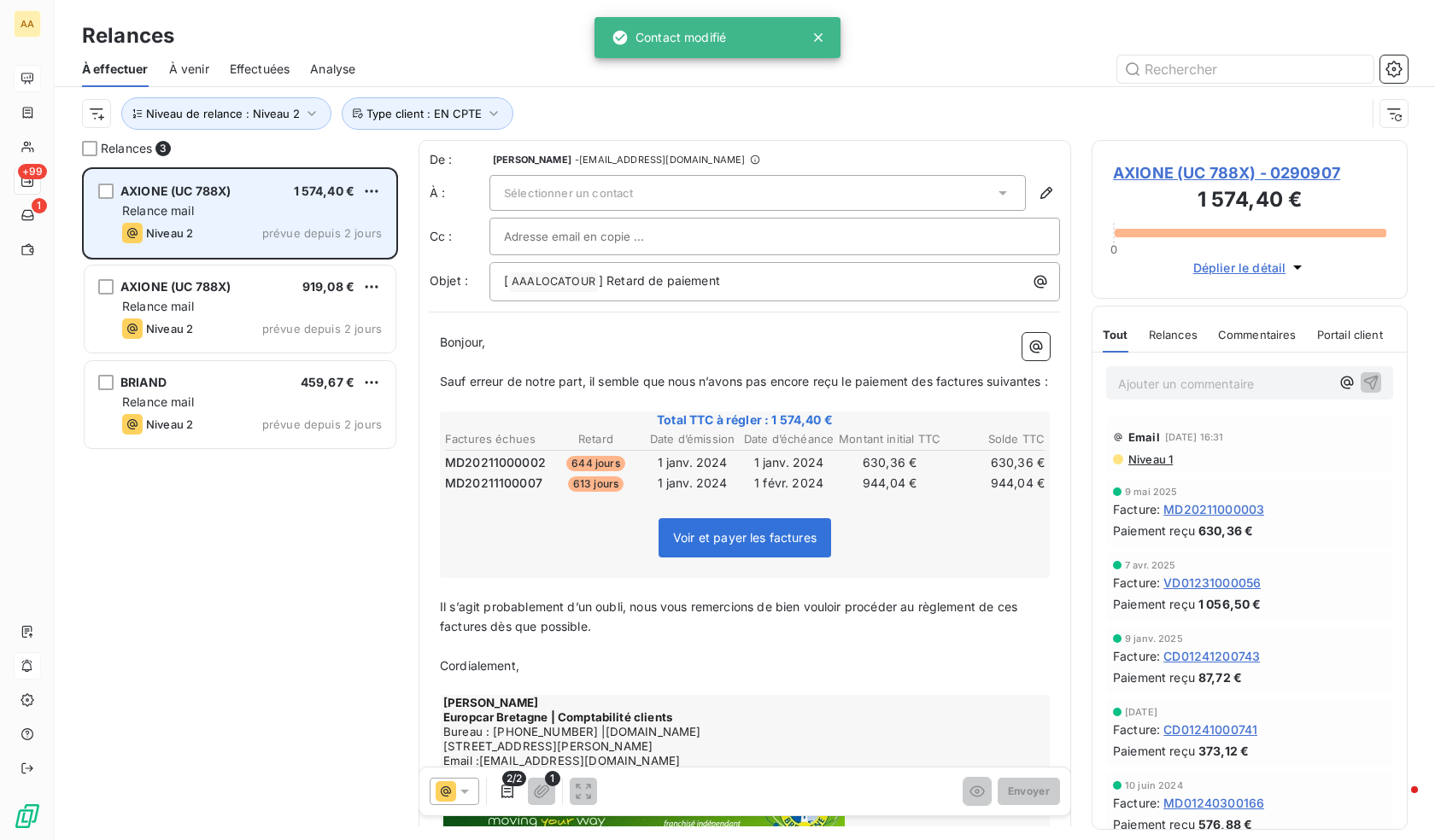
click at [105, 199] on div "AXIONE (UC 788X) 1 574,40 € Relance mail Niveau 2 prévue depuis 2 jours" at bounding box center [240, 213] width 311 height 87
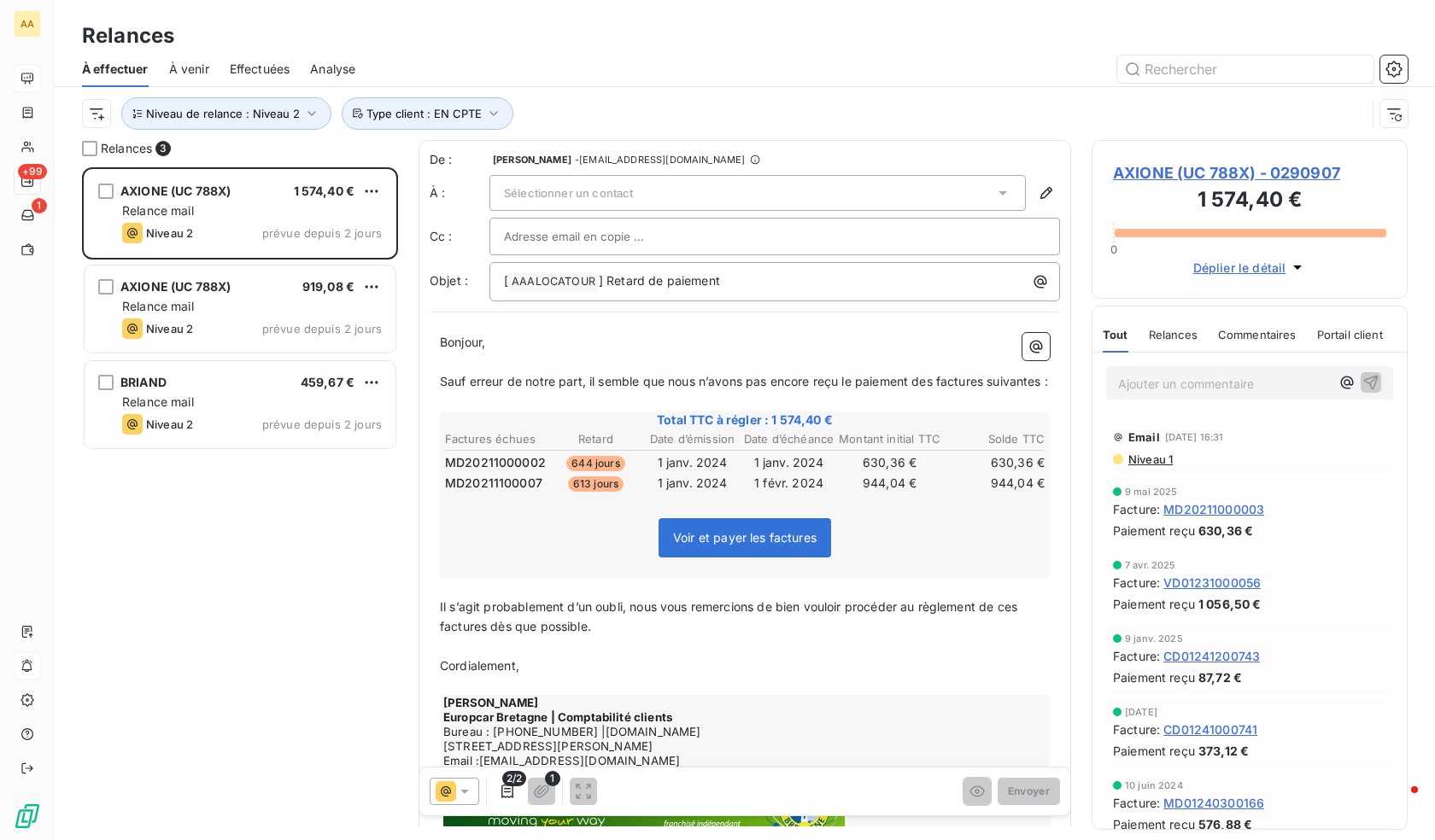
click at [664, 193] on div "Sélectionner un contact" at bounding box center [758, 193] width 536 height 36
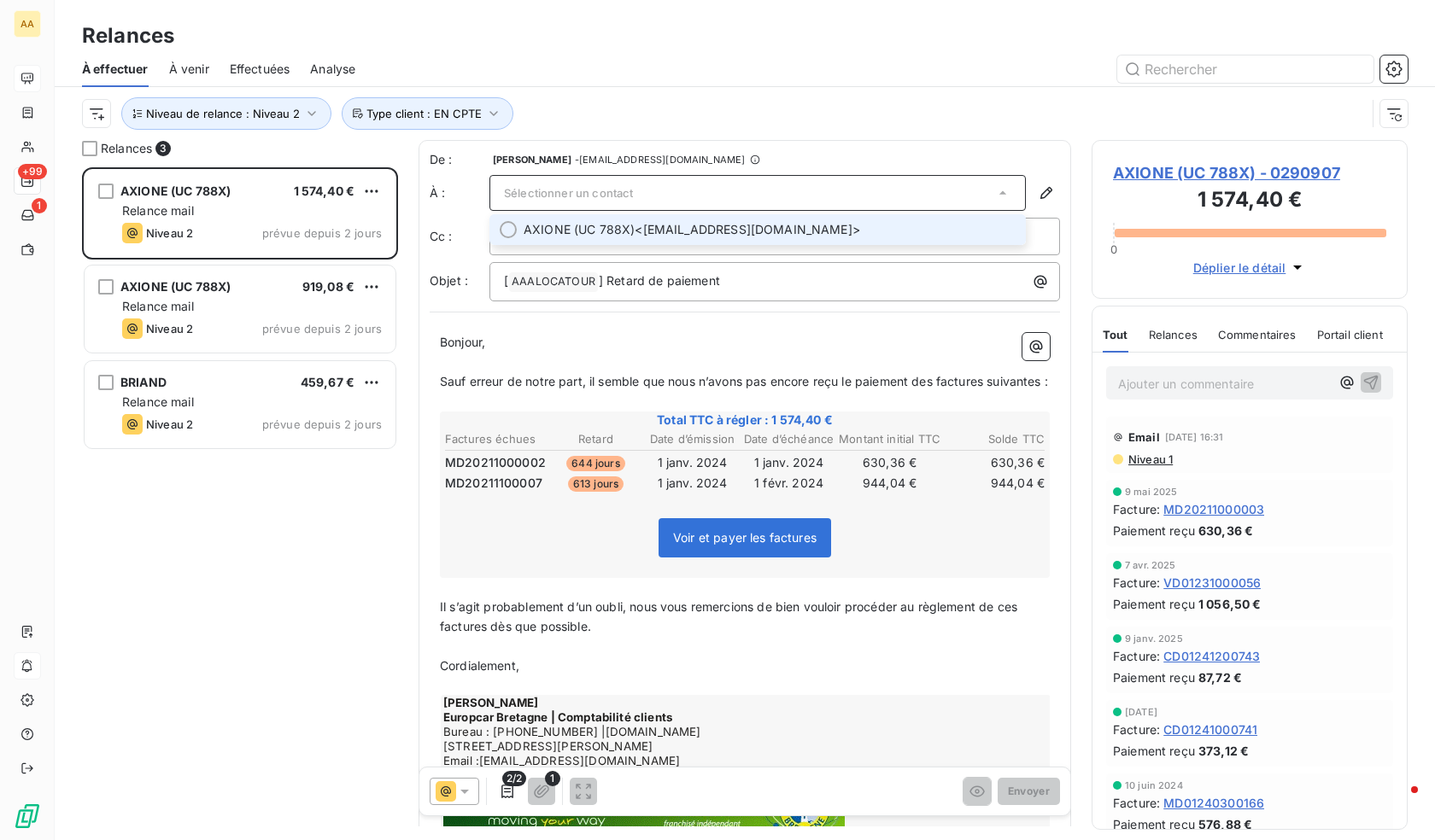
click at [660, 230] on span "AXIONE (UC 788X) <[EMAIL_ADDRESS][DOMAIN_NAME]>" at bounding box center [769, 229] width 492 height 17
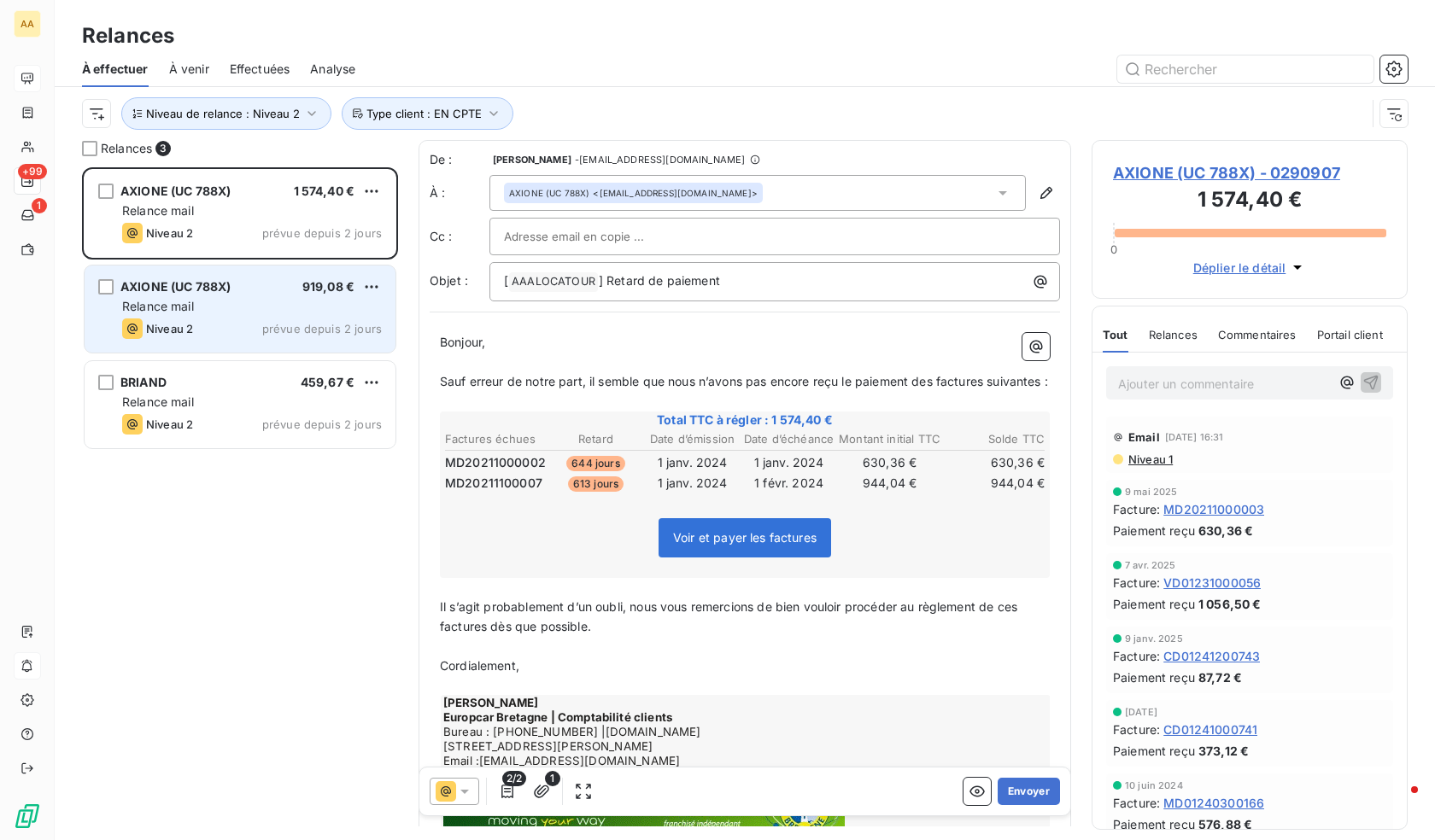
click at [252, 293] on div "AXIONE (UC 788X) 919,08 €" at bounding box center [251, 286] width 259 height 15
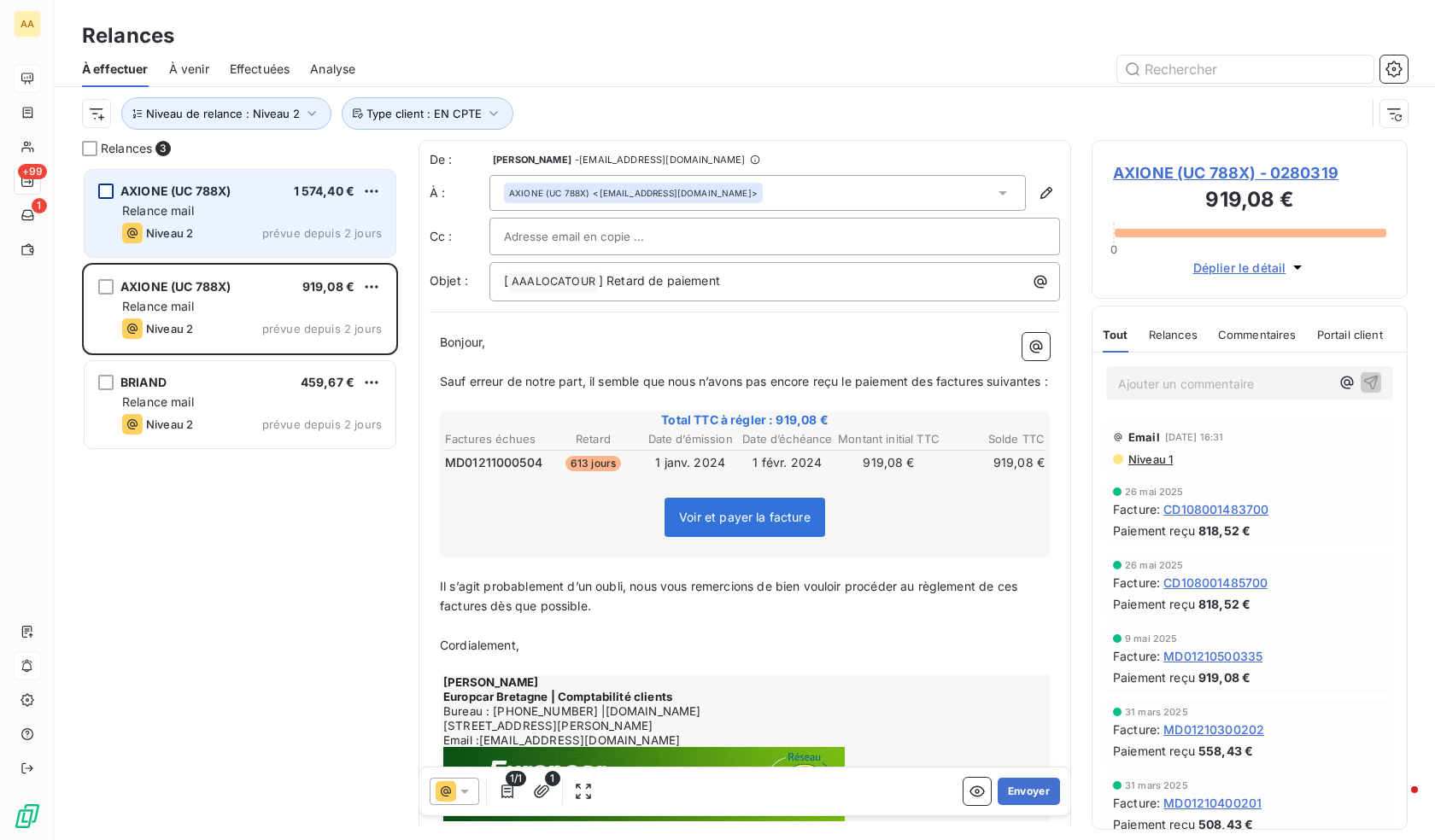
click at [101, 189] on div "grid" at bounding box center [105, 190] width 15 height 15
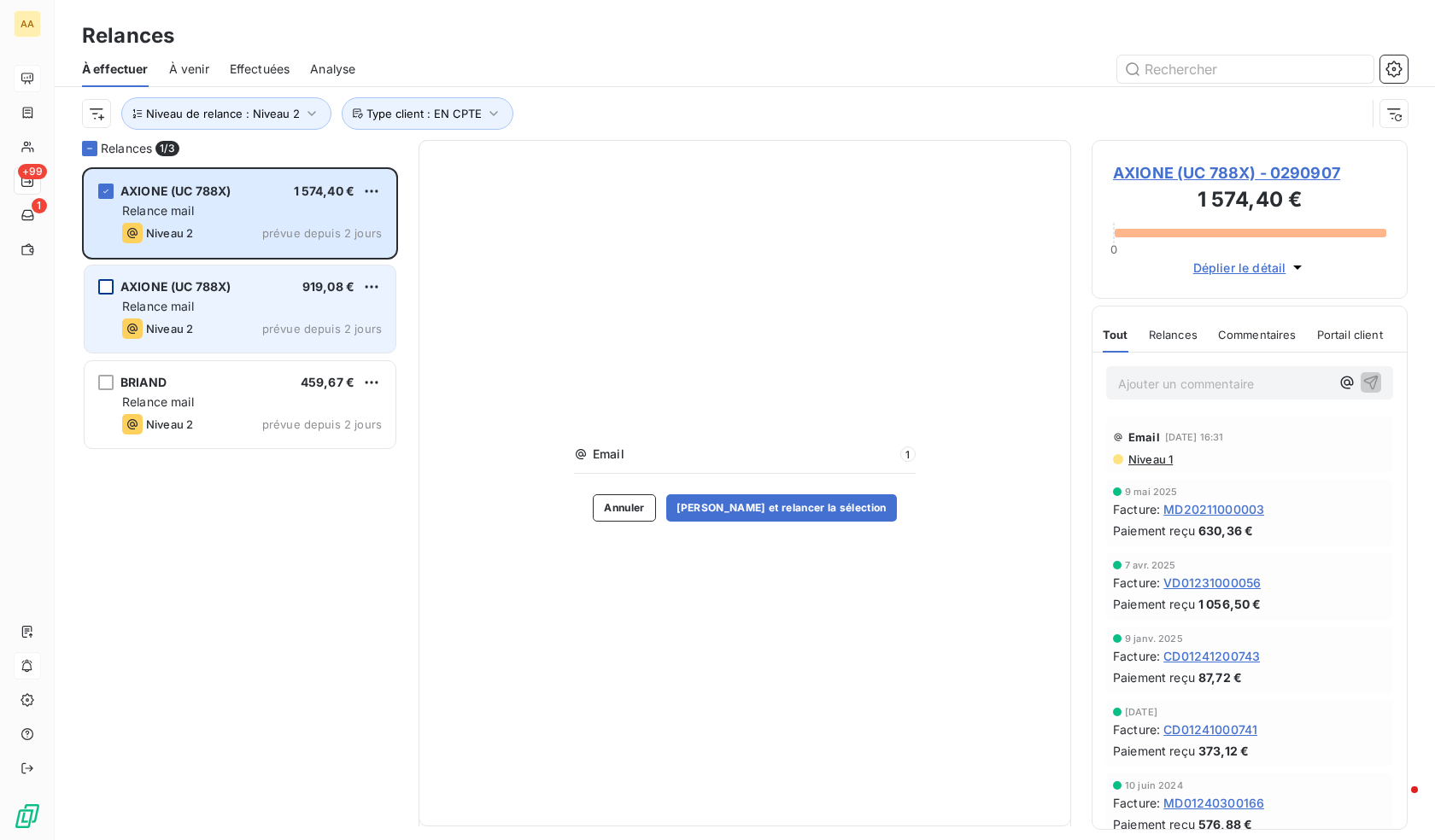
click at [102, 277] on div "AXIONE (UC 788X) 919,08 € Relance mail Niveau 2 prévue depuis 2 jours" at bounding box center [240, 309] width 311 height 87
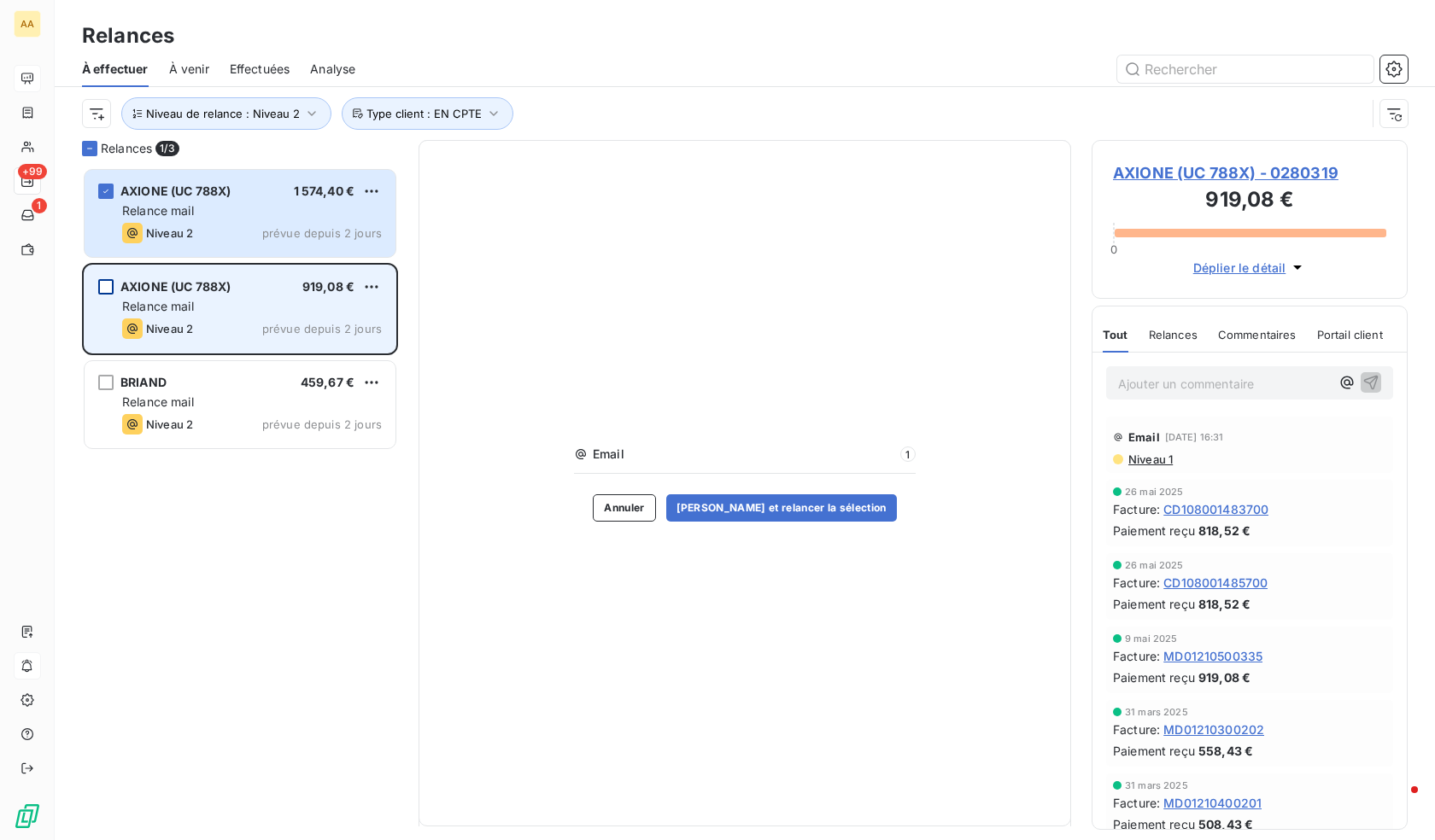
click at [110, 291] on div "grid" at bounding box center [105, 286] width 15 height 15
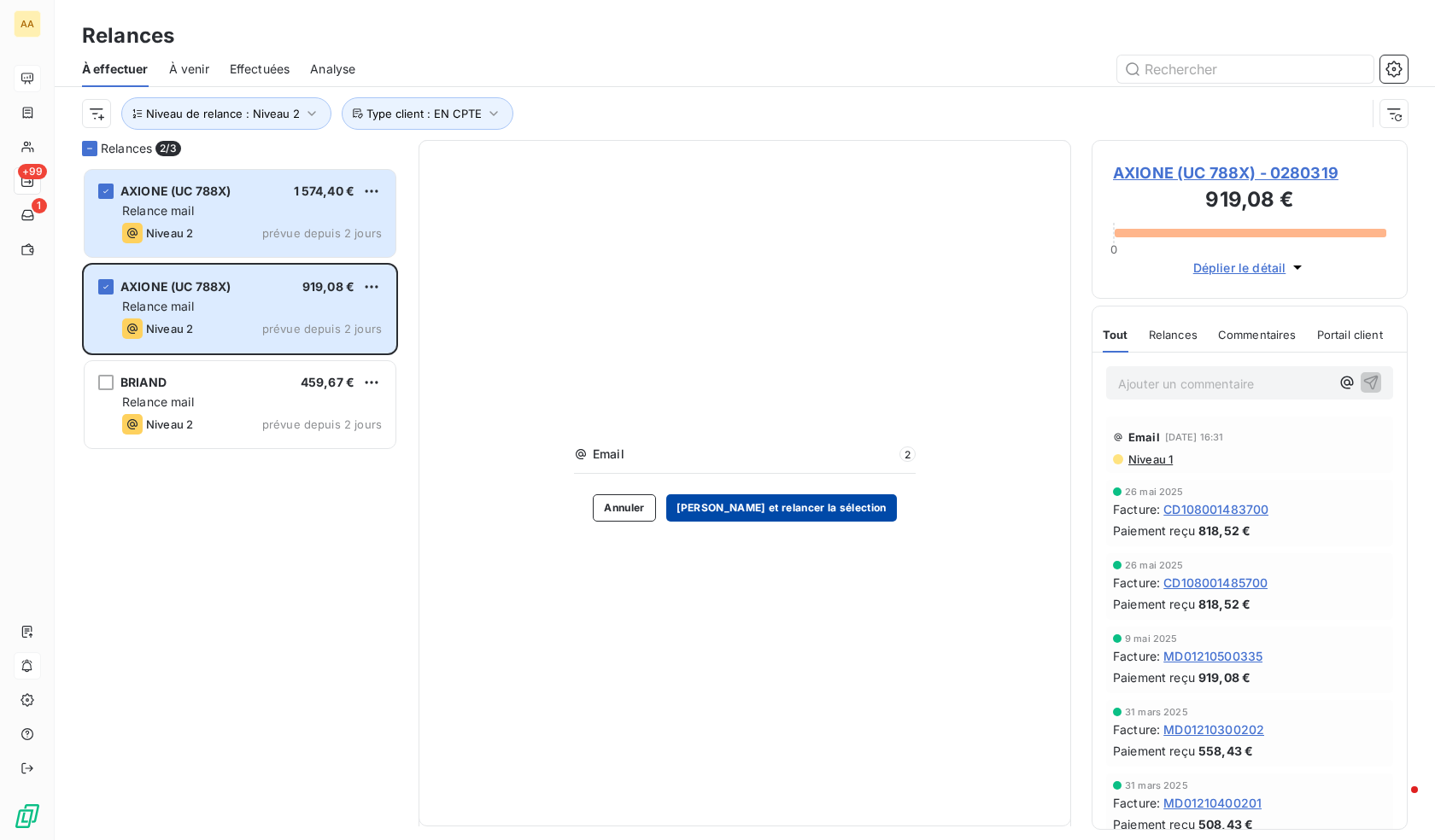
click at [818, 518] on button "[PERSON_NAME] et relancer la sélection" at bounding box center [782, 508] width 230 height 27
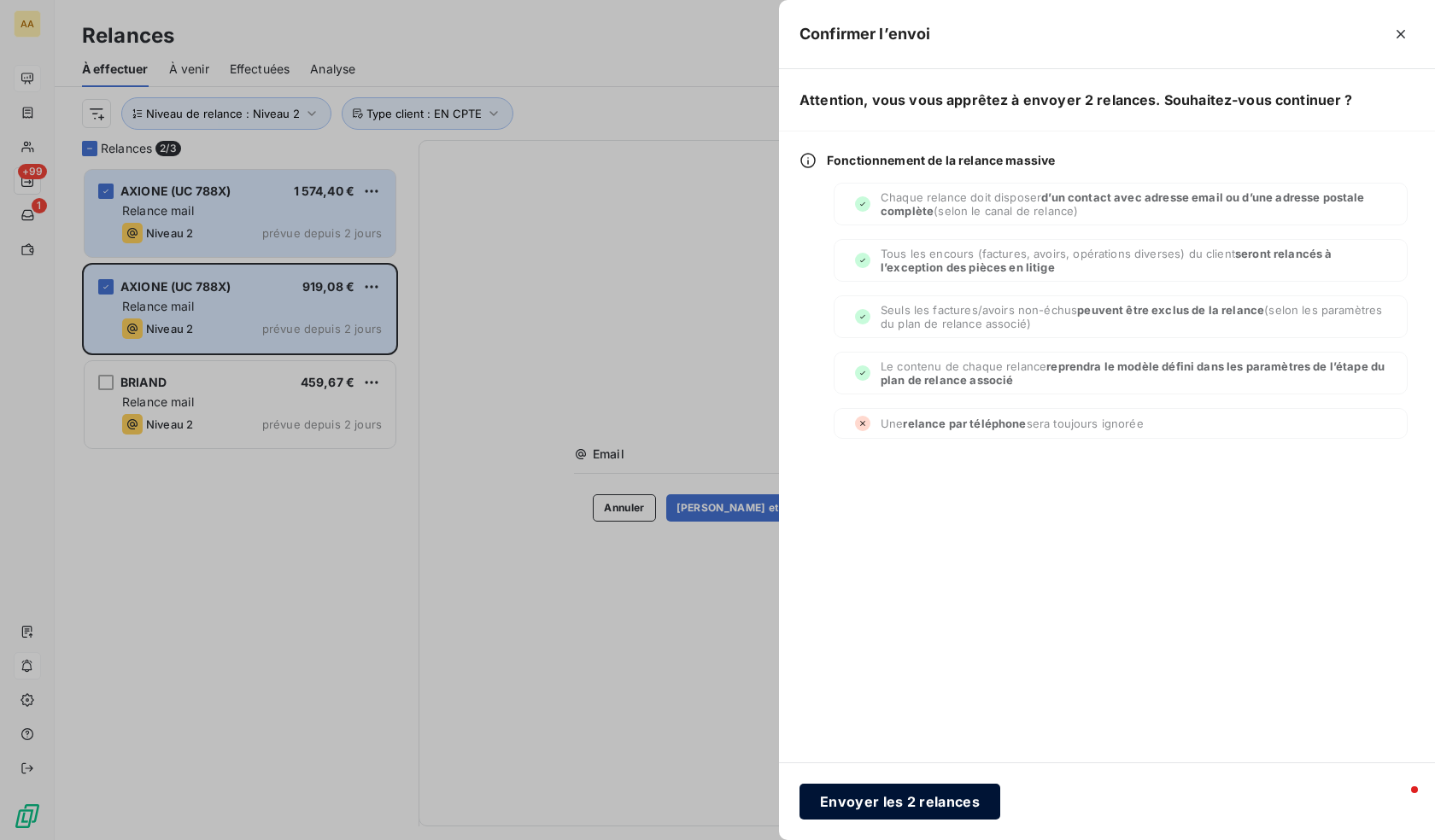
click at [946, 818] on button "Envoyer les 2 relances" at bounding box center [899, 802] width 201 height 36
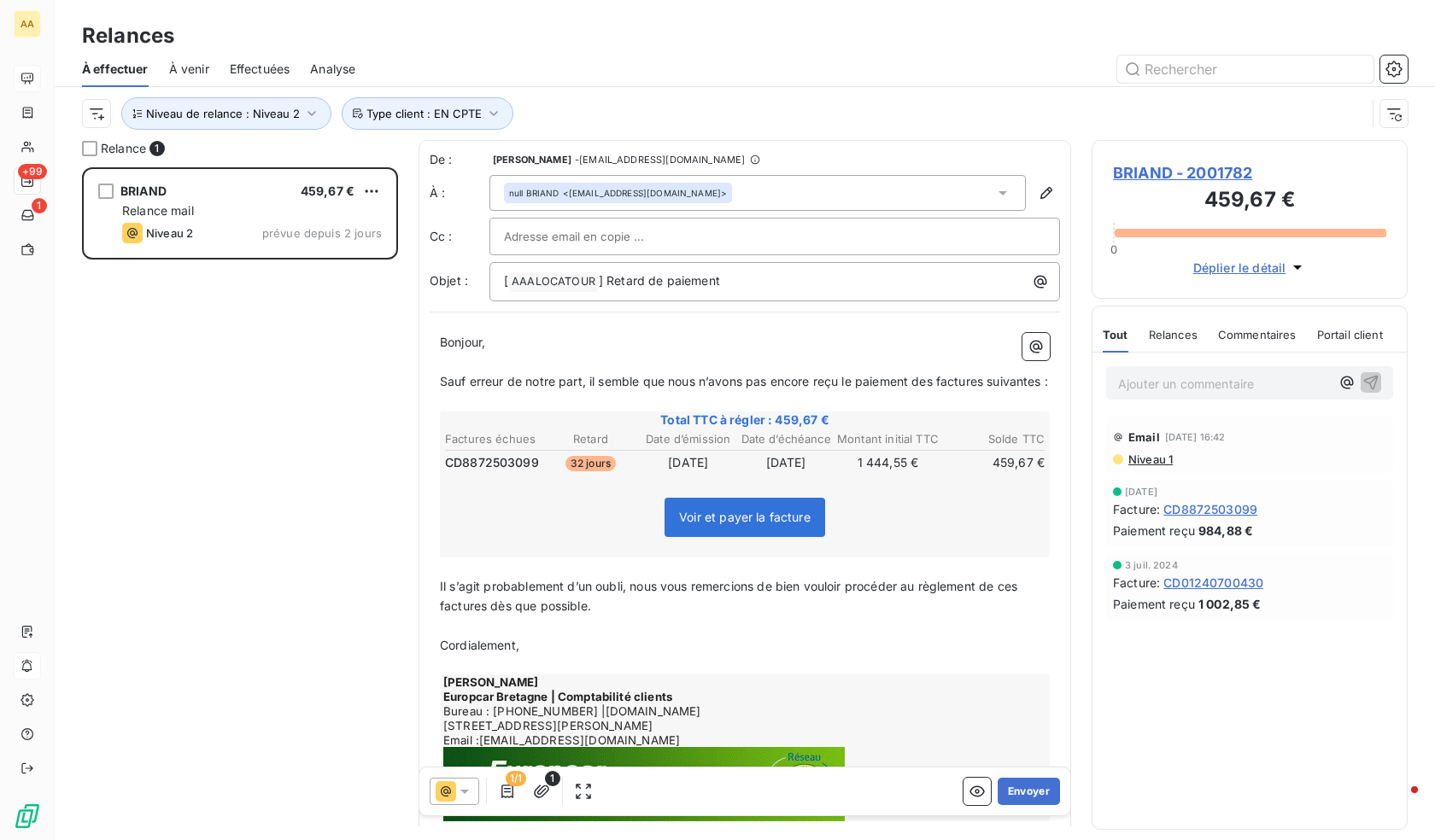
click at [1174, 374] on p "Ajouter un commentaire ﻿" at bounding box center [1223, 384] width 212 height 21
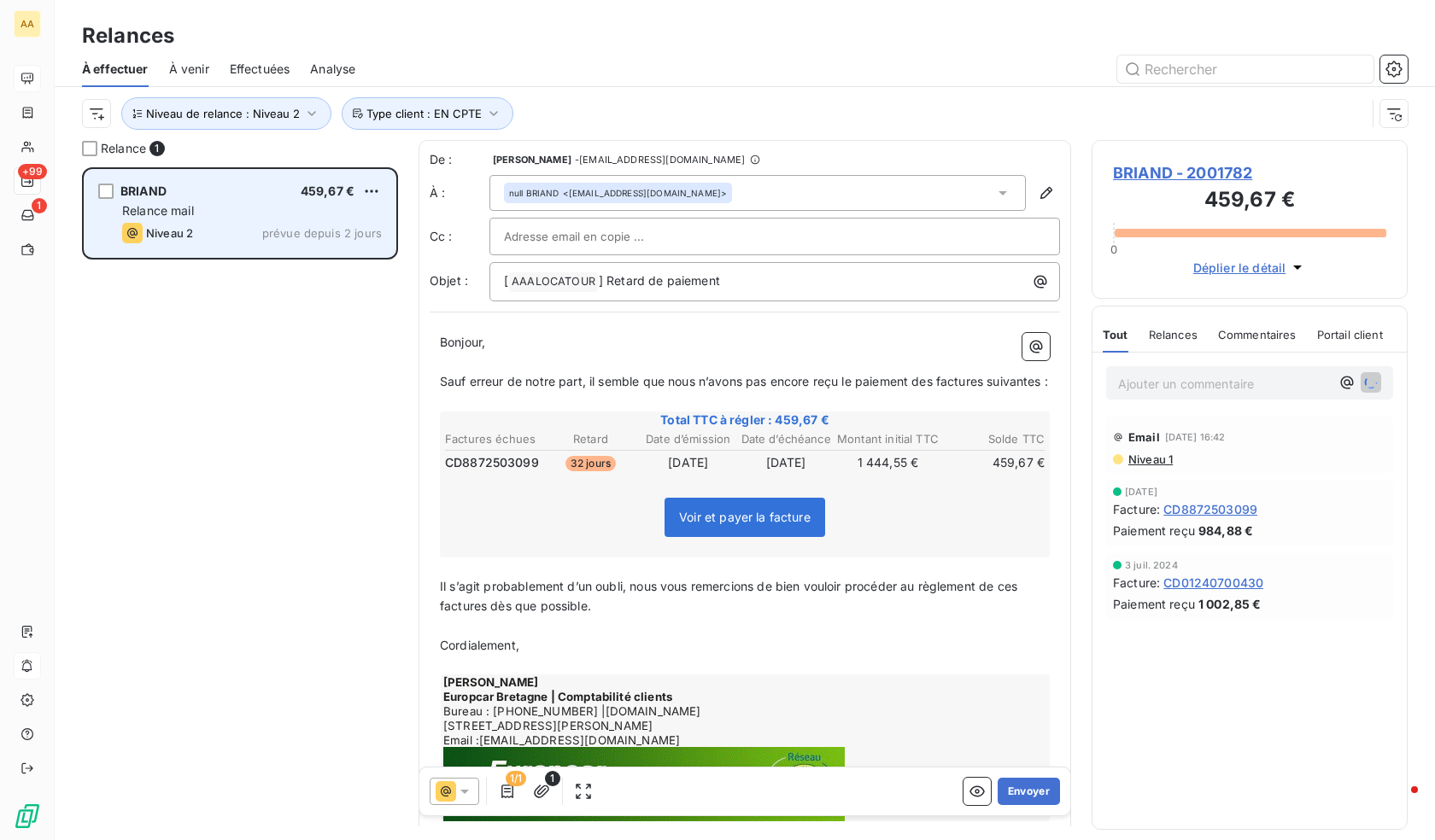
click at [360, 185] on div "BRIAND 459,67 €" at bounding box center [251, 190] width 259 height 15
click at [382, 189] on div "BRIAND 459,67 € Relance mail Niveau 2 prévue depuis 2 jours" at bounding box center [240, 213] width 311 height 87
click at [375, 193] on html "AA +99 1 Relances À effectuer À venir Effectuées Analyse Niveau de relance : Ni…" at bounding box center [717, 420] width 1435 height 840
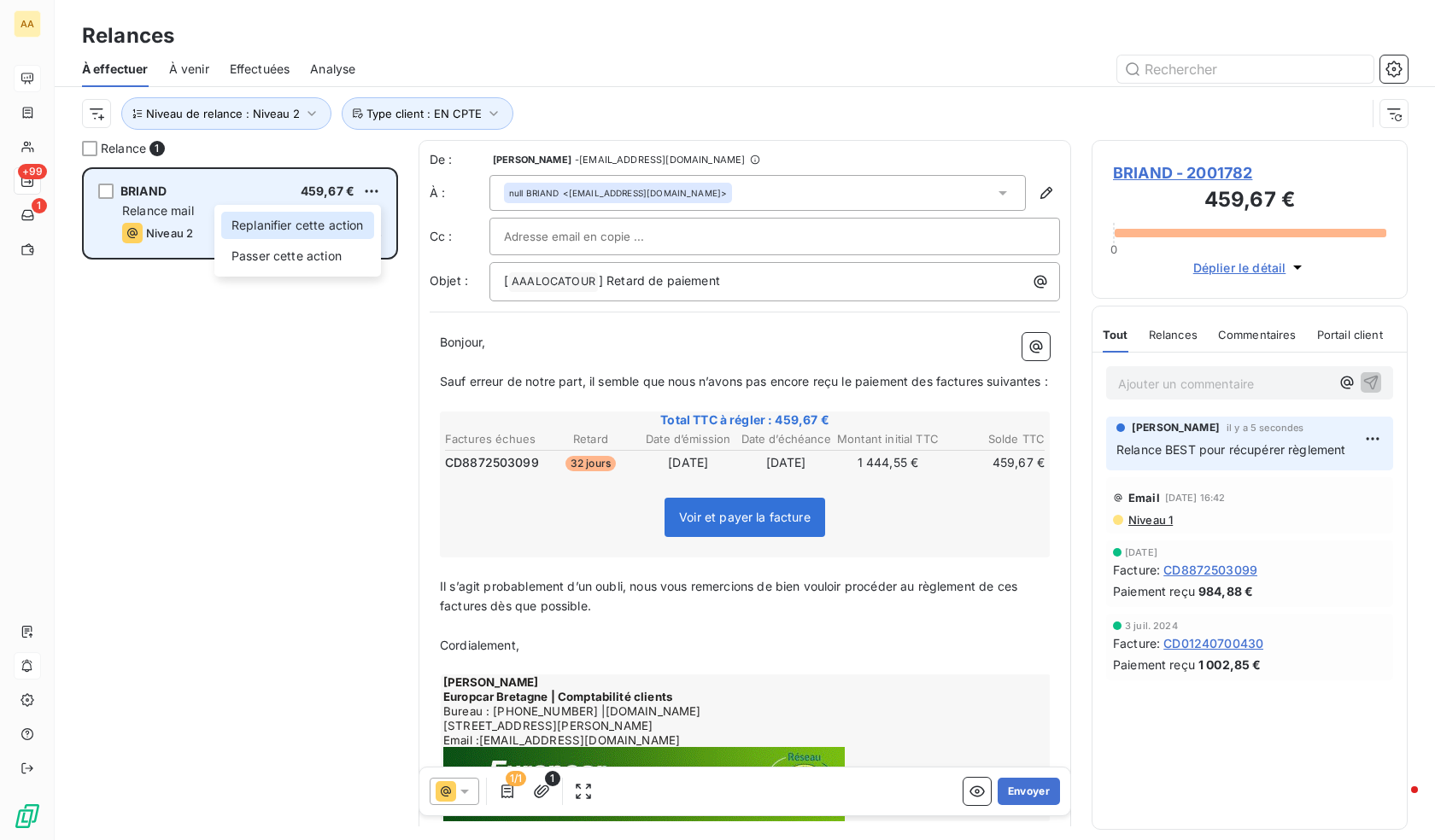
click at [328, 227] on div "Replanifier cette action" at bounding box center [297, 225] width 153 height 27
select select "9"
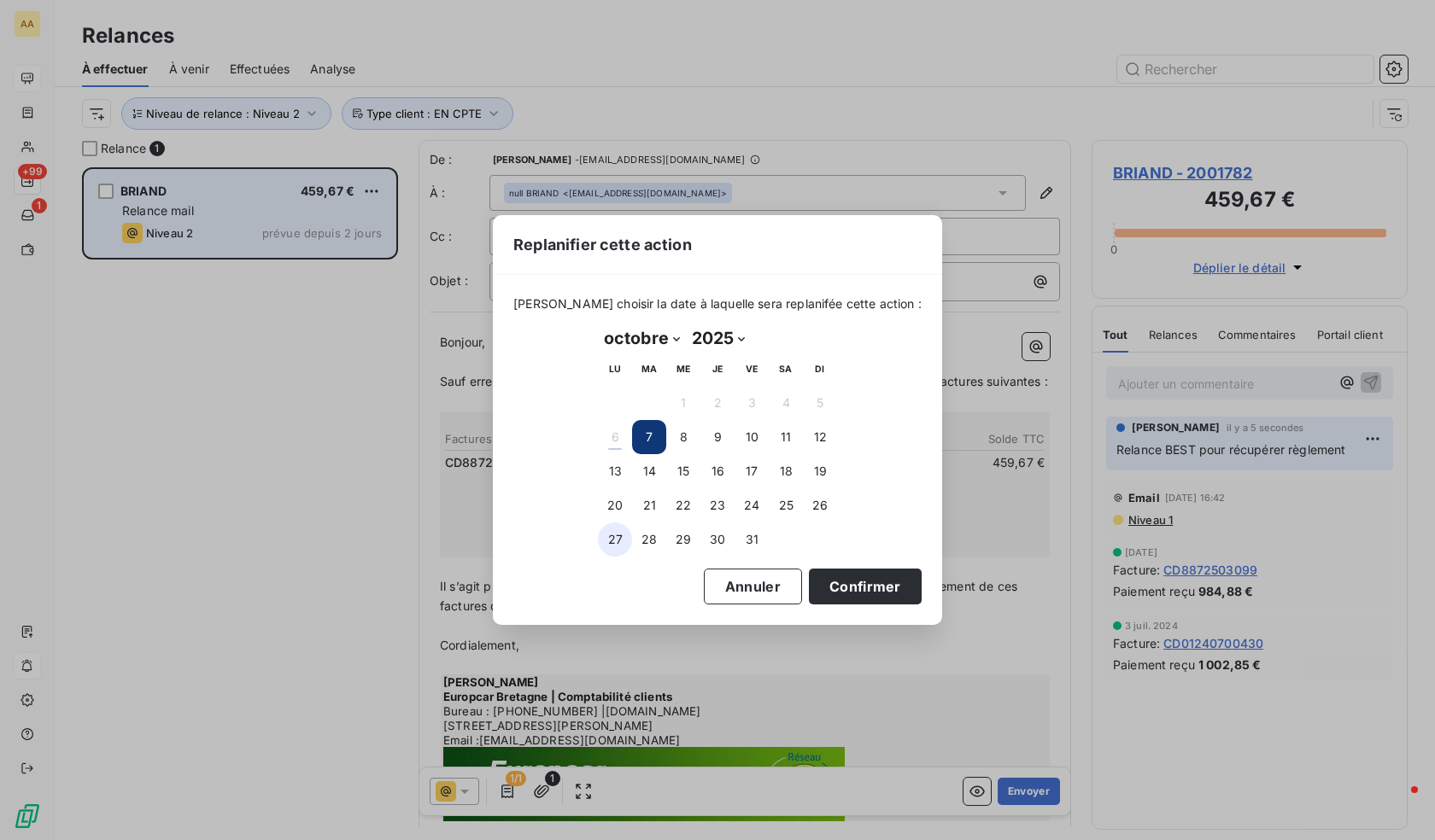
click at [610, 538] on button "27" at bounding box center [614, 539] width 35 height 35
click at [848, 585] on button "Confirmer" at bounding box center [865, 587] width 112 height 36
